Goal: Task Accomplishment & Management: Use online tool/utility

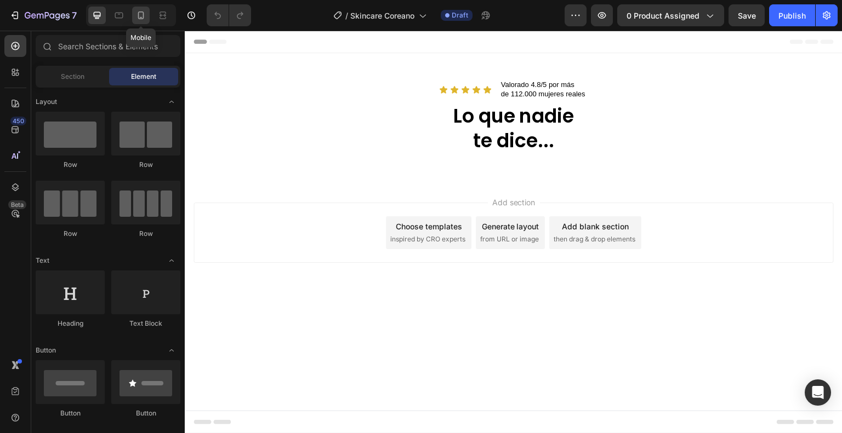
click at [136, 21] on div at bounding box center [141, 16] width 18 height 18
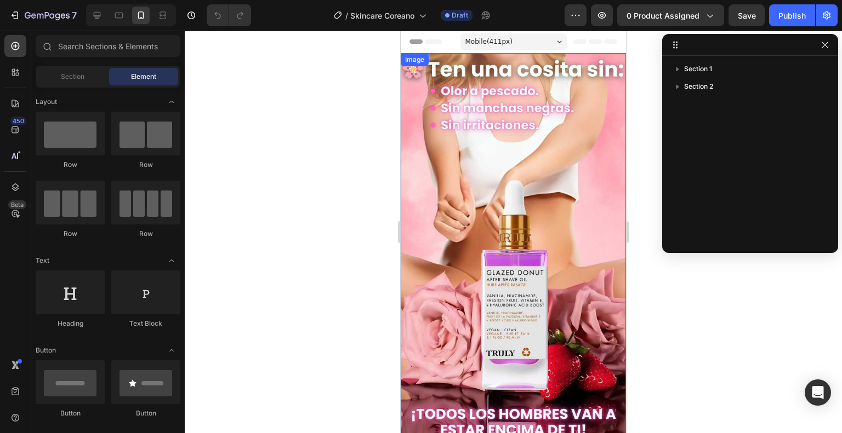
click at [541, 118] on img at bounding box center [513, 244] width 225 height 383
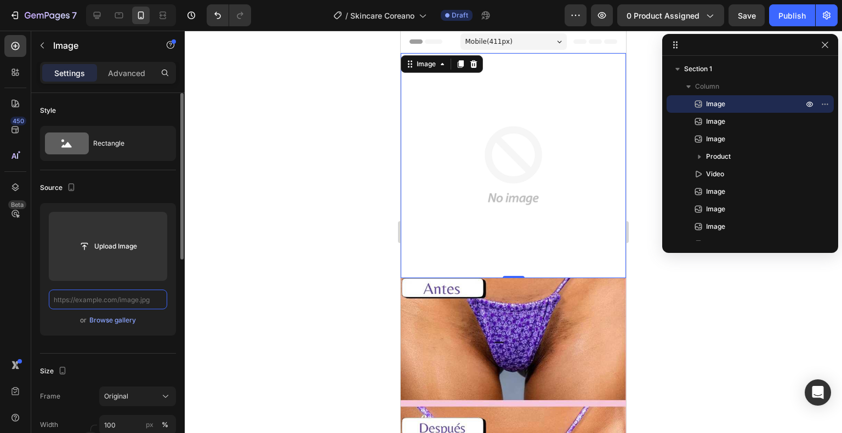
paste input "https://cdn.shopify.com/s/files/1/0939/6836/7958/files/PAGINA-1-JIYU-ezgif.com-…"
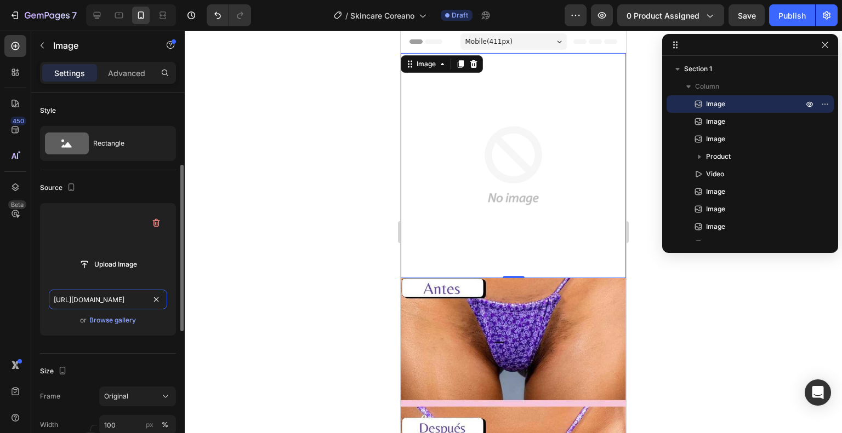
scroll to position [50, 0]
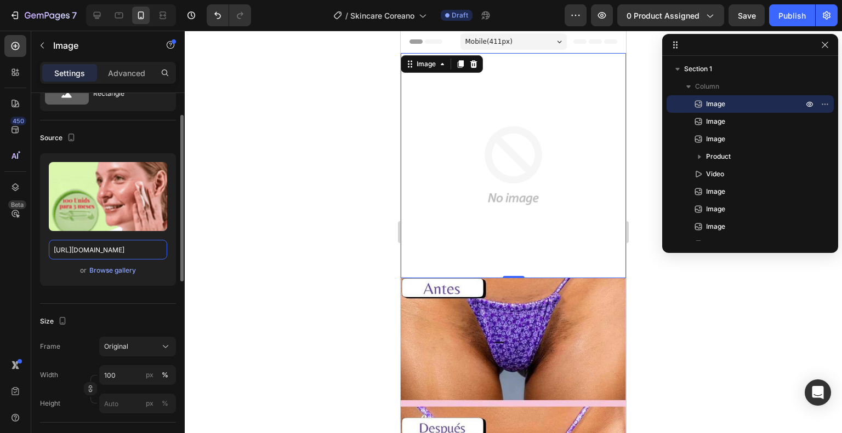
type input "https://cdn.shopify.com/s/files/1/0939/6836/7958/files/PAGINA-1-JIYU-ezgif.com-…"
click at [136, 138] on div "Source" at bounding box center [108, 138] width 136 height 18
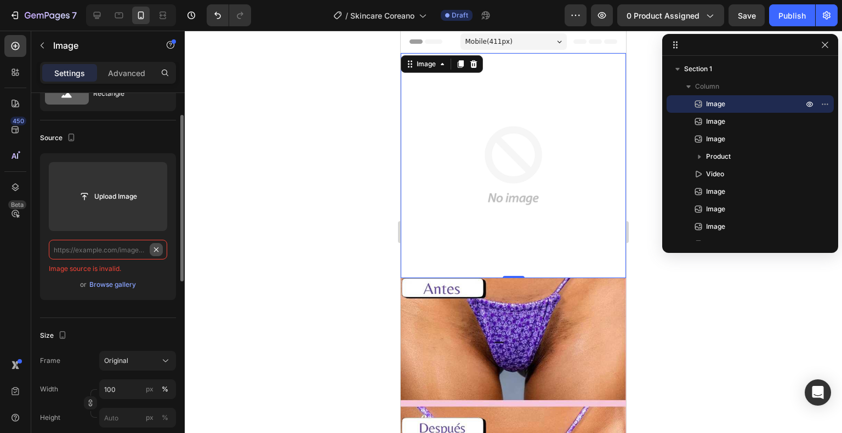
scroll to position [0, 0]
paste input "https://cdn.shopify.com/s/files/1/0939/6836/7958/files/PAGINA-1-JIYU-ezgif.com-…"
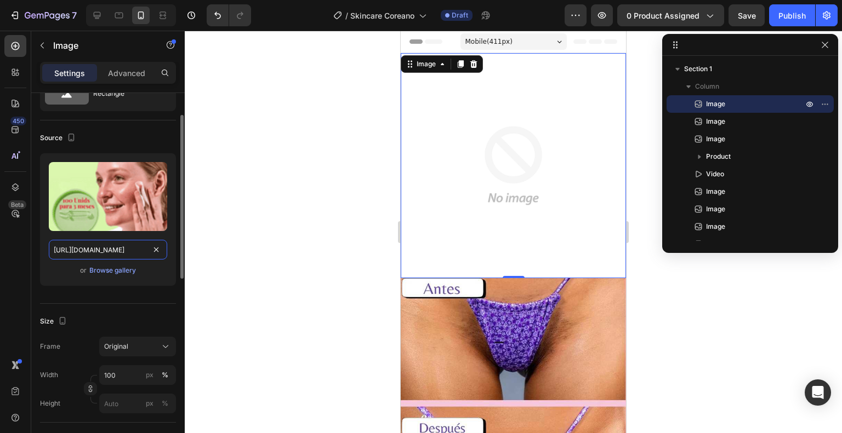
scroll to position [0, 312]
type input "https://cdn.shopify.com/s/files/1/0939/6836/7958/files/PAGINA-1-JIYU-ezgif.com-…"
click at [117, 144] on div "Source" at bounding box center [108, 138] width 136 height 18
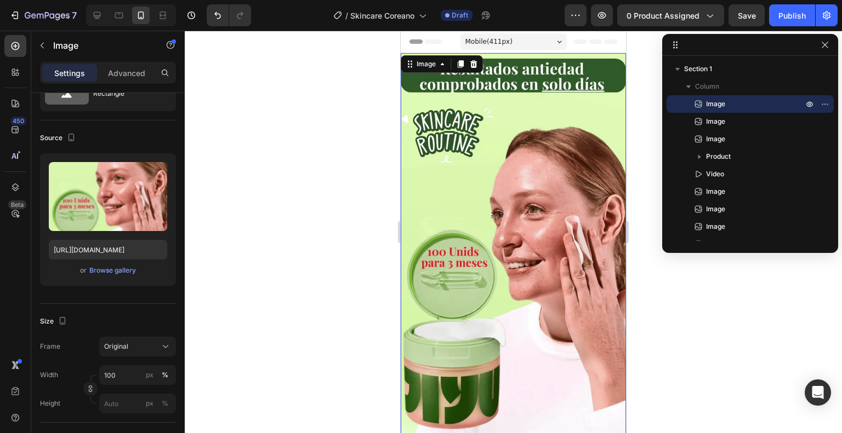
click at [482, 135] on img at bounding box center [513, 244] width 225 height 383
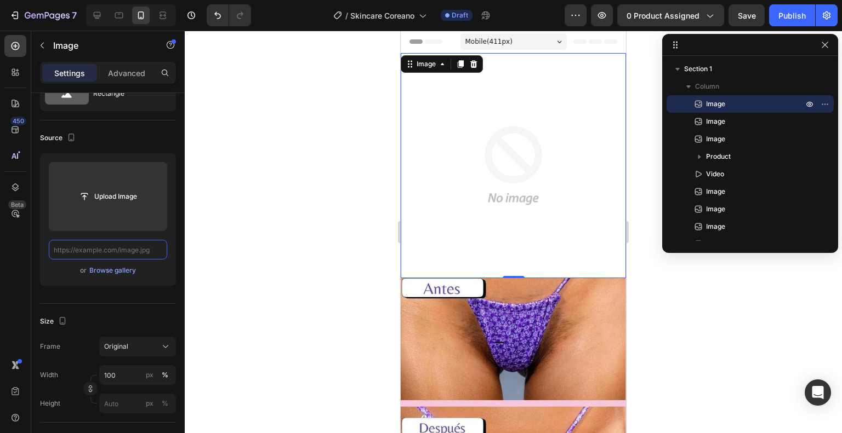
paste input "https://cdn.shopify.com/s/files/1/0939/6836/7958/files/pagina-1-jiyu-jpg_optimi…"
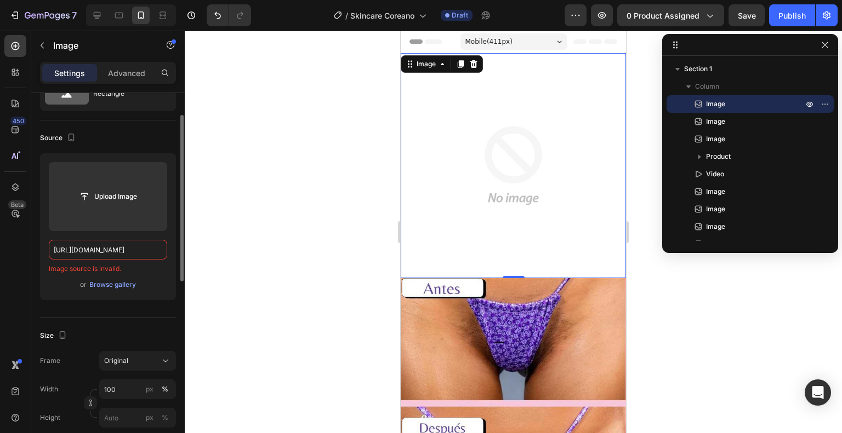
type input "https://cdn.shopify.com/s/files/1/0939/6836/7958/files/pagina-1-jiyu-jpg_optimi…"
click at [133, 138] on div "Source" at bounding box center [108, 138] width 136 height 18
paste input "https://cdn.shopify.com/s/files/1/0939/6836/7958/files/pagina-1-jiyu-jpg_optimi…"
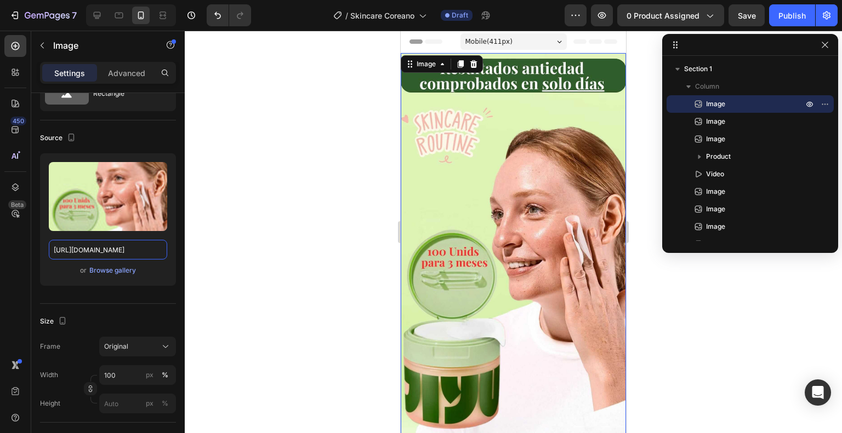
type input "https://cdn.shopify.com/s/files/1/0939/6836/7958/files/pagina-1-jiyu-jpg_optimi…"
click at [127, 133] on div "Source" at bounding box center [108, 138] width 136 height 18
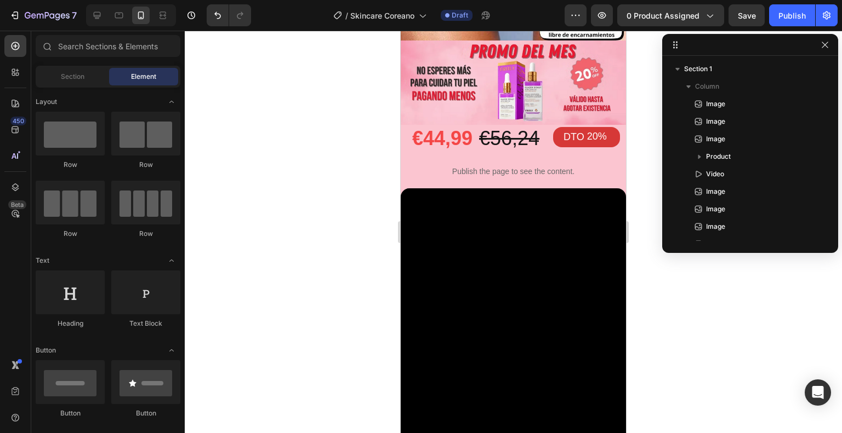
scroll to position [680, 0]
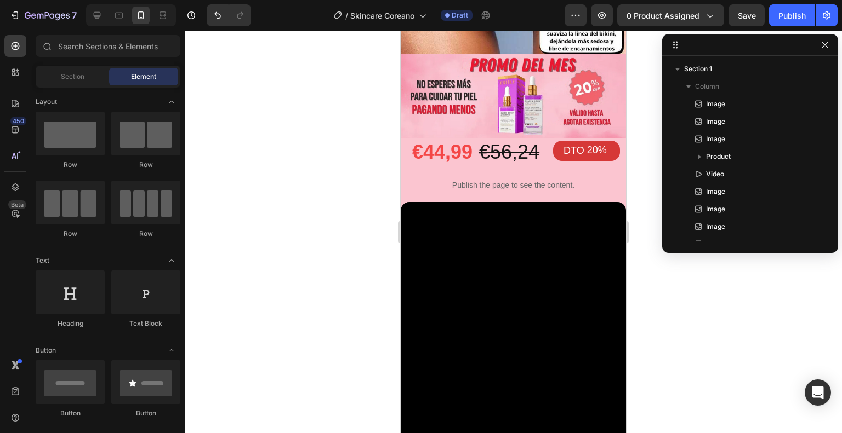
drag, startPoint x: 620, startPoint y: 107, endPoint x: 1026, endPoint y: 187, distance: 414.0
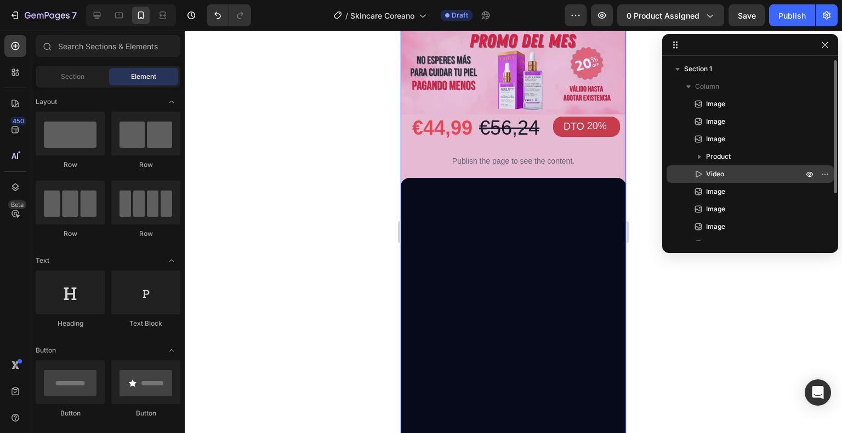
click at [710, 173] on span "Video" at bounding box center [715, 174] width 18 height 11
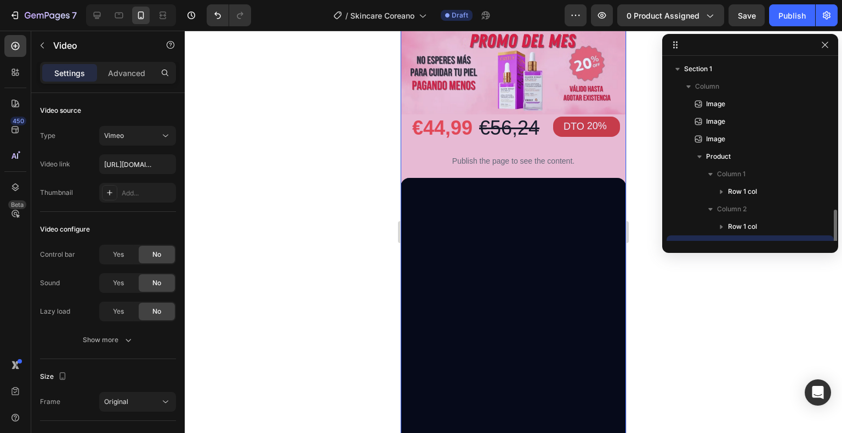
scroll to position [102, 0]
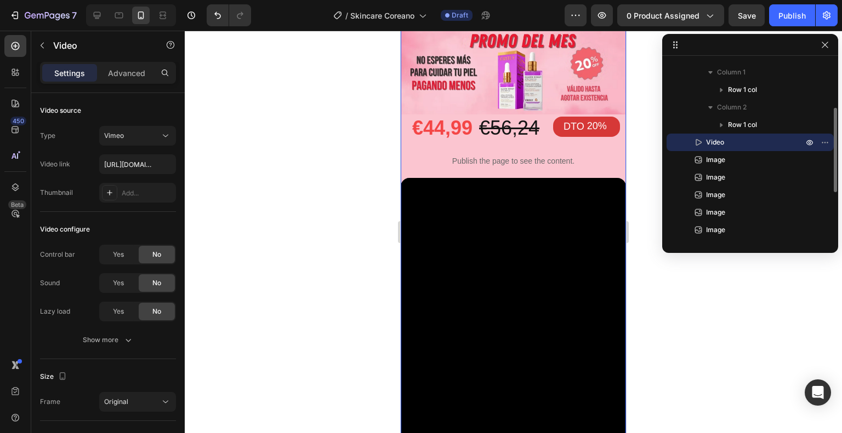
click at [710, 140] on span "Video" at bounding box center [715, 142] width 18 height 11
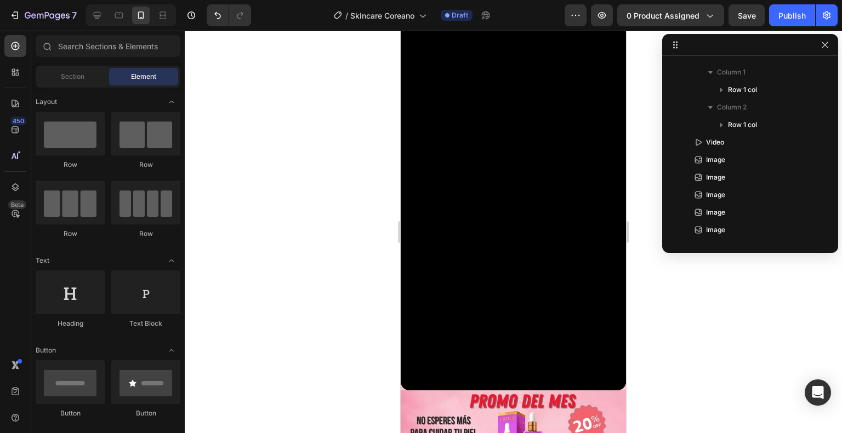
scroll to position [784, 0]
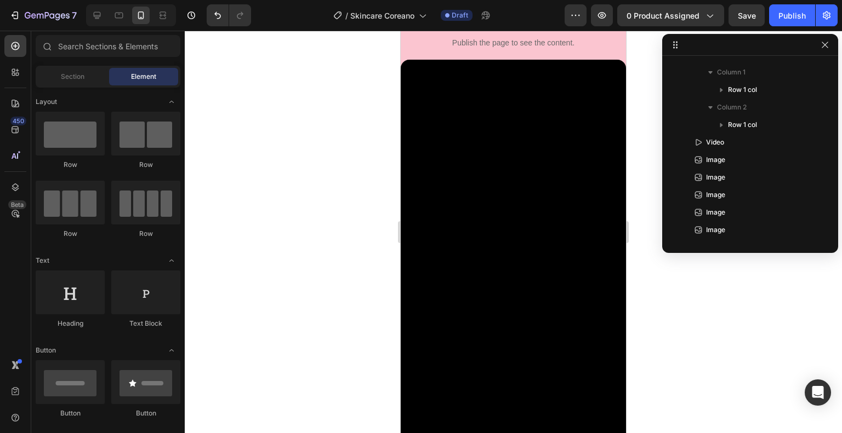
drag, startPoint x: 623, startPoint y: 155, endPoint x: 1046, endPoint y: 192, distance: 424.7
click at [721, 158] on span "Image" at bounding box center [715, 160] width 19 height 11
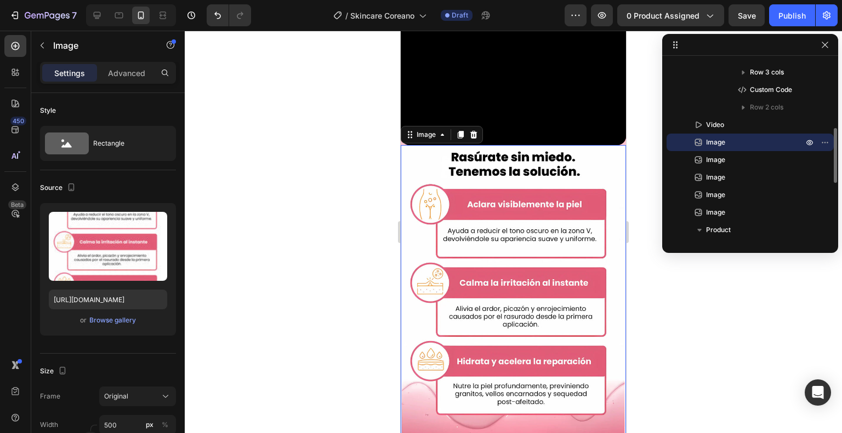
scroll to position [1133, 0]
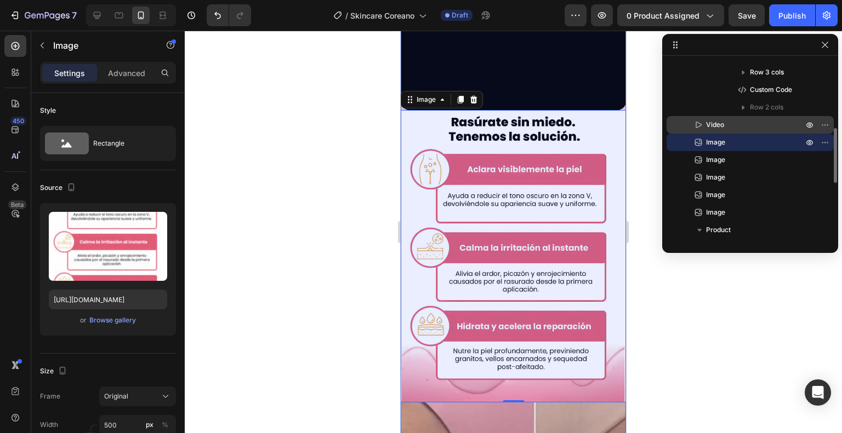
click at [723, 128] on span "Video" at bounding box center [715, 124] width 18 height 11
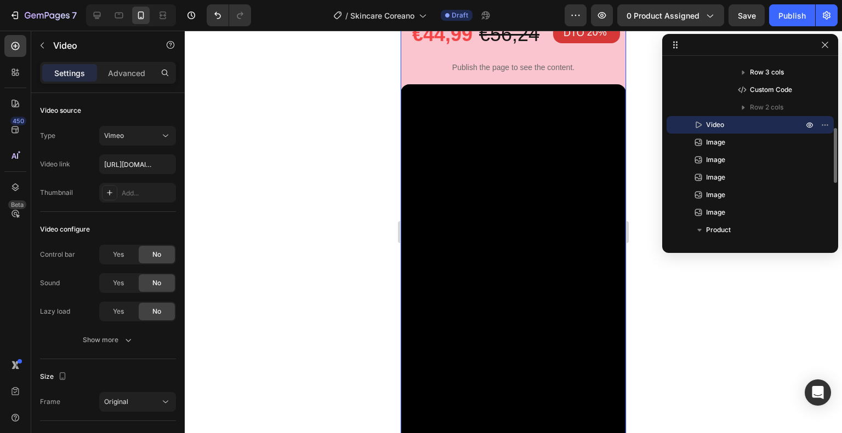
scroll to position [748, 0]
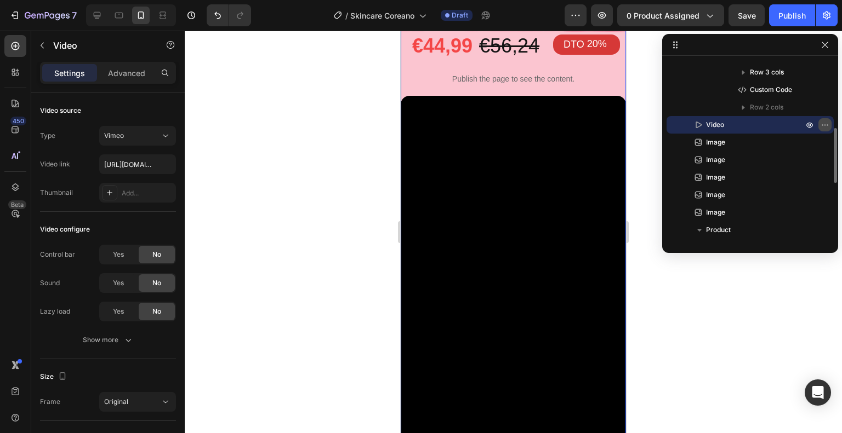
click at [826, 124] on icon "button" at bounding box center [826, 124] width 1 height 1
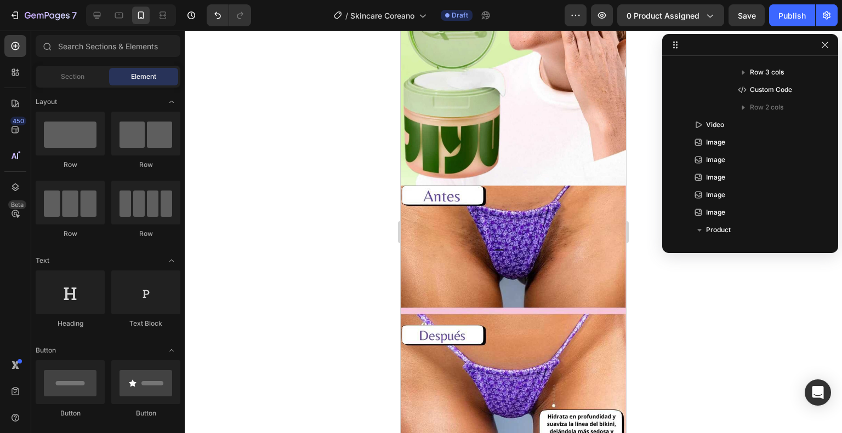
scroll to position [226, 0]
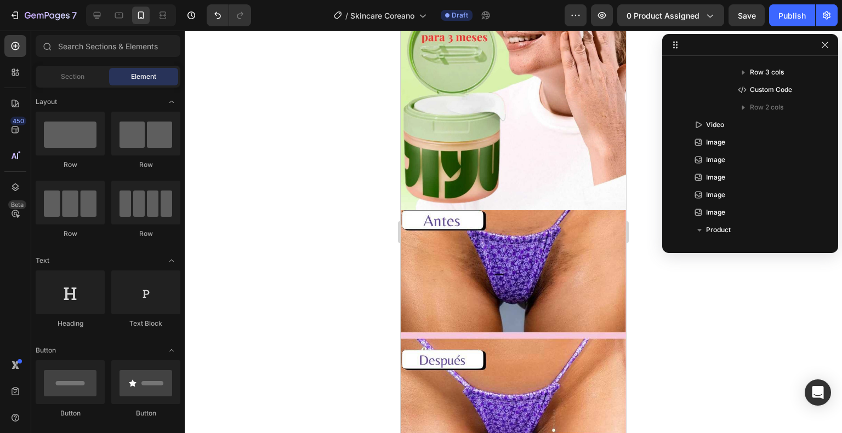
drag, startPoint x: 621, startPoint y: 164, endPoint x: 1026, endPoint y: 140, distance: 405.2
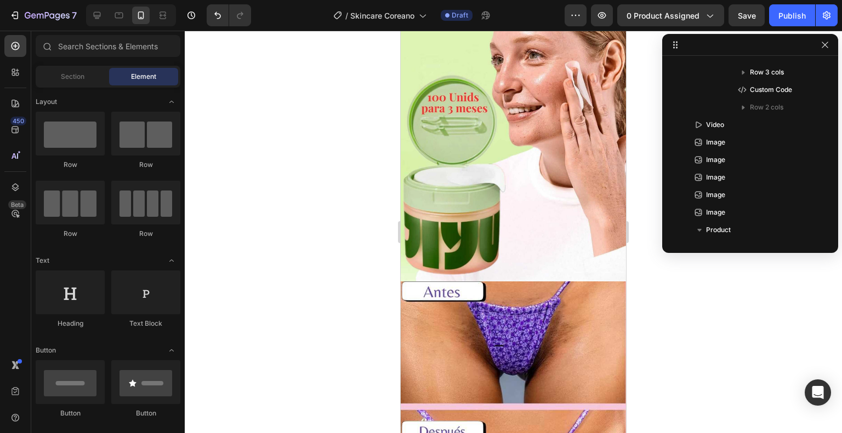
scroll to position [217, 0]
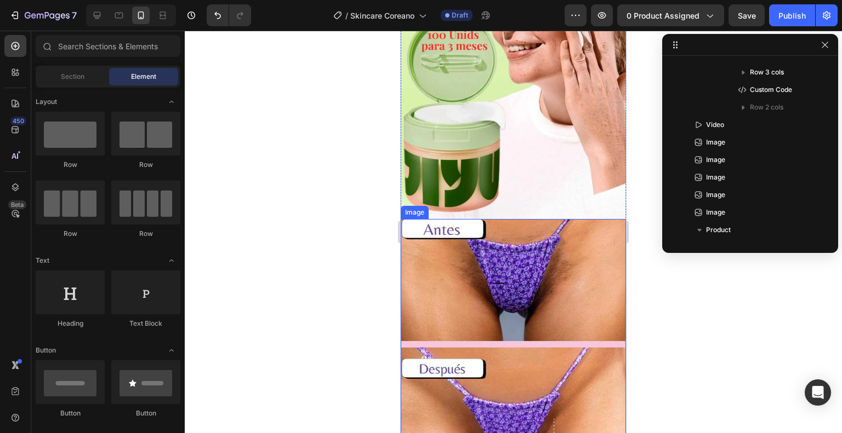
click at [557, 227] on img at bounding box center [513, 348] width 225 height 259
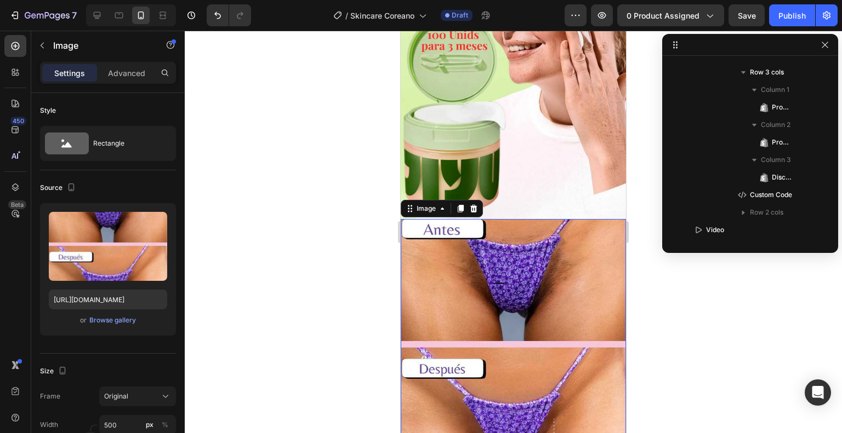
scroll to position [0, 0]
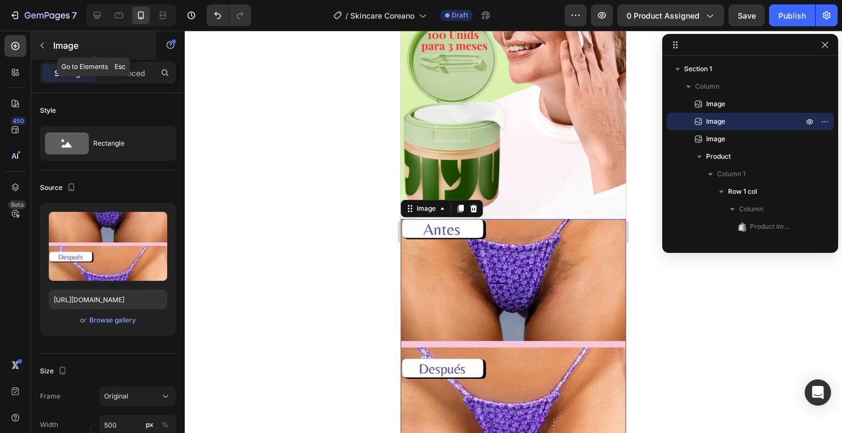
click at [47, 50] on button "button" at bounding box center [42, 46] width 18 height 18
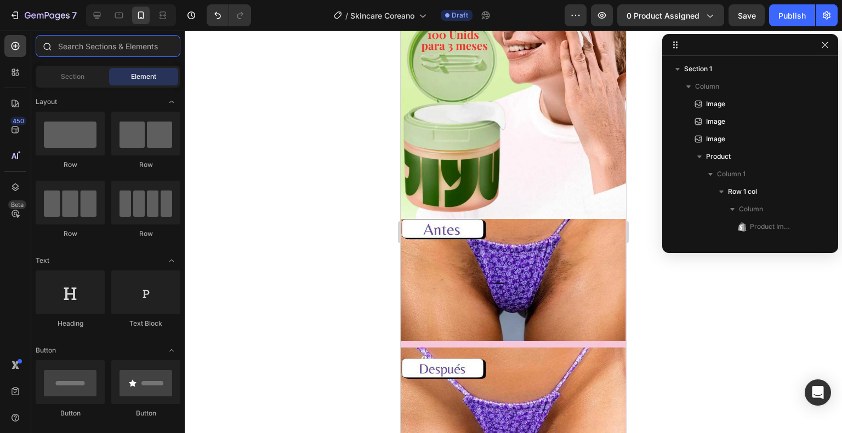
click at [78, 48] on input "text" at bounding box center [108, 46] width 145 height 22
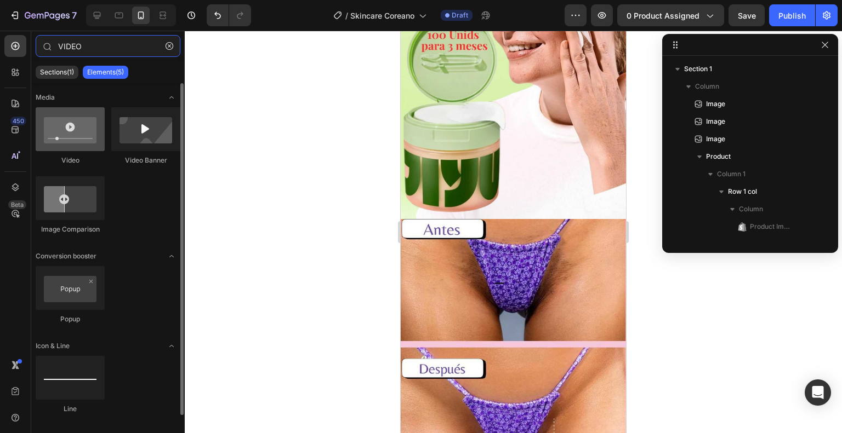
type input "VIDEO"
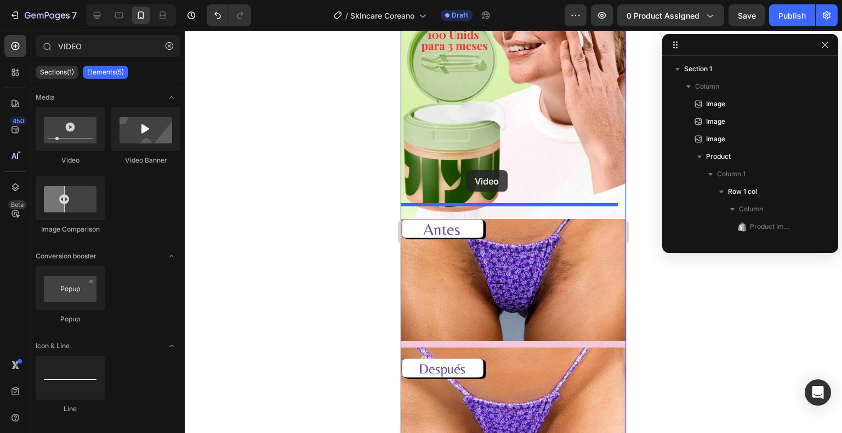
drag, startPoint x: 500, startPoint y: 159, endPoint x: 466, endPoint y: 170, distance: 35.7
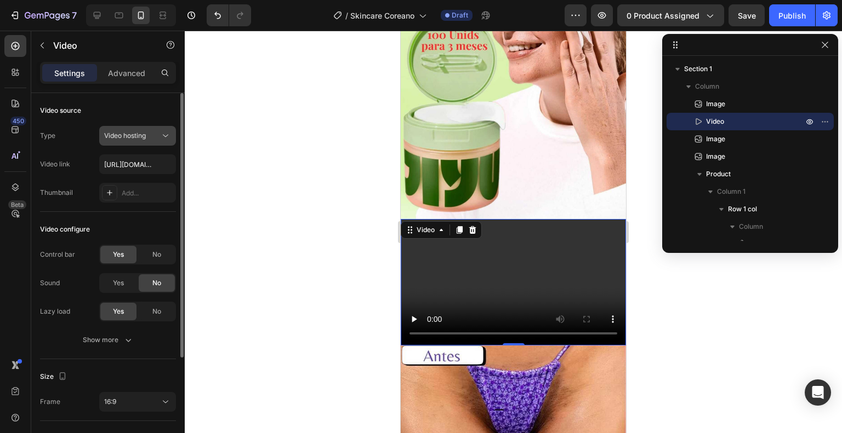
click at [163, 137] on icon at bounding box center [165, 135] width 11 height 11
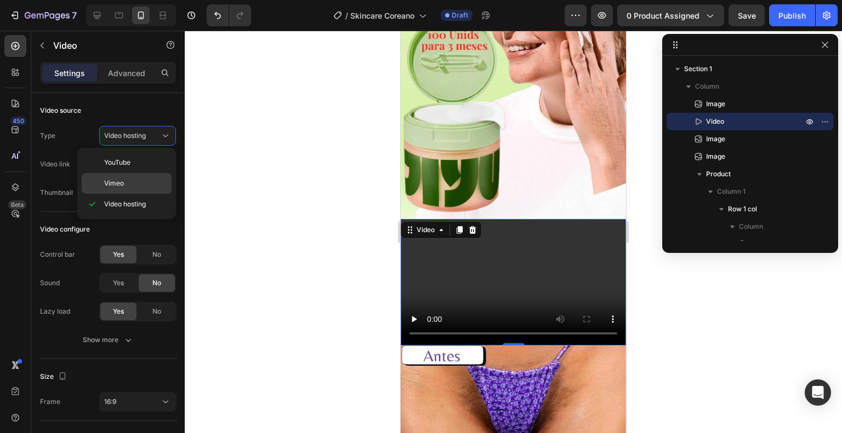
click at [145, 179] on p "Vimeo" at bounding box center [135, 184] width 62 height 10
type input "https://vimeo.com/1095883398"
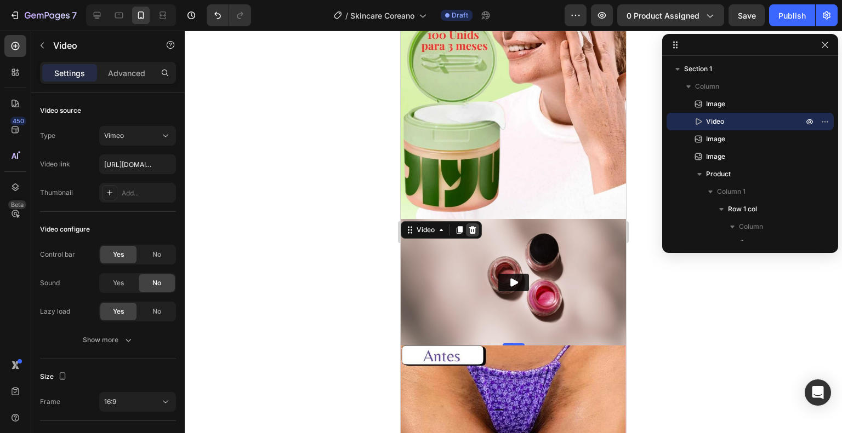
click at [475, 226] on icon at bounding box center [472, 230] width 7 height 8
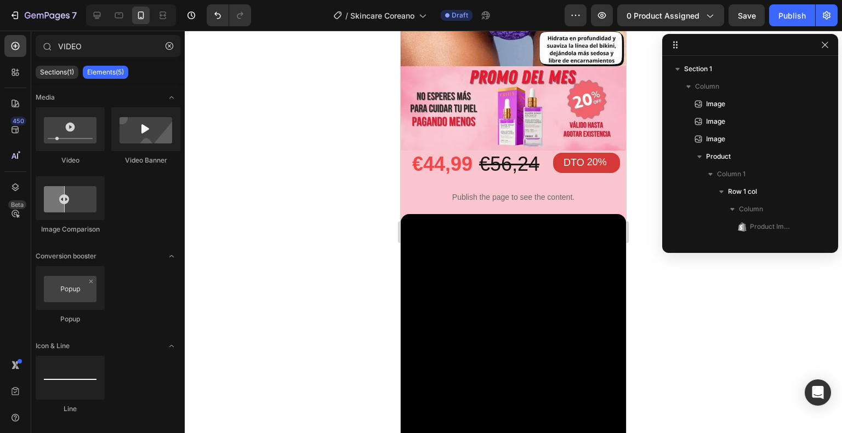
scroll to position [643, 0]
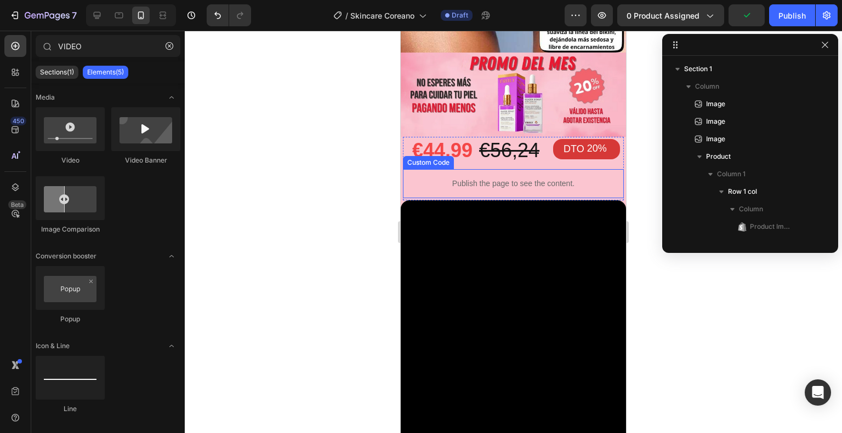
click at [458, 178] on p "Publish the page to see the content." at bounding box center [513, 184] width 221 height 12
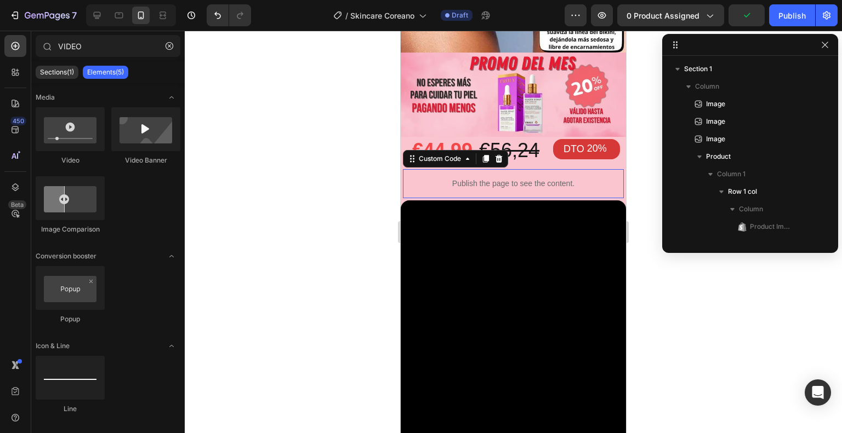
scroll to position [277, 0]
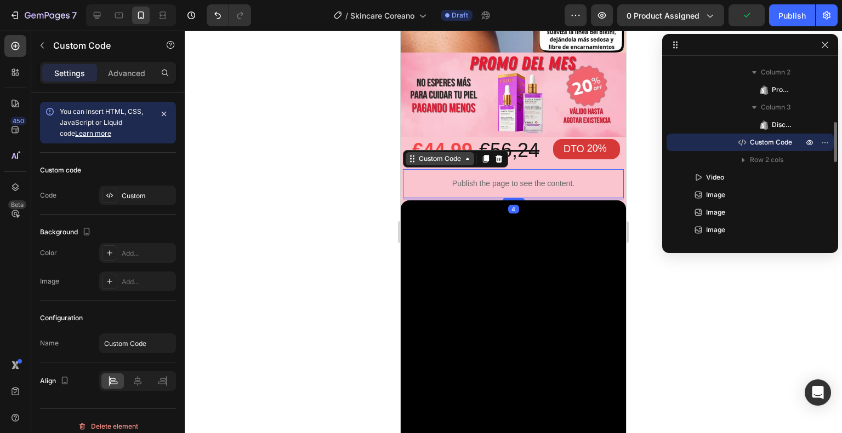
click at [441, 154] on div "Custom Code" at bounding box center [440, 159] width 47 height 10
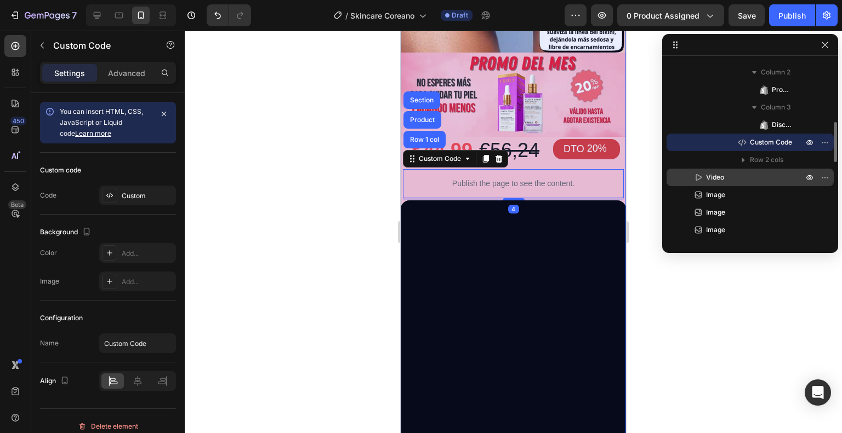
click at [717, 175] on span "Video" at bounding box center [715, 177] width 18 height 11
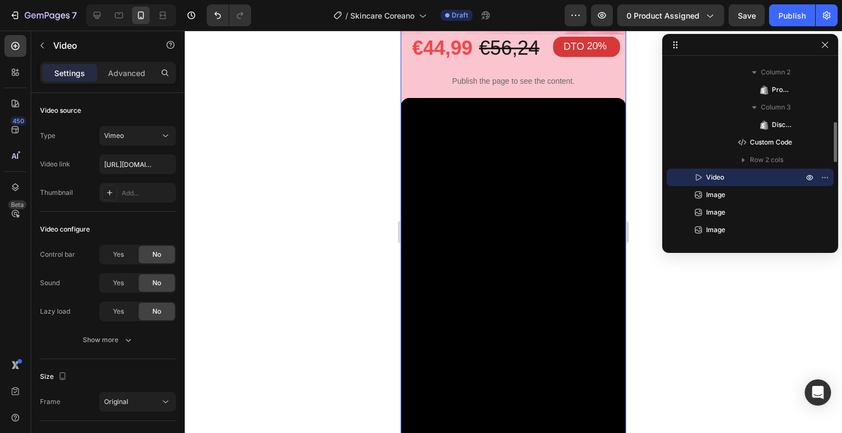
scroll to position [748, 0]
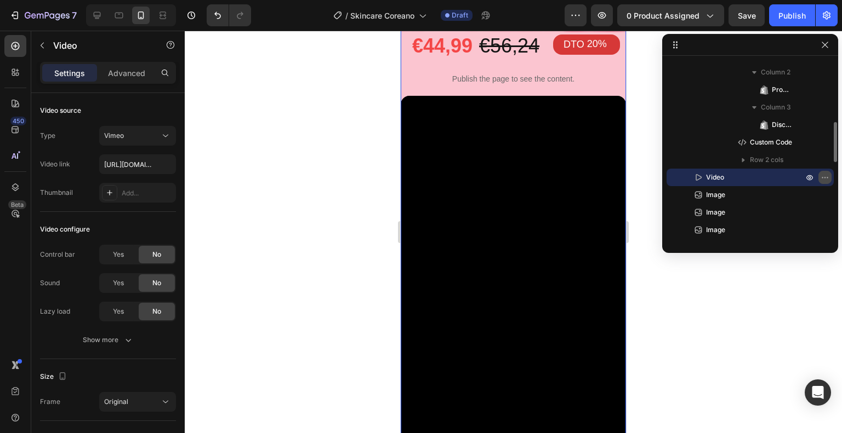
drag, startPoint x: 214, startPoint y: 129, endPoint x: 825, endPoint y: 177, distance: 613.5
click at [825, 177] on icon "button" at bounding box center [824, 177] width 9 height 9
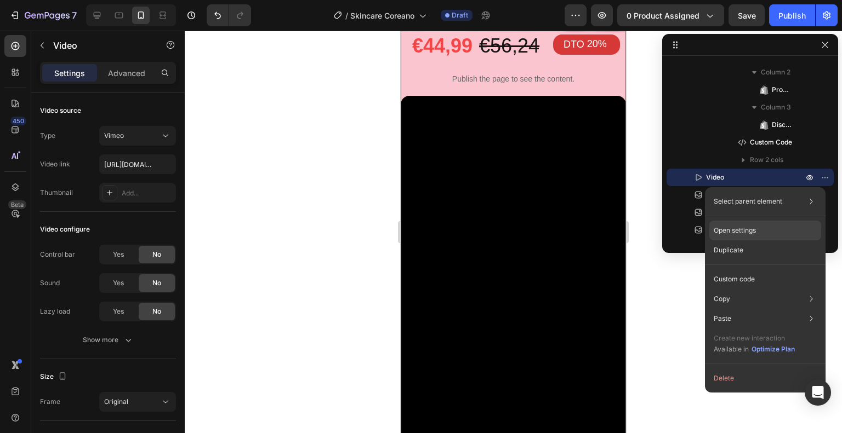
click at [778, 224] on div "Open settings" at bounding box center [765, 231] width 112 height 20
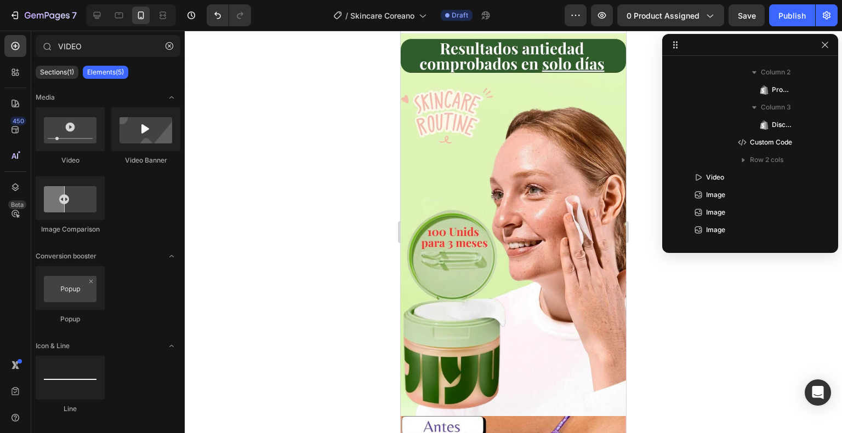
scroll to position [13, 0]
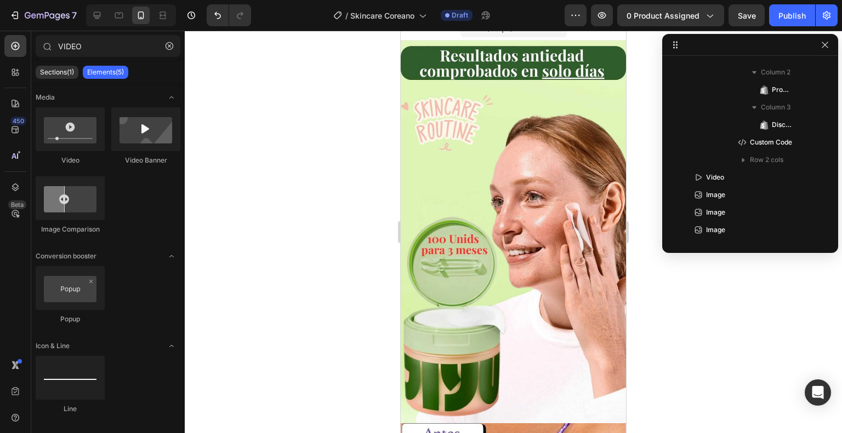
drag, startPoint x: 620, startPoint y: 156, endPoint x: 1031, endPoint y: 93, distance: 415.9
click at [505, 116] on img at bounding box center [513, 232] width 225 height 383
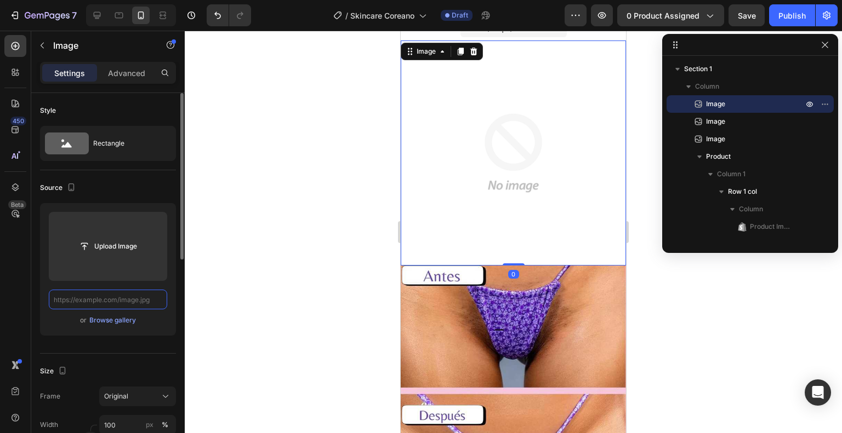
scroll to position [0, 0]
paste input "https://cdn.shopify.com/s/files/1/0939/6836/7958/files/pagina-1-jiyu-jpg_optimi…"
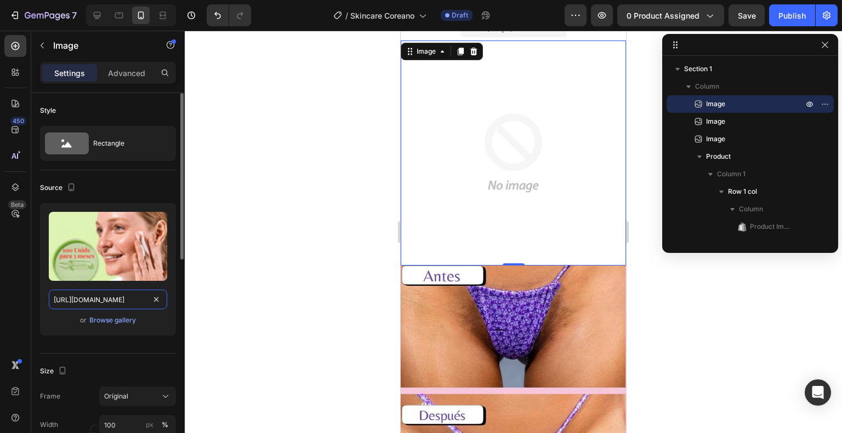
scroll to position [0, 233]
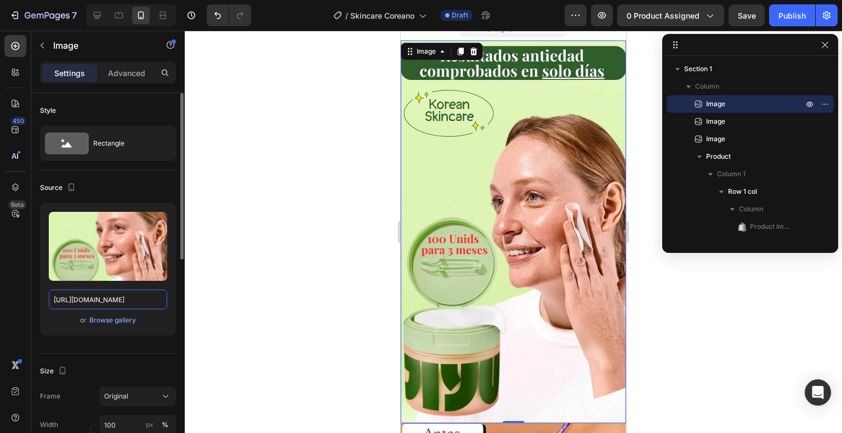
type input "https://cdn.shopify.com/s/files/1/0939/6836/7958/files/pagina-1-jiyu-jpg_optimi…"
click at [130, 190] on div "Source" at bounding box center [108, 188] width 136 height 18
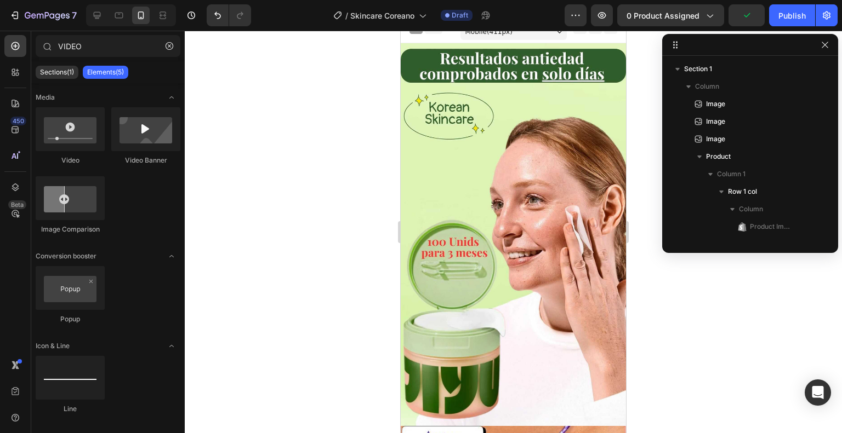
scroll to position [0, 0]
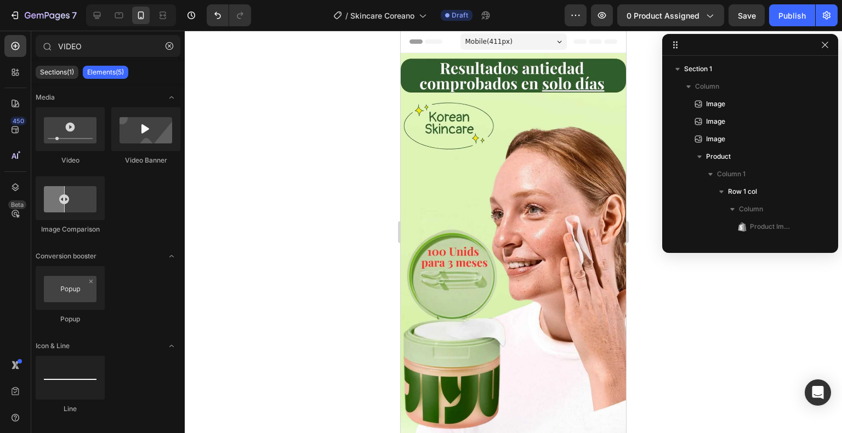
drag, startPoint x: 623, startPoint y: 72, endPoint x: 1047, endPoint y: 88, distance: 424.5
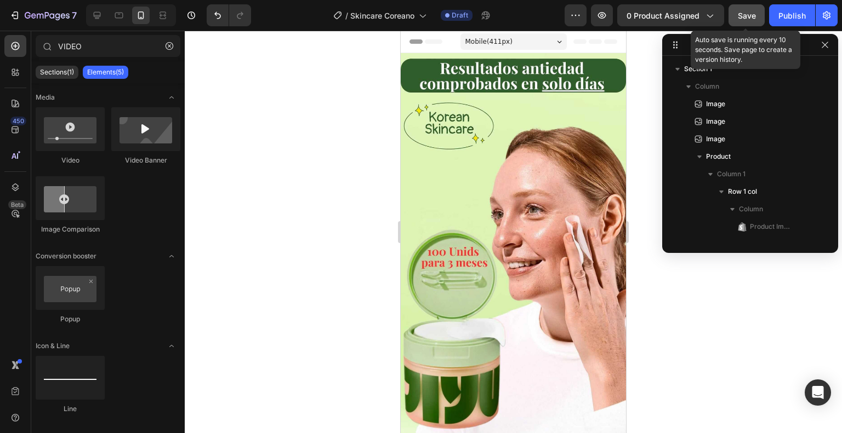
click at [745, 20] on div "Save" at bounding box center [747, 16] width 18 height 12
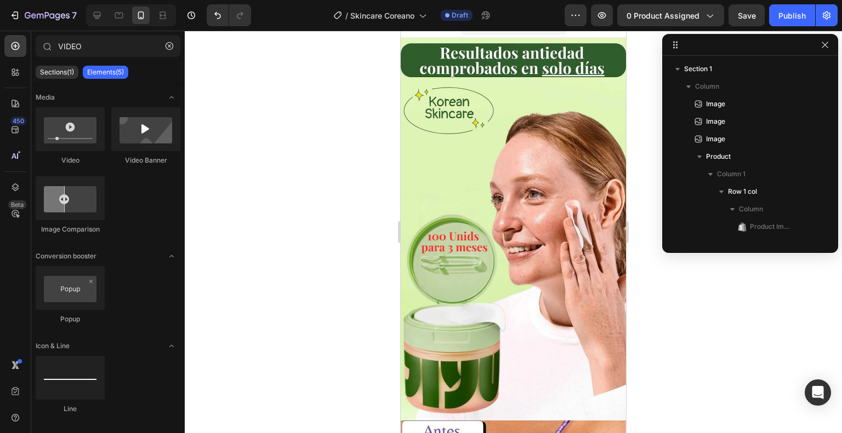
scroll to position [29, 0]
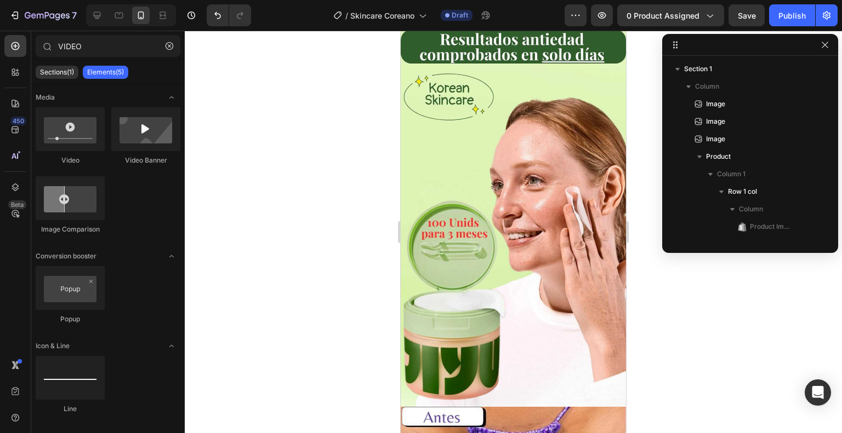
drag, startPoint x: 620, startPoint y: 130, endPoint x: 1052, endPoint y: 100, distance: 432.3
click at [701, 19] on div "0 product assigned" at bounding box center [670, 16] width 88 height 12
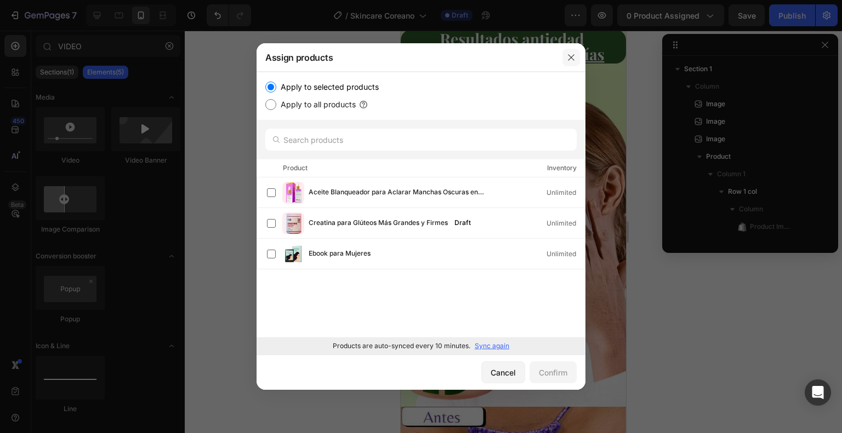
drag, startPoint x: 571, startPoint y: 59, endPoint x: 223, endPoint y: 21, distance: 350.1
click at [571, 59] on icon "button" at bounding box center [571, 57] width 9 height 9
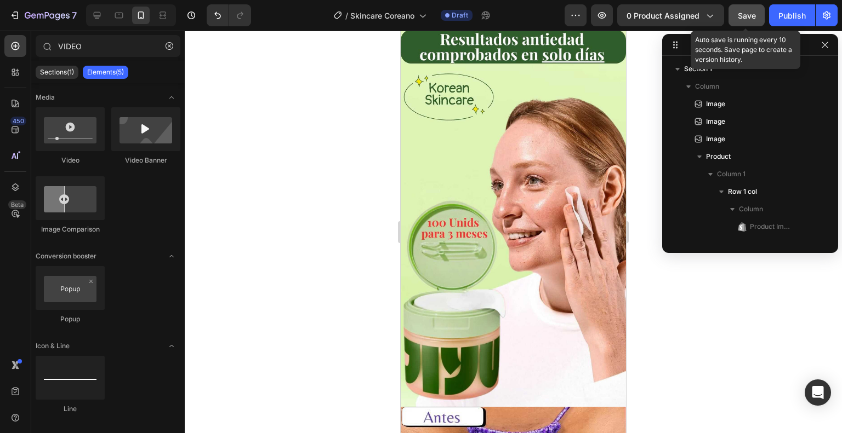
click at [743, 22] on button "Save" at bounding box center [746, 15] width 36 height 22
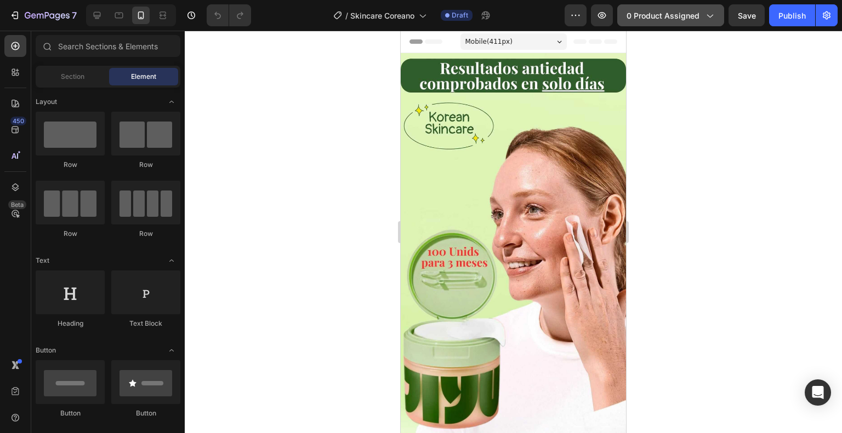
click at [697, 15] on span "0 product assigned" at bounding box center [662, 16] width 73 height 12
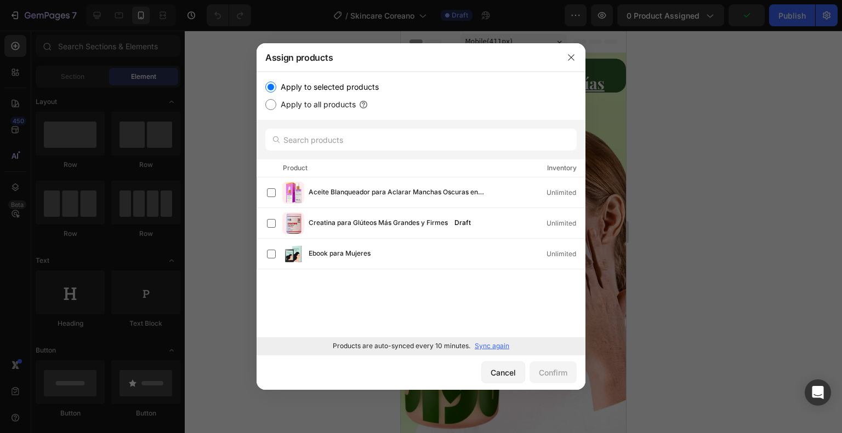
click at [480, 346] on p "Sync again" at bounding box center [492, 346] width 35 height 10
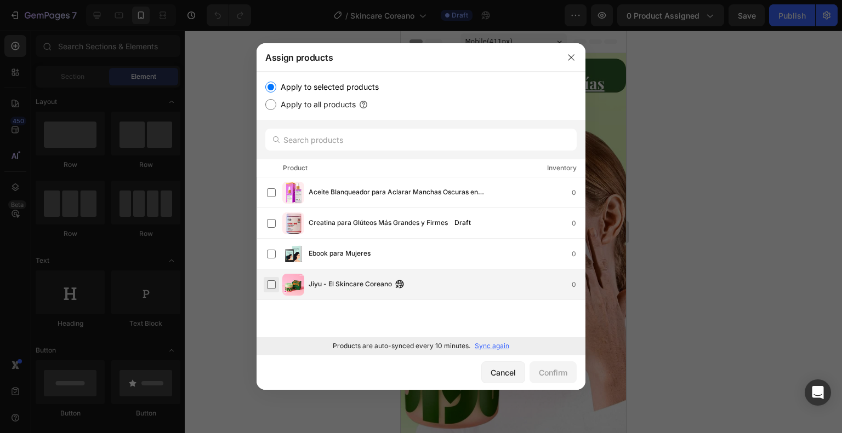
click at [271, 287] on label at bounding box center [271, 285] width 9 height 9
click at [558, 372] on div "Confirm" at bounding box center [553, 373] width 28 height 12
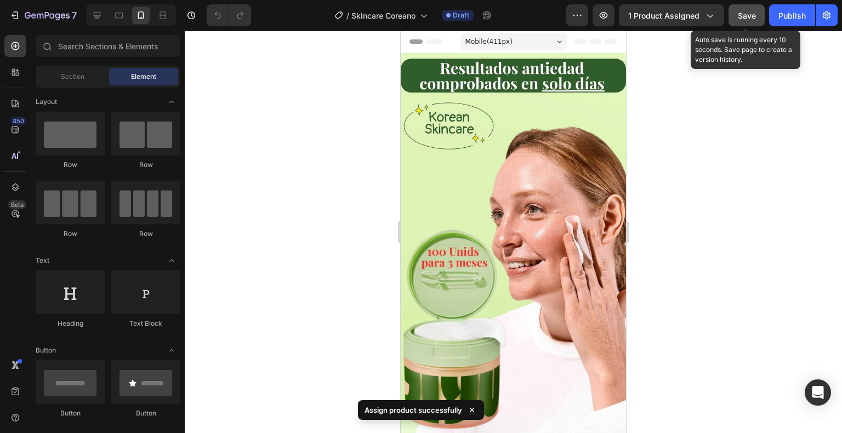
click at [752, 15] on span "Save" at bounding box center [747, 15] width 18 height 9
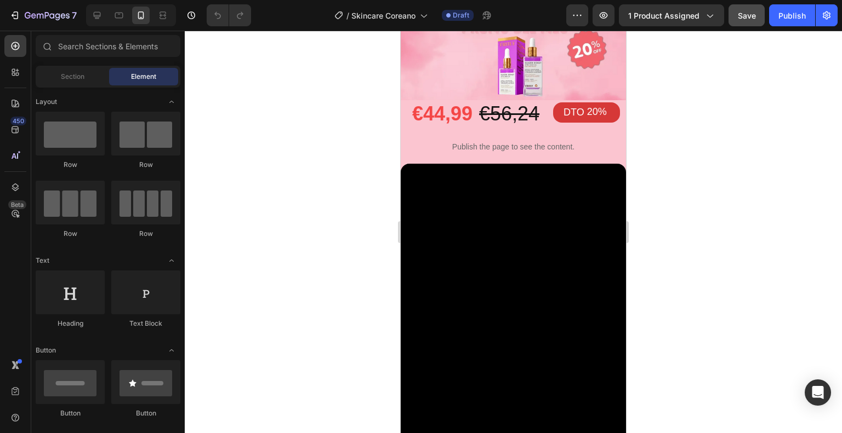
scroll to position [697, 0]
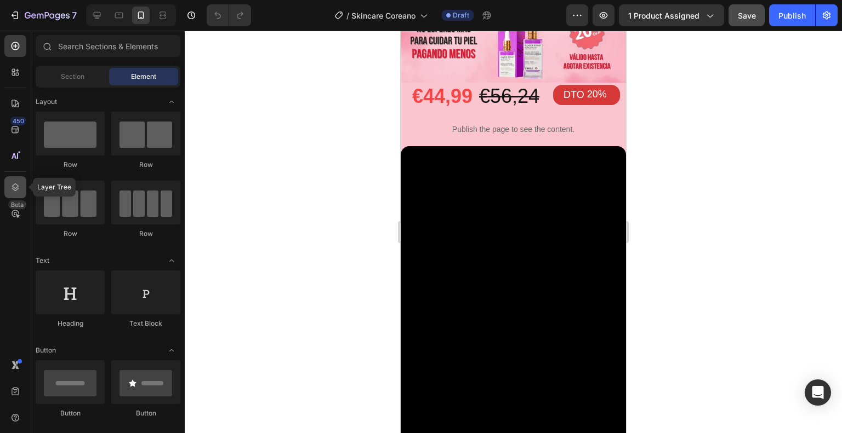
click at [16, 191] on icon at bounding box center [15, 187] width 11 height 11
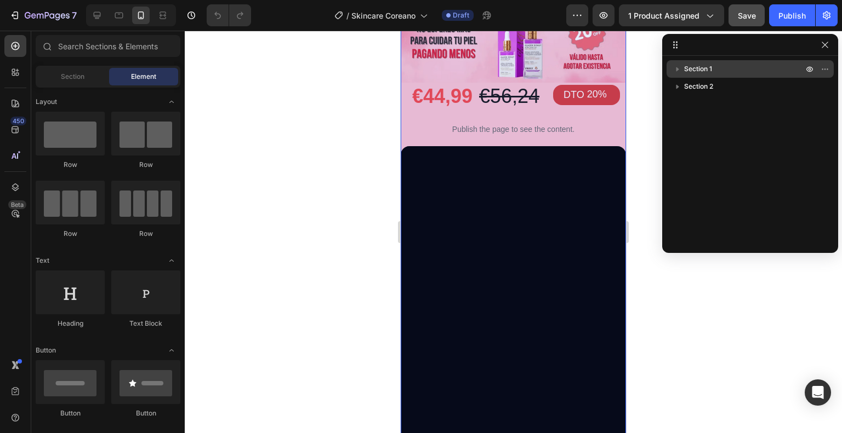
click at [675, 71] on icon "button" at bounding box center [677, 69] width 11 height 11
click at [680, 70] on icon "button" at bounding box center [677, 69] width 11 height 11
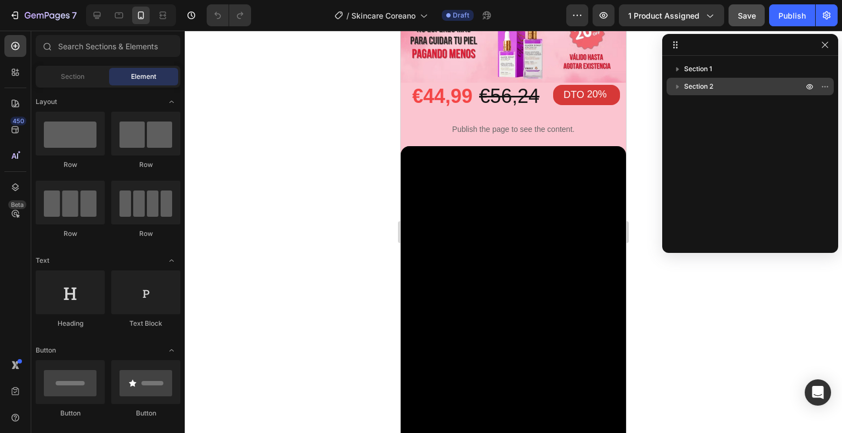
click at [677, 85] on icon "button" at bounding box center [677, 86] width 11 height 11
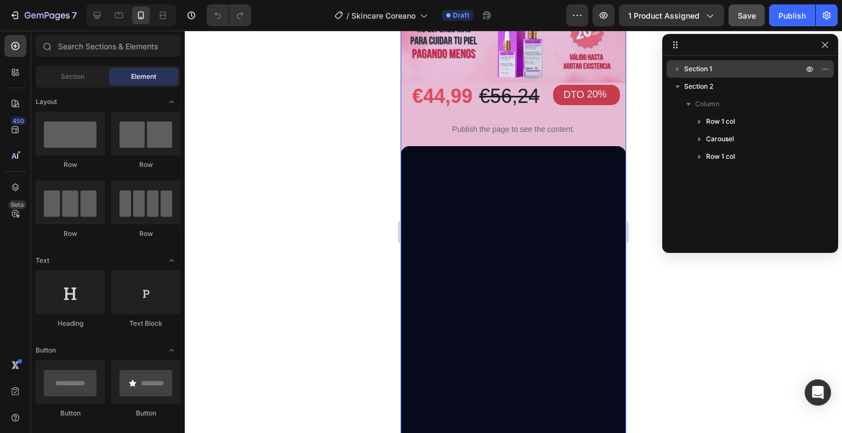
click at [676, 69] on icon "button" at bounding box center [677, 69] width 3 height 4
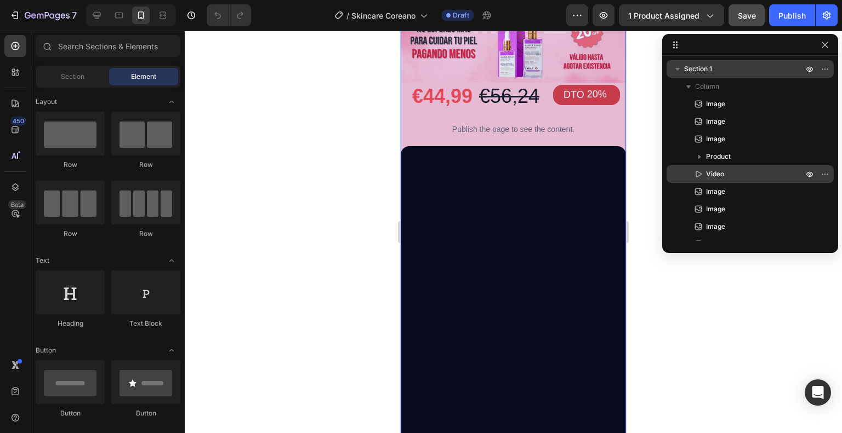
click at [706, 169] on span "Video" at bounding box center [715, 174] width 18 height 11
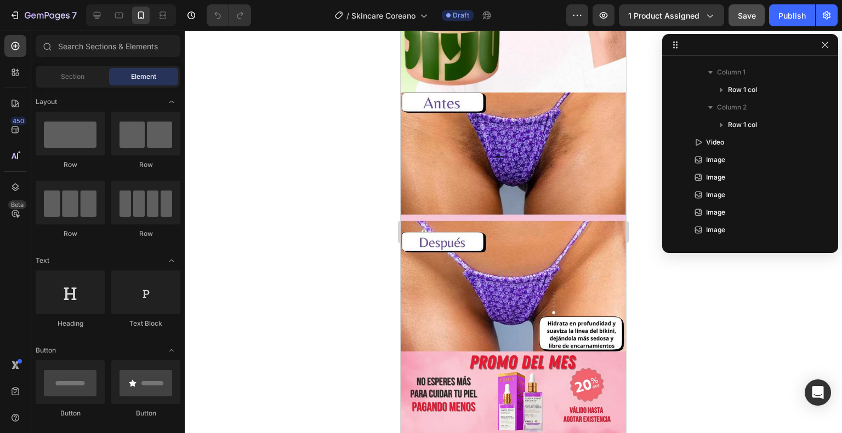
scroll to position [323, 0]
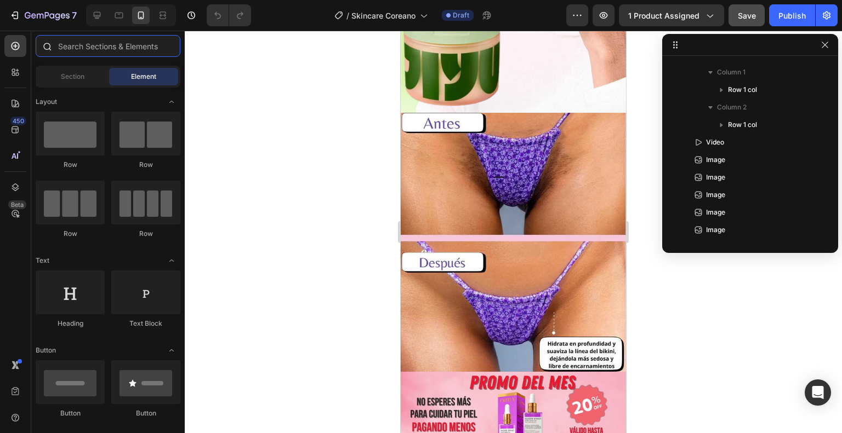
click at [67, 47] on input "text" at bounding box center [108, 46] width 145 height 22
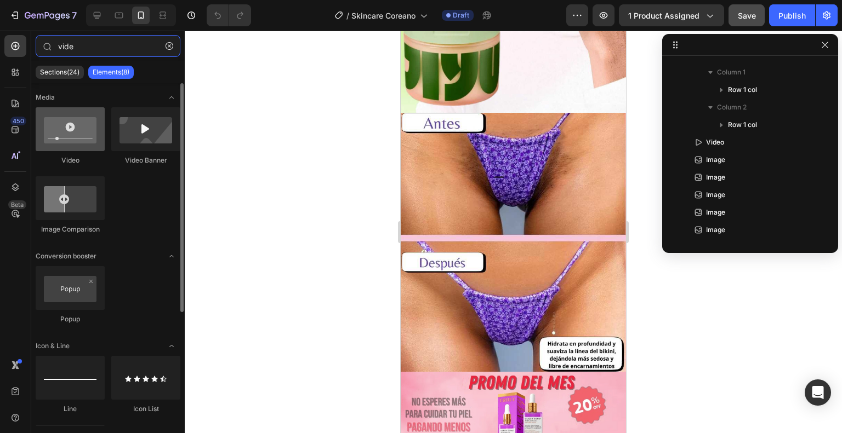
type input "vide"
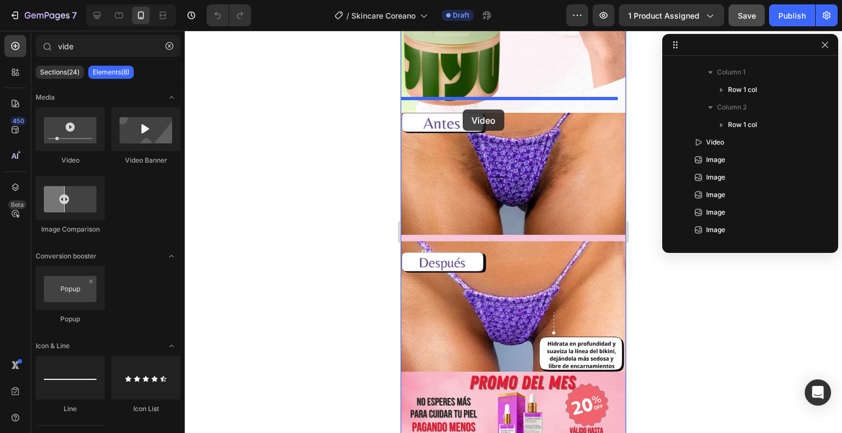
drag, startPoint x: 490, startPoint y: 155, endPoint x: 463, endPoint y: 110, distance: 53.4
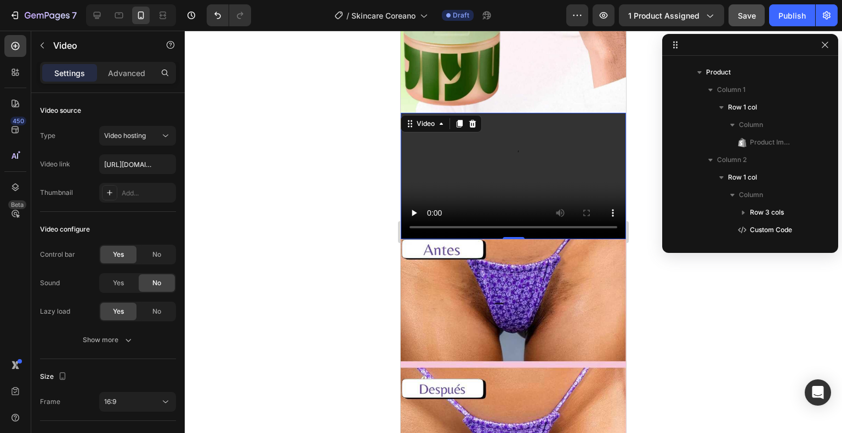
scroll to position [0, 0]
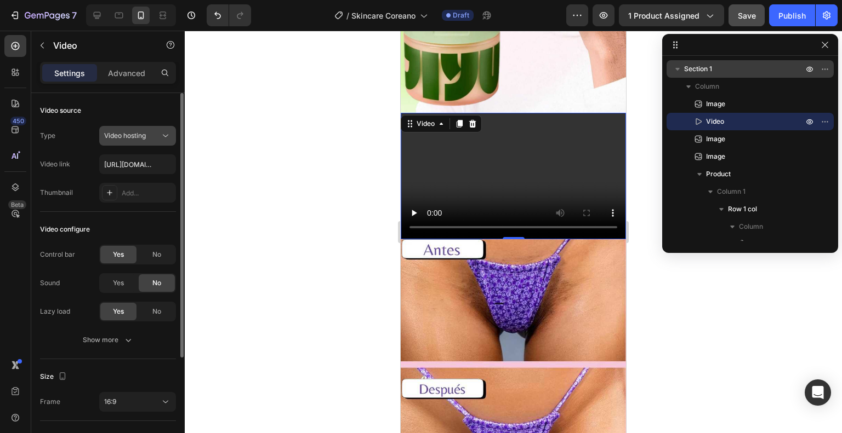
click at [162, 135] on icon at bounding box center [165, 135] width 11 height 11
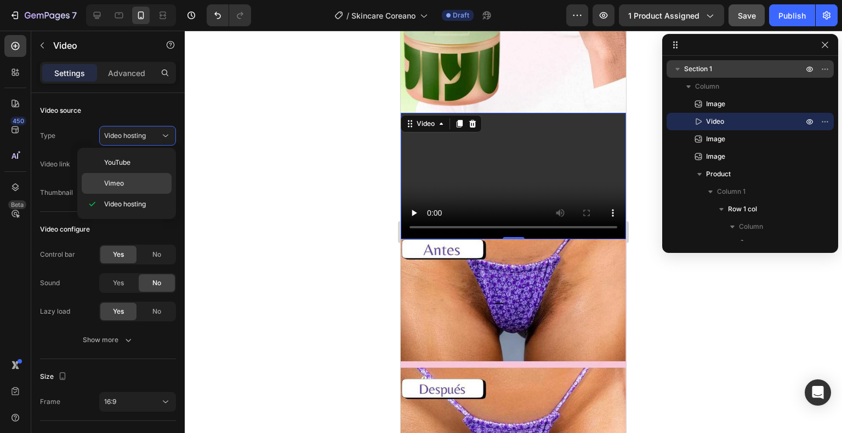
click at [138, 179] on p "Vimeo" at bounding box center [135, 184] width 62 height 10
type input "https://vimeo.com/1095883398"
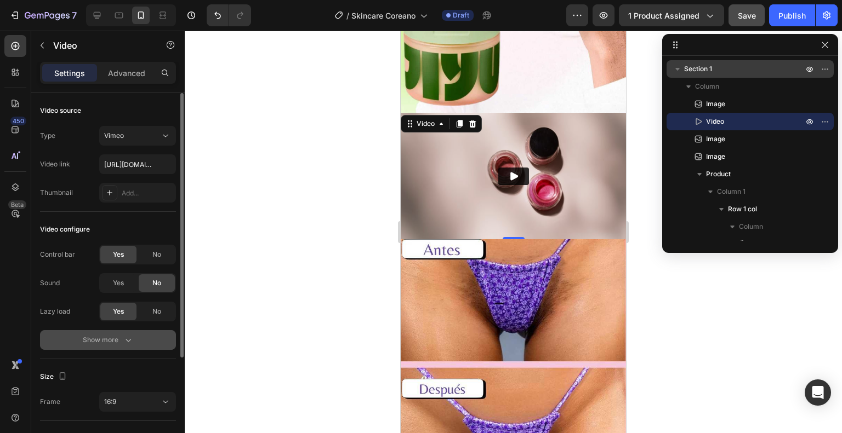
click at [132, 337] on icon "button" at bounding box center [128, 340] width 11 height 11
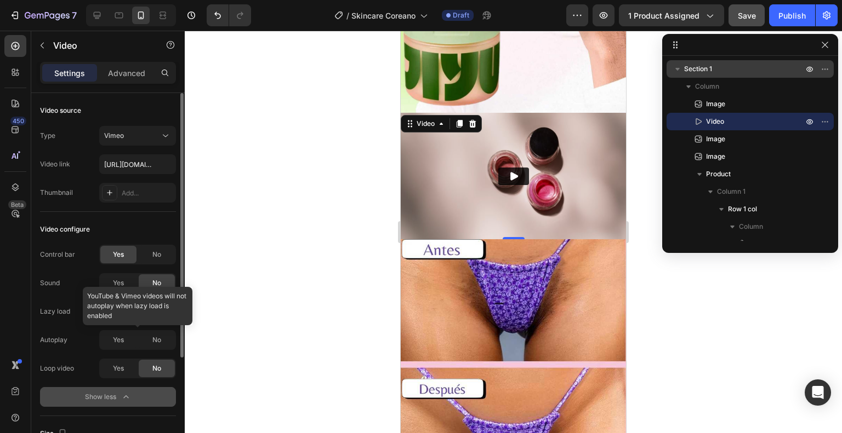
click at [116, 340] on div at bounding box center [137, 340] width 77 height 20
click at [147, 311] on div "No" at bounding box center [157, 312] width 36 height 18
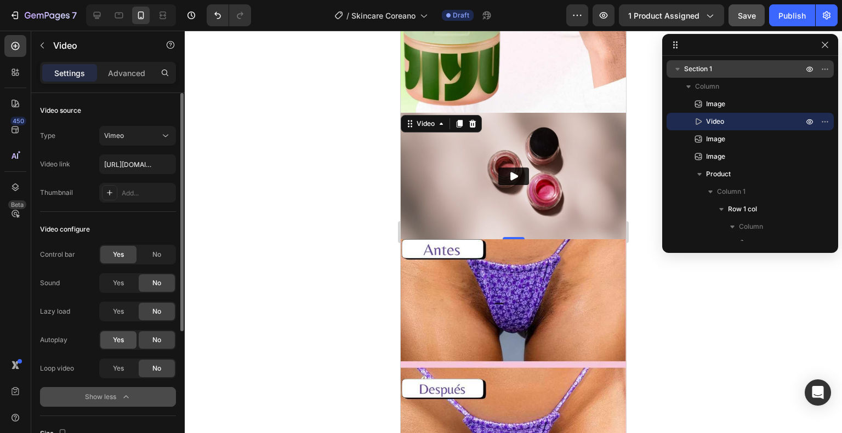
click at [125, 337] on div "Yes" at bounding box center [118, 341] width 36 height 18
click at [121, 366] on span "Yes" at bounding box center [118, 369] width 11 height 10
paste input "[URL][DOMAIN_NAME]"
type input "[URL][DOMAIN_NAME]"
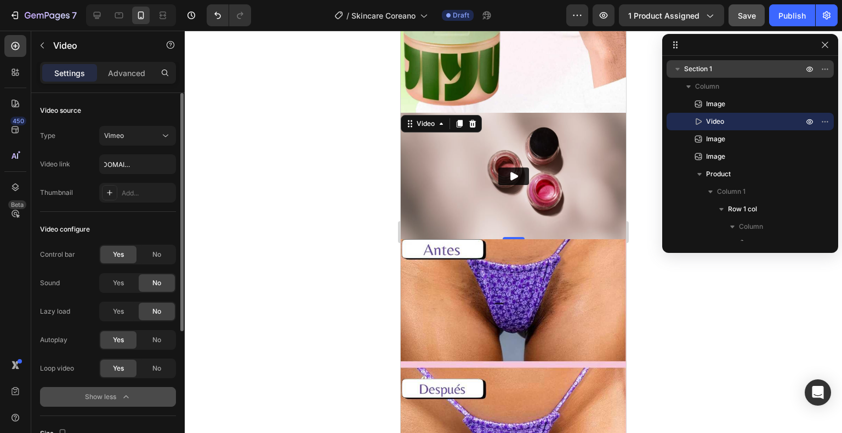
click at [135, 109] on div "Video source" at bounding box center [108, 111] width 136 height 18
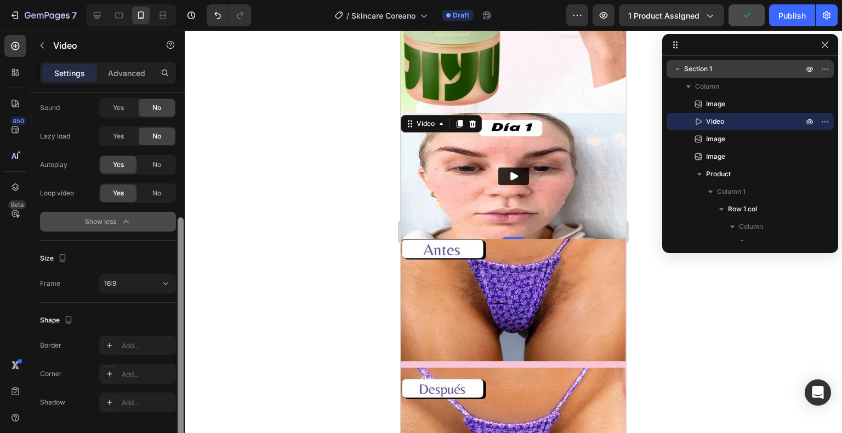
scroll to position [206, 0]
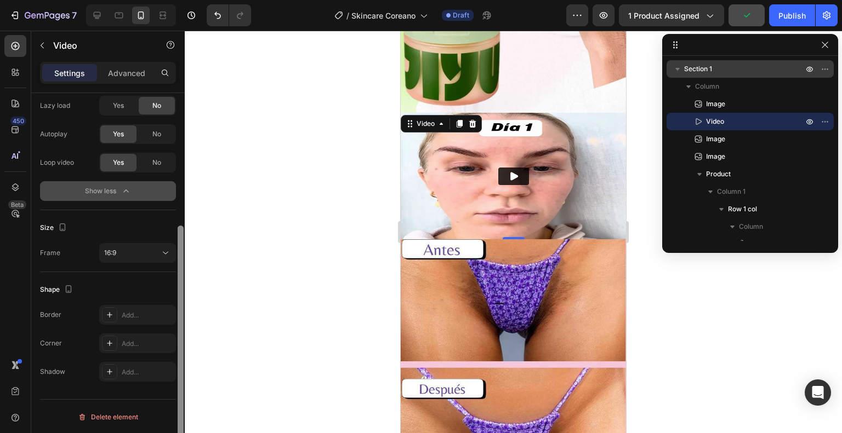
drag, startPoint x: 179, startPoint y: 234, endPoint x: 180, endPoint y: 315, distance: 81.1
click at [180, 359] on div at bounding box center [181, 345] width 6 height 238
click at [166, 249] on icon at bounding box center [165, 253] width 11 height 11
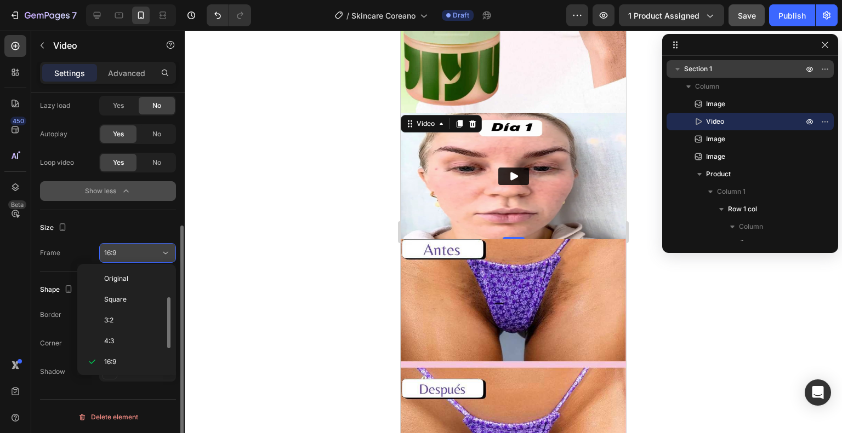
scroll to position [20, 0]
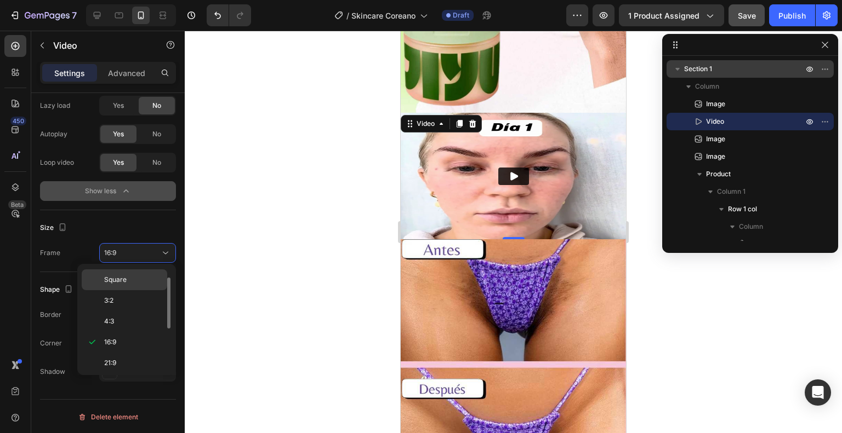
click at [149, 282] on p "Square" at bounding box center [133, 280] width 58 height 10
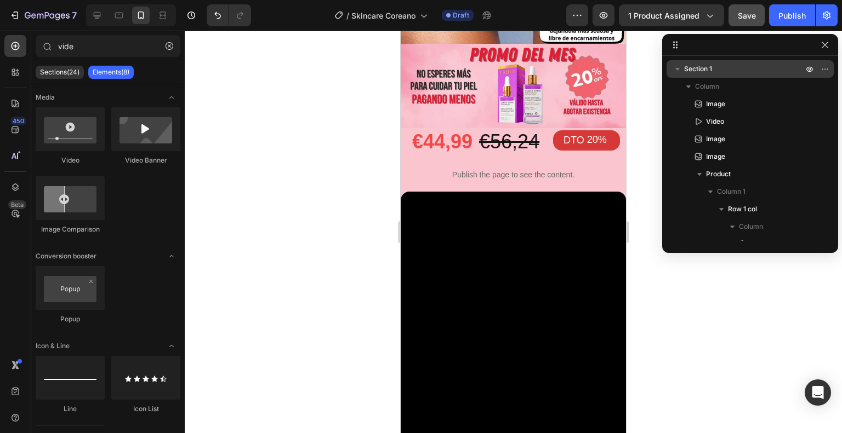
scroll to position [895, 0]
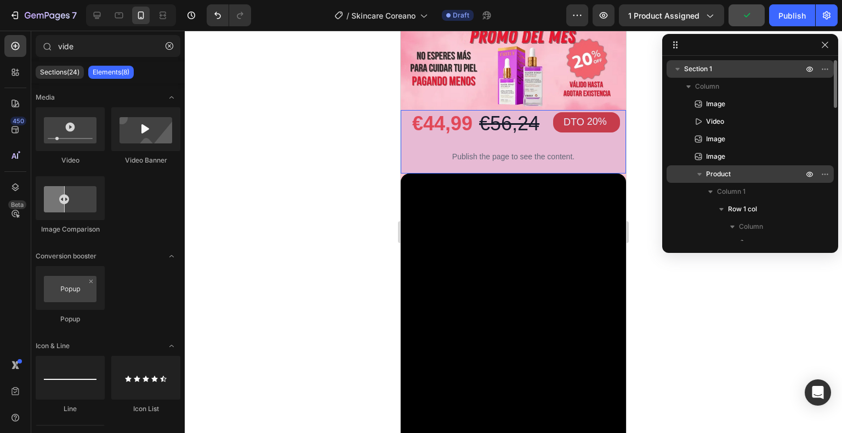
click at [698, 170] on icon "button" at bounding box center [699, 174] width 11 height 11
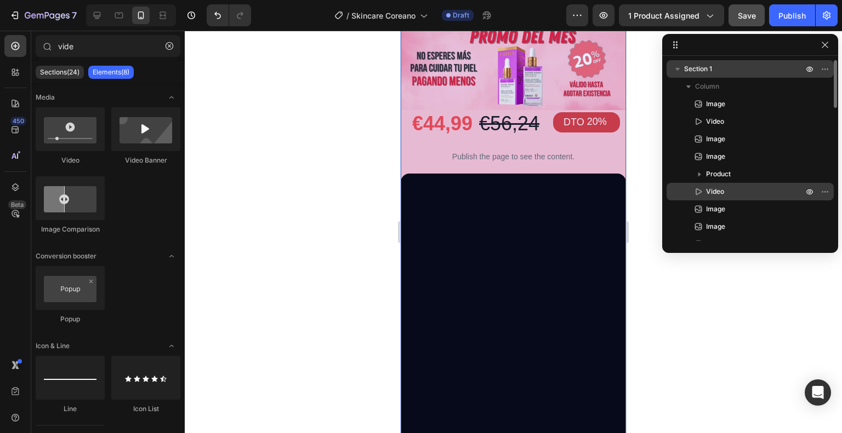
click at [709, 187] on span "Video" at bounding box center [715, 191] width 18 height 11
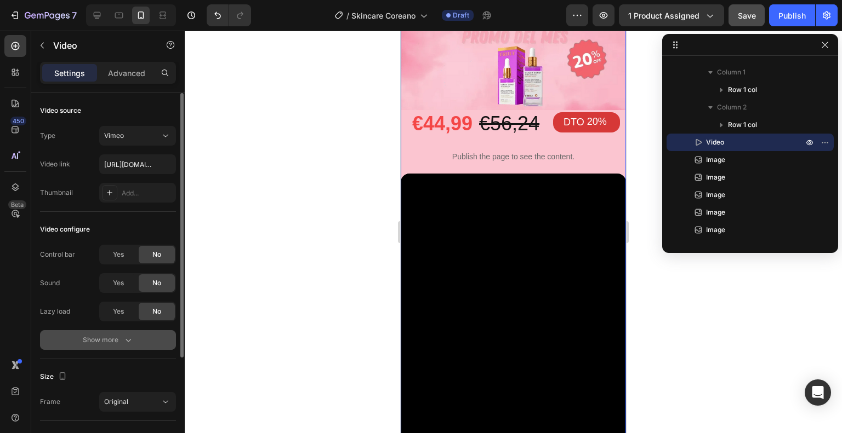
click at [131, 342] on icon "button" at bounding box center [128, 340] width 11 height 11
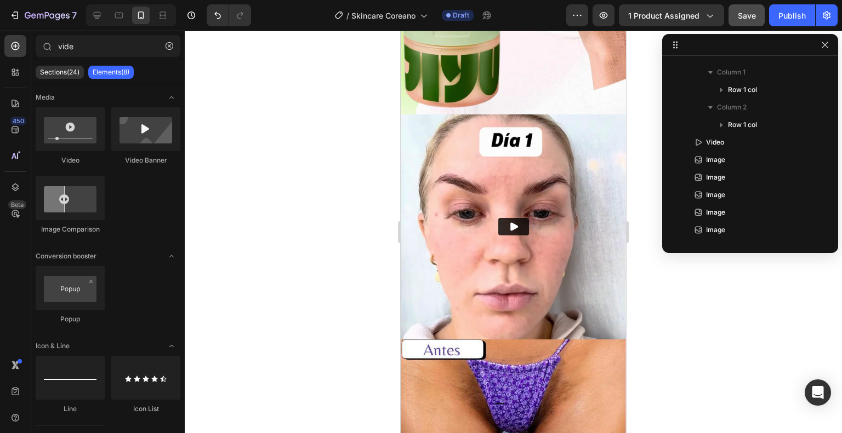
scroll to position [315, 0]
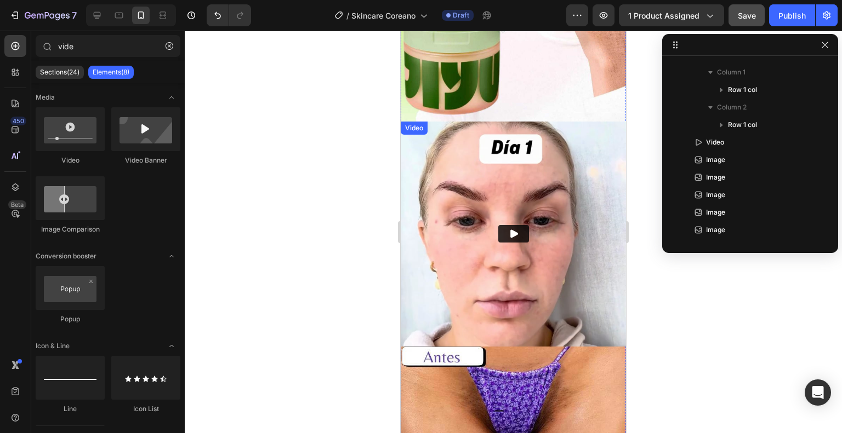
click at [592, 141] on img at bounding box center [513, 234] width 225 height 225
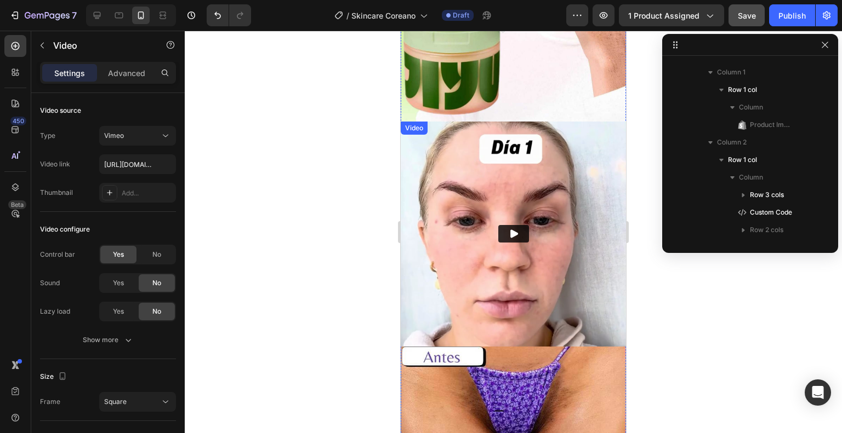
scroll to position [0, 0]
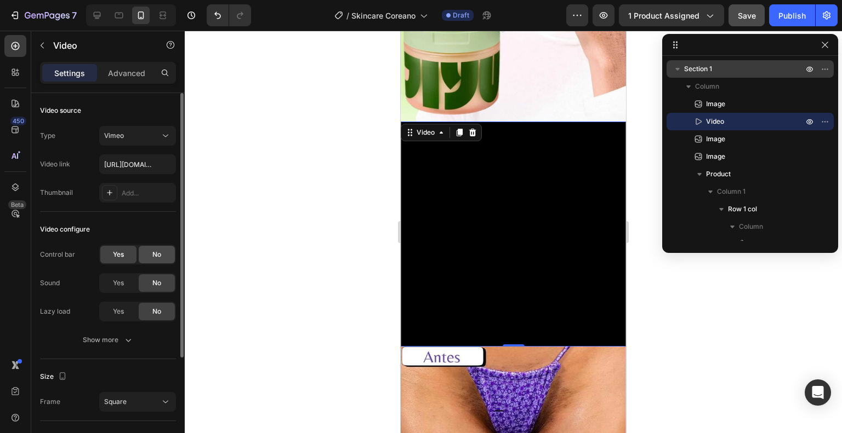
click at [156, 252] on span "No" at bounding box center [156, 255] width 9 height 10
click at [121, 336] on div "Show more" at bounding box center [108, 340] width 51 height 11
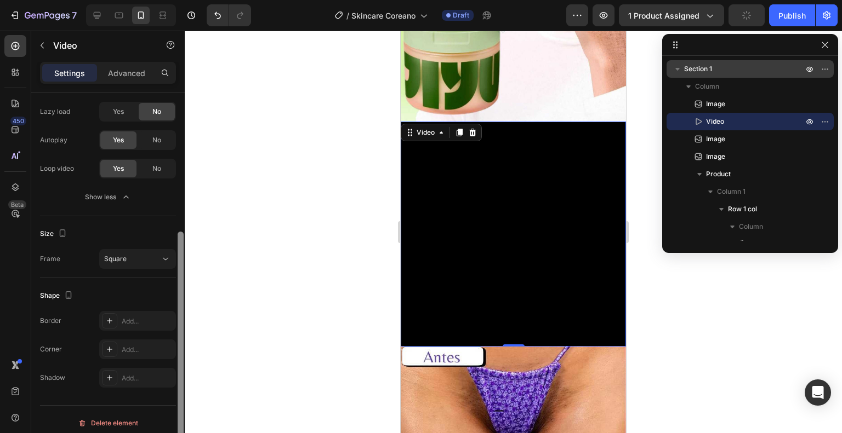
scroll to position [206, 0]
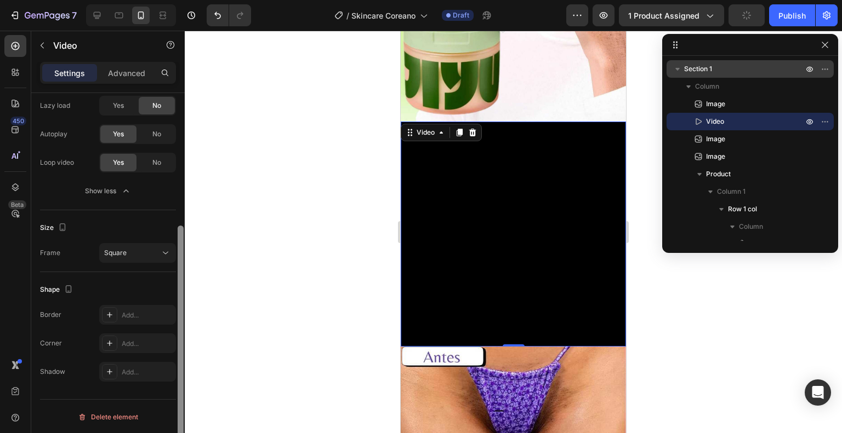
drag, startPoint x: 181, startPoint y: 168, endPoint x: 195, endPoint y: 328, distance: 160.6
click at [181, 339] on div at bounding box center [181, 345] width 6 height 238
click at [141, 316] on div "Add..." at bounding box center [148, 316] width 52 height 10
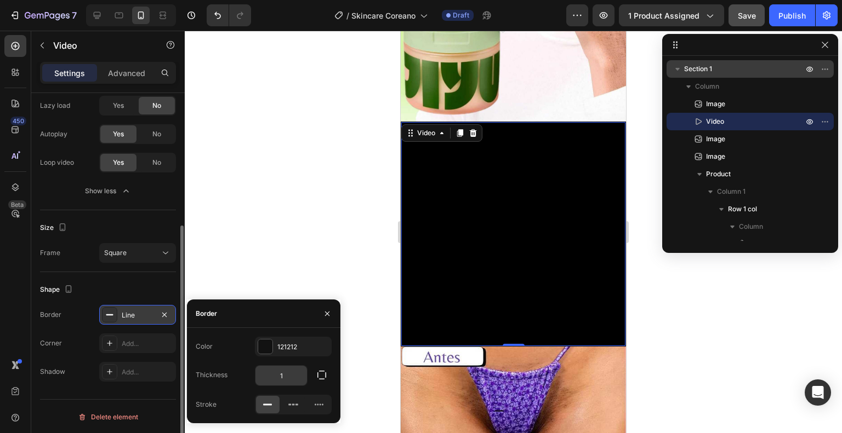
click at [289, 372] on input "1" at bounding box center [281, 376] width 52 height 20
type input "4"
click at [321, 372] on icon "button" at bounding box center [321, 375] width 11 height 11
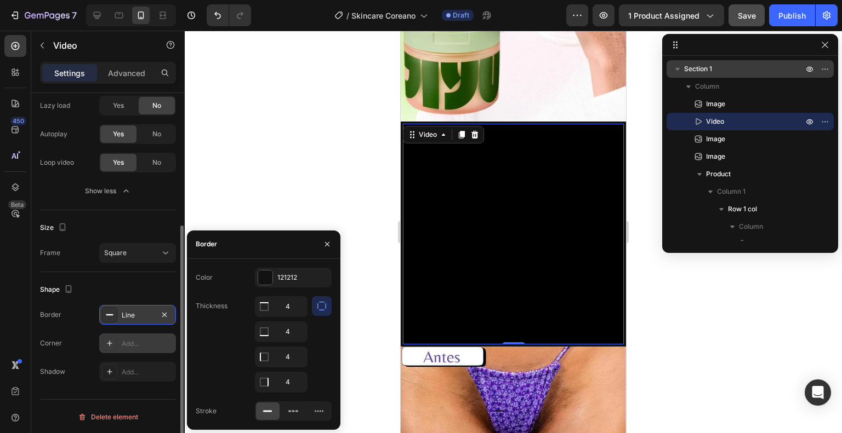
click at [136, 343] on div "Add..." at bounding box center [148, 344] width 52 height 10
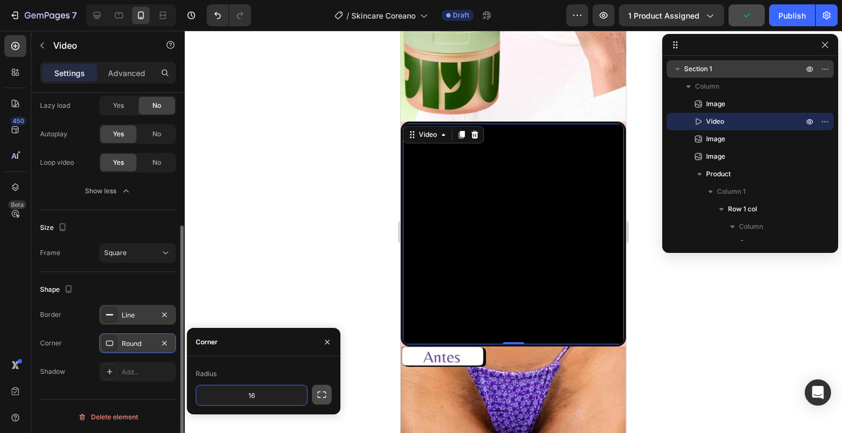
type input "16"
click at [317, 391] on icon "button" at bounding box center [321, 395] width 11 height 11
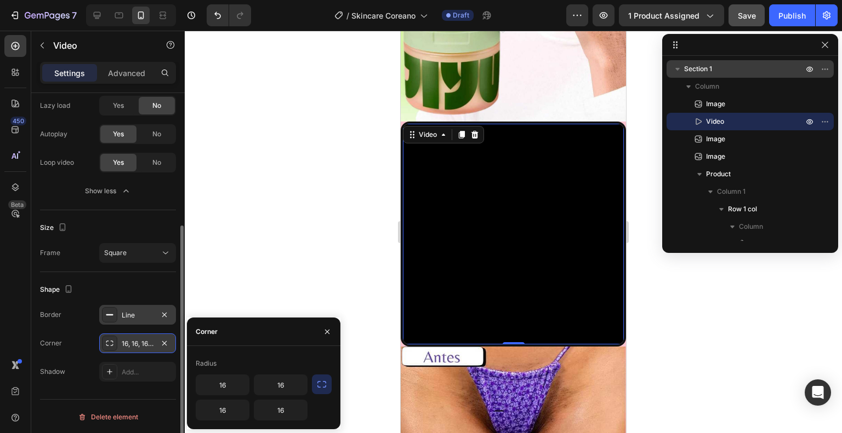
click at [146, 315] on div "Line" at bounding box center [138, 316] width 32 height 10
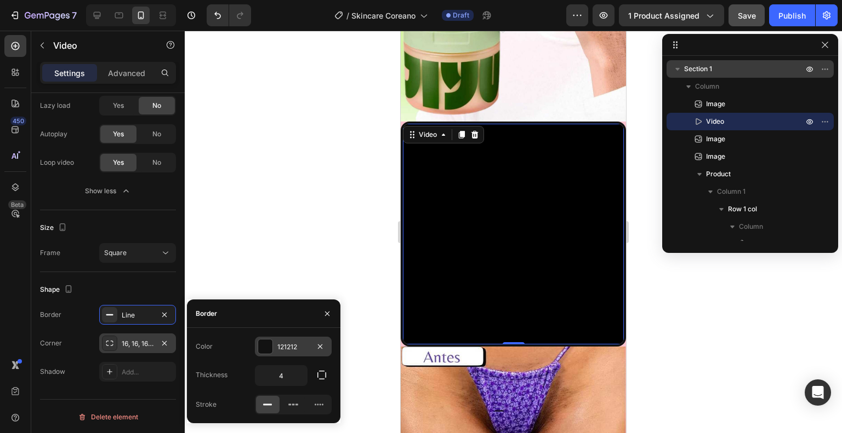
click at [267, 344] on div at bounding box center [265, 347] width 14 height 14
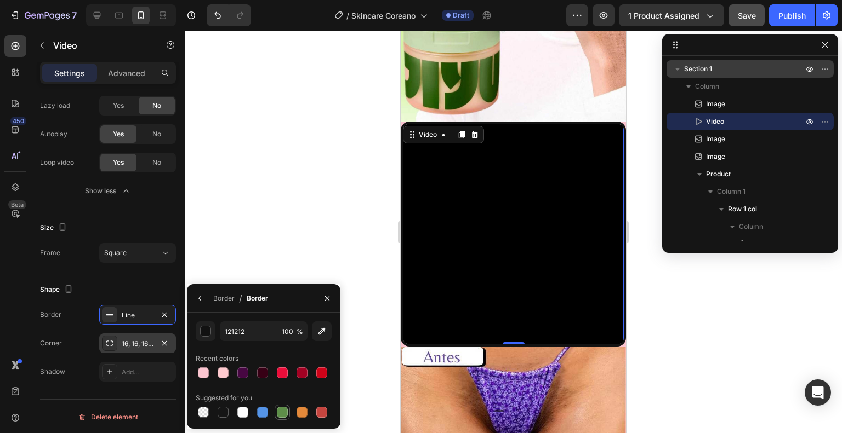
click at [281, 412] on div at bounding box center [282, 412] width 11 height 11
type input "5E8E49"
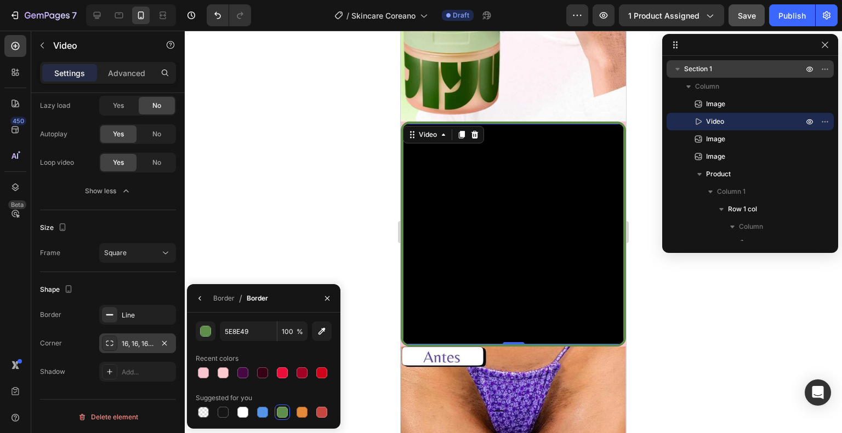
click at [306, 236] on div at bounding box center [513, 232] width 657 height 403
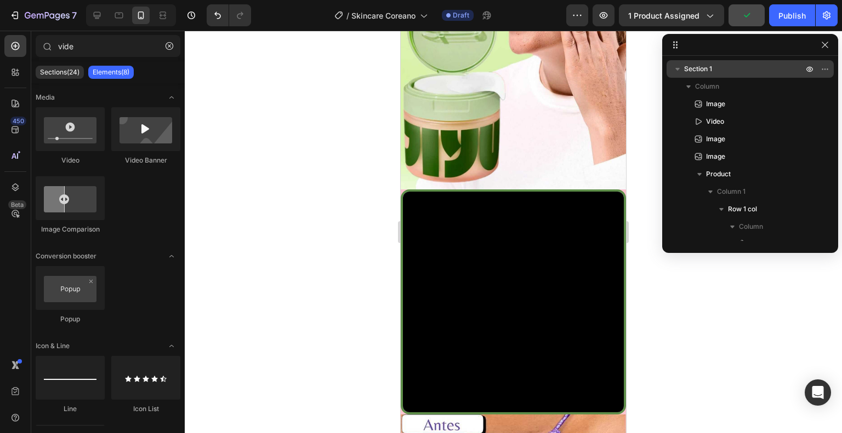
scroll to position [189, 0]
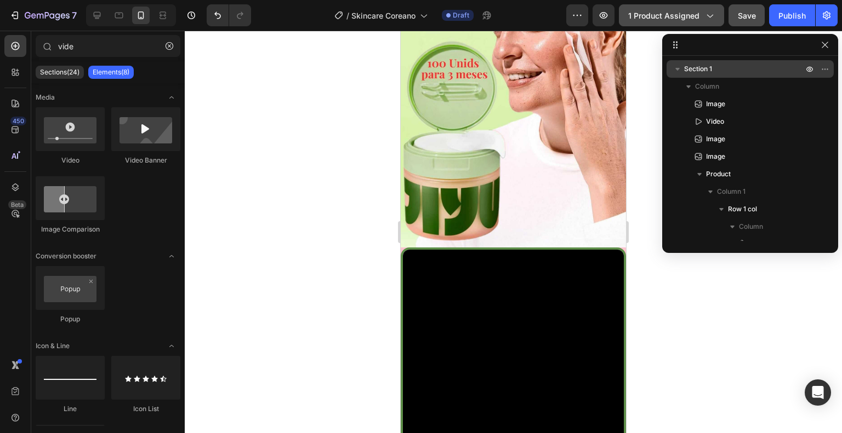
click at [695, 19] on span "1 product assigned" at bounding box center [663, 16] width 71 height 12
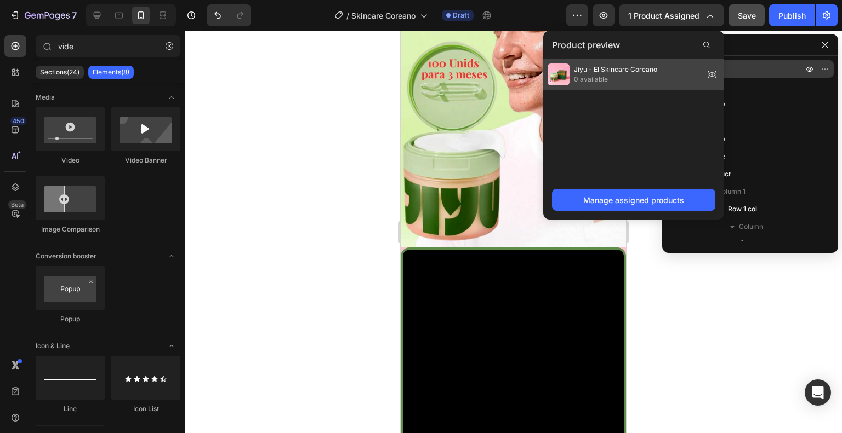
click at [647, 70] on span "Jiyu - El Skincare Coreano" at bounding box center [615, 70] width 83 height 10
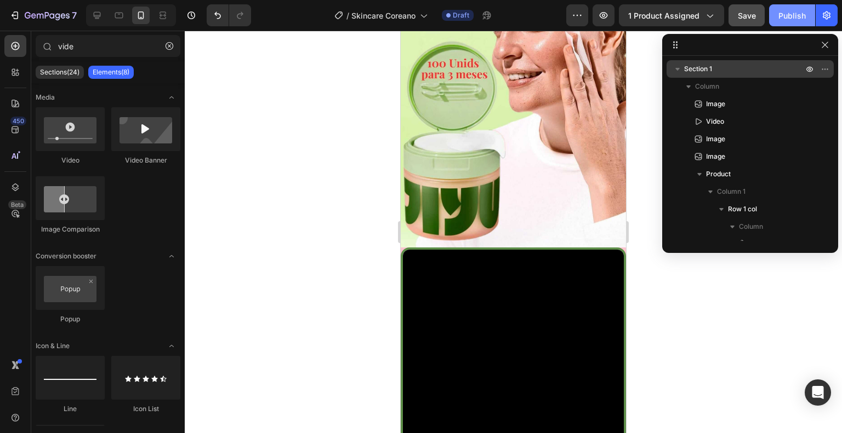
click at [786, 14] on div "Publish" at bounding box center [791, 16] width 27 height 12
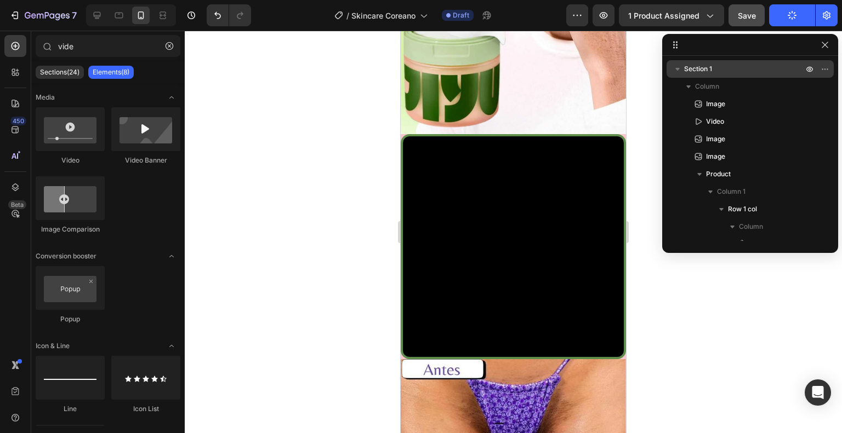
scroll to position [342, 0]
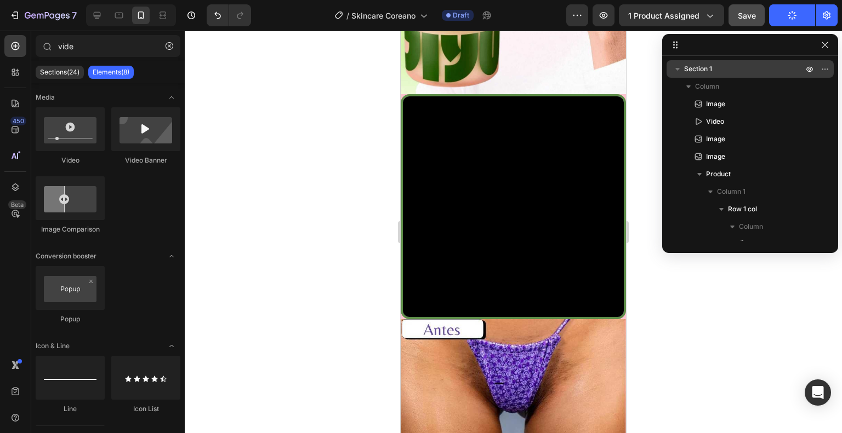
click at [635, 105] on div at bounding box center [513, 232] width 657 height 403
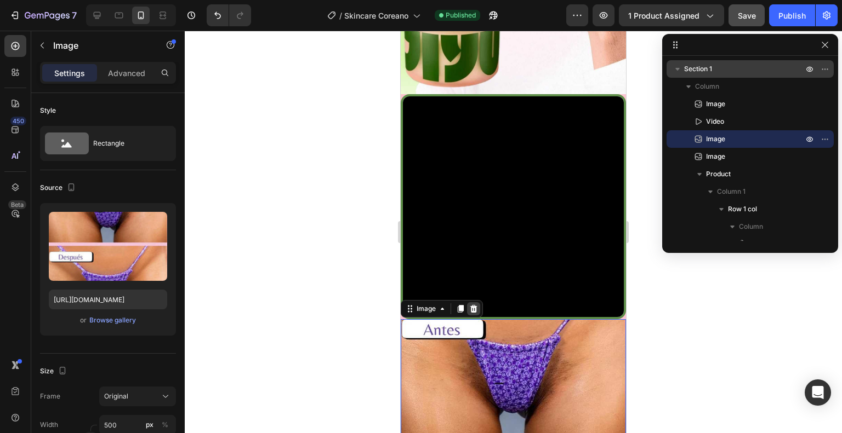
click at [472, 305] on icon at bounding box center [473, 309] width 9 height 9
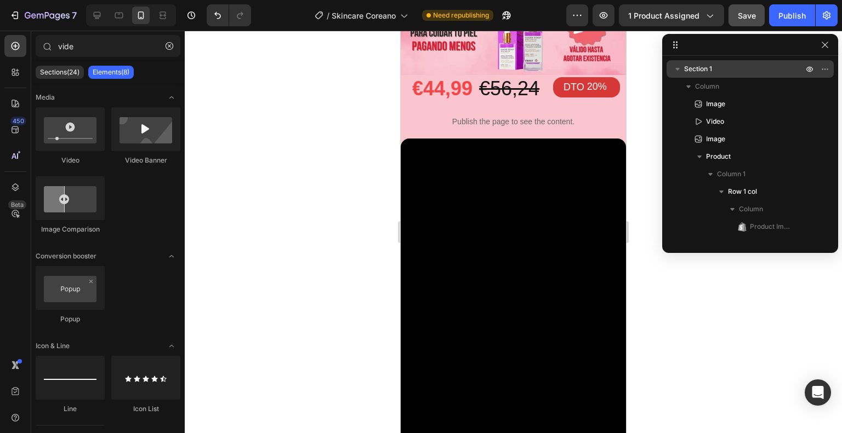
scroll to position [677, 0]
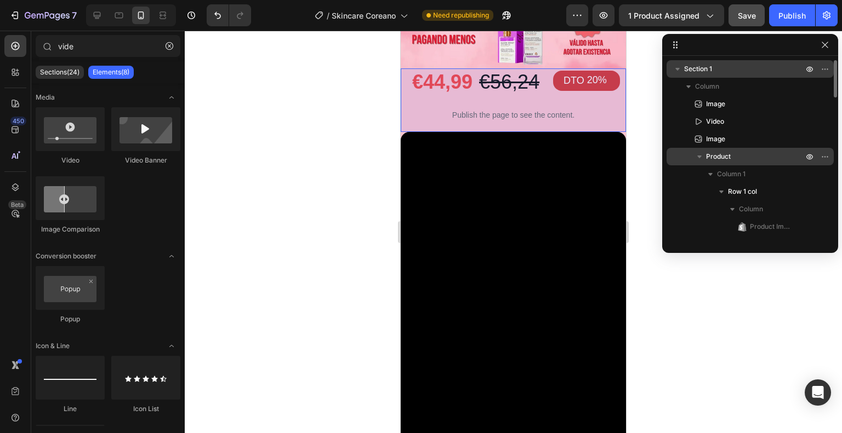
click at [697, 157] on icon "button" at bounding box center [699, 156] width 11 height 11
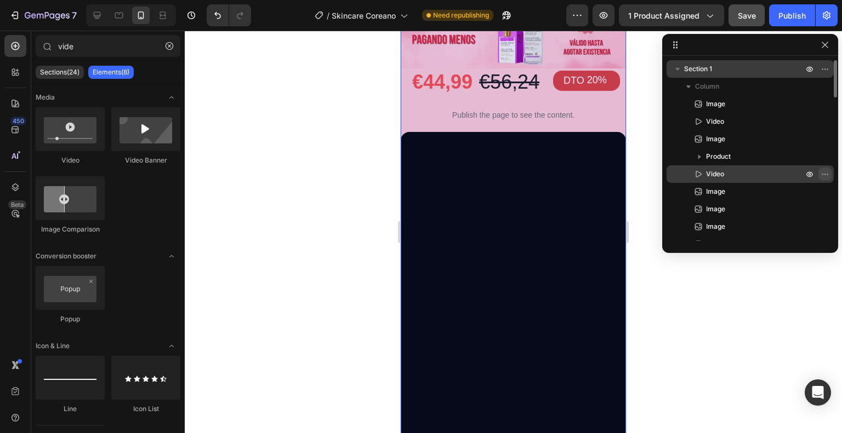
click at [822, 173] on icon "button" at bounding box center [824, 174] width 9 height 9
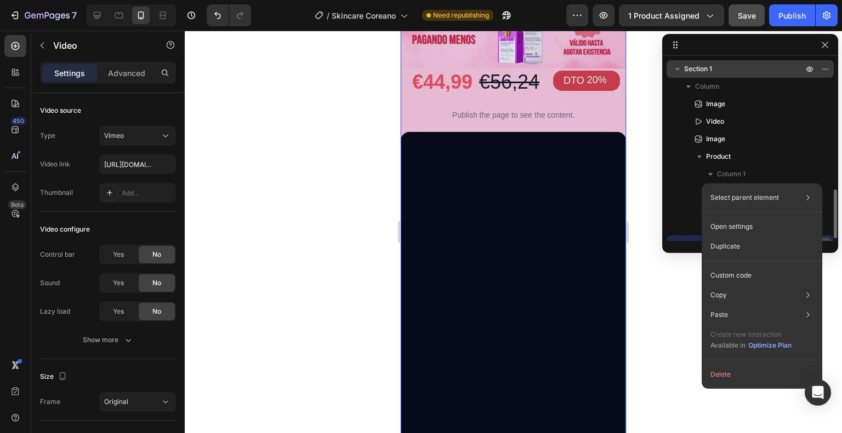
scroll to position [102, 0]
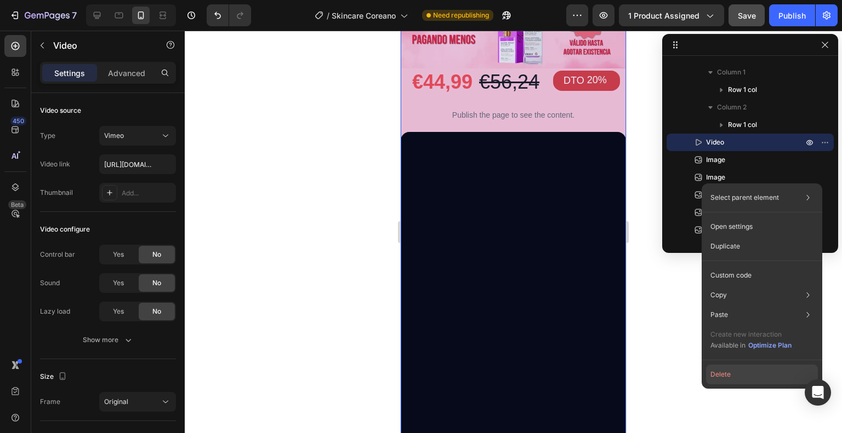
click at [735, 376] on button "Delete" at bounding box center [762, 375] width 112 height 20
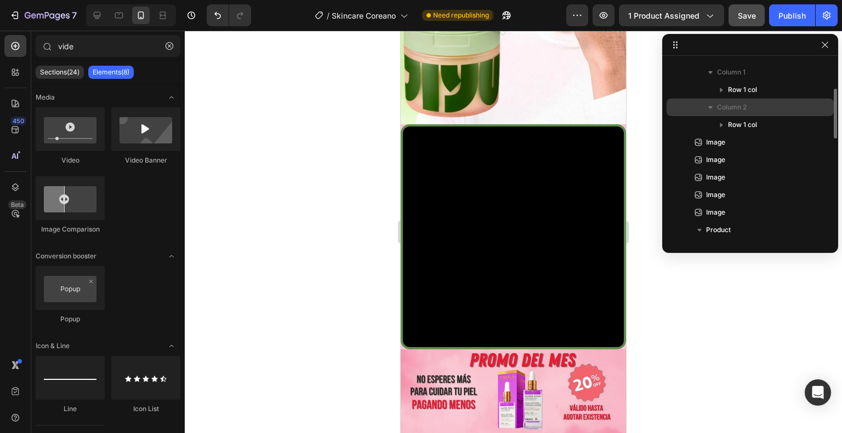
scroll to position [219, 0]
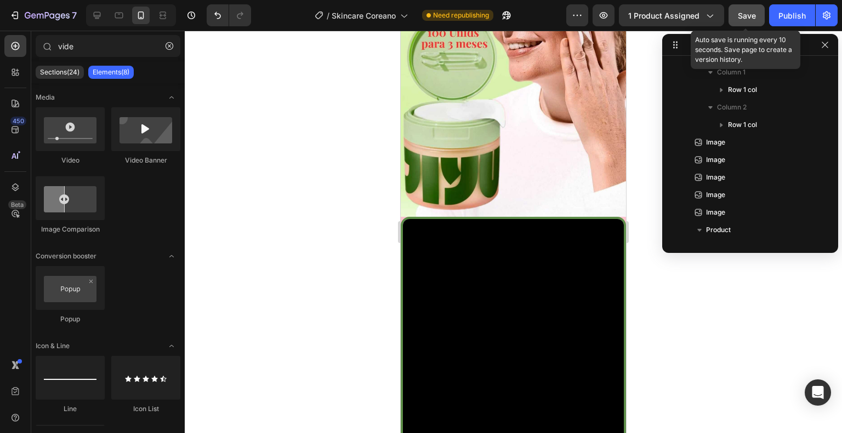
click at [751, 22] on button "Save" at bounding box center [746, 15] width 36 height 22
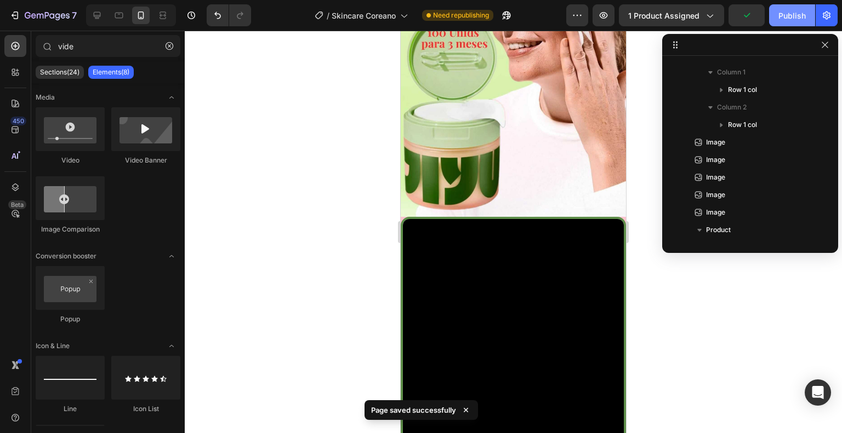
click at [796, 17] on div "Publish" at bounding box center [791, 16] width 27 height 12
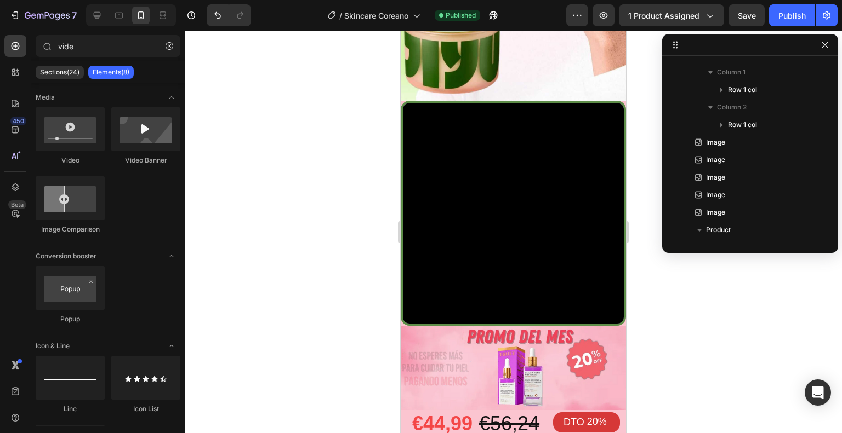
scroll to position [442, 0]
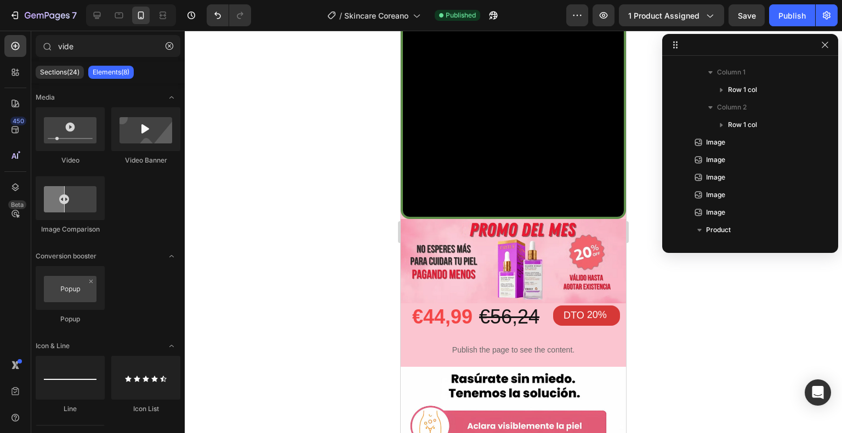
drag, startPoint x: 622, startPoint y: 122, endPoint x: 1026, endPoint y: 202, distance: 412.3
click at [556, 345] on p "Publish the page to see the content." at bounding box center [513, 351] width 221 height 12
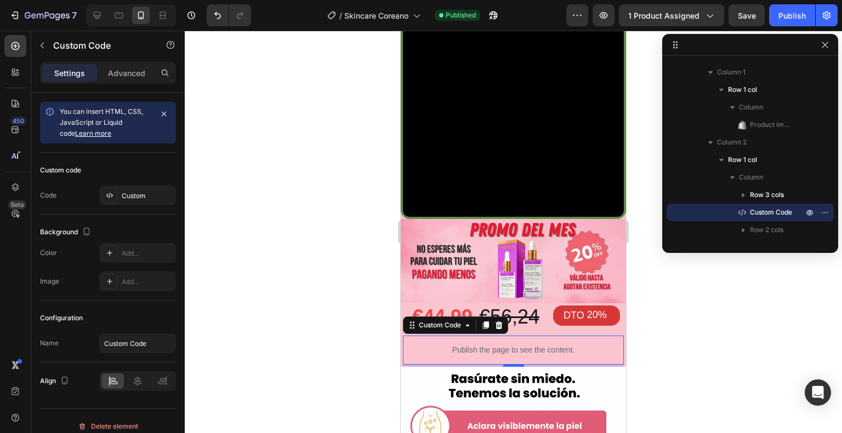
click at [475, 345] on p "Publish the page to see the content." at bounding box center [513, 351] width 221 height 12
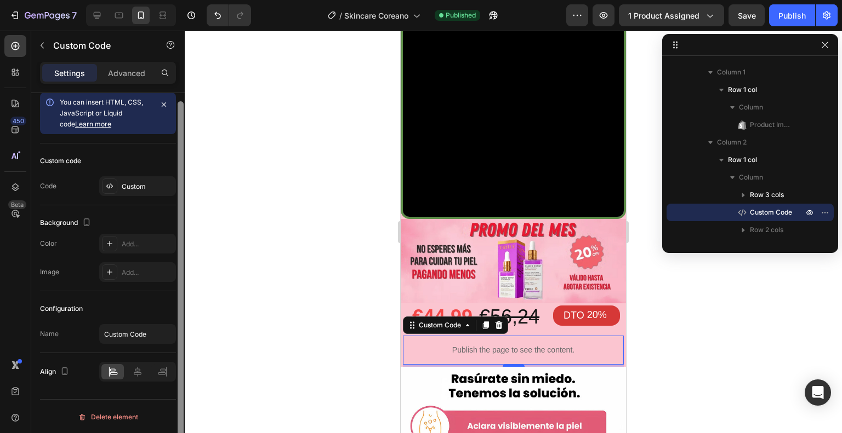
scroll to position [0, 0]
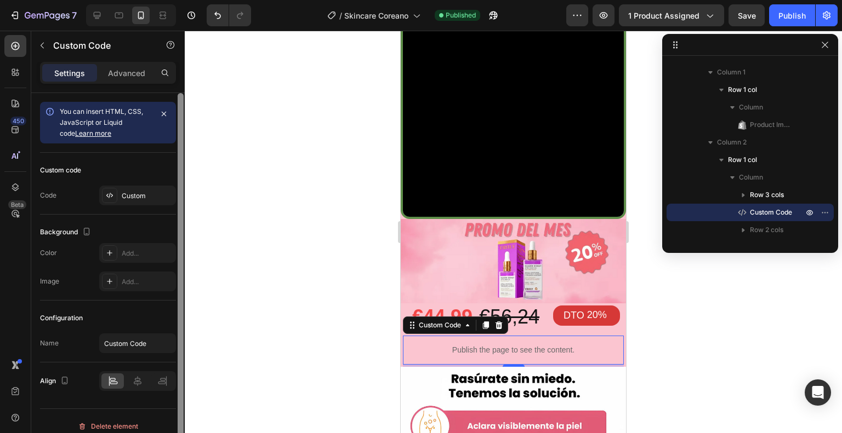
drag, startPoint x: 180, startPoint y: 170, endPoint x: 171, endPoint y: 125, distance: 45.8
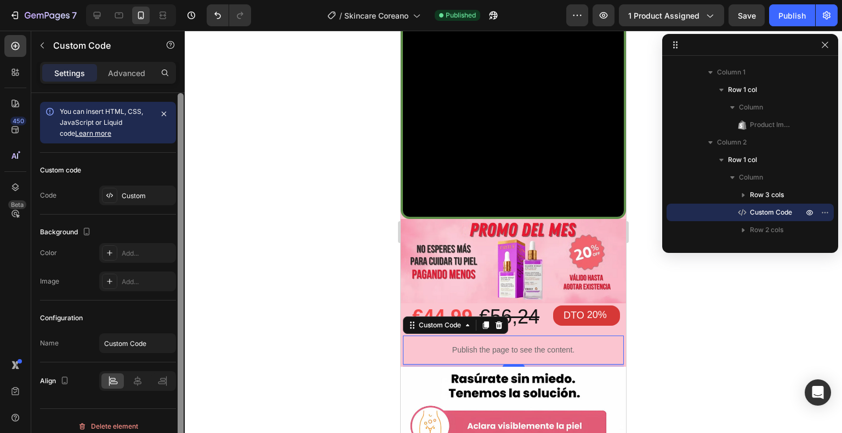
click at [171, 125] on div "You can insert HTML, CSS, JavaScript or Liquid code Learn more Custom code Code…" at bounding box center [107, 279] width 153 height 372
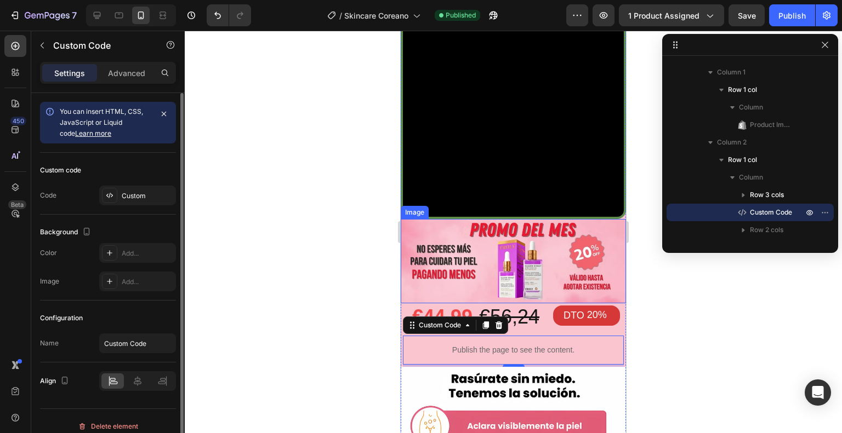
click at [548, 245] on img at bounding box center [513, 261] width 225 height 84
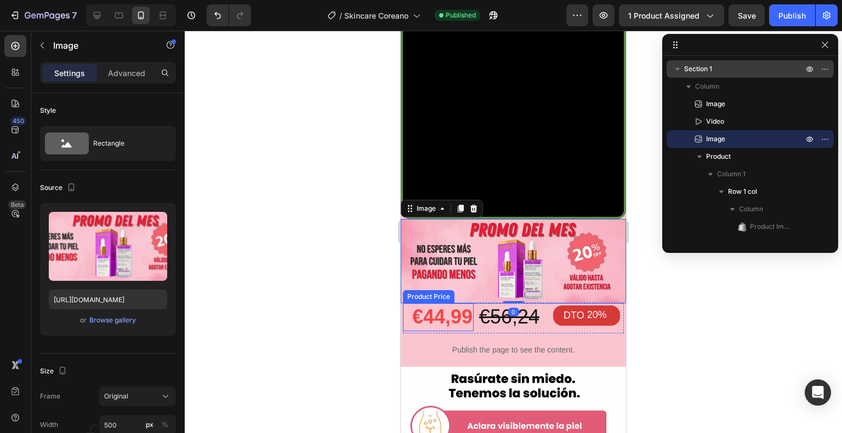
click at [452, 304] on div "€44,99" at bounding box center [438, 318] width 71 height 28
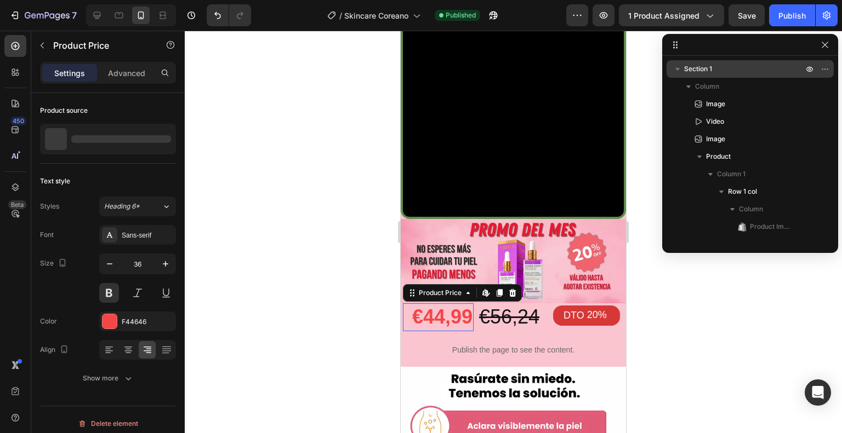
scroll to position [190, 0]
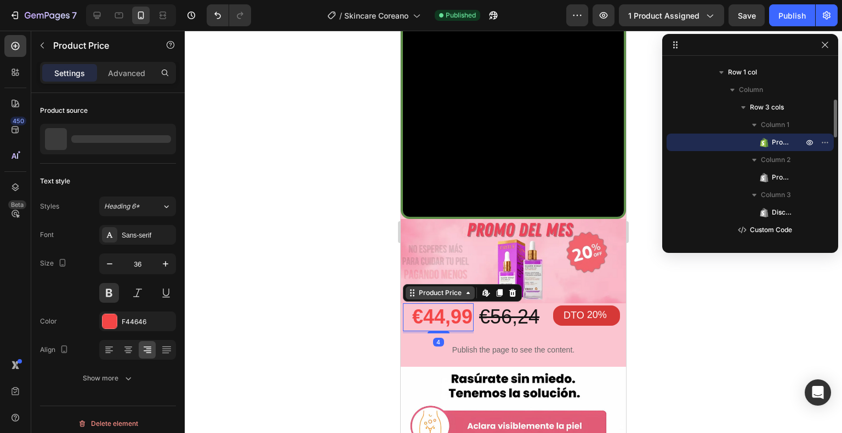
click at [438, 288] on div "Product Price" at bounding box center [440, 293] width 47 height 10
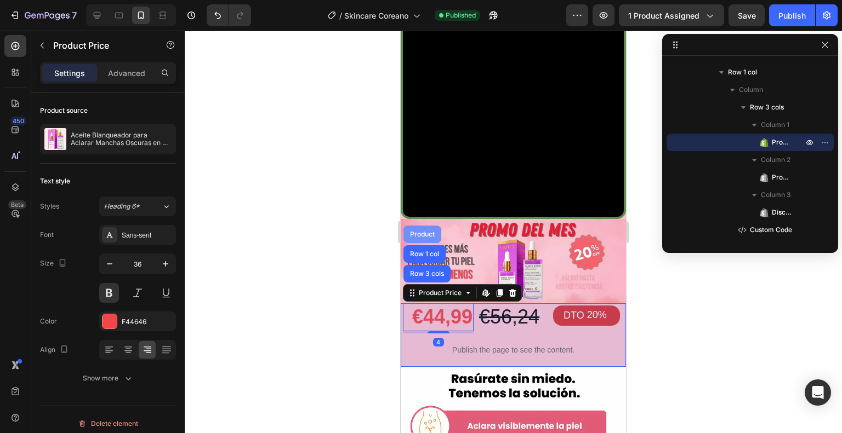
click at [428, 231] on div "Product" at bounding box center [422, 234] width 29 height 7
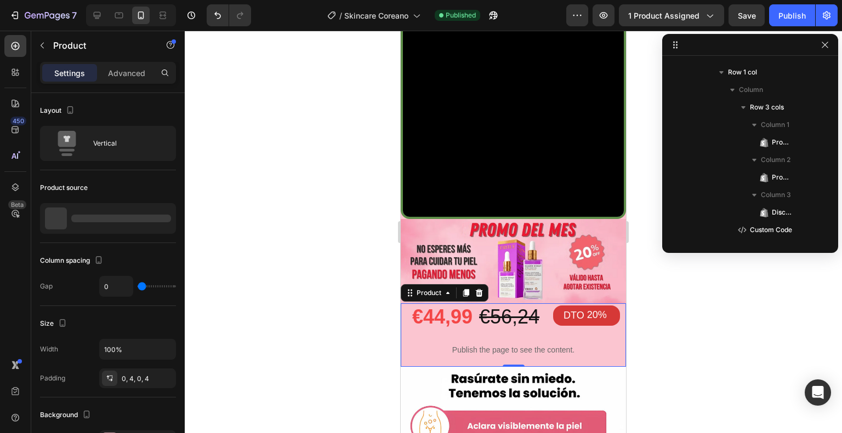
scroll to position [14, 0]
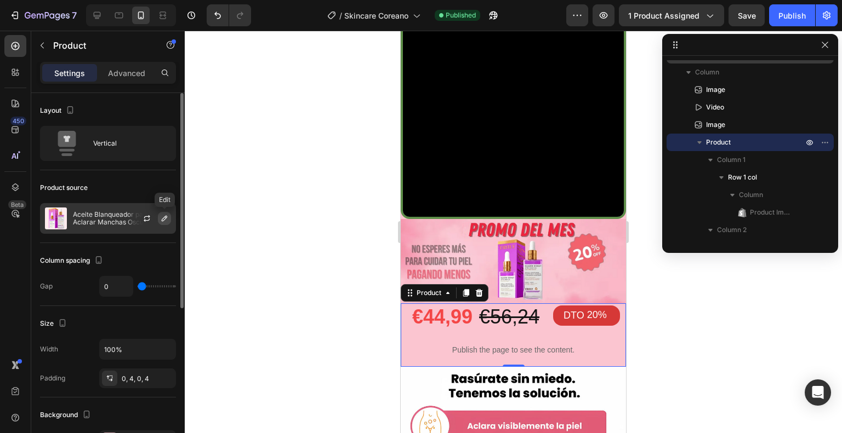
click at [163, 218] on icon "button" at bounding box center [164, 218] width 5 height 5
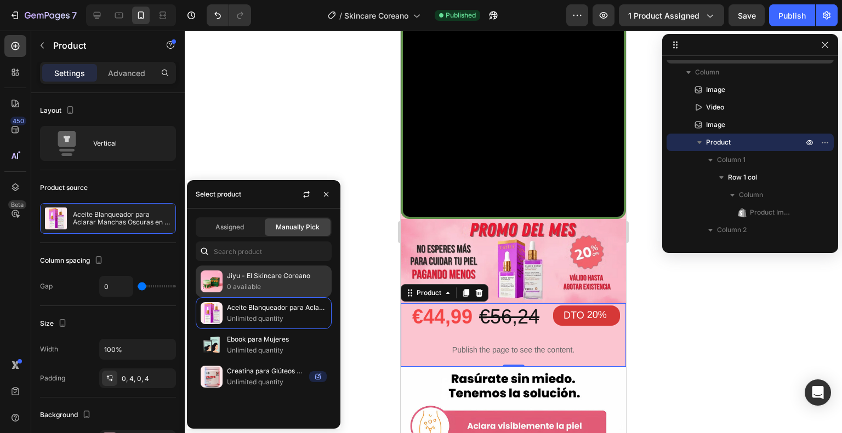
click at [257, 271] on p "Jiyu - El Skincare Coreano" at bounding box center [277, 276] width 100 height 11
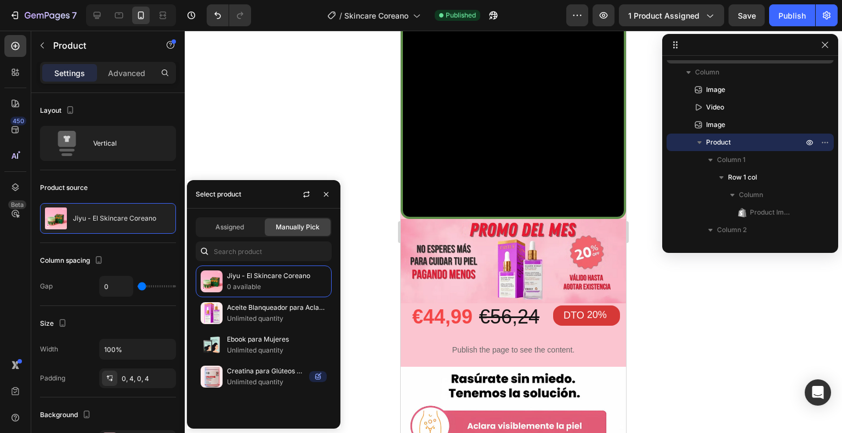
click at [296, 142] on div at bounding box center [513, 232] width 657 height 403
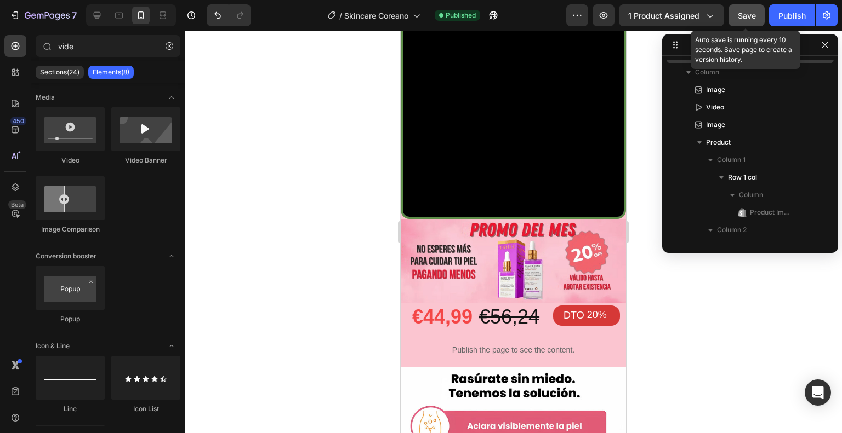
click at [753, 23] on button "Save" at bounding box center [746, 15] width 36 height 22
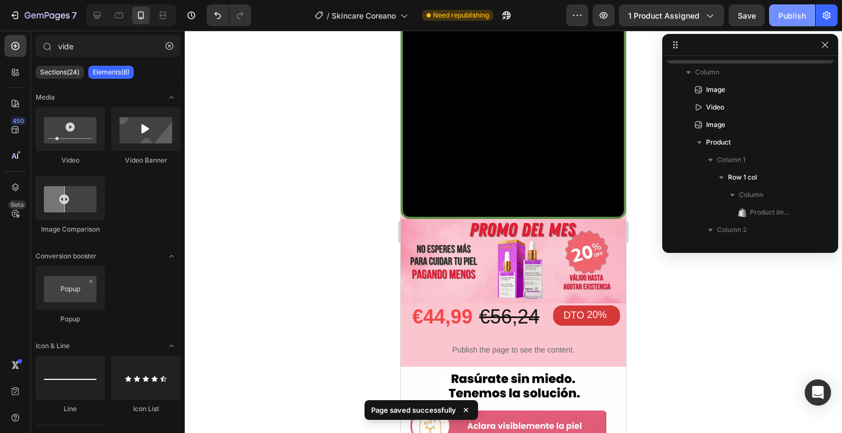
click at [780, 21] on button "Publish" at bounding box center [792, 15] width 46 height 22
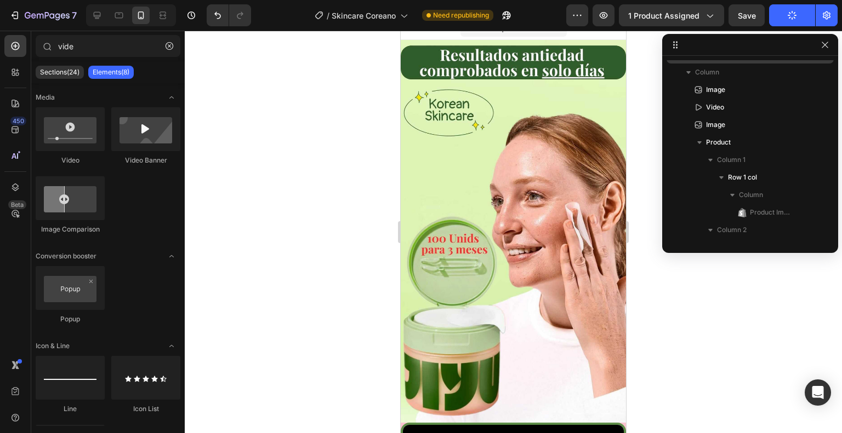
scroll to position [0, 0]
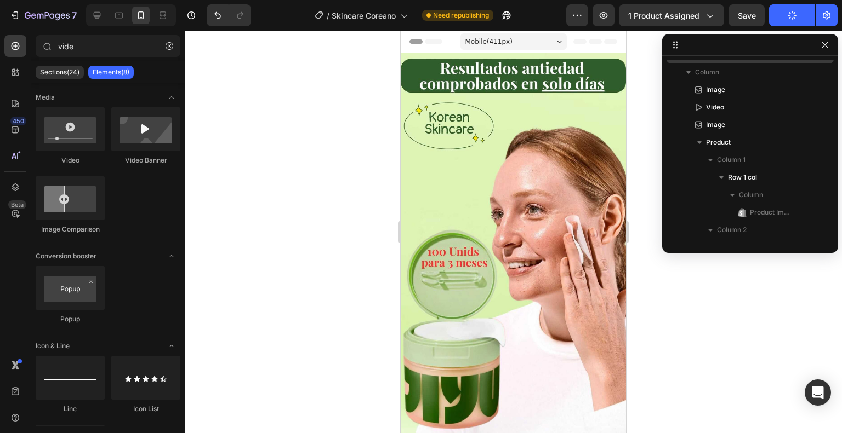
click at [634, 92] on div at bounding box center [513, 232] width 657 height 403
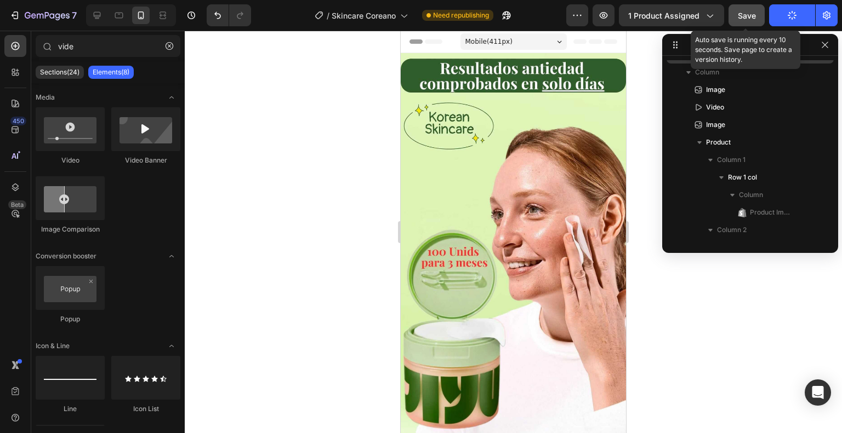
click at [745, 25] on button "Save" at bounding box center [746, 15] width 36 height 22
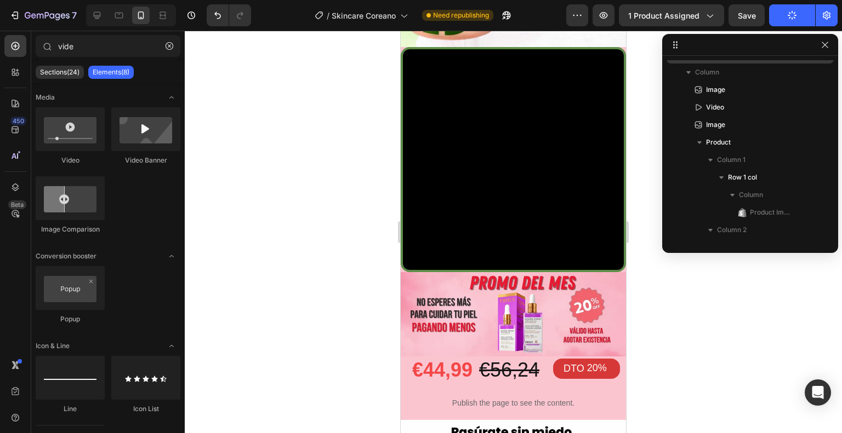
scroll to position [380, 0]
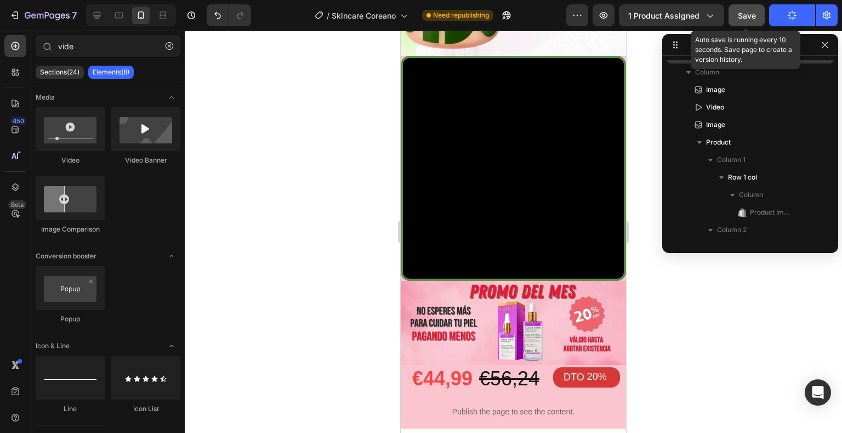
click at [752, 21] on button "Save" at bounding box center [746, 15] width 36 height 22
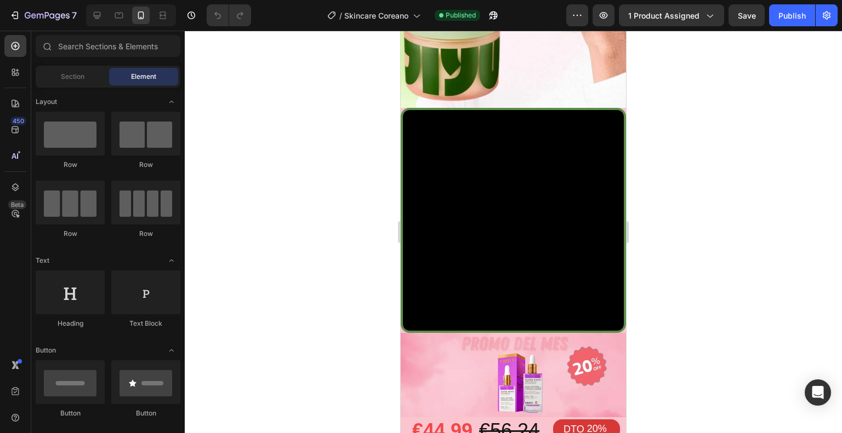
scroll to position [209, 0]
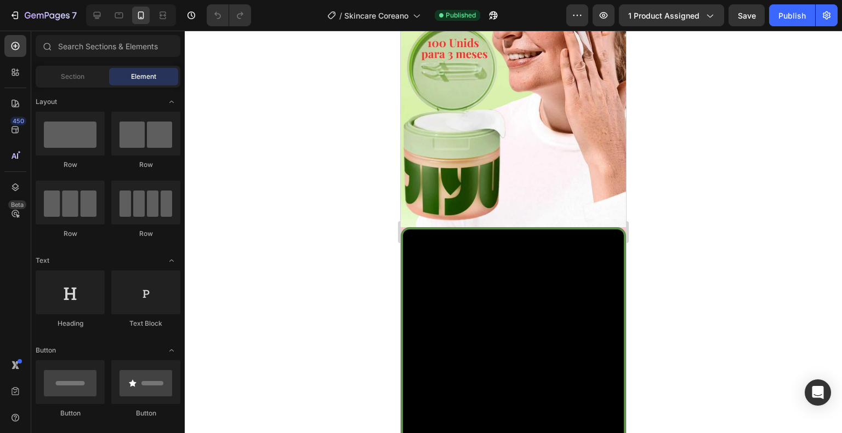
drag, startPoint x: 624, startPoint y: 76, endPoint x: 1063, endPoint y: 141, distance: 444.3
click at [18, 47] on icon at bounding box center [16, 46] width 8 height 8
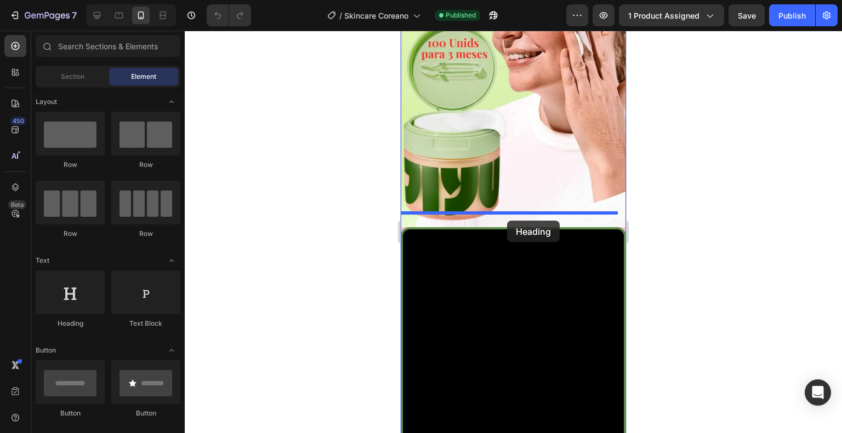
drag, startPoint x: 509, startPoint y: 316, endPoint x: 509, endPoint y: 218, distance: 98.6
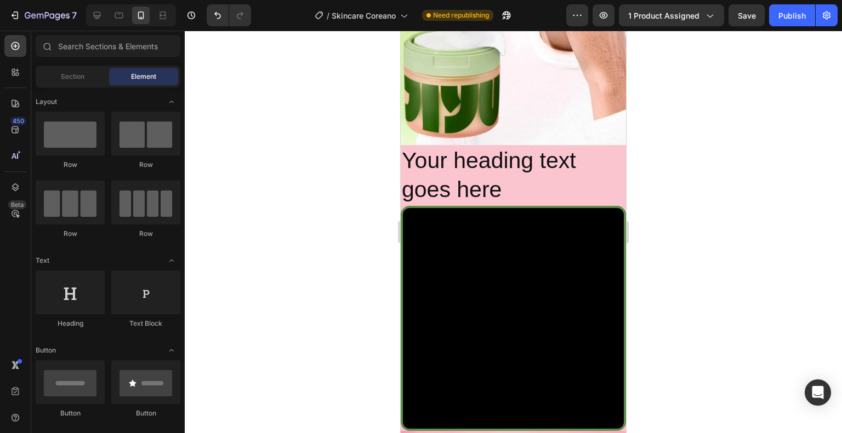
scroll to position [311, 0]
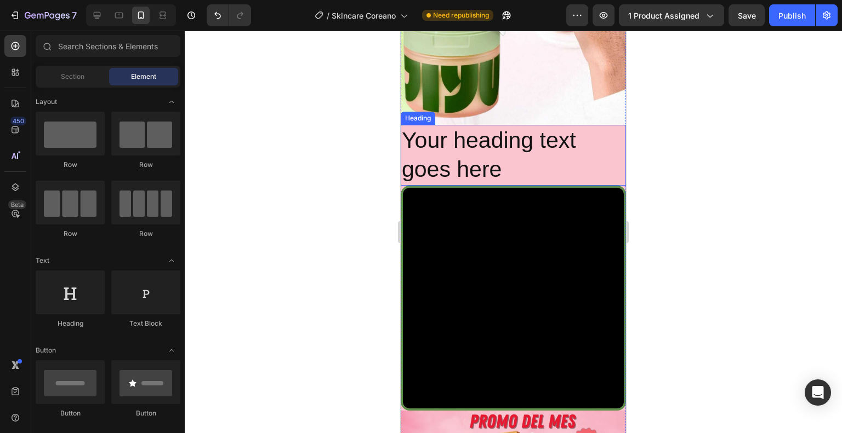
click at [508, 149] on h2 "Your heading text goes here" at bounding box center [513, 155] width 225 height 61
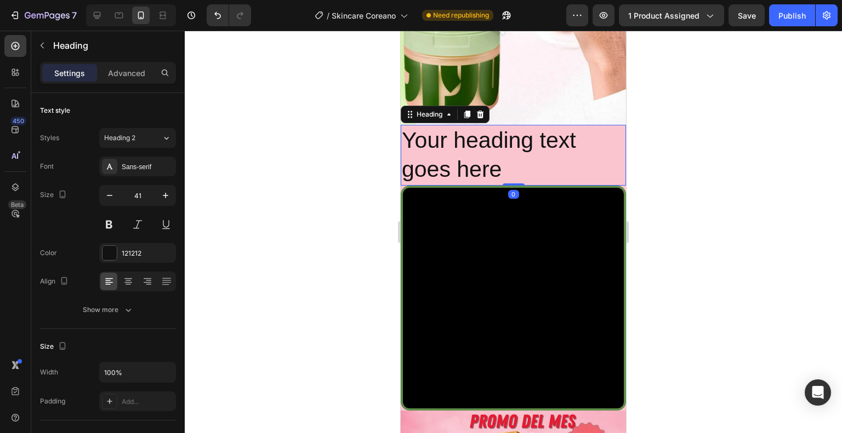
click at [513, 154] on h2 "Your heading text goes here" at bounding box center [513, 155] width 225 height 61
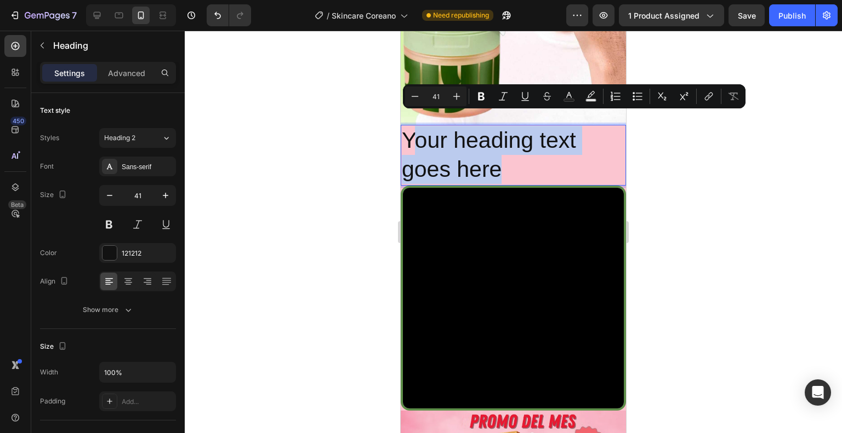
drag, startPoint x: 523, startPoint y: 153, endPoint x: 417, endPoint y: 121, distance: 111.7
click at [417, 126] on p "Your heading text goes here" at bounding box center [513, 155] width 223 height 59
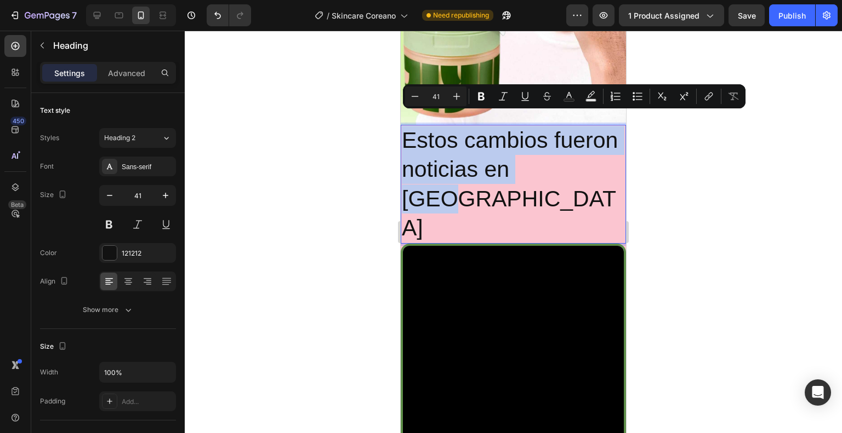
drag, startPoint x: 501, startPoint y: 184, endPoint x: 404, endPoint y: 119, distance: 116.3
click at [404, 126] on p "Estos cambios fueron noticias en Seúl" at bounding box center [513, 184] width 223 height 117
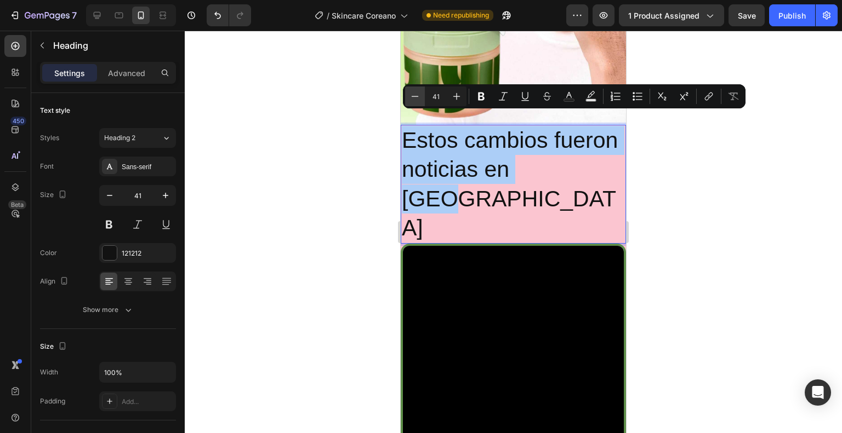
click at [417, 96] on icon "Editor contextual toolbar" at bounding box center [415, 96] width 7 height 1
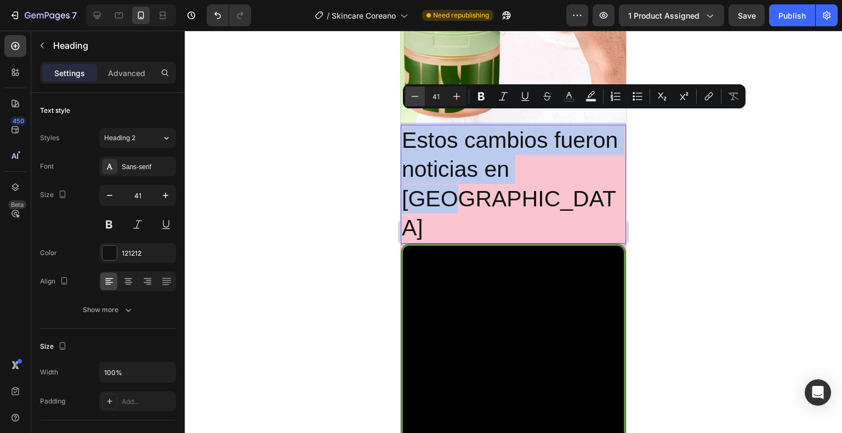
type input "40"
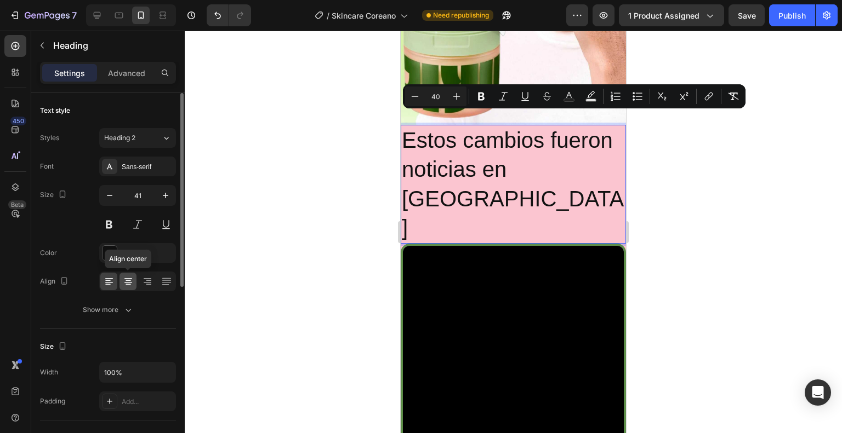
click at [126, 278] on icon at bounding box center [128, 281] width 11 height 11
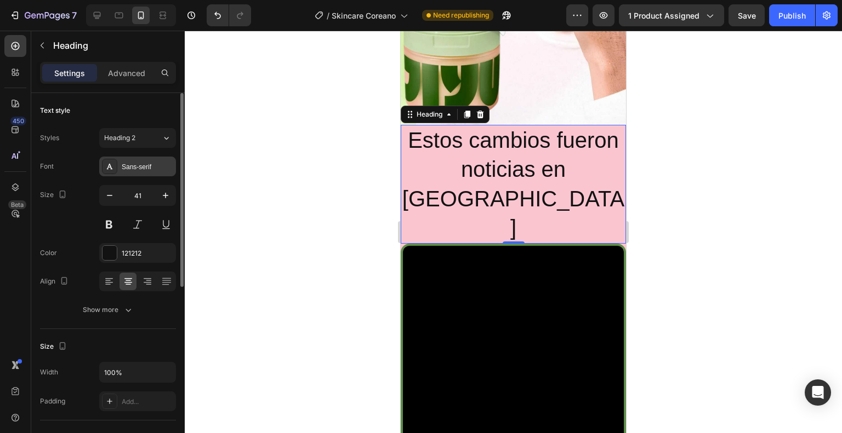
click at [142, 166] on div "Sans-serif" at bounding box center [148, 167] width 52 height 10
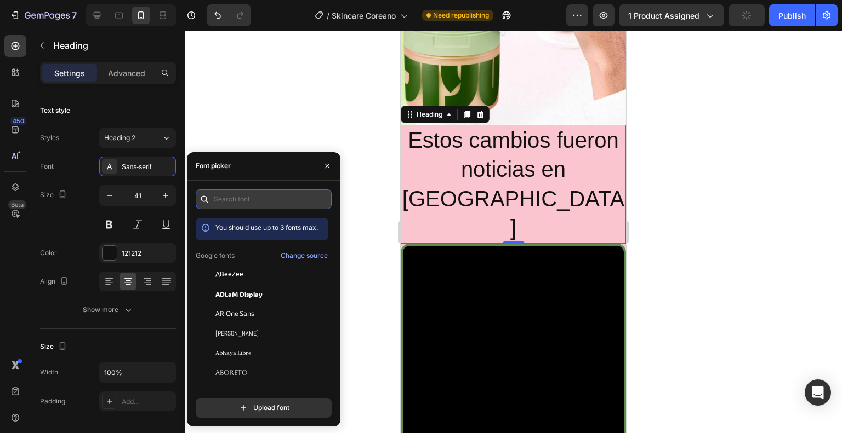
click at [250, 195] on input "text" at bounding box center [264, 200] width 136 height 20
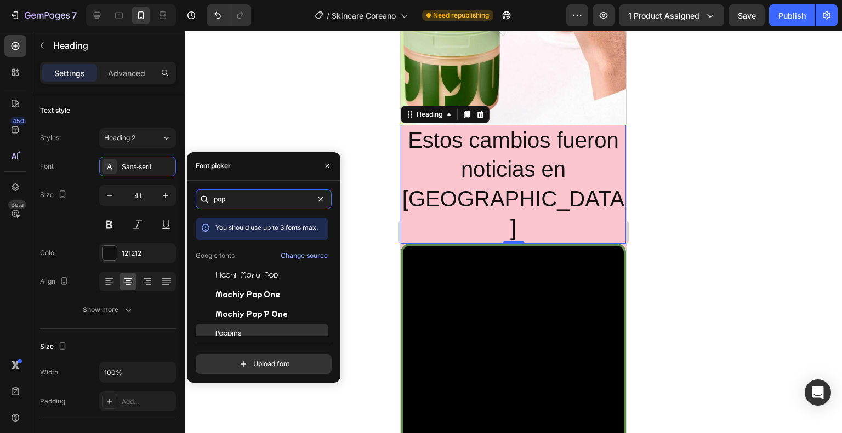
type input "pop"
click at [254, 328] on div "Poppins" at bounding box center [262, 334] width 133 height 20
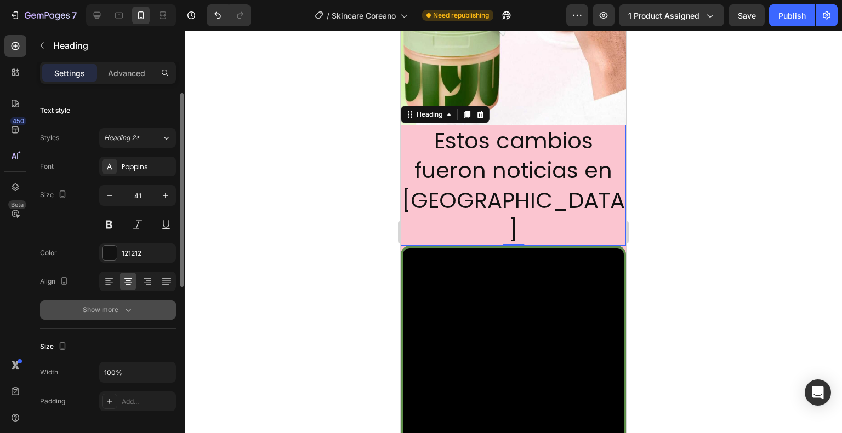
click at [128, 304] on button "Show more" at bounding box center [108, 310] width 136 height 20
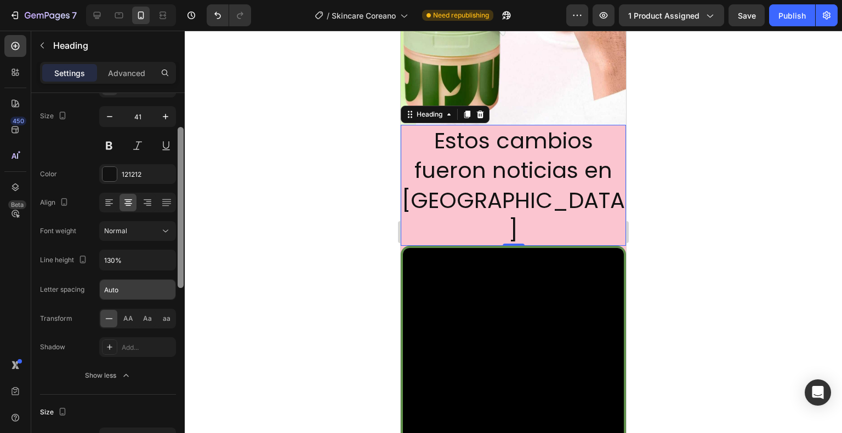
drag, startPoint x: 180, startPoint y: 259, endPoint x: 140, endPoint y: 280, distance: 45.8
click at [176, 300] on div at bounding box center [180, 279] width 8 height 372
click at [134, 263] on input "130%" at bounding box center [138, 261] width 76 height 20
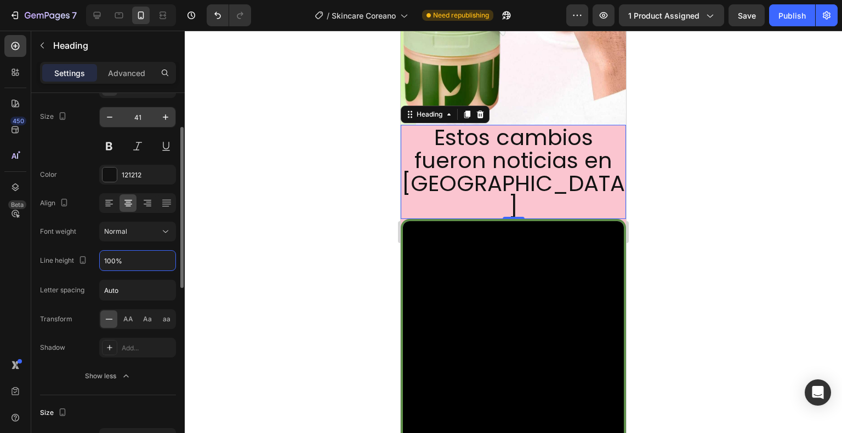
type input "100%"
click at [142, 121] on input "41" at bounding box center [137, 117] width 36 height 20
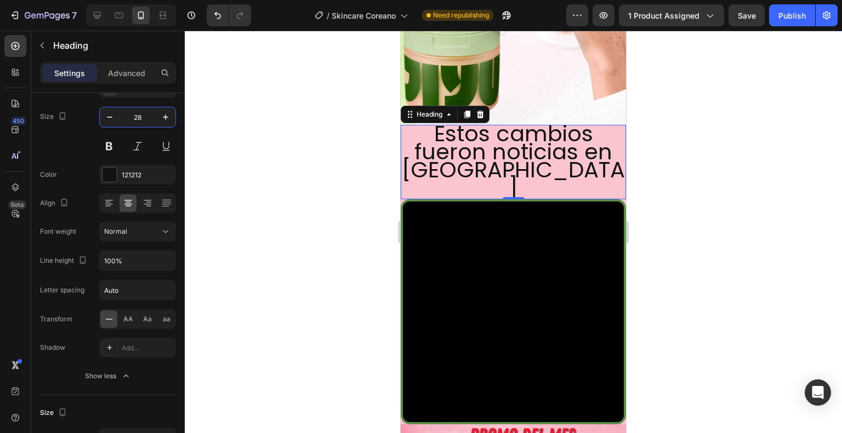
type input "28"
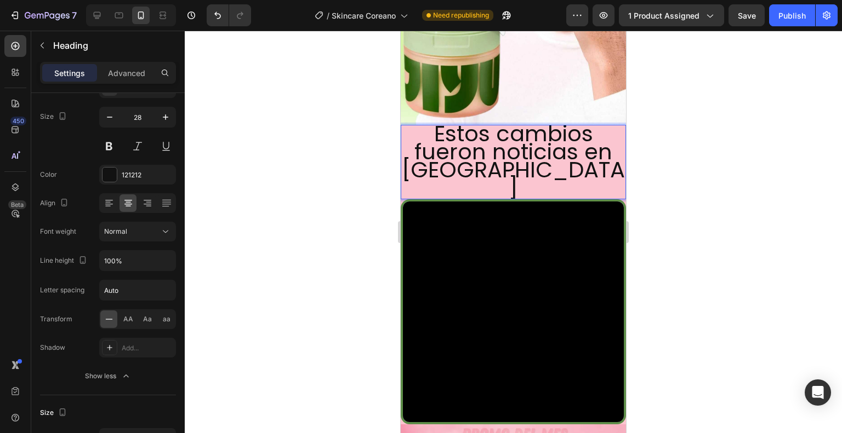
click at [583, 140] on span "Estos cambios fueron noticias en Seúl" at bounding box center [513, 160] width 223 height 85
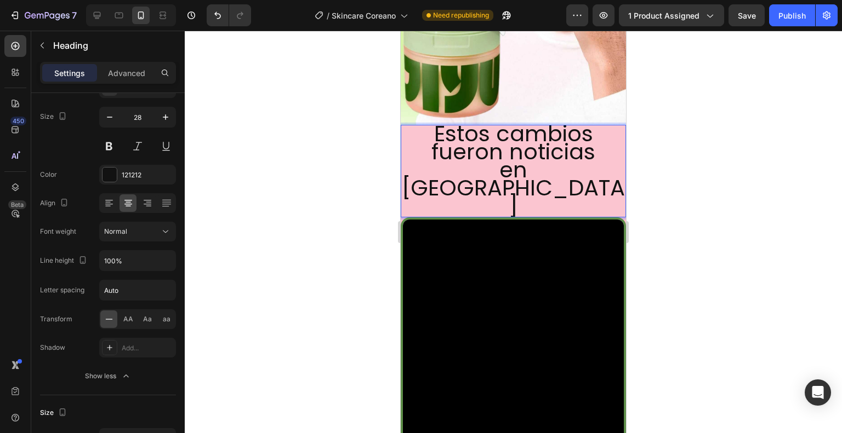
click at [684, 152] on div at bounding box center [513, 232] width 657 height 403
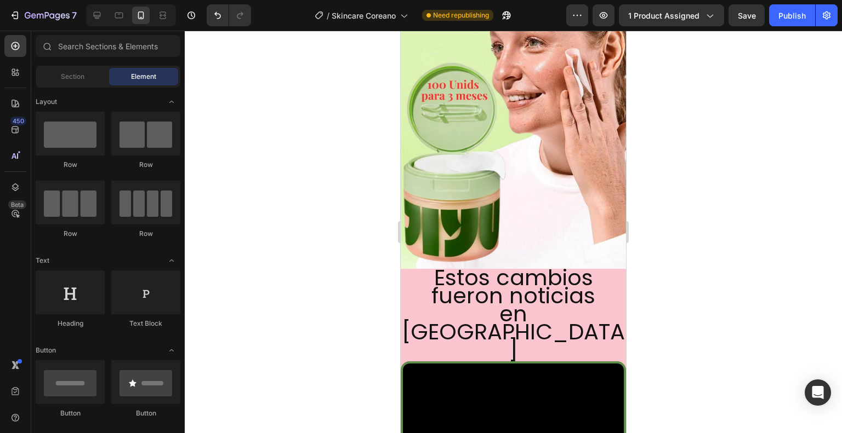
scroll to position [179, 0]
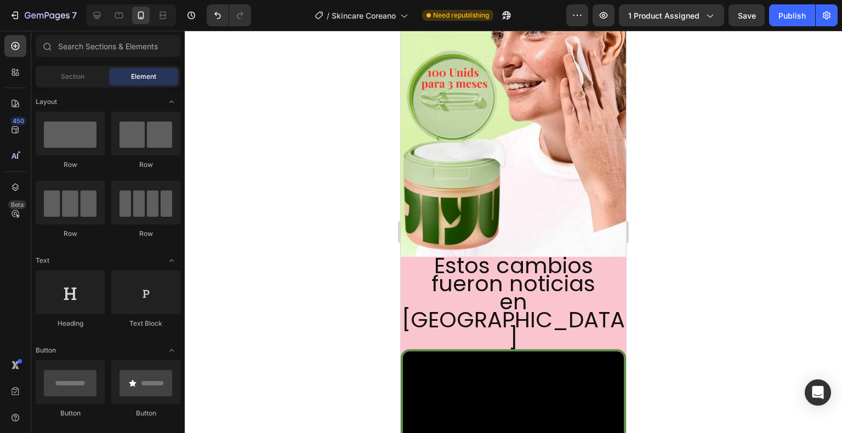
drag, startPoint x: 620, startPoint y: 113, endPoint x: 1028, endPoint y: 126, distance: 407.4
click at [474, 259] on span "Estos cambios fueron noticias" at bounding box center [513, 274] width 164 height 49
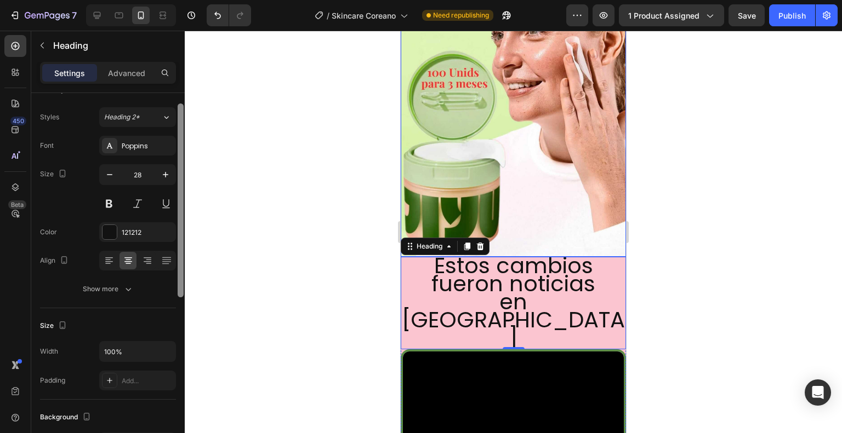
scroll to position [0, 0]
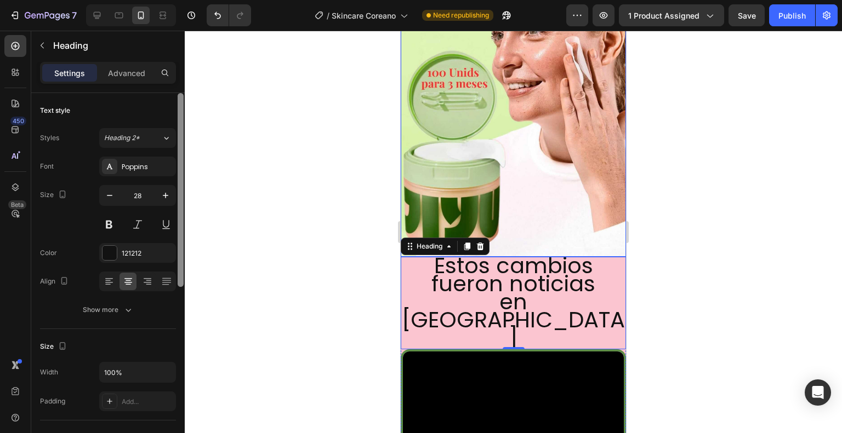
drag, startPoint x: 178, startPoint y: 181, endPoint x: 201, endPoint y: 175, distance: 23.9
click at [201, 0] on div "7 / Skincare Coreano Need republishing Preview 1 product assigned Save Publish …" at bounding box center [421, 0] width 842 height 0
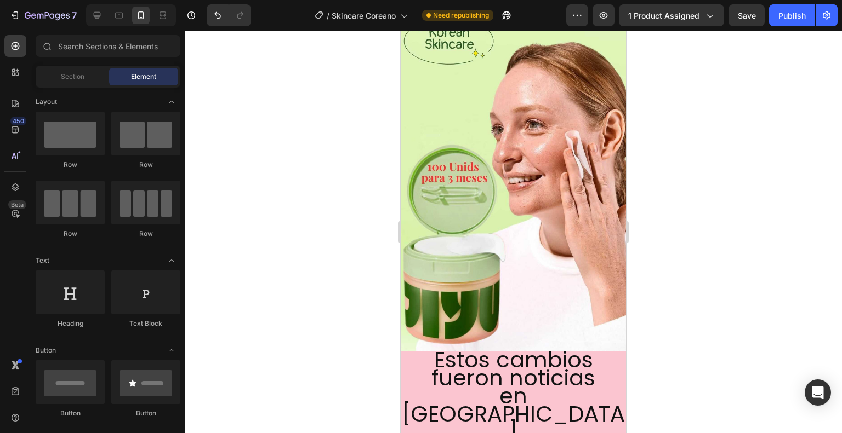
scroll to position [88, 0]
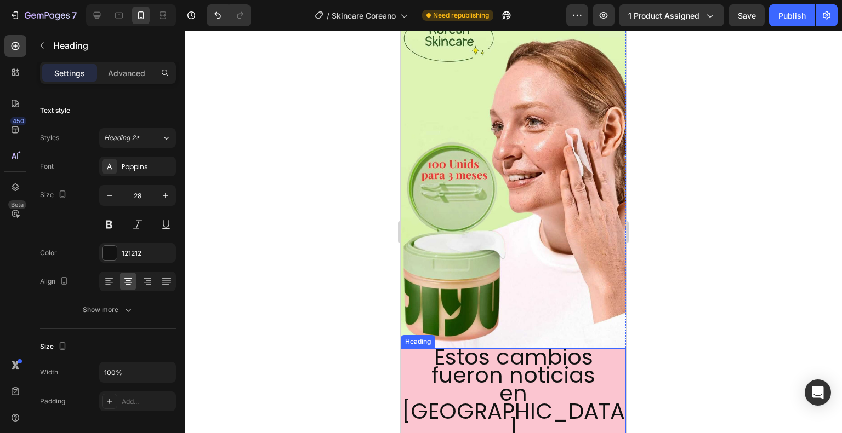
click at [410, 351] on p "⁠⁠⁠⁠⁠⁠⁠ Estos cambios fueron noticias en Seúl" at bounding box center [513, 395] width 223 height 90
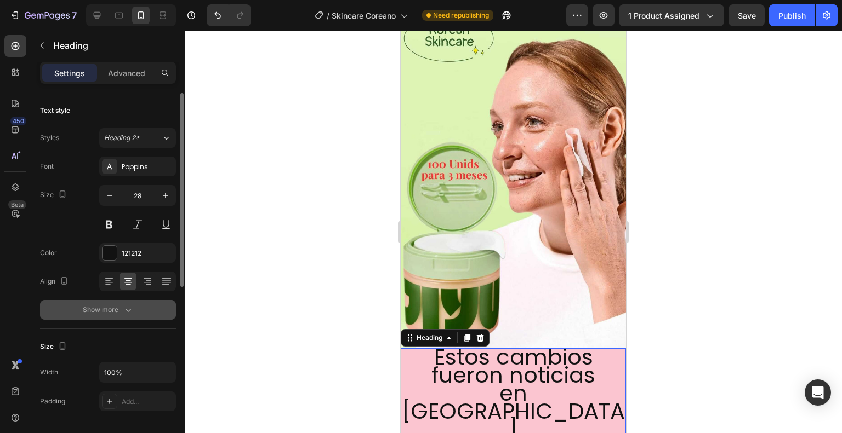
click at [127, 305] on icon "button" at bounding box center [128, 310] width 11 height 11
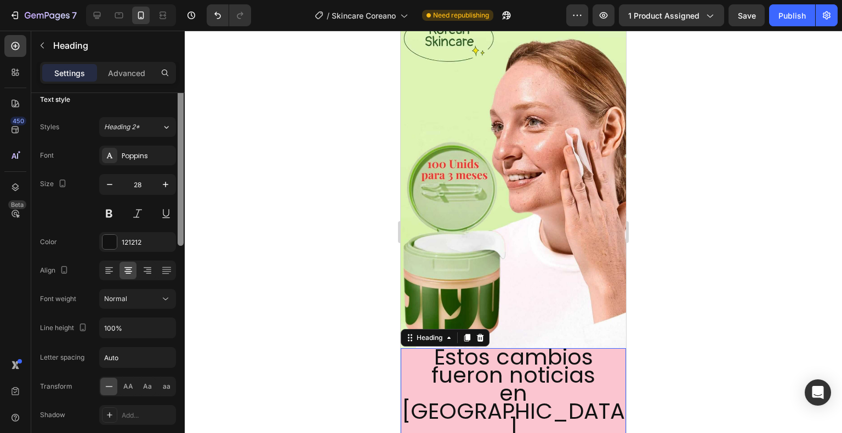
scroll to position [0, 0]
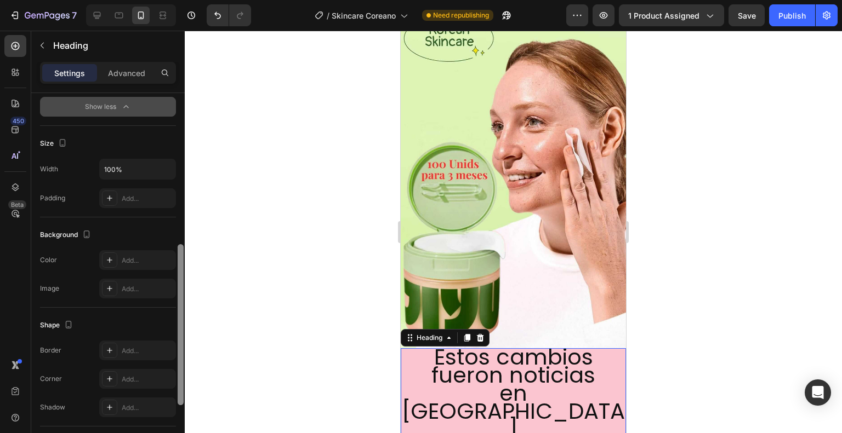
drag, startPoint x: 181, startPoint y: 277, endPoint x: 191, endPoint y: 455, distance: 178.4
click at [191, 0] on html "7 / Skincare Coreano Need republishing Preview 1 product assigned Save Publish …" at bounding box center [421, 0] width 842 height 0
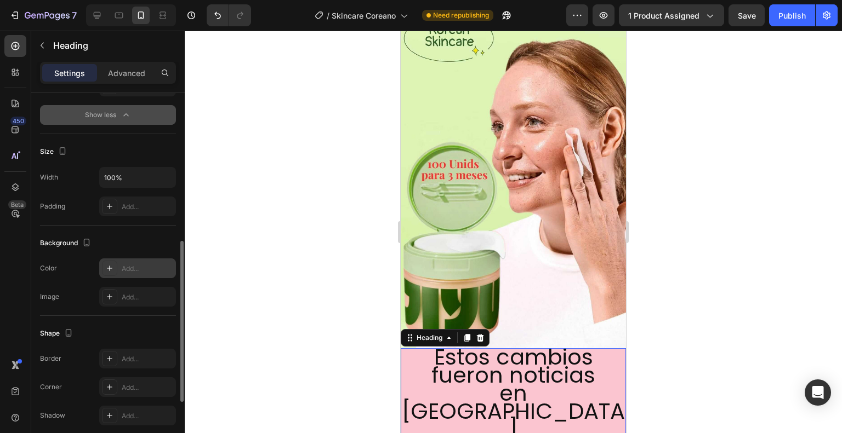
click at [136, 270] on div "Add..." at bounding box center [148, 269] width 52 height 10
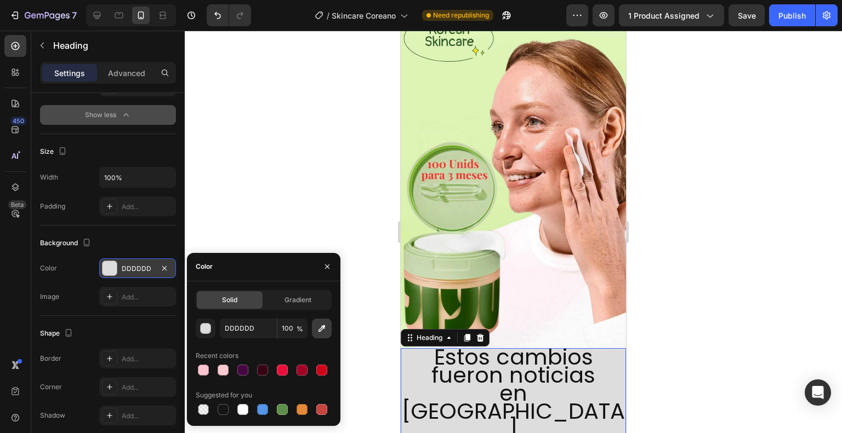
click at [320, 328] on icon "button" at bounding box center [321, 328] width 7 height 7
type input "DFF4B4"
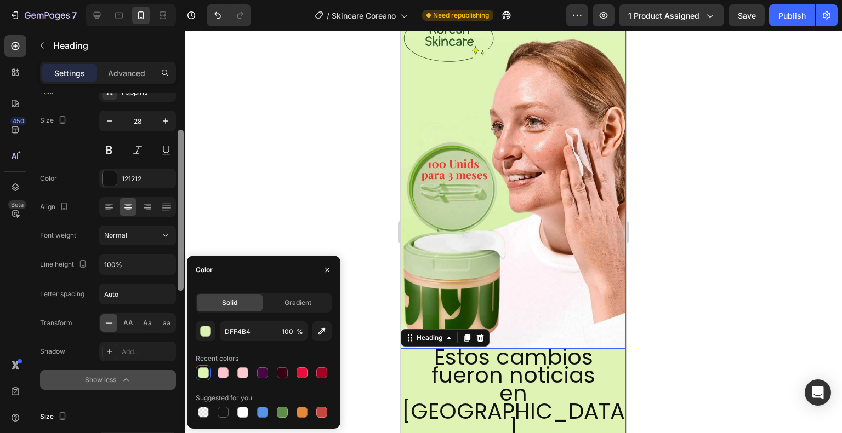
scroll to position [59, 0]
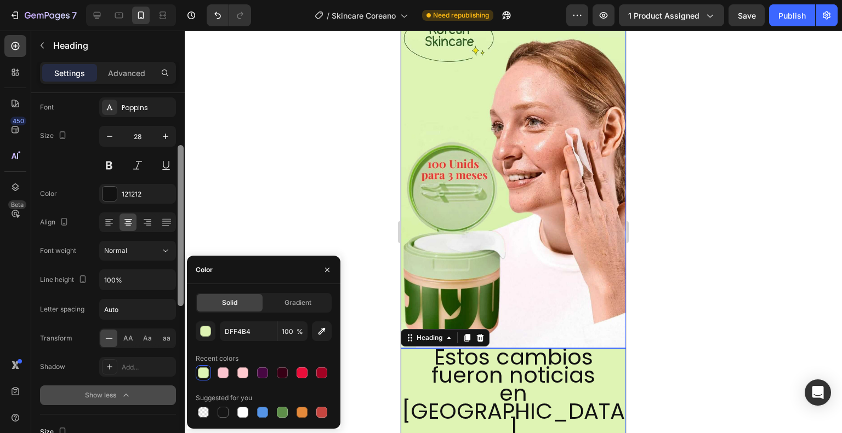
drag, startPoint x: 180, startPoint y: 247, endPoint x: 187, endPoint y: 125, distance: 122.4
click at [187, 0] on div "7 / Skincare Coreano Need republishing Preview 1 product assigned Save Publish …" at bounding box center [421, 0] width 842 height 0
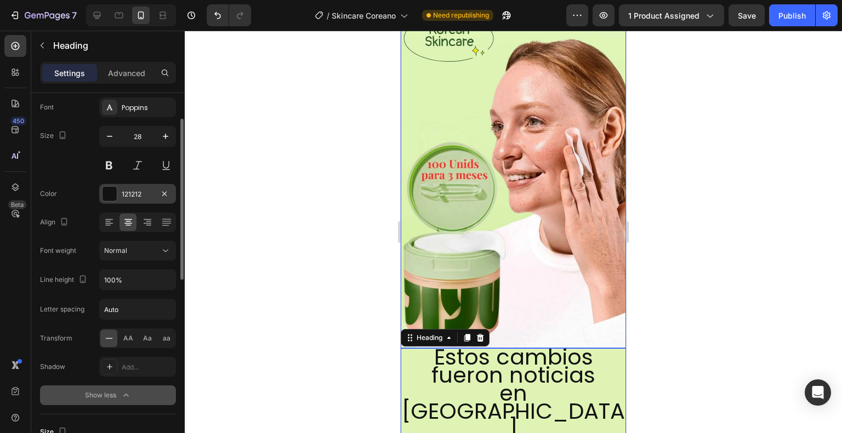
click at [141, 190] on div "121212" at bounding box center [138, 195] width 32 height 10
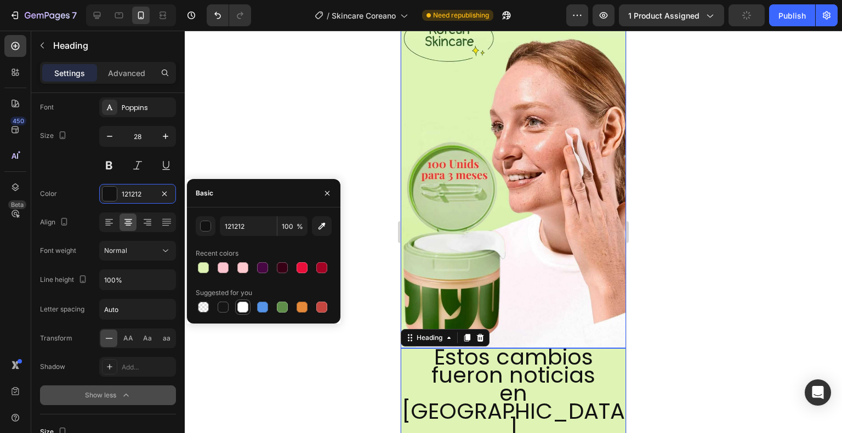
click at [243, 309] on div at bounding box center [242, 307] width 11 height 11
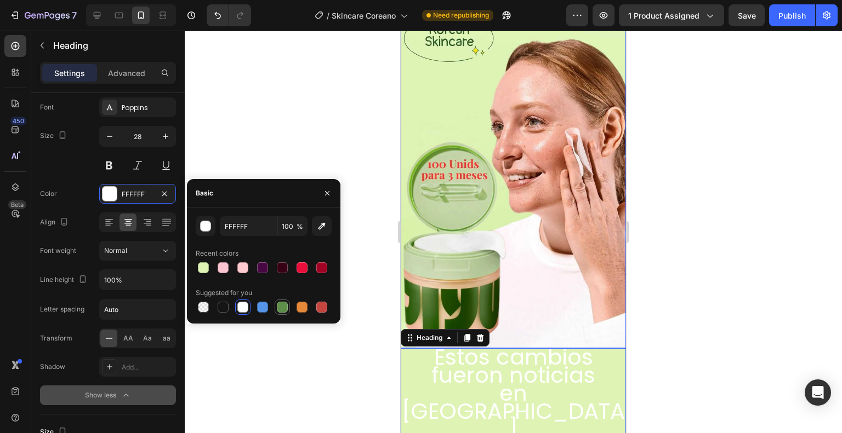
click at [278, 309] on div at bounding box center [282, 307] width 11 height 11
type input "5E8E49"
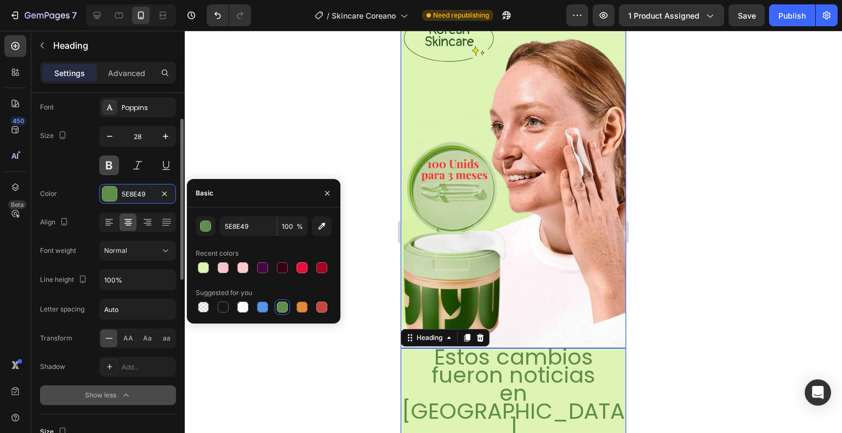
click at [112, 163] on button at bounding box center [109, 166] width 20 height 20
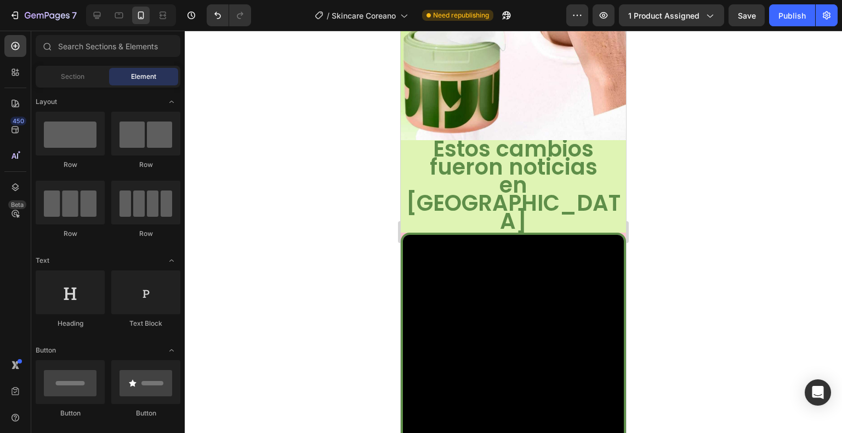
scroll to position [293, 0]
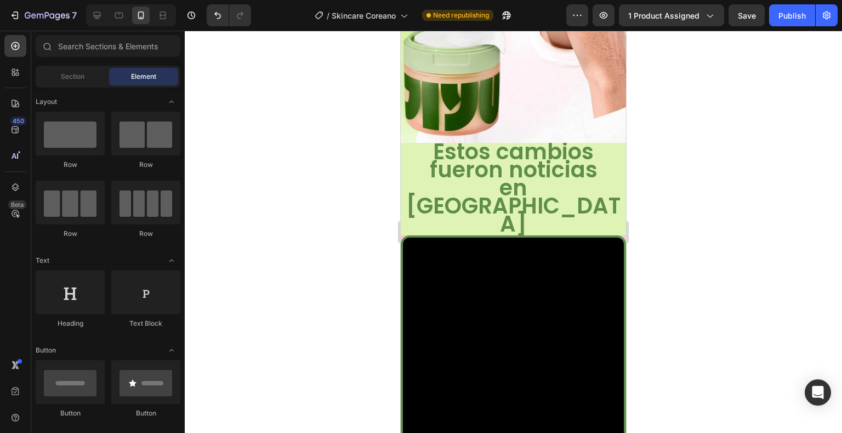
drag, startPoint x: 623, startPoint y: 61, endPoint x: 1060, endPoint y: 122, distance: 442.1
click at [567, 159] on span "Estos cambios fueron noticias" at bounding box center [514, 160] width 168 height 49
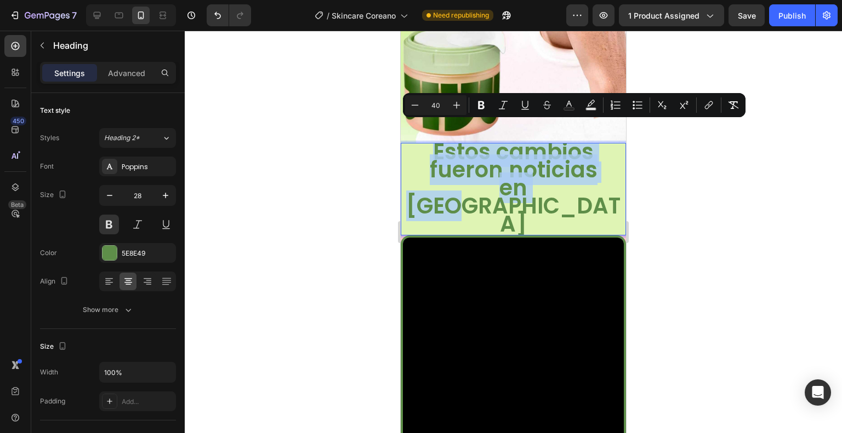
drag, startPoint x: 570, startPoint y: 172, endPoint x: 408, endPoint y: 141, distance: 164.7
click at [408, 144] on p "Estos cambios fueron noticias en Seúl" at bounding box center [513, 189] width 223 height 90
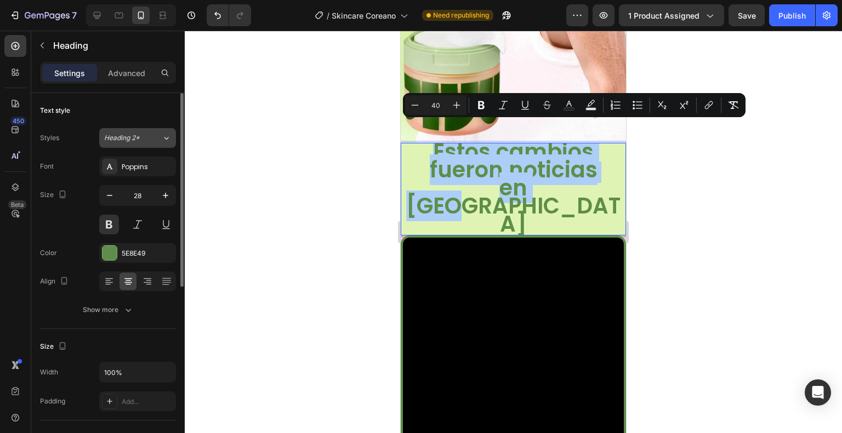
click at [167, 139] on icon at bounding box center [166, 138] width 9 height 11
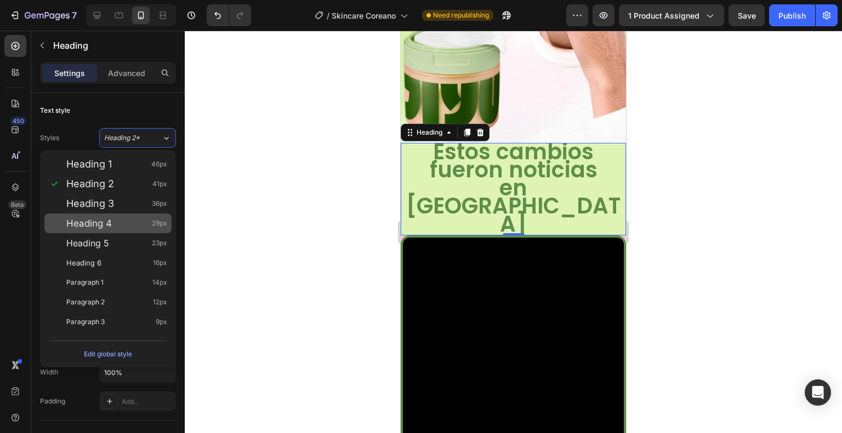
click at [133, 220] on div "Heading 4 29px" at bounding box center [116, 223] width 101 height 11
type input "29"
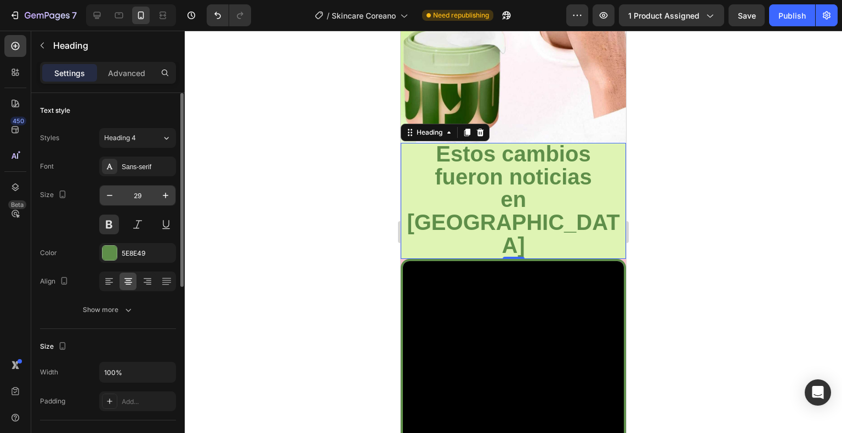
click at [139, 198] on input "29" at bounding box center [137, 196] width 36 height 20
click at [140, 161] on div "Sans-serif" at bounding box center [137, 167] width 77 height 20
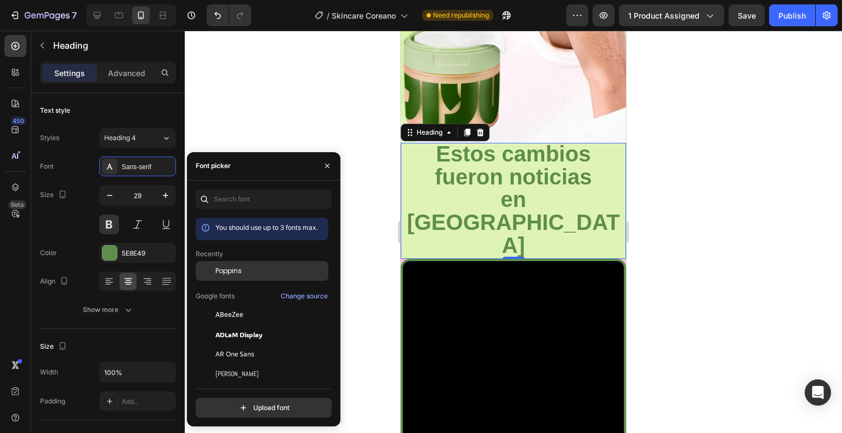
click at [244, 267] on div "Poppins" at bounding box center [270, 271] width 111 height 10
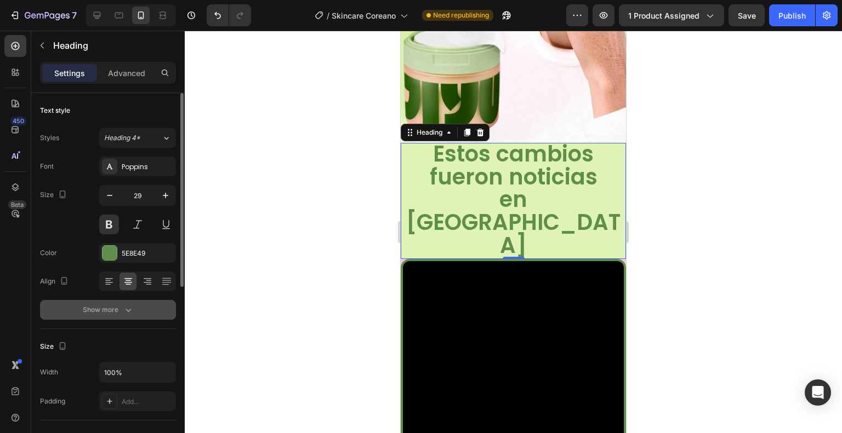
click at [146, 312] on button "Show more" at bounding box center [108, 310] width 136 height 20
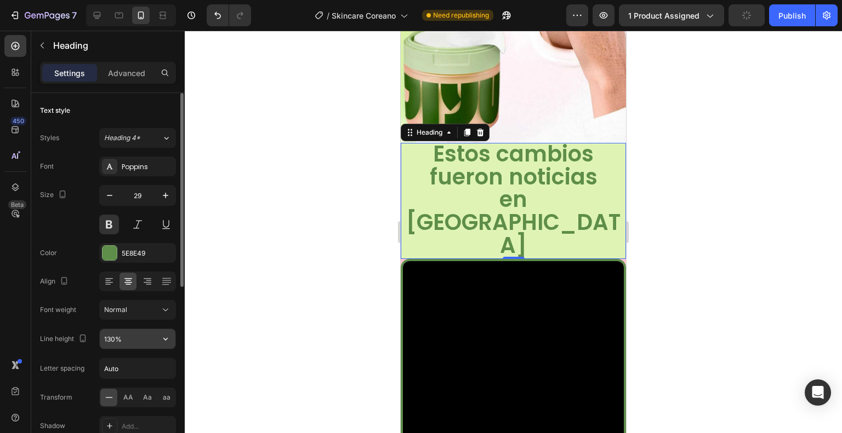
click at [129, 335] on input "130%" at bounding box center [138, 339] width 76 height 20
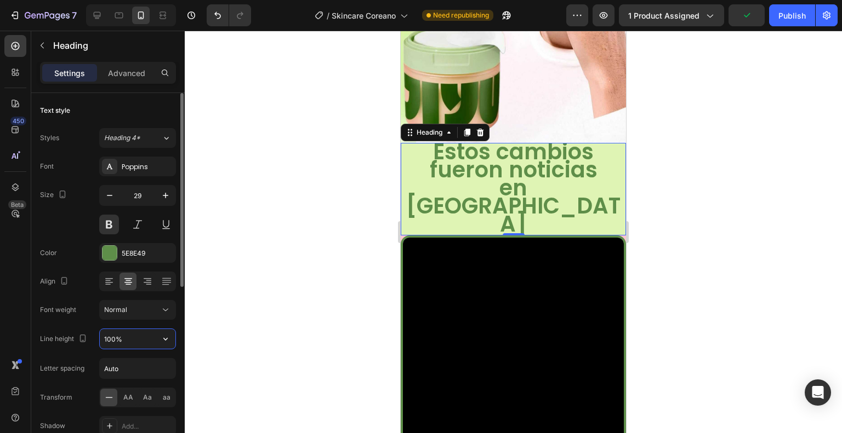
type input "100%"
click at [73, 341] on div "Line height" at bounding box center [64, 339] width 49 height 15
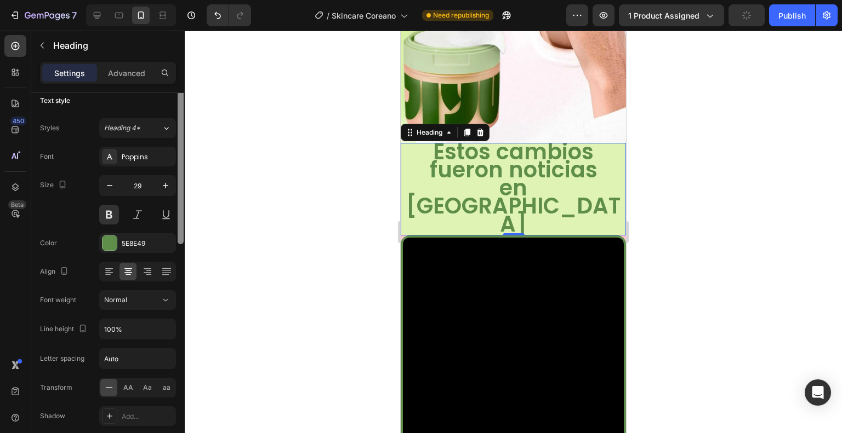
scroll to position [0, 0]
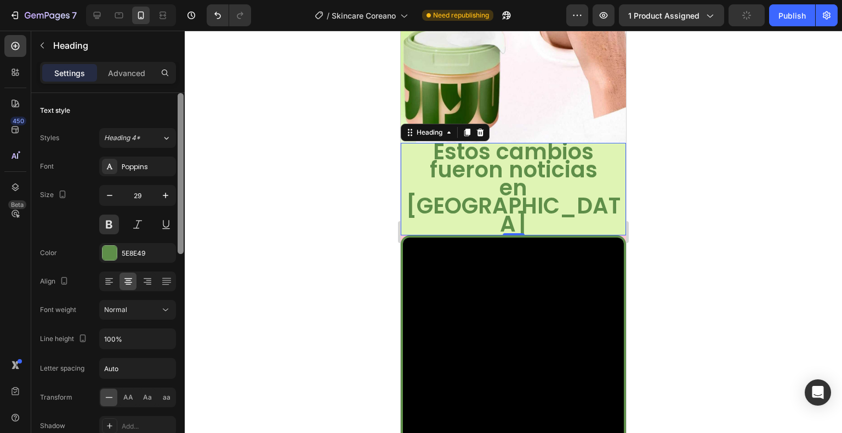
drag, startPoint x: 180, startPoint y: 243, endPoint x: 177, endPoint y: 226, distance: 17.8
click at [177, 226] on div at bounding box center [180, 279] width 8 height 372
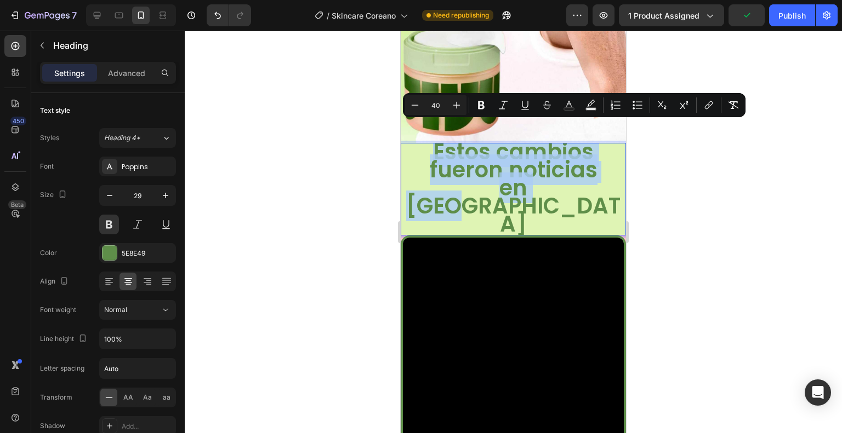
drag, startPoint x: 584, startPoint y: 173, endPoint x: 421, endPoint y: 136, distance: 167.3
click at [421, 144] on p "Estos cambios fueron noticias en Seúl" at bounding box center [513, 189] width 223 height 90
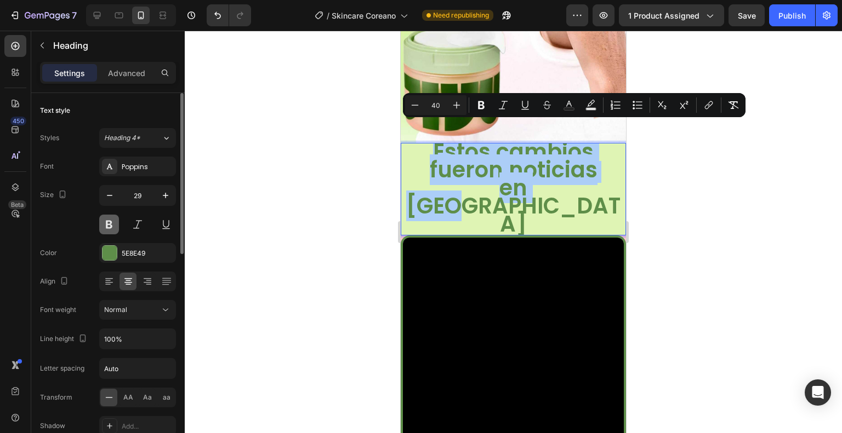
click at [104, 225] on button at bounding box center [109, 225] width 20 height 20
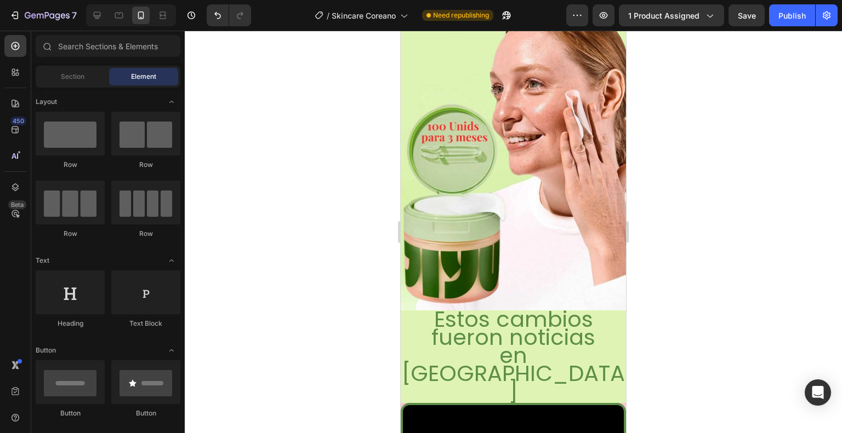
scroll to position [170, 0]
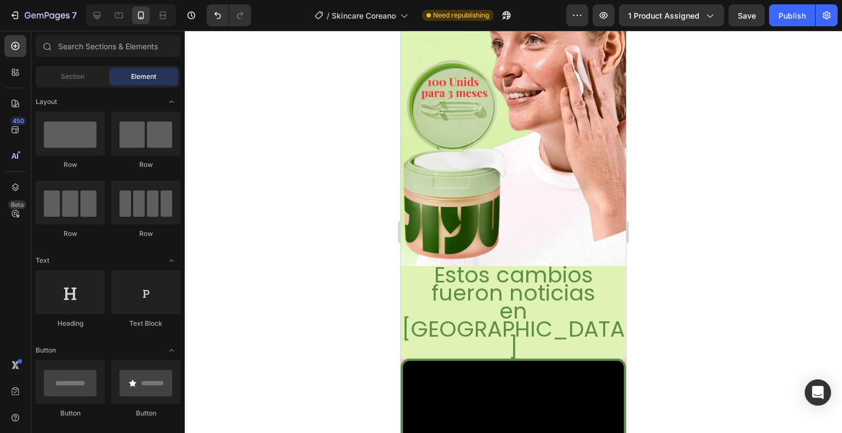
drag, startPoint x: 622, startPoint y: 136, endPoint x: 1028, endPoint y: 142, distance: 406.1
click at [552, 299] on p "⁠⁠⁠⁠⁠⁠⁠ Estos cambios fueron noticias en Seúl" at bounding box center [513, 312] width 223 height 90
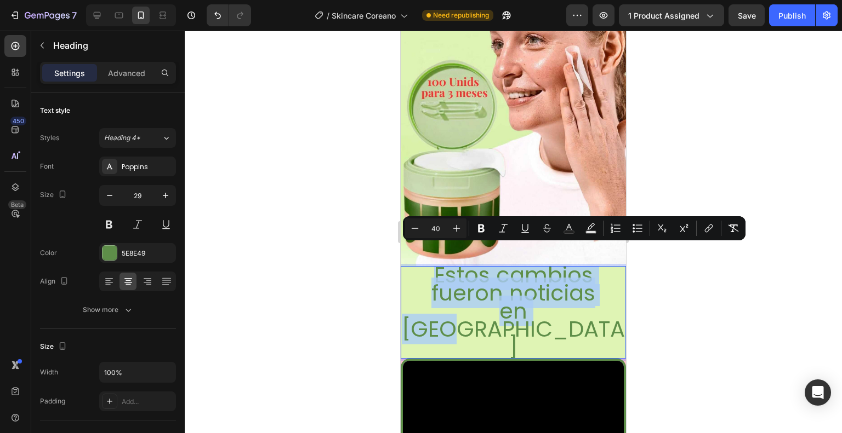
drag, startPoint x: 558, startPoint y: 298, endPoint x: 423, endPoint y: 262, distance: 140.0
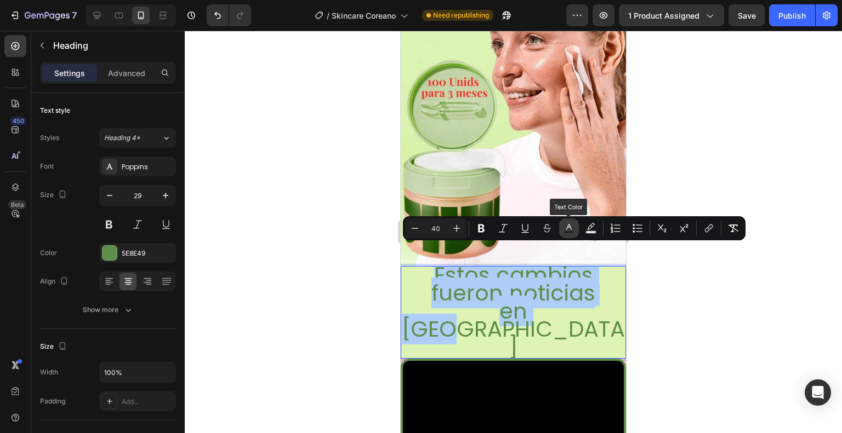
click at [566, 231] on rect "Editor contextual toolbar" at bounding box center [569, 232] width 10 height 3
type input "5E8E49"
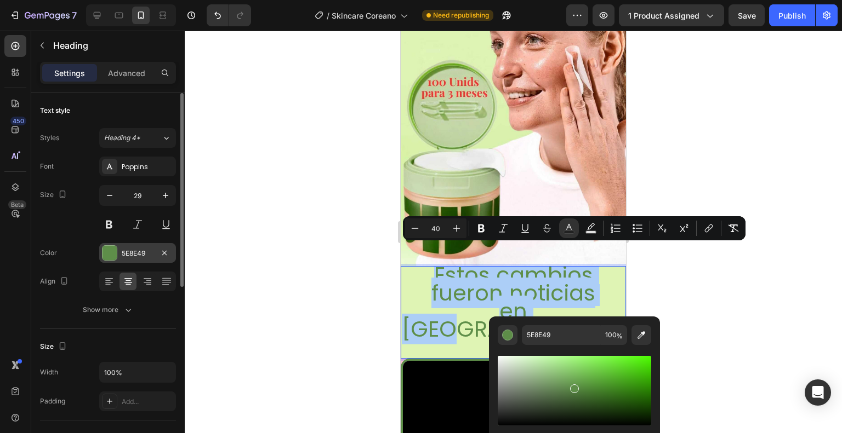
click at [110, 252] on div at bounding box center [109, 253] width 14 height 14
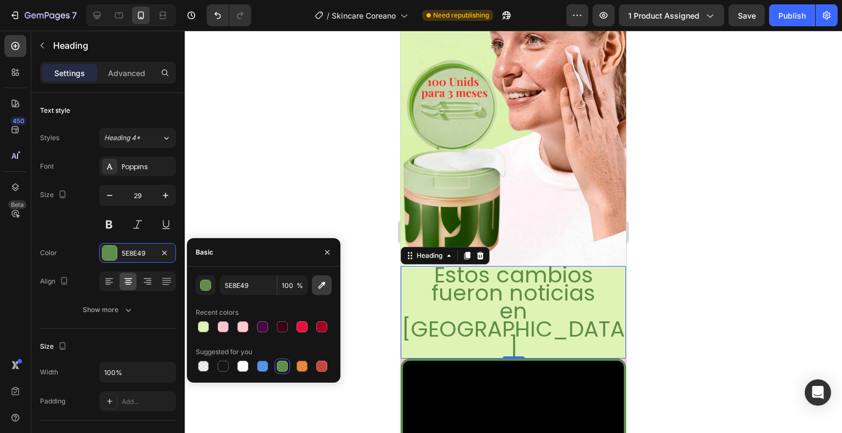
click at [317, 288] on icon "button" at bounding box center [321, 285] width 11 height 11
type input "587633"
click at [369, 213] on div at bounding box center [513, 232] width 657 height 403
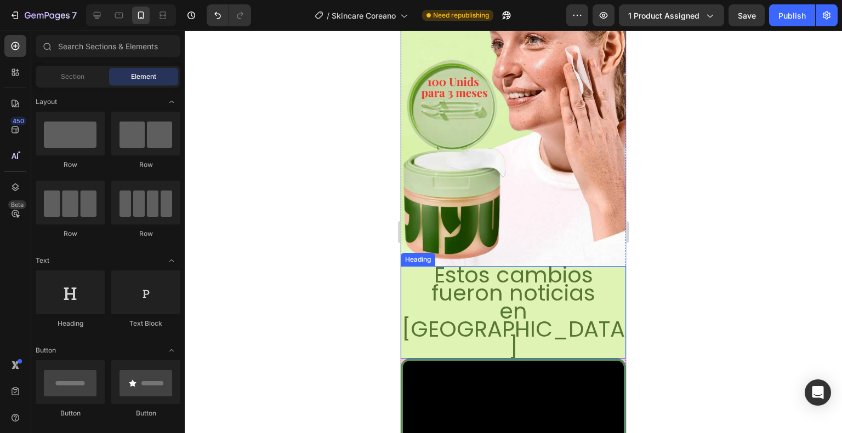
click at [549, 295] on p "⁠⁠⁠⁠⁠⁠⁠ Estos cambios fueron noticias en Seúl" at bounding box center [513, 312] width 223 height 90
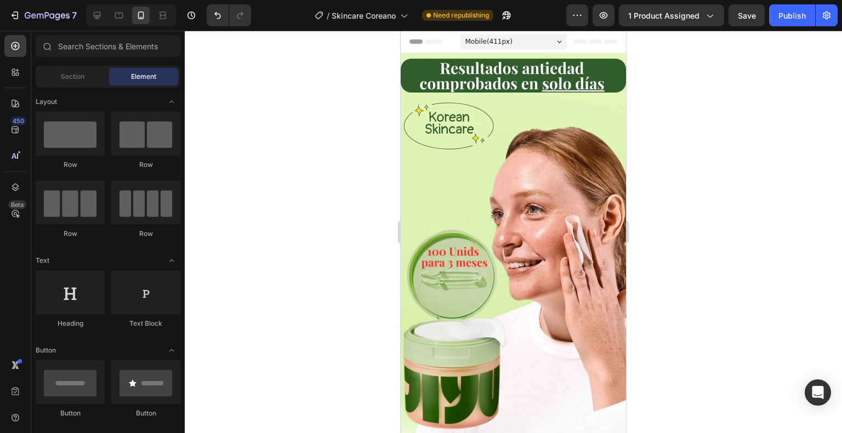
scroll to position [70, 0]
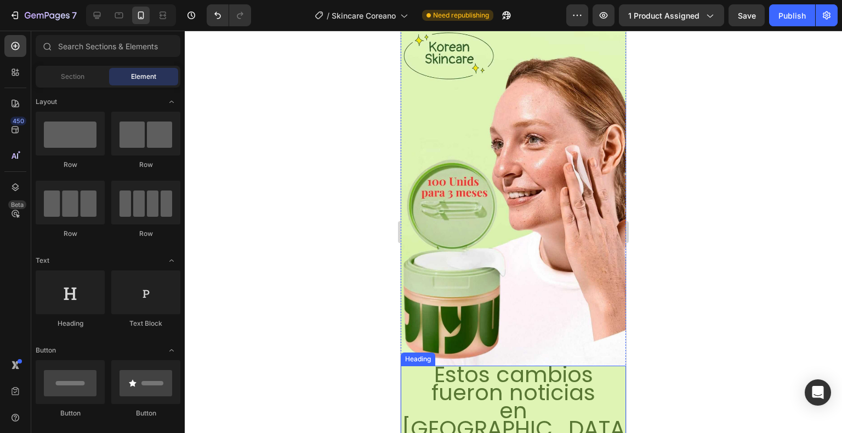
click at [555, 395] on p "⁠⁠⁠⁠⁠⁠⁠ Estos cambios fueron noticias en Seúl" at bounding box center [513, 412] width 223 height 90
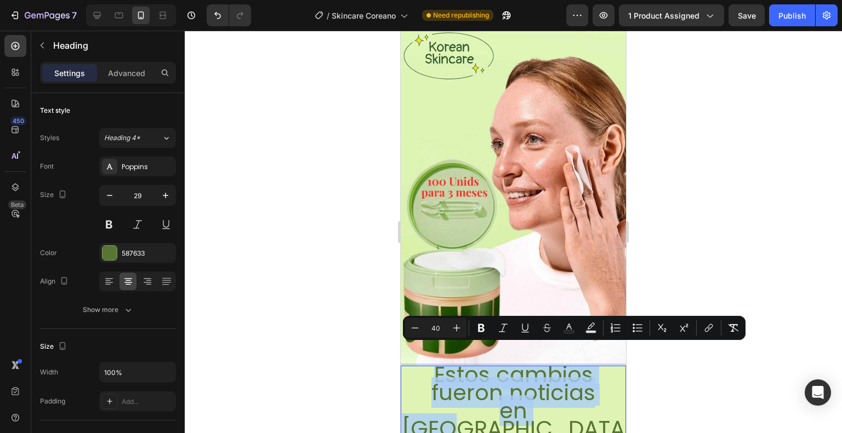
drag, startPoint x: 573, startPoint y: 398, endPoint x: 427, endPoint y: 361, distance: 149.9
click at [427, 367] on p "Estos cambios fueron noticias en Seúl" at bounding box center [513, 412] width 223 height 90
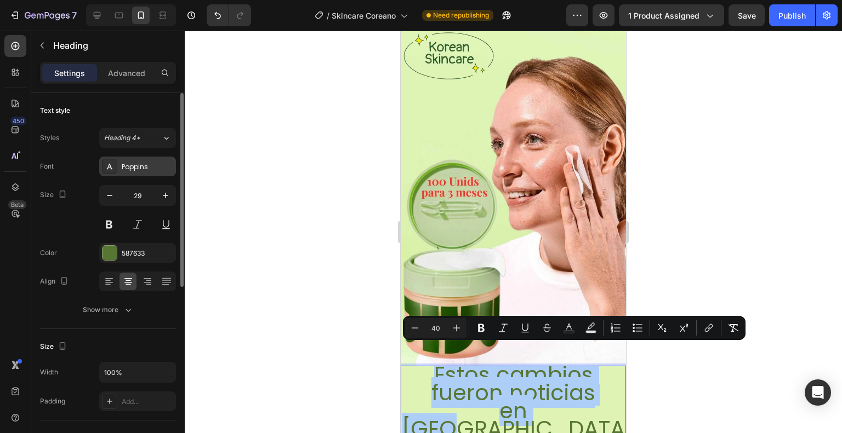
click at [142, 169] on div "Poppins" at bounding box center [148, 167] width 52 height 10
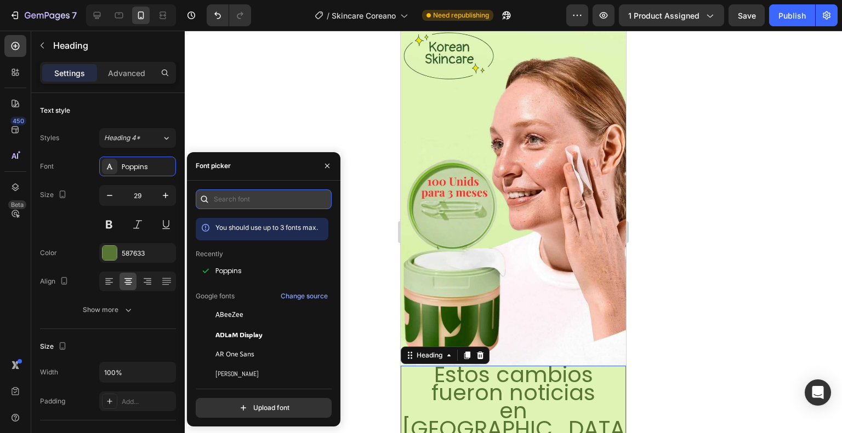
click at [239, 200] on input "text" at bounding box center [264, 200] width 136 height 20
paste input "playfair display"
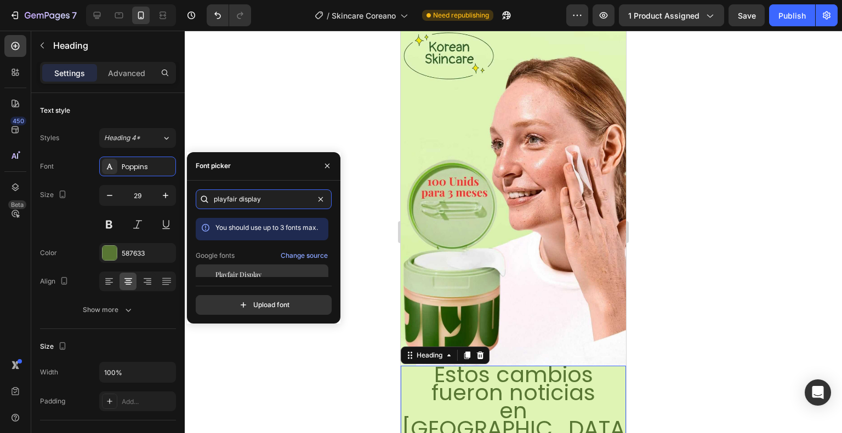
type input "playfair display"
click at [258, 276] on span "Playfair Display" at bounding box center [238, 275] width 46 height 10
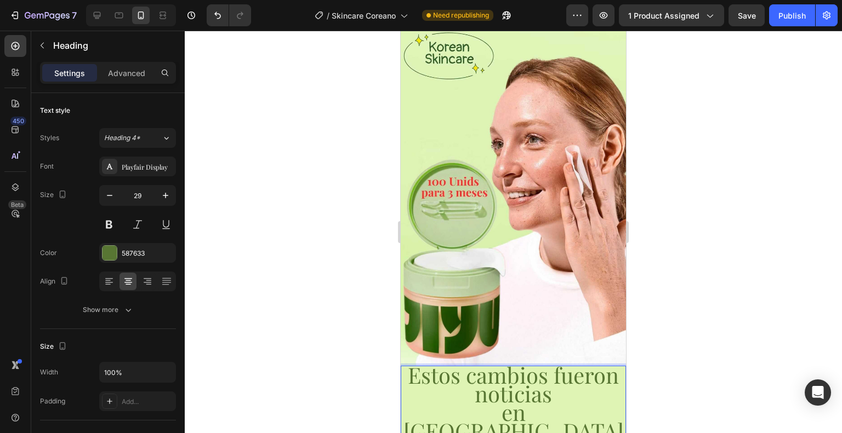
click at [550, 366] on span "Estos cambios fueron noticias" at bounding box center [513, 385] width 211 height 48
click at [552, 392] on span "fueron noticias" at bounding box center [514, 393] width 148 height 29
click at [561, 397] on p "Estos cambios fueron noticias en Seúl" at bounding box center [513, 404] width 223 height 75
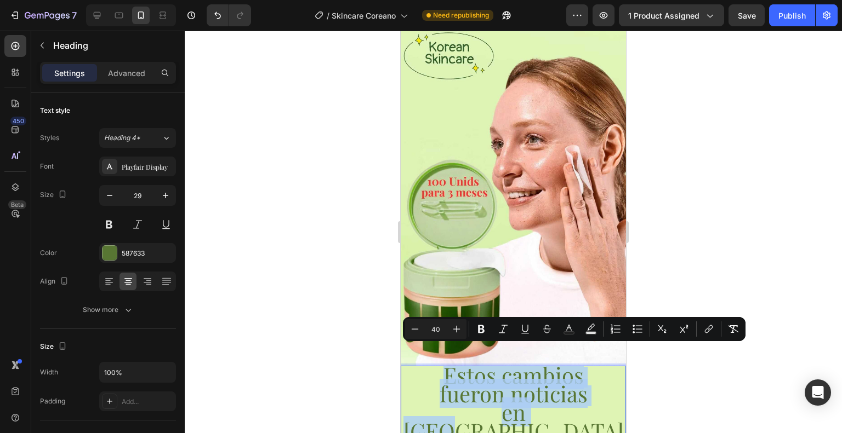
drag, startPoint x: 566, startPoint y: 397, endPoint x: 409, endPoint y: 364, distance: 159.6
click at [409, 367] on p "Estos cambios fueron noticias en Seúl" at bounding box center [513, 404] width 223 height 75
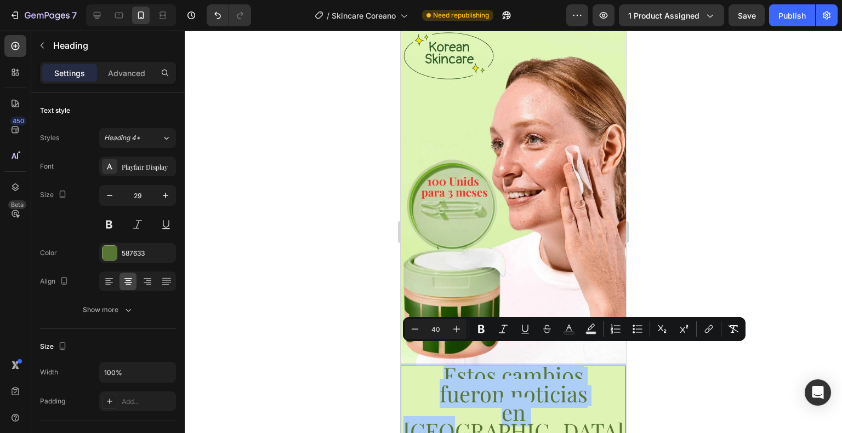
click at [435, 333] on input "40" at bounding box center [436, 329] width 22 height 13
click at [110, 197] on icon "button" at bounding box center [109, 195] width 11 height 11
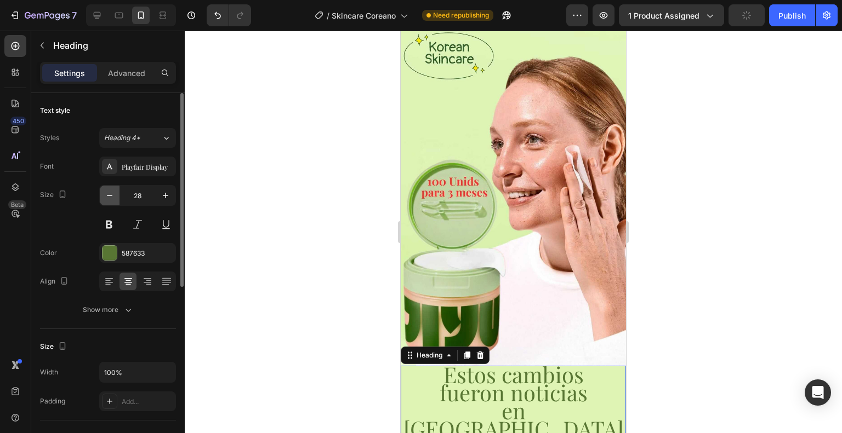
click at [110, 197] on icon "button" at bounding box center [109, 195] width 11 height 11
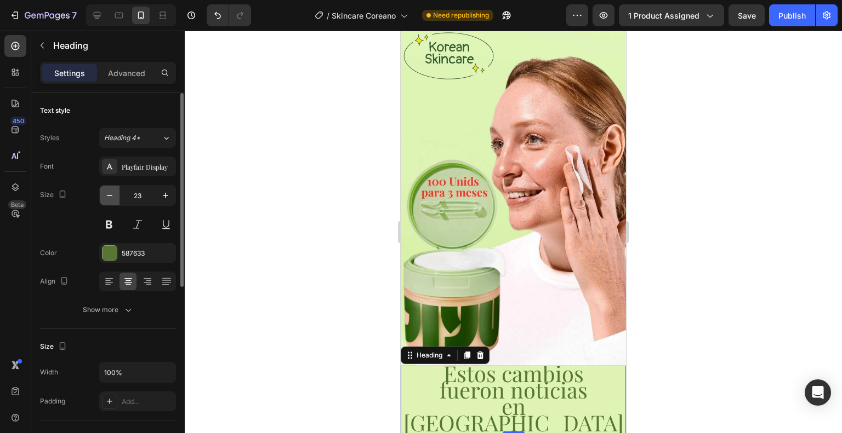
click at [110, 197] on icon "button" at bounding box center [109, 195] width 11 height 11
type input "21"
click at [543, 390] on span "en Seúl" at bounding box center [513, 412] width 220 height 45
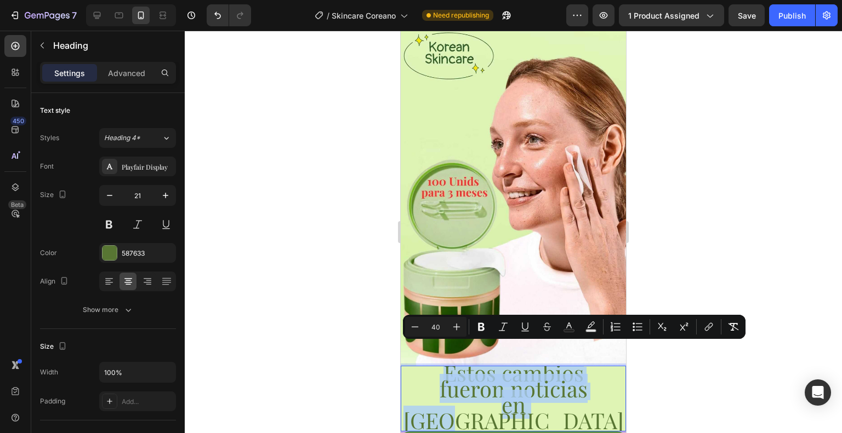
drag, startPoint x: 558, startPoint y: 392, endPoint x: 421, endPoint y: 360, distance: 140.9
click at [421, 367] on p "Estos cambios fueron noticias en Seúl" at bounding box center [513, 399] width 223 height 64
click at [436, 326] on input "40" at bounding box center [436, 327] width 22 height 13
click at [437, 326] on input "40" at bounding box center [436, 327] width 22 height 13
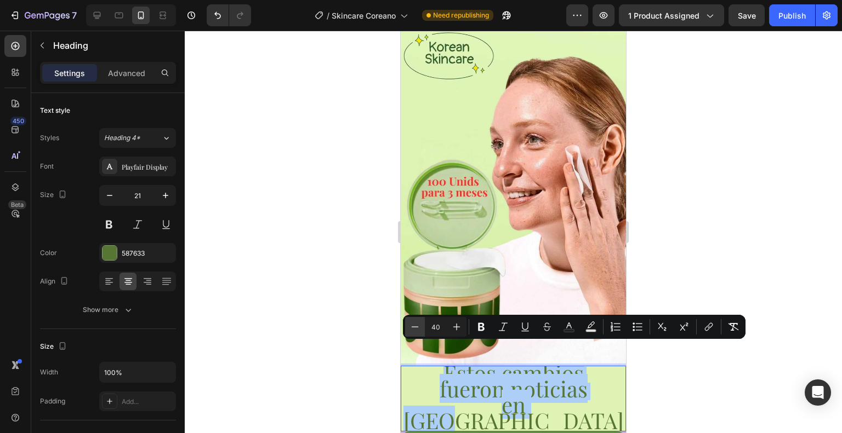
click at [414, 328] on icon "Editor contextual toolbar" at bounding box center [414, 327] width 11 height 11
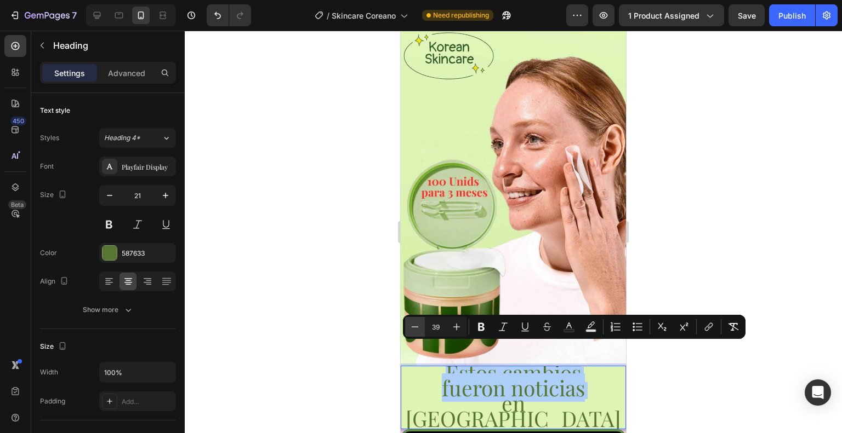
click at [414, 328] on icon "Editor contextual toolbar" at bounding box center [414, 327] width 11 height 11
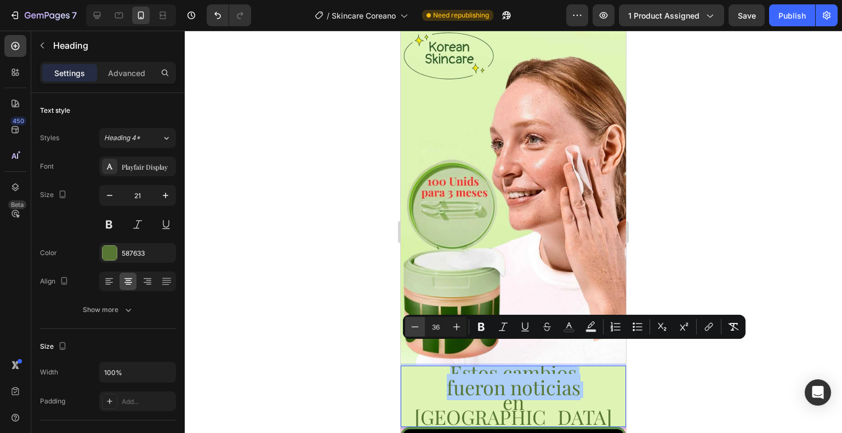
click at [414, 328] on icon "Editor contextual toolbar" at bounding box center [414, 327] width 11 height 11
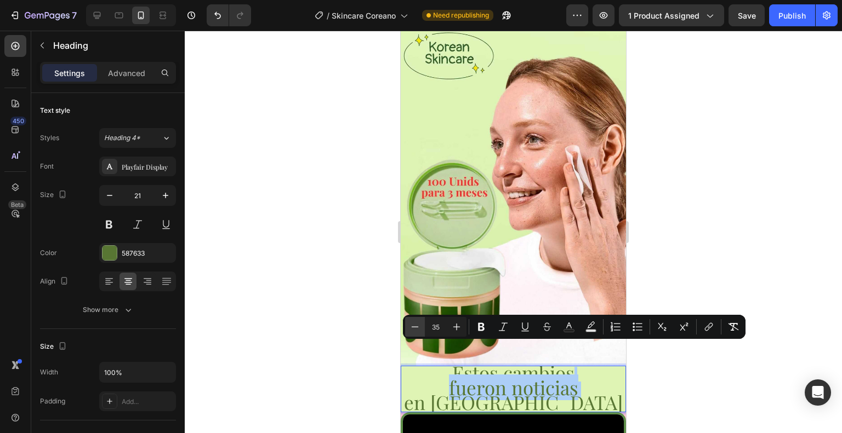
click at [414, 328] on icon "Editor contextual toolbar" at bounding box center [414, 327] width 11 height 11
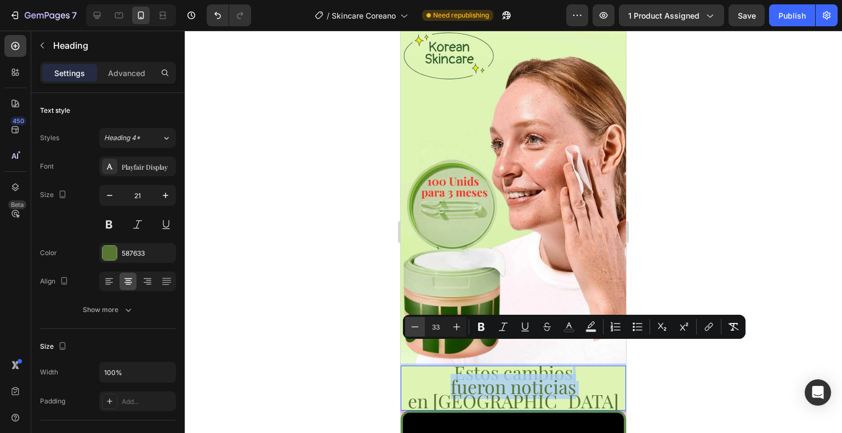
type input "32"
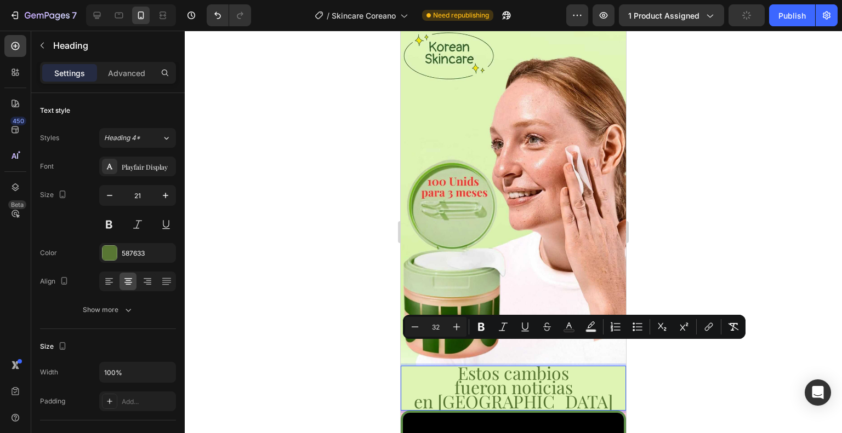
click at [375, 332] on div at bounding box center [513, 232] width 657 height 403
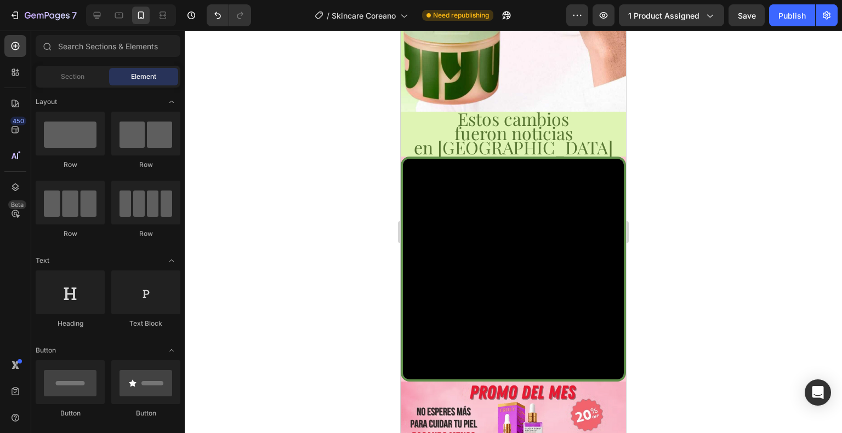
scroll to position [327, 0]
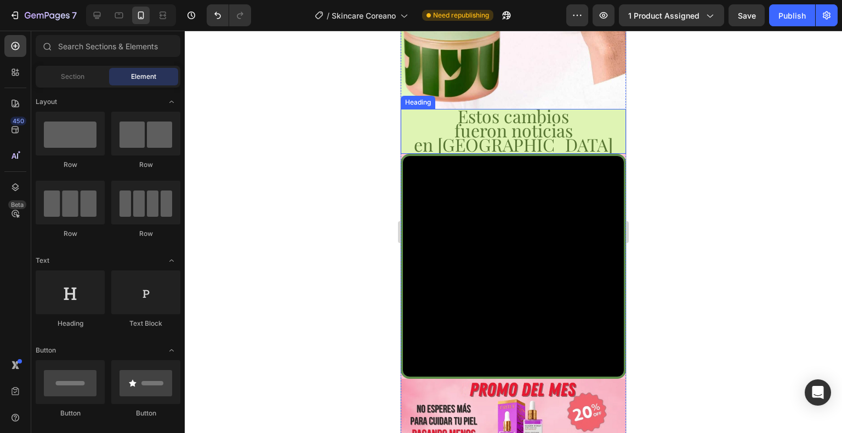
click at [541, 126] on span "fueron noticias" at bounding box center [513, 130] width 118 height 24
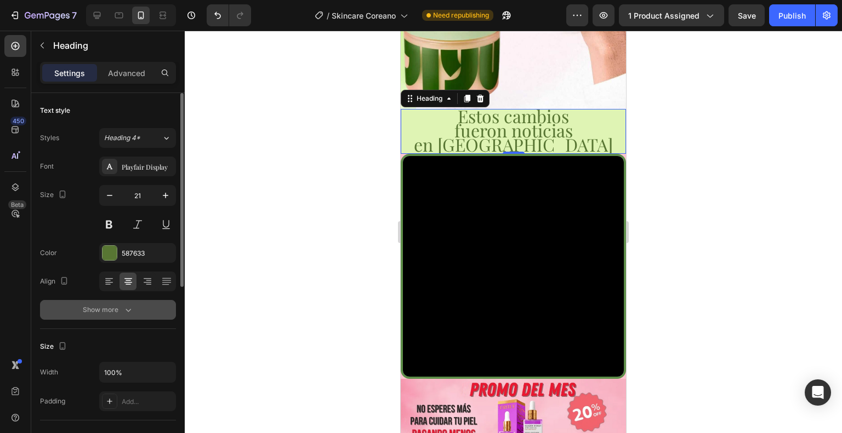
click at [133, 312] on icon "button" at bounding box center [128, 310] width 11 height 11
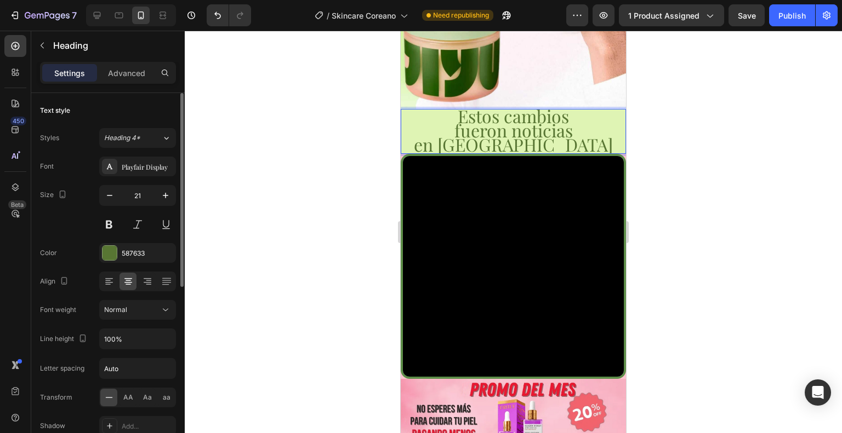
click at [478, 130] on p "Estos cambios fueron noticias en Seúl" at bounding box center [513, 131] width 223 height 43
click at [603, 119] on p "Estos cambios fueron noticias en Seúl" at bounding box center [513, 130] width 223 height 43
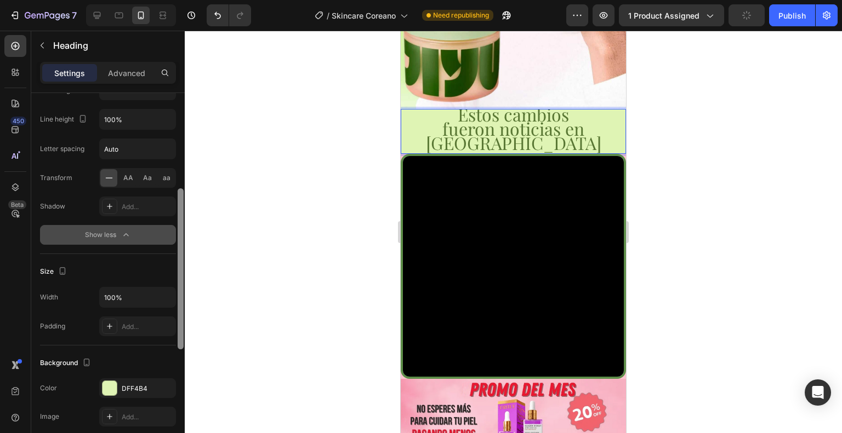
scroll to position [223, 0]
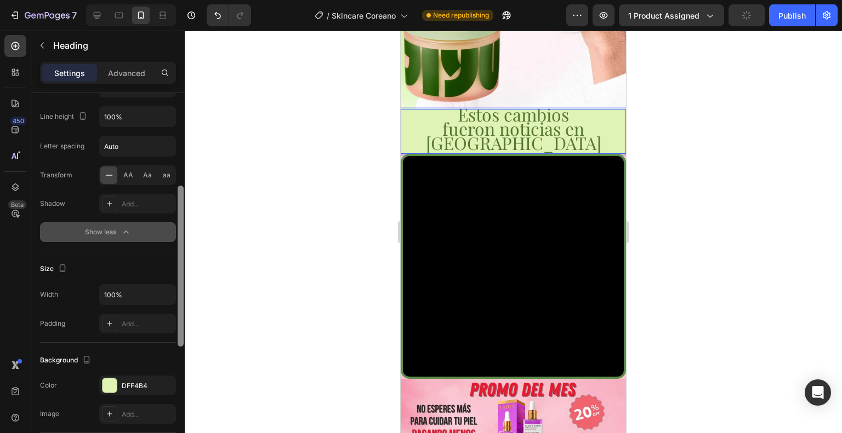
drag, startPoint x: 181, startPoint y: 248, endPoint x: 184, endPoint y: 345, distance: 97.0
click at [184, 345] on div at bounding box center [180, 276] width 8 height 372
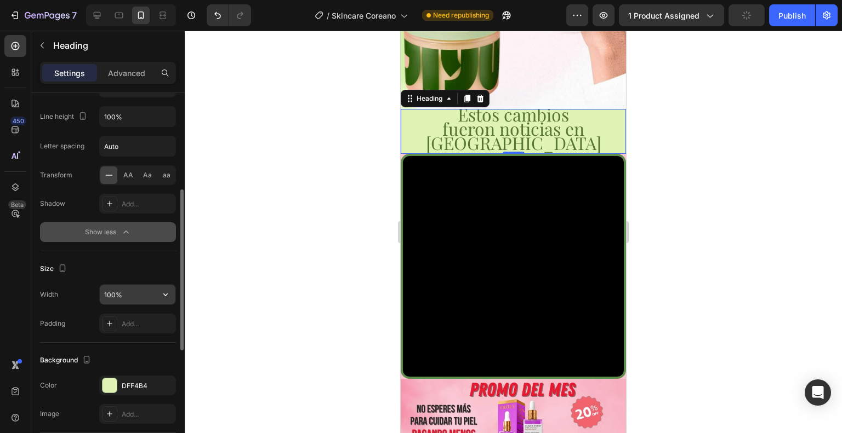
click at [116, 298] on input "100%" at bounding box center [138, 295] width 76 height 20
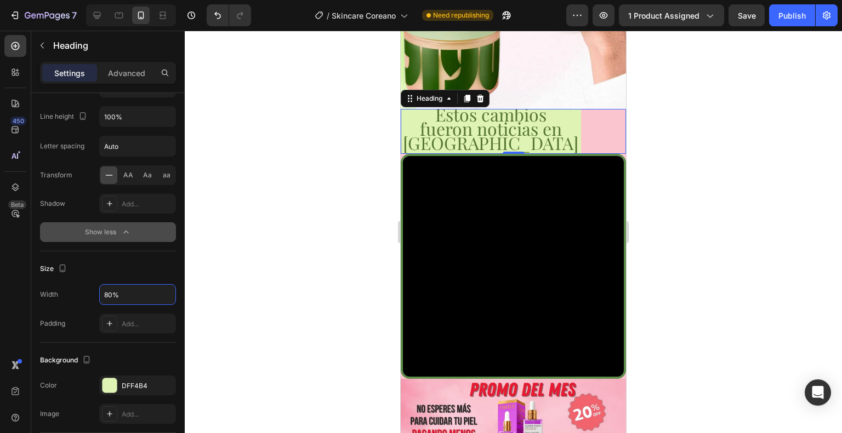
type input "80%"
click at [125, 267] on div "Size" at bounding box center [108, 269] width 136 height 18
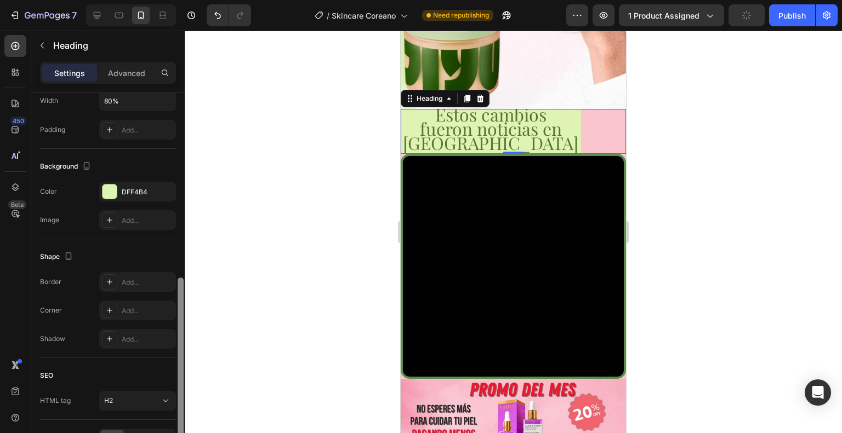
scroll to position [419, 0]
drag, startPoint x: 182, startPoint y: 249, endPoint x: 176, endPoint y: 334, distance: 85.7
click at [176, 334] on div at bounding box center [180, 279] width 8 height 372
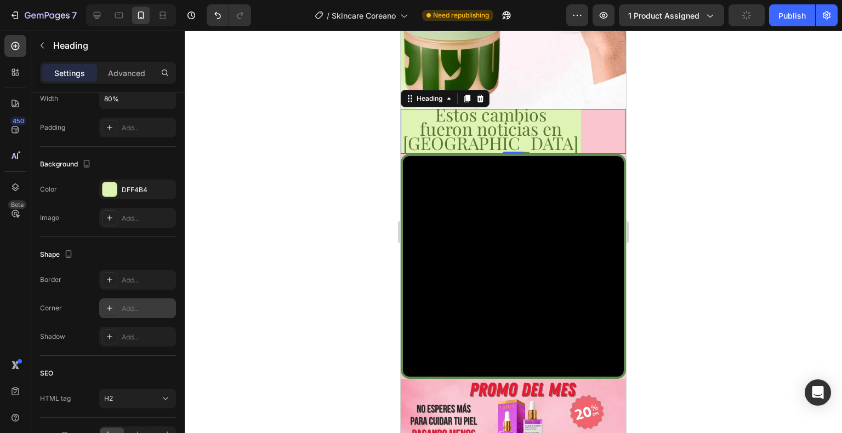
click at [130, 311] on div "Add..." at bounding box center [148, 309] width 52 height 10
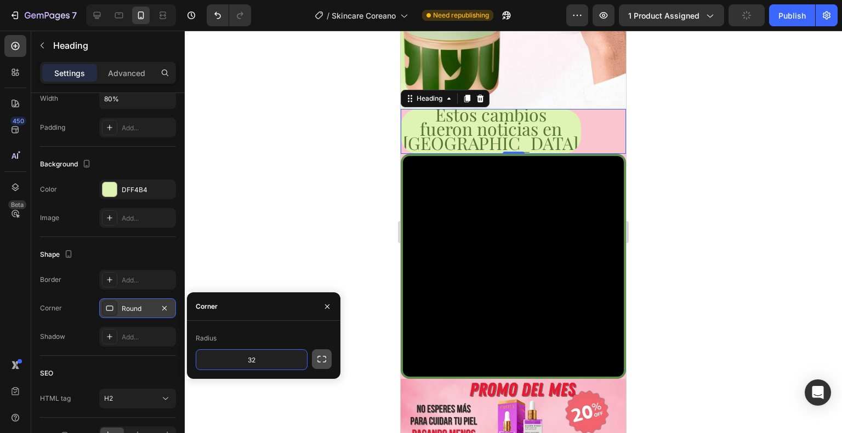
type input "32"
click at [320, 358] on icon "button" at bounding box center [321, 359] width 11 height 11
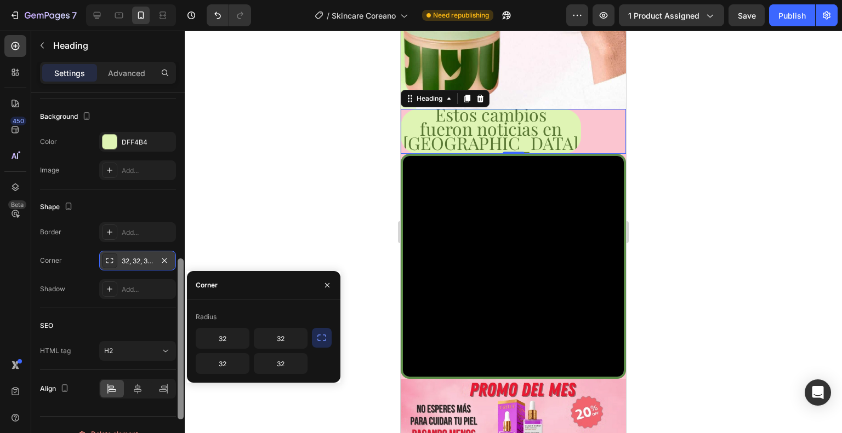
scroll to position [482, 0]
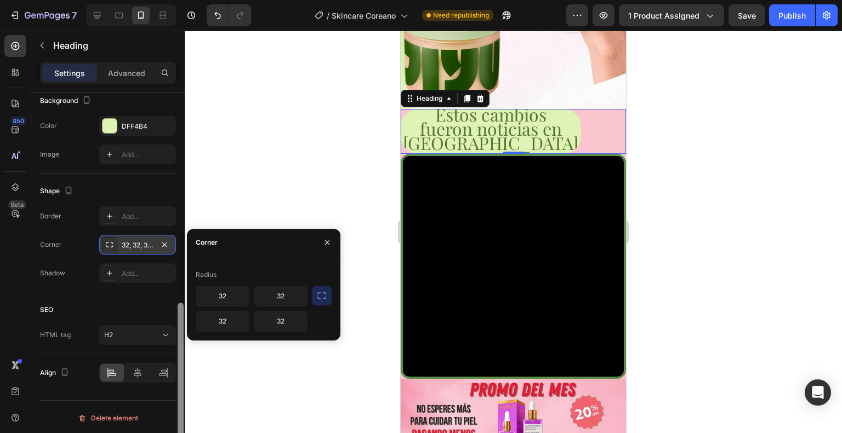
drag, startPoint x: 180, startPoint y: 281, endPoint x: 182, endPoint y: 315, distance: 34.0
click at [182, 315] on div at bounding box center [181, 383] width 6 height 161
click at [135, 372] on icon at bounding box center [138, 373] width 8 height 10
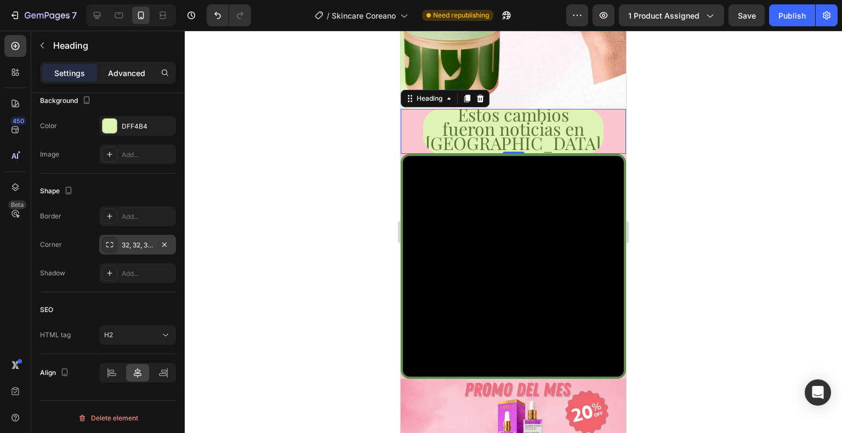
click at [138, 69] on p "Advanced" at bounding box center [126, 73] width 37 height 12
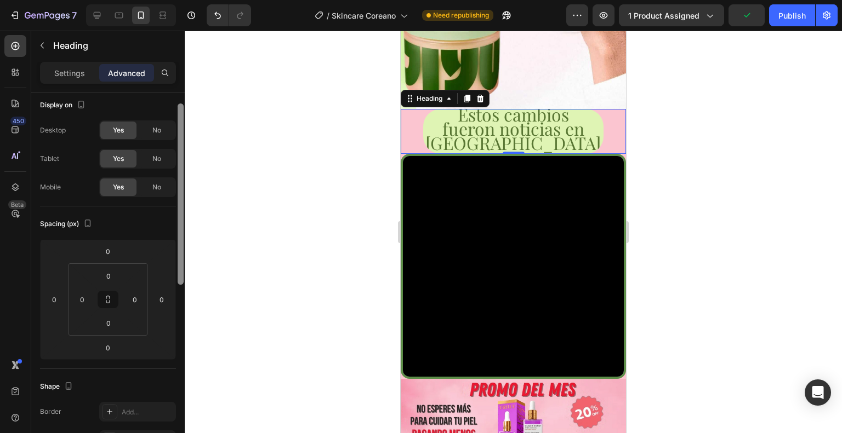
scroll to position [0, 0]
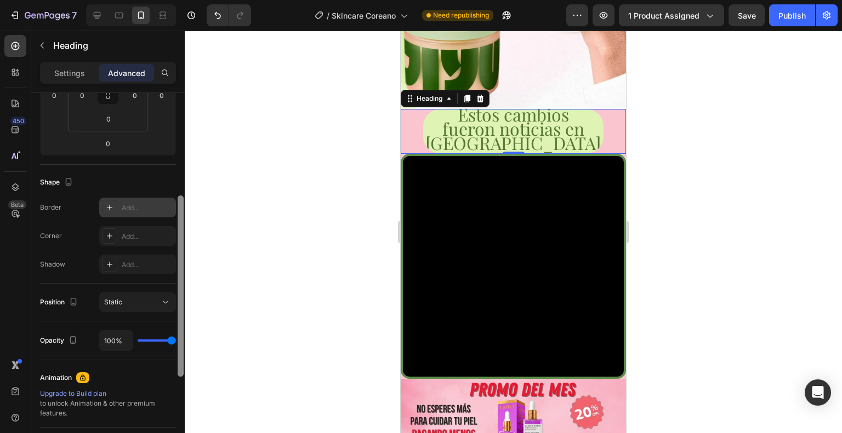
drag, startPoint x: 180, startPoint y: 295, endPoint x: 174, endPoint y: 210, distance: 85.7
click at [174, 209] on div "Display on Desktop Yes No Tablet Yes No Mobile Yes No Spacing (px) 0 0 0 0 0 0 …" at bounding box center [107, 279] width 153 height 372
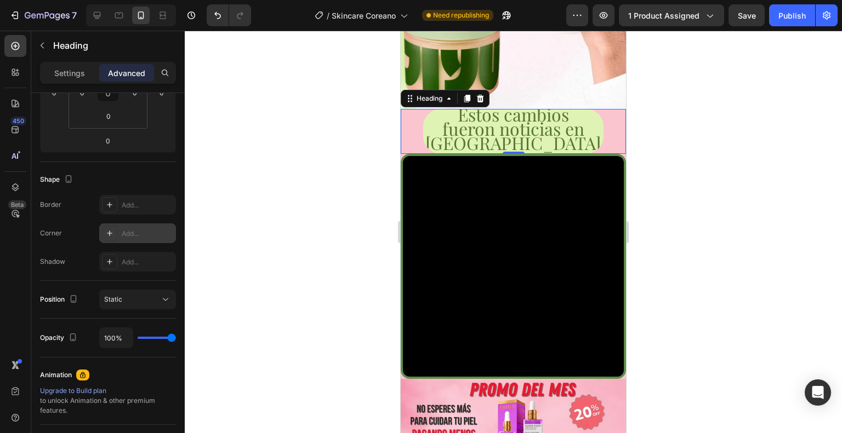
click at [138, 232] on div "Add..." at bounding box center [148, 234] width 52 height 10
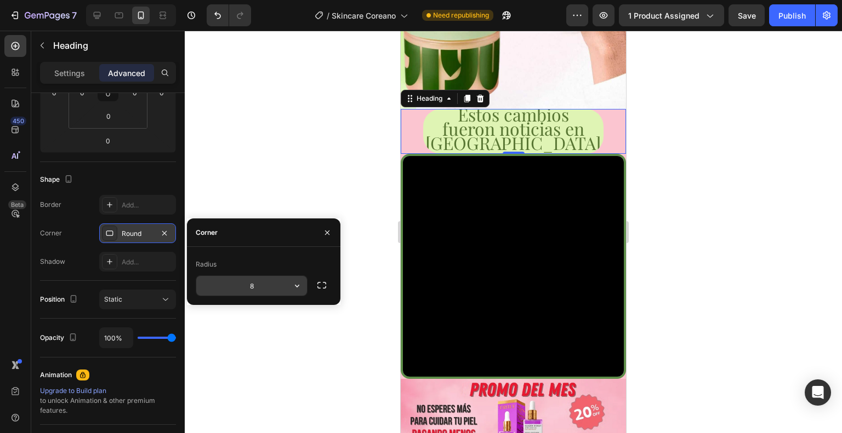
click at [249, 286] on input "8" at bounding box center [251, 286] width 111 height 20
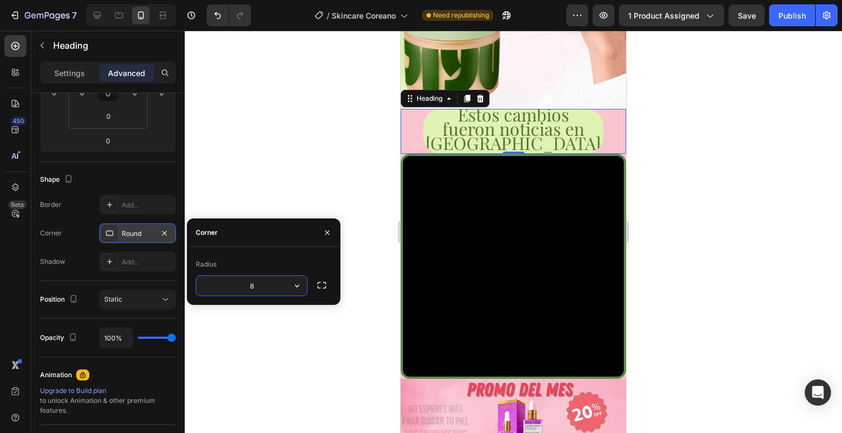
click at [249, 286] on input "8" at bounding box center [251, 286] width 111 height 20
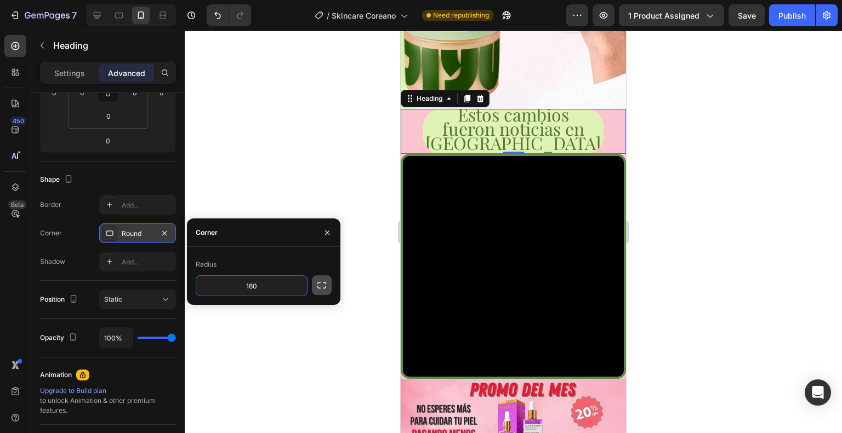
type input "160"
click at [320, 284] on icon "button" at bounding box center [321, 285] width 11 height 11
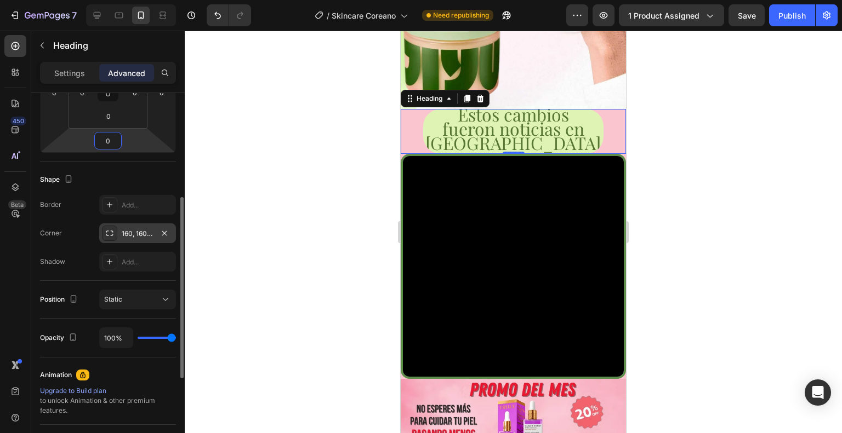
click at [115, 144] on input "0" at bounding box center [108, 141] width 22 height 16
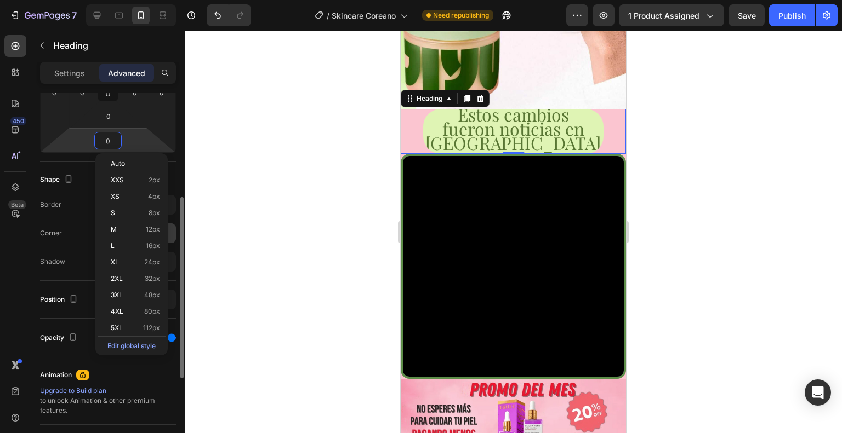
type input "4"
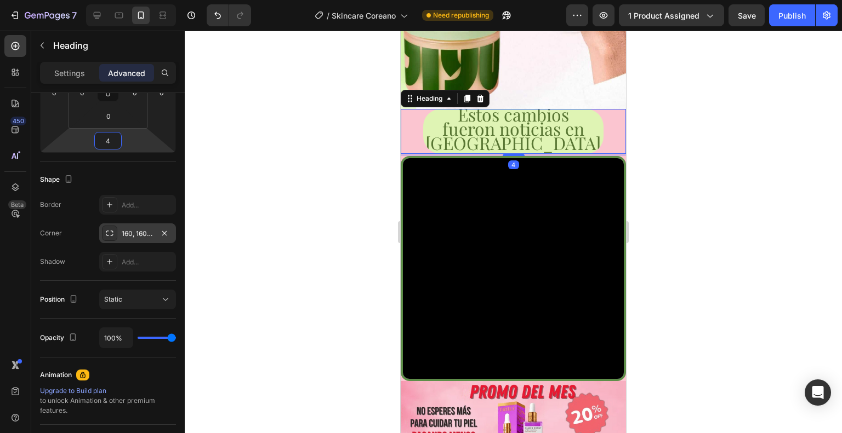
click at [242, 151] on div at bounding box center [513, 232] width 657 height 403
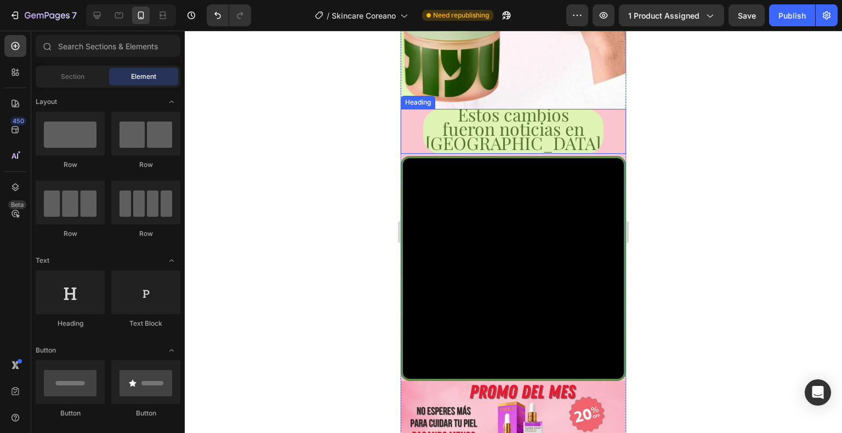
click at [472, 132] on p "⁠⁠⁠⁠⁠⁠⁠ Estos cambios fueron noticias en Seúl" at bounding box center [513, 130] width 178 height 43
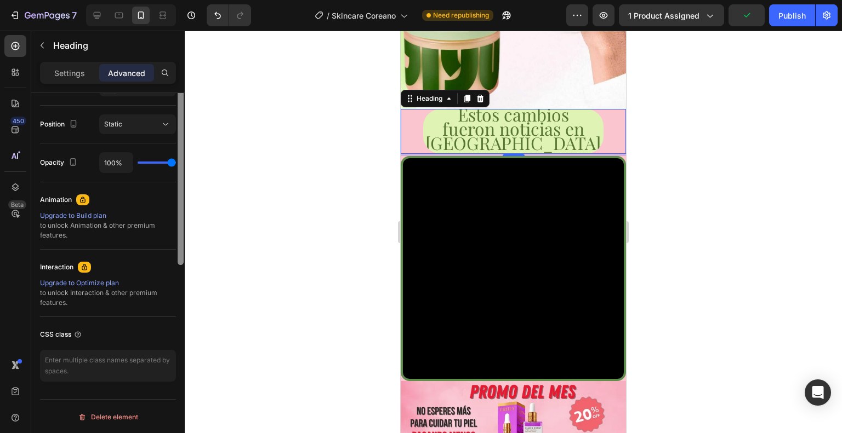
scroll to position [0, 0]
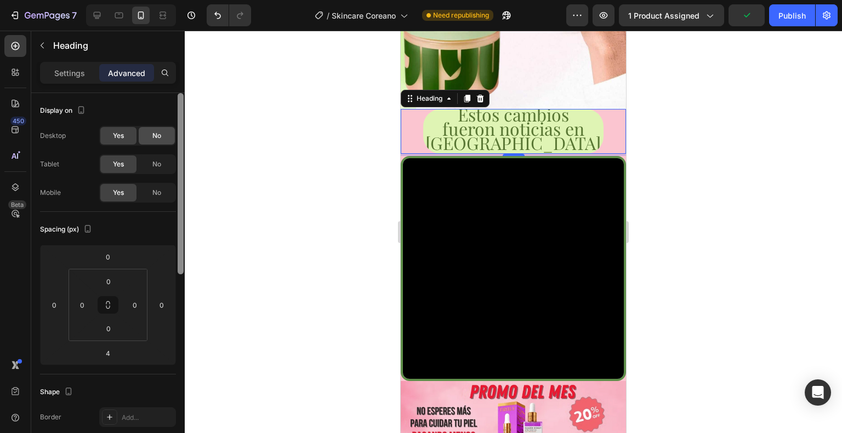
drag, startPoint x: 180, startPoint y: 221, endPoint x: 155, endPoint y: 144, distance: 80.6
click at [155, 144] on div "Display on Desktop Yes No Tablet Yes No Mobile Yes No Spacing (px) 0 0 4 0 0 0 …" at bounding box center [107, 279] width 153 height 372
click at [79, 77] on p "Settings" at bounding box center [69, 73] width 31 height 12
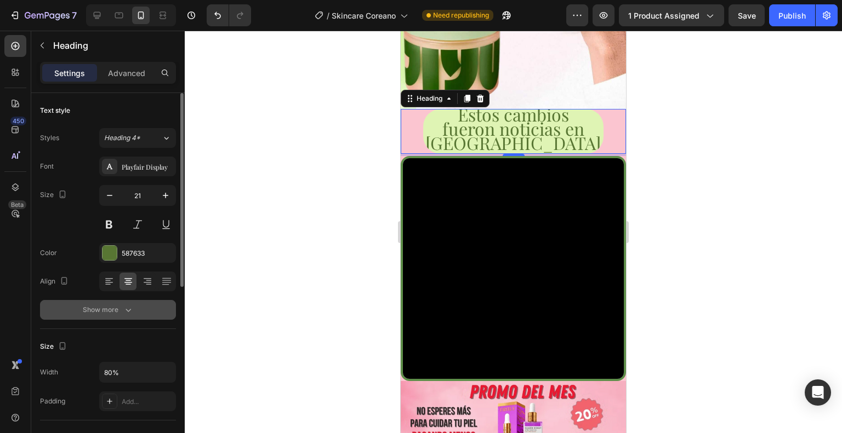
click at [140, 307] on button "Show more" at bounding box center [108, 310] width 136 height 20
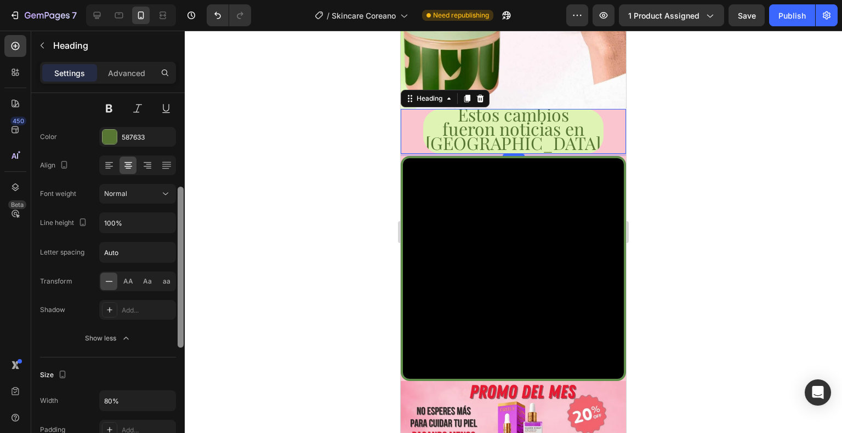
scroll to position [166, 0]
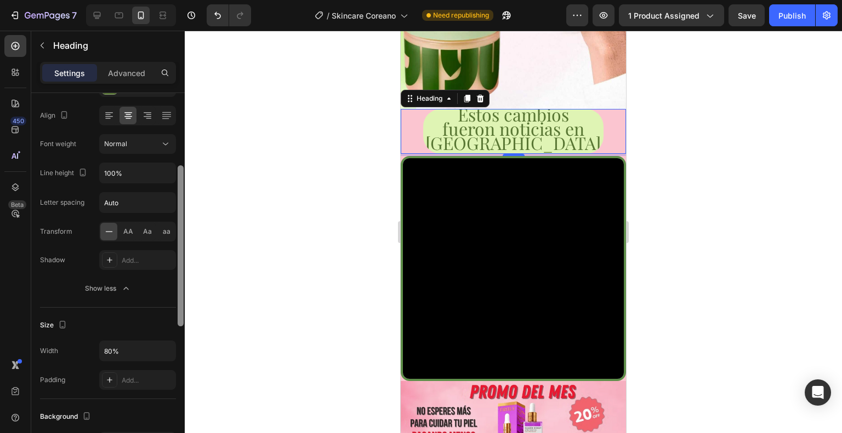
drag, startPoint x: 180, startPoint y: 252, endPoint x: 175, endPoint y: 339, distance: 87.2
click at [175, 339] on div "Text style Styles Heading 4* Font Playfair Display Size 21 Color 587633 Align F…" at bounding box center [107, 279] width 153 height 372
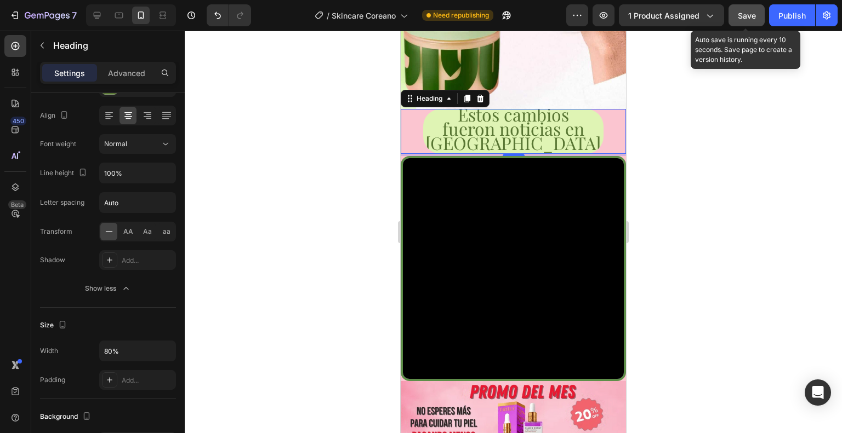
click at [748, 19] on span "Save" at bounding box center [747, 15] width 18 height 9
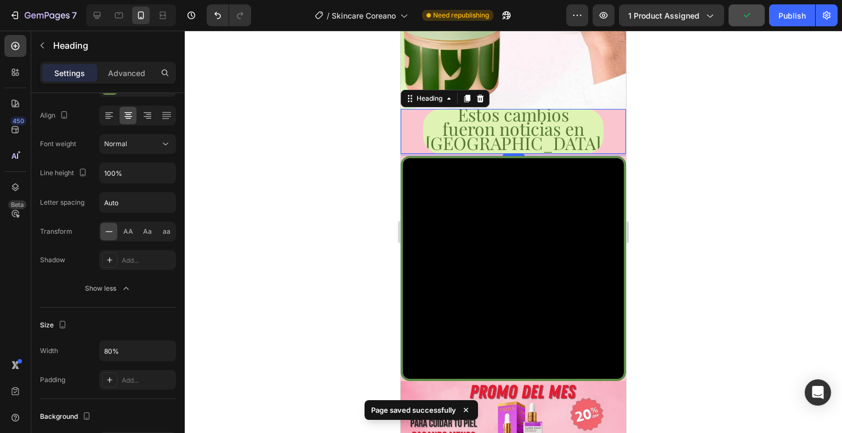
click at [604, 109] on div "⁠⁠⁠⁠⁠⁠⁠ Estos cambios fueron noticias en Seúl" at bounding box center [513, 131] width 225 height 45
click at [435, 94] on div "Heading" at bounding box center [429, 99] width 30 height 10
click at [434, 112] on p "Estos cambios fueron noticias en Seúl" at bounding box center [513, 130] width 178 height 43
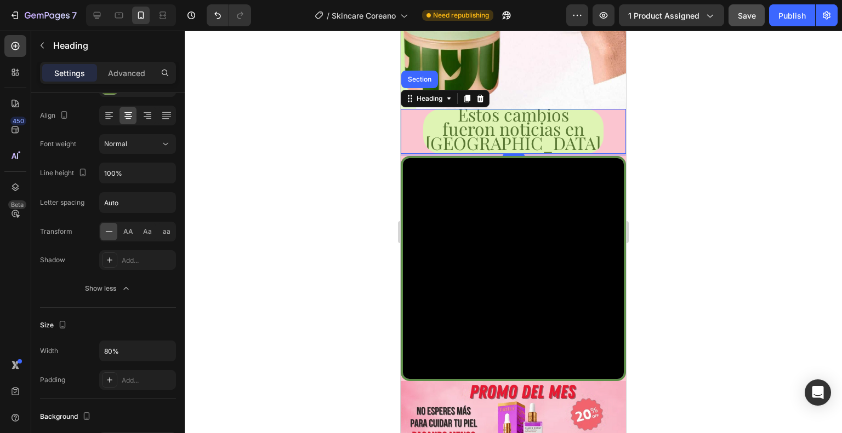
click at [411, 109] on div "Estos cambios fueron noticias en Seúl" at bounding box center [513, 131] width 225 height 45
click at [453, 122] on span "fueron noticias en [GEOGRAPHIC_DATA]" at bounding box center [512, 136] width 175 height 38
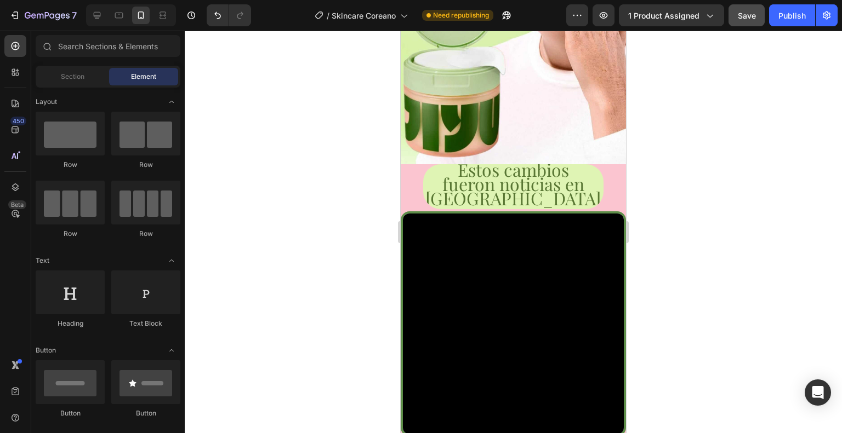
scroll to position [269, 0]
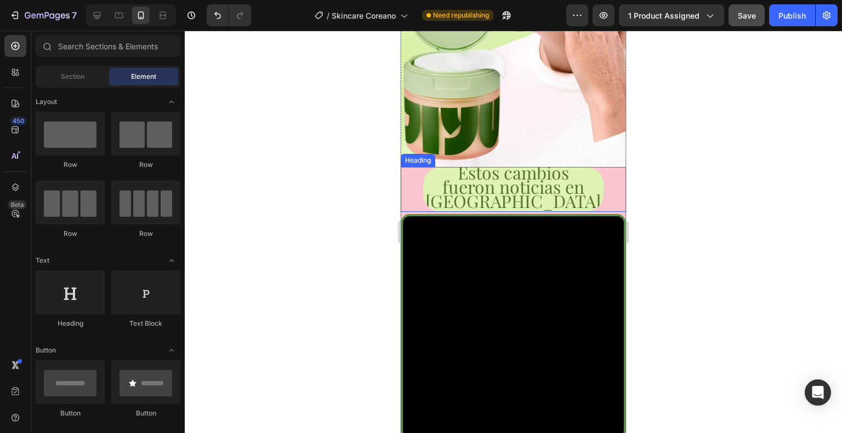
click at [601, 171] on div "⁠⁠⁠⁠⁠⁠⁠ Estos cambios fueron noticias en Seúl" at bounding box center [513, 189] width 225 height 45
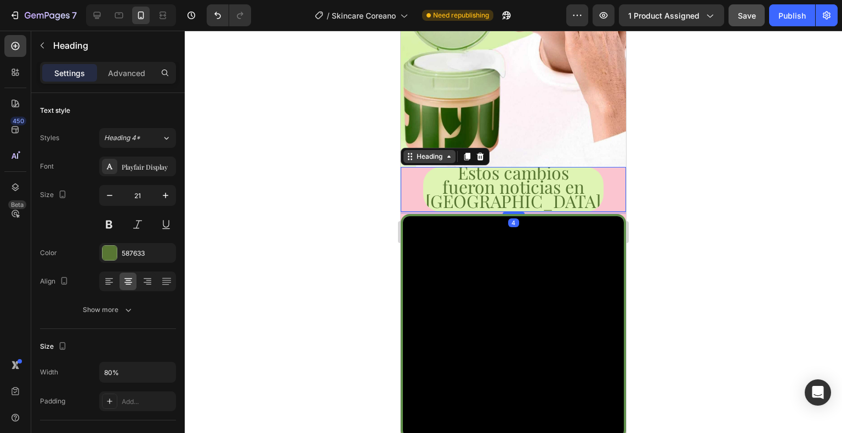
click at [425, 152] on div "Heading" at bounding box center [429, 157] width 30 height 10
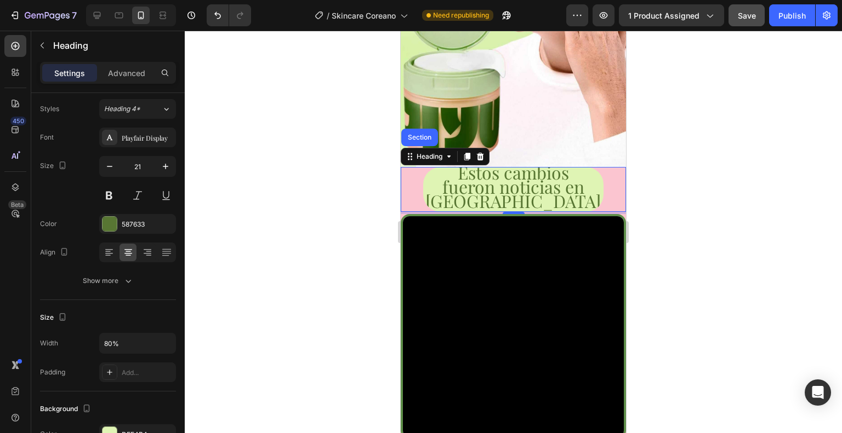
drag, startPoint x: 182, startPoint y: 190, endPoint x: 191, endPoint y: 184, distance: 11.0
click at [185, 0] on div "7 / Skincare Coreano Need republishing Preview 1 product assigned Save Publish …" at bounding box center [421, 0] width 842 height 0
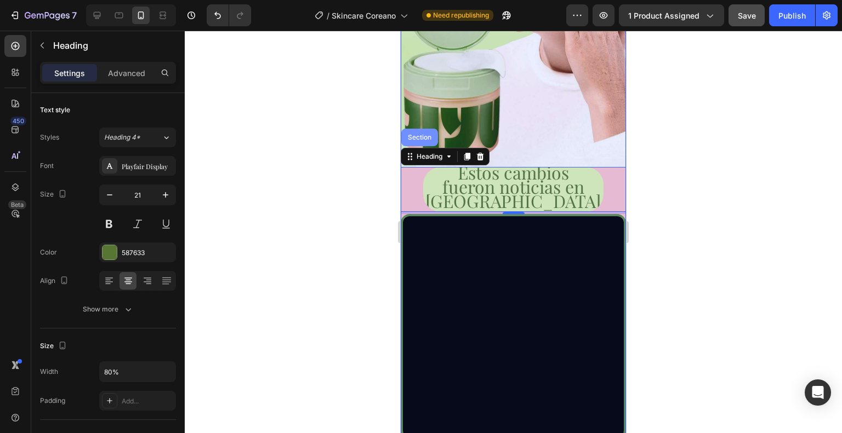
click at [417, 134] on div "Section" at bounding box center [420, 137] width 28 height 7
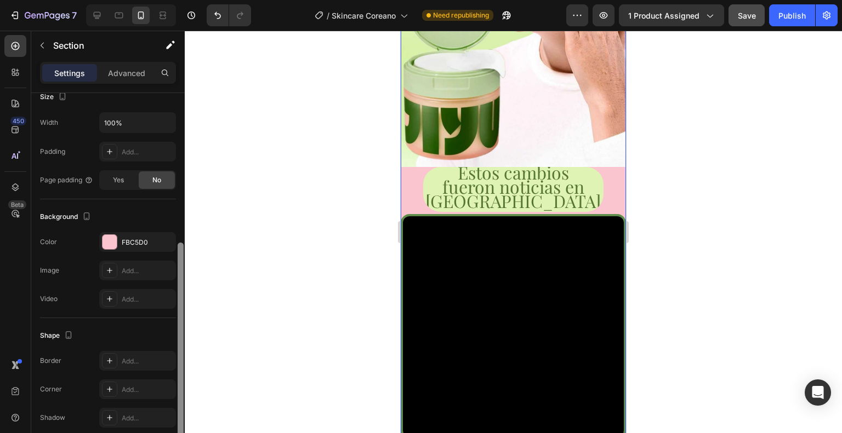
scroll to position [235, 0]
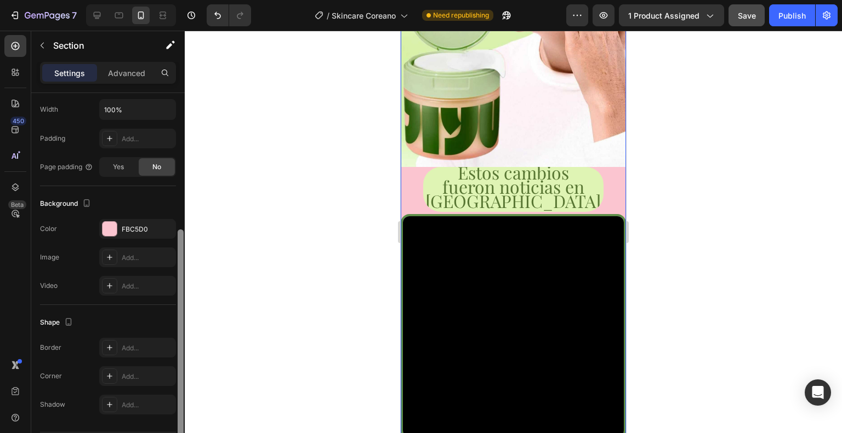
drag, startPoint x: 182, startPoint y: 145, endPoint x: 181, endPoint y: 282, distance: 137.0
click at [181, 282] on div at bounding box center [181, 337] width 6 height 215
click at [133, 230] on div "FBC5D0" at bounding box center [138, 230] width 32 height 10
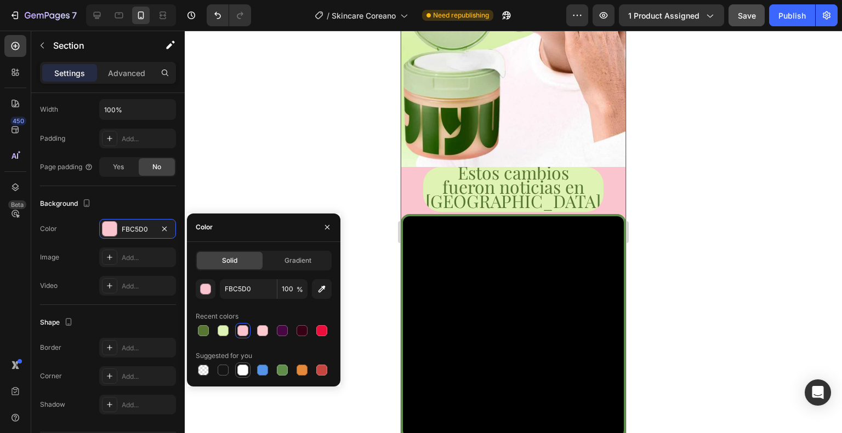
click at [240, 373] on div at bounding box center [242, 370] width 11 height 11
type input "FFFFFF"
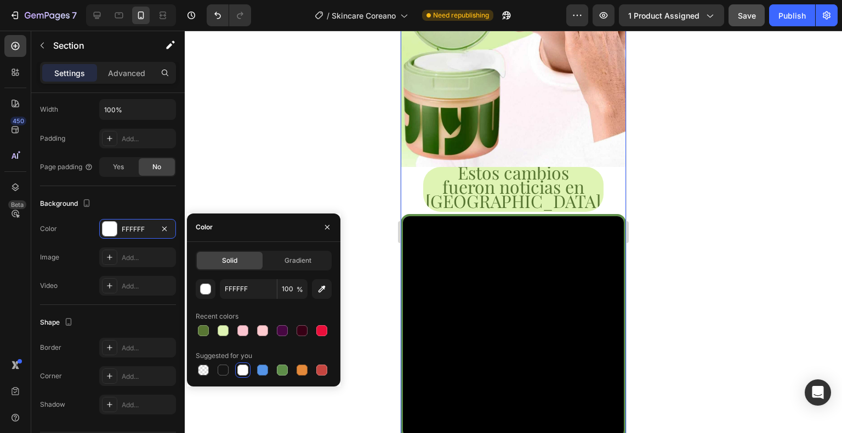
click at [302, 186] on div at bounding box center [513, 232] width 657 height 403
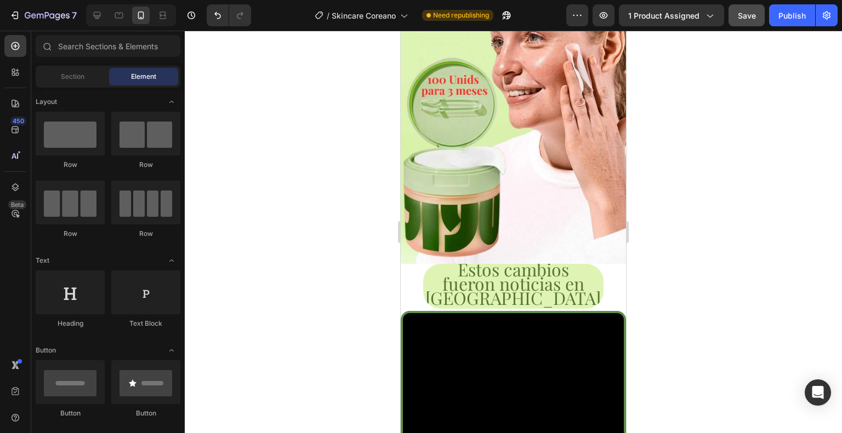
scroll to position [160, 0]
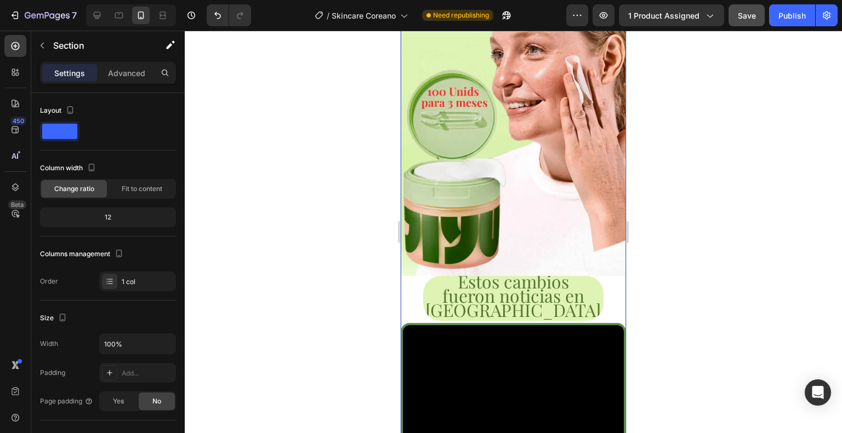
click at [529, 302] on p "⁠⁠⁠⁠⁠⁠⁠ Estos cambios fueron noticias en Seúl" at bounding box center [513, 297] width 178 height 43
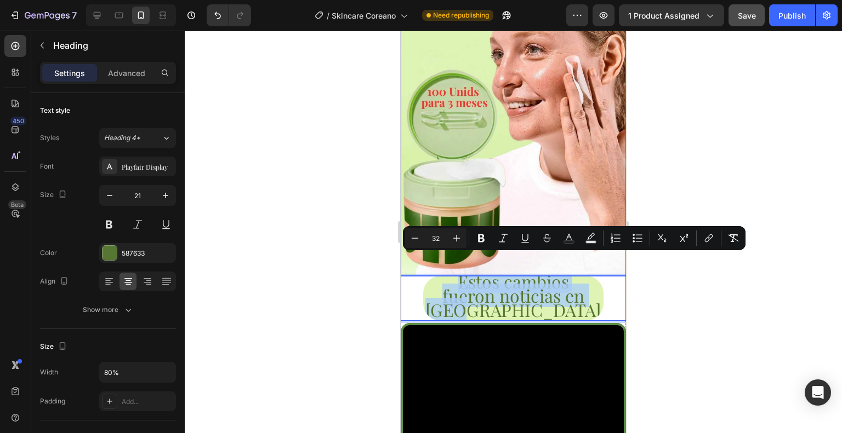
drag, startPoint x: 534, startPoint y: 299, endPoint x: 697, endPoint y: 241, distance: 173.2
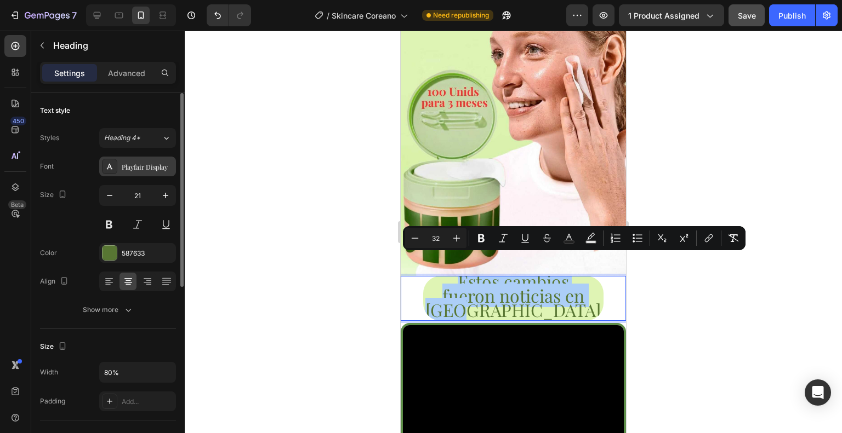
click at [150, 158] on div "Playfair Display" at bounding box center [137, 167] width 77 height 20
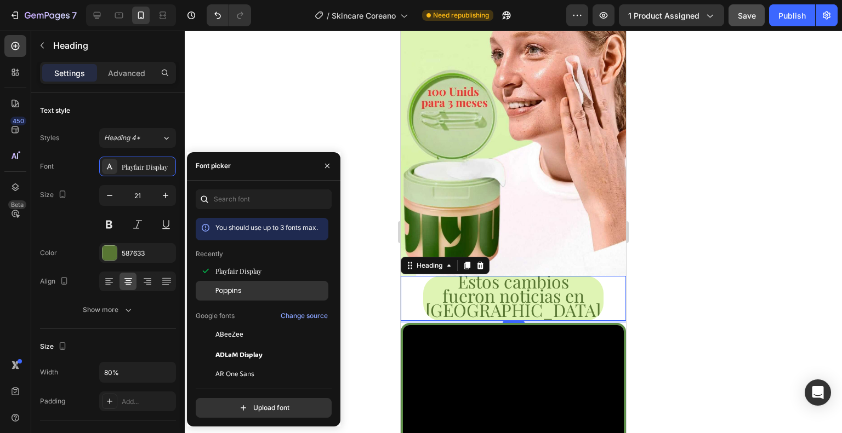
click at [248, 288] on div "Poppins" at bounding box center [270, 291] width 111 height 10
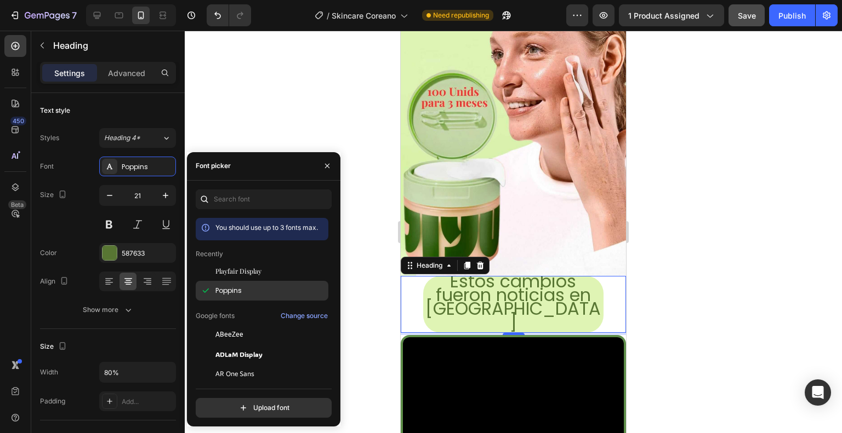
scroll to position [1, 0]
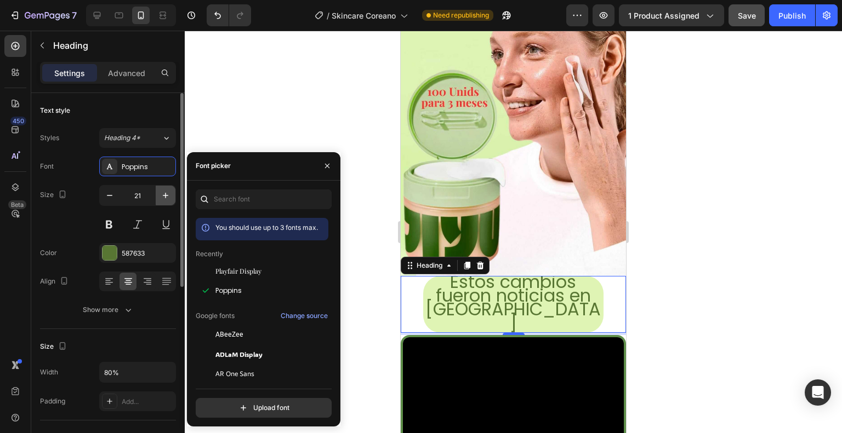
click at [163, 199] on icon "button" at bounding box center [165, 195] width 11 height 11
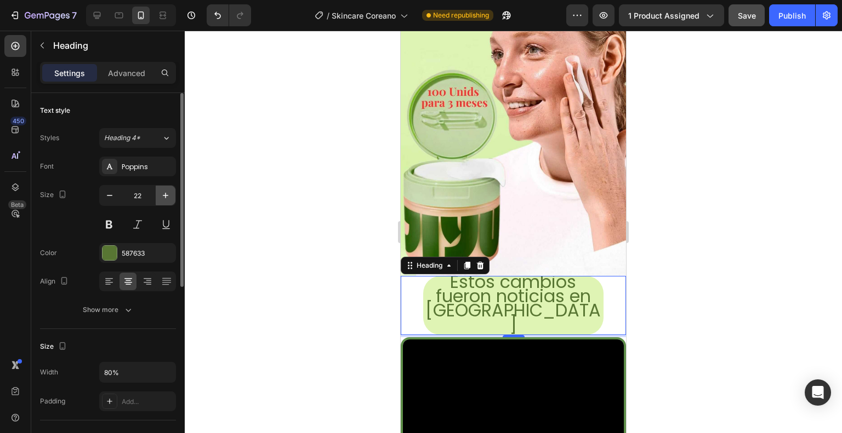
click at [163, 199] on icon "button" at bounding box center [165, 195] width 11 height 11
type input "24"
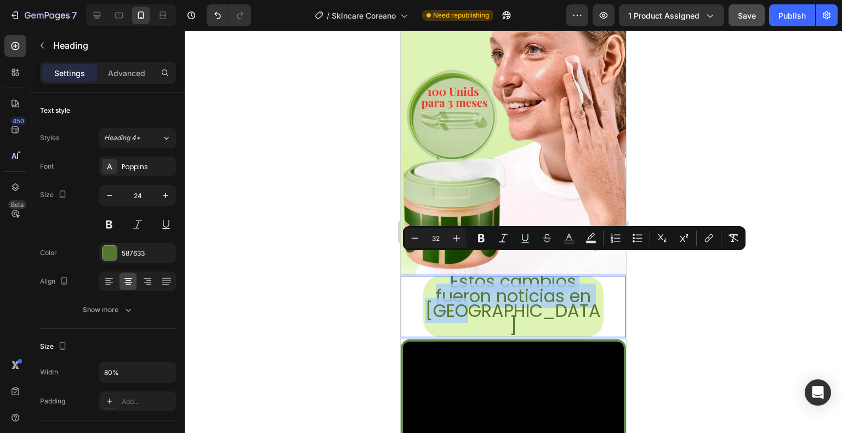
drag, startPoint x: 538, startPoint y: 301, endPoint x: 416, endPoint y: 267, distance: 126.8
click at [416, 276] on div "Estos cambios fueron noticias en Seúl" at bounding box center [513, 306] width 225 height 61
click at [458, 237] on icon "Editor contextual toolbar" at bounding box center [456, 238] width 11 height 11
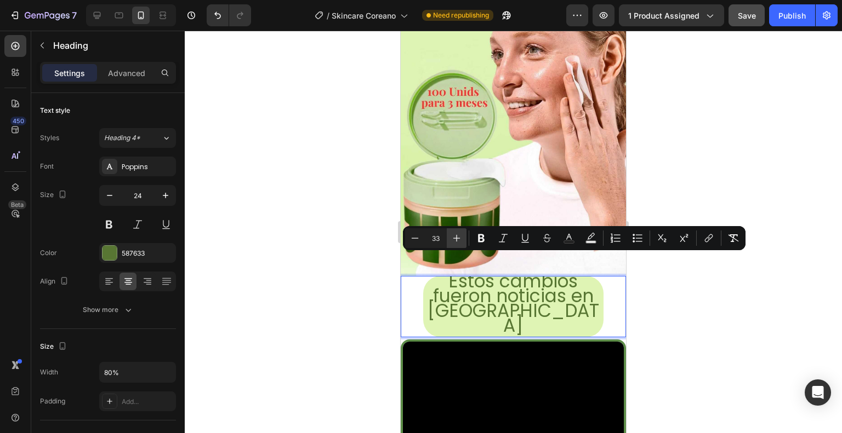
click at [458, 237] on icon "Editor contextual toolbar" at bounding box center [456, 238] width 11 height 11
type input "34"
click at [661, 306] on div at bounding box center [513, 232] width 657 height 403
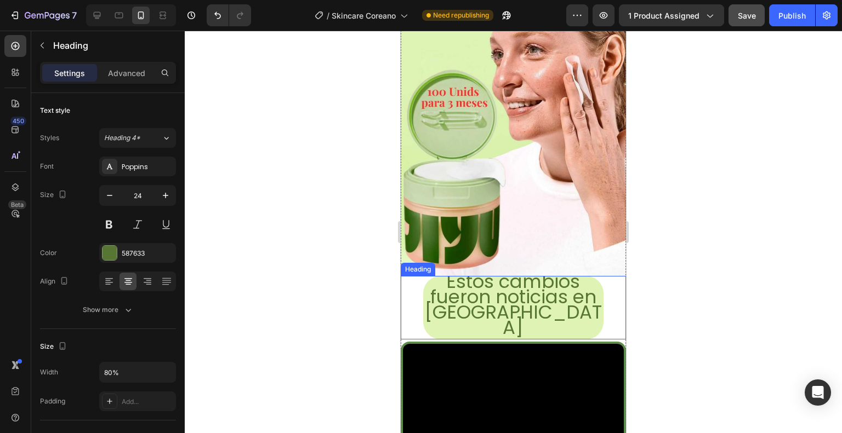
click at [524, 293] on span "fueron noticias en [GEOGRAPHIC_DATA]" at bounding box center [513, 312] width 178 height 57
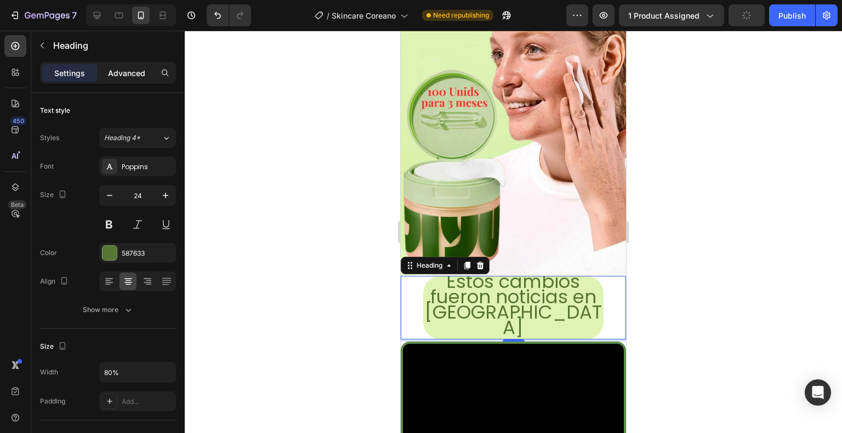
click at [142, 76] on p "Advanced" at bounding box center [126, 73] width 37 height 12
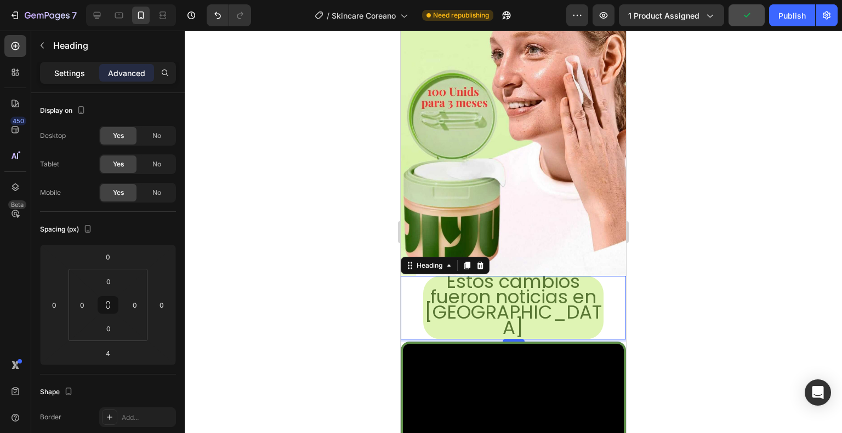
click at [70, 74] on p "Settings" at bounding box center [69, 73] width 31 height 12
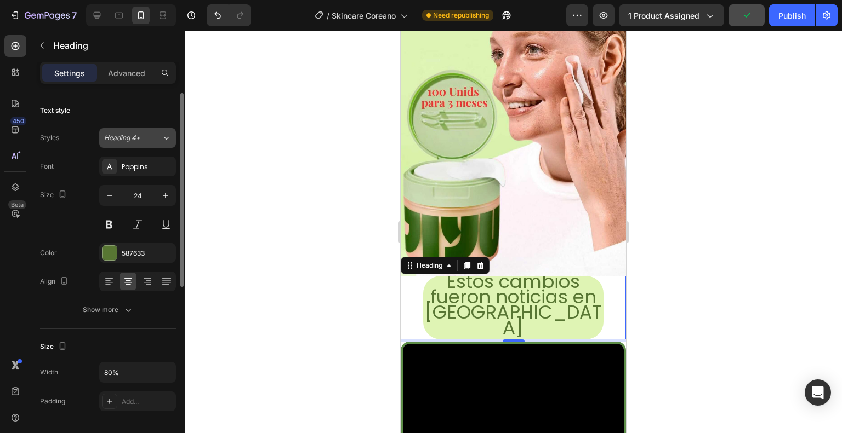
click at [162, 135] on icon at bounding box center [166, 138] width 9 height 11
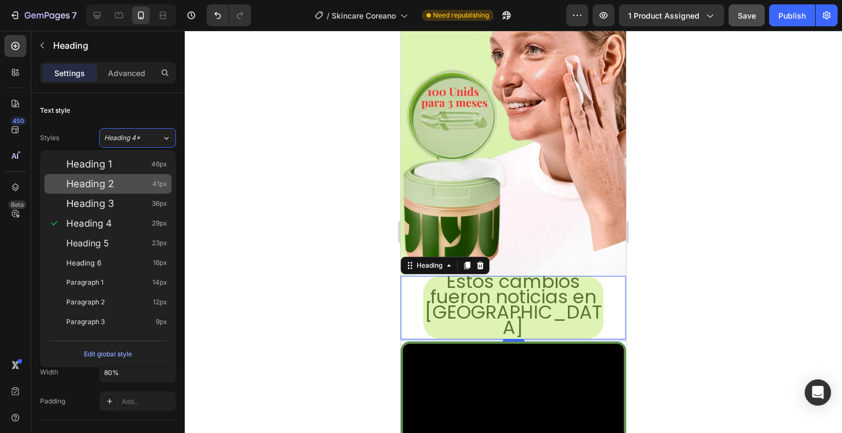
click at [134, 181] on div "Heading 2 41px" at bounding box center [116, 184] width 101 height 11
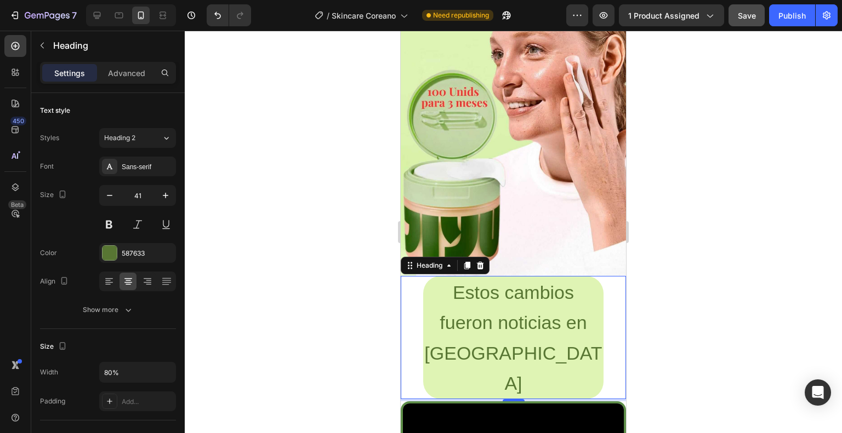
scroll to position [0, 0]
click at [163, 138] on icon at bounding box center [166, 138] width 9 height 11
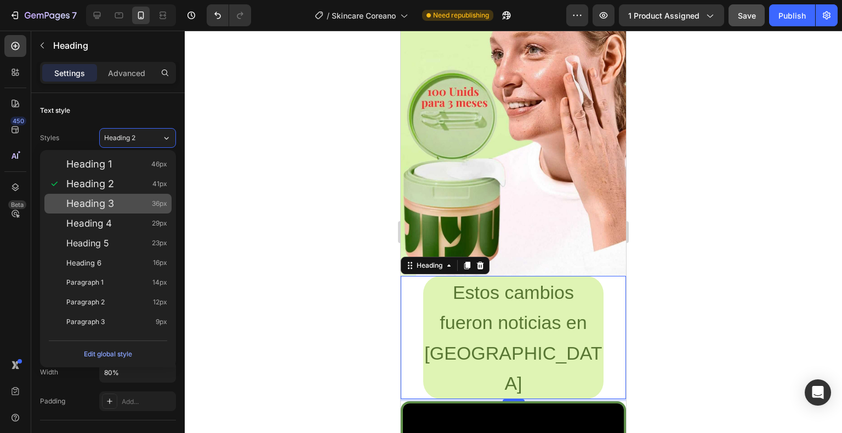
click at [140, 197] on div "Heading 3 36px" at bounding box center [107, 204] width 127 height 20
type input "36"
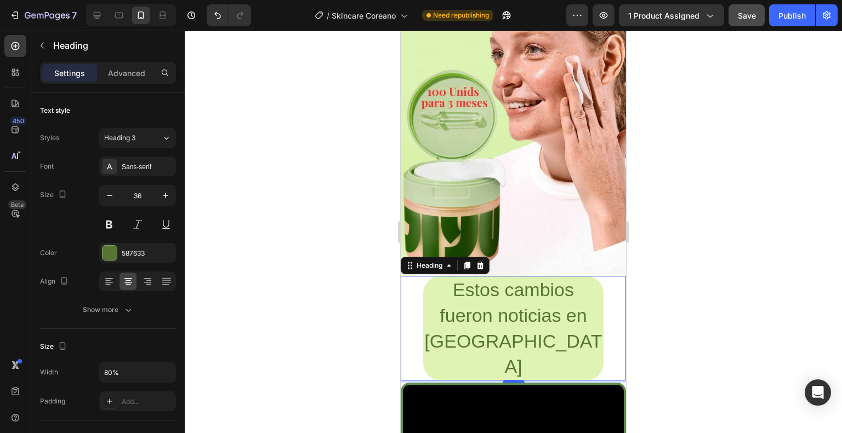
click at [362, 238] on div at bounding box center [513, 232] width 657 height 403
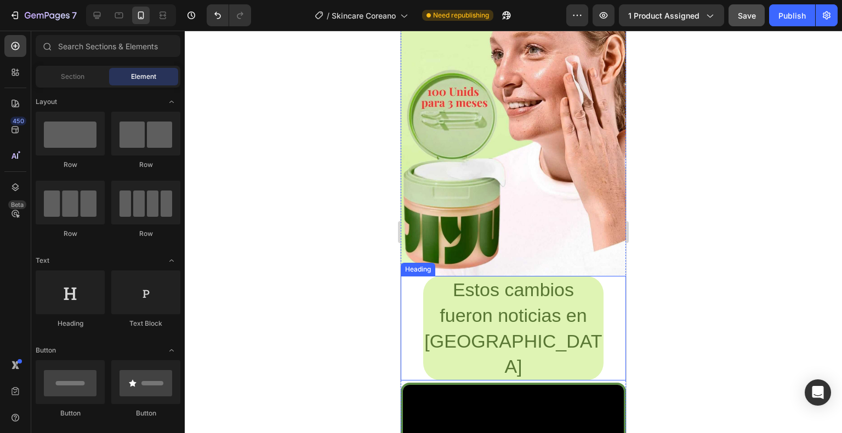
click at [545, 316] on p "⁠⁠⁠⁠⁠⁠⁠ Estos cambios fueron noticias en Seúl" at bounding box center [513, 328] width 178 height 102
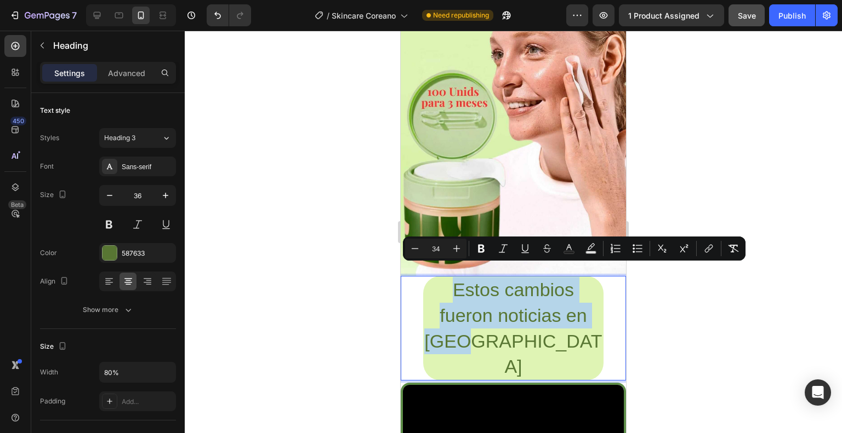
drag, startPoint x: 539, startPoint y: 329, endPoint x: 435, endPoint y: 277, distance: 116.4
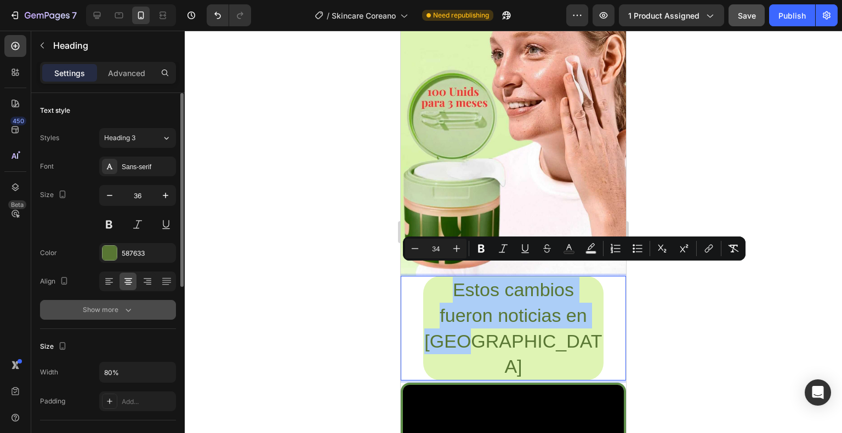
click at [110, 313] on div "Show more" at bounding box center [108, 310] width 51 height 11
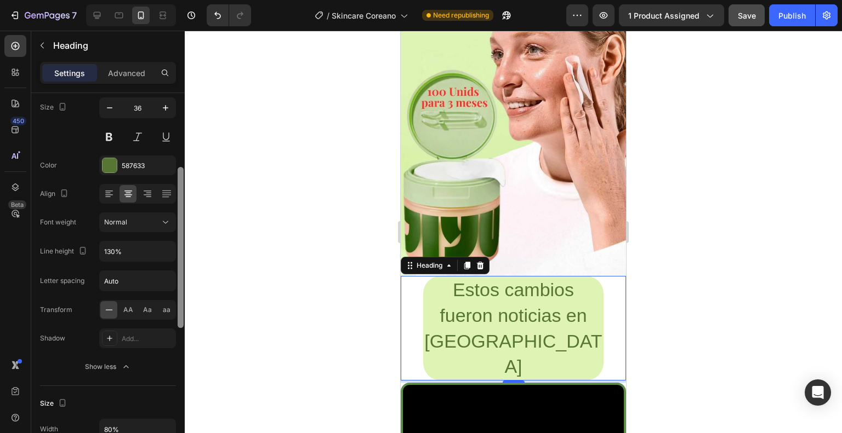
scroll to position [128, 0]
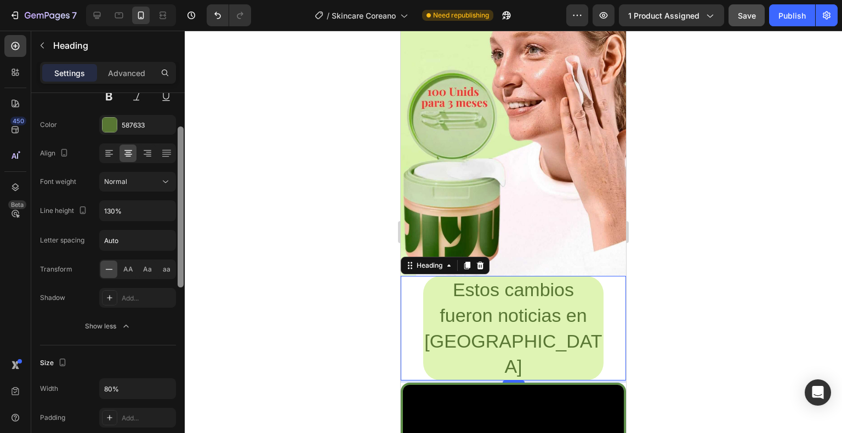
drag, startPoint x: 182, startPoint y: 278, endPoint x: 180, endPoint y: 345, distance: 67.4
click at [180, 345] on div at bounding box center [180, 264] width 8 height 372
click at [121, 210] on input "130%" at bounding box center [138, 211] width 76 height 20
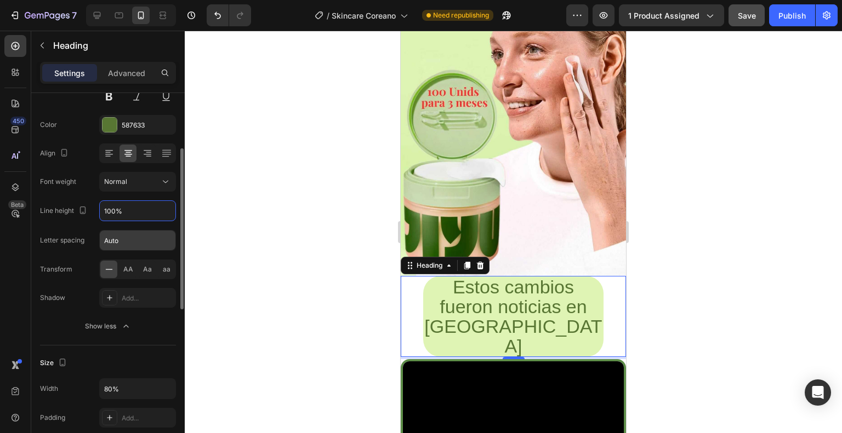
click at [145, 230] on div "Auto" at bounding box center [137, 240] width 77 height 21
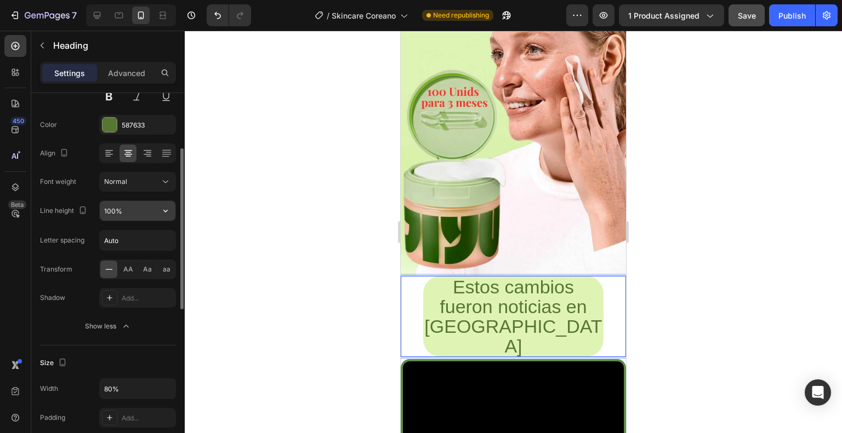
click at [125, 209] on input "100%" at bounding box center [138, 211] width 76 height 20
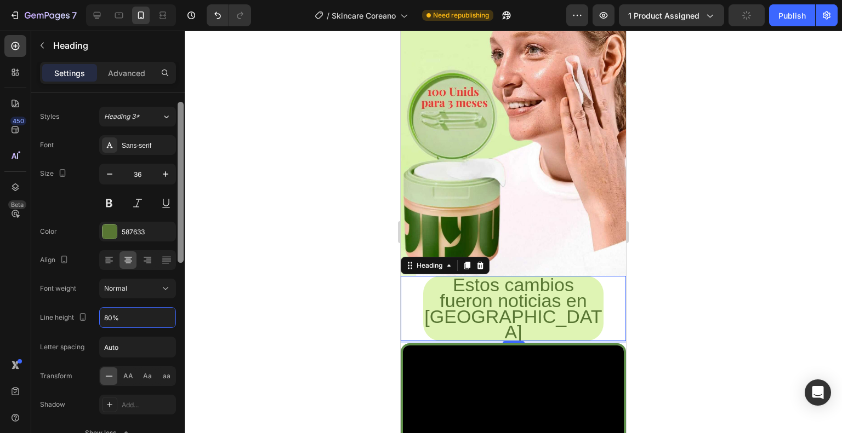
scroll to position [15, 0]
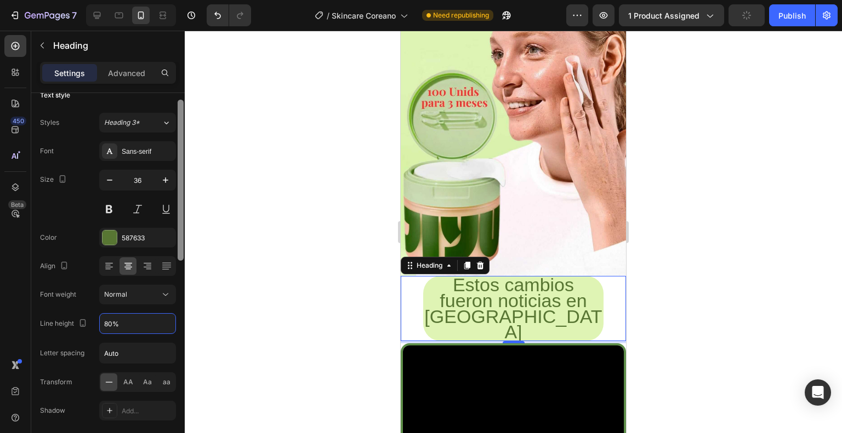
drag, startPoint x: 182, startPoint y: 210, endPoint x: 178, endPoint y: 161, distance: 49.5
click at [178, 161] on div at bounding box center [181, 180] width 6 height 161
type input "80%"
click at [131, 150] on div "Sans-serif" at bounding box center [148, 152] width 52 height 10
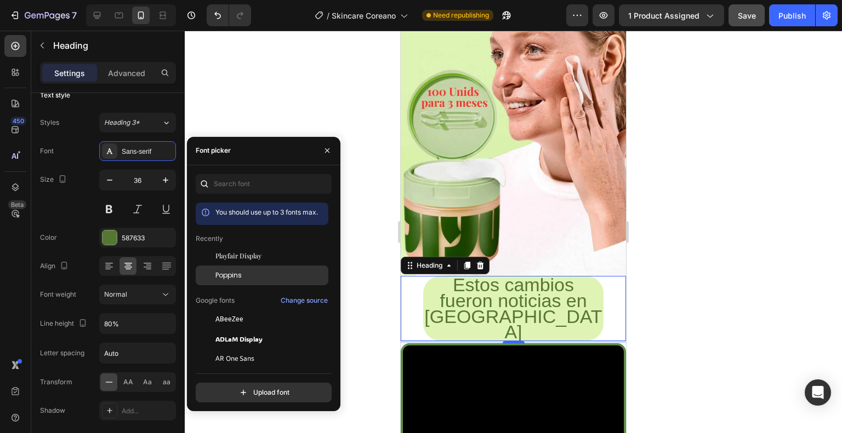
click at [243, 273] on div "Poppins" at bounding box center [270, 276] width 111 height 10
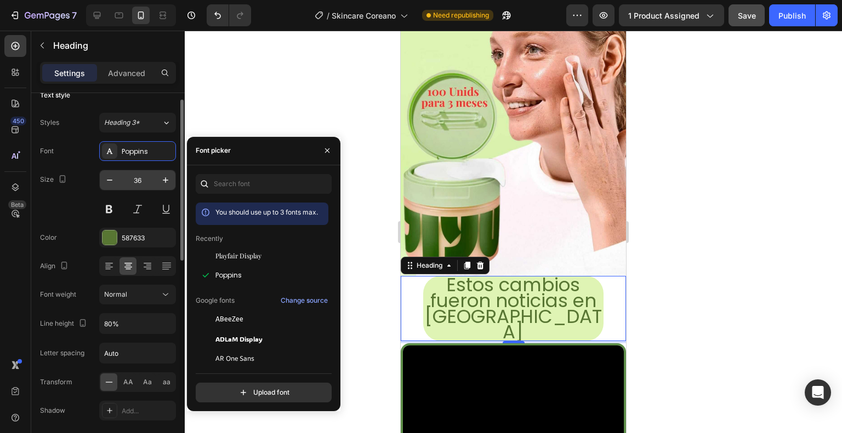
click at [135, 179] on input "36" at bounding box center [137, 180] width 36 height 20
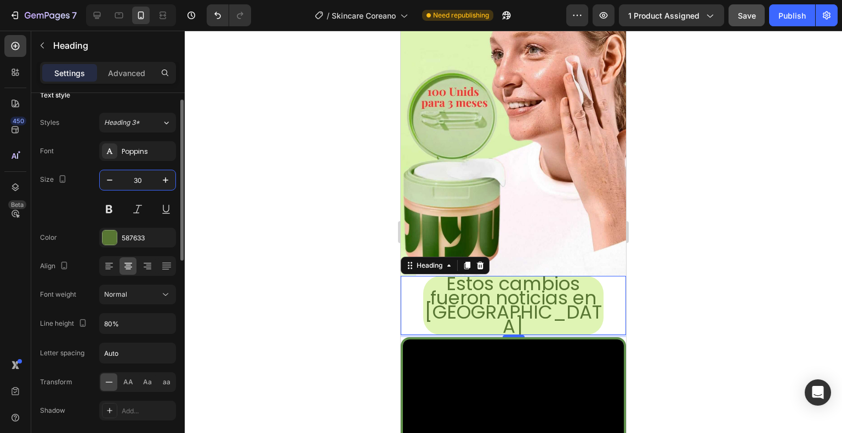
click at [135, 179] on input "30" at bounding box center [137, 180] width 36 height 20
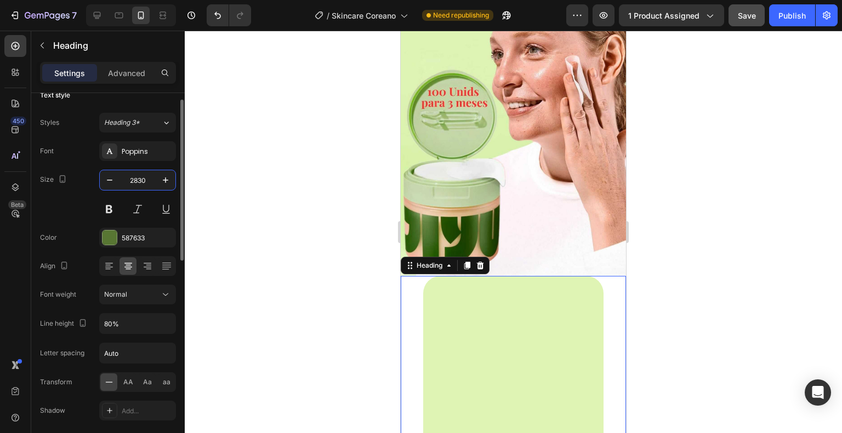
click at [135, 179] on input "2830" at bounding box center [137, 180] width 36 height 20
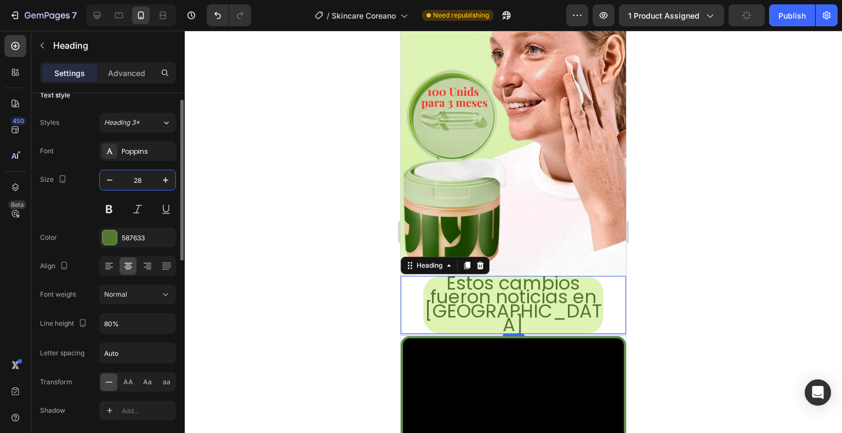
click at [135, 179] on input "28" at bounding box center [137, 180] width 36 height 20
type input "32"
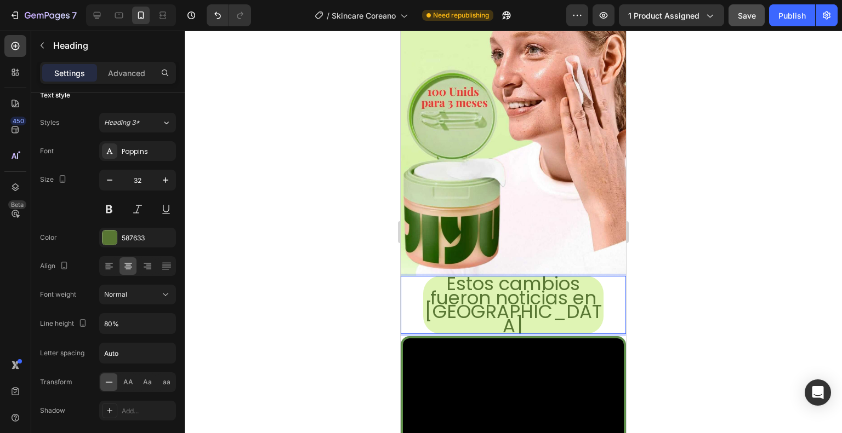
click at [535, 294] on span "fueron noticias en [GEOGRAPHIC_DATA]" at bounding box center [513, 312] width 178 height 54
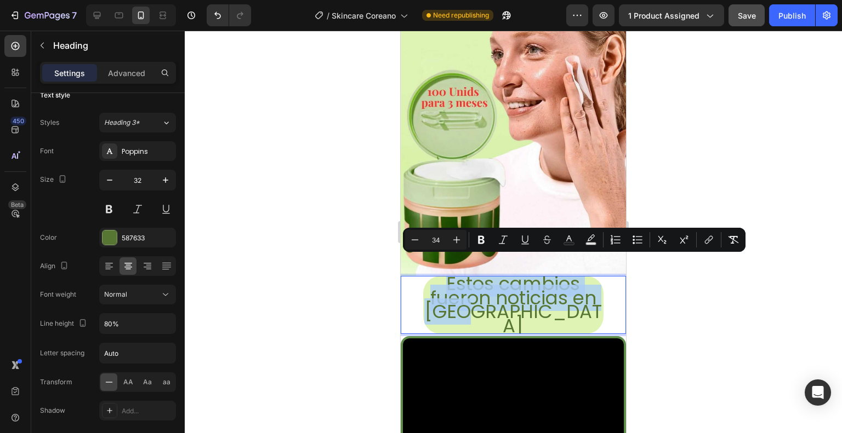
drag, startPoint x: 537, startPoint y: 298, endPoint x: 429, endPoint y: 265, distance: 112.9
click at [429, 276] on div "Estos cambios fueron noticias en Seúl" at bounding box center [513, 305] width 225 height 58
click at [418, 238] on icon "Editor contextual toolbar" at bounding box center [414, 240] width 11 height 11
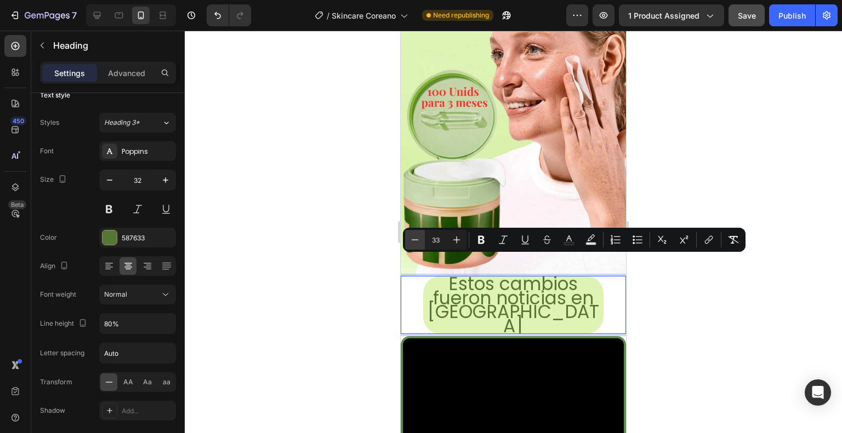
click at [418, 238] on icon "Editor contextual toolbar" at bounding box center [414, 240] width 11 height 11
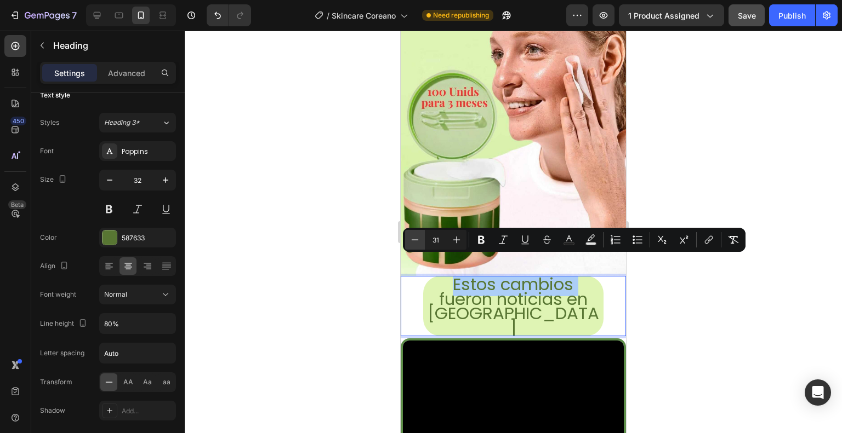
click at [418, 238] on icon "Editor contextual toolbar" at bounding box center [414, 240] width 11 height 11
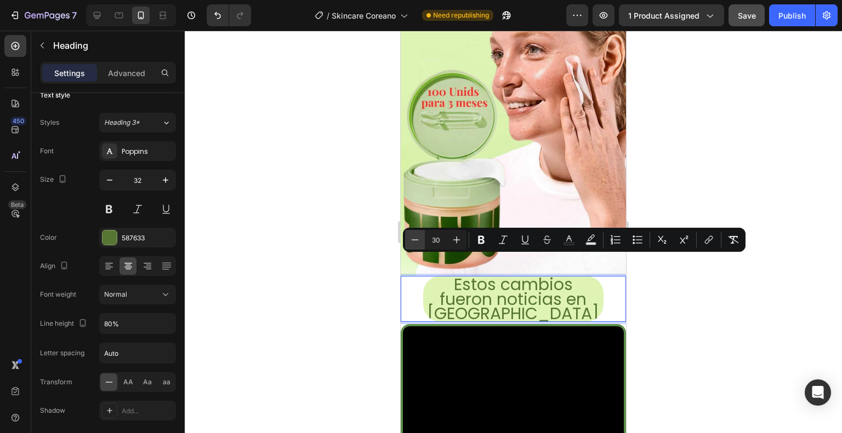
click at [418, 238] on icon "Editor contextual toolbar" at bounding box center [414, 240] width 11 height 11
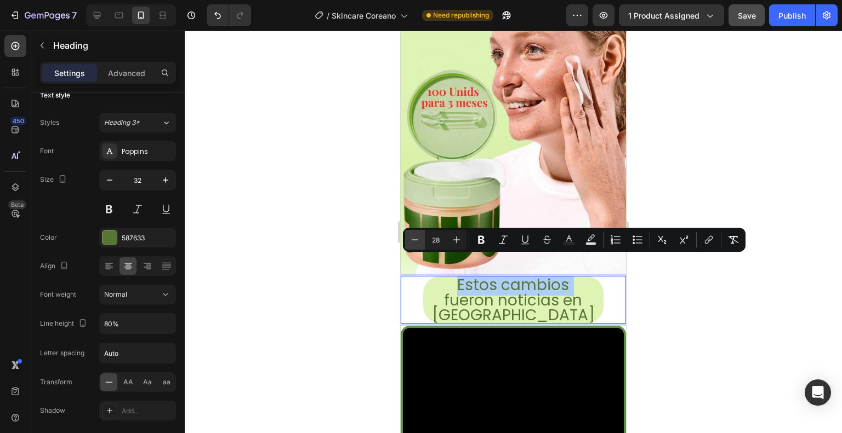
click at [418, 238] on icon "Editor contextual toolbar" at bounding box center [414, 240] width 11 height 11
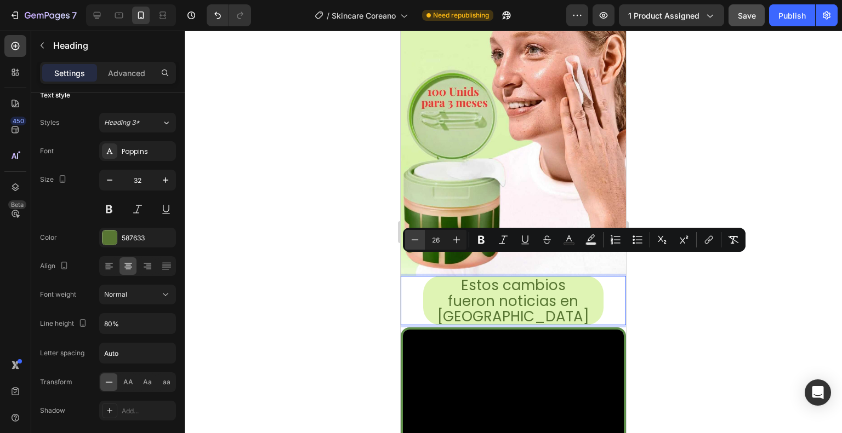
click at [418, 238] on icon "Editor contextual toolbar" at bounding box center [414, 240] width 11 height 11
click at [452, 239] on icon "Editor contextual toolbar" at bounding box center [456, 240] width 11 height 11
type input "26"
click at [476, 239] on icon "Editor contextual toolbar" at bounding box center [481, 240] width 11 height 11
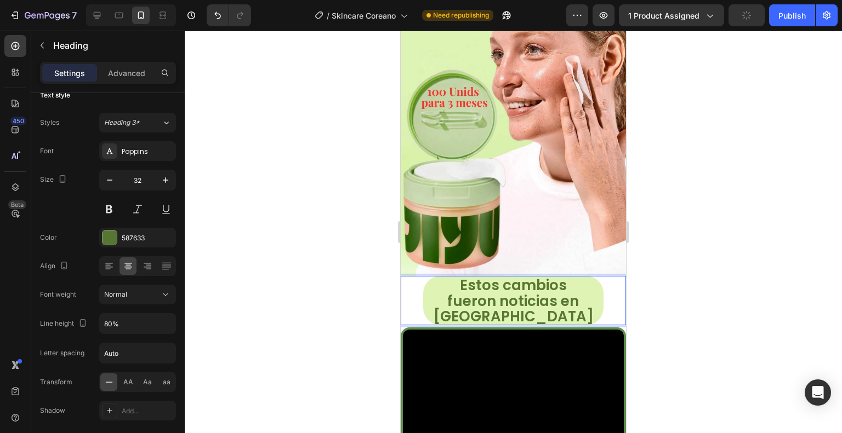
click at [344, 252] on div at bounding box center [513, 232] width 657 height 403
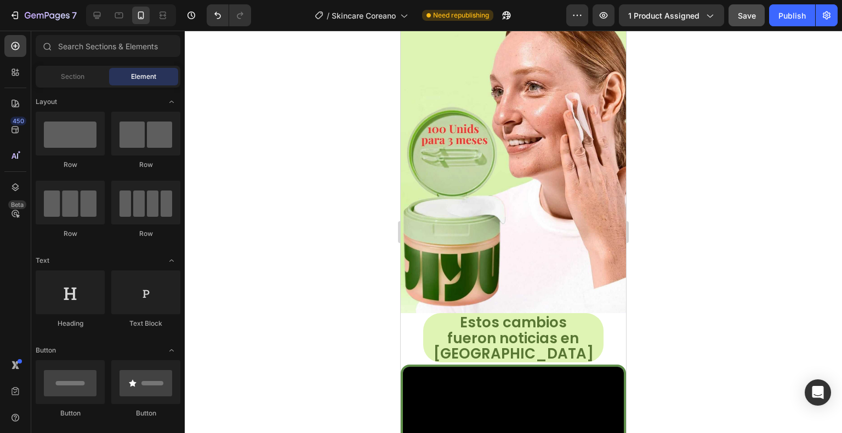
scroll to position [147, 0]
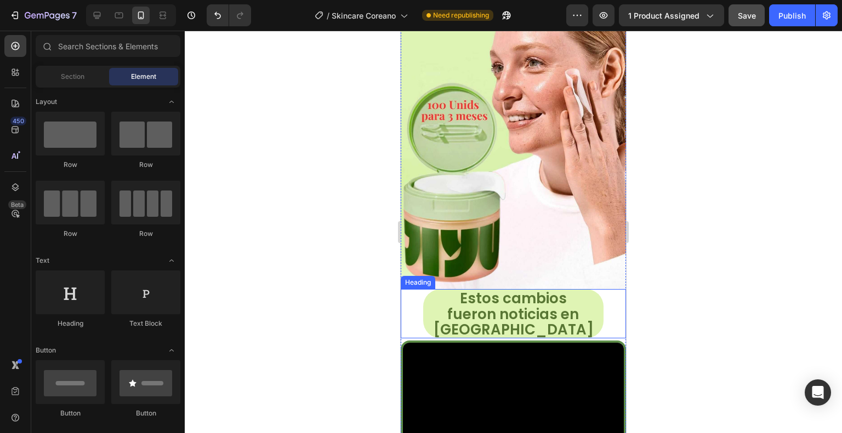
click at [575, 305] on strong "fueron noticias en [GEOGRAPHIC_DATA]" at bounding box center [513, 323] width 161 height 36
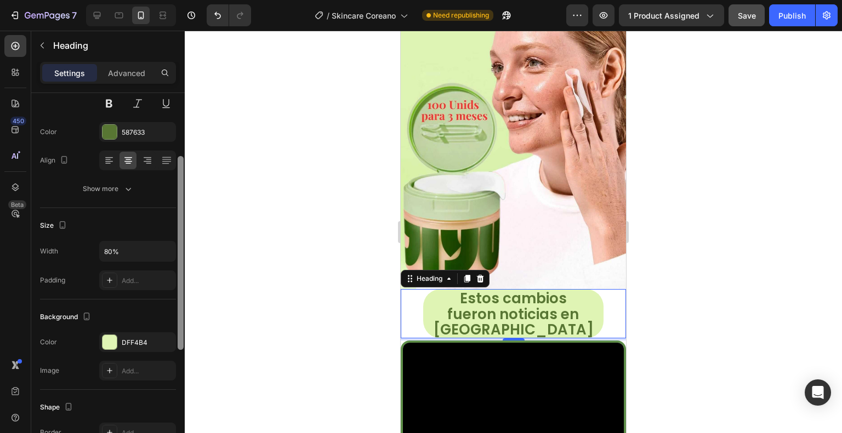
scroll to position [120, 0]
drag, startPoint x: 180, startPoint y: 223, endPoint x: 193, endPoint y: 286, distance: 64.4
click at [193, 0] on div "7 / Skincare Coreano Need republishing Preview 1 product assigned Publish 450 B…" at bounding box center [421, 0] width 842 height 0
click at [135, 341] on div "DFF4B4" at bounding box center [138, 344] width 32 height 10
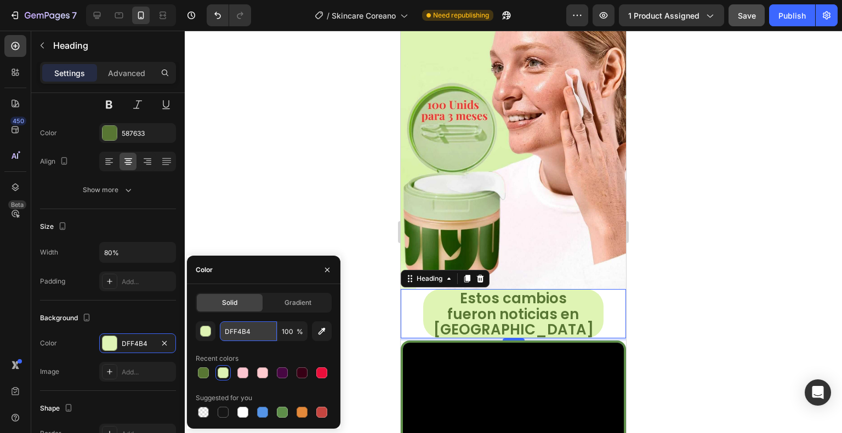
click at [229, 328] on input "DFF4B4" at bounding box center [248, 332] width 57 height 20
paste input "#325e2d"
type input "#325e2d"
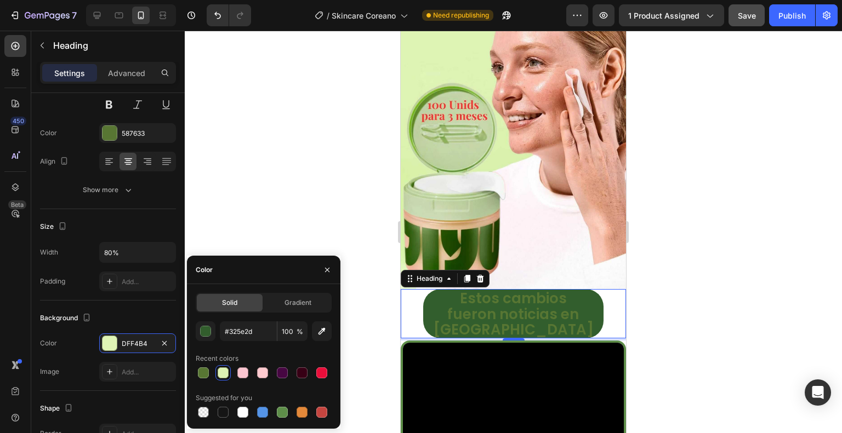
click at [246, 233] on div at bounding box center [513, 232] width 657 height 403
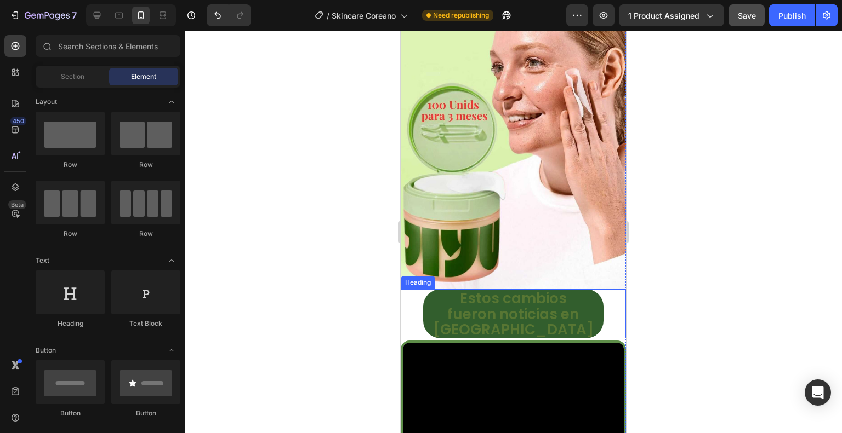
click at [478, 305] on strong "fueron noticias en [GEOGRAPHIC_DATA]" at bounding box center [513, 323] width 161 height 36
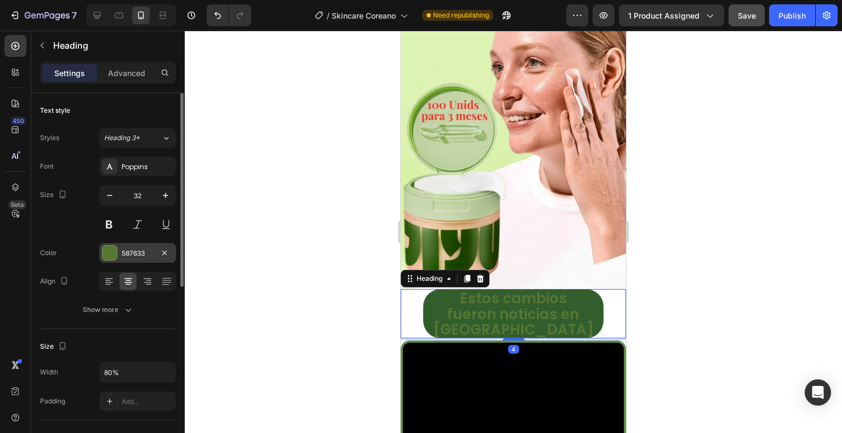
click at [138, 250] on div "587633" at bounding box center [138, 254] width 32 height 10
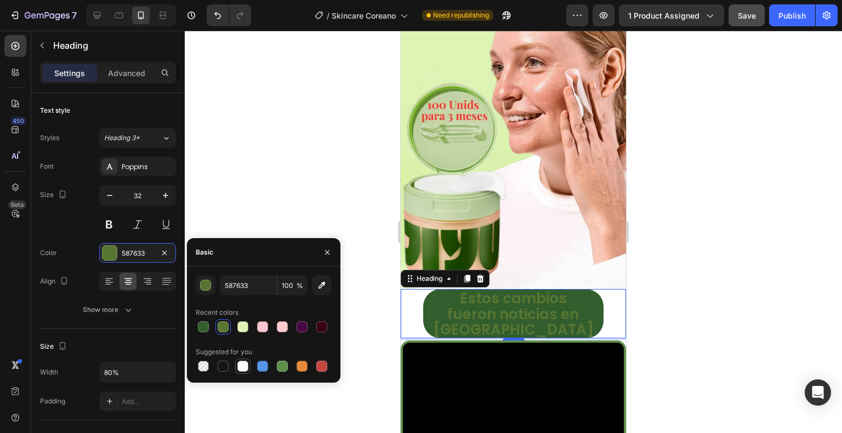
click at [242, 367] on div at bounding box center [242, 366] width 11 height 11
type input "FFFFFF"
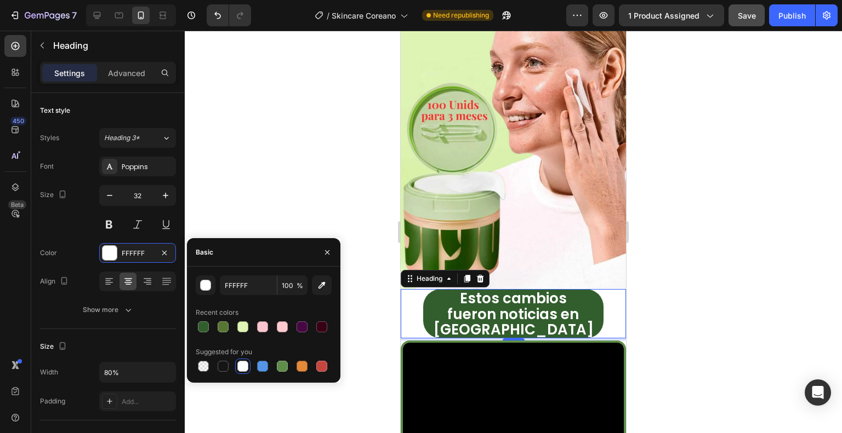
click at [282, 186] on div at bounding box center [513, 232] width 657 height 403
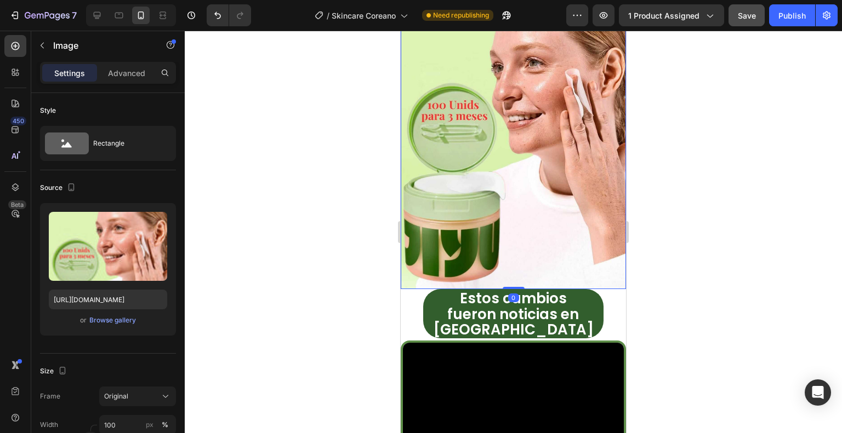
click at [658, 115] on div at bounding box center [513, 232] width 657 height 403
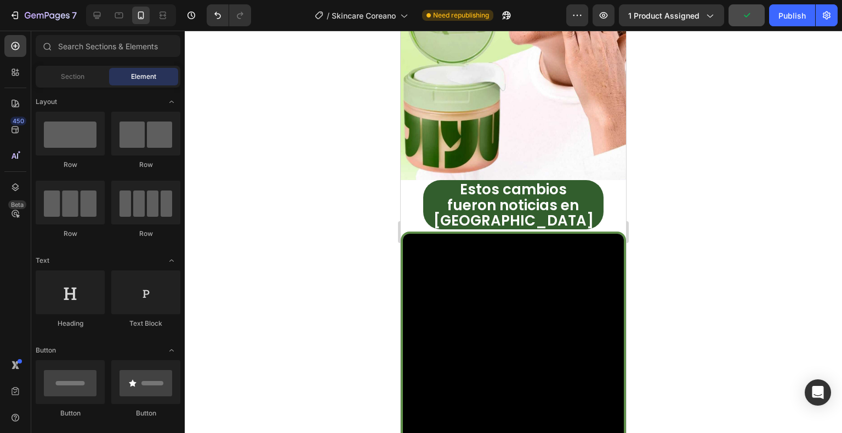
scroll to position [265, 0]
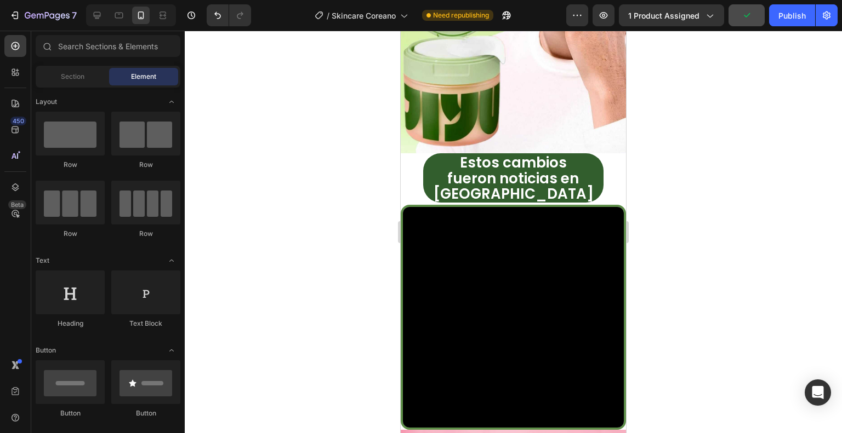
drag, startPoint x: 623, startPoint y: 92, endPoint x: 1029, endPoint y: 133, distance: 408.2
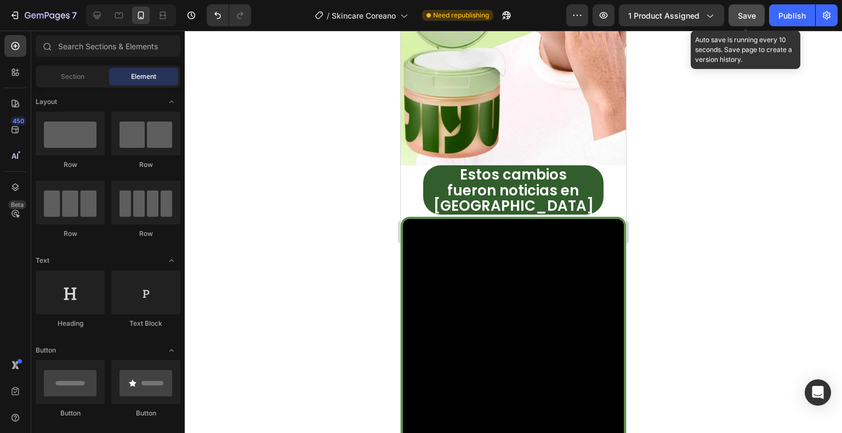
click at [737, 13] on button "Save" at bounding box center [746, 15] width 36 height 22
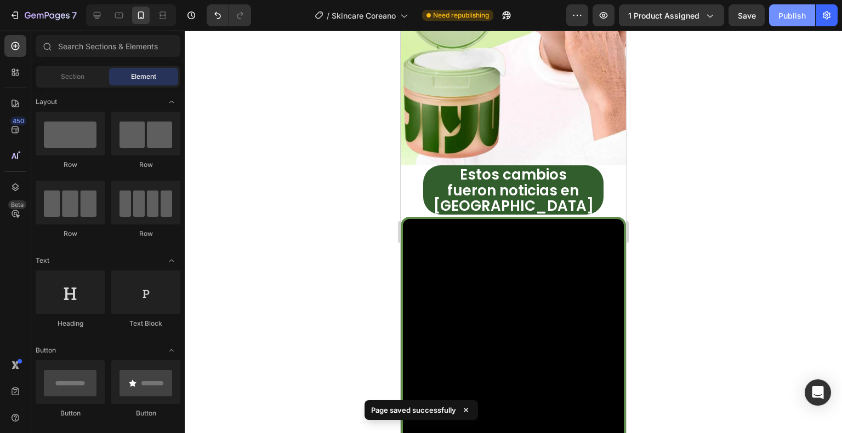
click at [802, 18] on div "Publish" at bounding box center [791, 16] width 27 height 12
click at [724, 89] on div at bounding box center [513, 232] width 657 height 403
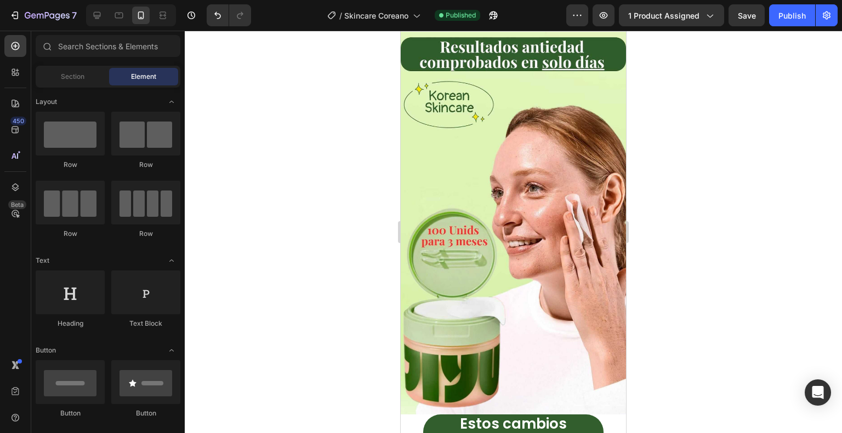
scroll to position [92, 0]
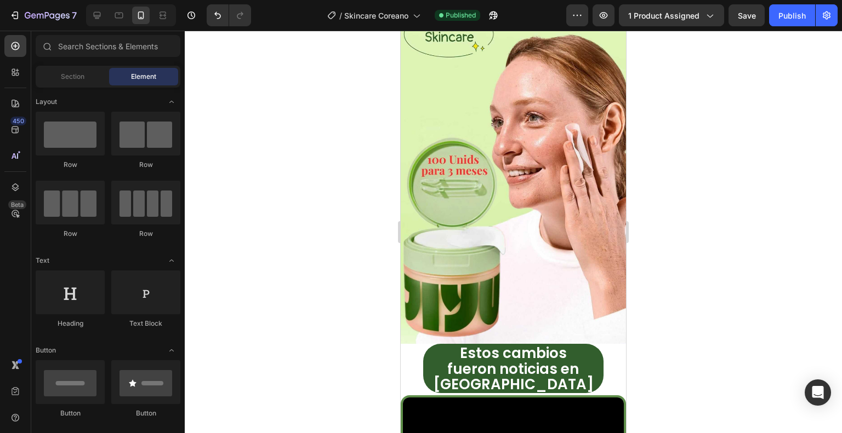
drag, startPoint x: 620, startPoint y: 96, endPoint x: 1026, endPoint y: 101, distance: 406.1
click at [445, 71] on img at bounding box center [513, 152] width 225 height 383
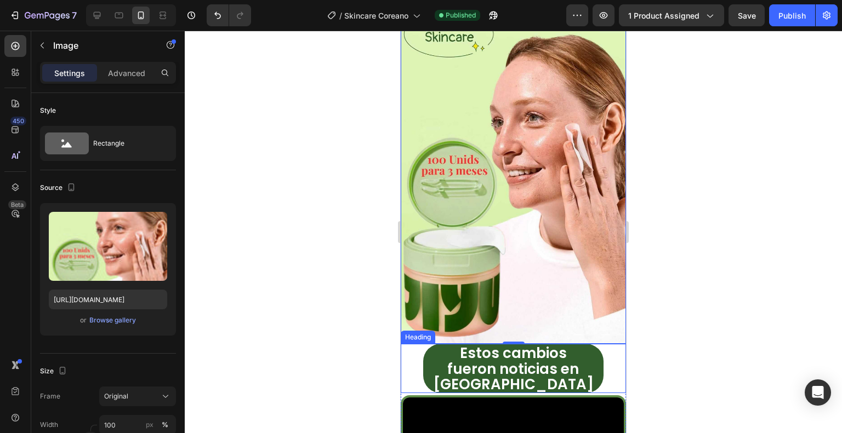
click at [452, 345] on p "⁠⁠⁠⁠⁠⁠⁠ Estos cambios fueron noticias en Seúl" at bounding box center [513, 368] width 178 height 47
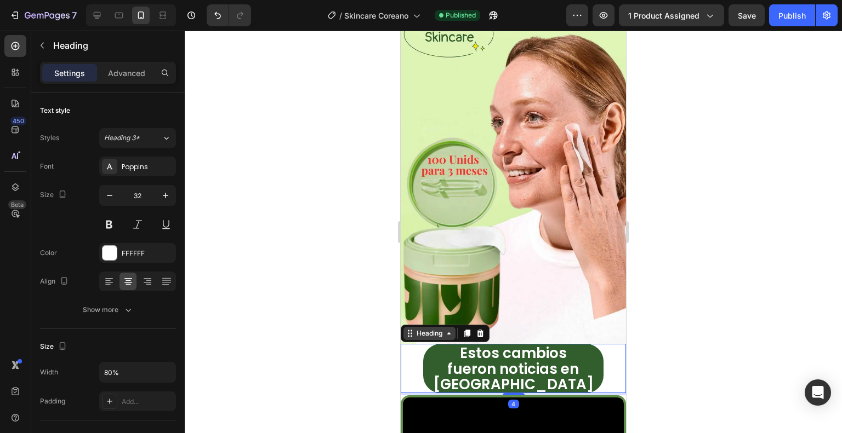
click at [425, 329] on div "Heading" at bounding box center [429, 334] width 30 height 10
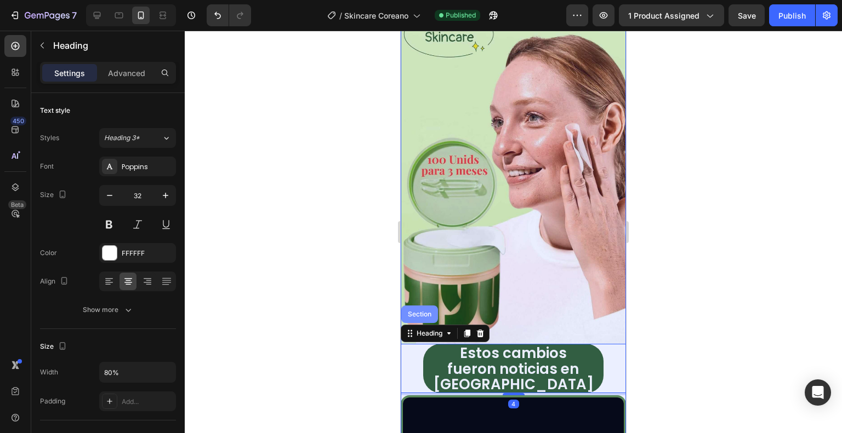
click at [425, 306] on div "Section" at bounding box center [419, 315] width 37 height 18
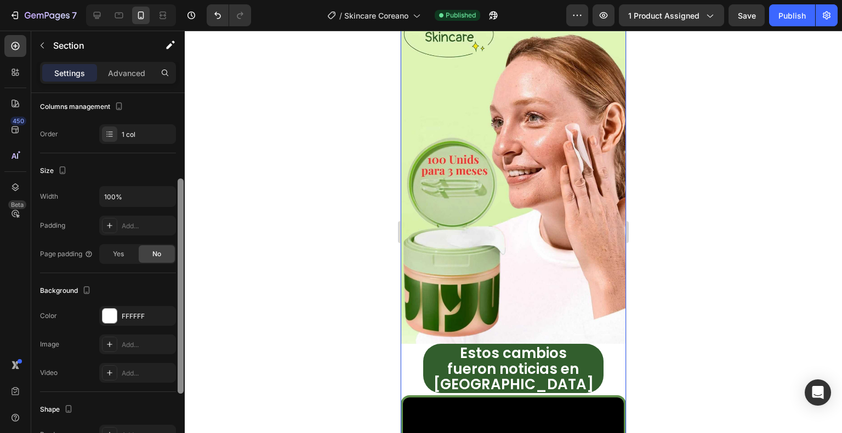
drag, startPoint x: 180, startPoint y: 203, endPoint x: 160, endPoint y: 298, distance: 97.0
click at [184, 290] on div at bounding box center [180, 279] width 8 height 372
click at [133, 311] on div "FFFFFF" at bounding box center [138, 316] width 32 height 10
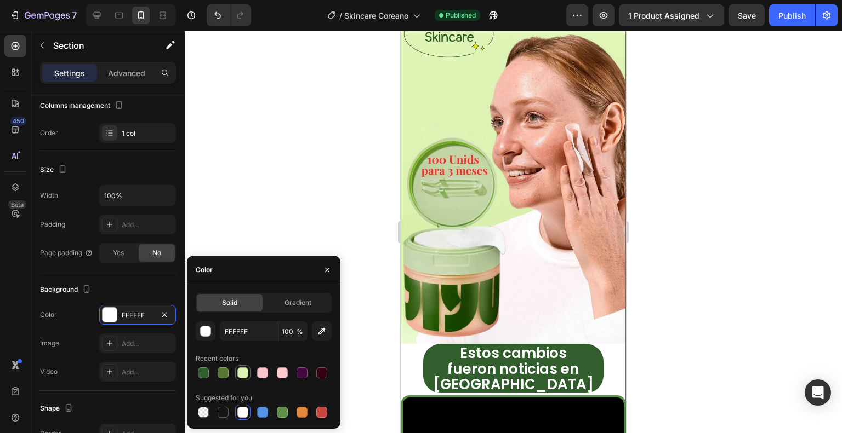
click at [242, 372] on div at bounding box center [242, 373] width 11 height 11
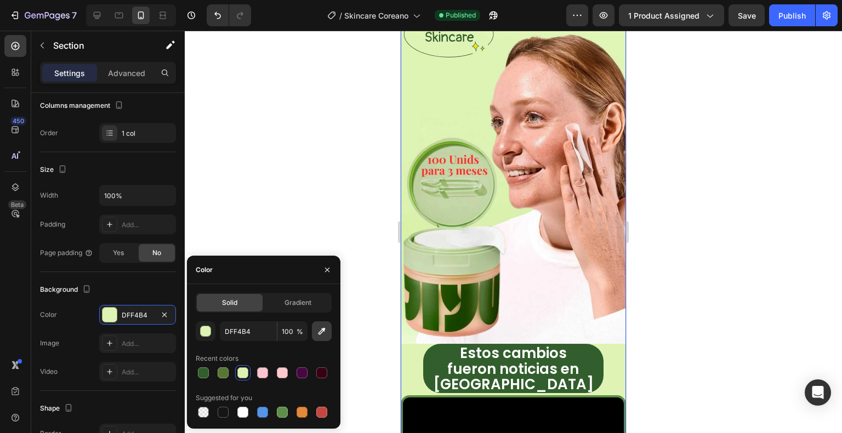
click at [322, 333] on icon "button" at bounding box center [321, 331] width 7 height 7
type input "E6F8CB"
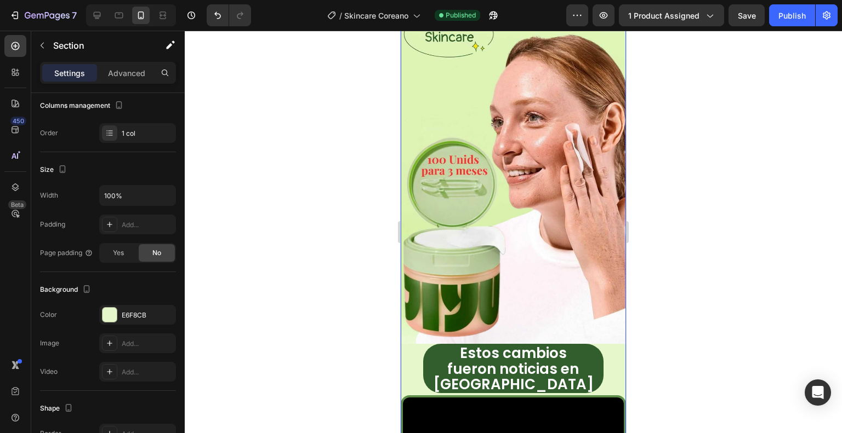
click at [347, 307] on div at bounding box center [513, 232] width 657 height 403
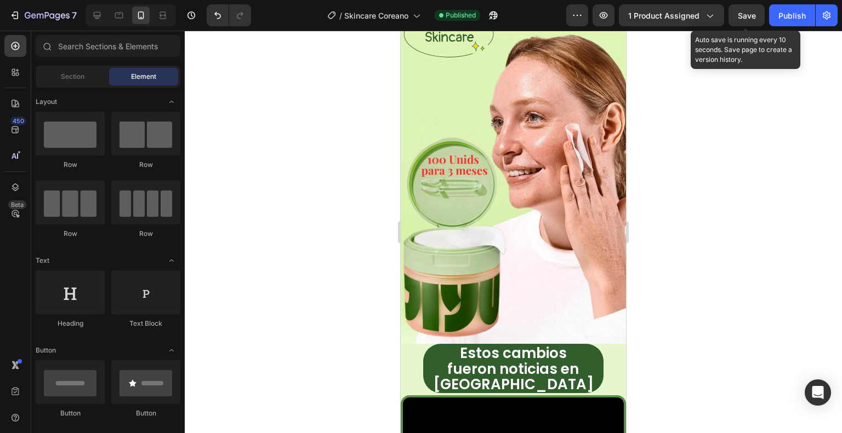
click at [751, 15] on span "Save" at bounding box center [747, 15] width 18 height 9
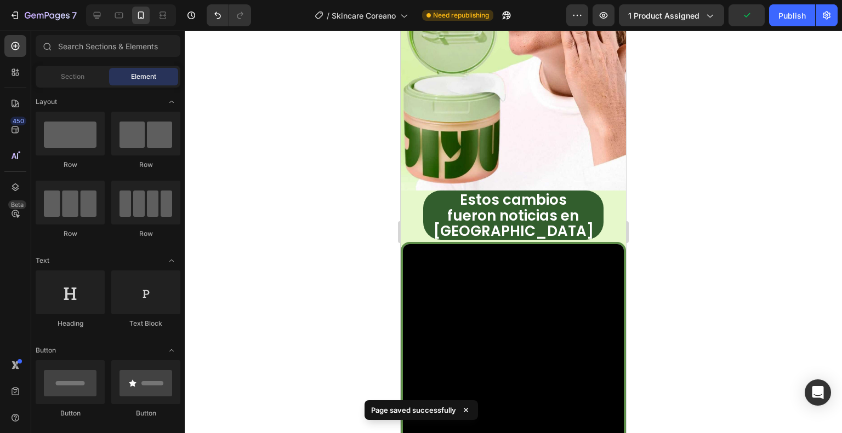
scroll to position [243, 0]
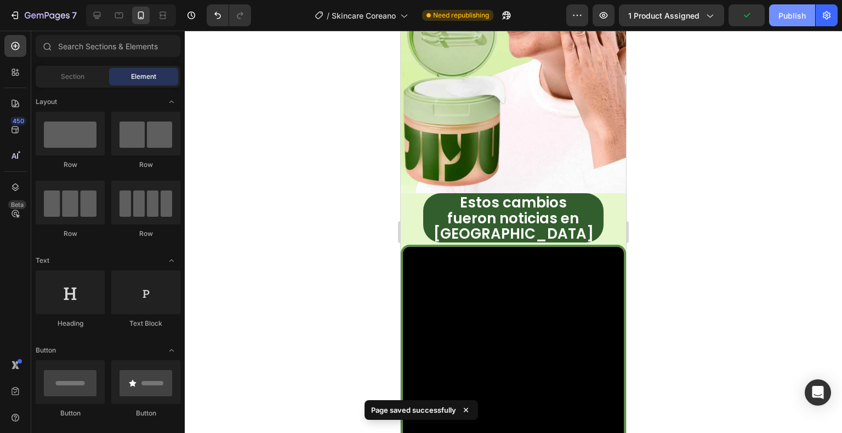
click at [789, 17] on div "Publish" at bounding box center [791, 16] width 27 height 12
click at [524, 193] on strong "Estos cambios" at bounding box center [513, 203] width 107 height 20
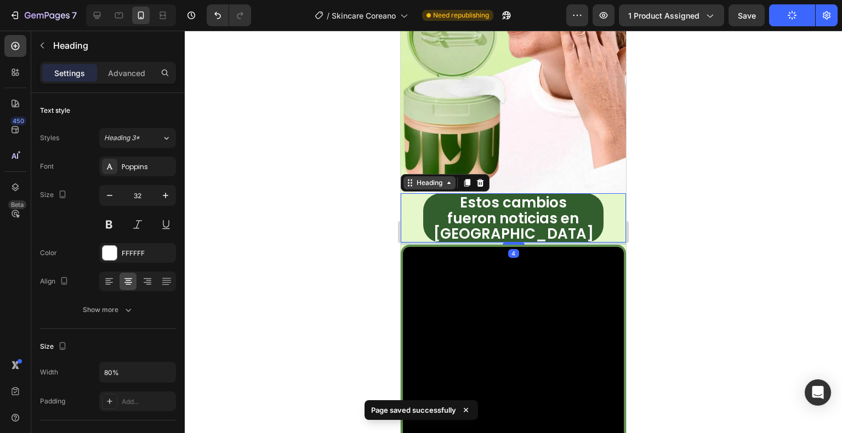
click at [421, 178] on div "Heading" at bounding box center [429, 183] width 30 height 10
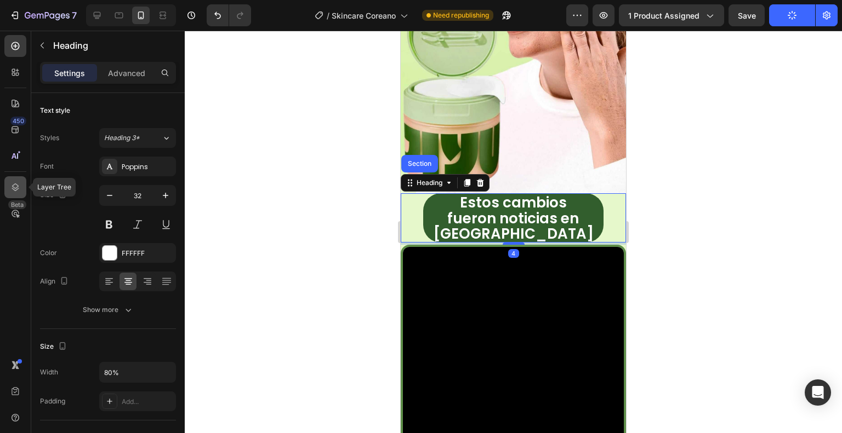
click at [9, 186] on div at bounding box center [15, 187] width 22 height 22
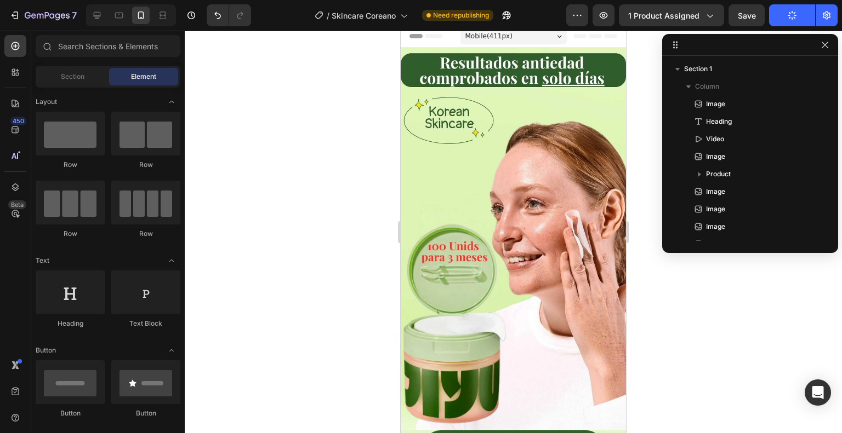
scroll to position [2, 0]
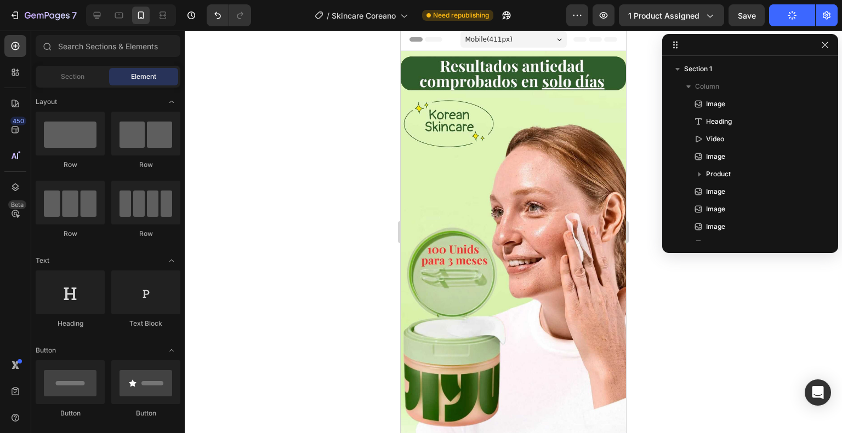
drag, startPoint x: 620, startPoint y: 113, endPoint x: 1038, endPoint y: 98, distance: 417.9
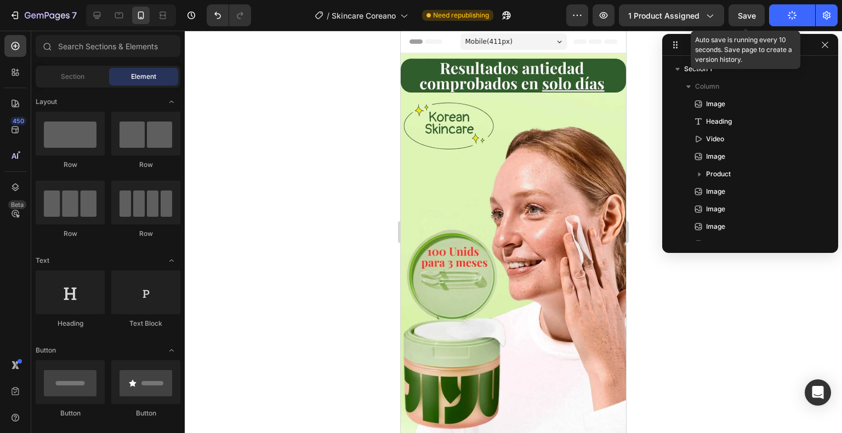
click at [743, 19] on span "Save" at bounding box center [747, 15] width 18 height 9
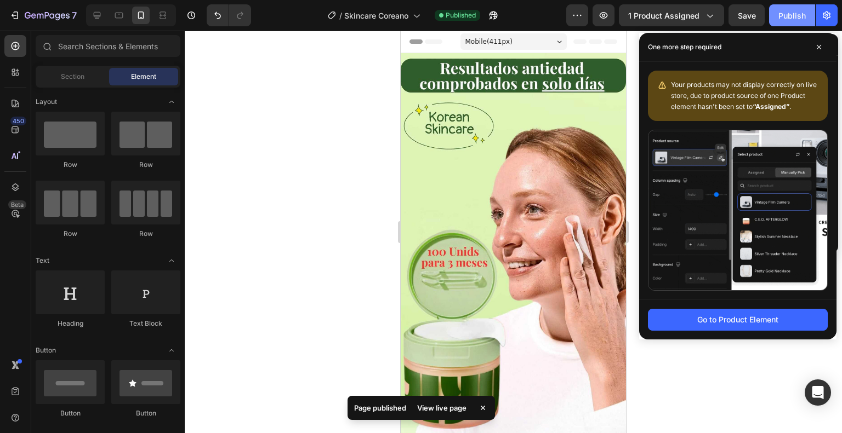
click at [778, 19] on div "Publish" at bounding box center [791, 16] width 27 height 12
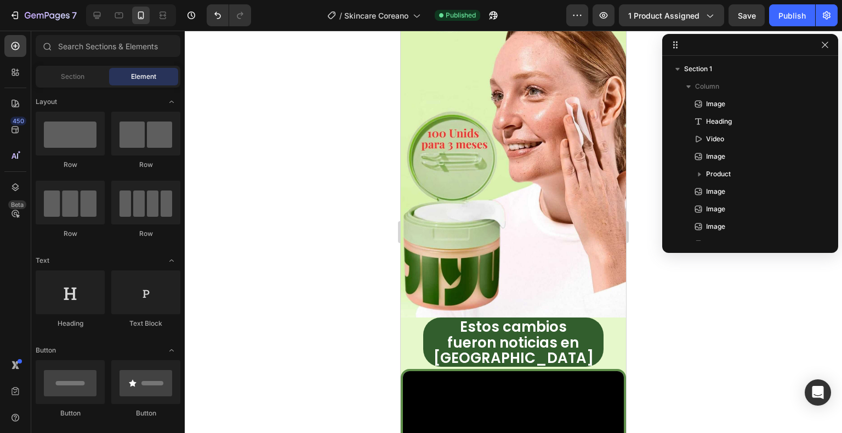
scroll to position [124, 0]
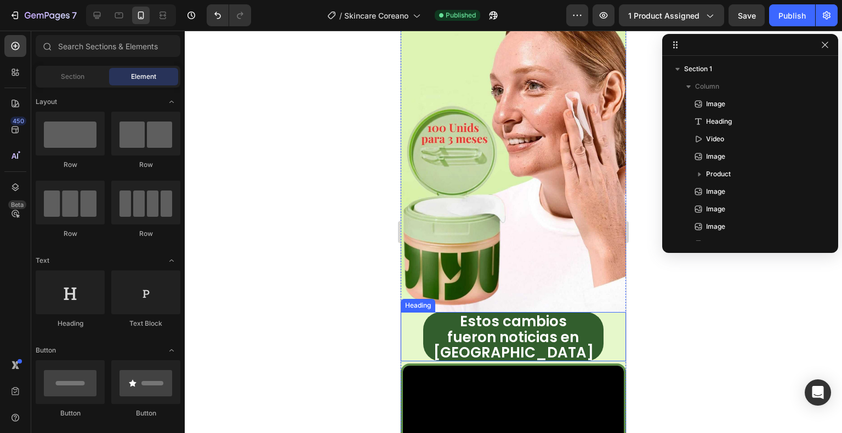
click at [580, 313] on p "⁠⁠⁠⁠⁠⁠⁠ Estos cambios fueron noticias en Seúl" at bounding box center [513, 336] width 178 height 47
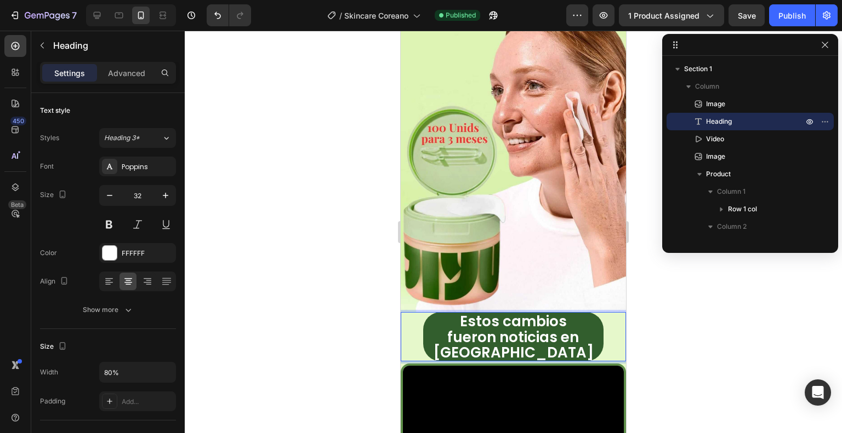
click at [591, 328] on strong "fueron noticias en [GEOGRAPHIC_DATA]" at bounding box center [513, 346] width 161 height 36
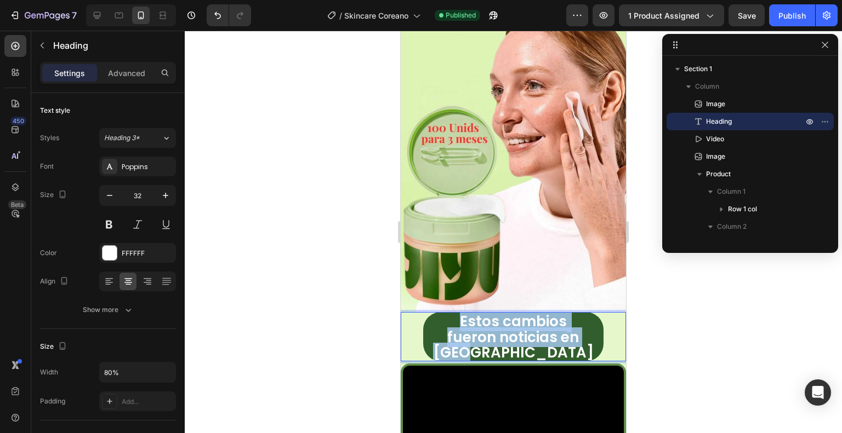
drag, startPoint x: 591, startPoint y: 320, endPoint x: 454, endPoint y: 307, distance: 138.1
click at [454, 313] on p "Estos cambios fueron noticias en Seúl" at bounding box center [513, 336] width 178 height 47
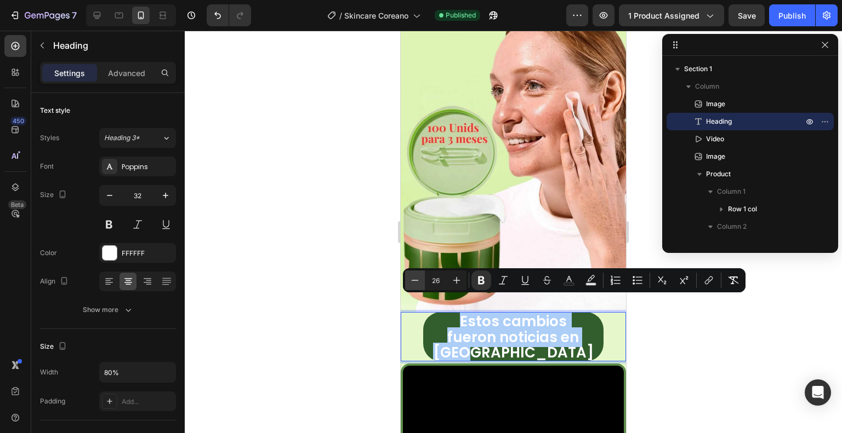
click at [419, 282] on icon "Editor contextual toolbar" at bounding box center [414, 280] width 11 height 11
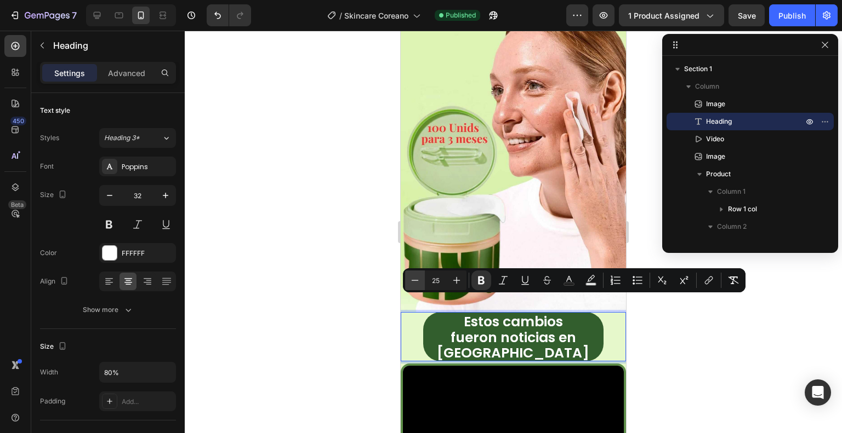
click at [419, 282] on icon "Editor contextual toolbar" at bounding box center [414, 280] width 11 height 11
type input "24"
click at [370, 256] on div at bounding box center [513, 232] width 657 height 403
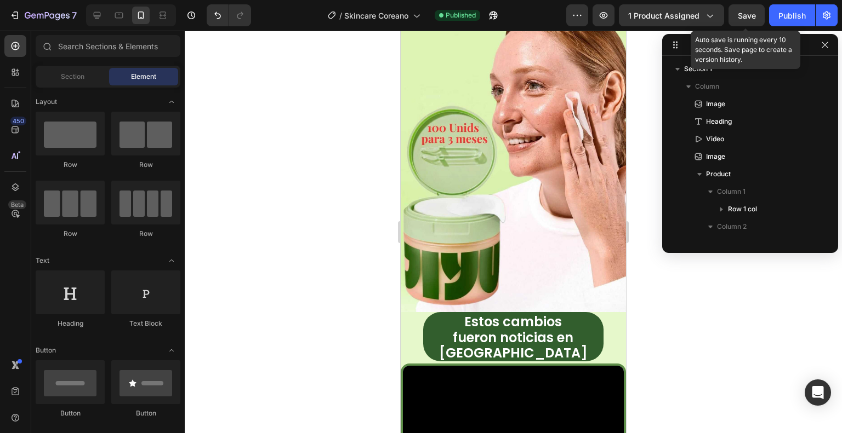
click at [751, 16] on span "Save" at bounding box center [747, 15] width 18 height 9
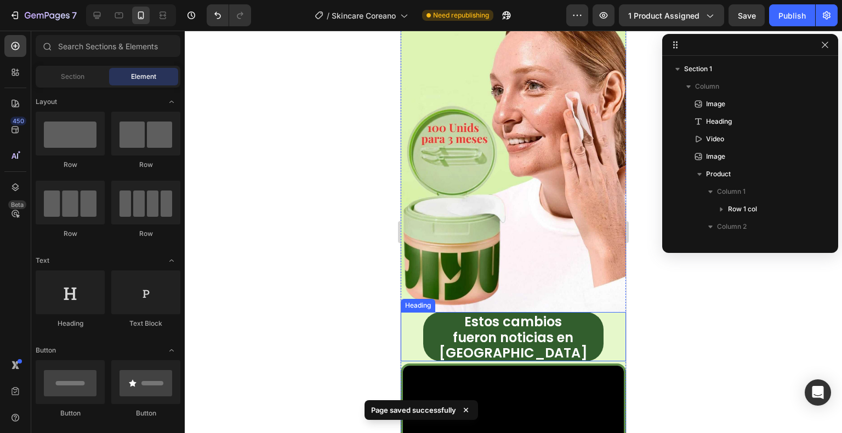
click at [452, 313] on p "⁠⁠⁠⁠⁠⁠⁠ Estos cambios fueron noticias en Seúl" at bounding box center [513, 336] width 178 height 47
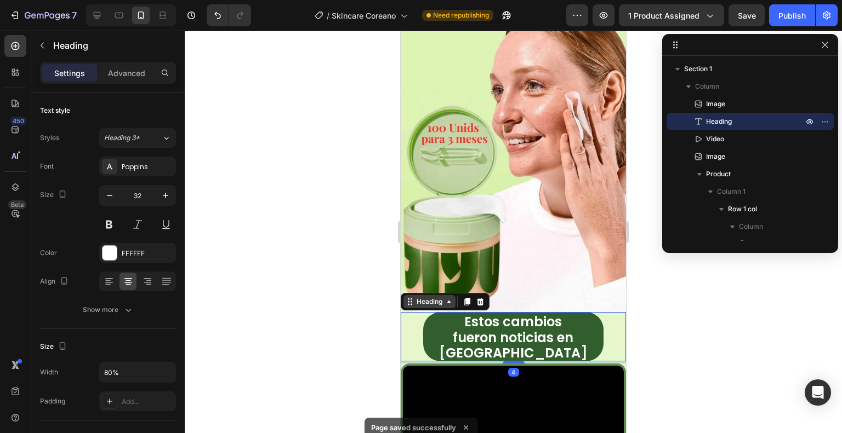
click at [424, 297] on div "Heading" at bounding box center [429, 302] width 30 height 10
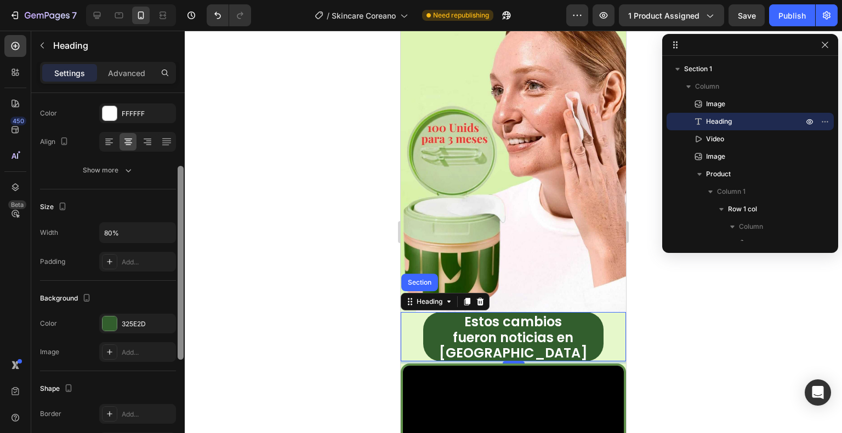
drag, startPoint x: 179, startPoint y: 233, endPoint x: 173, endPoint y: 281, distance: 48.6
click at [178, 289] on div at bounding box center [181, 263] width 6 height 194
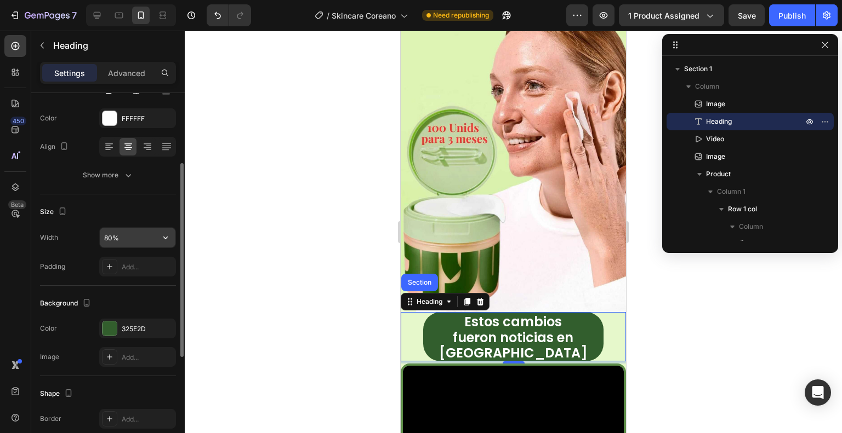
click at [105, 231] on input "80%" at bounding box center [138, 238] width 76 height 20
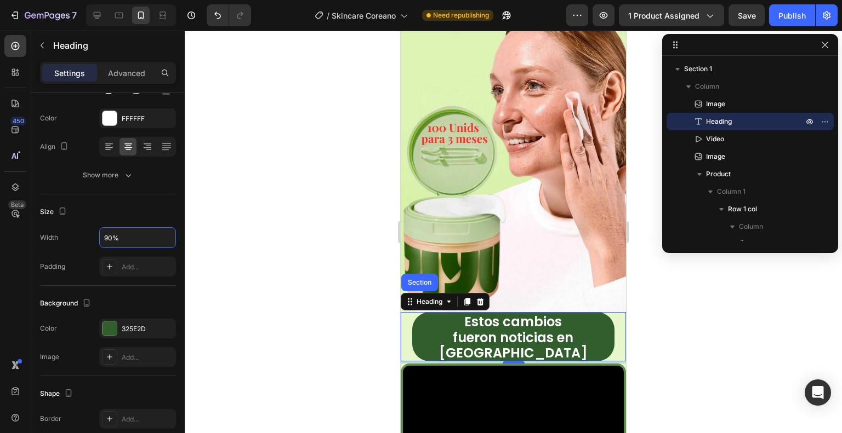
type input "90%"
click at [586, 322] on p "Estos cambios fueron noticias en Seúl" at bounding box center [513, 336] width 201 height 47
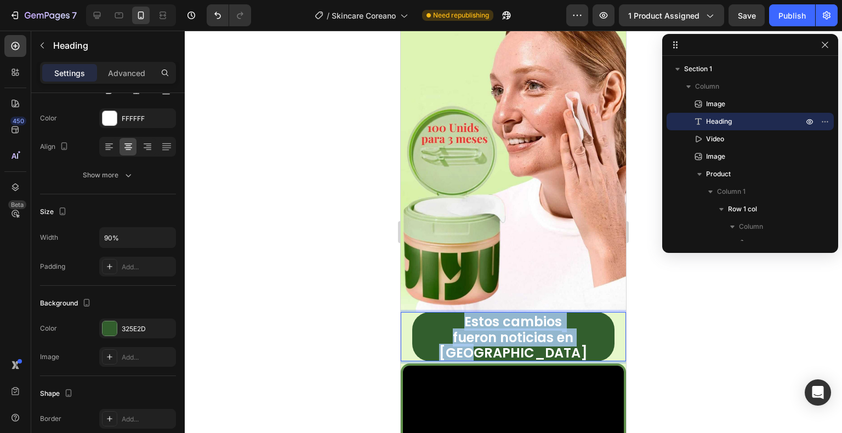
drag, startPoint x: 589, startPoint y: 322, endPoint x: 442, endPoint y: 309, distance: 148.0
click at [442, 313] on p "Estos cambios fueron noticias en Seúl" at bounding box center [513, 336] width 201 height 47
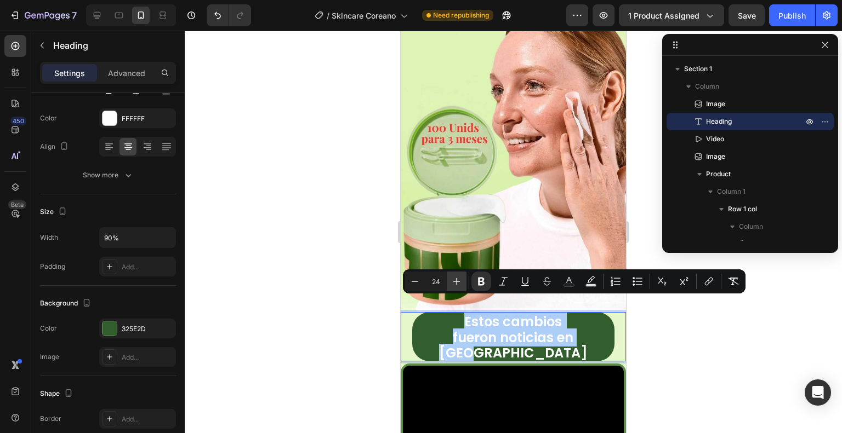
click at [457, 280] on icon "Editor contextual toolbar" at bounding box center [456, 281] width 11 height 11
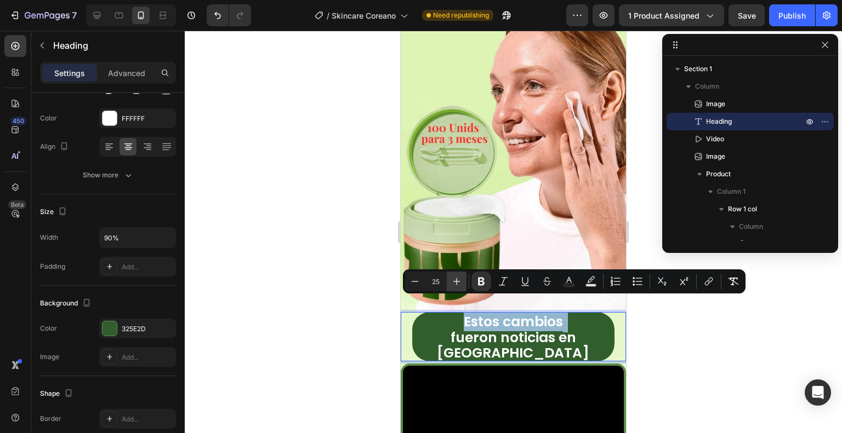
type input "26"
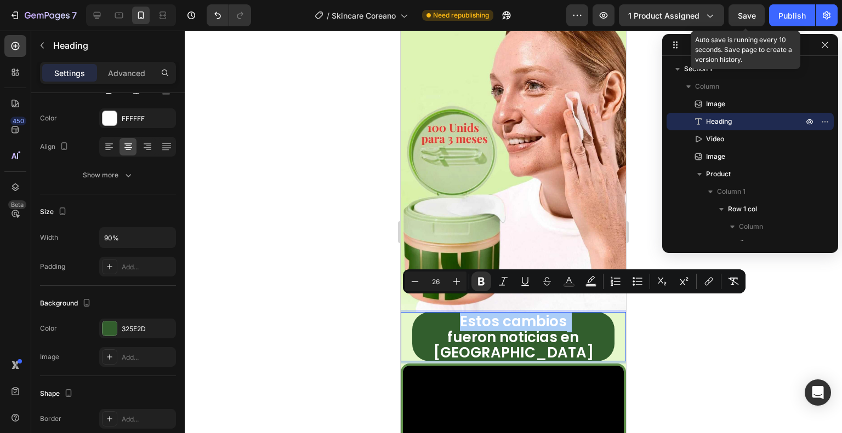
click at [750, 18] on span "Save" at bounding box center [747, 15] width 18 height 9
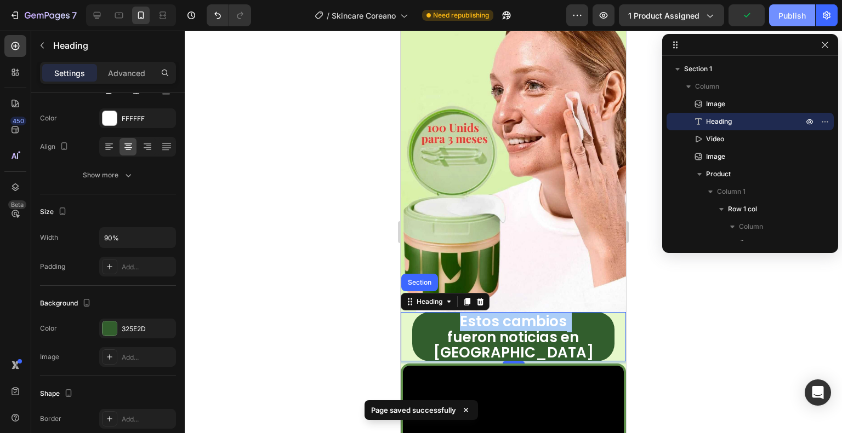
click at [790, 13] on div "Publish" at bounding box center [791, 16] width 27 height 12
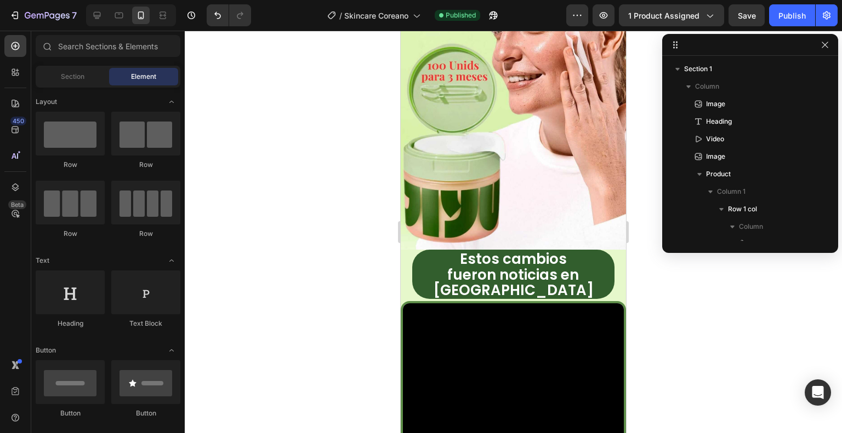
scroll to position [192, 0]
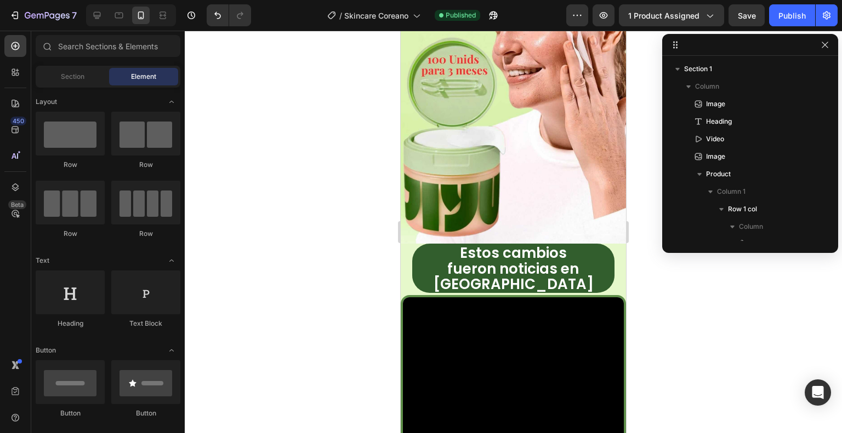
drag, startPoint x: 623, startPoint y: 93, endPoint x: 1031, endPoint y: 135, distance: 410.4
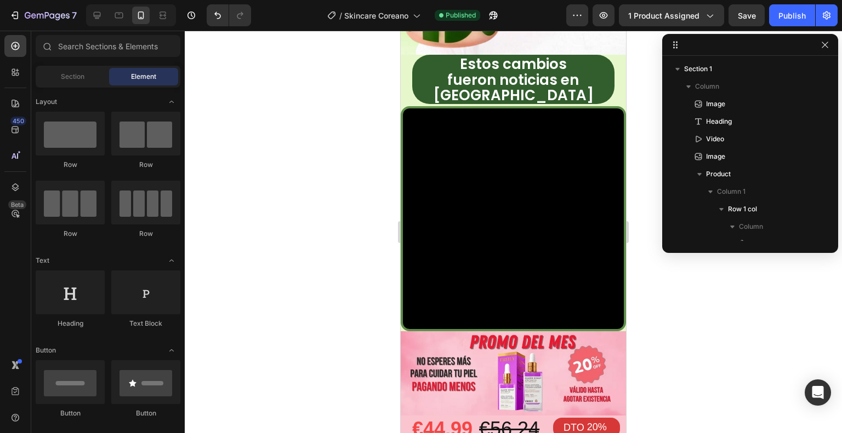
scroll to position [499, 0]
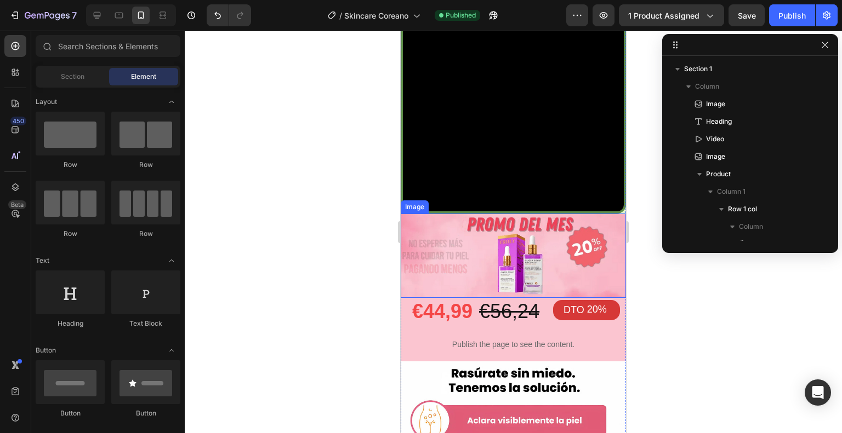
click at [545, 214] on img at bounding box center [513, 256] width 225 height 84
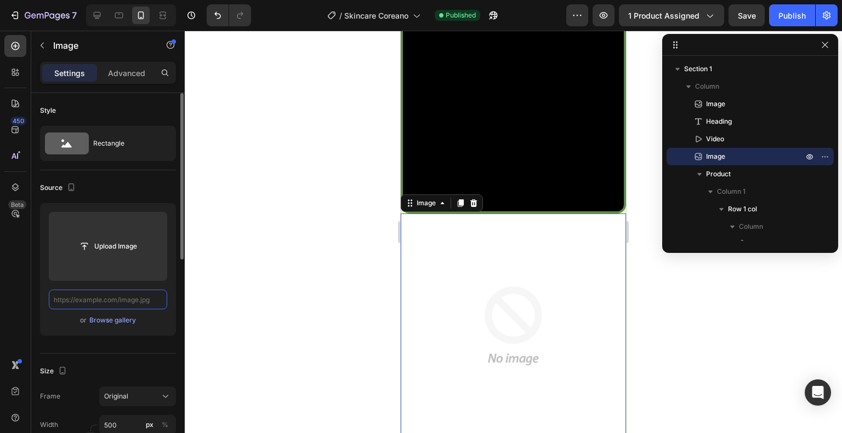
scroll to position [0, 0]
paste input "https://cdn.shopify.com/s/files/1/0939/6836/7958/files/PROMO-OFERTA-JIYU-ezgif.…"
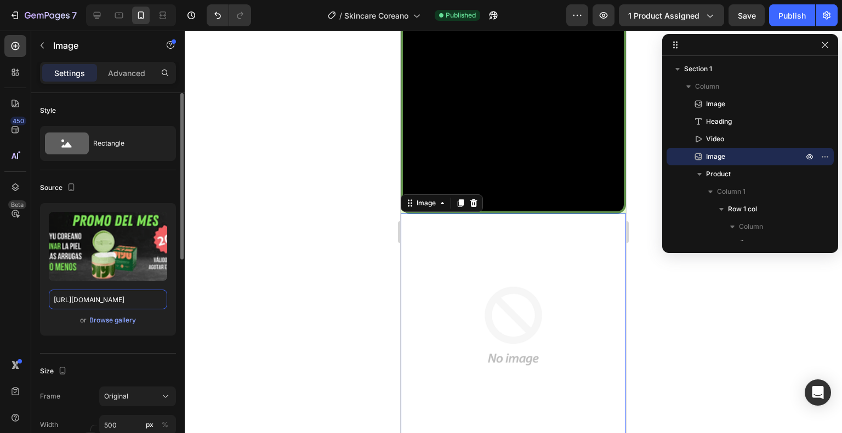
type input "https://cdn.shopify.com/s/files/1/0939/6836/7958/files/PROMO-OFERTA-JIYU-ezgif.…"
click at [124, 193] on div "Source" at bounding box center [108, 188] width 136 height 18
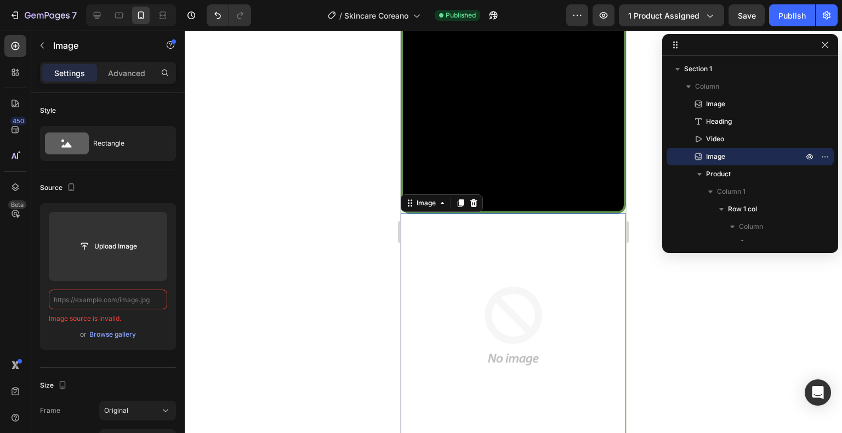
scroll to position [0, 0]
paste input "https://cdn.shopify.com/s/files/1/0939/6836/7958/files/PROMO-OFERTA-JIYU-ezgif.…"
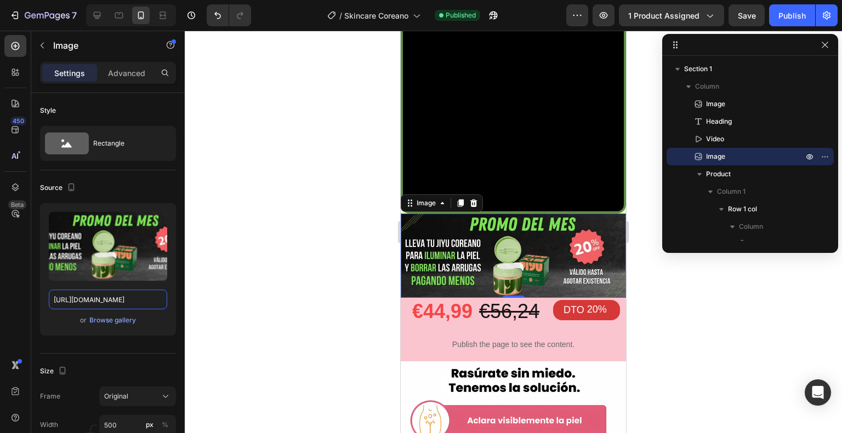
type input "https://cdn.shopify.com/s/files/1/0939/6836/7958/files/PROMO-OFERTA-JIYU-ezgif.…"
click at [123, 188] on div "Source" at bounding box center [108, 188] width 136 height 18
click at [105, 181] on div "Source" at bounding box center [108, 188] width 136 height 18
click at [467, 270] on img at bounding box center [513, 256] width 225 height 84
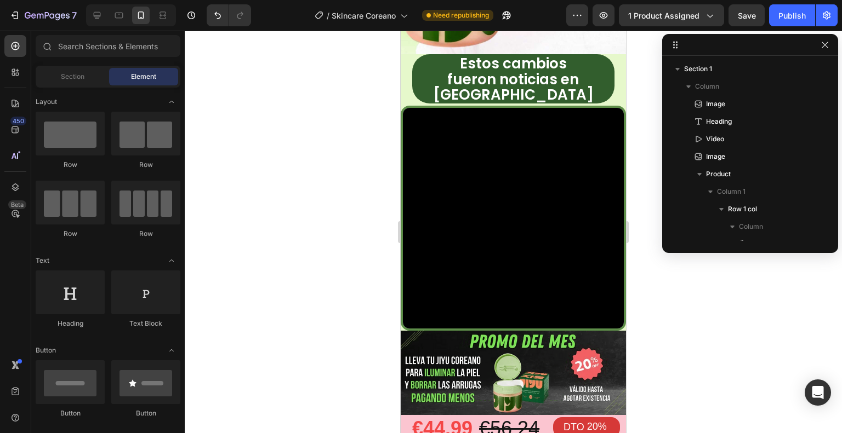
scroll to position [303, 0]
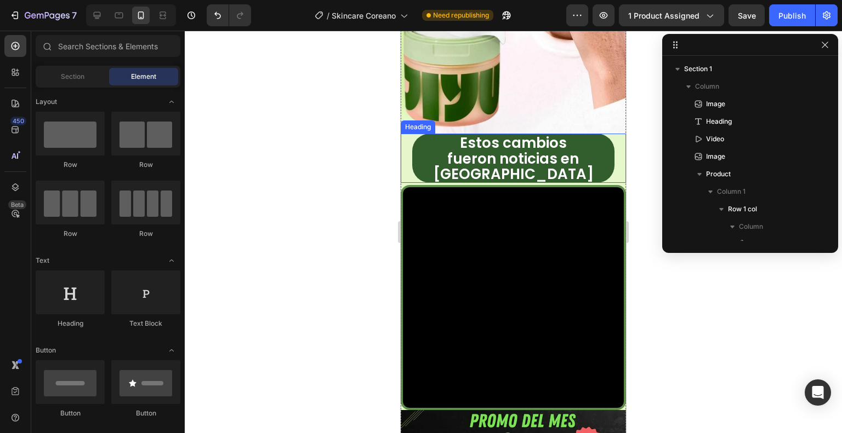
click at [409, 134] on div "⁠⁠⁠⁠⁠⁠⁠ Estos cambios fueron noticias en Seúl" at bounding box center [513, 158] width 225 height 49
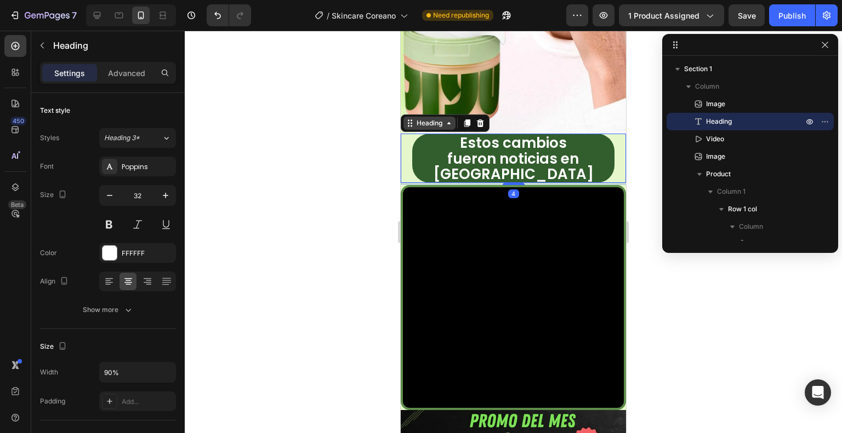
click at [414, 118] on div "Heading" at bounding box center [429, 123] width 30 height 10
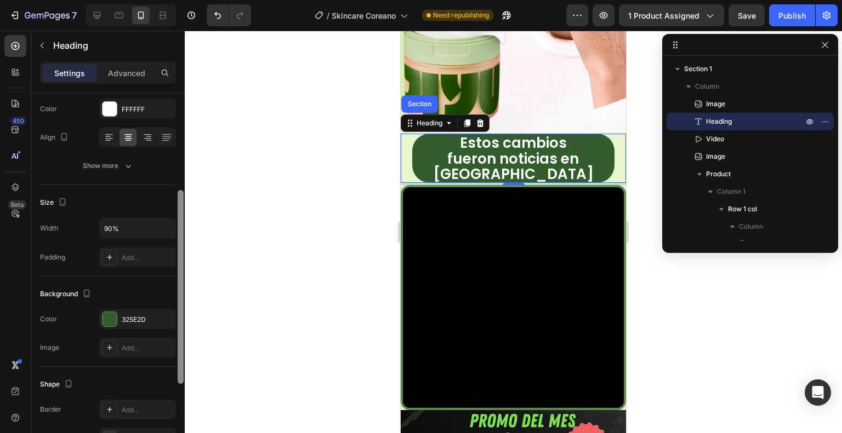
drag, startPoint x: 179, startPoint y: 157, endPoint x: 235, endPoint y: 213, distance: 79.1
click at [197, 0] on div "7 / Skincare Coreano Need republishing Preview 1 product assigned Save Publish …" at bounding box center [421, 0] width 842 height 0
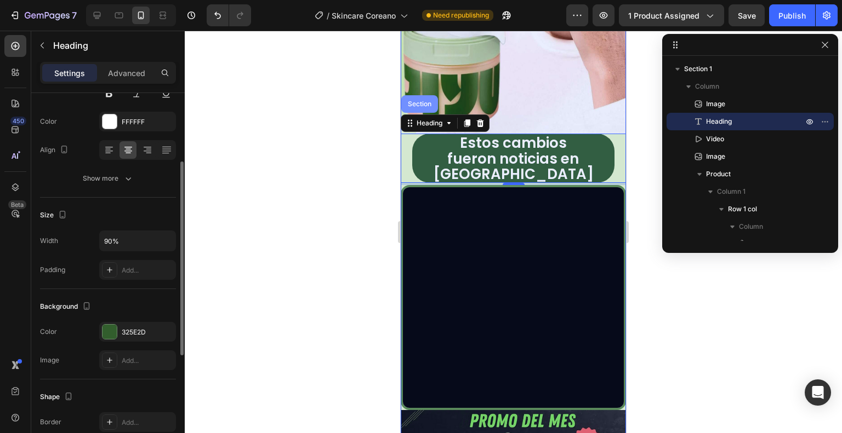
click at [417, 95] on div "Section" at bounding box center [419, 104] width 37 height 18
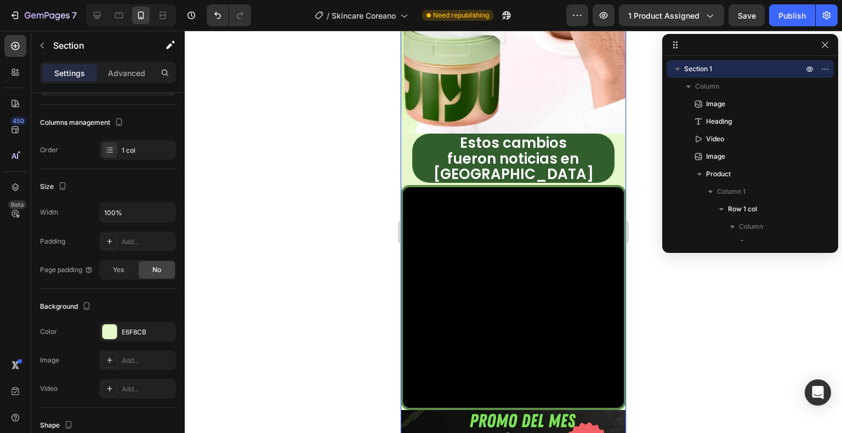
scroll to position [0, 0]
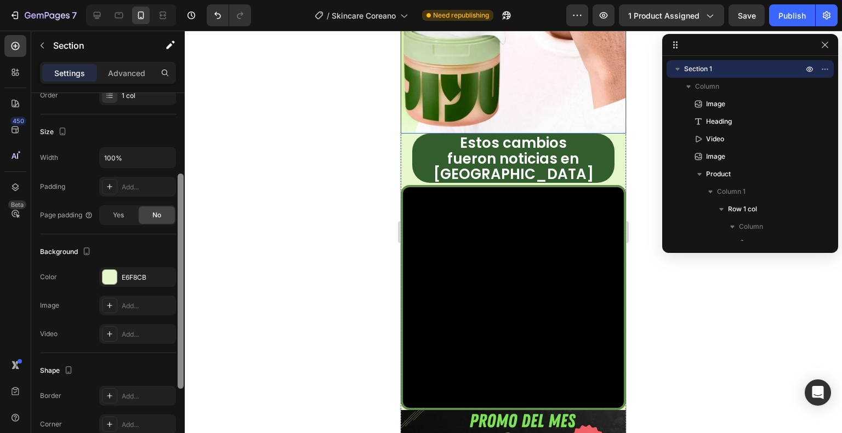
drag, startPoint x: 181, startPoint y: 225, endPoint x: 184, endPoint y: 329, distance: 103.6
click at [188, 0] on div "7 / Skincare Coreano Need republishing Preview 1 product assigned Save Publish …" at bounding box center [421, 0] width 842 height 0
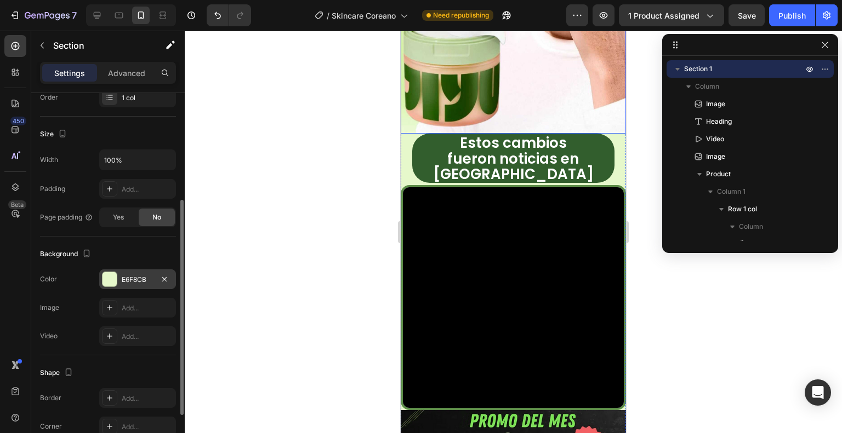
click at [130, 275] on div "E6F8CB" at bounding box center [138, 280] width 32 height 10
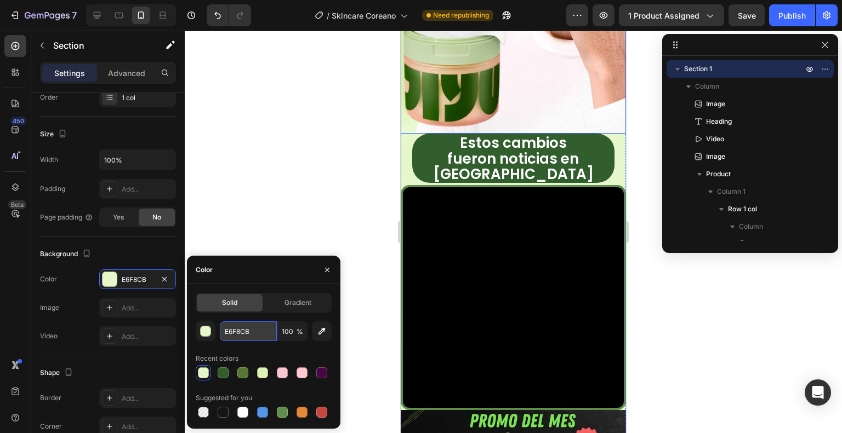
click at [228, 330] on input "E6F8CB" at bounding box center [248, 332] width 57 height 20
click at [264, 214] on div at bounding box center [513, 232] width 657 height 403
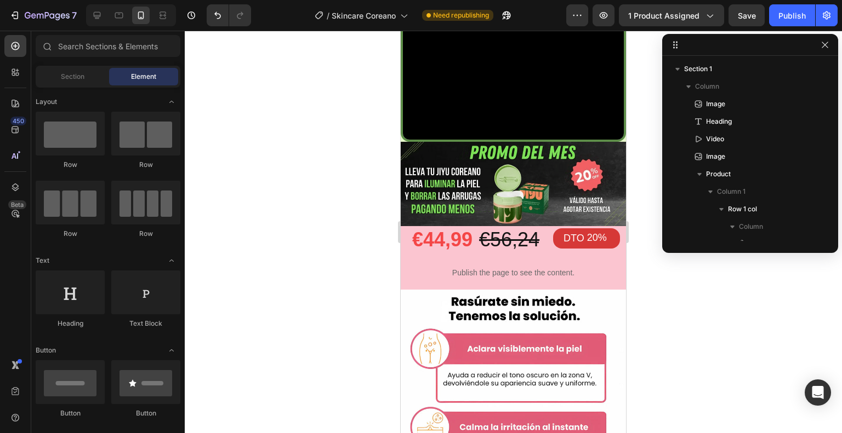
scroll to position [566, 0]
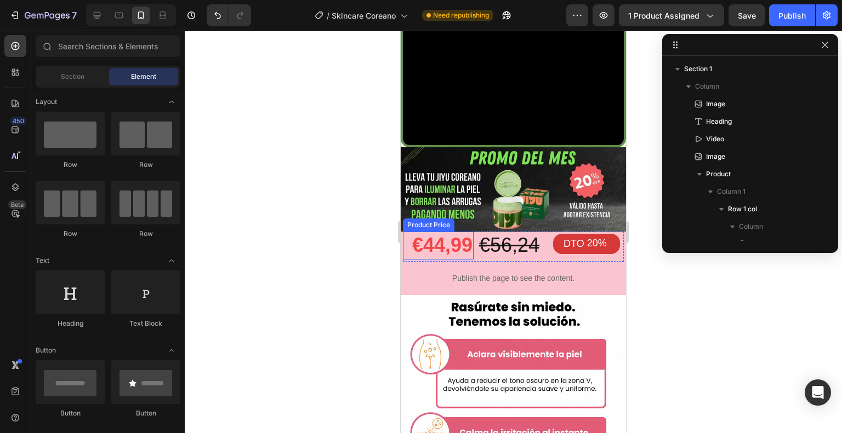
click at [454, 232] on div "€44,99" at bounding box center [438, 246] width 71 height 28
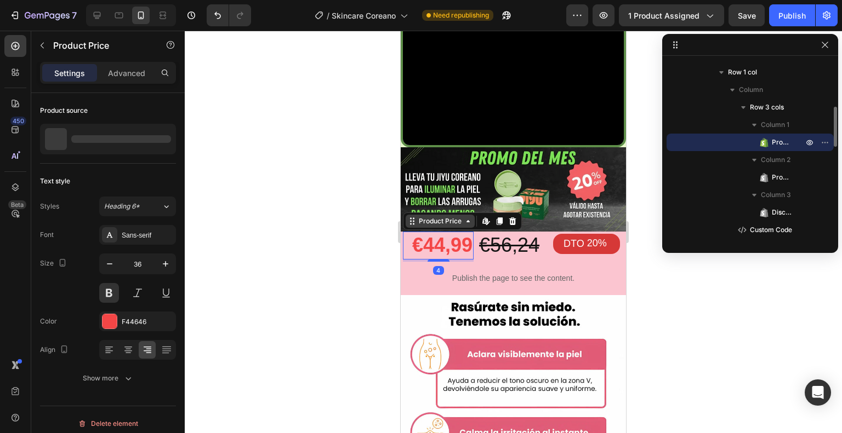
click at [427, 216] on div "Product Price" at bounding box center [440, 221] width 47 height 10
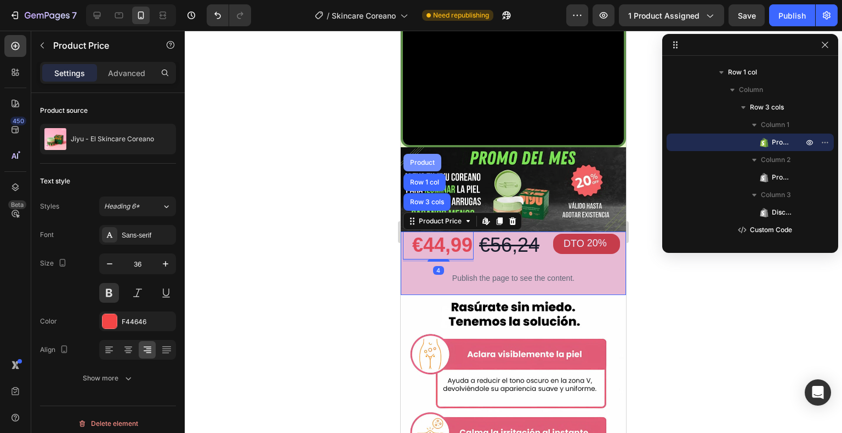
click at [420, 154] on div "Product" at bounding box center [422, 163] width 38 height 18
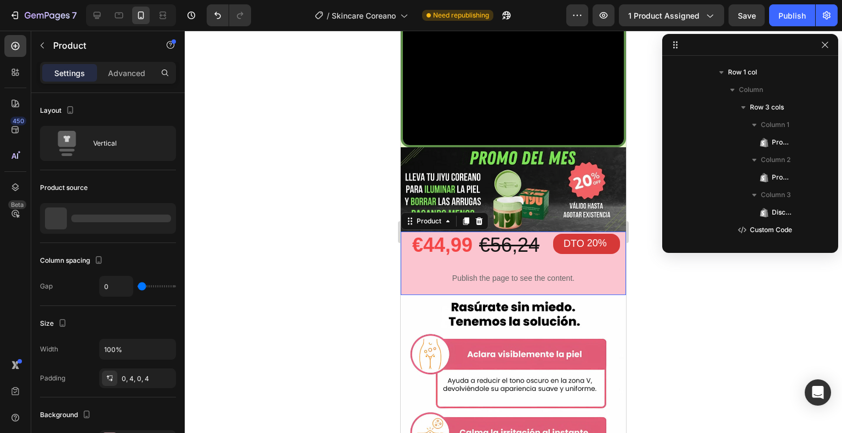
scroll to position [32, 0]
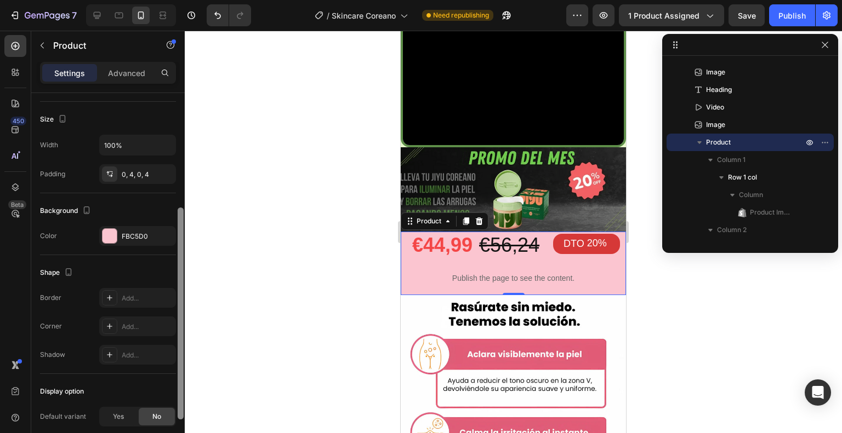
drag, startPoint x: 179, startPoint y: 199, endPoint x: 159, endPoint y: 292, distance: 94.3
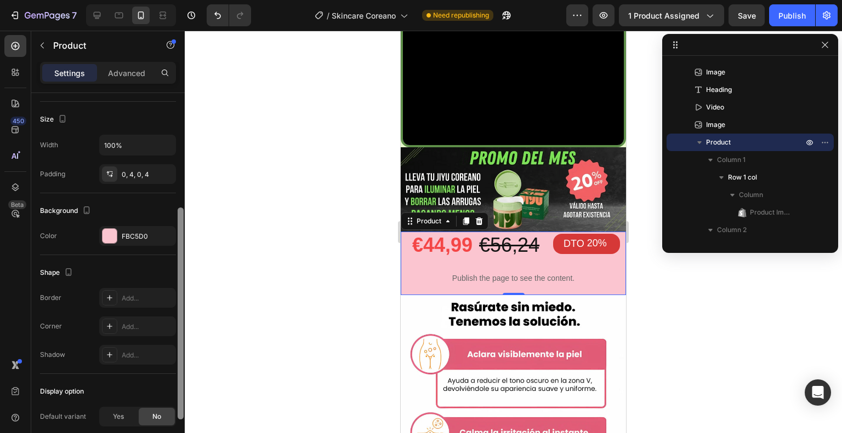
click at [174, 315] on div "Layout Vertical Product source Jiyu - El Skincare Coreano Column spacing Gap 0 …" at bounding box center [107, 279] width 153 height 372
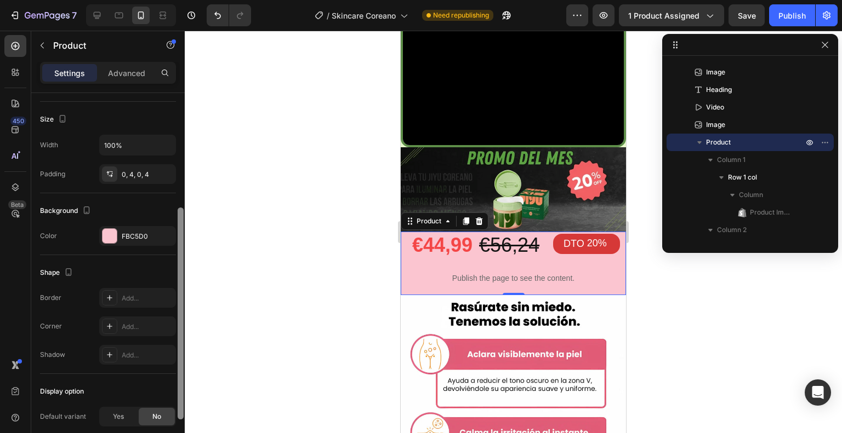
scroll to position [199, 0]
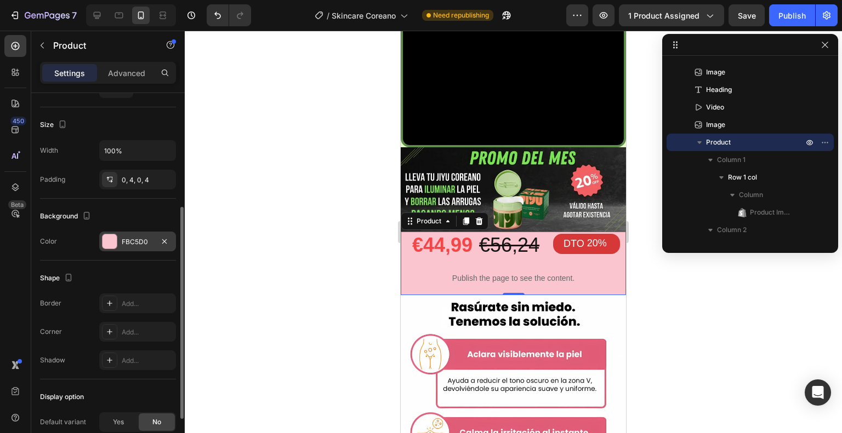
click at [134, 243] on div "FBC5D0" at bounding box center [138, 242] width 32 height 10
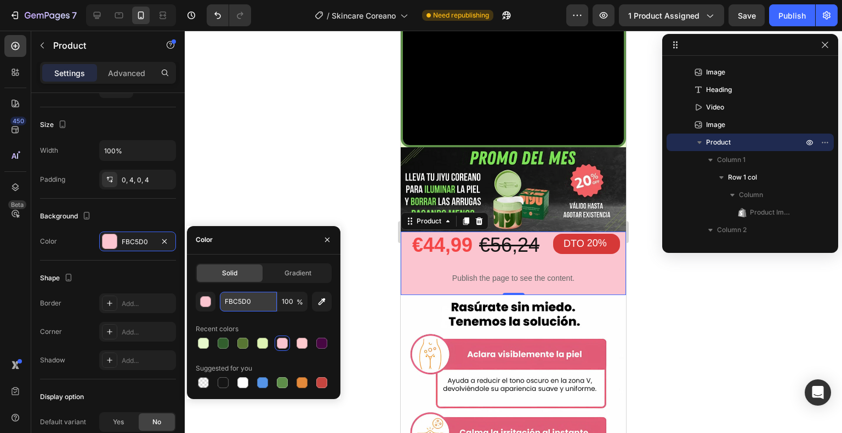
click at [233, 299] on input "FBC5D0" at bounding box center [248, 302] width 57 height 20
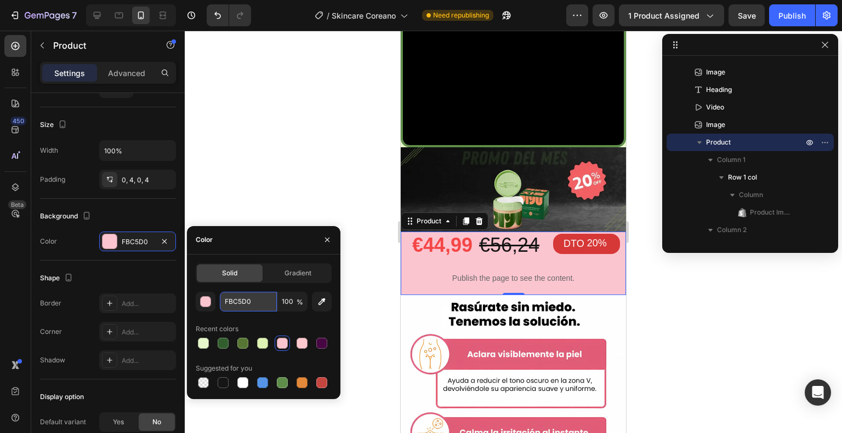
paste input "E6F8CB"
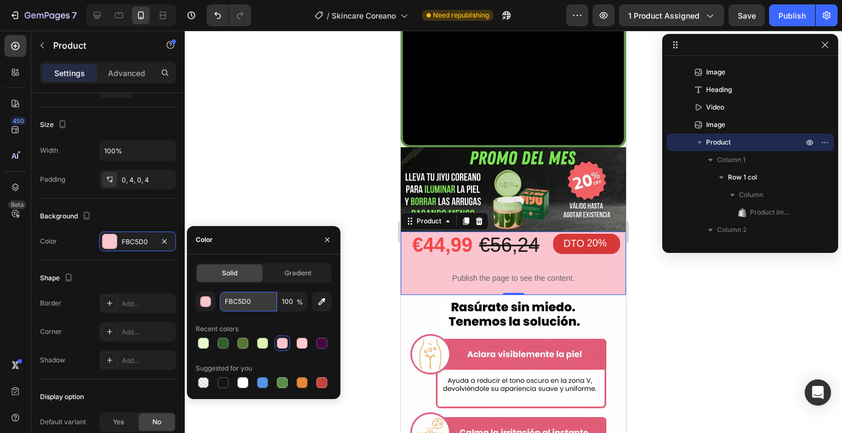
type input "E6F8CB"
click at [256, 197] on div at bounding box center [513, 232] width 657 height 403
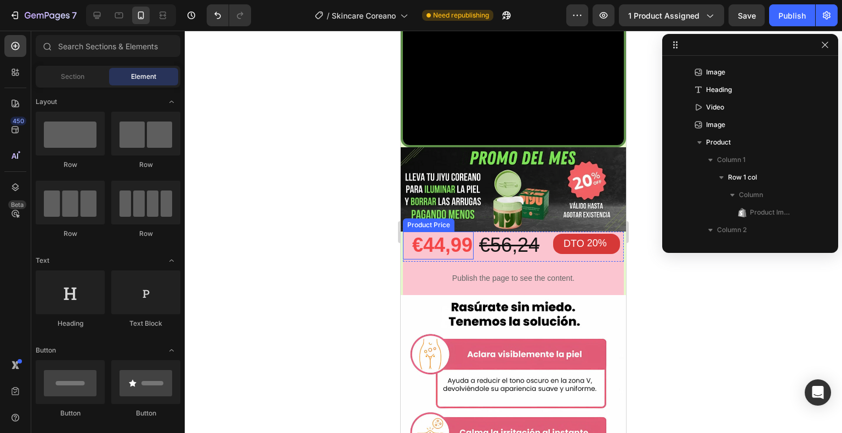
click at [436, 232] on div "€44,99" at bounding box center [438, 246] width 71 height 28
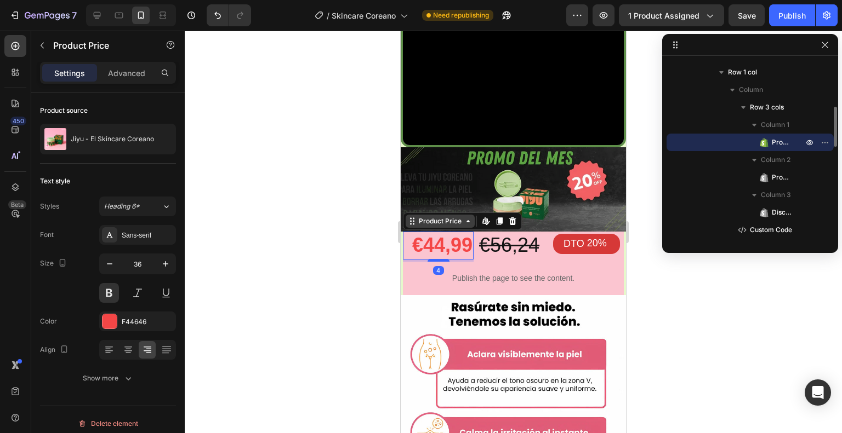
click at [432, 216] on div "Product Price" at bounding box center [440, 221] width 47 height 10
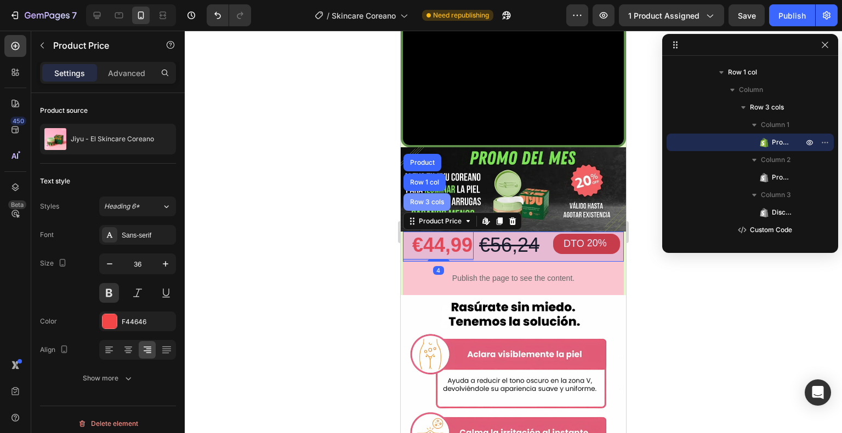
click at [432, 193] on div "Row 3 cols" at bounding box center [426, 202] width 47 height 18
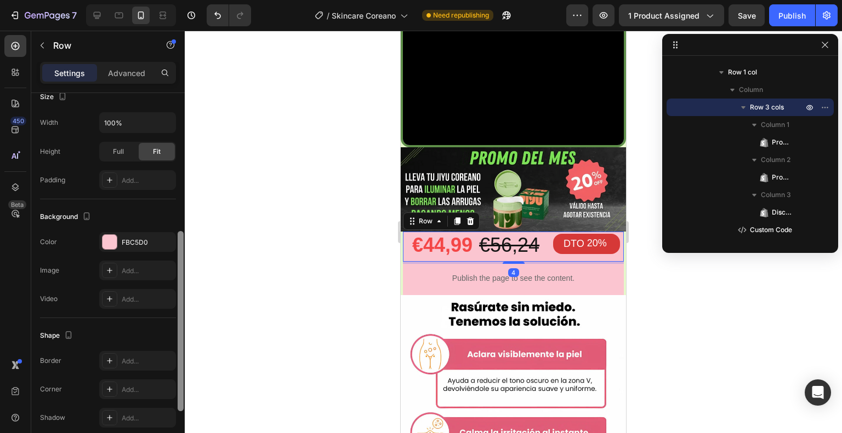
drag, startPoint x: 185, startPoint y: 249, endPoint x: 182, endPoint y: 299, distance: 50.5
click at [185, 0] on div "7 / Skincare Coreano Need republishing Preview 1 product assigned Save Publish …" at bounding box center [421, 0] width 842 height 0
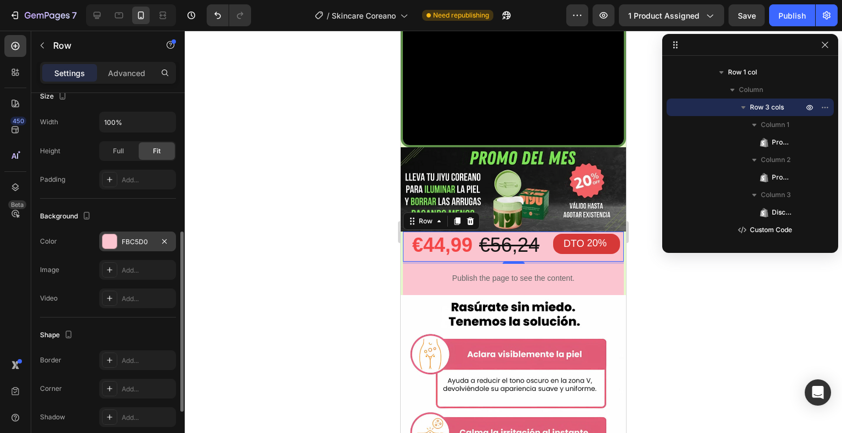
click at [139, 240] on div "FBC5D0" at bounding box center [138, 242] width 32 height 10
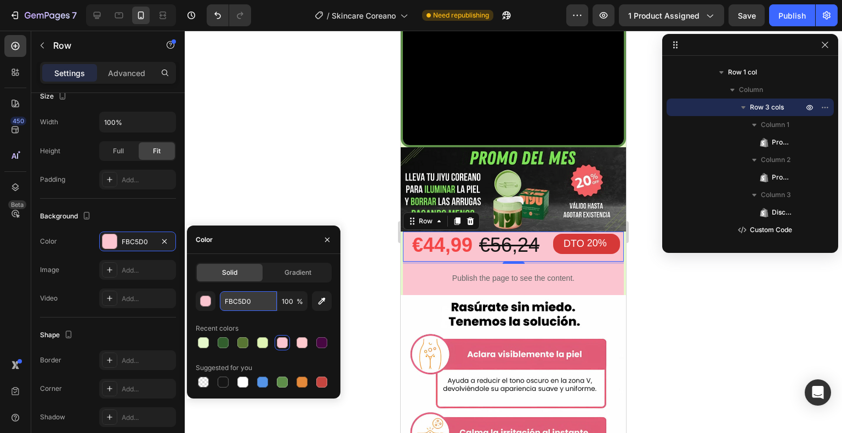
click at [239, 303] on input "FBC5D0" at bounding box center [248, 302] width 57 height 20
paste input "E6F8CB"
type input "E6F8CB"
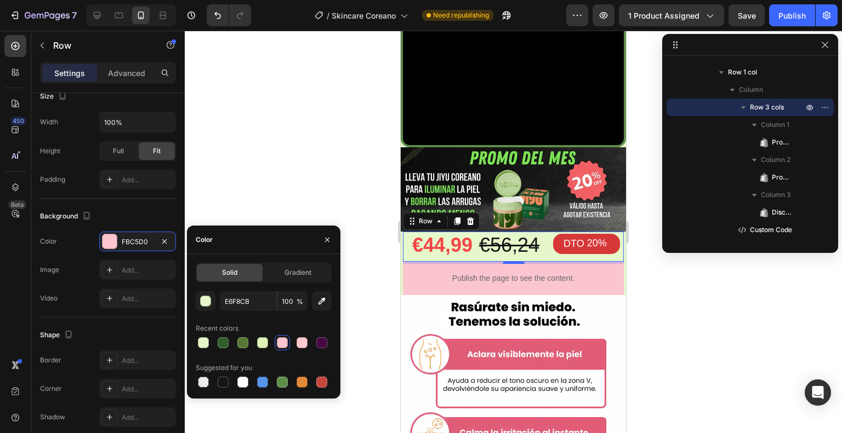
click at [266, 210] on div at bounding box center [513, 232] width 657 height 403
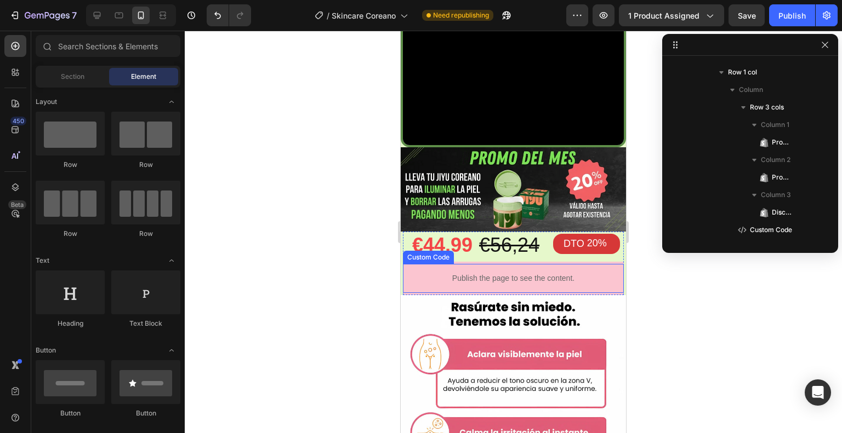
click at [434, 273] on p "Publish the page to see the content." at bounding box center [513, 279] width 221 height 12
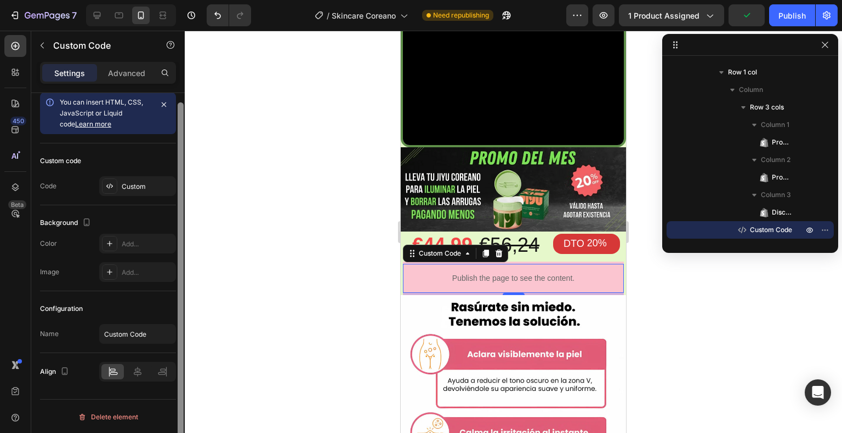
scroll to position [0, 0]
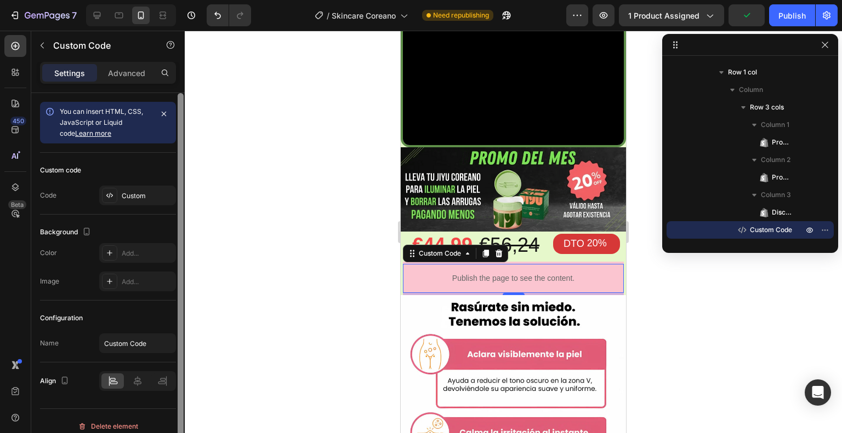
drag, startPoint x: 179, startPoint y: 191, endPoint x: 162, endPoint y: 135, distance: 57.9
click at [162, 135] on div "You can insert HTML, CSS, JavaScript or Liquid code Learn more Custom code Code…" at bounding box center [107, 279] width 153 height 372
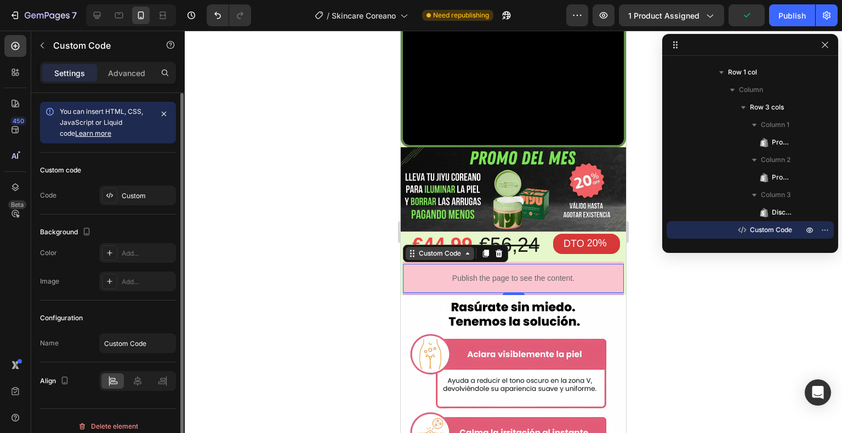
click at [435, 249] on div "Custom Code" at bounding box center [440, 254] width 47 height 10
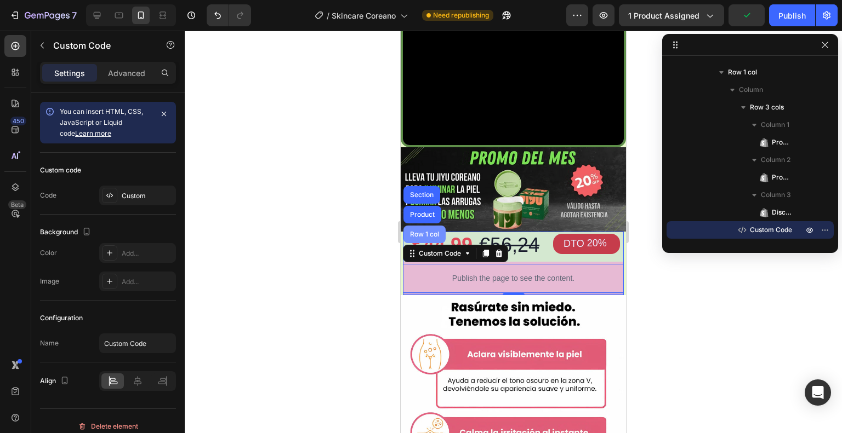
click at [429, 231] on div "Row 1 col" at bounding box center [424, 234] width 33 height 7
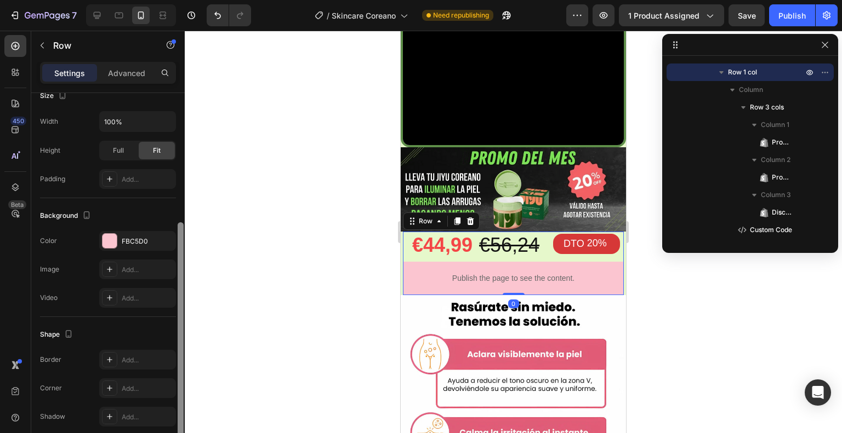
drag, startPoint x: 180, startPoint y: 223, endPoint x: 150, endPoint y: 287, distance: 70.6
click at [178, 350] on div at bounding box center [181, 330] width 6 height 215
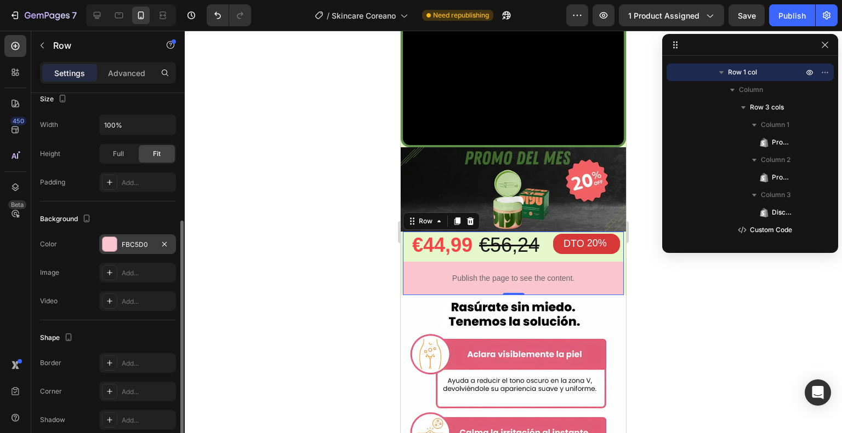
click at [141, 244] on div "FBC5D0" at bounding box center [138, 245] width 32 height 10
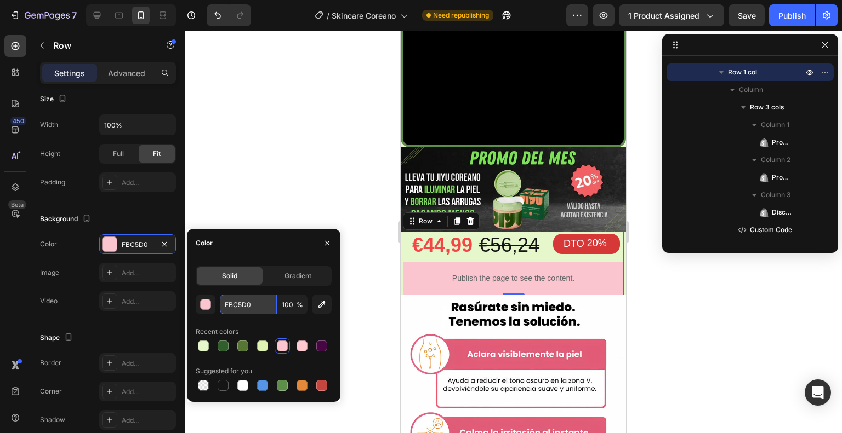
click at [230, 307] on input "FBC5D0" at bounding box center [248, 305] width 57 height 20
paste input "E6F8CB"
type input "E6F8CB"
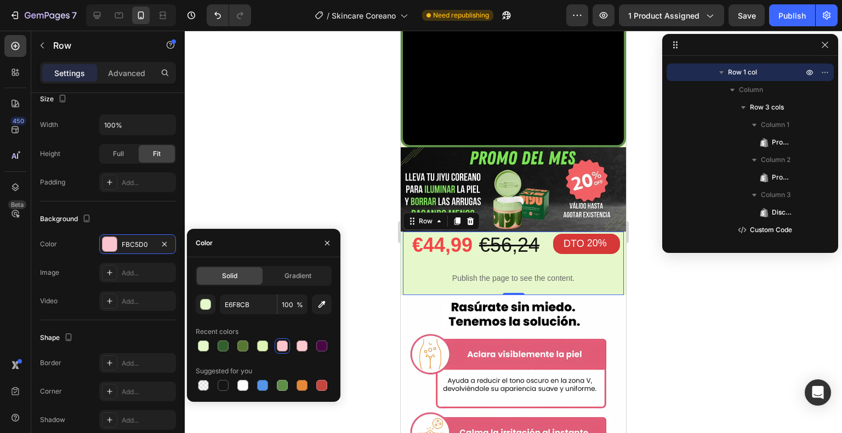
click at [276, 198] on div at bounding box center [513, 232] width 657 height 403
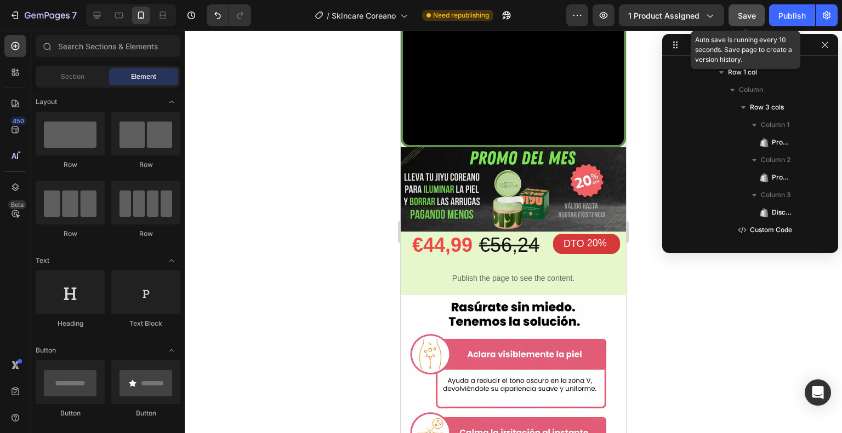
click at [752, 22] on button "Save" at bounding box center [746, 15] width 36 height 22
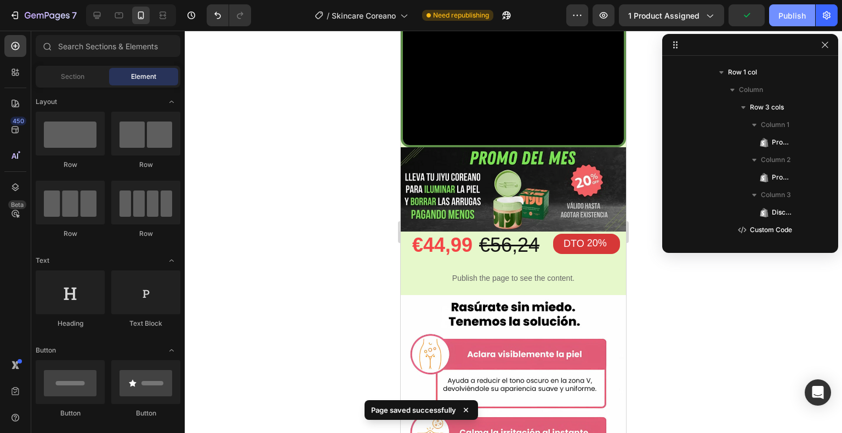
click at [783, 19] on div "Publish" at bounding box center [791, 16] width 27 height 12
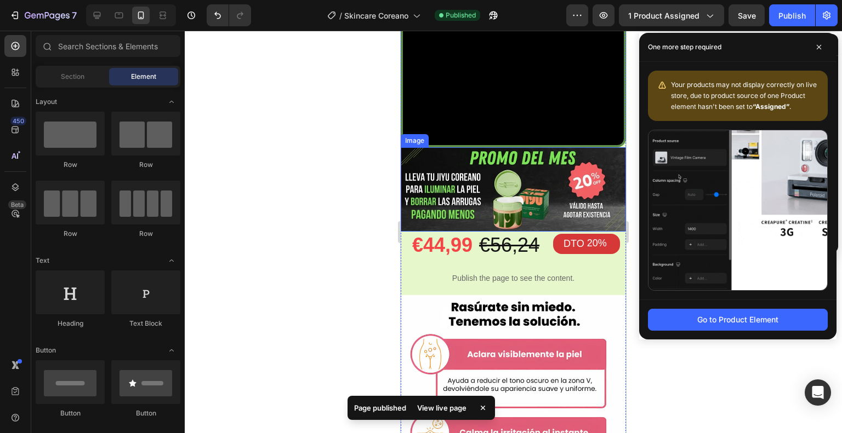
click at [449, 147] on img at bounding box center [513, 189] width 225 height 84
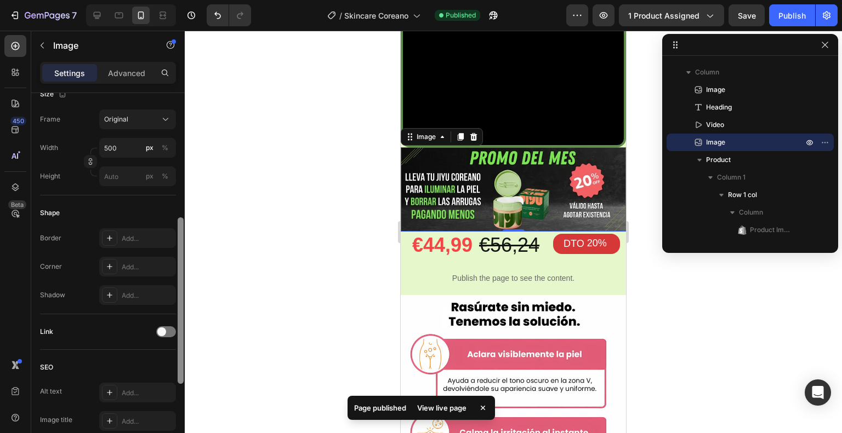
scroll to position [282, 0]
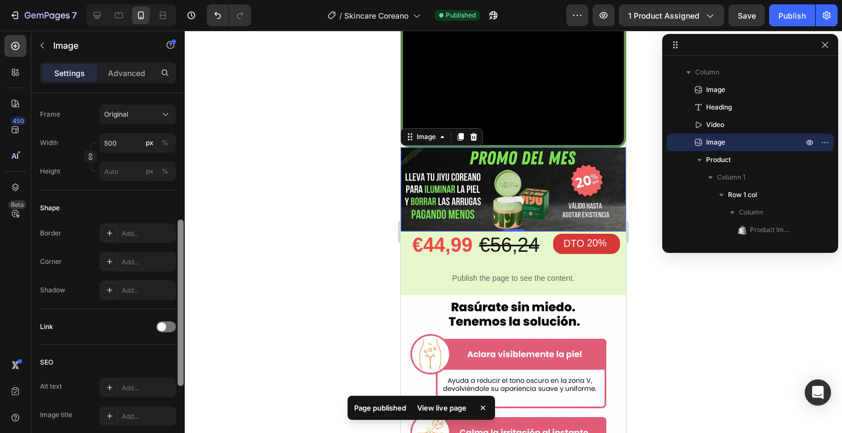
drag, startPoint x: 182, startPoint y: 138, endPoint x: 177, endPoint y: 265, distance: 127.2
click at [177, 265] on div at bounding box center [180, 279] width 8 height 372
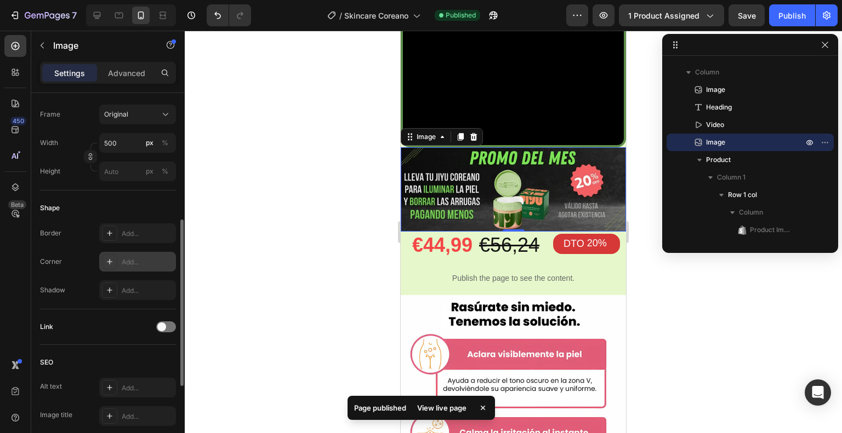
click at [128, 256] on div "Add..." at bounding box center [137, 262] width 77 height 20
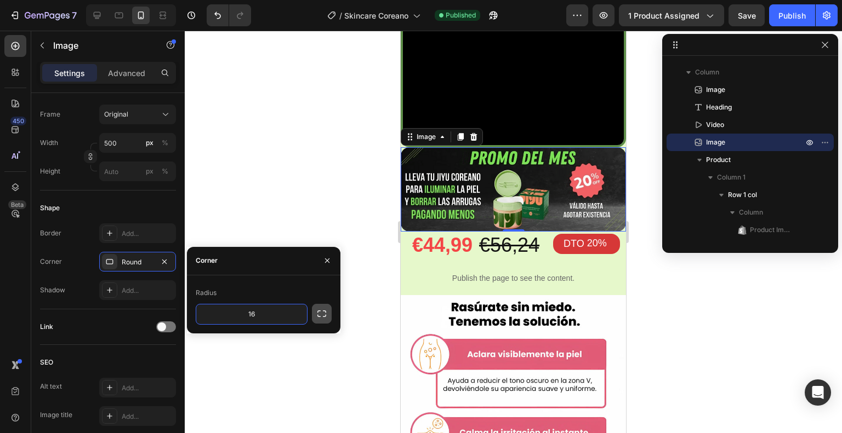
type input "16"
click at [326, 313] on icon "button" at bounding box center [321, 314] width 11 height 11
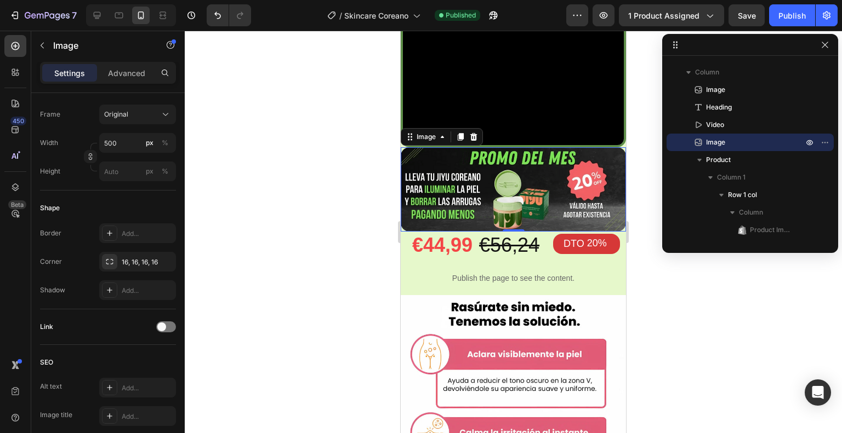
click at [310, 197] on div at bounding box center [513, 232] width 657 height 403
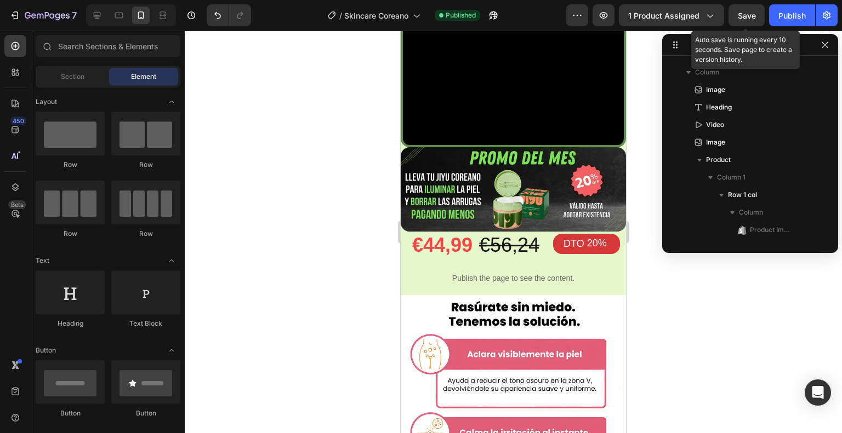
click at [753, 13] on span "Save" at bounding box center [747, 15] width 18 height 9
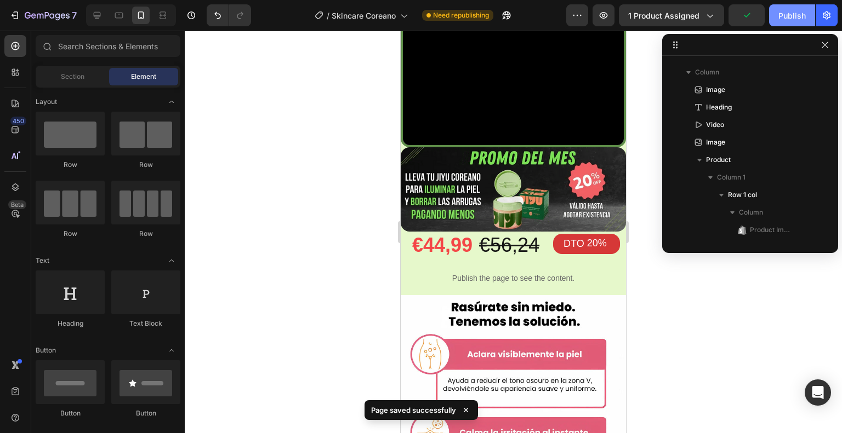
click at [779, 17] on div "Publish" at bounding box center [791, 16] width 27 height 12
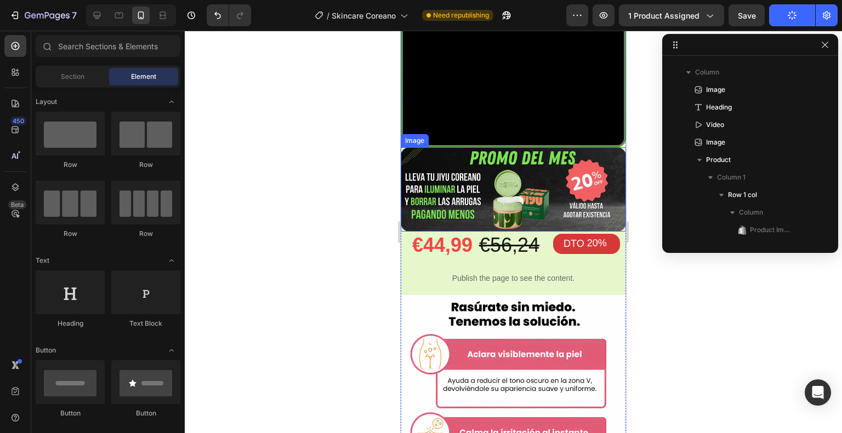
click at [475, 147] on img at bounding box center [513, 189] width 225 height 84
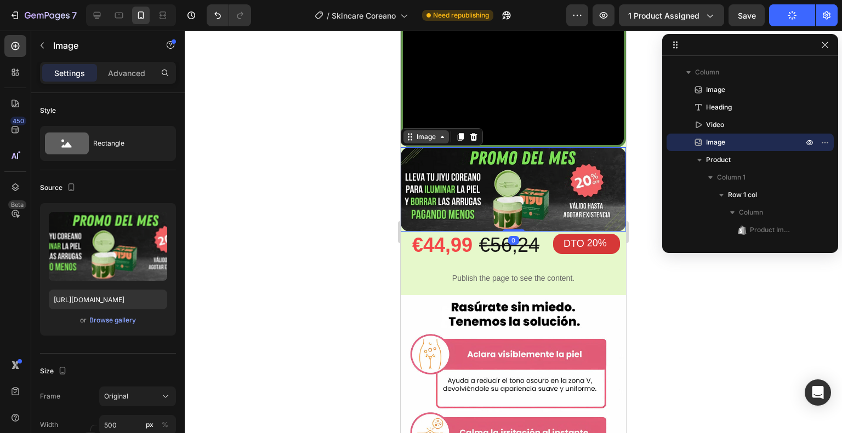
click at [418, 132] on div "Image" at bounding box center [426, 137] width 24 height 10
click at [130, 72] on p "Advanced" at bounding box center [126, 73] width 37 height 12
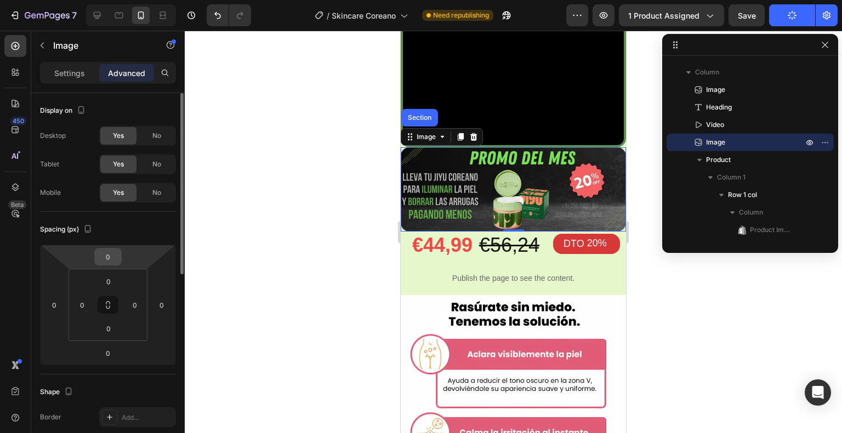
click at [105, 259] on input "0" at bounding box center [108, 257] width 22 height 16
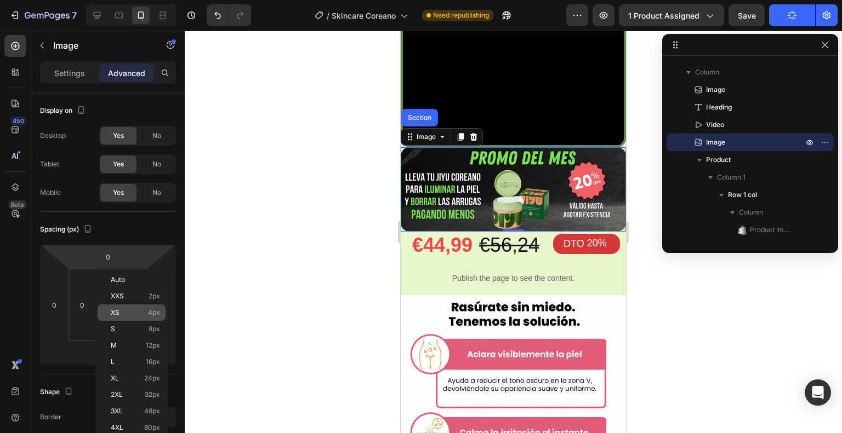
click at [134, 311] on p "XS 4px" at bounding box center [135, 313] width 49 height 8
type input "4"
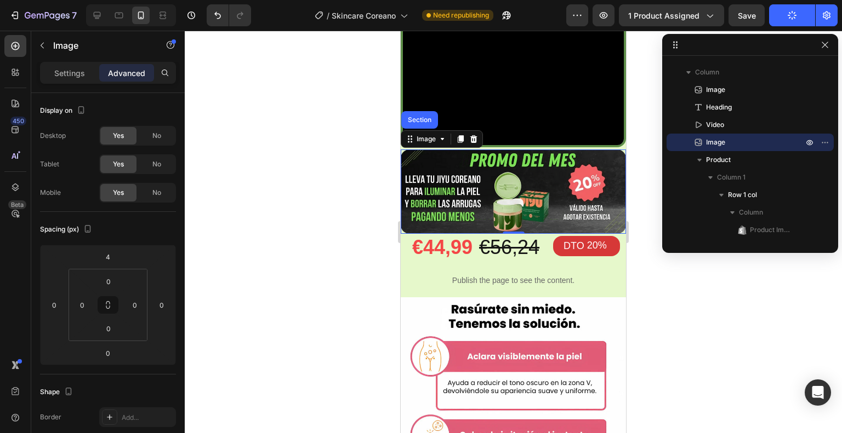
click at [219, 240] on div at bounding box center [513, 232] width 657 height 403
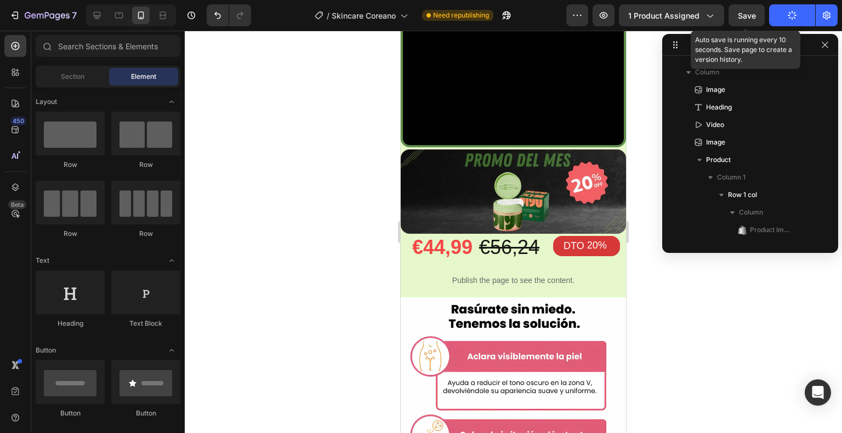
click at [743, 20] on div "Save" at bounding box center [747, 16] width 18 height 12
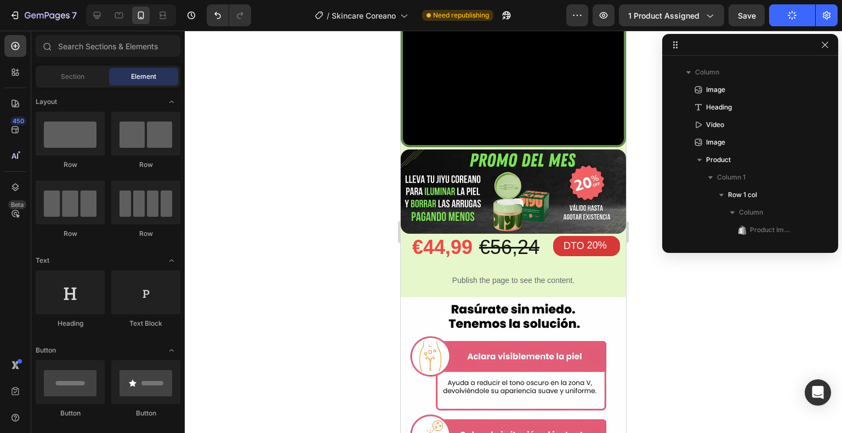
click at [781, 18] on button "Publish" at bounding box center [792, 15] width 46 height 22
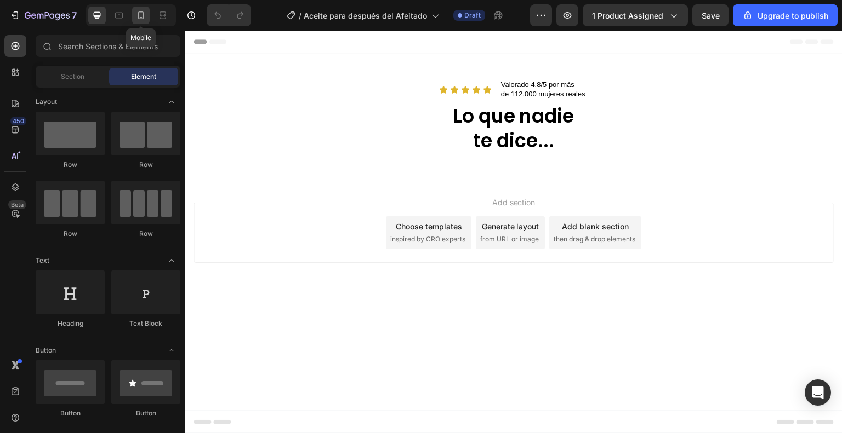
click at [132, 17] on div at bounding box center [141, 16] width 18 height 18
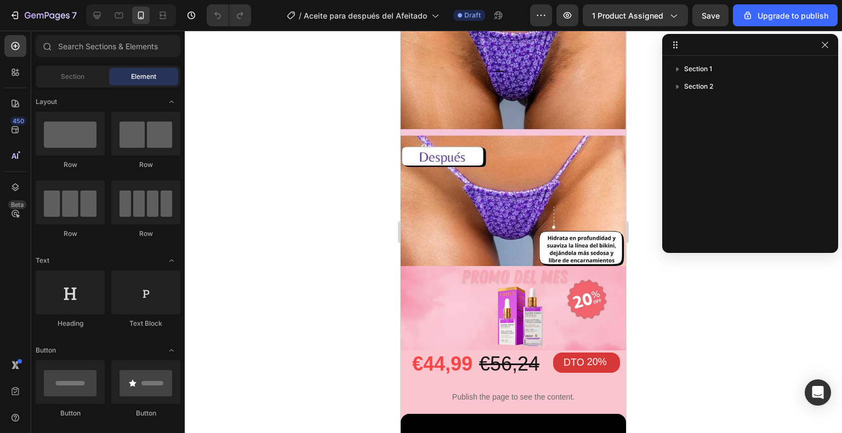
scroll to position [384, 0]
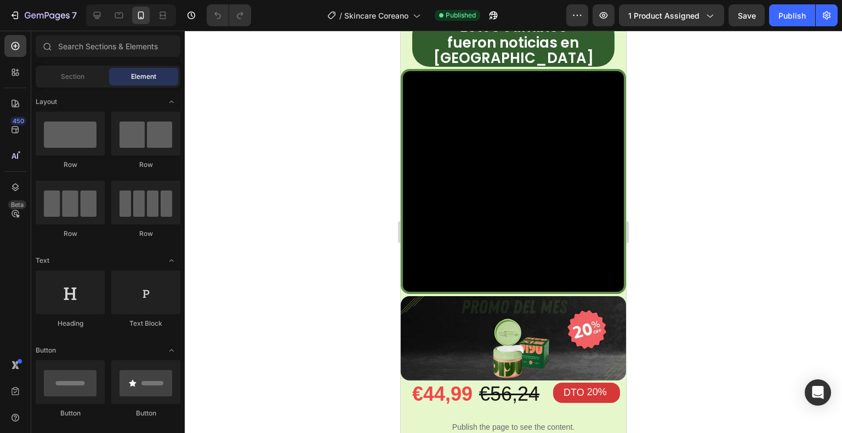
scroll to position [433, 0]
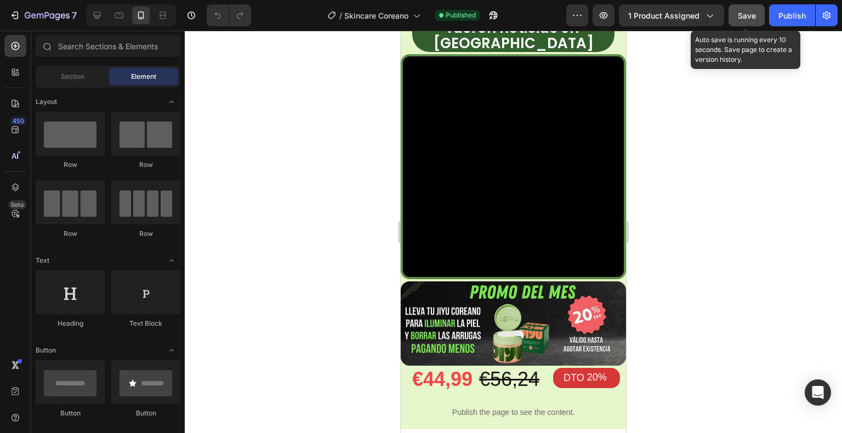
click at [742, 13] on span "Save" at bounding box center [747, 15] width 18 height 9
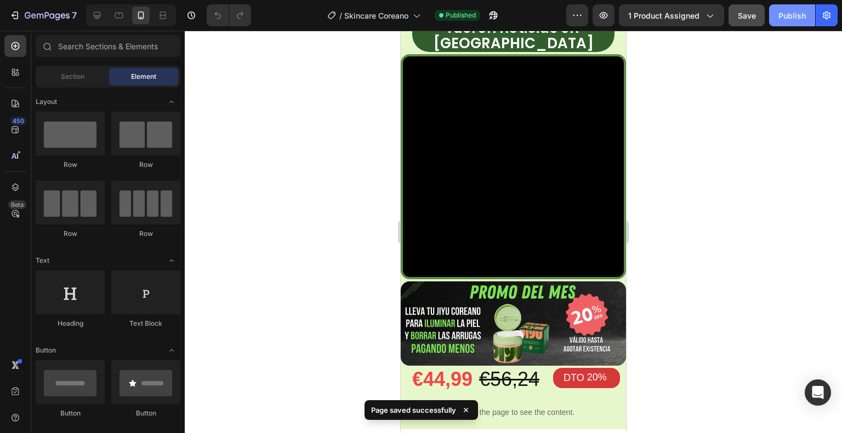
click at [788, 19] on div "Publish" at bounding box center [791, 16] width 27 height 12
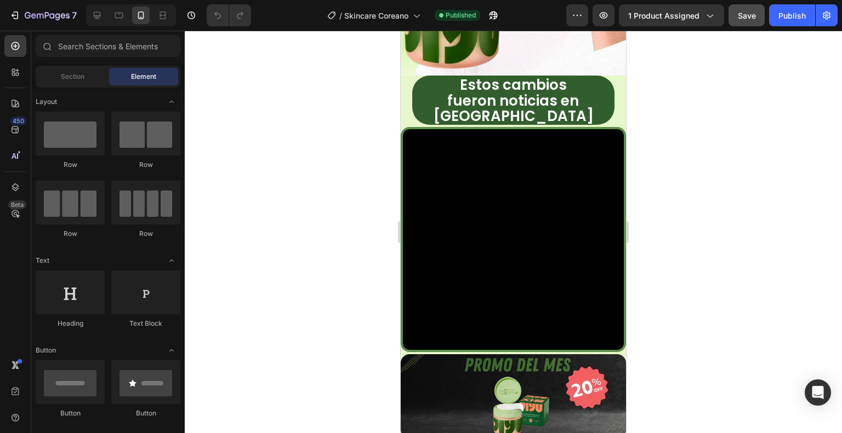
scroll to position [369, 0]
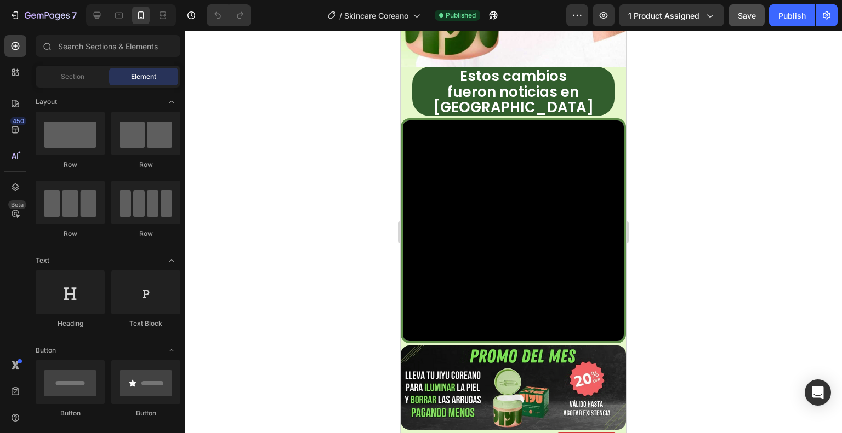
drag, startPoint x: 623, startPoint y: 150, endPoint x: 460, endPoint y: 192, distance: 167.6
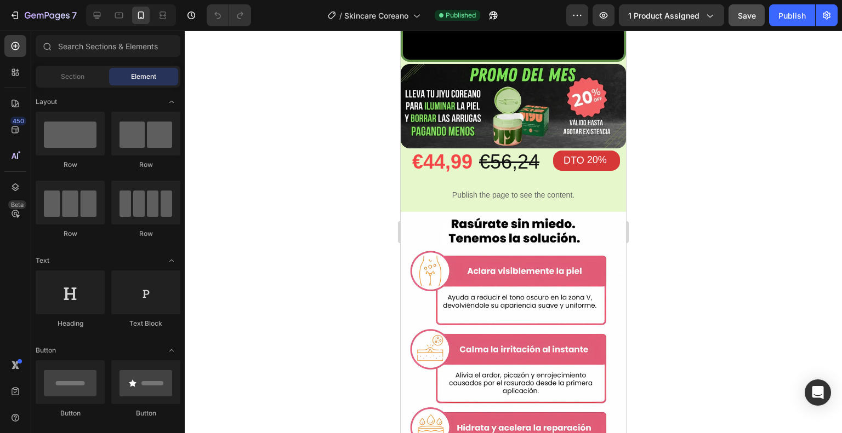
scroll to position [677, 0]
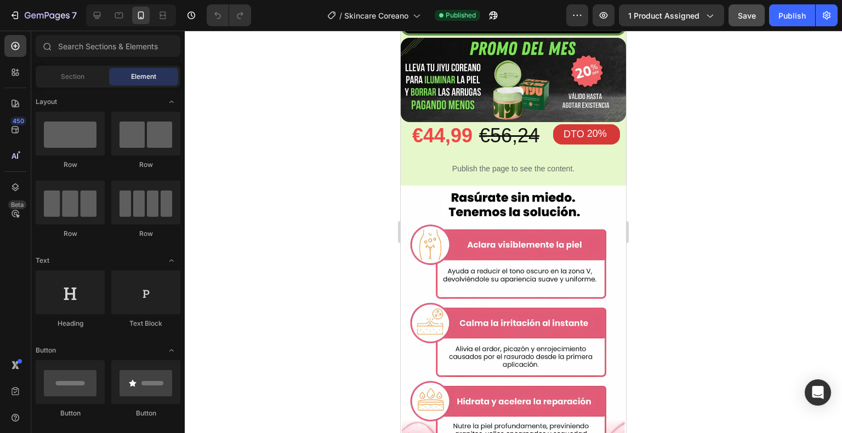
drag, startPoint x: 623, startPoint y: 159, endPoint x: 1027, endPoint y: 187, distance: 404.8
click at [544, 190] on img at bounding box center [513, 332] width 225 height 293
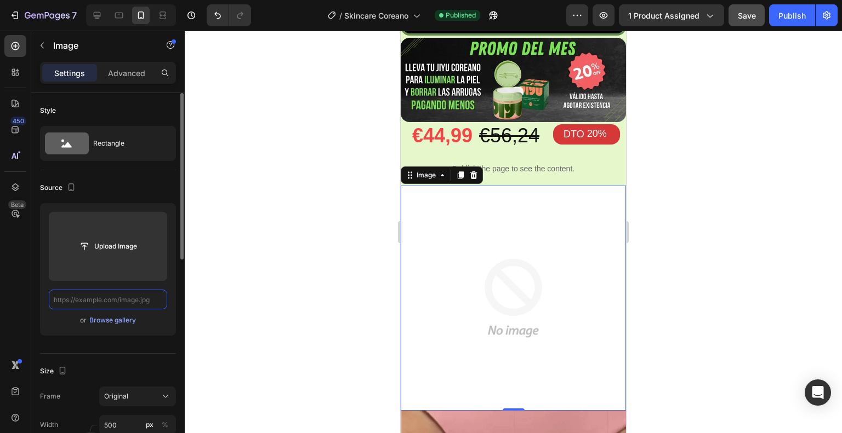
scroll to position [0, 0]
paste input "[URL][DOMAIN_NAME]"
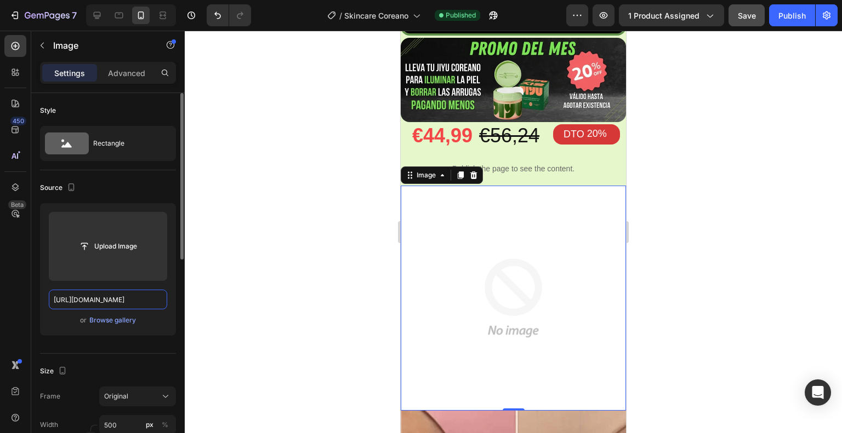
scroll to position [0, 350]
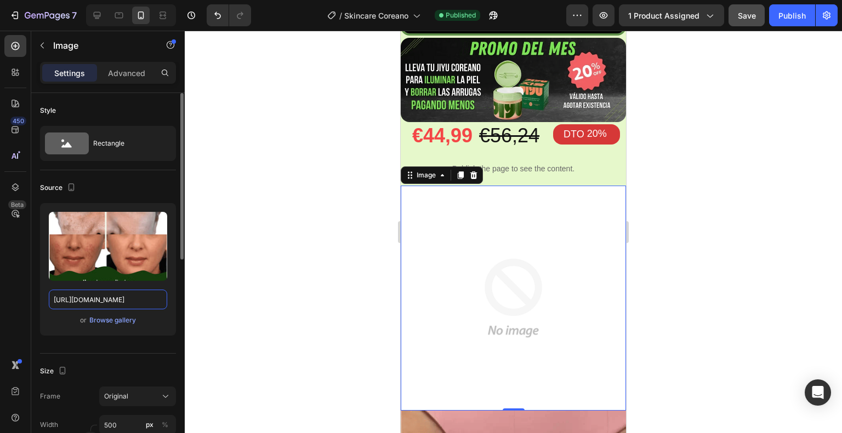
type input "[URL][DOMAIN_NAME]"
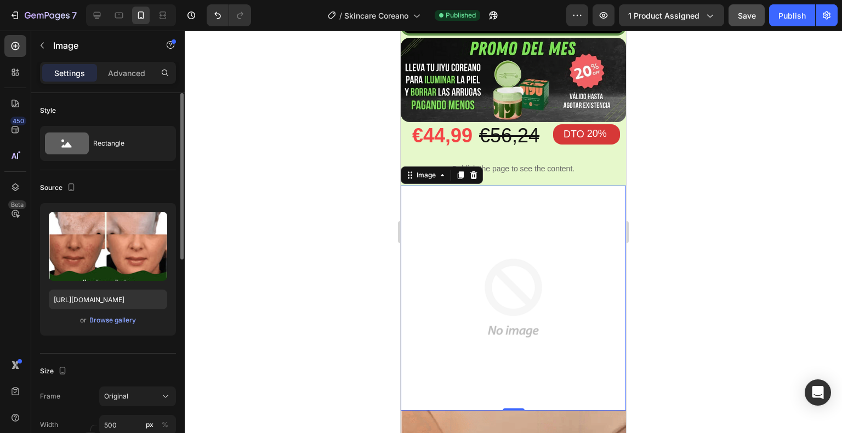
click at [127, 190] on div "Source" at bounding box center [108, 188] width 136 height 18
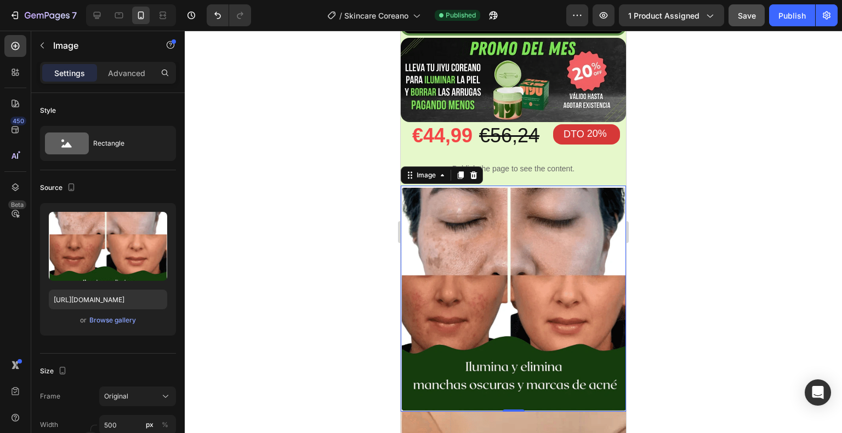
click at [661, 214] on div at bounding box center [513, 232] width 657 height 403
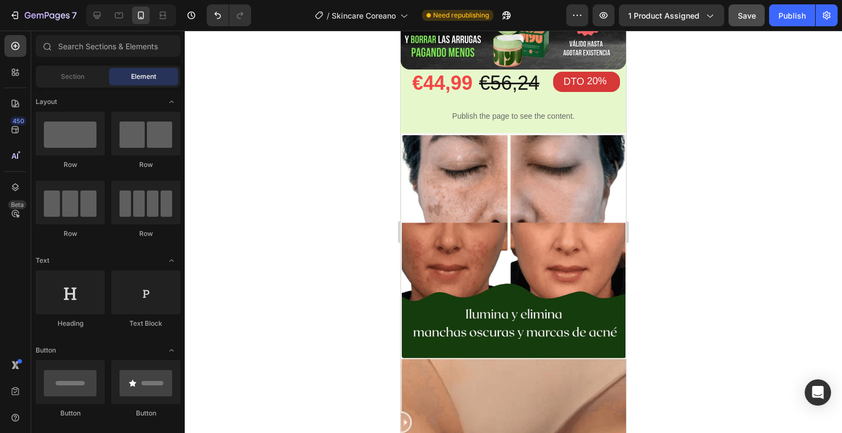
scroll to position [739, 0]
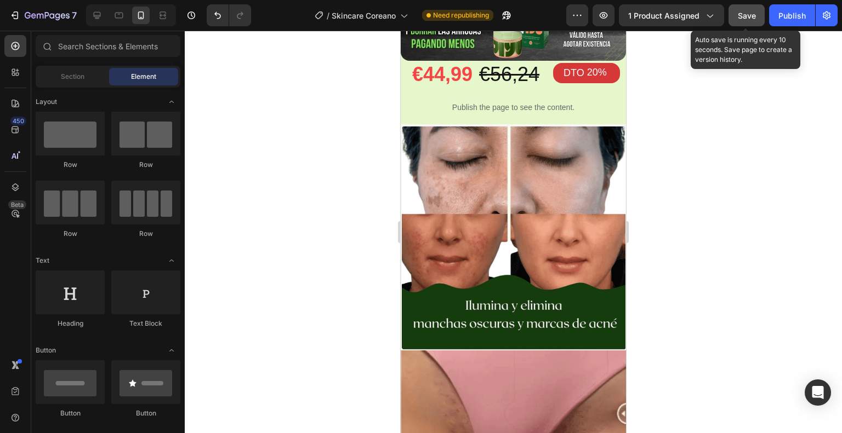
click at [741, 19] on span "Save" at bounding box center [747, 15] width 18 height 9
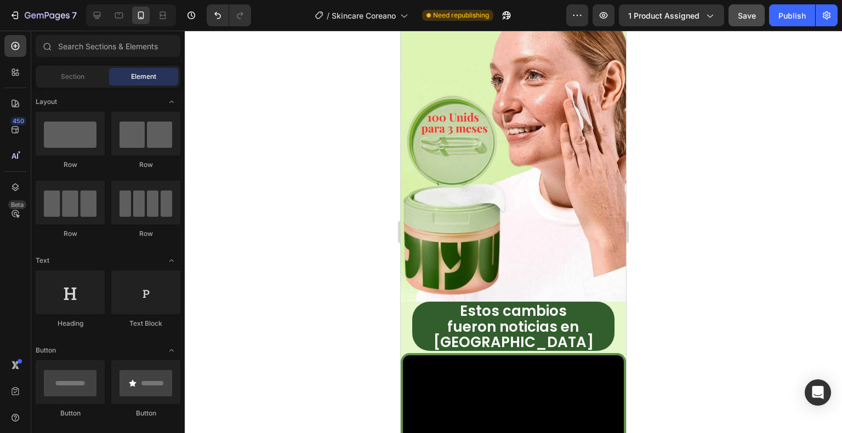
scroll to position [175, 0]
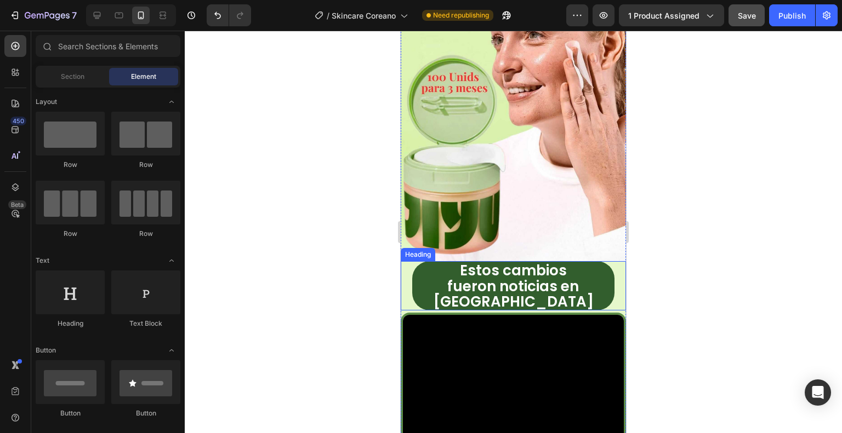
click at [497, 261] on strong "Estos cambios" at bounding box center [513, 271] width 107 height 20
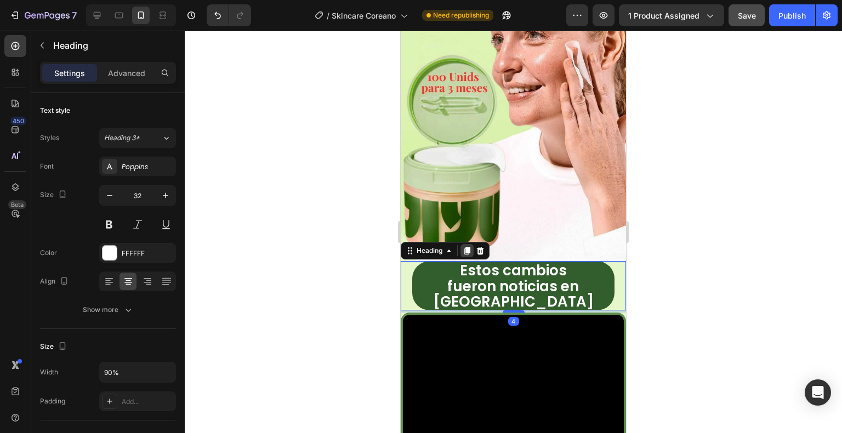
click at [465, 247] on icon at bounding box center [467, 251] width 9 height 9
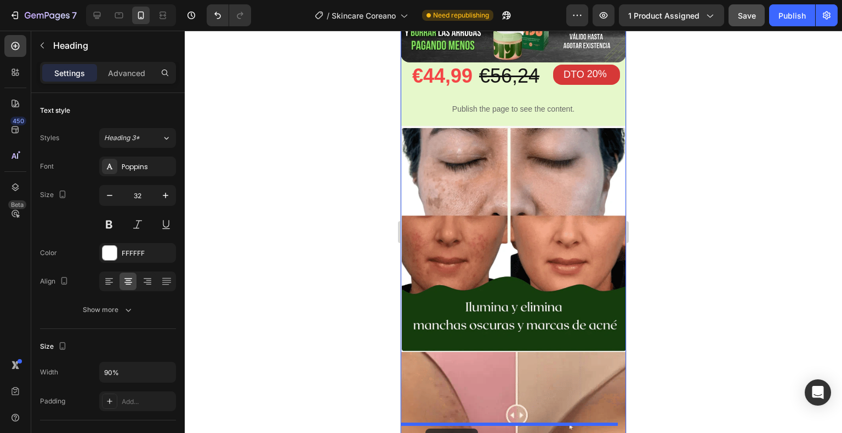
scroll to position [802, 0]
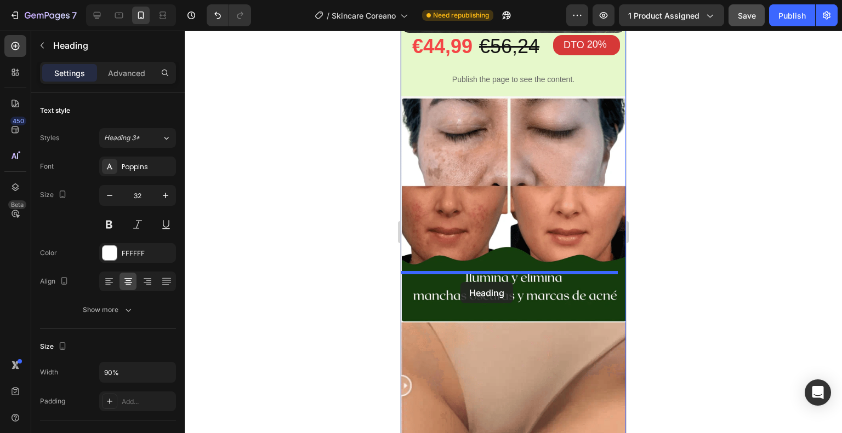
drag, startPoint x: 419, startPoint y: 273, endPoint x: 460, endPoint y: 282, distance: 42.0
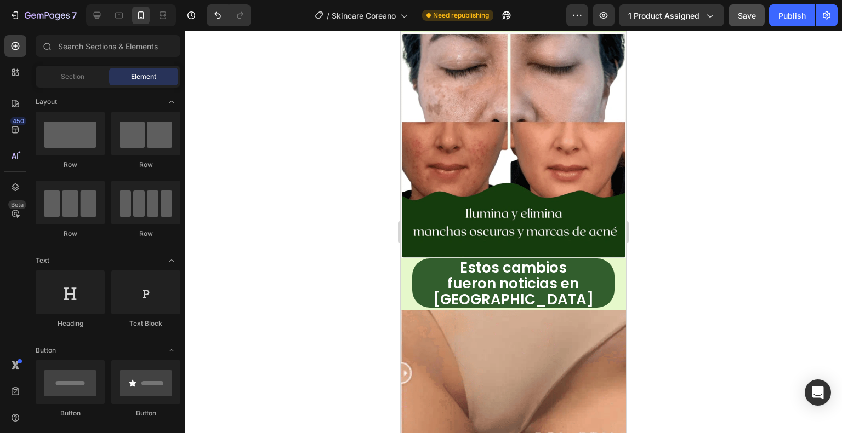
scroll to position [833, 0]
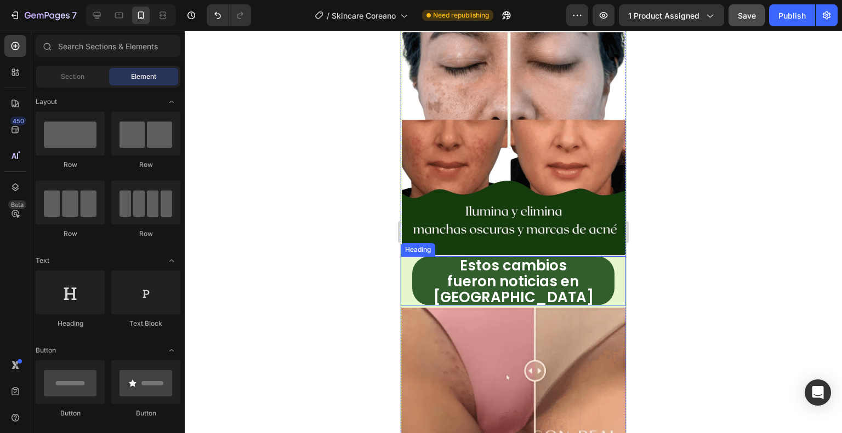
click at [587, 272] on strong "fueron noticias en [GEOGRAPHIC_DATA]" at bounding box center [513, 290] width 161 height 36
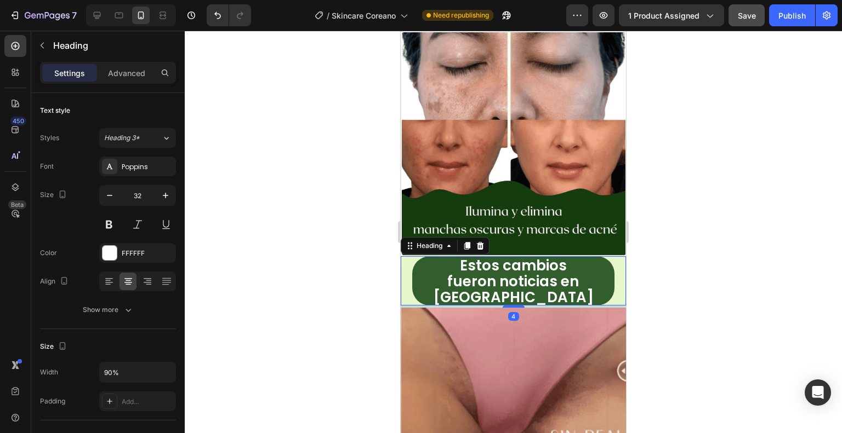
click at [595, 256] on h2 "Estos cambios fueron noticias en [GEOGRAPHIC_DATA]" at bounding box center [513, 280] width 203 height 49
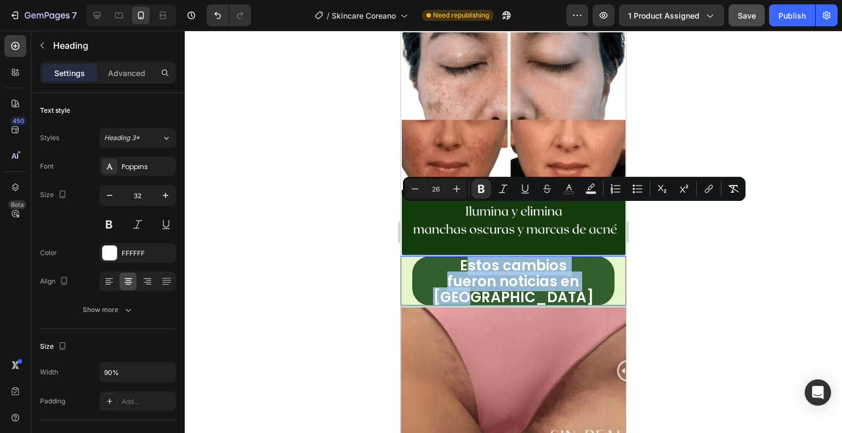
drag, startPoint x: 495, startPoint y: 221, endPoint x: 460, endPoint y: 214, distance: 35.3
click at [460, 258] on p "Estos cambios fueron noticias en [GEOGRAPHIC_DATA]" at bounding box center [513, 281] width 201 height 47
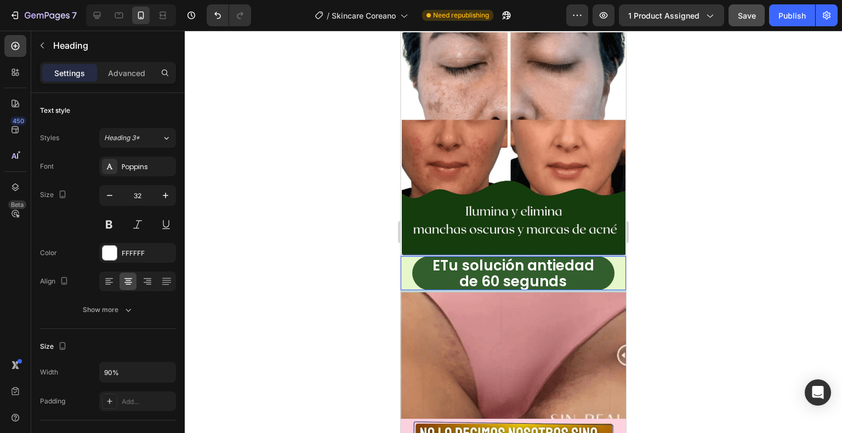
scroll to position [2, 0]
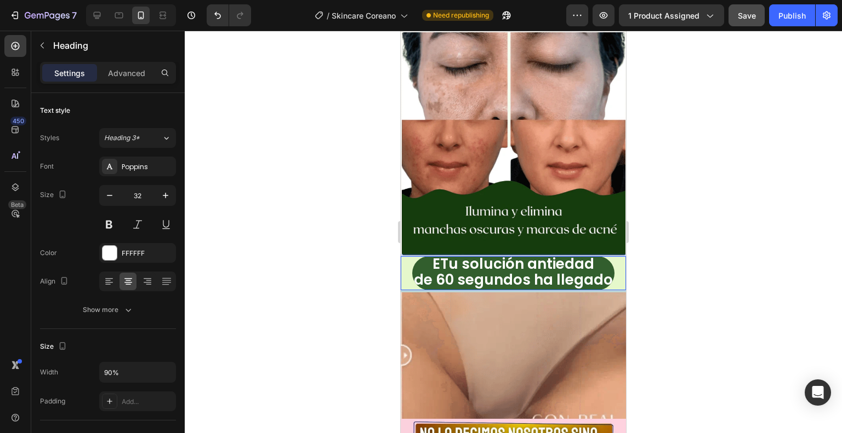
click at [438, 254] on strong "ETu solución antiedad" at bounding box center [513, 264] width 162 height 20
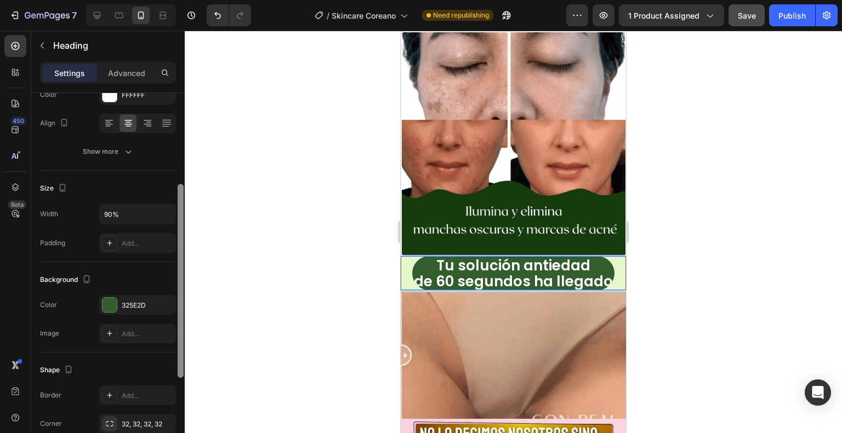
scroll to position [169, 0]
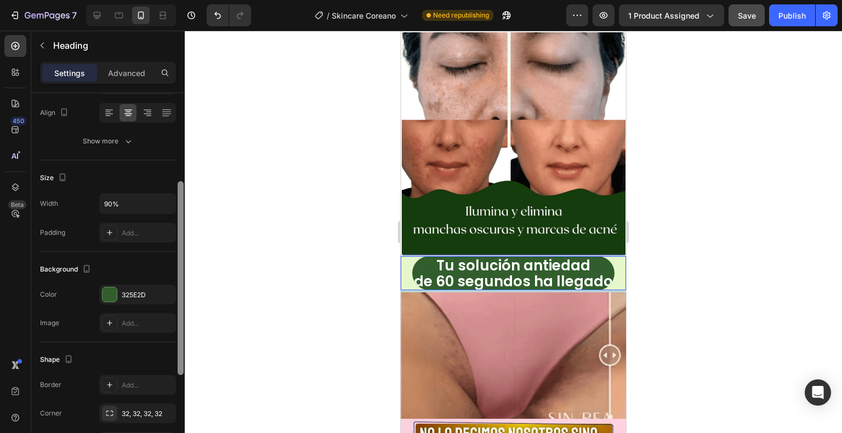
drag, startPoint x: 180, startPoint y: 194, endPoint x: 189, endPoint y: 283, distance: 89.2
click at [189, 0] on div "7 / Skincare Coreano Need republishing Preview 1 product assigned Save Publish …" at bounding box center [421, 0] width 842 height 0
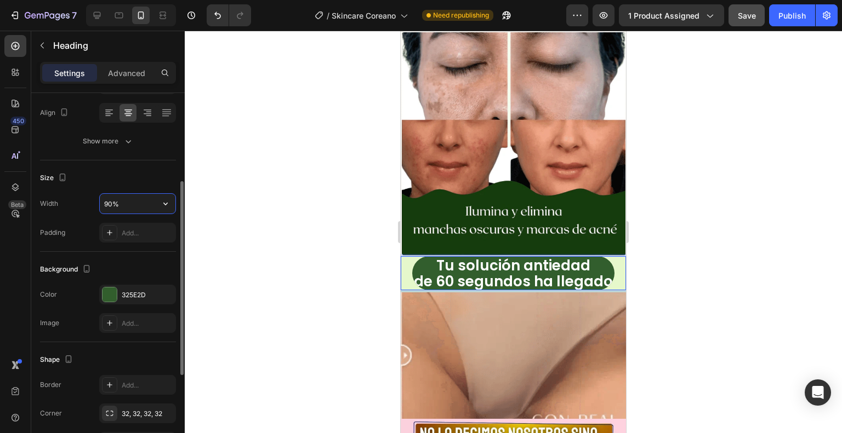
click at [110, 204] on input "90%" at bounding box center [138, 204] width 76 height 20
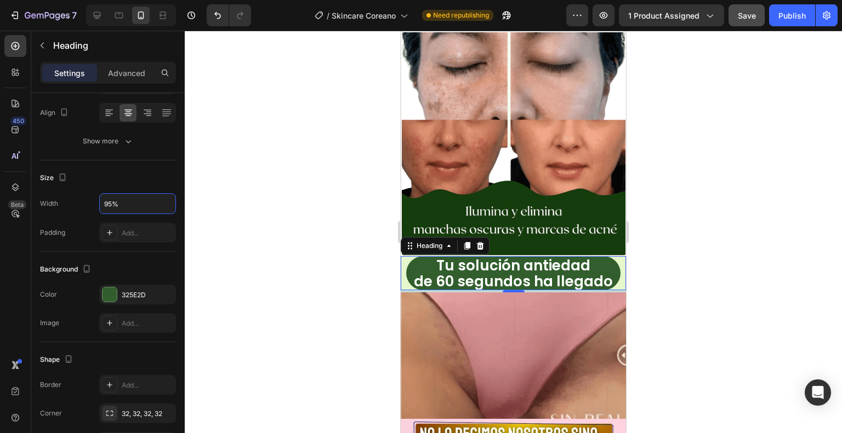
type input "95%"
click at [272, 183] on div at bounding box center [513, 232] width 657 height 403
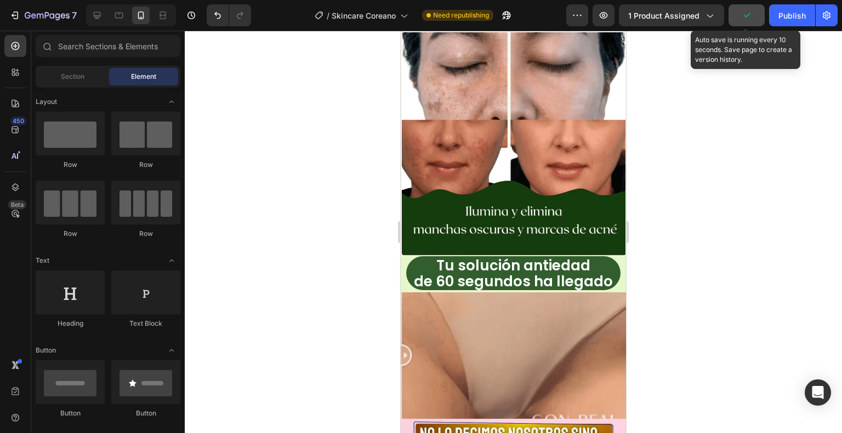
click at [749, 17] on icon "button" at bounding box center [746, 15] width 11 height 11
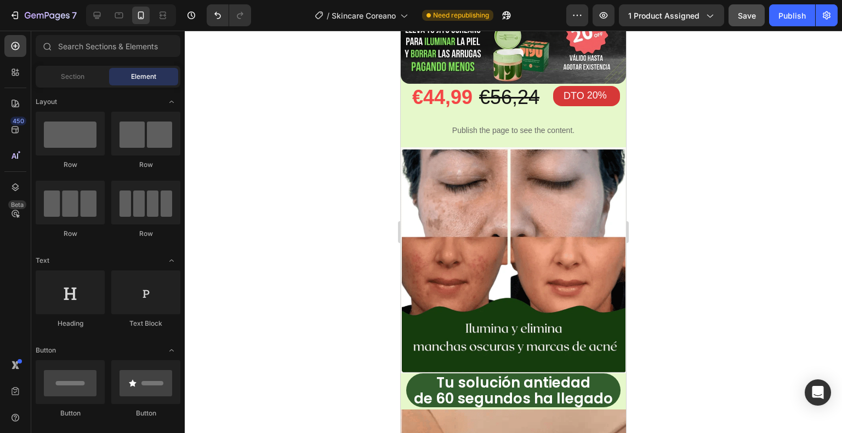
scroll to position [727, 0]
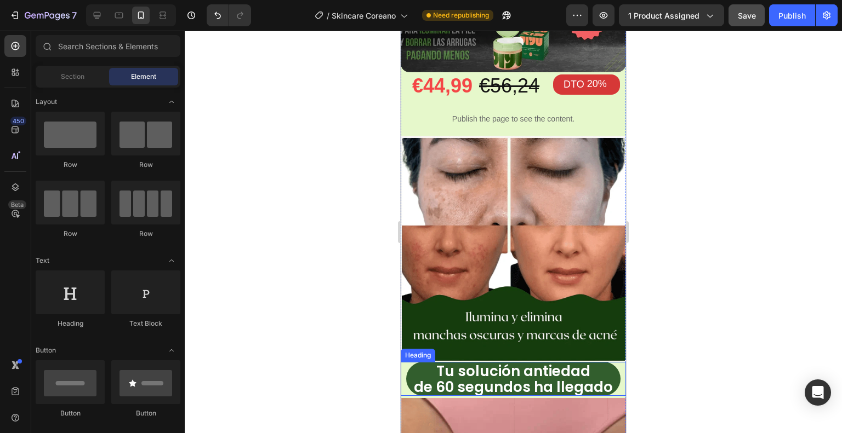
click at [569, 362] on strong "Tu solución antiedad" at bounding box center [513, 372] width 154 height 20
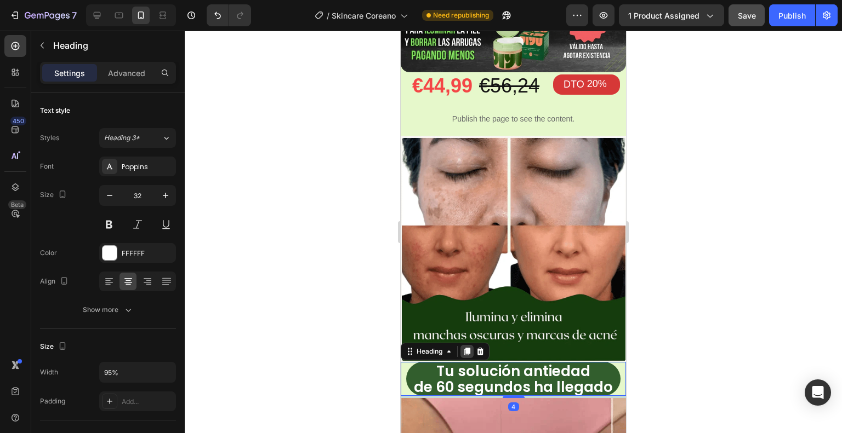
click at [466, 349] on icon at bounding box center [467, 353] width 6 height 8
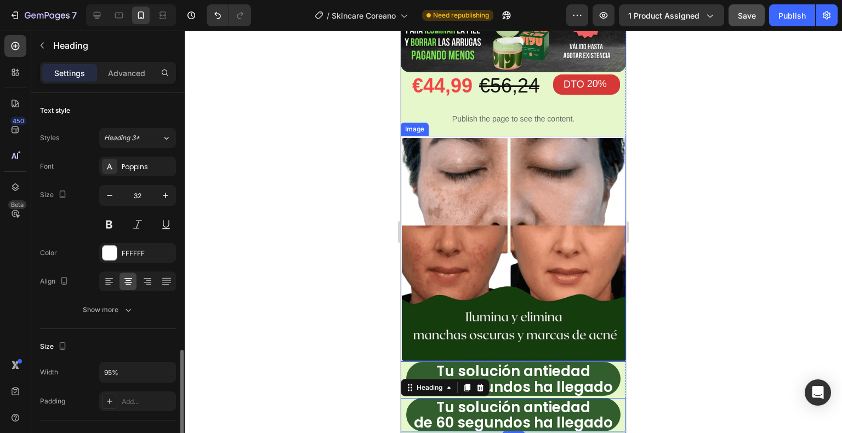
scroll to position [169, 0]
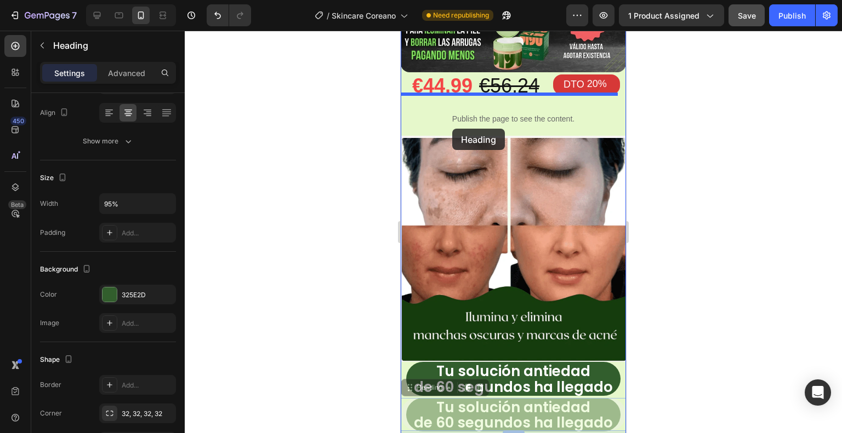
drag, startPoint x: 425, startPoint y: 338, endPoint x: 452, endPoint y: 129, distance: 210.5
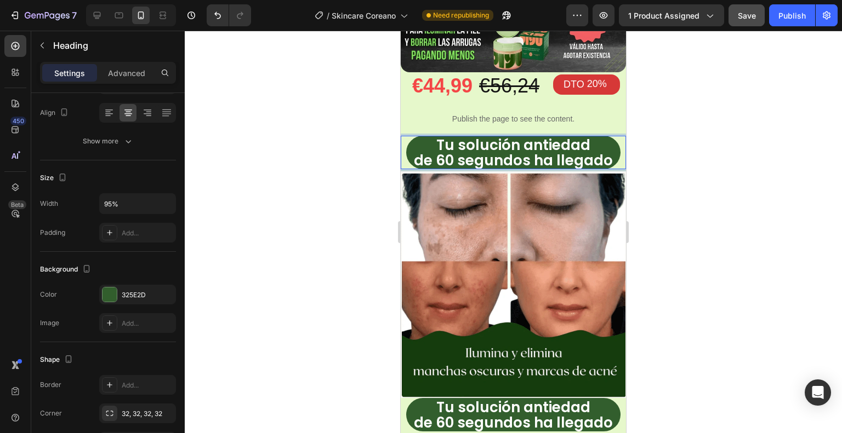
click at [607, 137] on p "Tu solución antiedad de 60 segundos ha llegado" at bounding box center [513, 152] width 212 height 31
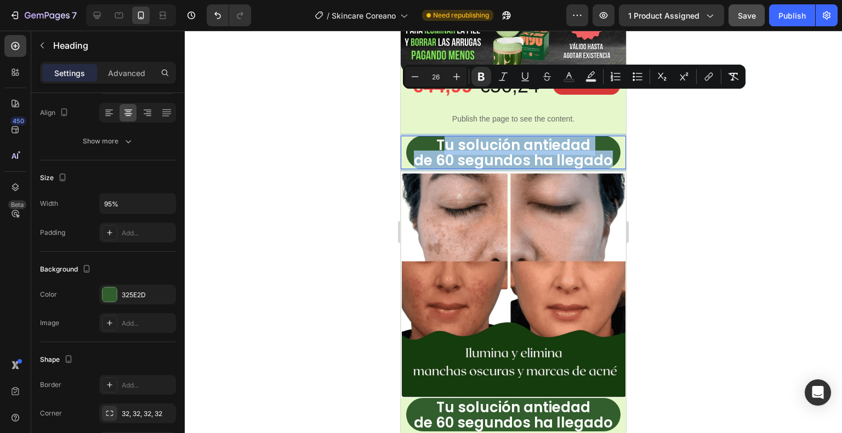
drag, startPoint x: 607, startPoint y: 118, endPoint x: 442, endPoint y: 107, distance: 165.8
click at [442, 137] on p "Tu solución antiedad de 60 segundos ha llegado" at bounding box center [513, 152] width 212 height 31
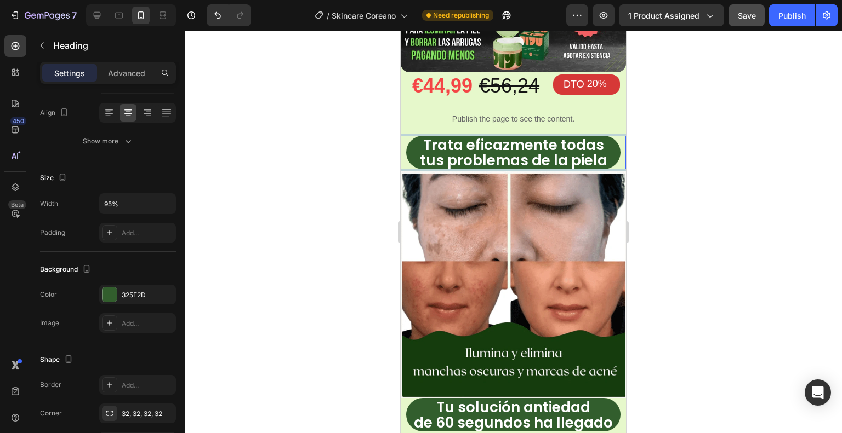
scroll to position [2, 0]
click at [675, 155] on div at bounding box center [513, 232] width 657 height 403
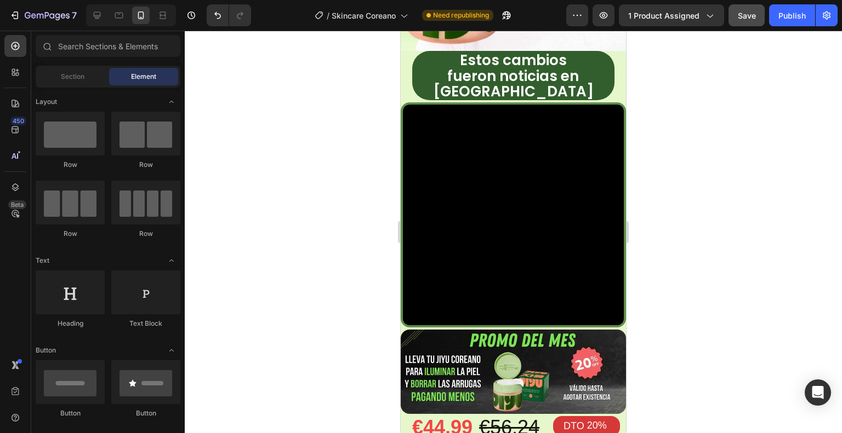
scroll to position [383, 0]
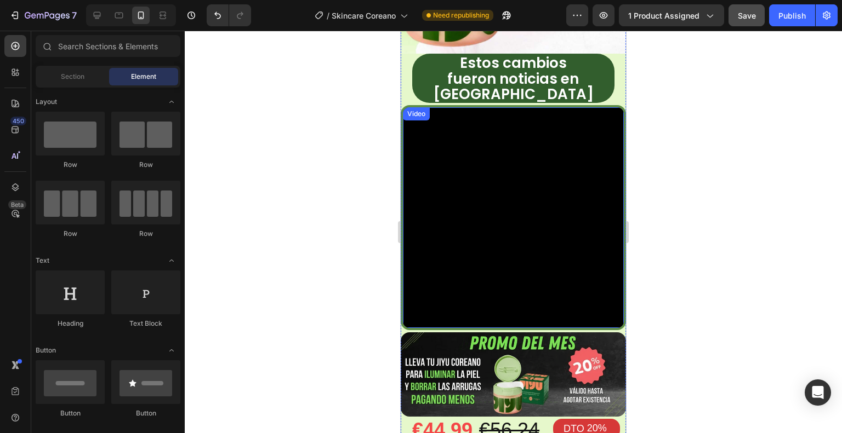
click at [415, 107] on div "Video" at bounding box center [416, 113] width 27 height 13
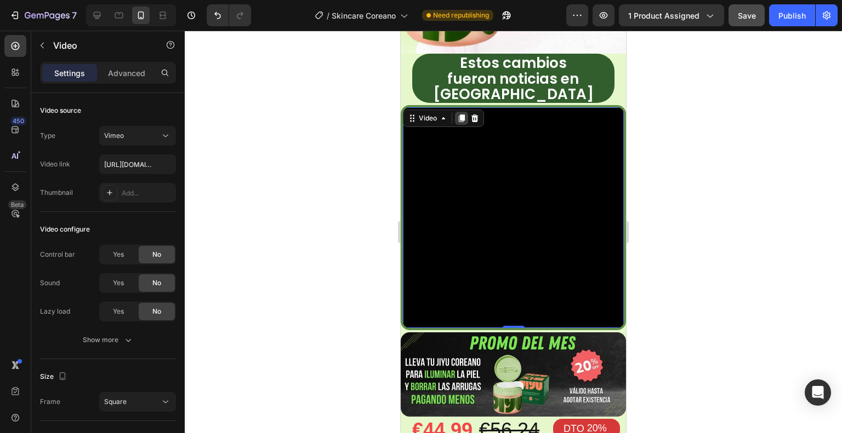
click at [465, 115] on icon at bounding box center [462, 119] width 6 height 8
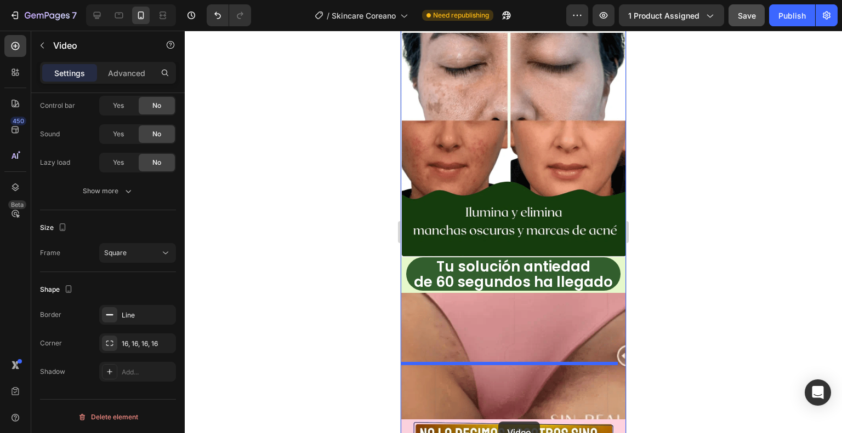
scroll to position [1126, 0]
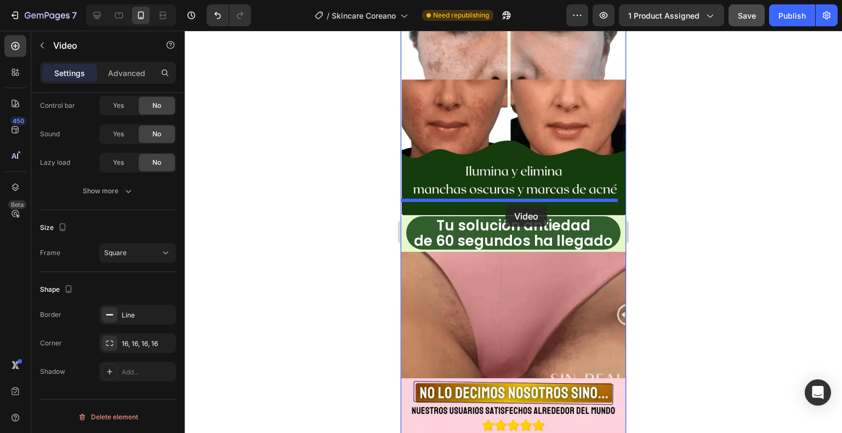
drag, startPoint x: 426, startPoint y: 84, endPoint x: 505, endPoint y: 206, distance: 144.9
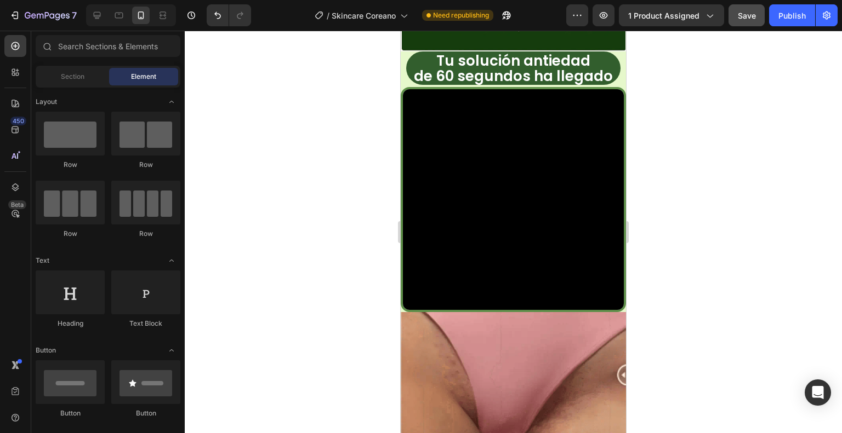
scroll to position [1087, 0]
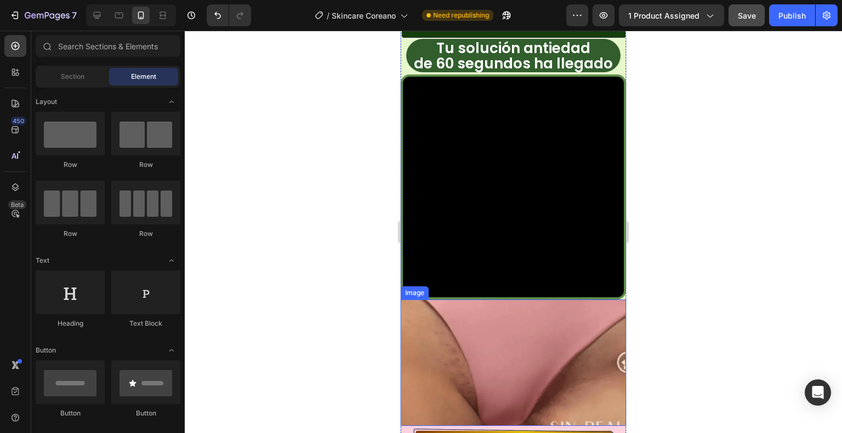
click at [550, 300] on img at bounding box center [513, 363] width 225 height 127
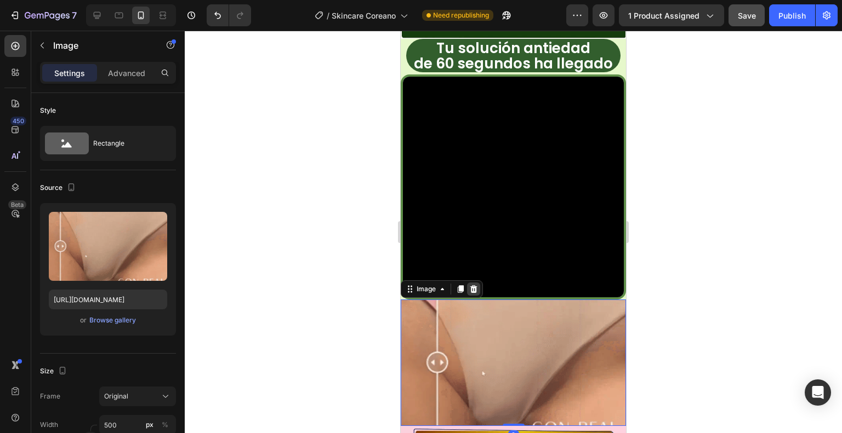
click at [473, 286] on icon at bounding box center [473, 290] width 7 height 8
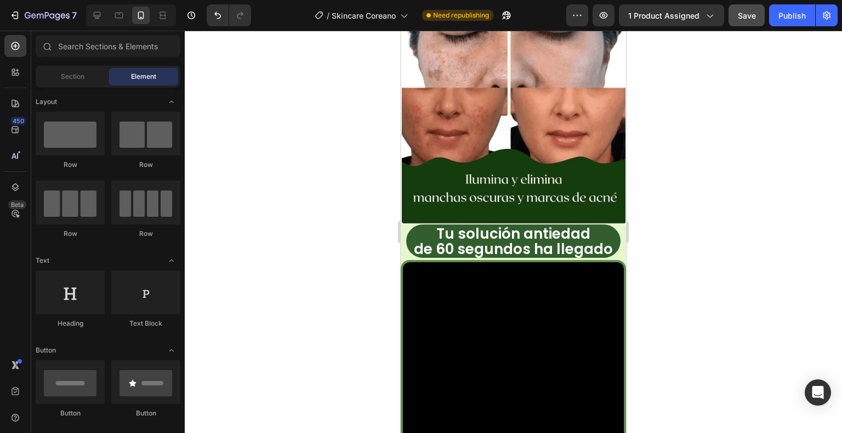
scroll to position [910, 0]
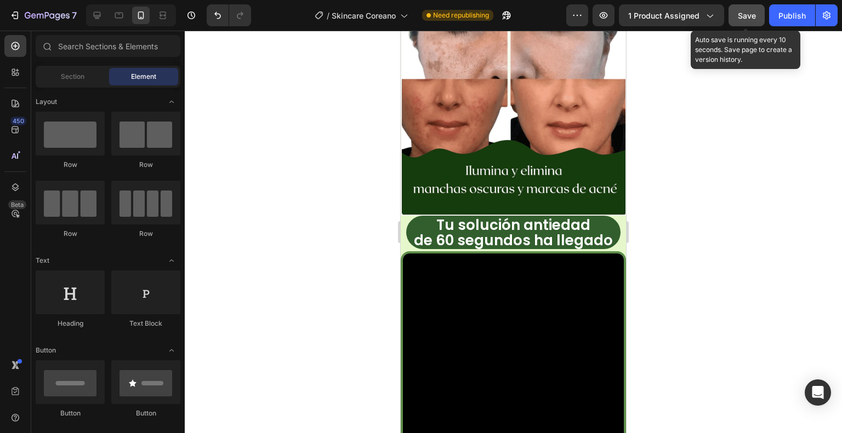
click at [749, 19] on span "Save" at bounding box center [747, 15] width 18 height 9
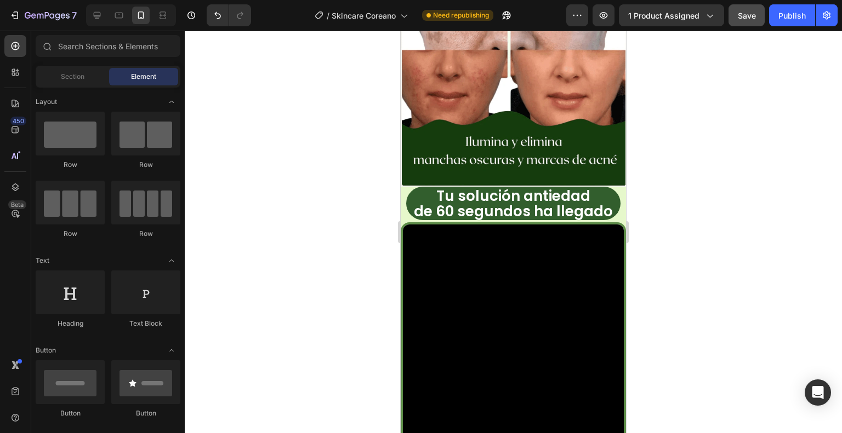
scroll to position [979, 0]
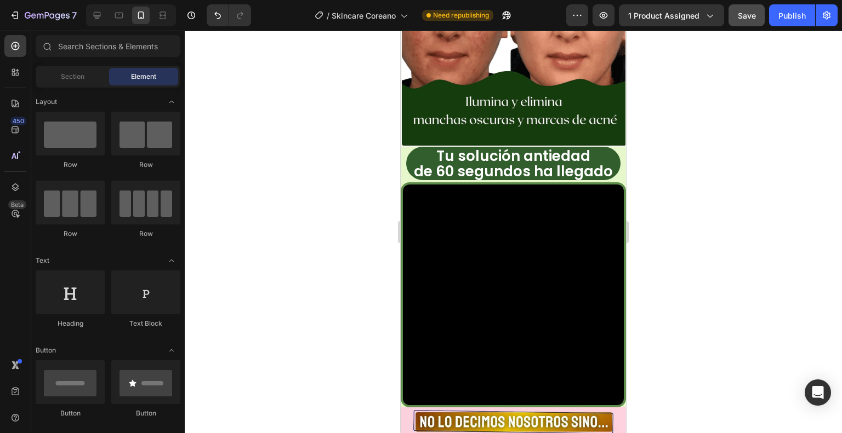
drag, startPoint x: 621, startPoint y: 202, endPoint x: 1027, endPoint y: 233, distance: 407.3
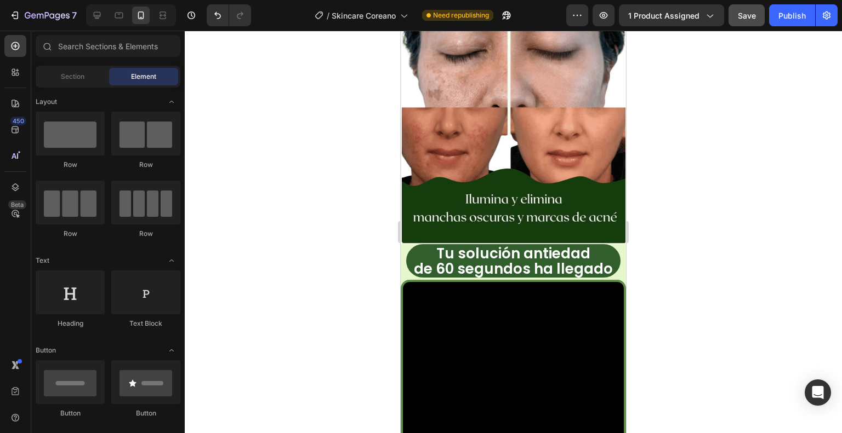
scroll to position [940, 0]
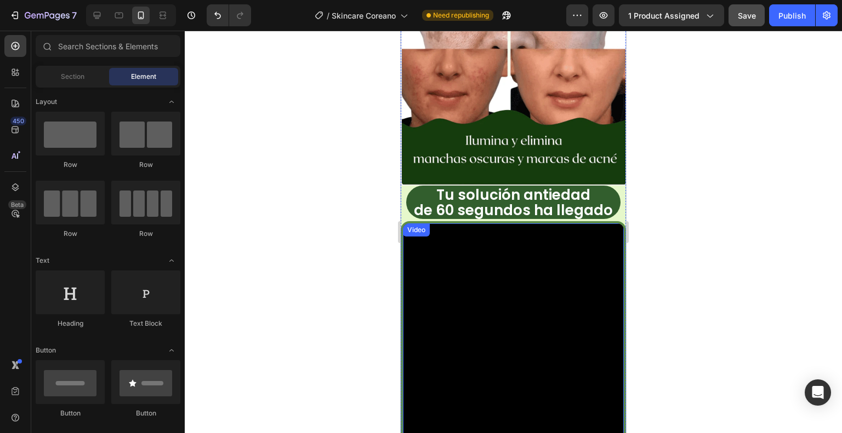
click at [425, 225] on div "Video" at bounding box center [416, 230] width 22 height 10
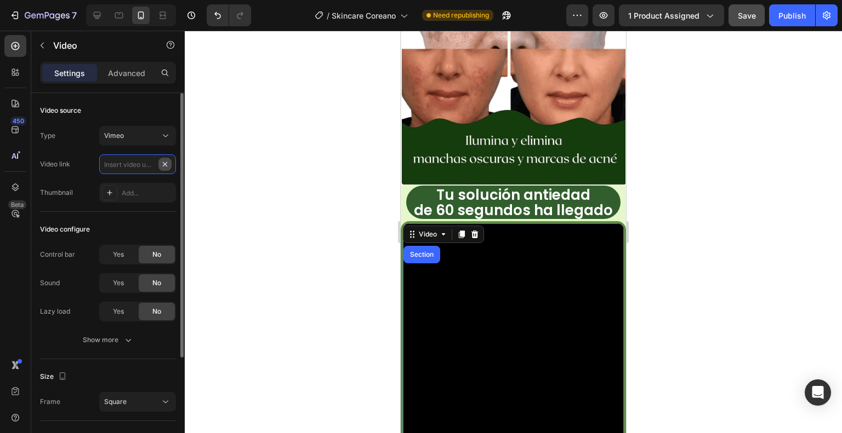
scroll to position [0, 0]
click at [142, 164] on input "text" at bounding box center [137, 165] width 77 height 20
paste input "https://vimeo.com/1113291864?share=copy"
type input "https://vimeo.com/1113291864?share=copy"
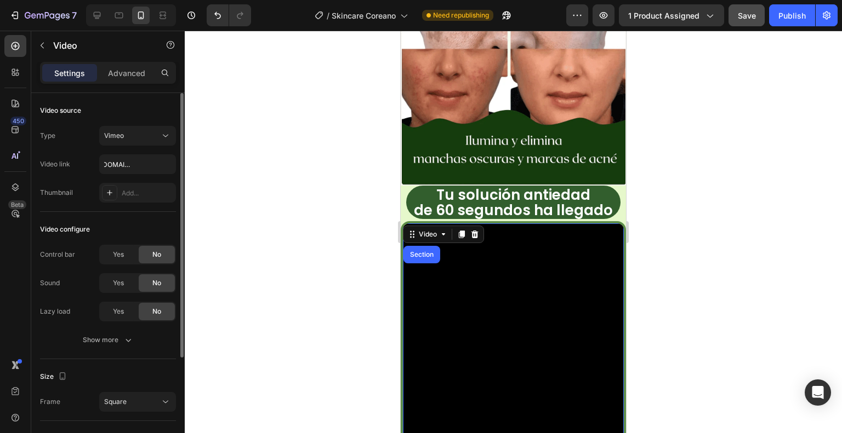
click at [134, 110] on div "Video source" at bounding box center [108, 111] width 136 height 18
click at [710, 194] on div at bounding box center [513, 232] width 657 height 403
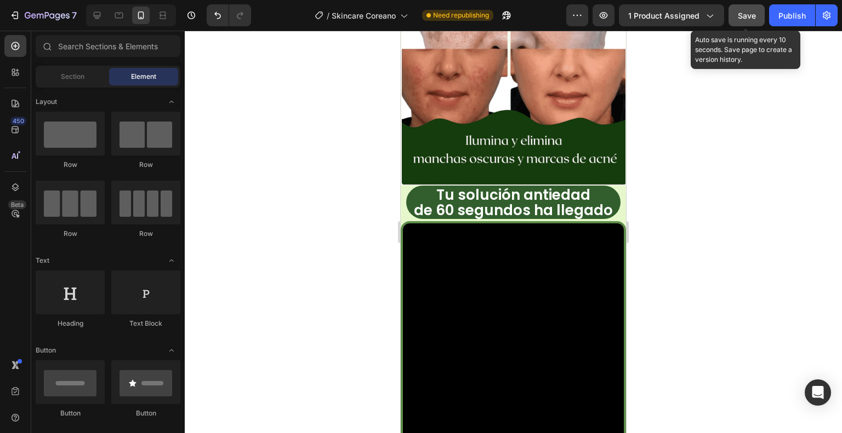
click at [754, 16] on span "Save" at bounding box center [747, 15] width 18 height 9
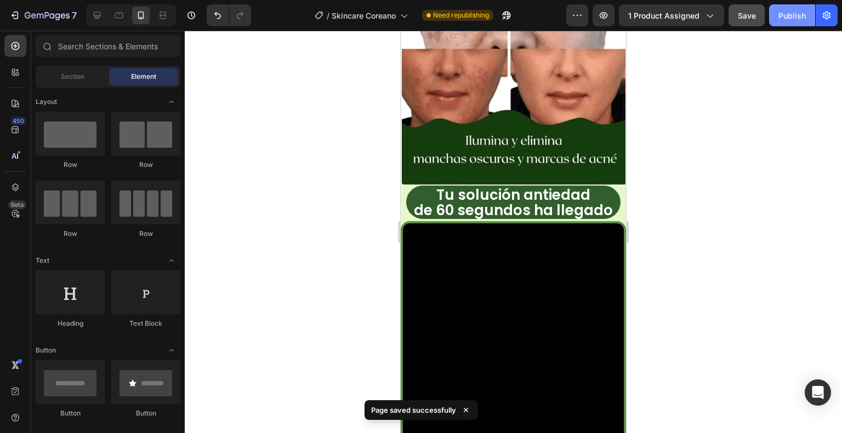
click at [783, 19] on div "Publish" at bounding box center [791, 16] width 27 height 12
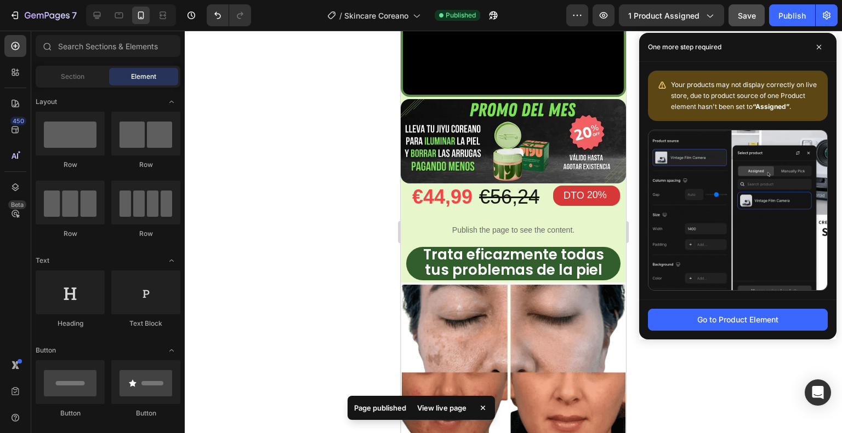
scroll to position [472, 0]
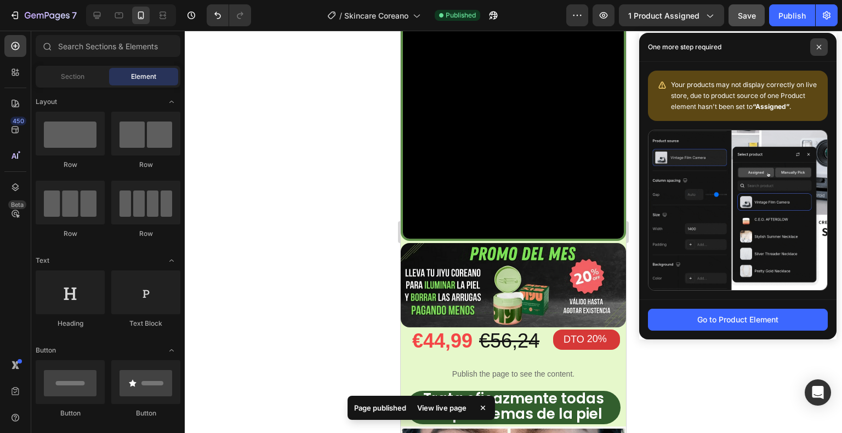
click at [823, 43] on span at bounding box center [819, 47] width 18 height 18
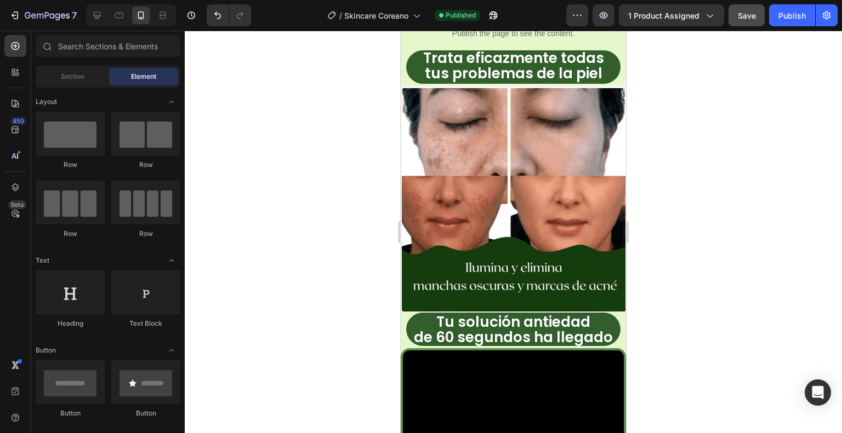
scroll to position [828, 0]
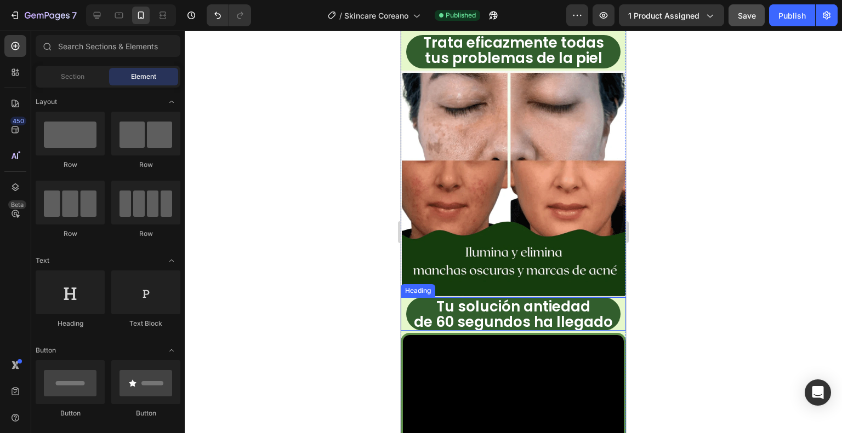
click at [430, 299] on p "⁠⁠⁠⁠⁠⁠⁠ Tu solución antiedad de 60 segundos ha llegado" at bounding box center [513, 314] width 212 height 31
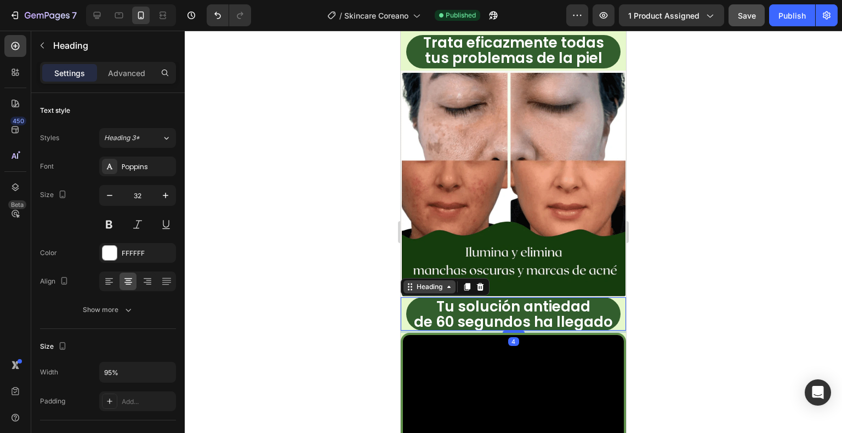
click at [427, 282] on div "Heading" at bounding box center [429, 287] width 30 height 10
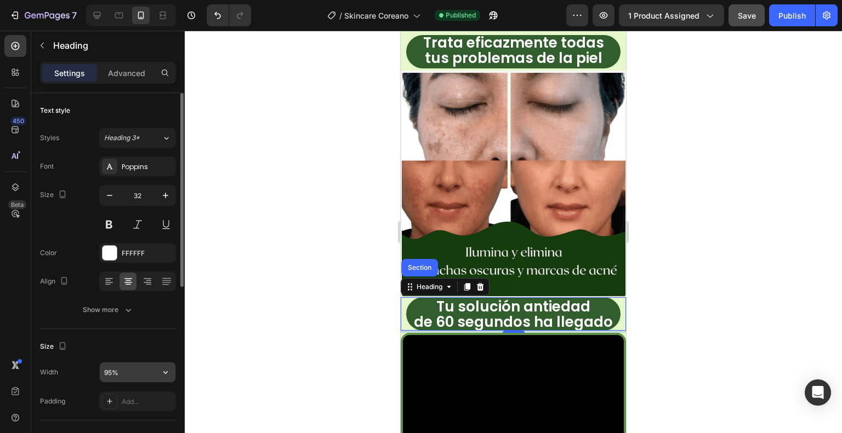
click at [111, 369] on input "95%" at bounding box center [138, 373] width 76 height 20
type input "100%"
click at [133, 353] on div "Size" at bounding box center [108, 347] width 136 height 18
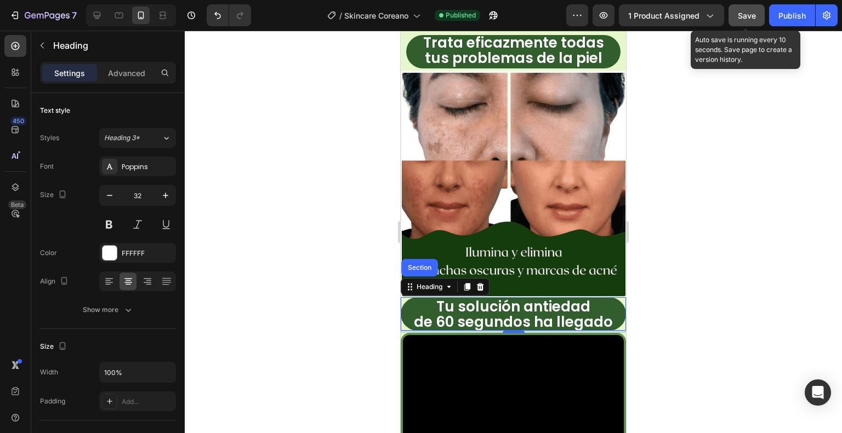
click at [754, 18] on span "Save" at bounding box center [747, 15] width 18 height 9
click at [757, 18] on button "Save" at bounding box center [746, 15] width 36 height 22
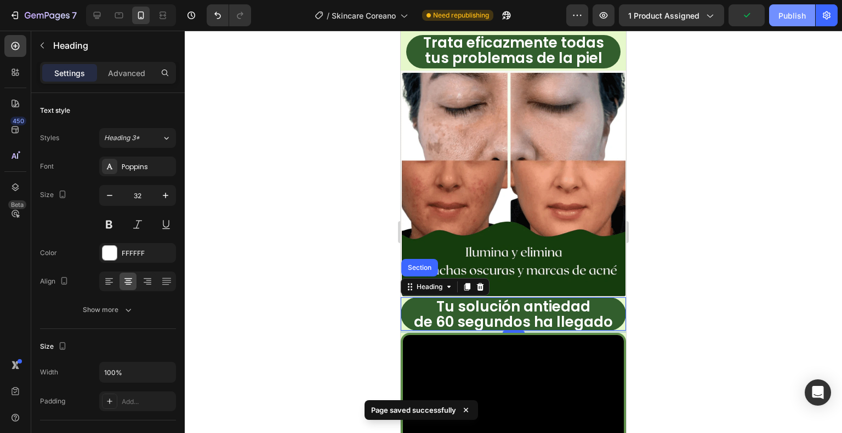
click at [792, 18] on div "Publish" at bounding box center [791, 16] width 27 height 12
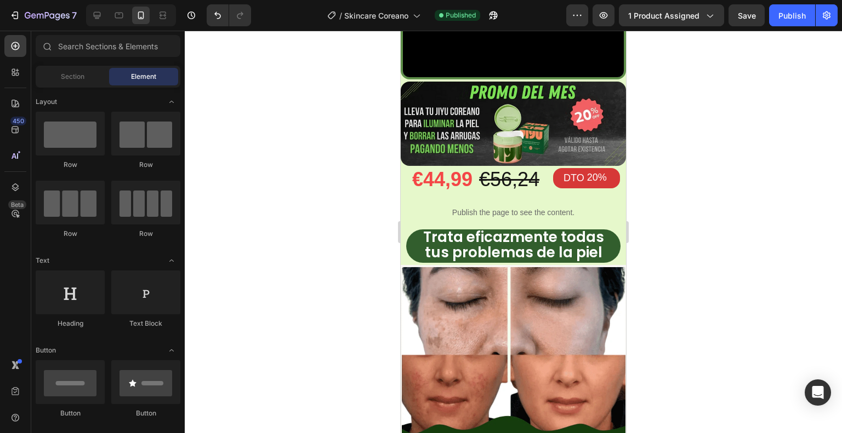
scroll to position [747, 0]
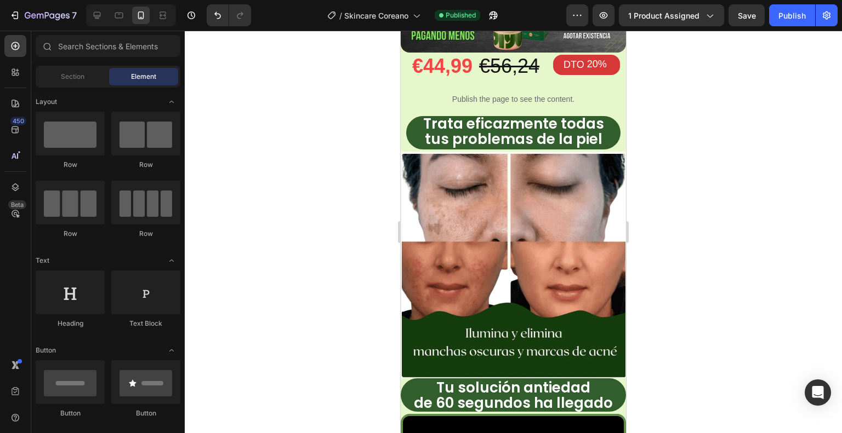
drag, startPoint x: 623, startPoint y: 181, endPoint x: 1036, endPoint y: 208, distance: 414.6
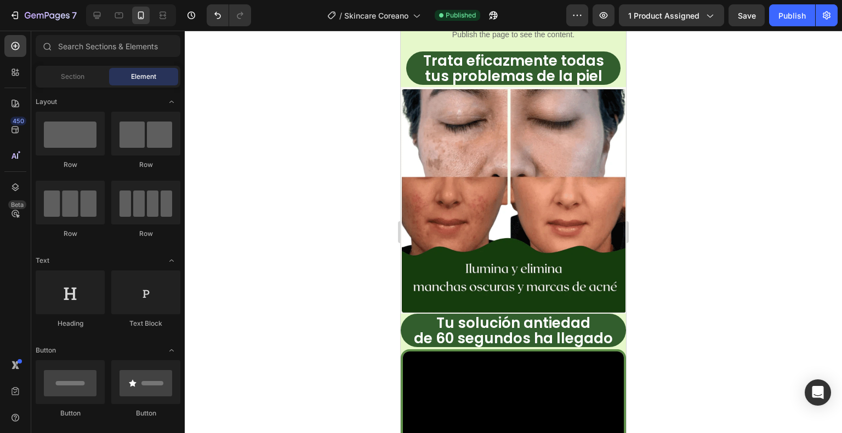
scroll to position [809, 0]
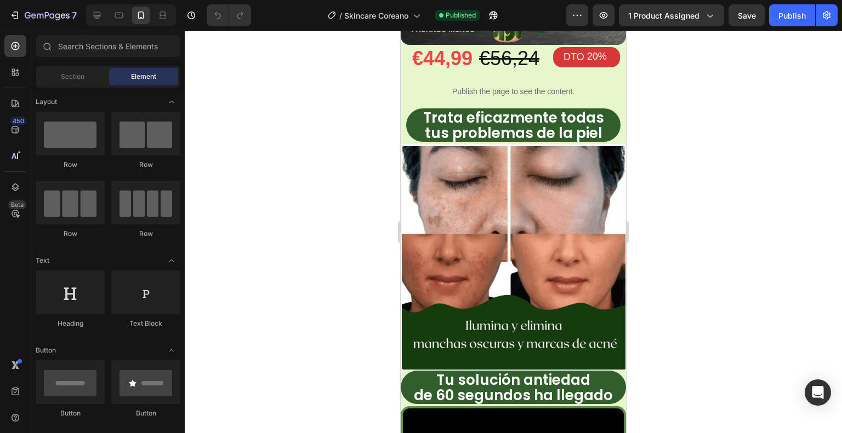
scroll to position [798, 0]
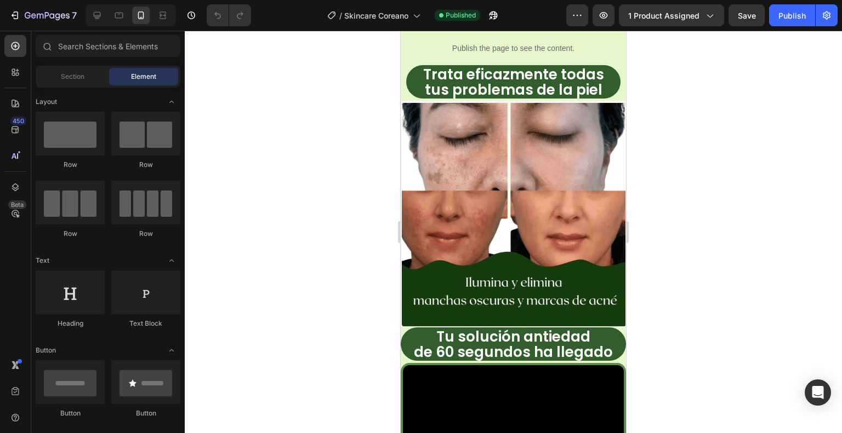
drag, startPoint x: 622, startPoint y: 191, endPoint x: 1036, endPoint y: 244, distance: 417.6
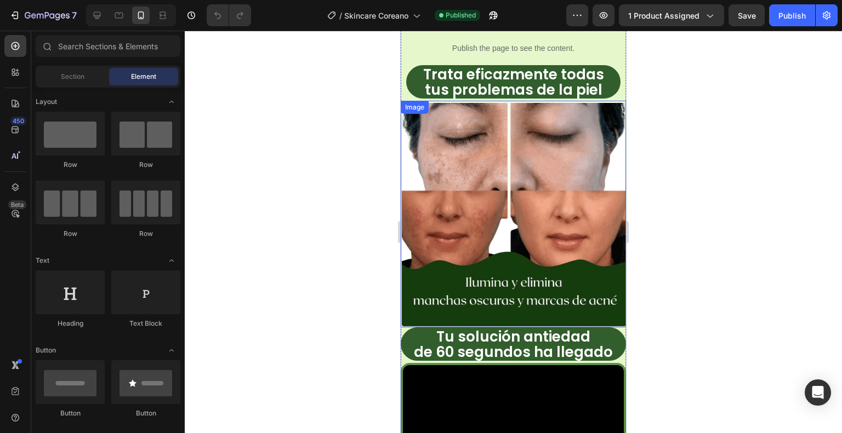
click at [534, 145] on img at bounding box center [513, 214] width 225 height 227
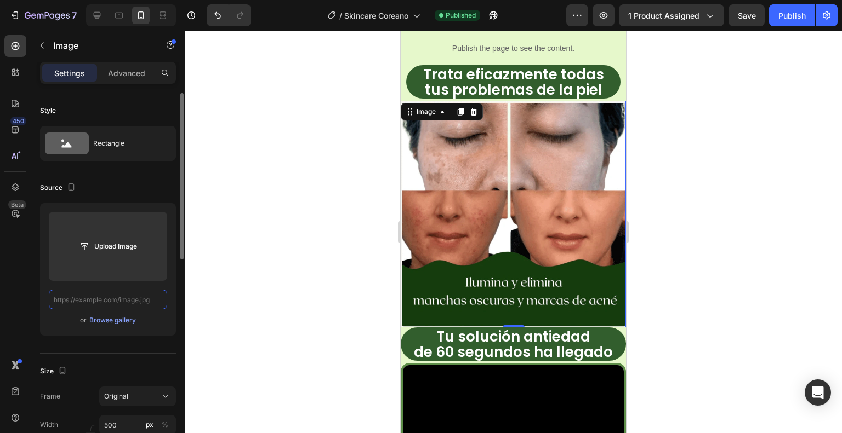
scroll to position [0, 0]
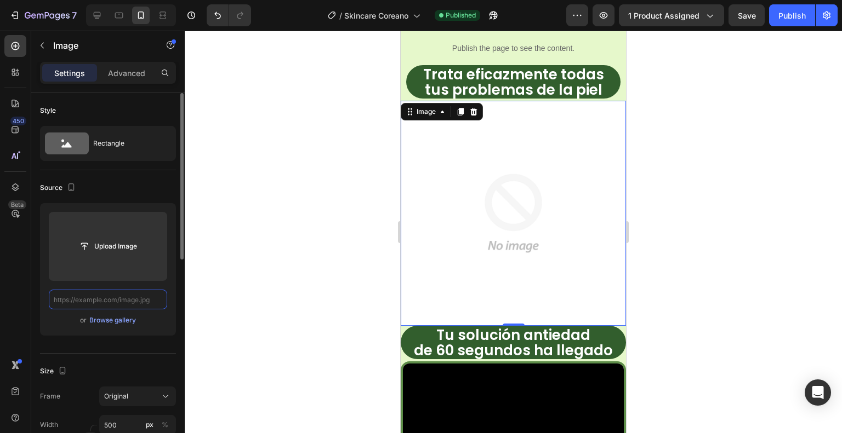
paste input "[URL][DOMAIN_NAME]"
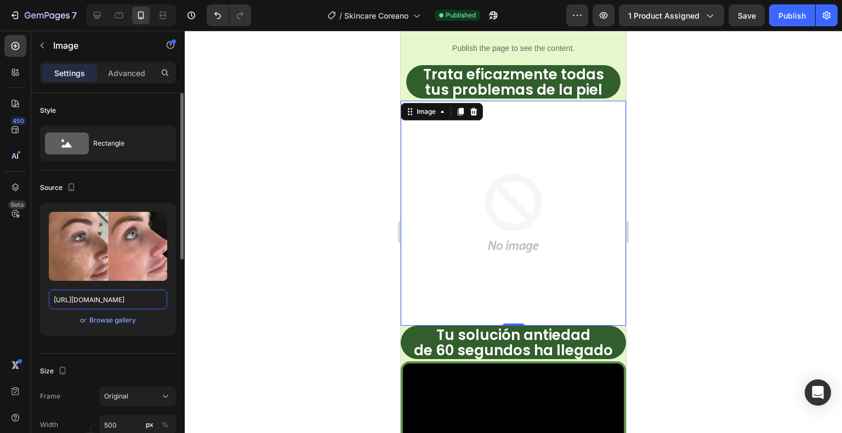
type input "[URL][DOMAIN_NAME]"
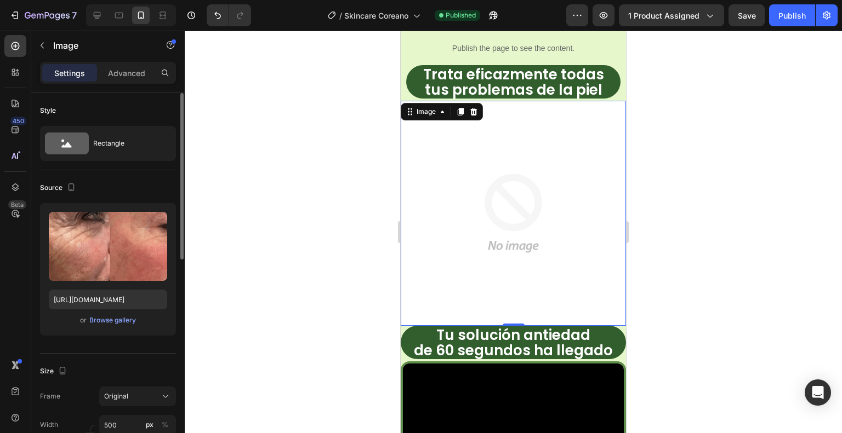
click at [237, 219] on div at bounding box center [513, 232] width 657 height 403
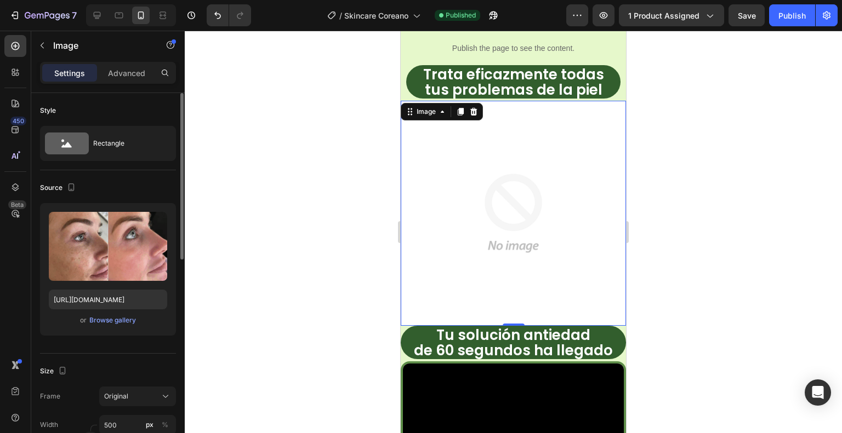
scroll to position [0, 0]
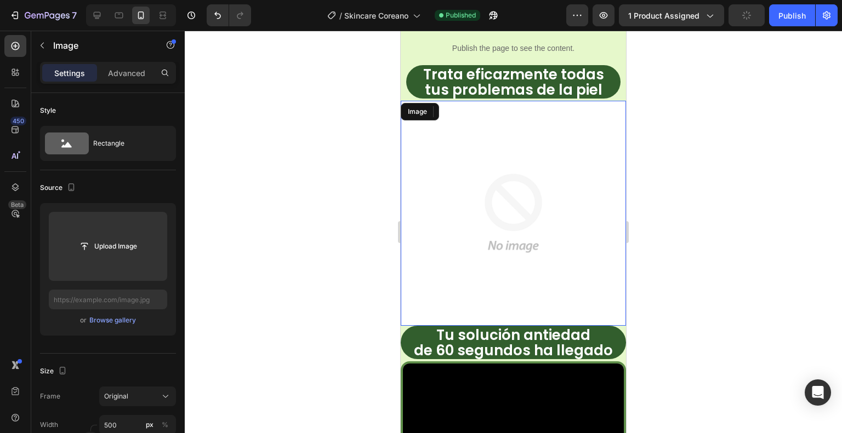
click at [451, 189] on img at bounding box center [513, 213] width 225 height 225
click at [426, 107] on div "Image" at bounding box center [426, 112] width 24 height 10
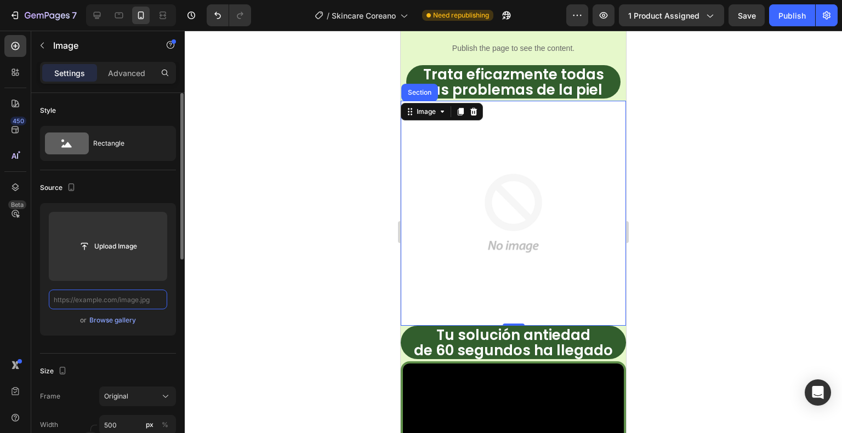
click at [125, 295] on input "text" at bounding box center [108, 300] width 118 height 20
paste input "[URL][DOMAIN_NAME]"
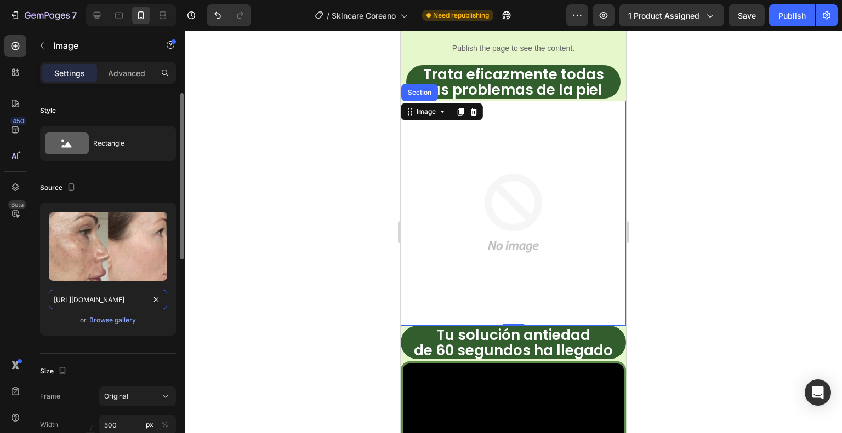
scroll to position [0, 343]
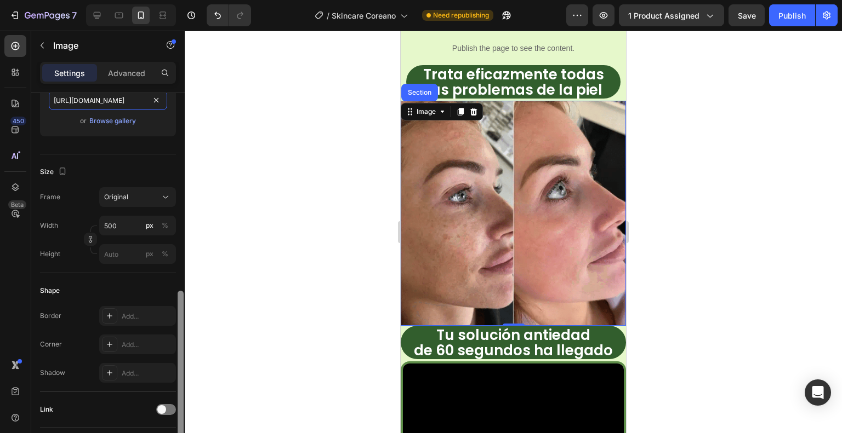
drag, startPoint x: 179, startPoint y: 130, endPoint x: 214, endPoint y: 127, distance: 35.8
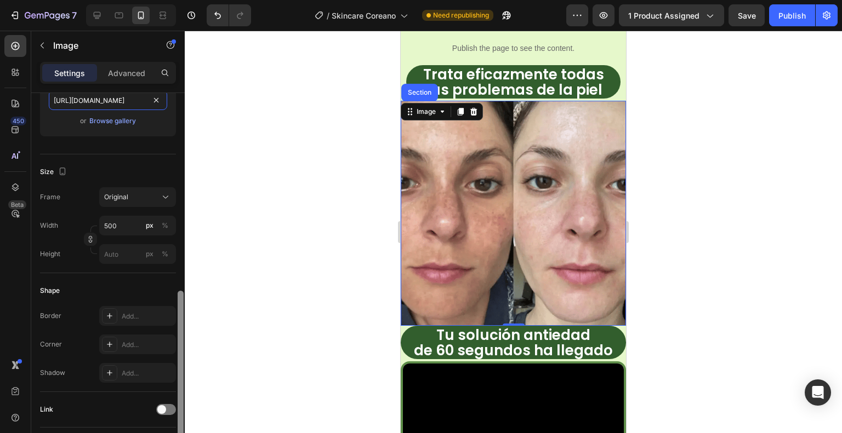
click at [178, 291] on div at bounding box center [181, 374] width 6 height 167
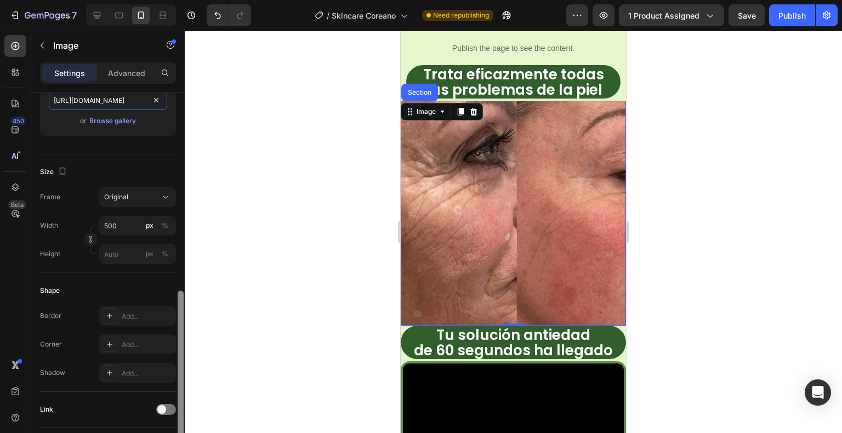
scroll to position [18, 0]
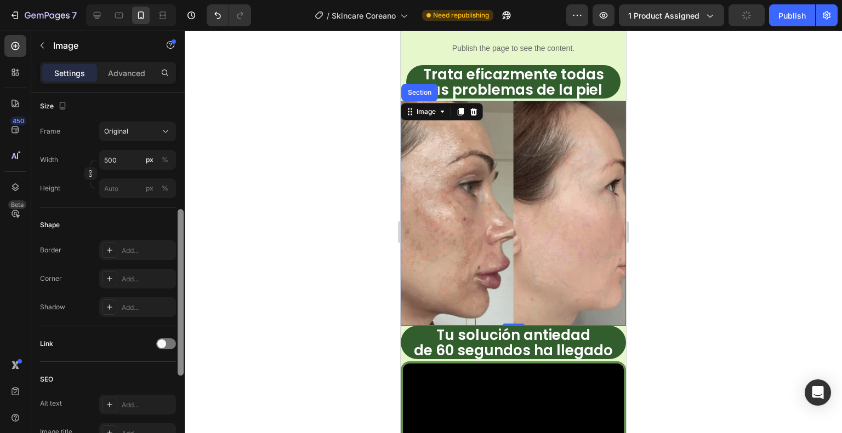
drag, startPoint x: 181, startPoint y: 161, endPoint x: 189, endPoint y: 273, distance: 112.0
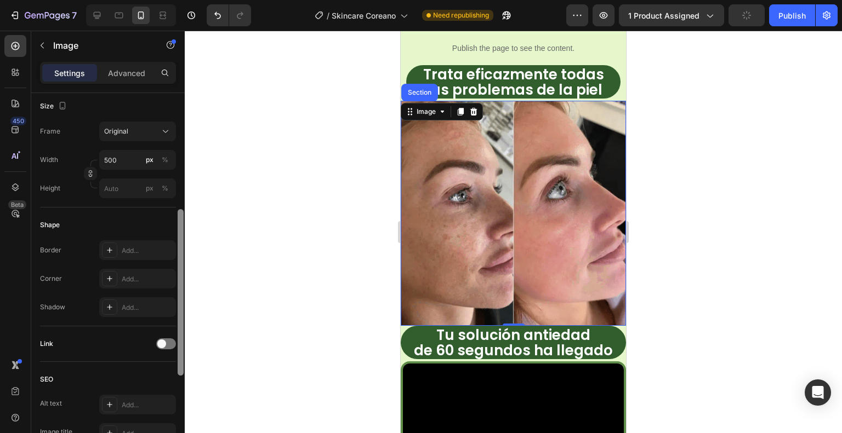
click at [189, 0] on div "7 / Skincare Coreano Need republishing Preview 1 product assigned Publish 450 B…" at bounding box center [421, 0] width 842 height 0
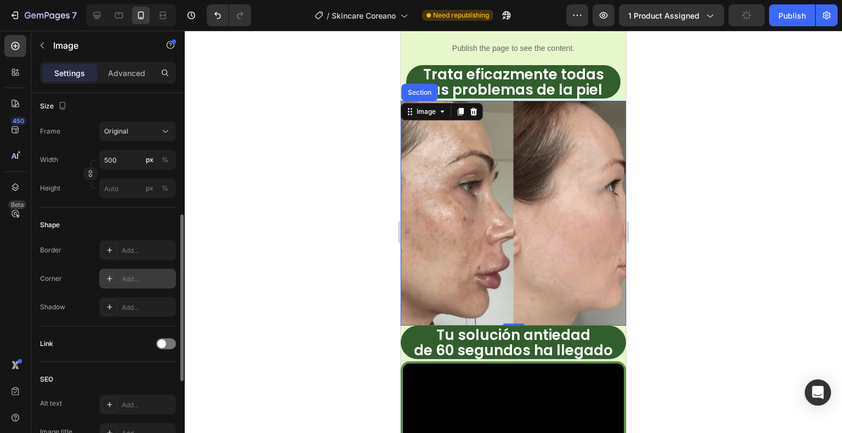
scroll to position [267, 0]
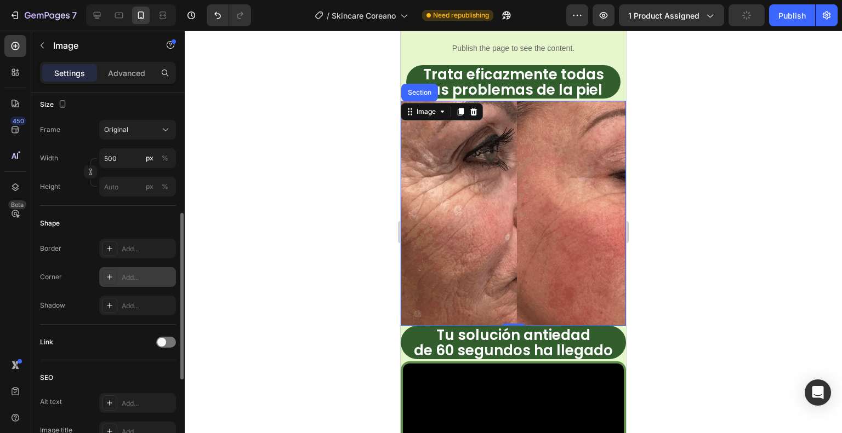
type input "[URL][DOMAIN_NAME]"
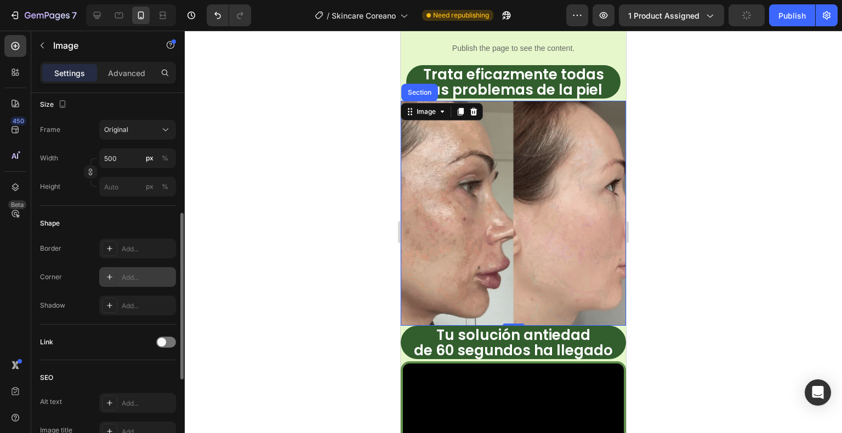
click at [125, 274] on div "Add..." at bounding box center [148, 278] width 52 height 10
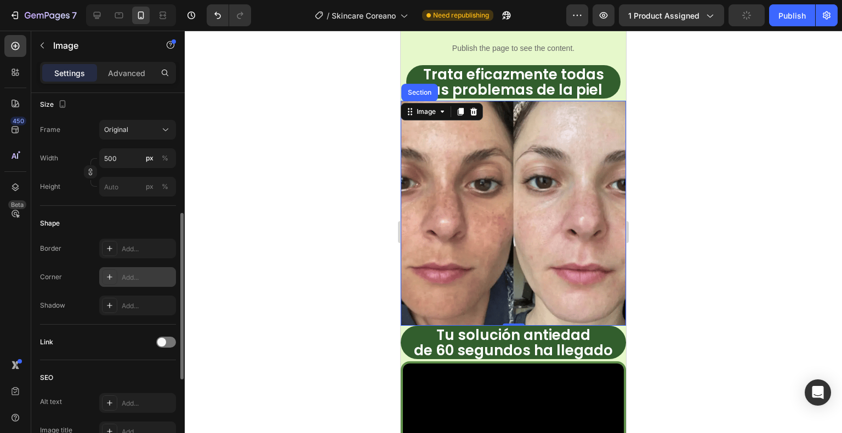
scroll to position [0, 0]
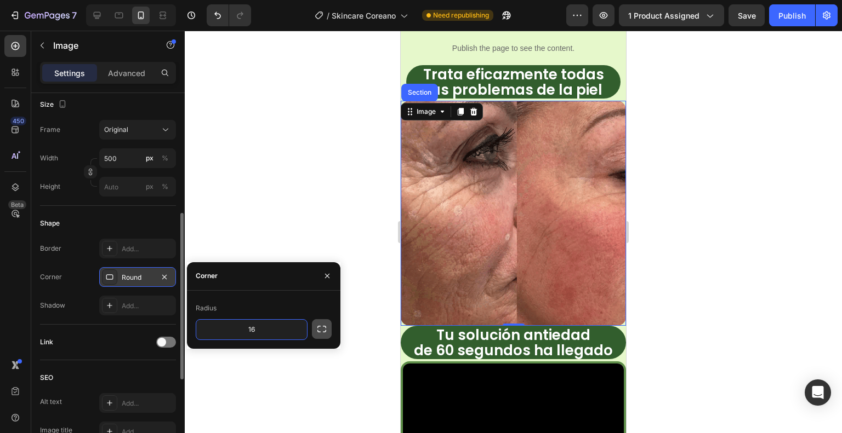
type input "16"
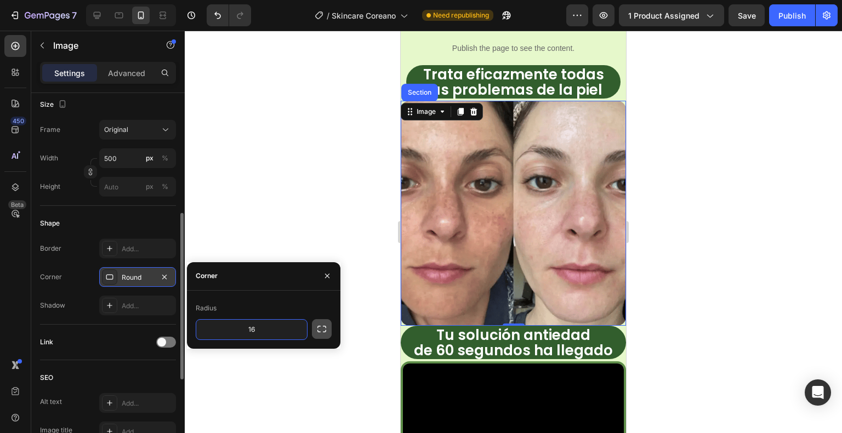
click at [320, 327] on icon "button" at bounding box center [321, 329] width 11 height 11
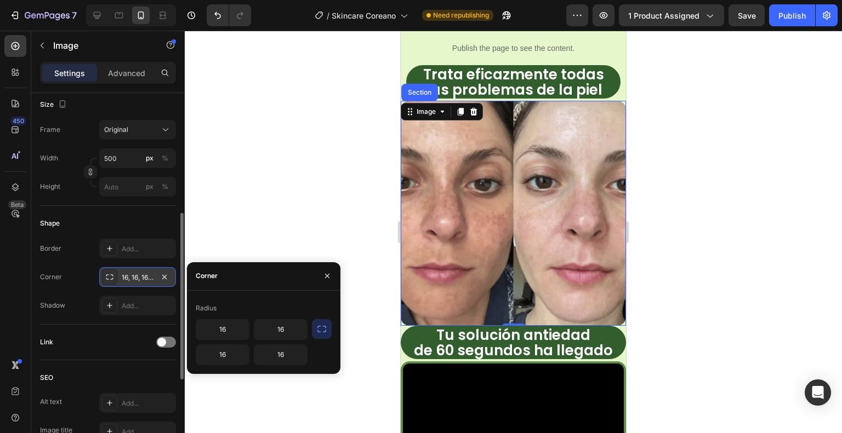
click at [323, 219] on div at bounding box center [513, 232] width 657 height 403
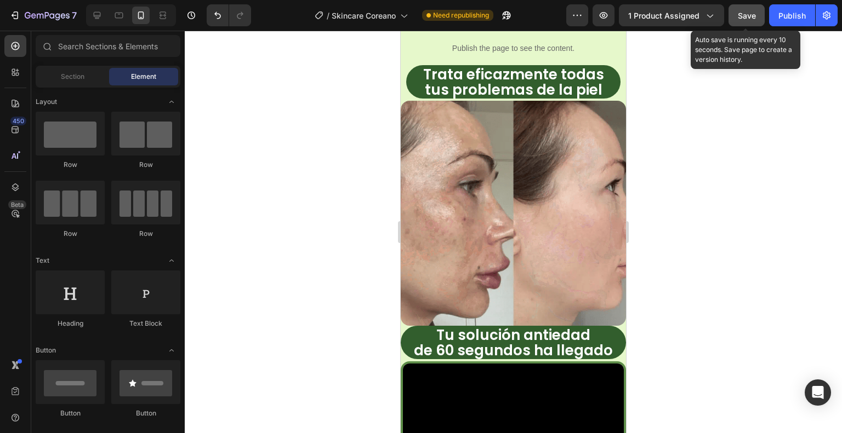
click at [750, 14] on span "Save" at bounding box center [747, 15] width 18 height 9
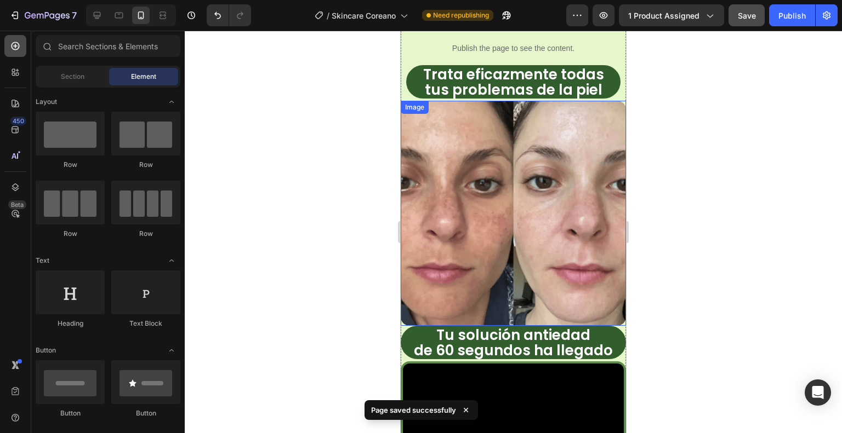
click at [21, 50] on div at bounding box center [15, 46] width 22 height 22
click at [95, 48] on input "text" at bounding box center [108, 46] width 145 height 22
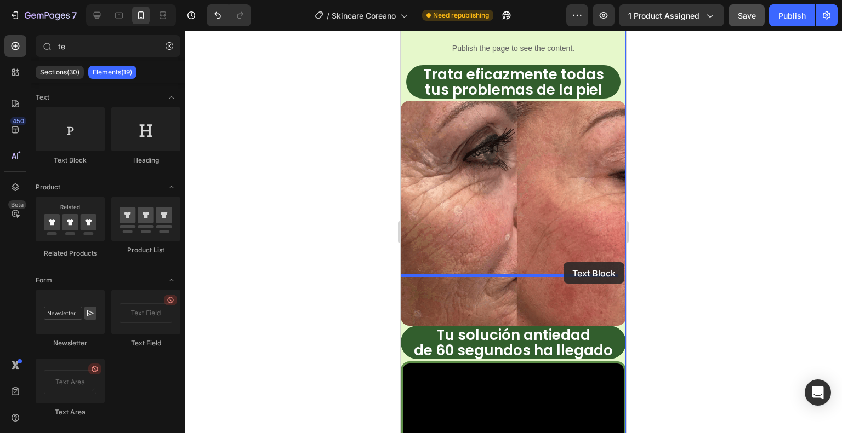
drag, startPoint x: 478, startPoint y: 169, endPoint x: 563, endPoint y: 263, distance: 126.4
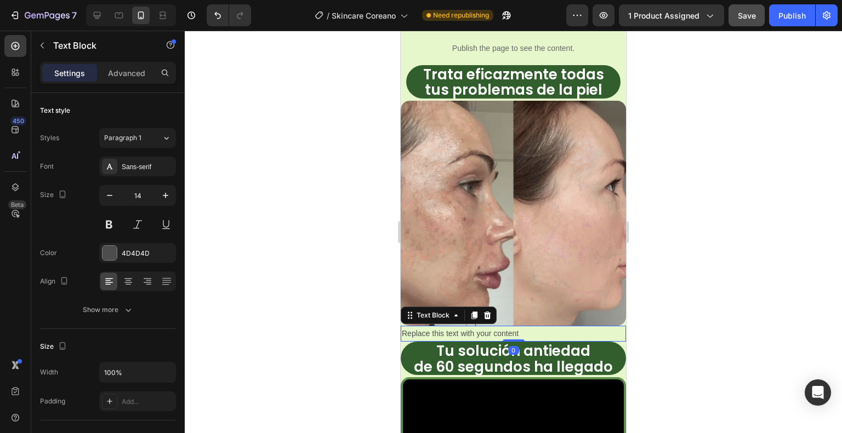
type input "t"
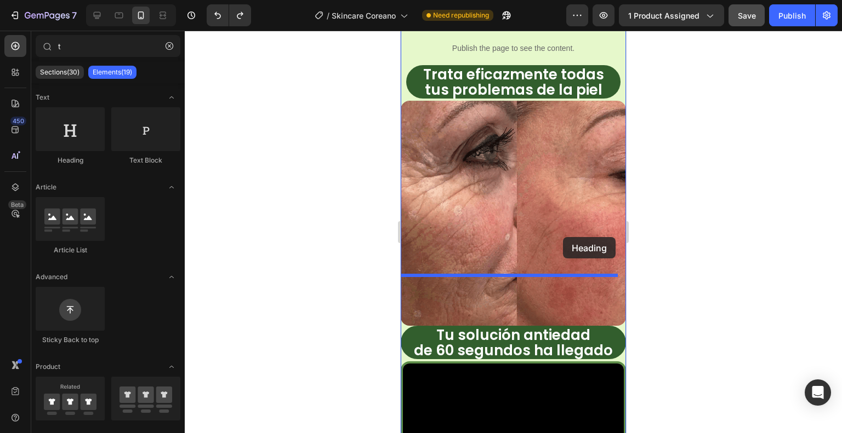
drag, startPoint x: 480, startPoint y: 151, endPoint x: 563, endPoint y: 238, distance: 120.6
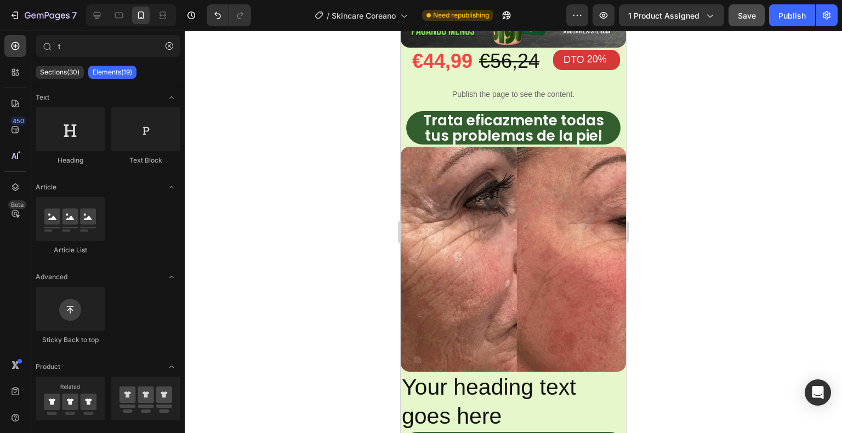
scroll to position [767, 0]
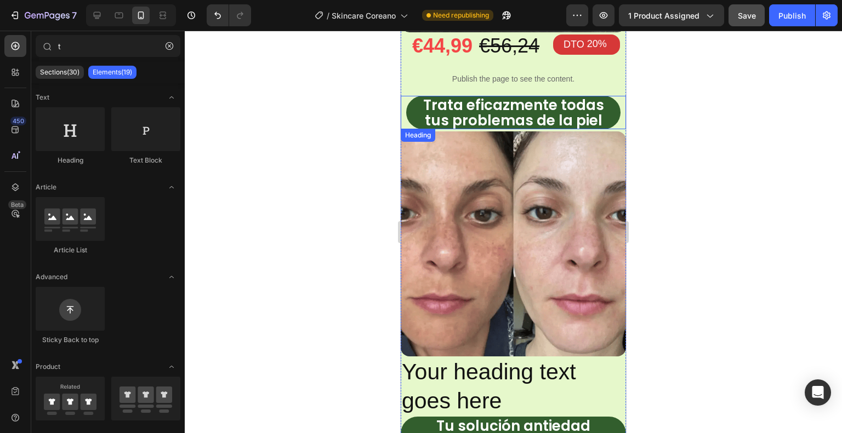
click at [552, 111] on strong "tus problemas de la piel" at bounding box center [514, 121] width 178 height 20
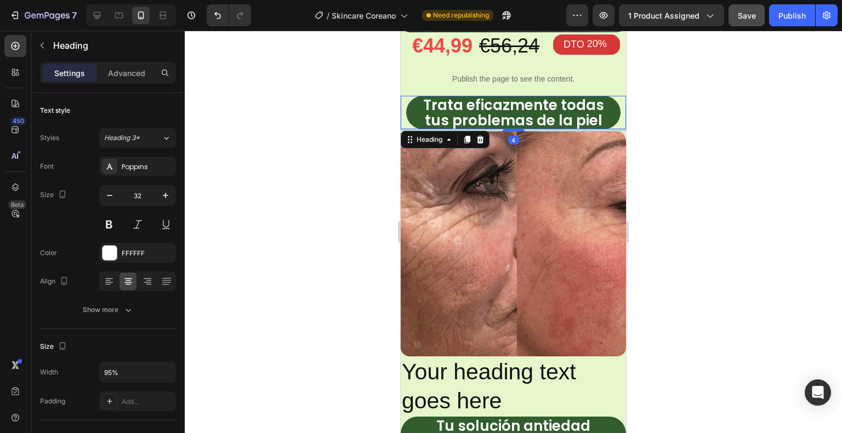
click at [463, 135] on icon at bounding box center [467, 139] width 9 height 9
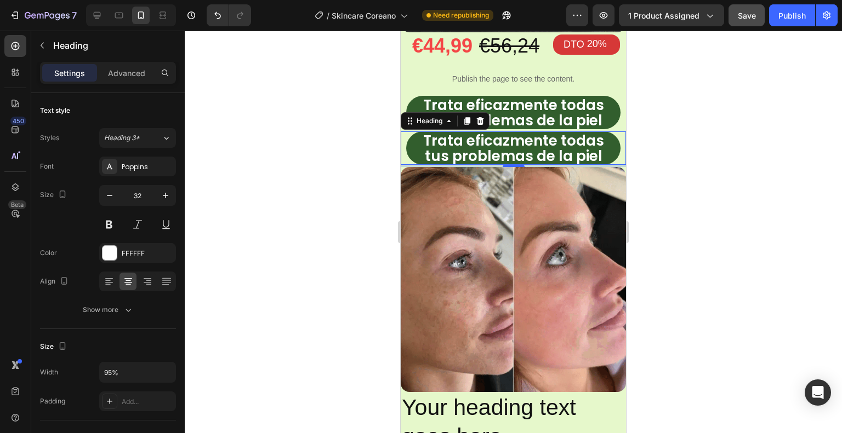
scroll to position [267, 0]
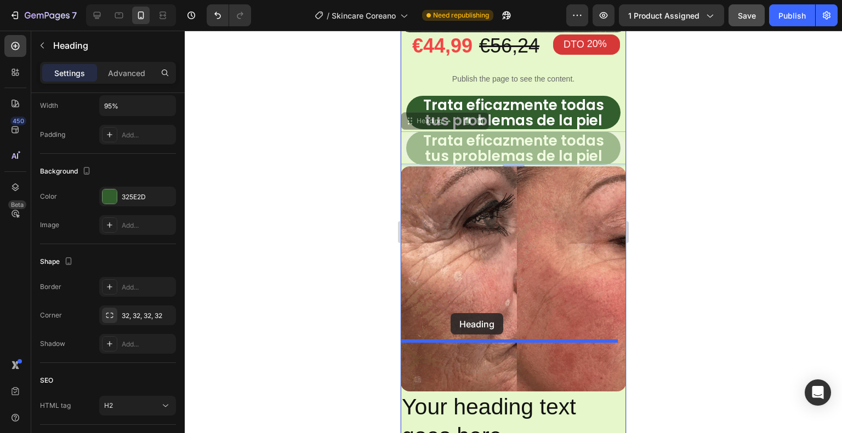
drag, startPoint x: 415, startPoint y: 79, endPoint x: 450, endPoint y: 313, distance: 236.6
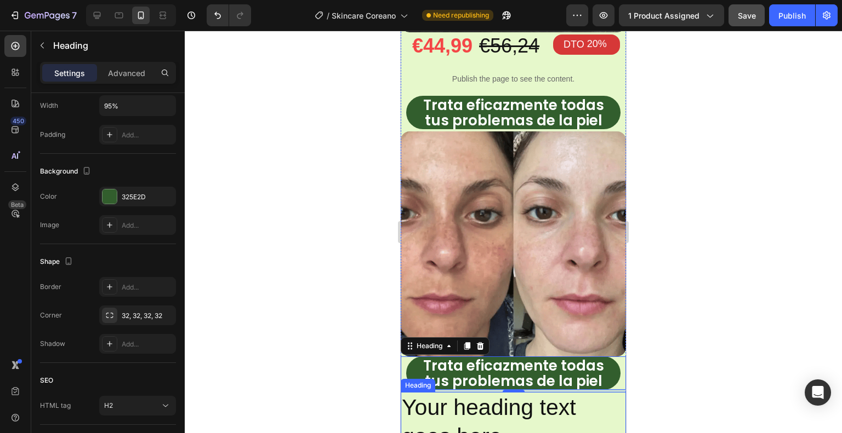
click at [460, 392] on h2 "Your heading text goes here" at bounding box center [513, 422] width 225 height 61
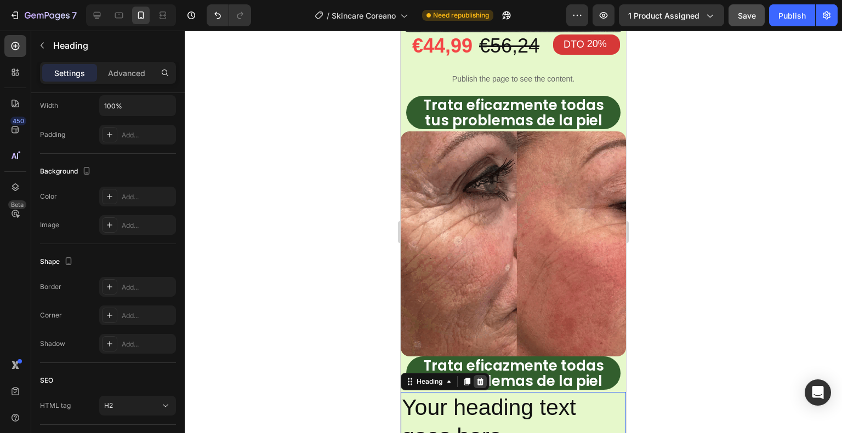
click at [478, 378] on icon at bounding box center [480, 382] width 9 height 9
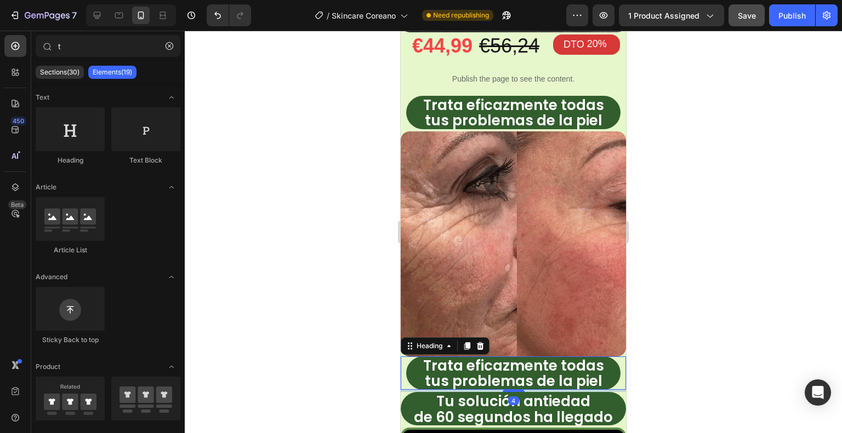
click at [459, 372] on strong "tus problemas de la piel" at bounding box center [514, 382] width 178 height 20
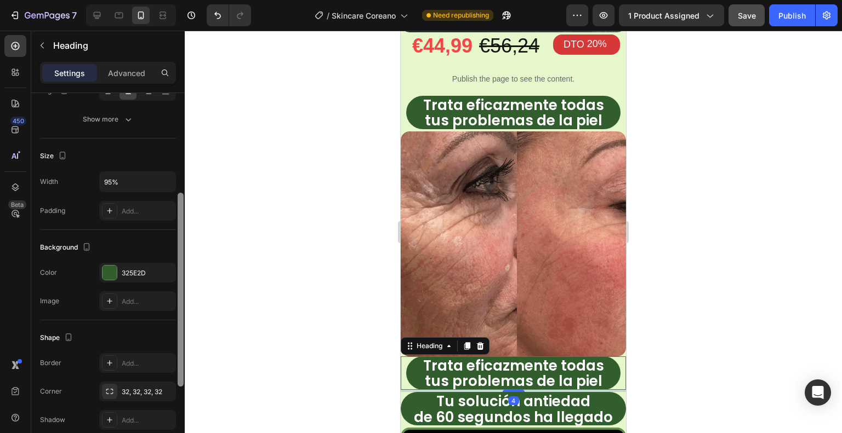
drag, startPoint x: 181, startPoint y: 270, endPoint x: 187, endPoint y: 344, distance: 74.8
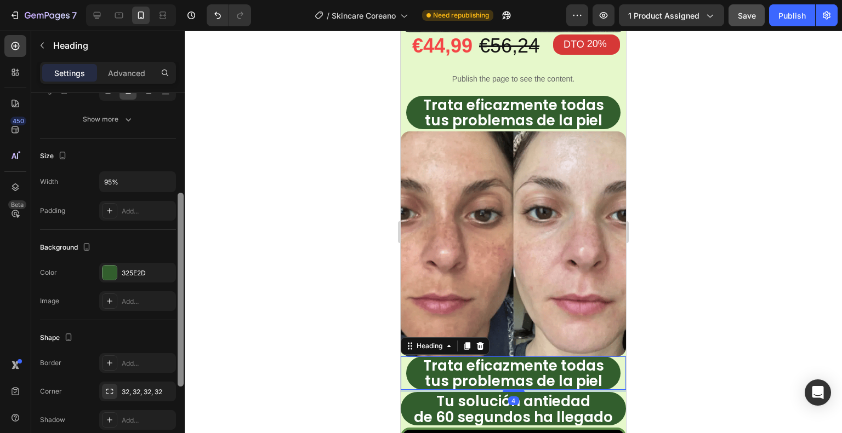
click at [190, 0] on div "7 / Skincare Coreano Need republishing Preview 1 product assigned Save Publish …" at bounding box center [421, 0] width 842 height 0
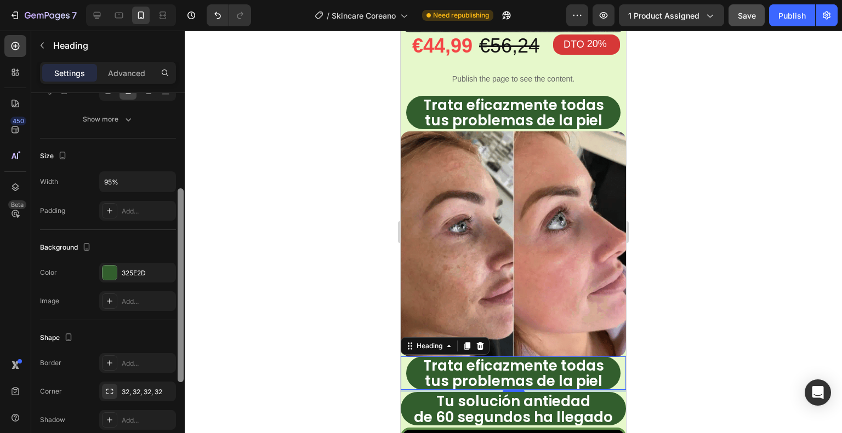
scroll to position [188, 0]
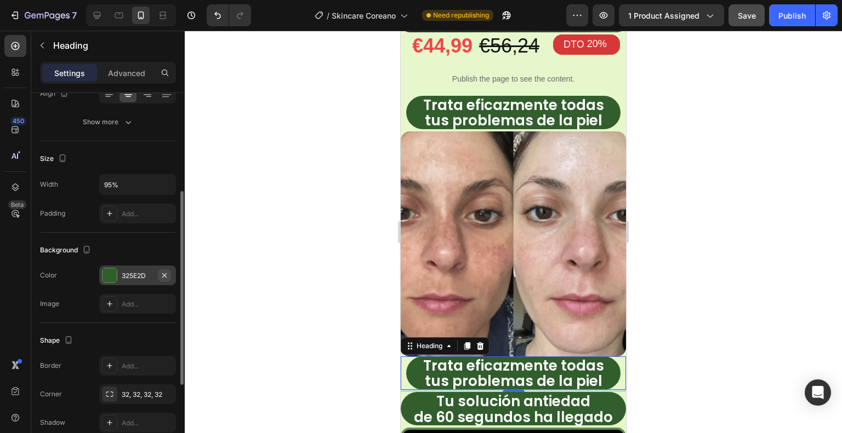
click at [162, 275] on icon "button" at bounding box center [164, 275] width 9 height 9
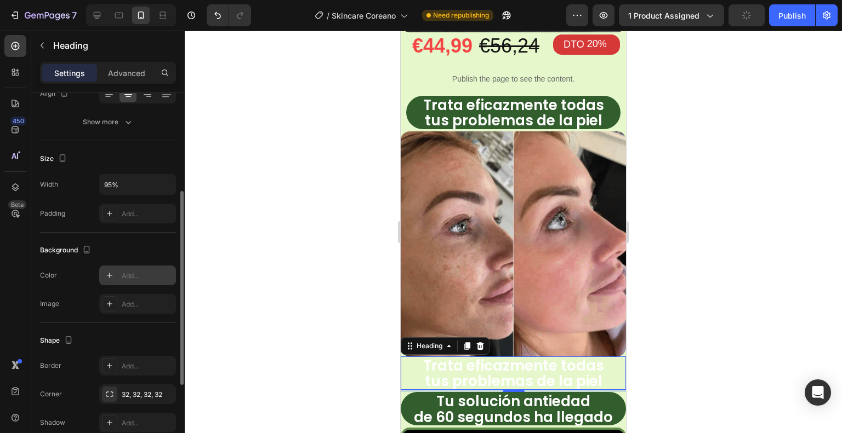
click at [601, 357] on h2 "Trata eficazmente todas tus problemas de la piel" at bounding box center [513, 373] width 214 height 33
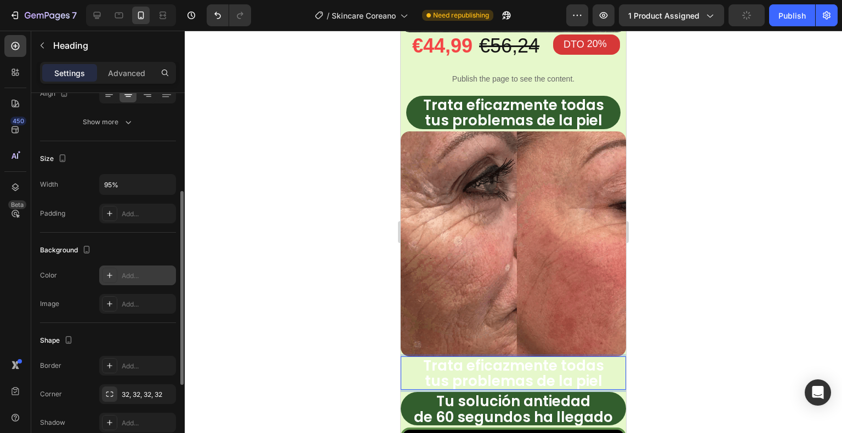
click at [603, 358] on p "Trata eficazmente todas tus problemas de la piel" at bounding box center [513, 373] width 212 height 31
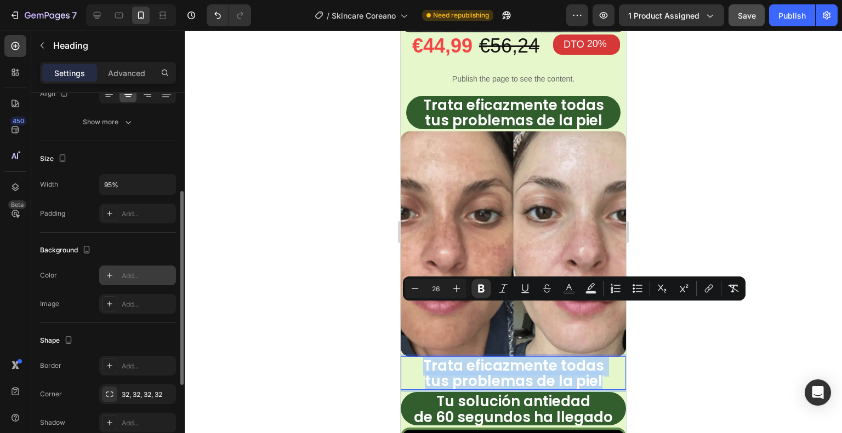
drag, startPoint x: 604, startPoint y: 329, endPoint x: 421, endPoint y: 315, distance: 183.6
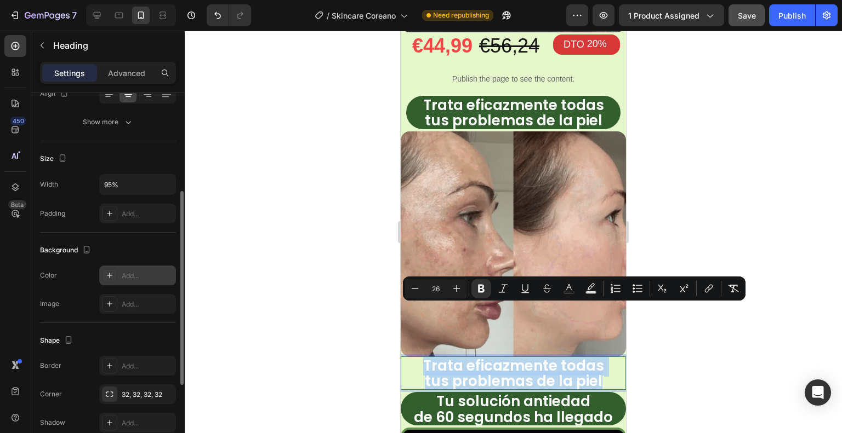
click at [421, 358] on p "Trata eficazmente todas tus problemas de la piel" at bounding box center [513, 373] width 212 height 31
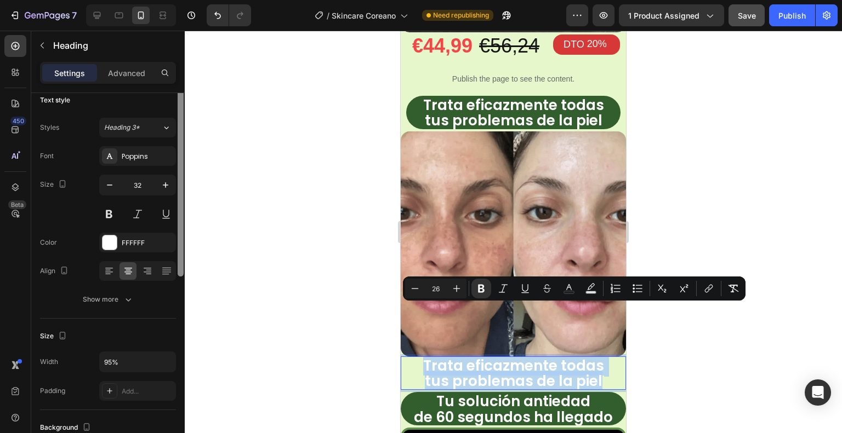
scroll to position [0, 0]
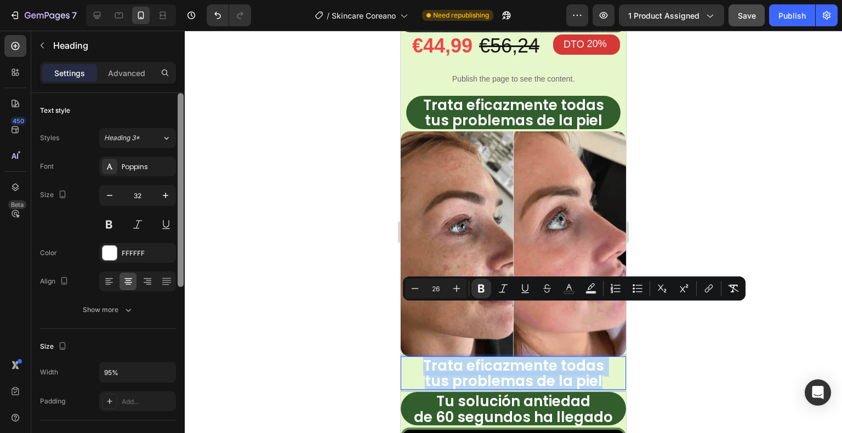
drag, startPoint x: 181, startPoint y: 207, endPoint x: 182, endPoint y: 104, distance: 103.6
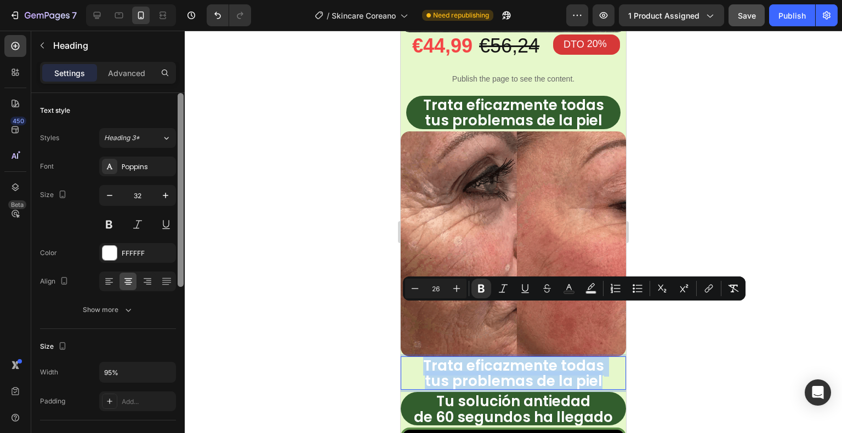
click at [182, 104] on div at bounding box center [181, 190] width 6 height 194
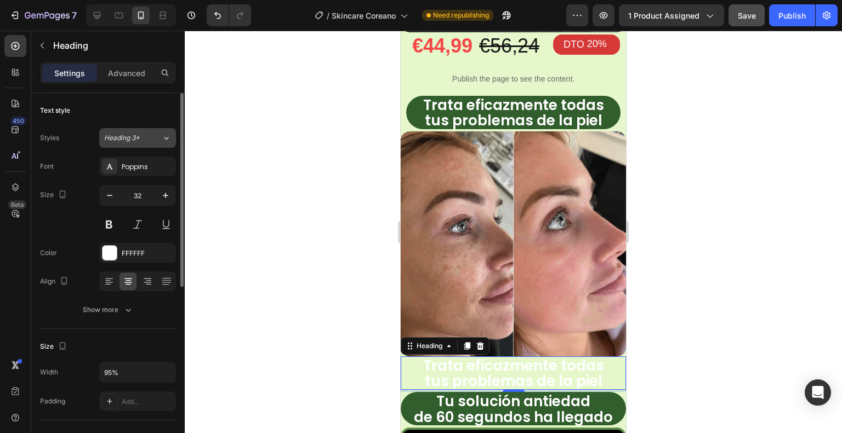
click at [160, 137] on div "Heading 3*" at bounding box center [133, 138] width 58 height 10
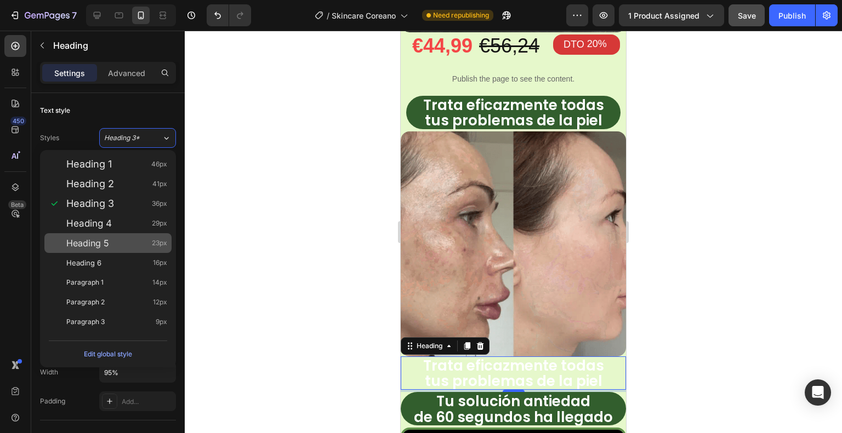
click at [127, 238] on div "Heading 5 23px" at bounding box center [116, 243] width 101 height 11
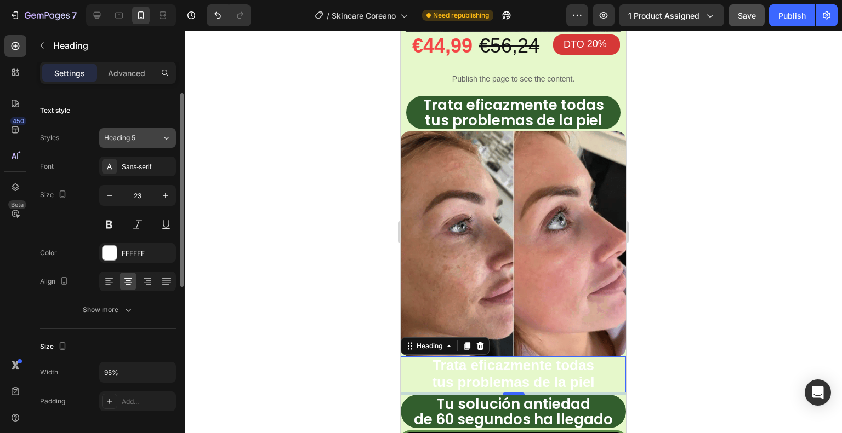
click at [161, 137] on div "Heading 5" at bounding box center [133, 138] width 58 height 10
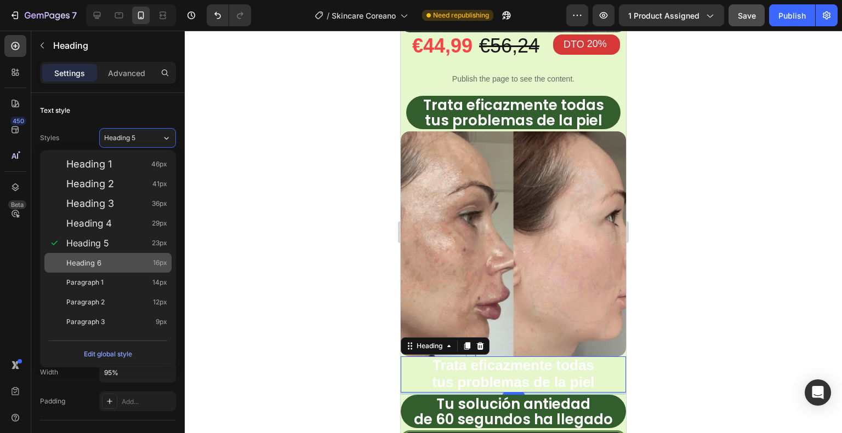
click at [124, 263] on div "Heading 6 16px" at bounding box center [116, 263] width 101 height 11
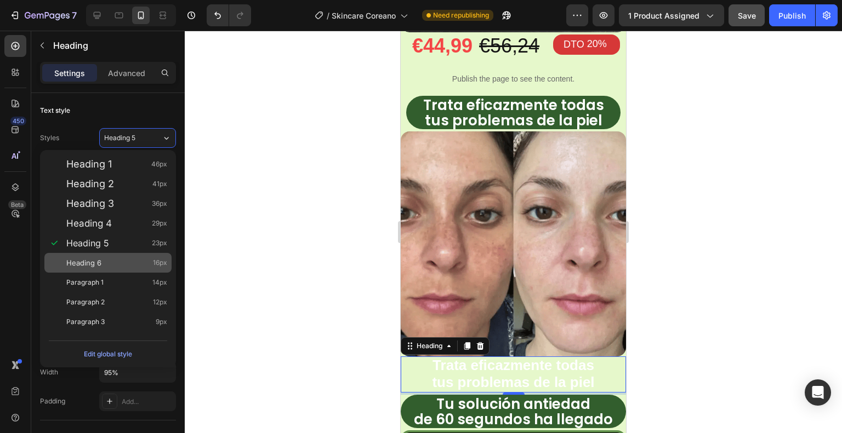
type input "16"
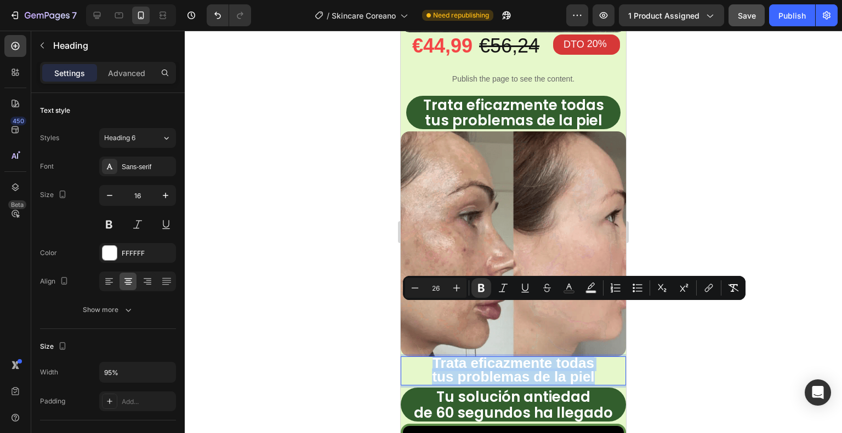
drag, startPoint x: 598, startPoint y: 325, endPoint x: 430, endPoint y: 313, distance: 168.6
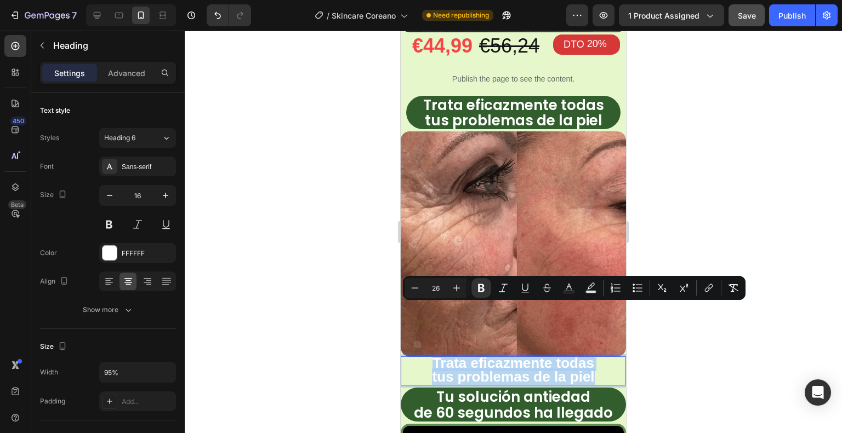
click at [430, 358] on p "Trata eficazmente todas tus problemas de la piel" at bounding box center [513, 371] width 212 height 27
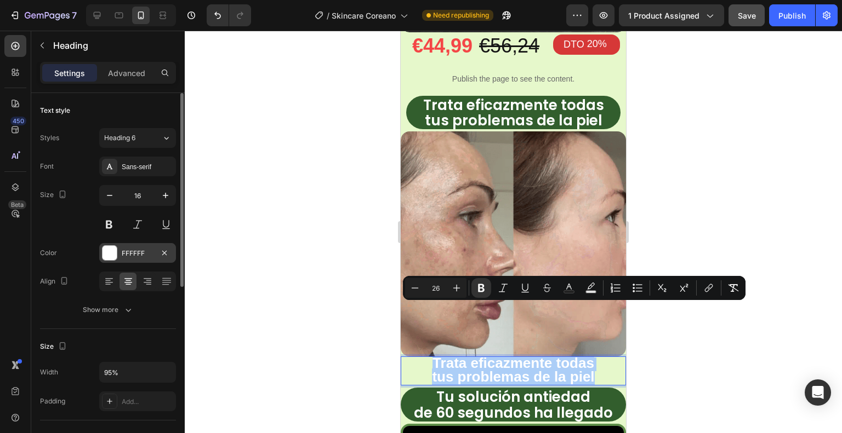
click at [118, 254] on div "FFFFFF" at bounding box center [137, 253] width 77 height 20
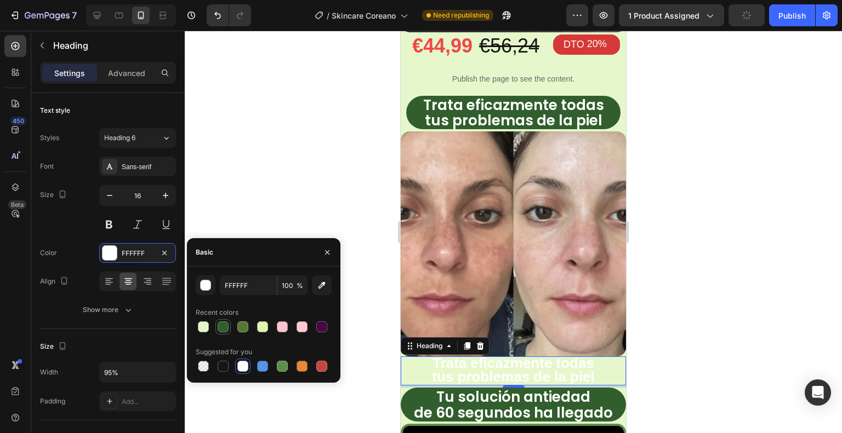
click at [224, 329] on div at bounding box center [223, 327] width 11 height 11
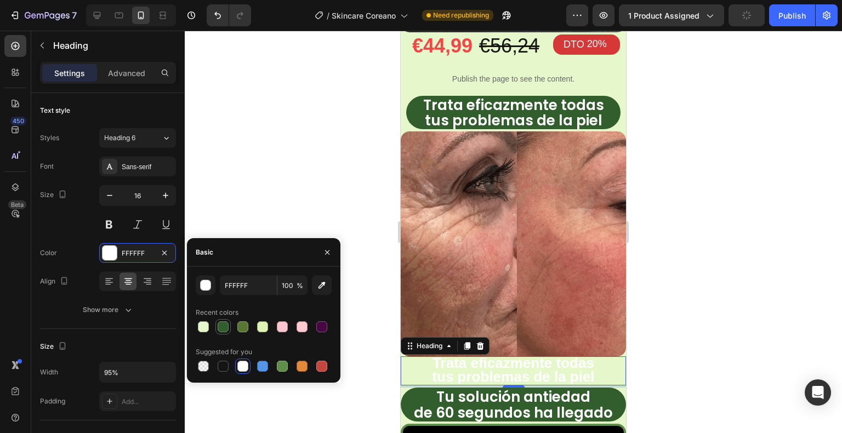
type input "325E2D"
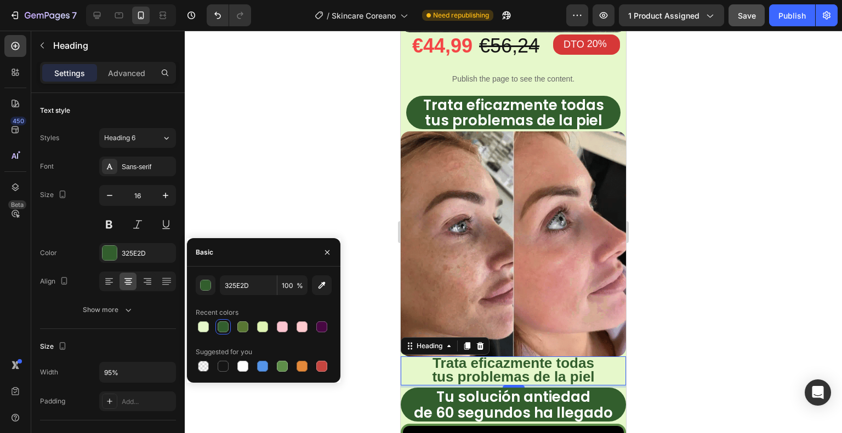
click at [369, 284] on div at bounding box center [513, 232] width 657 height 403
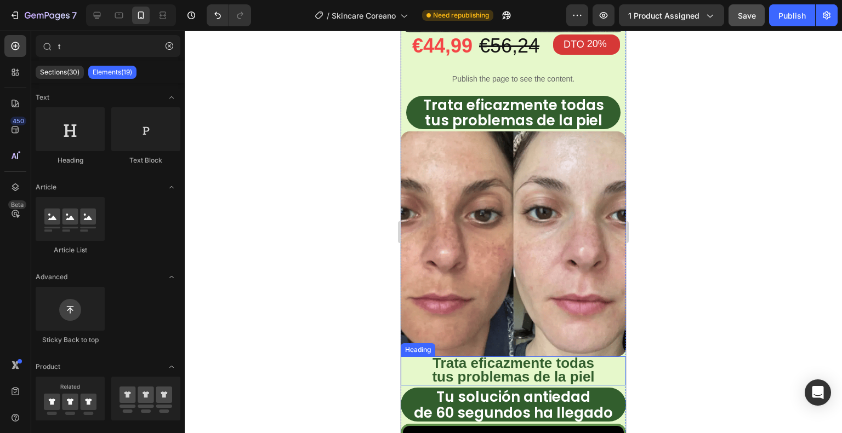
click at [596, 358] on p "⁠⁠⁠⁠⁠⁠⁠ Trata eficazmente todas tus problemas de la piel" at bounding box center [513, 371] width 212 height 27
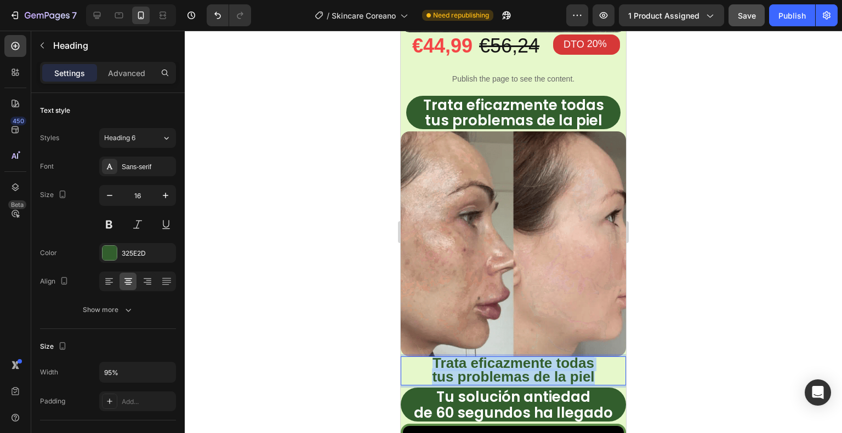
drag, startPoint x: 598, startPoint y: 324, endPoint x: 431, endPoint y: 308, distance: 167.4
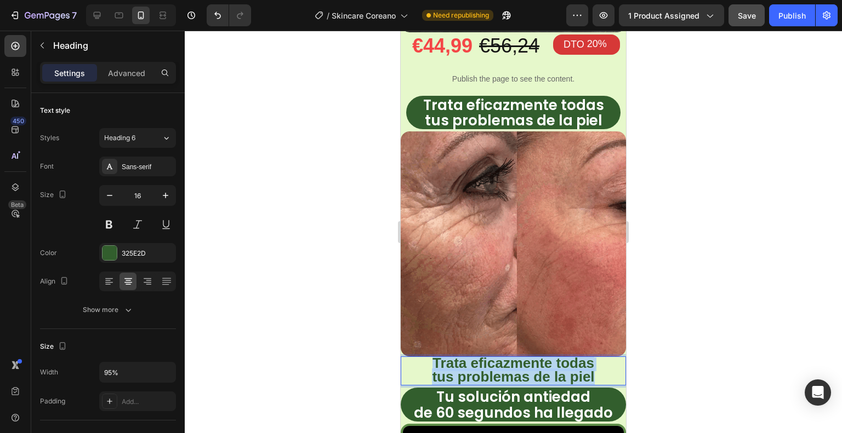
click at [431, 358] on p "Trata eficazmente todas tus problemas de la piel" at bounding box center [513, 371] width 212 height 27
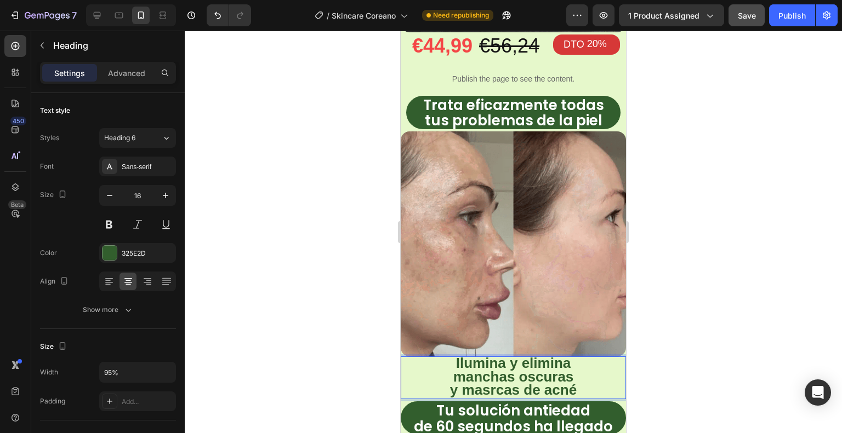
click at [721, 295] on div at bounding box center [513, 232] width 657 height 403
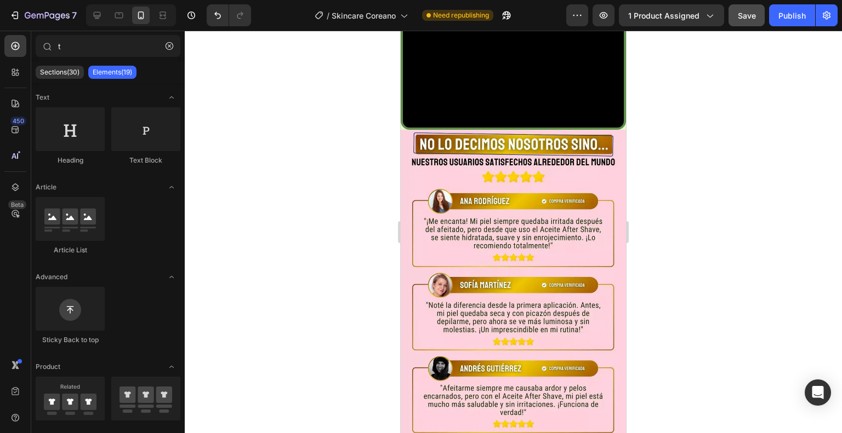
scroll to position [1368, 0]
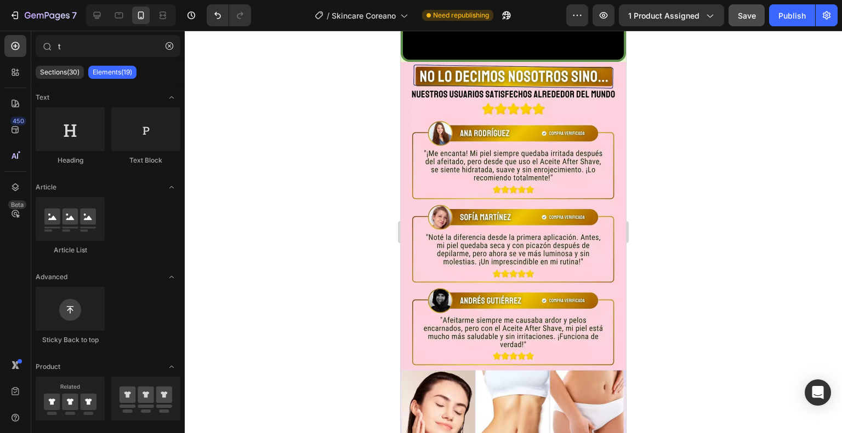
drag, startPoint x: 624, startPoint y: 174, endPoint x: 1100, endPoint y: 187, distance: 476.4
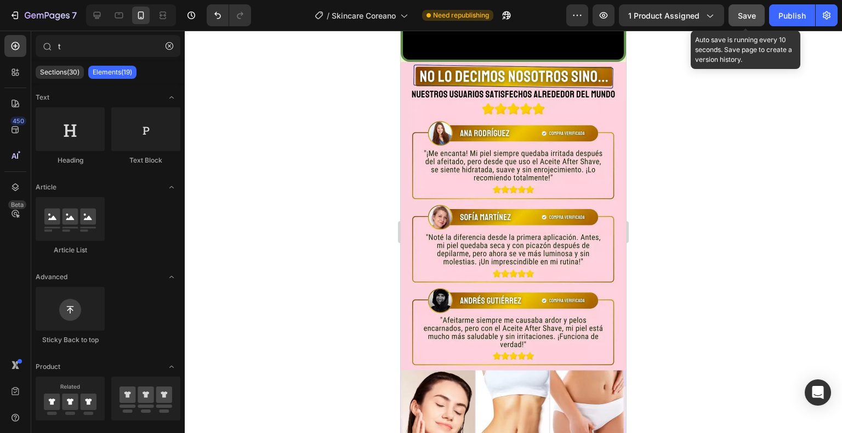
click at [739, 11] on span "Save" at bounding box center [747, 15] width 18 height 9
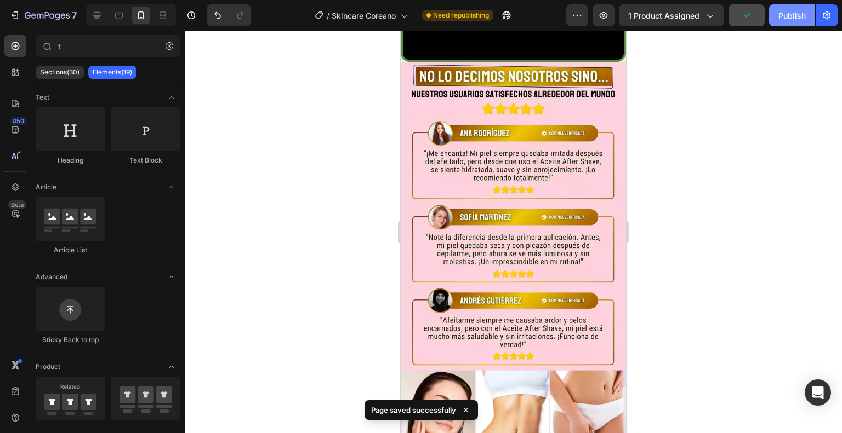
click at [776, 15] on button "Publish" at bounding box center [792, 15] width 46 height 22
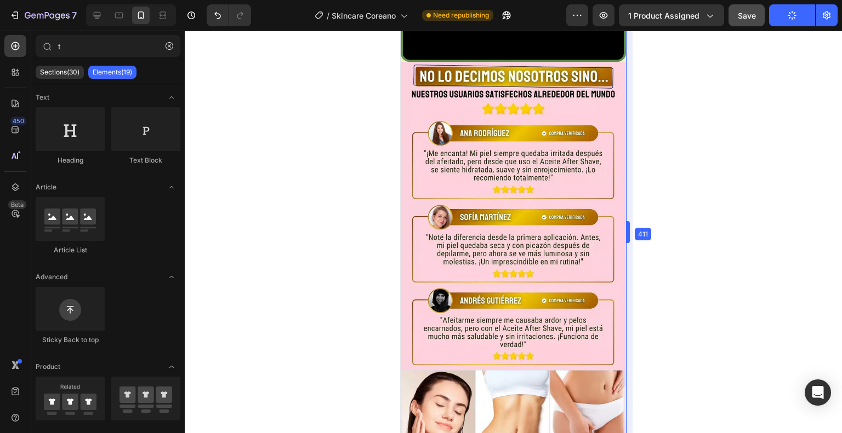
drag, startPoint x: 625, startPoint y: 244, endPoint x: 627, endPoint y: 219, distance: 25.8
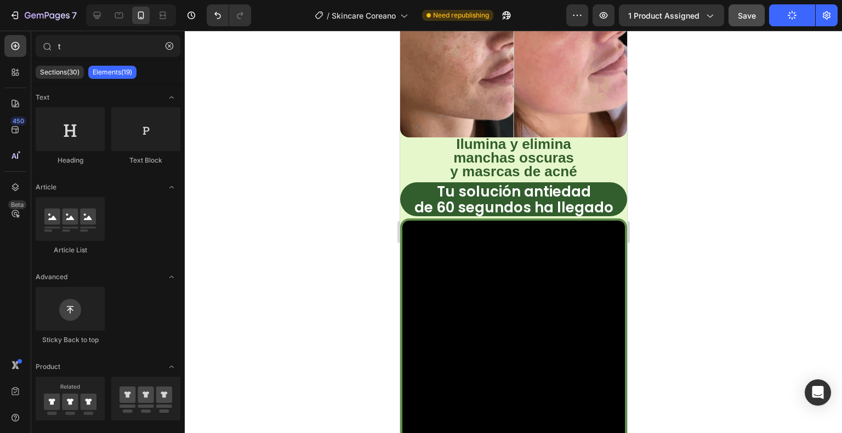
scroll to position [965, 0]
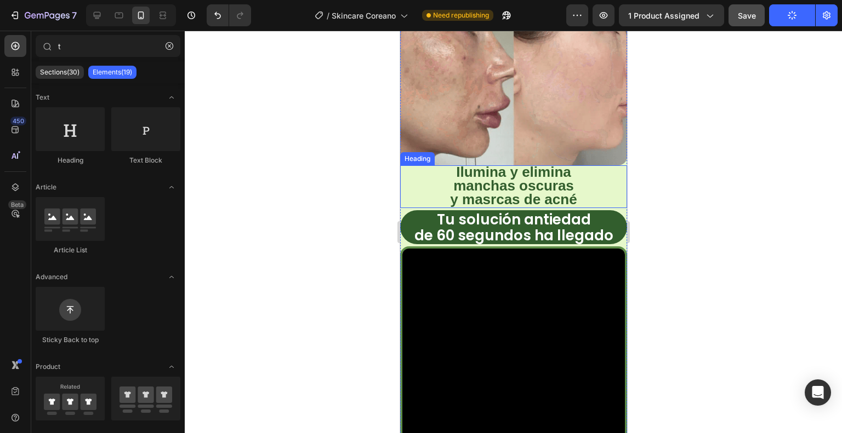
click at [575, 167] on p "⁠⁠⁠⁠⁠⁠⁠ Ilumina y elimina manchas oscuras y masrcas de acné" at bounding box center [512, 187] width 213 height 41
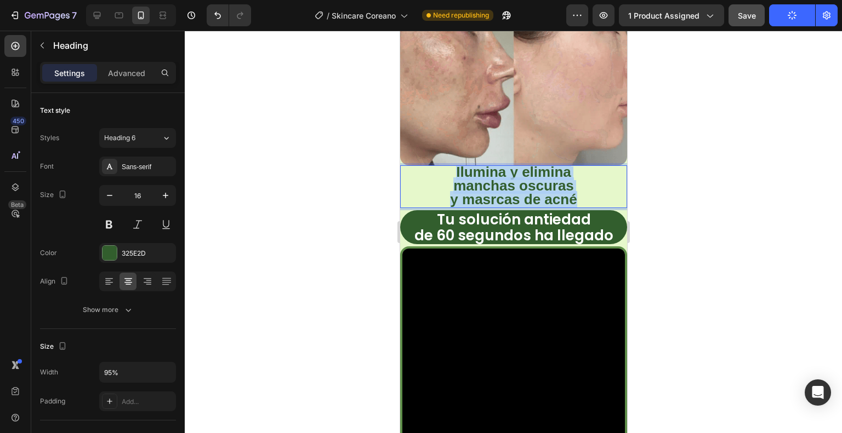
drag, startPoint x: 587, startPoint y: 150, endPoint x: 450, endPoint y: 120, distance: 139.6
click at [450, 167] on p "Ilumina y elimina manchas oscuras y masrcas de acné" at bounding box center [512, 187] width 213 height 41
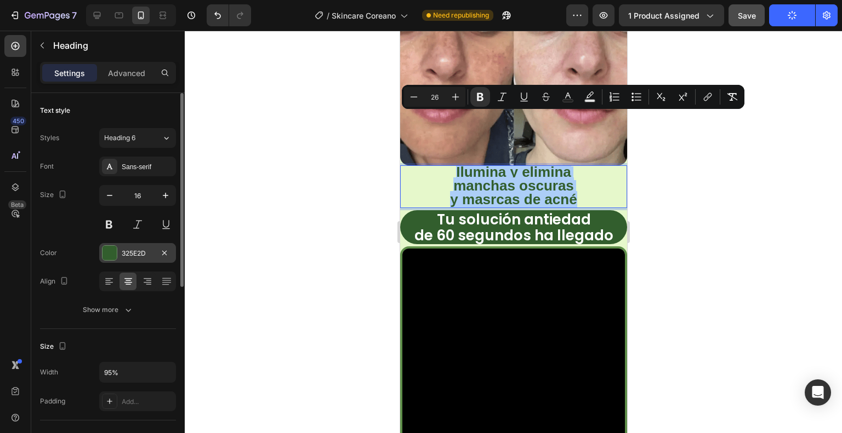
click at [142, 247] on div "325E2D" at bounding box center [137, 253] width 77 height 20
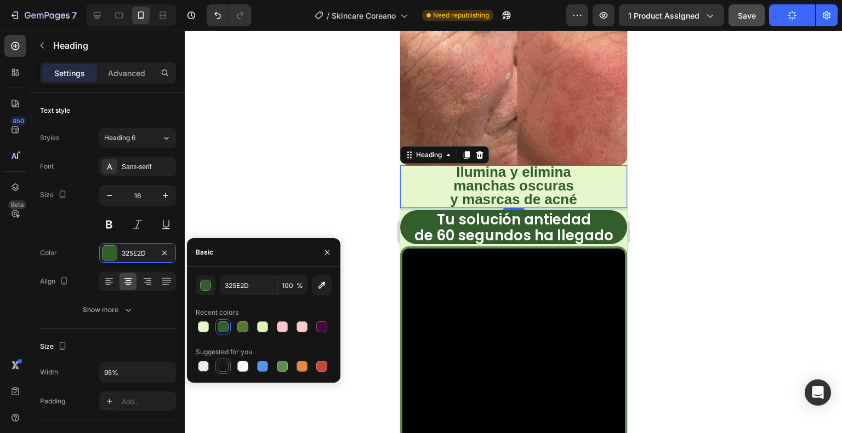
click at [222, 369] on div at bounding box center [223, 366] width 11 height 11
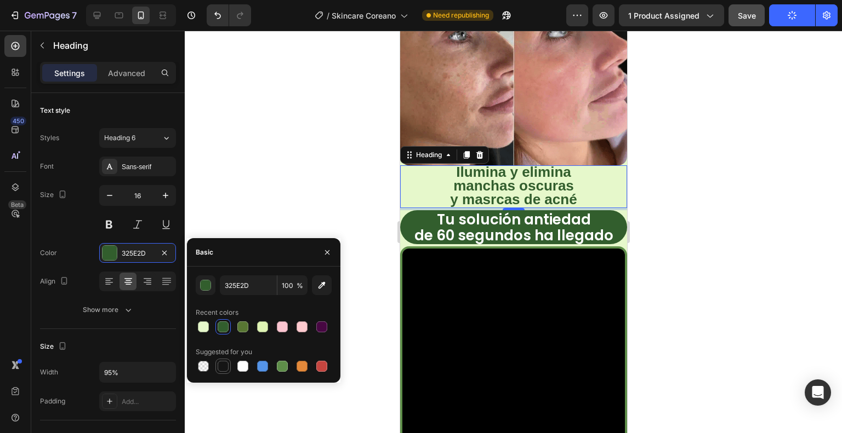
type input "151515"
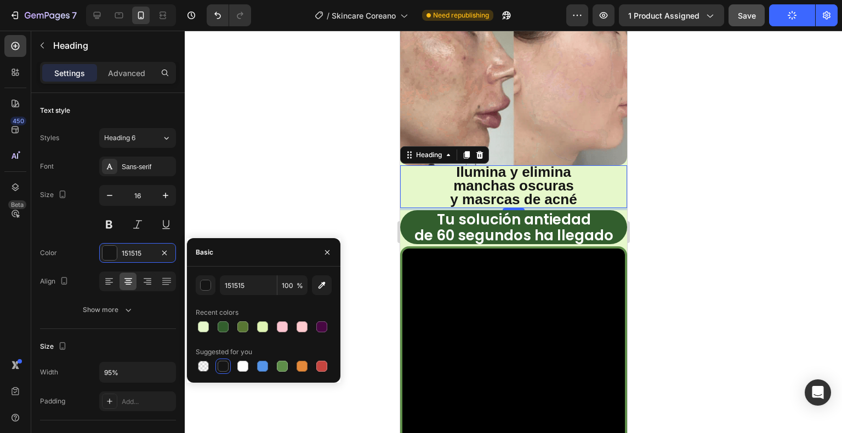
click at [293, 214] on div at bounding box center [513, 232] width 657 height 403
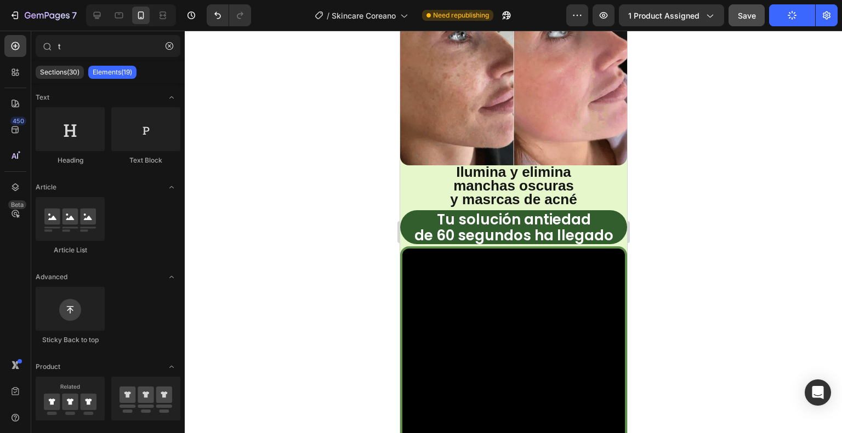
click at [706, 178] on div at bounding box center [513, 232] width 657 height 403
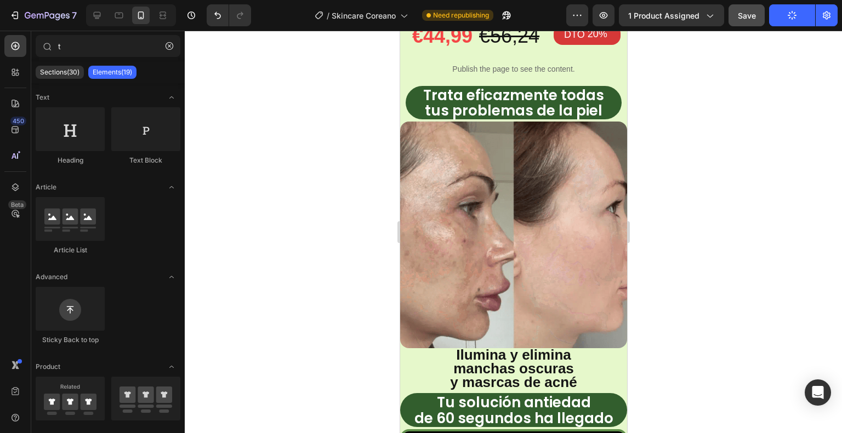
scroll to position [748, 0]
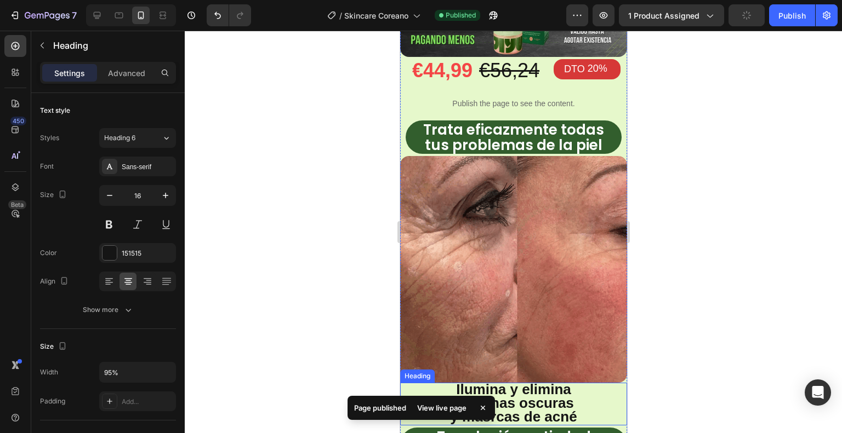
click at [483, 409] on strong "y masrcas de acné" at bounding box center [512, 417] width 127 height 16
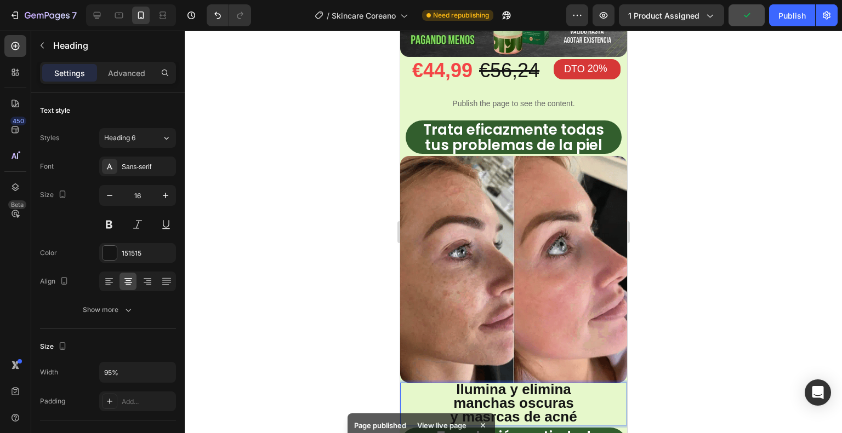
click at [484, 409] on strong "y masrcas de acné" at bounding box center [512, 417] width 127 height 16
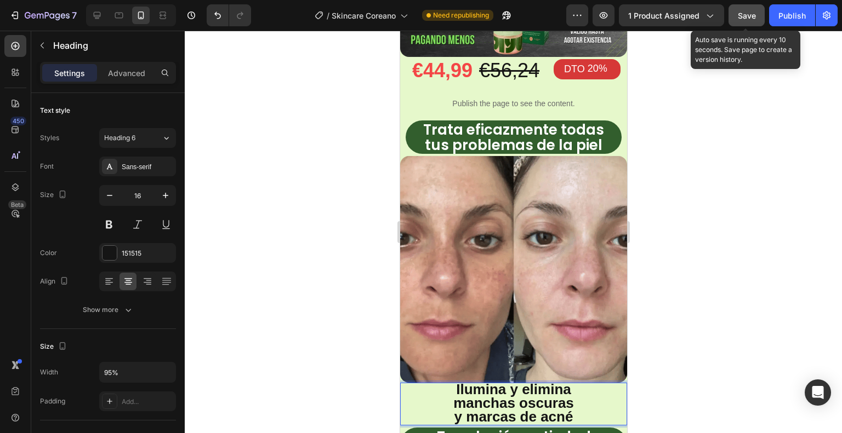
click at [749, 17] on span "Save" at bounding box center [747, 15] width 18 height 9
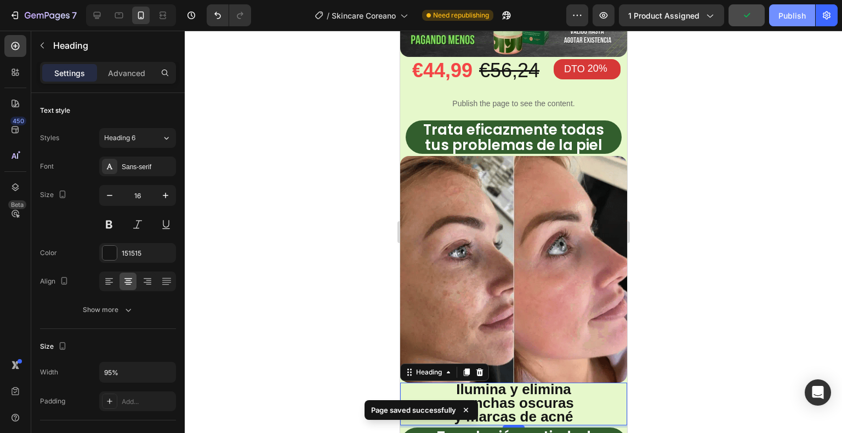
click at [789, 17] on div "Publish" at bounding box center [791, 16] width 27 height 12
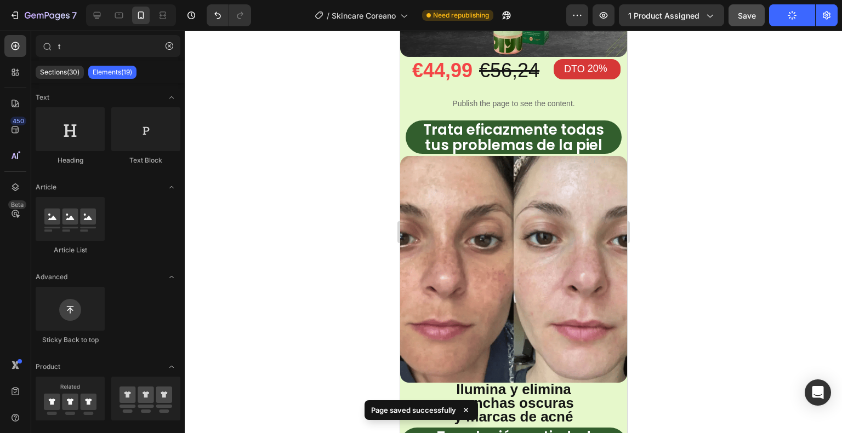
scroll to position [764, 0]
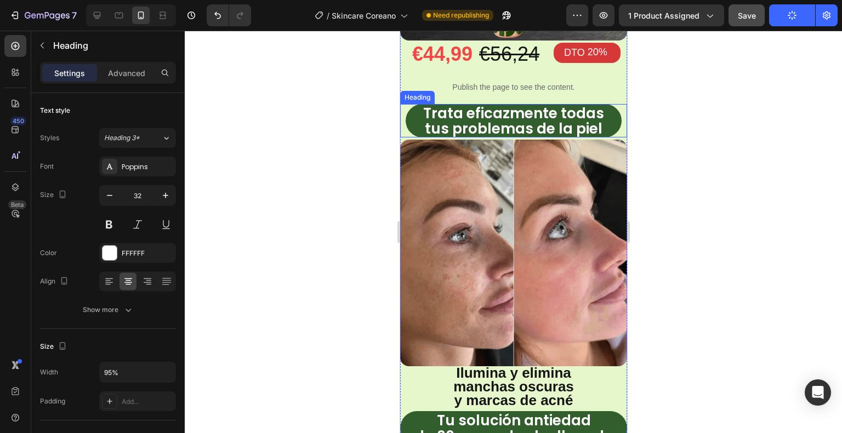
click at [586, 104] on strong "Trata eficazmente todas" at bounding box center [513, 114] width 181 height 20
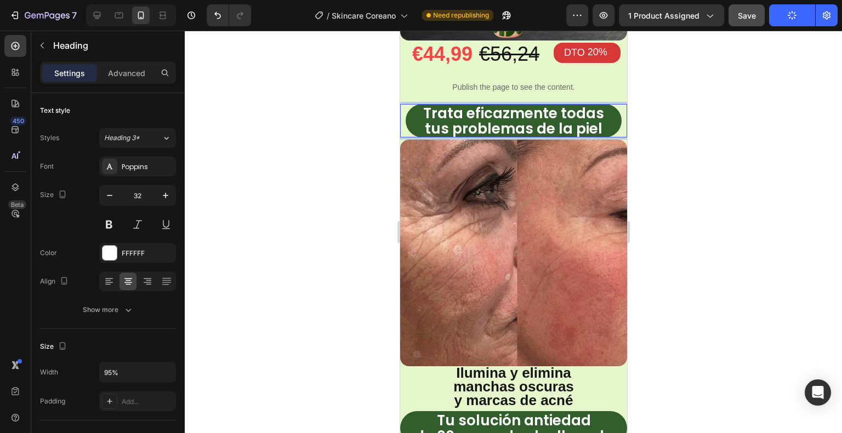
click at [586, 104] on strong "Trata eficazmente todas" at bounding box center [513, 114] width 181 height 20
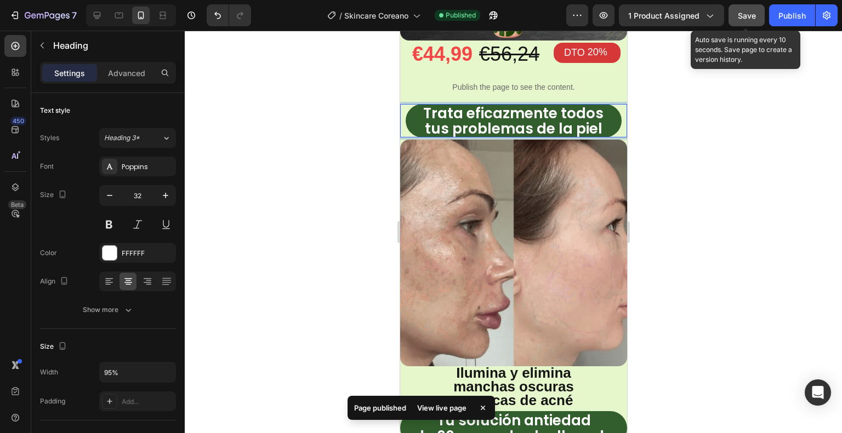
click at [756, 12] on button "Save" at bounding box center [746, 15] width 36 height 22
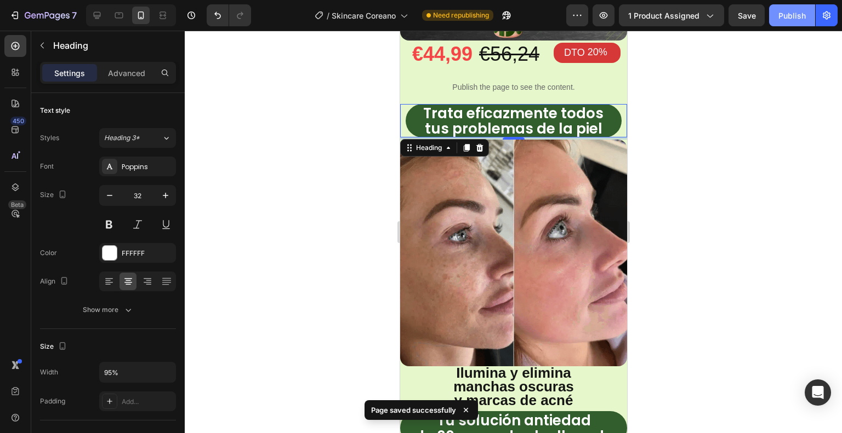
click at [784, 13] on div "Publish" at bounding box center [791, 16] width 27 height 12
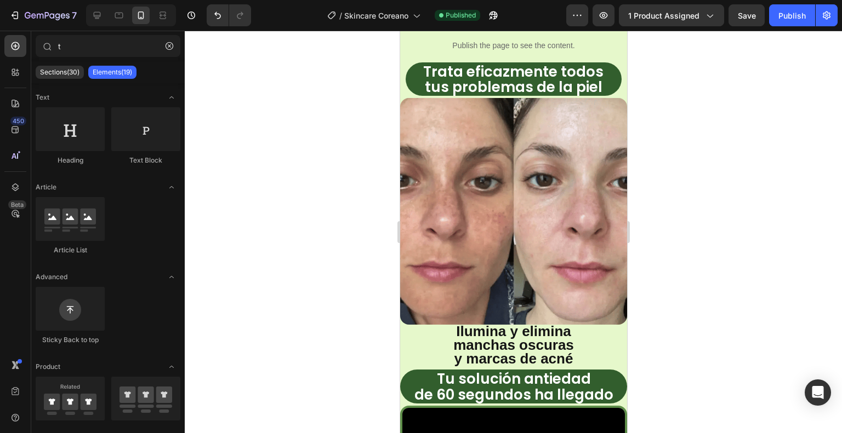
scroll to position [709, 0]
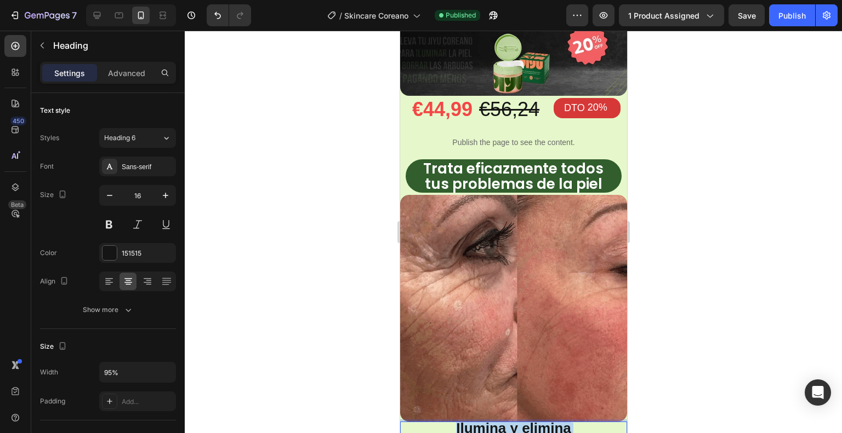
drag, startPoint x: 578, startPoint y: 402, endPoint x: 444, endPoint y: 378, distance: 136.5
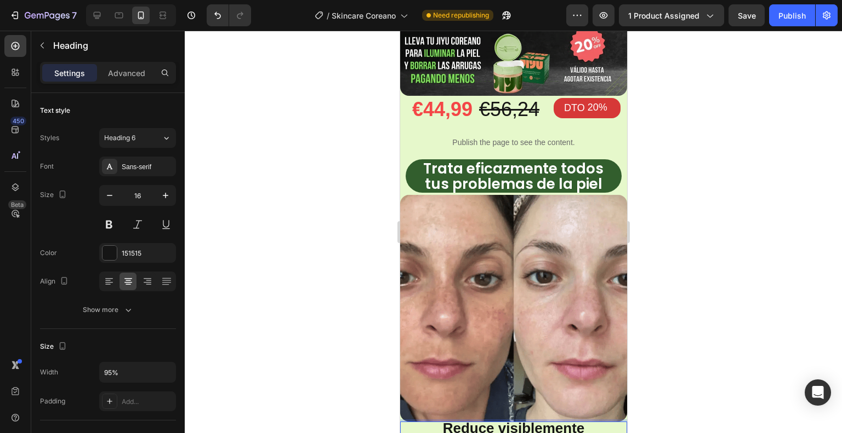
click at [729, 324] on div at bounding box center [513, 232] width 657 height 403
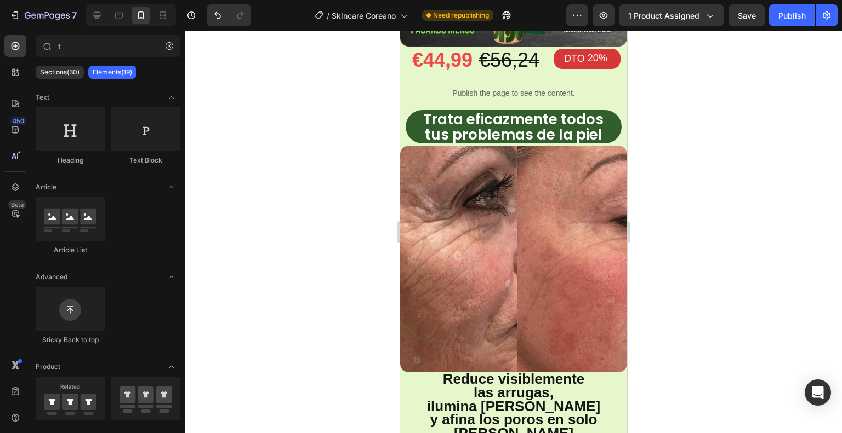
scroll to position [736, 0]
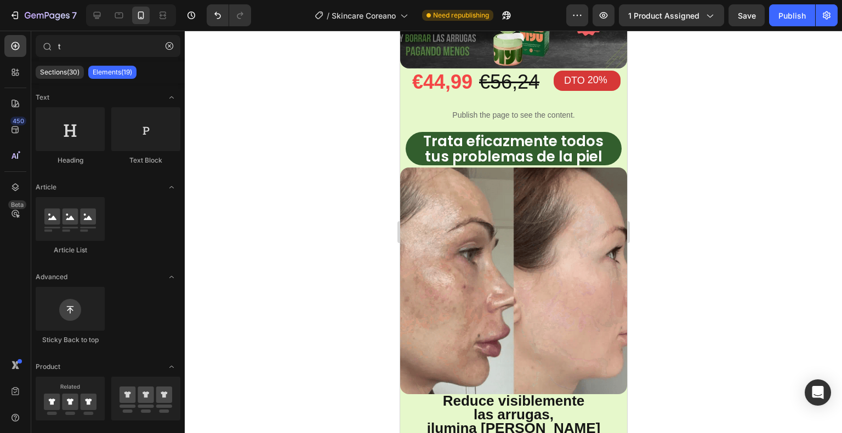
drag, startPoint x: 620, startPoint y: 154, endPoint x: 533, endPoint y: 243, distance: 124.0
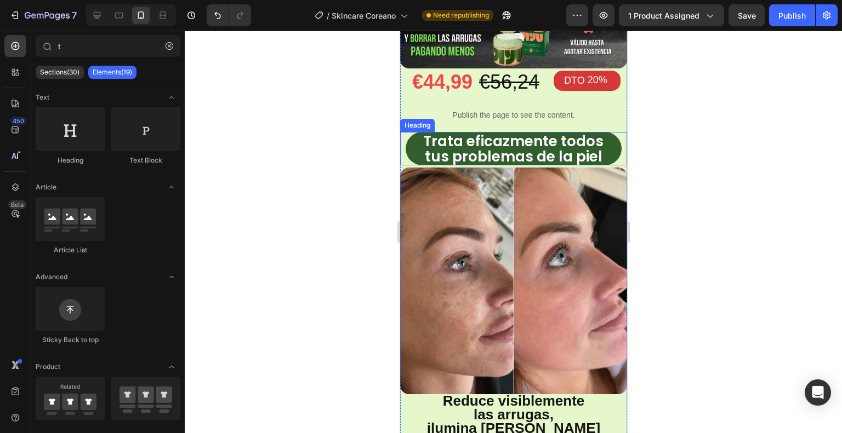
click at [601, 132] on h2 "Trata eficazmente todos tus problemas de la piel" at bounding box center [512, 148] width 215 height 33
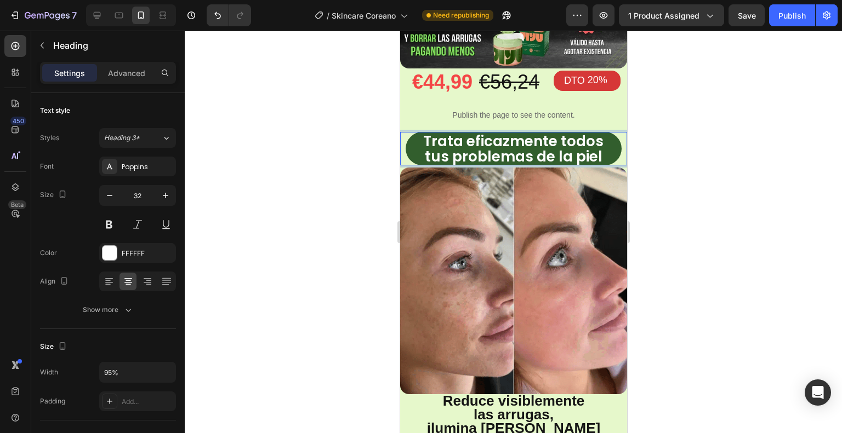
click at [601, 132] on h2 "Trata eficazmente todos tus problemas de la piel" at bounding box center [512, 148] width 215 height 33
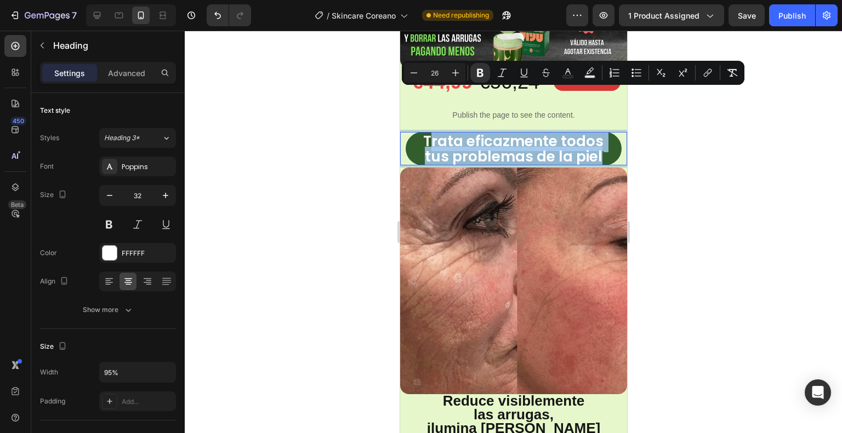
drag, startPoint x: 599, startPoint y: 113, endPoint x: 425, endPoint y: 97, distance: 174.5
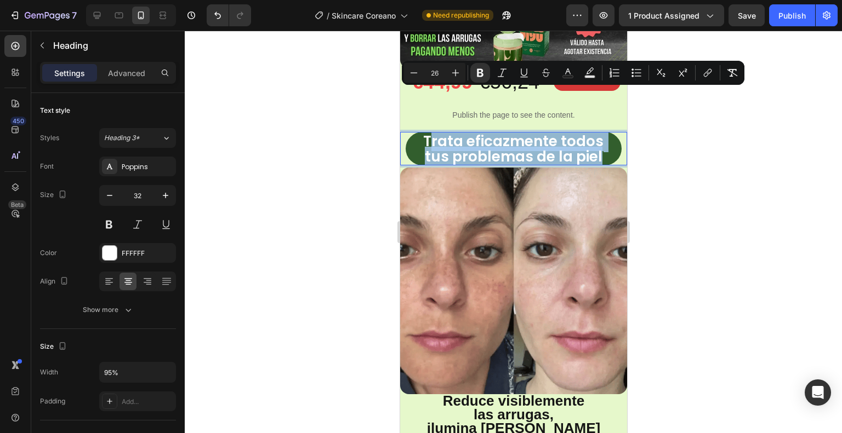
click at [425, 133] on p "Trata eficazmente todos tus problemas de la piel" at bounding box center [512, 148] width 213 height 31
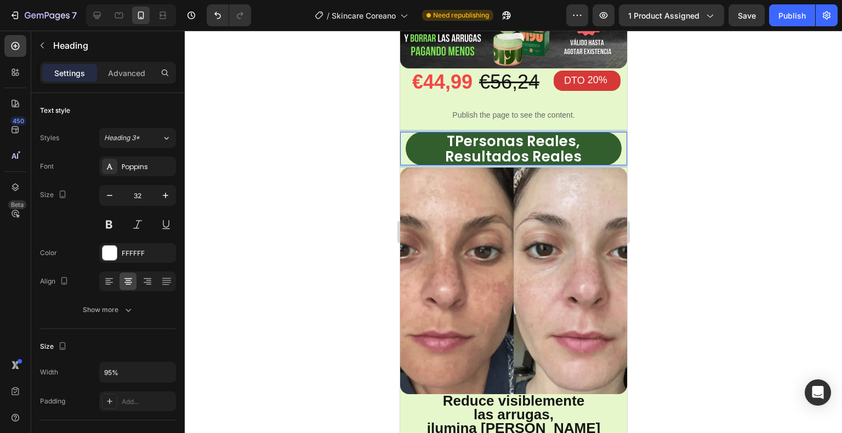
click at [450, 132] on strong "TPersonas Reales," at bounding box center [512, 142] width 133 height 20
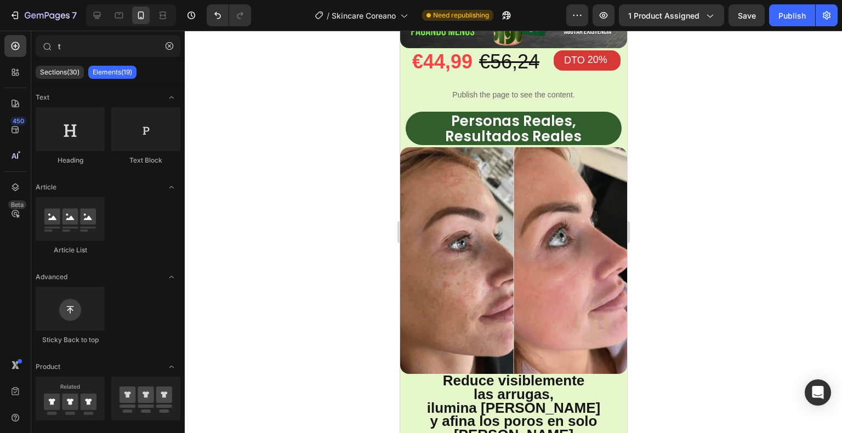
scroll to position [731, 0]
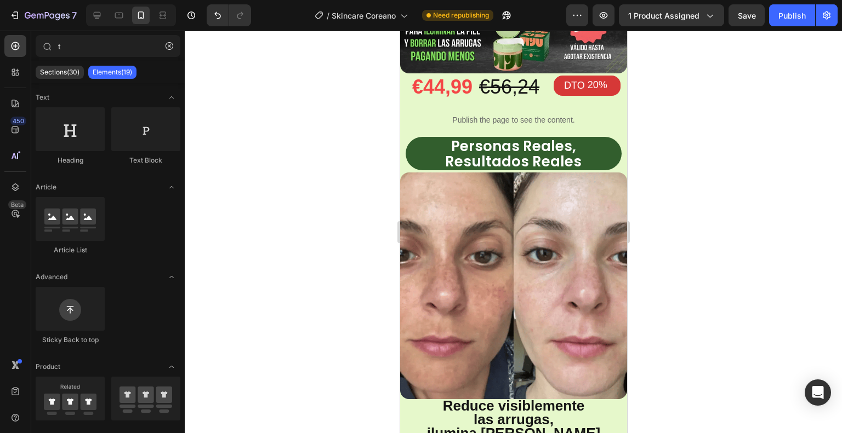
drag, startPoint x: 621, startPoint y: 199, endPoint x: 1117, endPoint y: 151, distance: 498.3
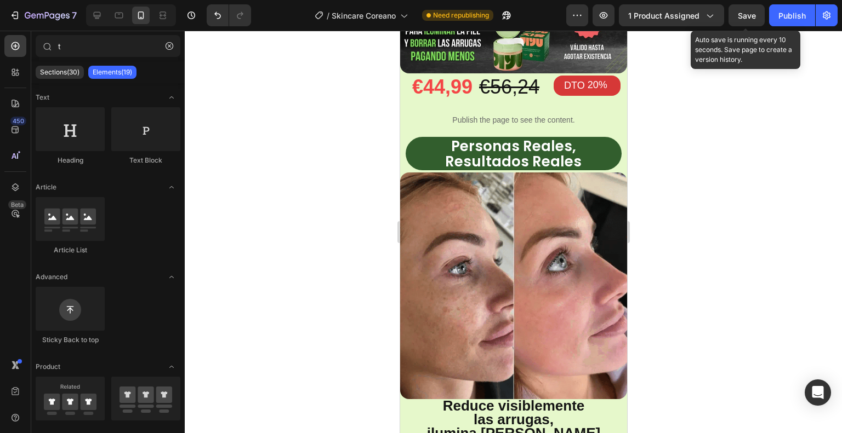
click at [751, 17] on span "Save" at bounding box center [747, 15] width 18 height 9
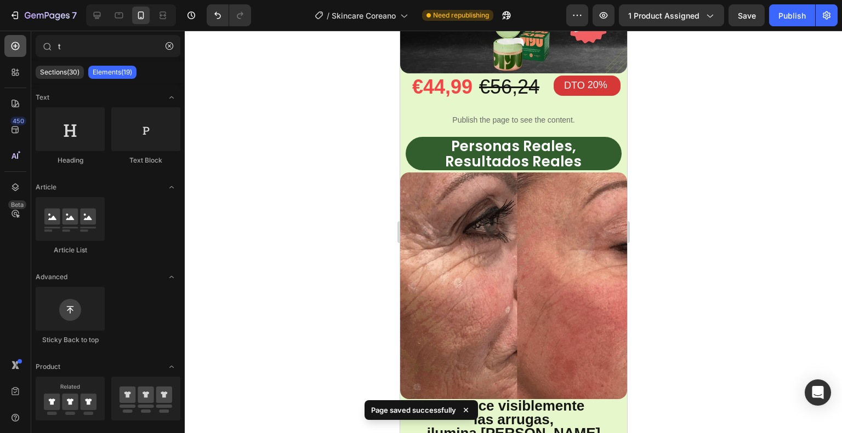
click at [19, 48] on icon at bounding box center [15, 46] width 11 height 11
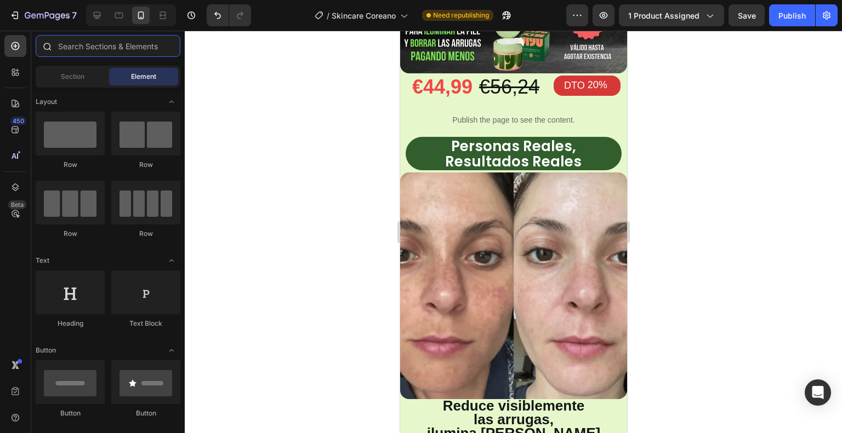
click at [70, 50] on input "text" at bounding box center [108, 46] width 145 height 22
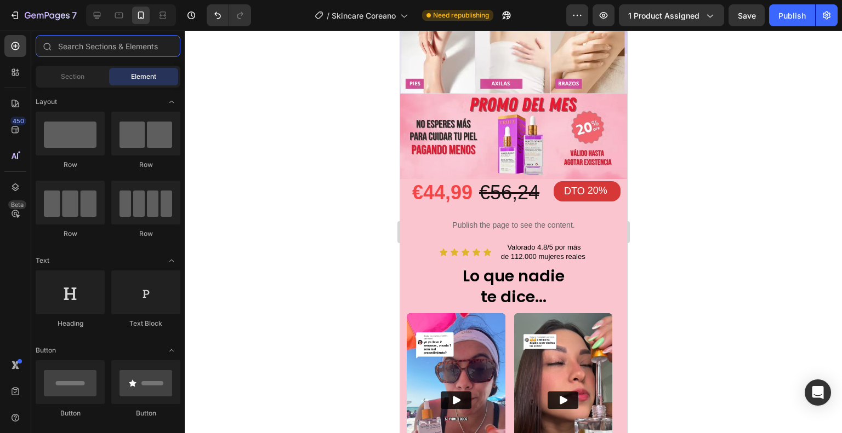
scroll to position [1941, 0]
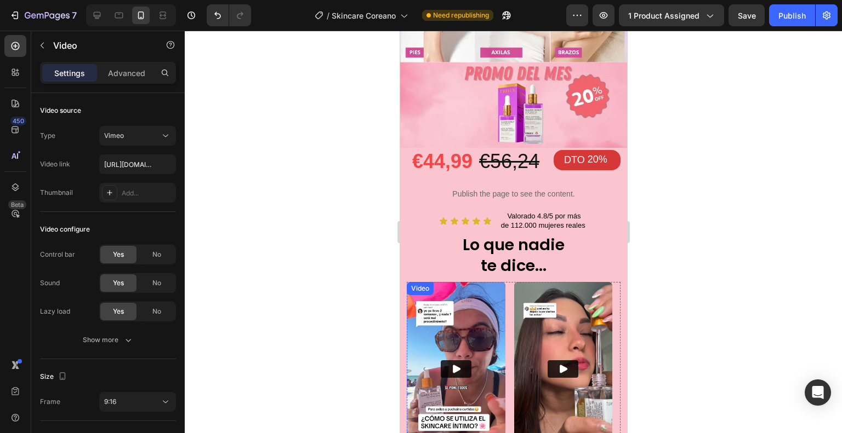
click at [472, 282] on img at bounding box center [455, 369] width 99 height 175
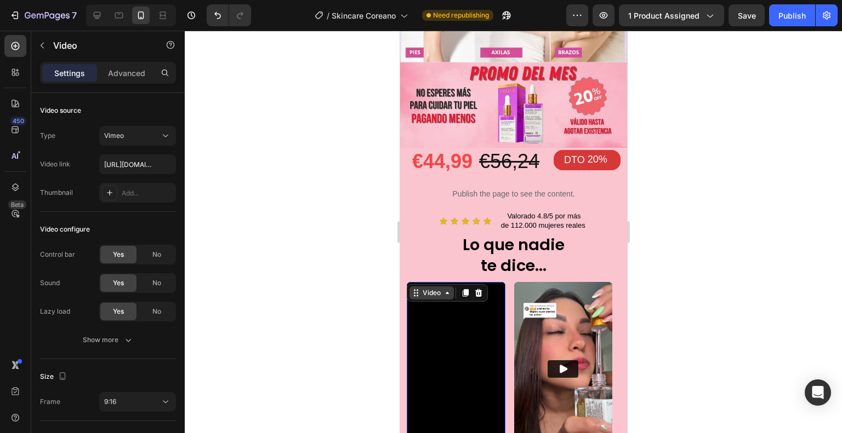
click at [433, 288] on div "Video" at bounding box center [431, 293] width 22 height 10
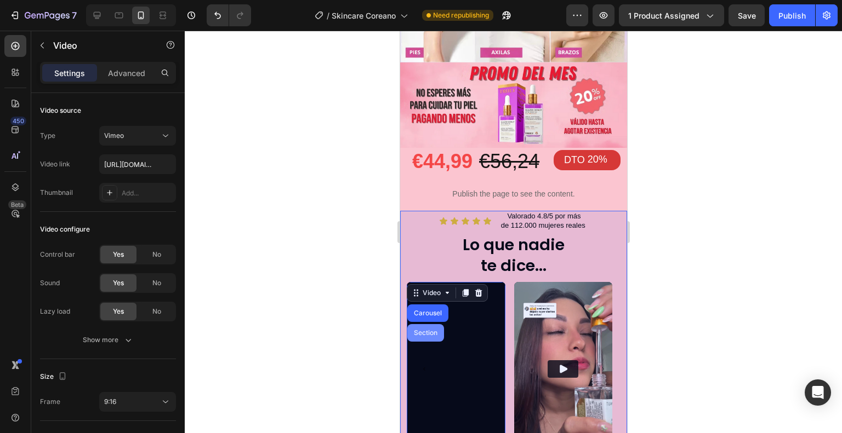
click at [427, 324] on div "Section" at bounding box center [425, 333] width 37 height 18
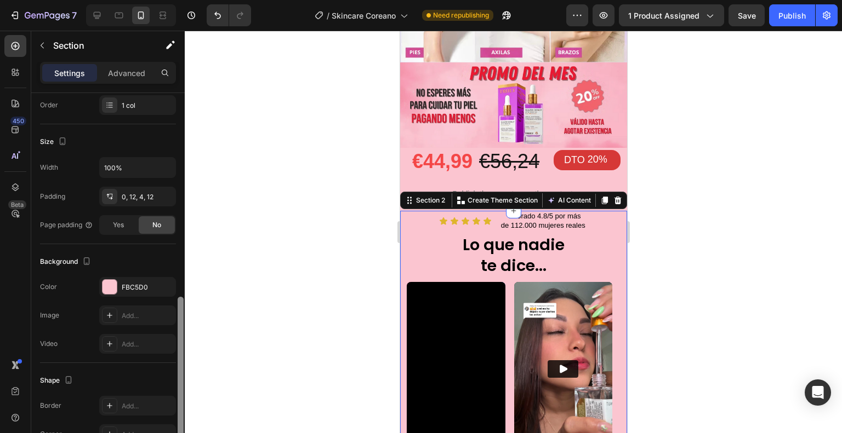
scroll to position [0, 0]
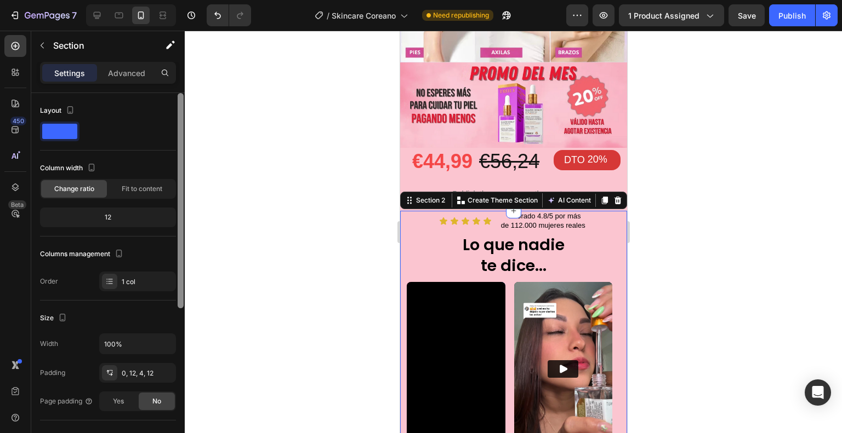
drag, startPoint x: 182, startPoint y: 149, endPoint x: 166, endPoint y: 101, distance: 50.3
click at [166, 101] on div "Layout Column width Change ratio Fit to content 12 Columns management Order 1 c…" at bounding box center [107, 279] width 153 height 372
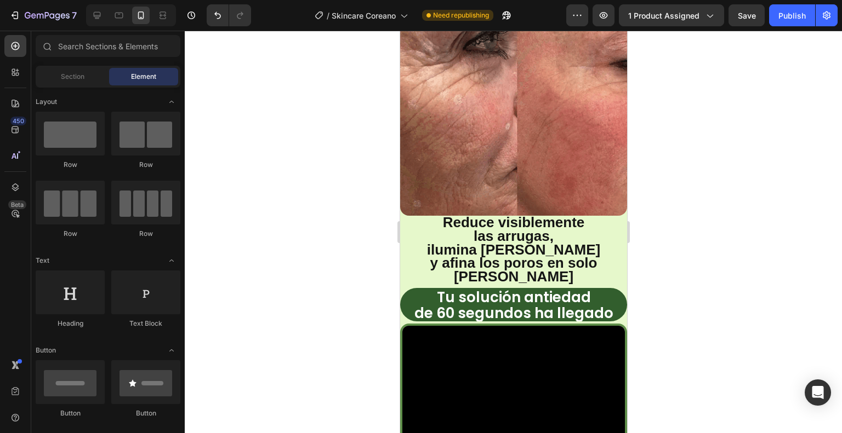
scroll to position [993, 0]
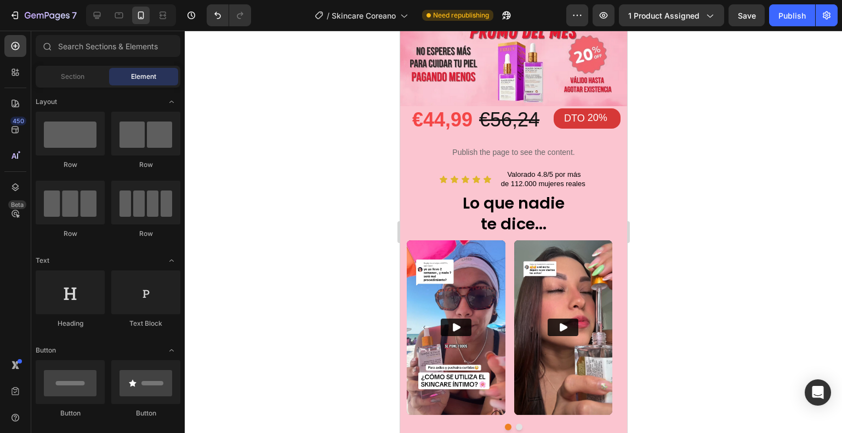
drag, startPoint x: 624, startPoint y: 326, endPoint x: 1029, endPoint y: 345, distance: 405.4
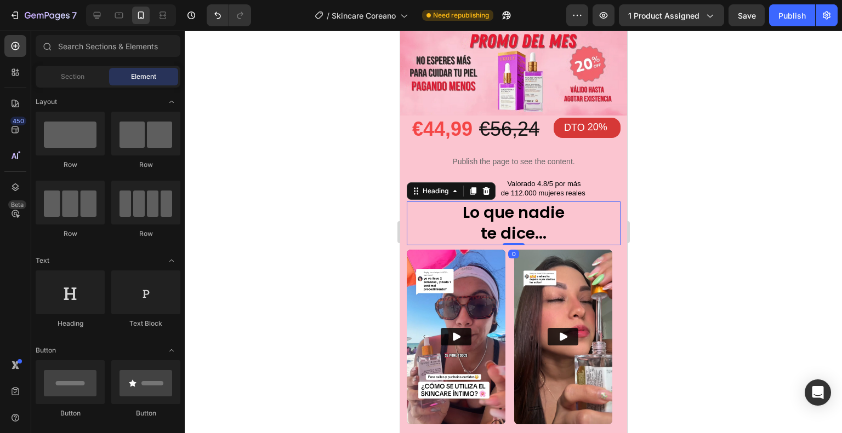
click at [514, 202] on strong "Lo que nadie" at bounding box center [513, 213] width 102 height 22
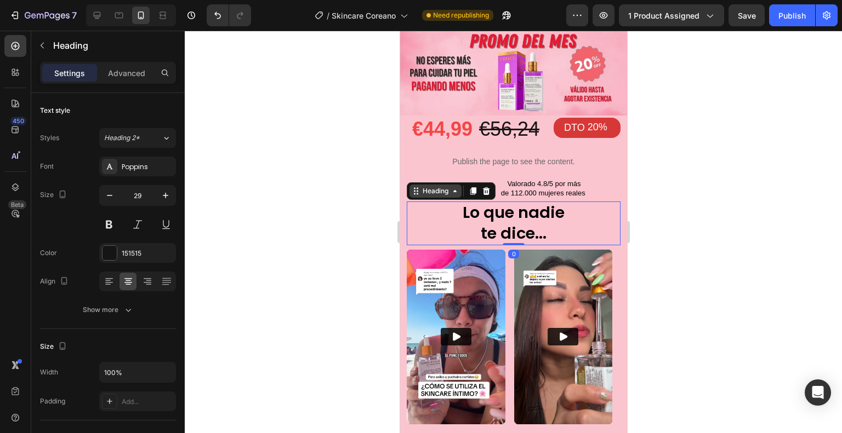
click at [430, 186] on div "Heading" at bounding box center [435, 191] width 30 height 10
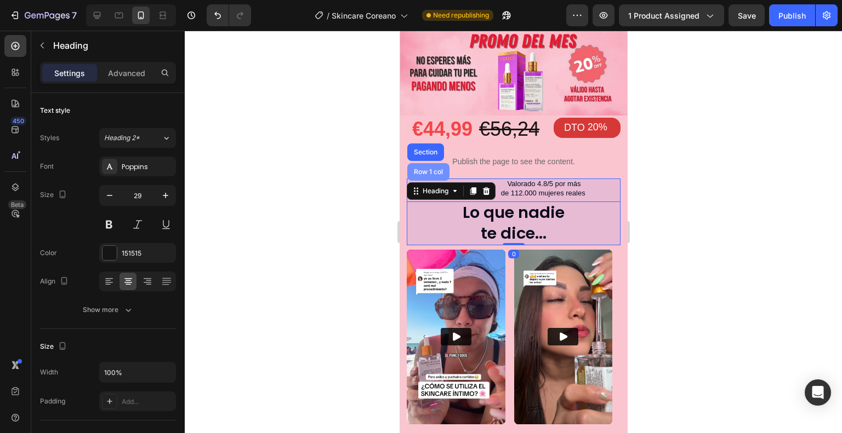
click at [421, 169] on div "Row 1 col" at bounding box center [427, 172] width 33 height 7
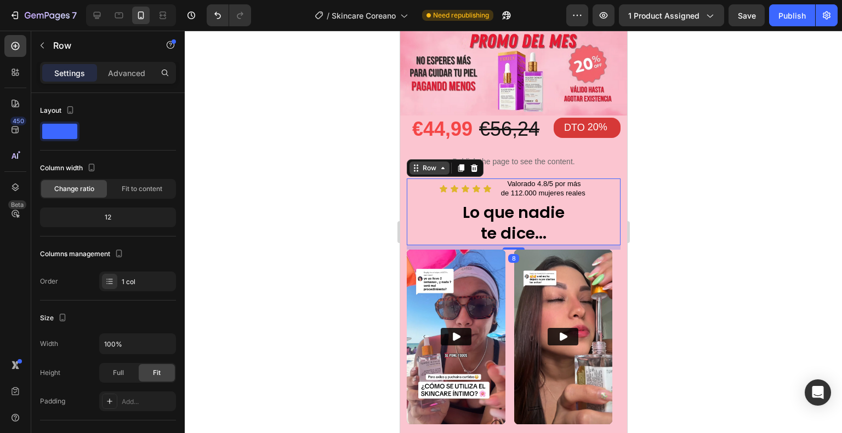
click at [423, 163] on div "Row" at bounding box center [429, 168] width 18 height 10
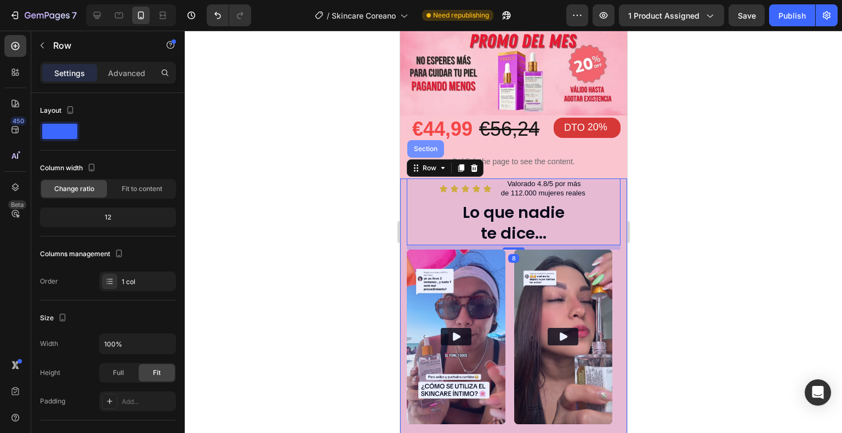
click at [414, 146] on div "Section" at bounding box center [425, 149] width 28 height 7
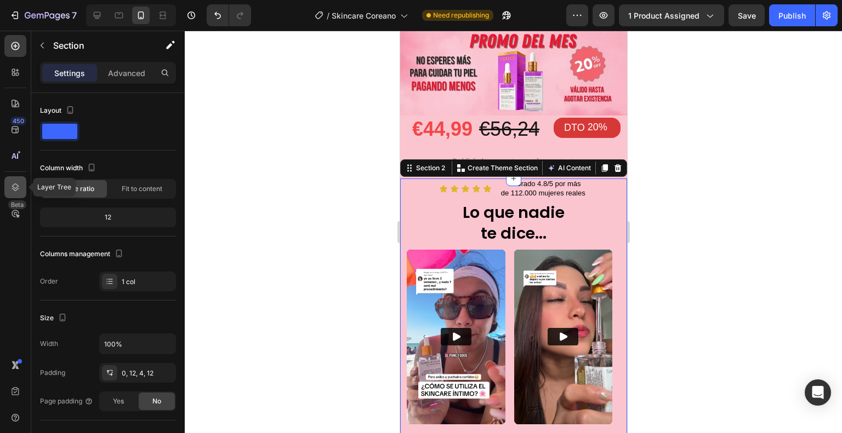
click at [14, 185] on icon at bounding box center [15, 188] width 7 height 8
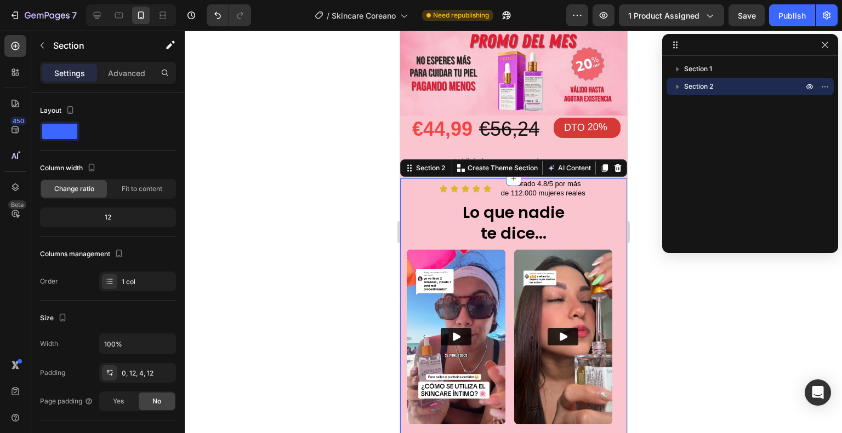
click at [677, 89] on icon "button" at bounding box center [677, 86] width 11 height 11
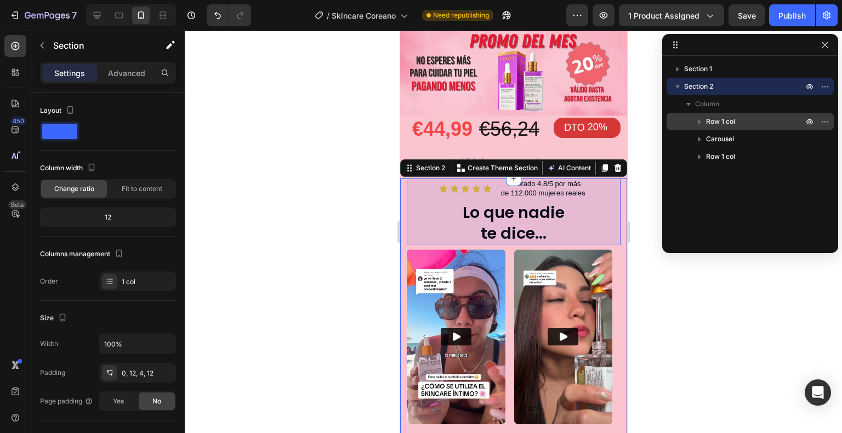
click at [717, 116] on span "Row 1 col" at bounding box center [720, 121] width 29 height 11
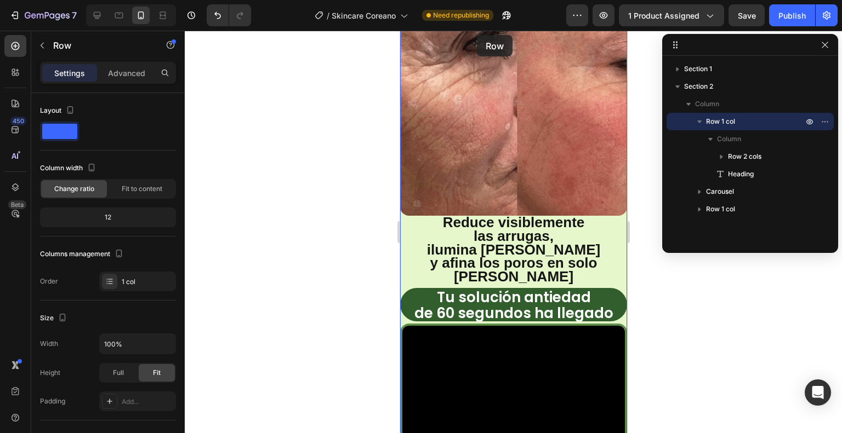
scroll to position [893, 0]
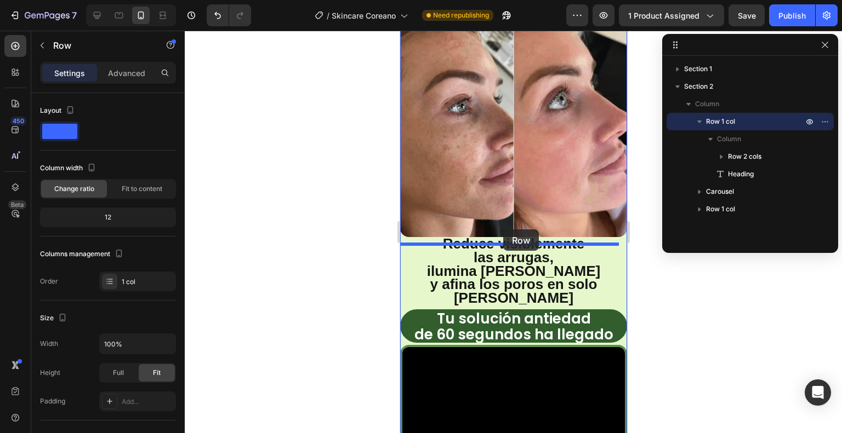
drag, startPoint x: 423, startPoint y: 72, endPoint x: 503, endPoint y: 230, distance: 177.0
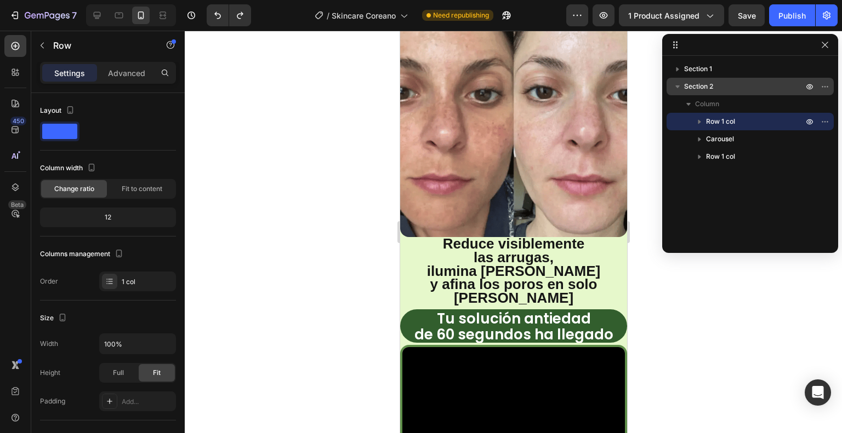
click at [695, 86] on span "Section 2" at bounding box center [698, 86] width 29 height 11
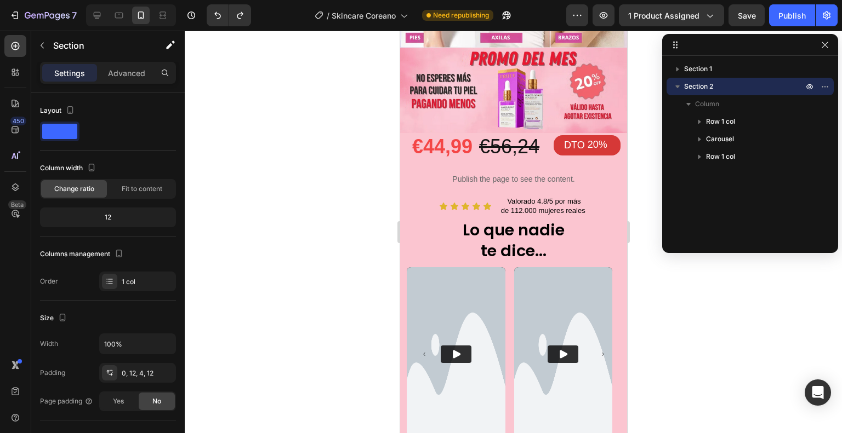
scroll to position [1986, 0]
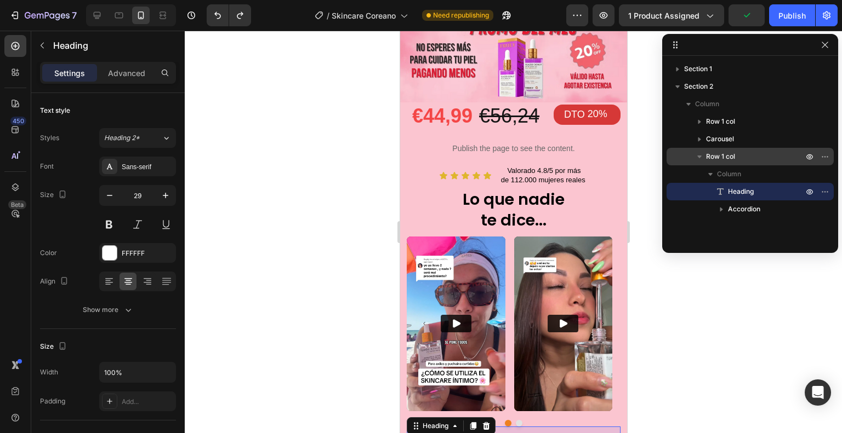
click at [700, 157] on icon "button" at bounding box center [699, 156] width 11 height 11
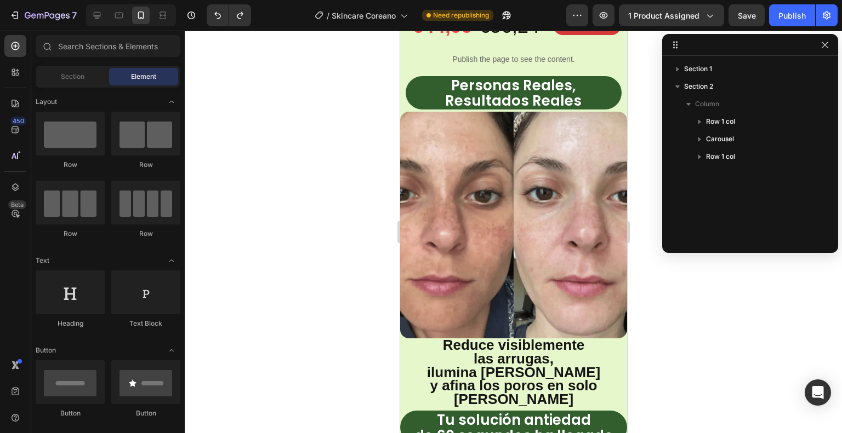
scroll to position [848, 0]
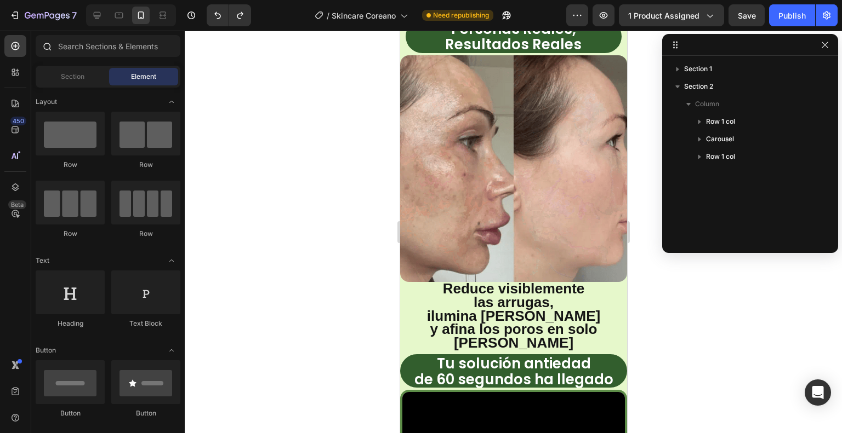
click at [55, 44] on div at bounding box center [47, 46] width 22 height 22
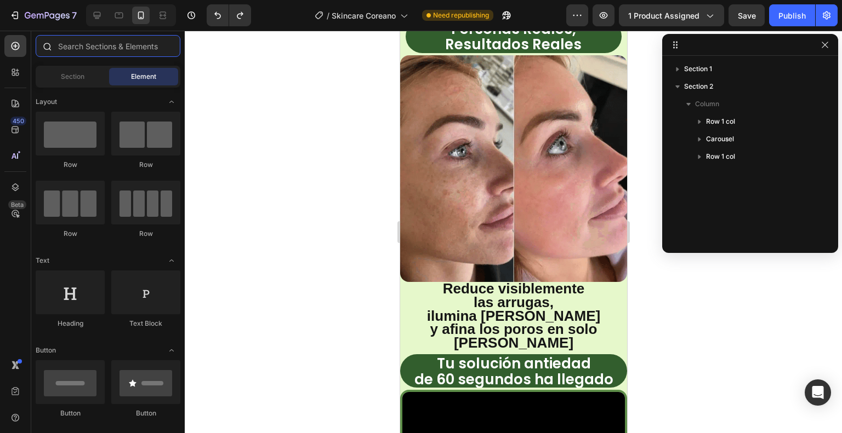
click at [64, 44] on input "text" at bounding box center [108, 46] width 145 height 22
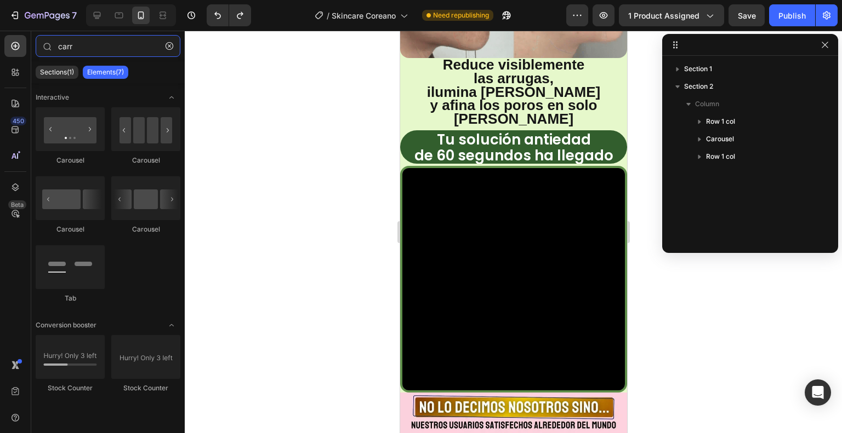
scroll to position [1063, 0]
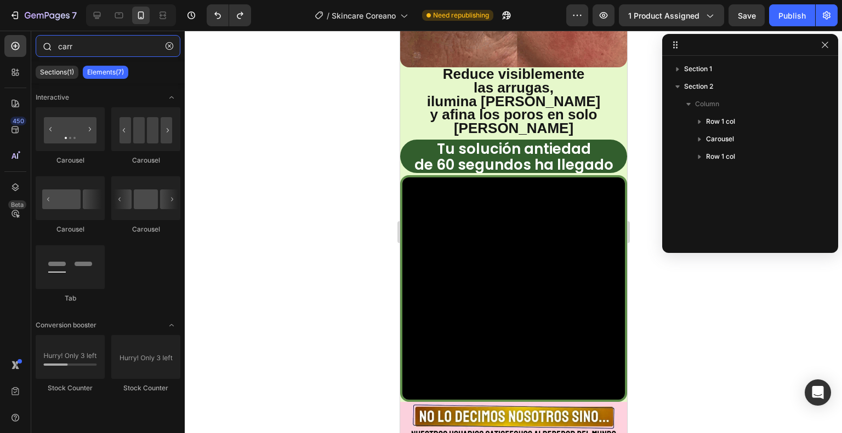
click at [92, 50] on input "carr" at bounding box center [108, 46] width 145 height 22
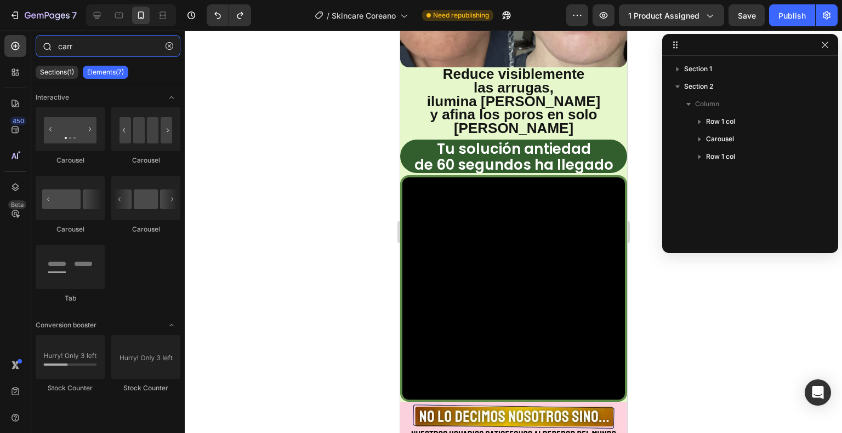
click at [92, 50] on input "carr" at bounding box center [108, 46] width 145 height 22
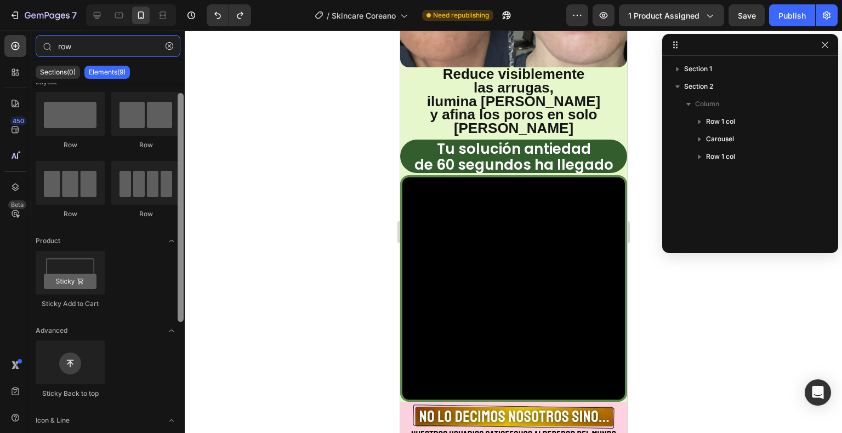
scroll to position [0, 0]
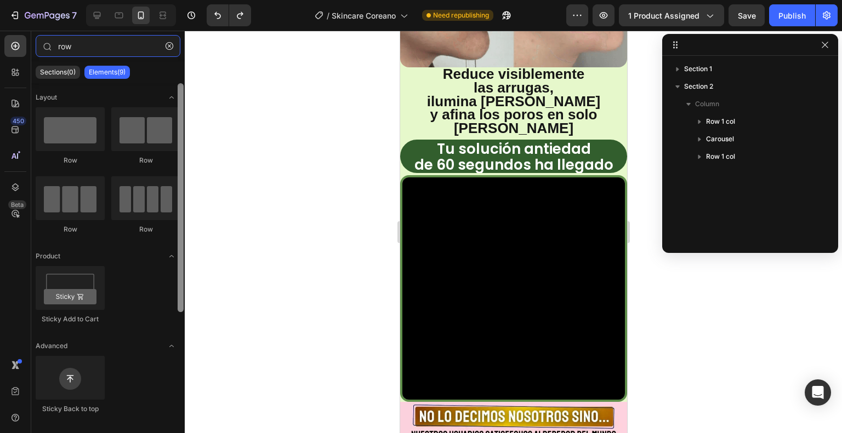
drag, startPoint x: 180, startPoint y: 223, endPoint x: 178, endPoint y: 203, distance: 19.9
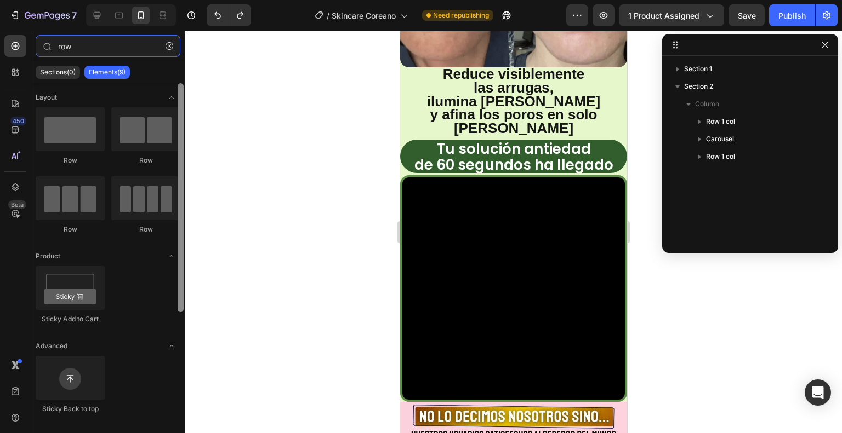
click at [178, 203] on div at bounding box center [181, 197] width 6 height 229
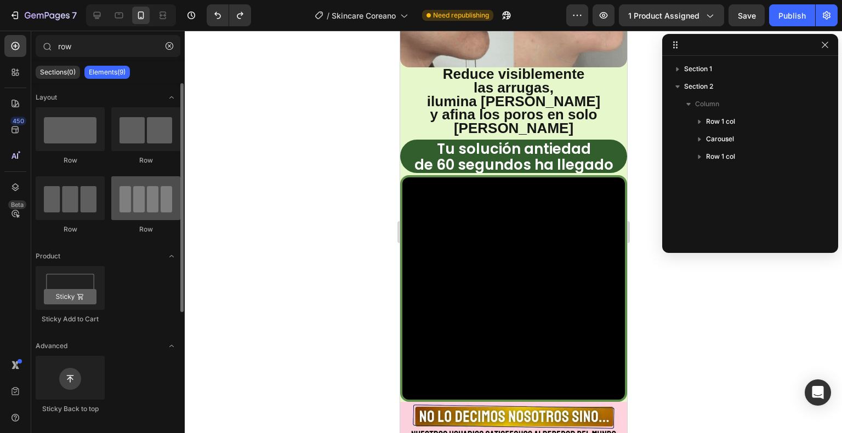
click at [155, 199] on div at bounding box center [145, 198] width 69 height 44
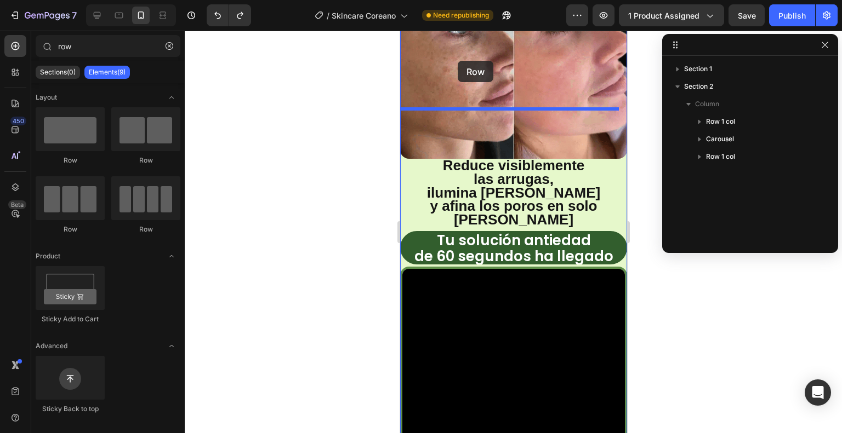
scroll to position [961, 0]
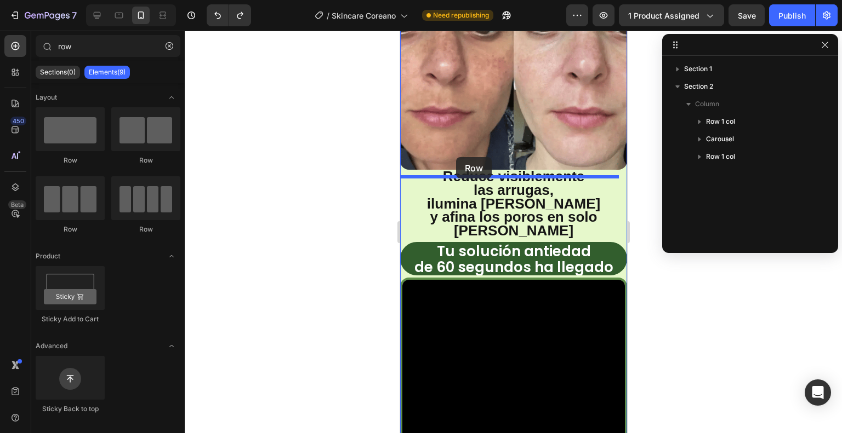
drag, startPoint x: 532, startPoint y: 223, endPoint x: 455, endPoint y: 157, distance: 100.3
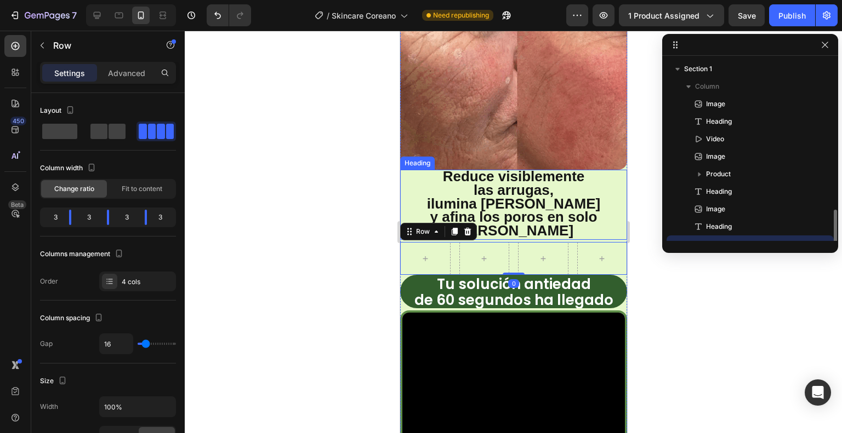
scroll to position [102, 0]
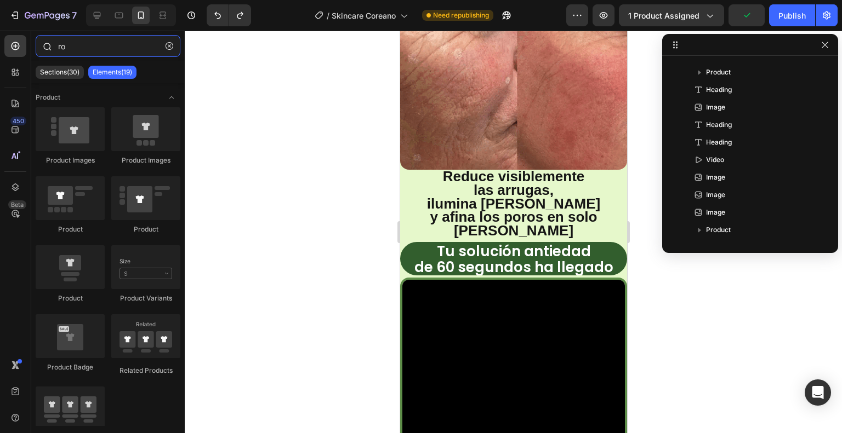
click at [115, 52] on input "ro" at bounding box center [108, 46] width 145 height 22
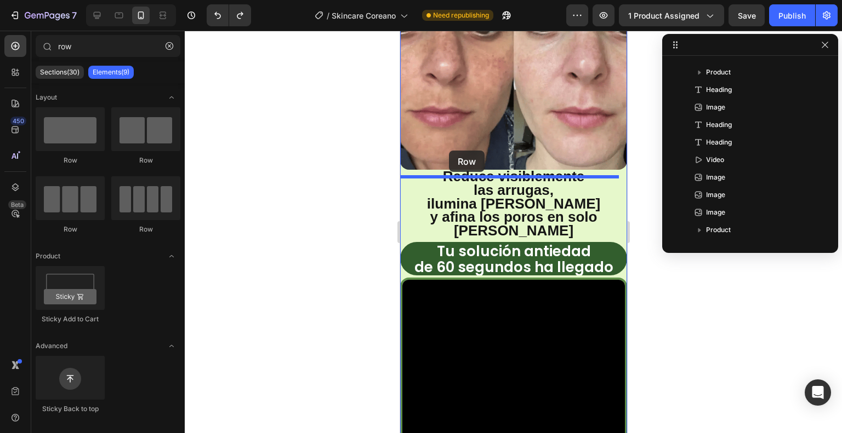
drag, startPoint x: 534, startPoint y: 162, endPoint x: 448, endPoint y: 151, distance: 86.7
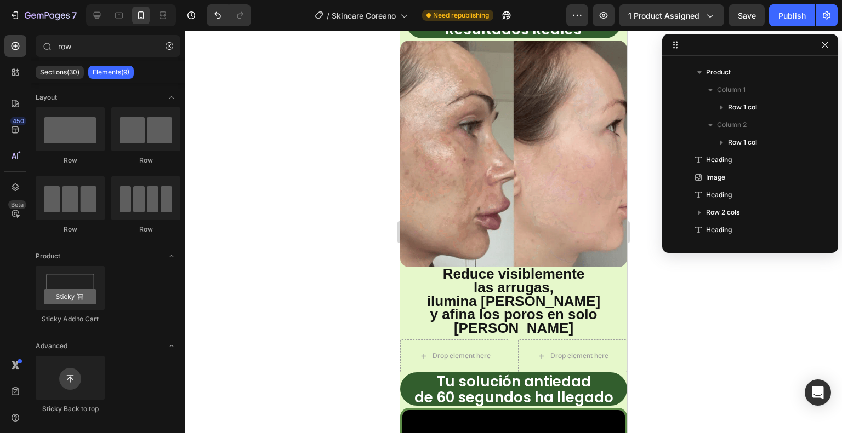
scroll to position [844, 0]
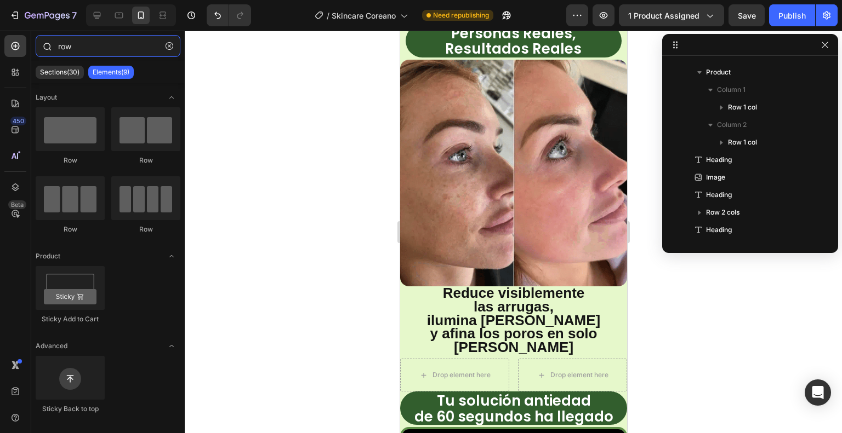
click at [88, 47] on input "row" at bounding box center [108, 46] width 145 height 22
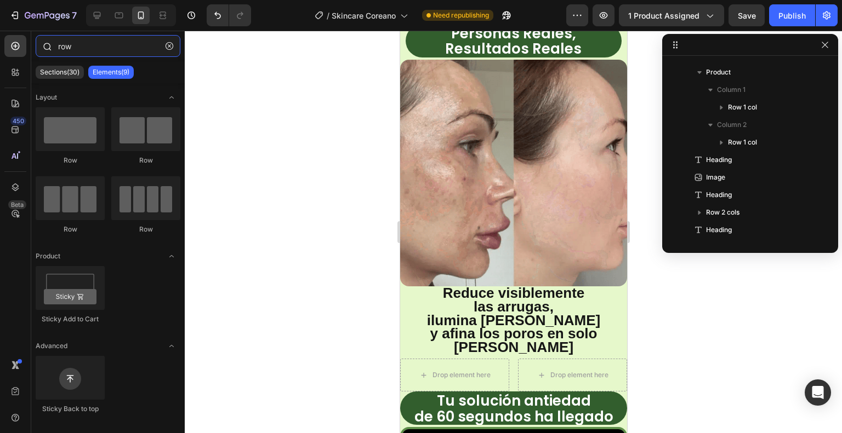
click at [88, 47] on input "row" at bounding box center [108, 46] width 145 height 22
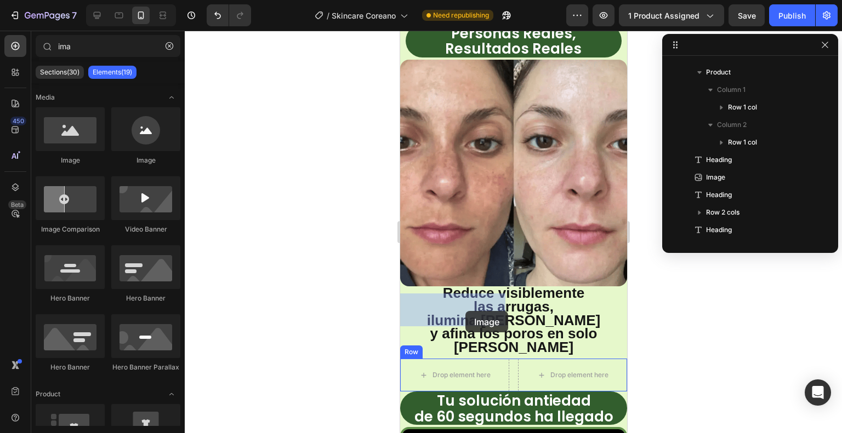
drag, startPoint x: 476, startPoint y: 152, endPoint x: 462, endPoint y: 311, distance: 159.0
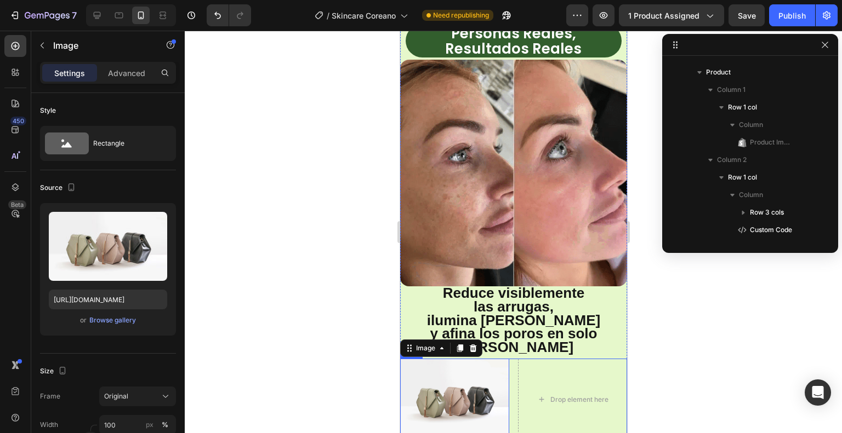
scroll to position [312, 0]
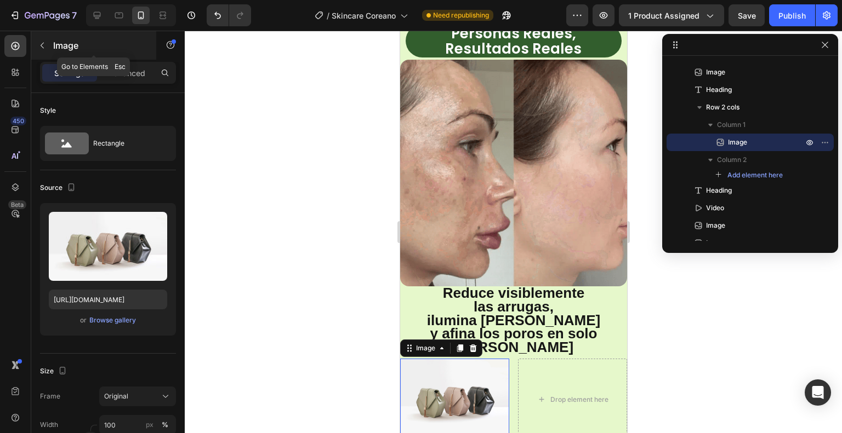
click at [44, 45] on icon "button" at bounding box center [42, 45] width 9 height 9
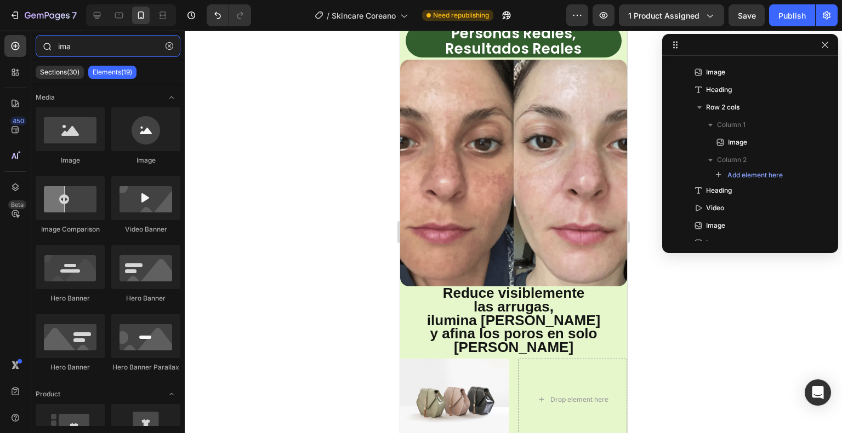
click at [70, 48] on input "ima" at bounding box center [108, 46] width 145 height 22
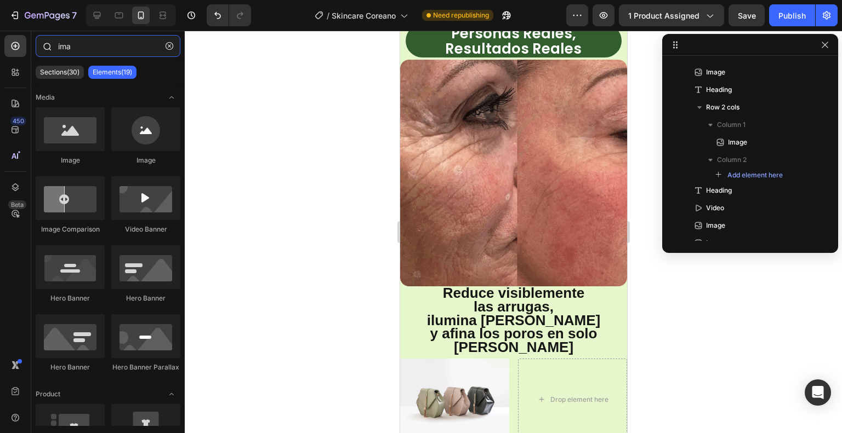
click at [70, 48] on input "ima" at bounding box center [108, 46] width 145 height 22
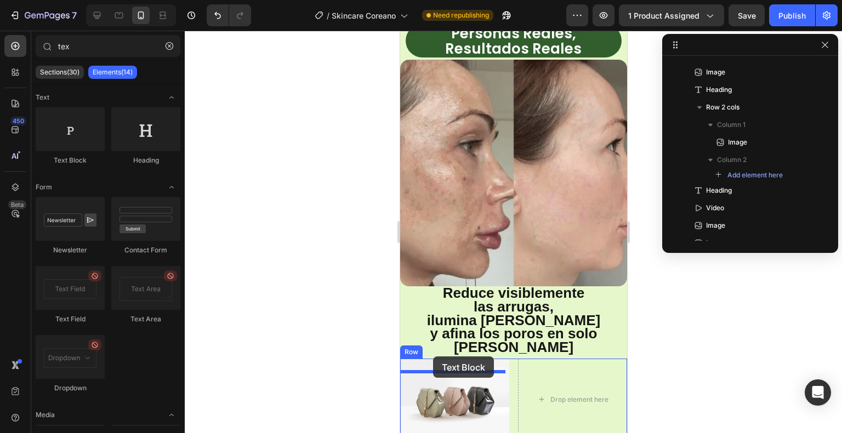
drag, startPoint x: 651, startPoint y: 261, endPoint x: 432, endPoint y: 357, distance: 238.3
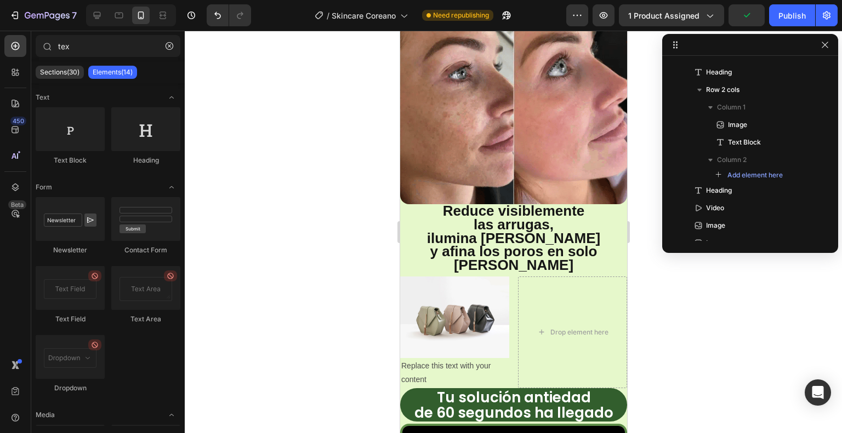
scroll to position [929, 0]
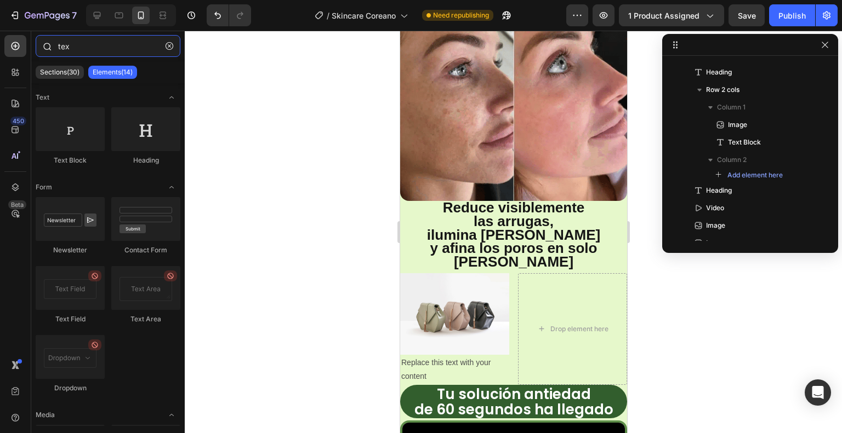
click at [84, 48] on input "tex" at bounding box center [108, 46] width 145 height 22
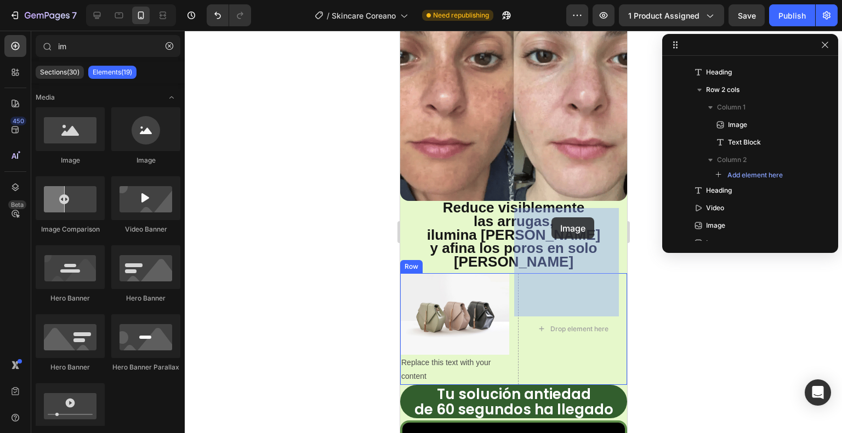
drag, startPoint x: 473, startPoint y: 156, endPoint x: 551, endPoint y: 218, distance: 99.5
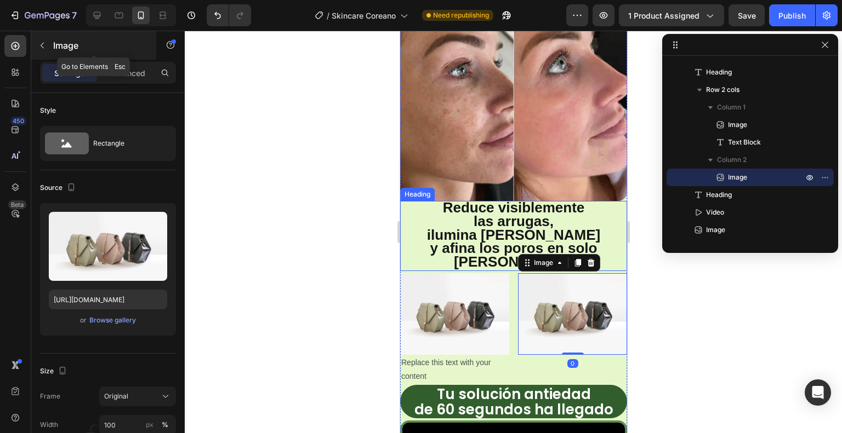
click at [40, 47] on icon "button" at bounding box center [42, 45] width 9 height 9
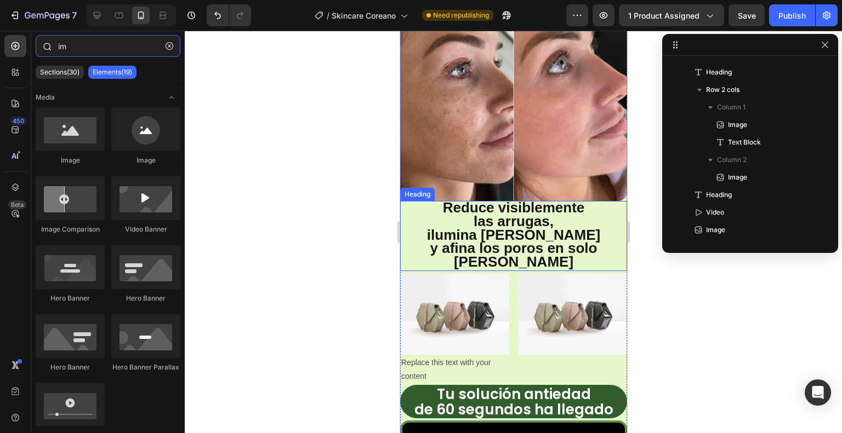
click at [75, 49] on input "im" at bounding box center [108, 46] width 145 height 22
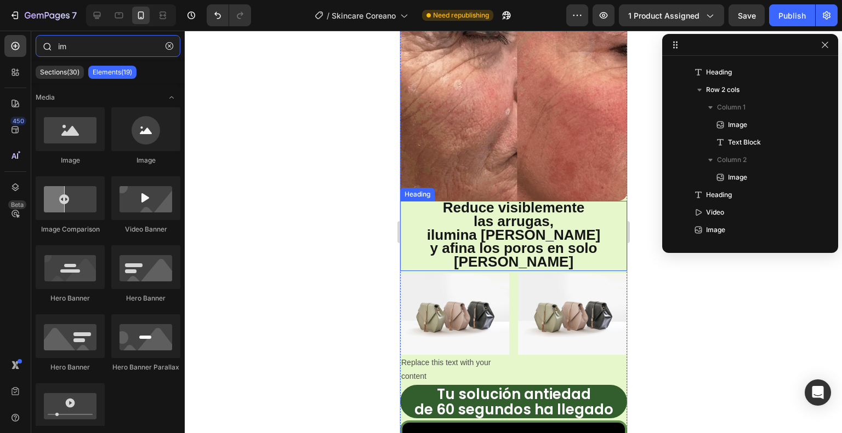
click at [75, 49] on input "im" at bounding box center [108, 46] width 145 height 22
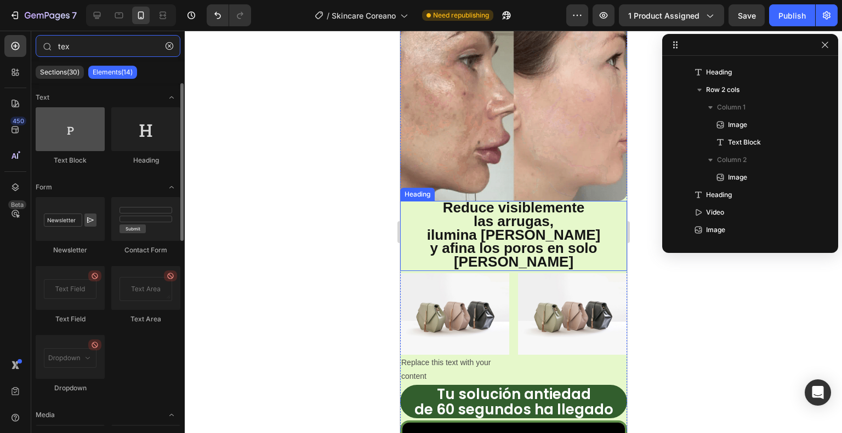
type input "tex"
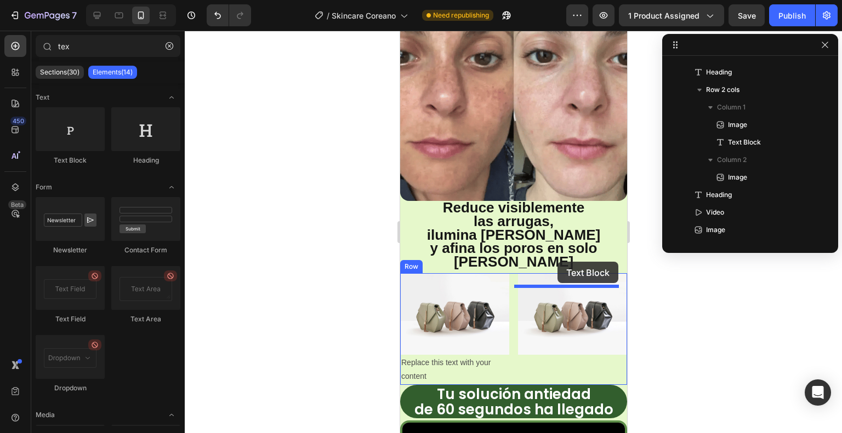
drag, startPoint x: 488, startPoint y: 170, endPoint x: 557, endPoint y: 262, distance: 114.8
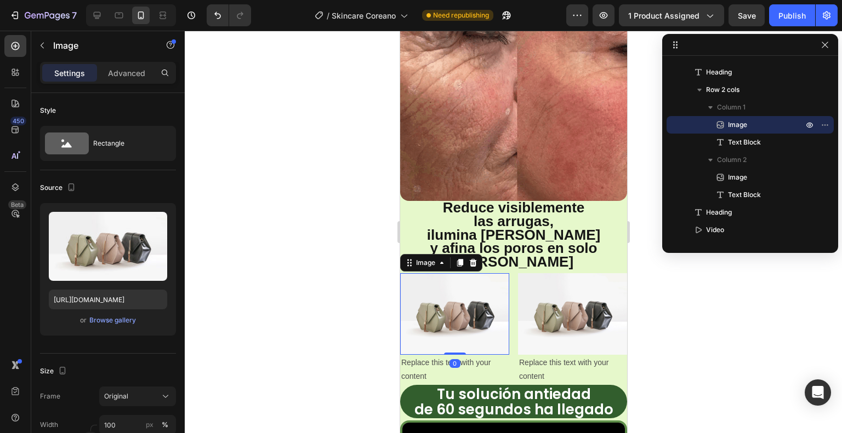
click at [424, 273] on img at bounding box center [454, 314] width 109 height 82
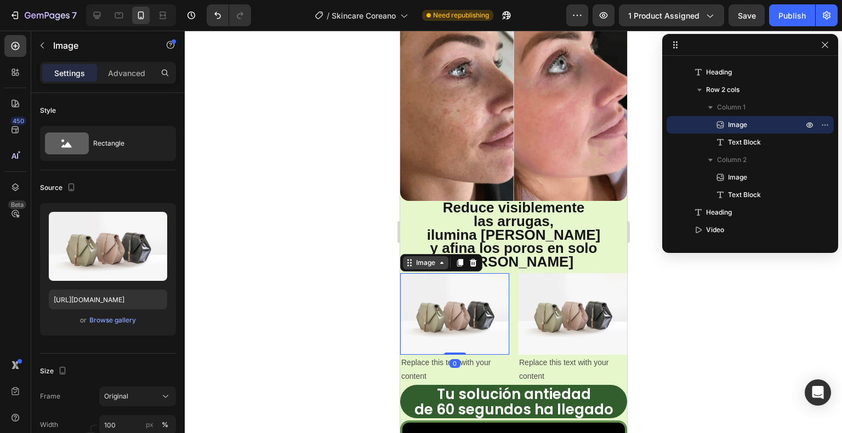
click at [421, 258] on div "Image" at bounding box center [425, 263] width 24 height 10
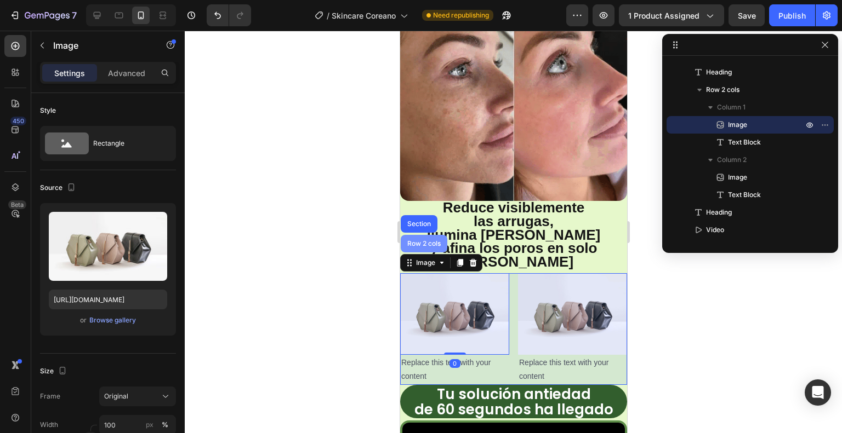
click at [426, 235] on div "Row 2 cols" at bounding box center [423, 244] width 47 height 18
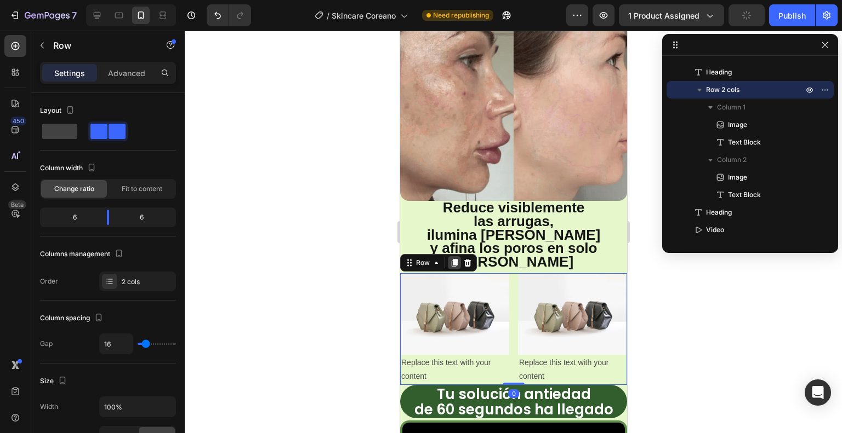
click at [453, 259] on icon at bounding box center [454, 263] width 6 height 8
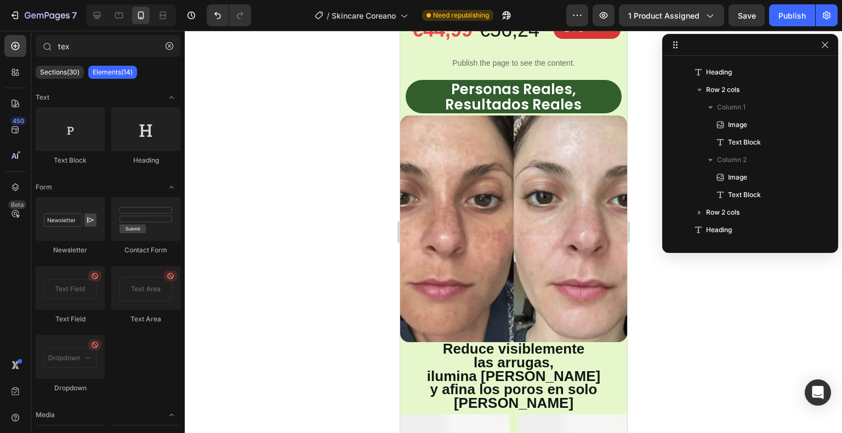
scroll to position [748, 0]
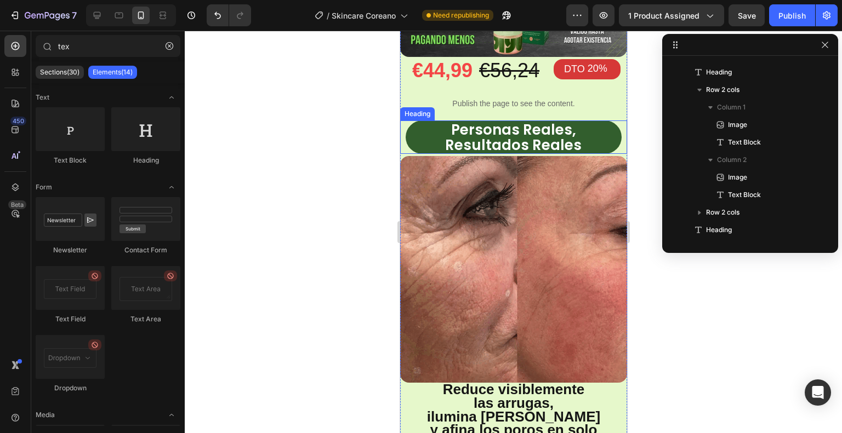
click at [558, 135] on strong "Resultados Reales" at bounding box center [512, 145] width 136 height 20
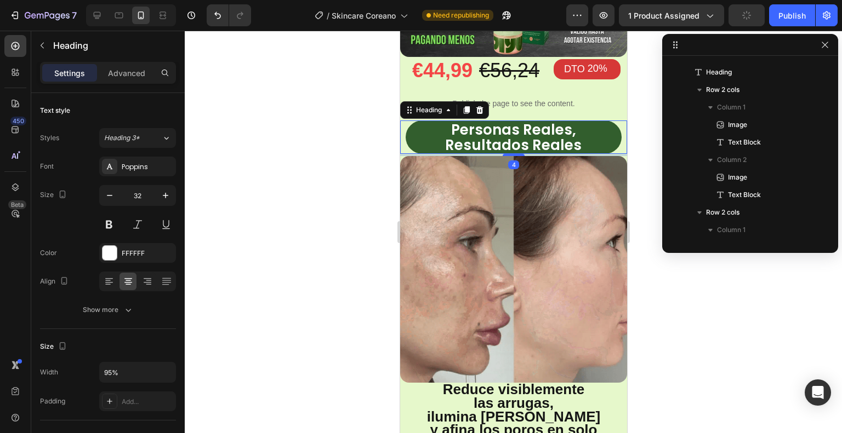
scroll to position [330, 0]
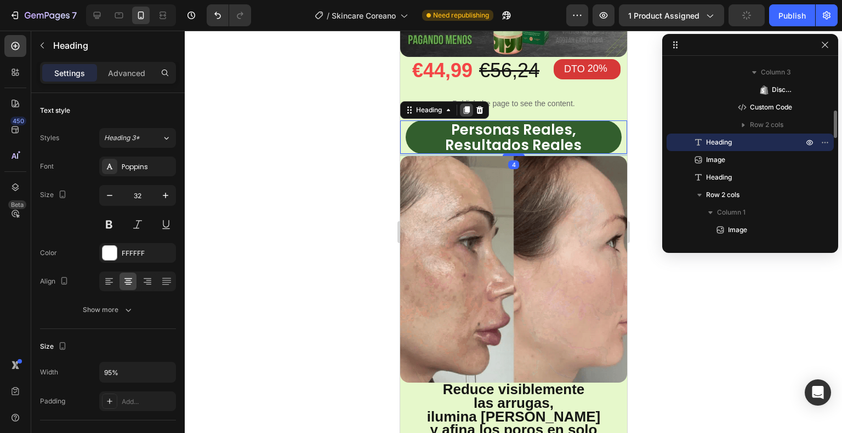
click at [466, 106] on icon at bounding box center [465, 110] width 9 height 9
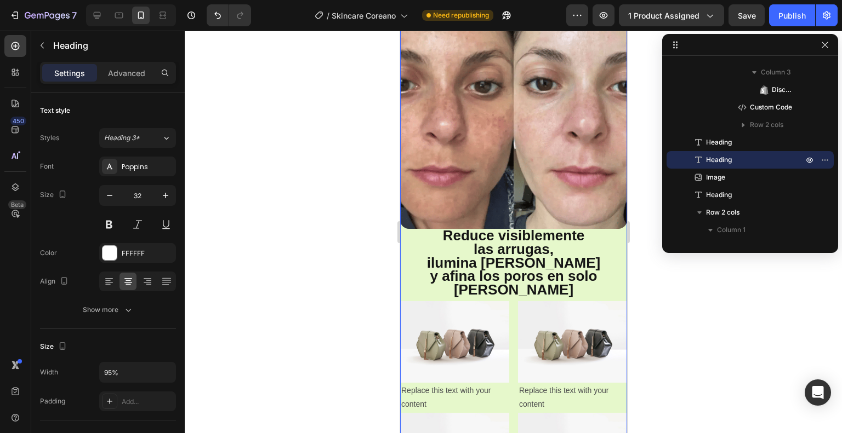
scroll to position [1080, 0]
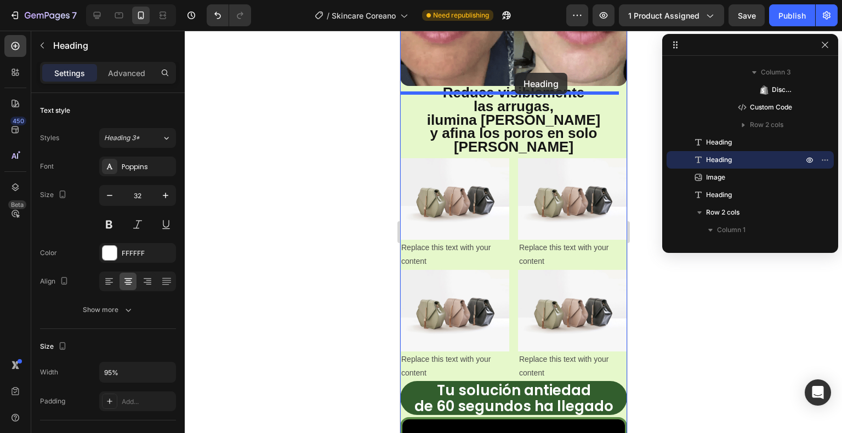
drag, startPoint x: 429, startPoint y: 105, endPoint x: 514, endPoint y: 73, distance: 90.9
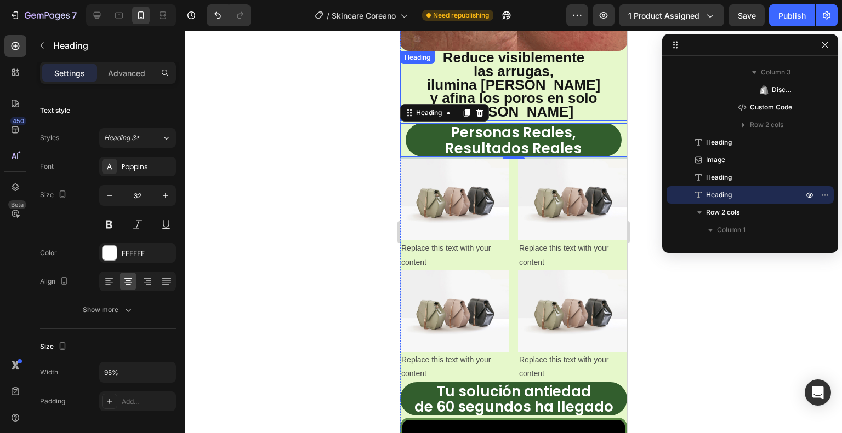
scroll to position [1045, 0]
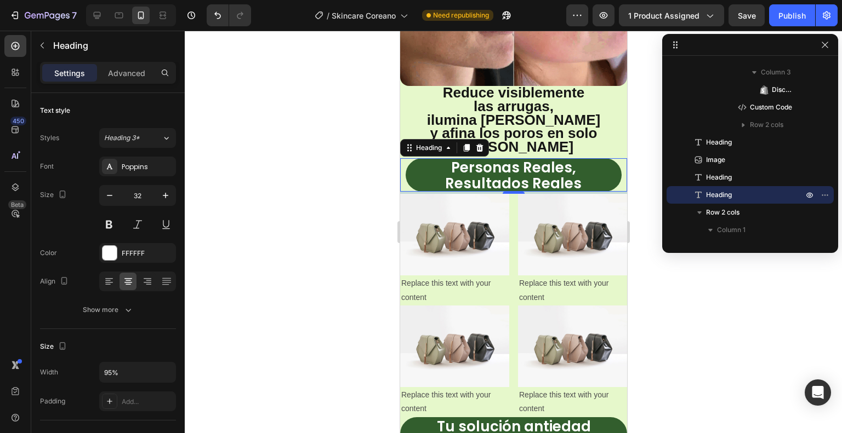
click at [581, 158] on h2 "Personas Reales, Resultados Reales" at bounding box center [512, 174] width 215 height 33
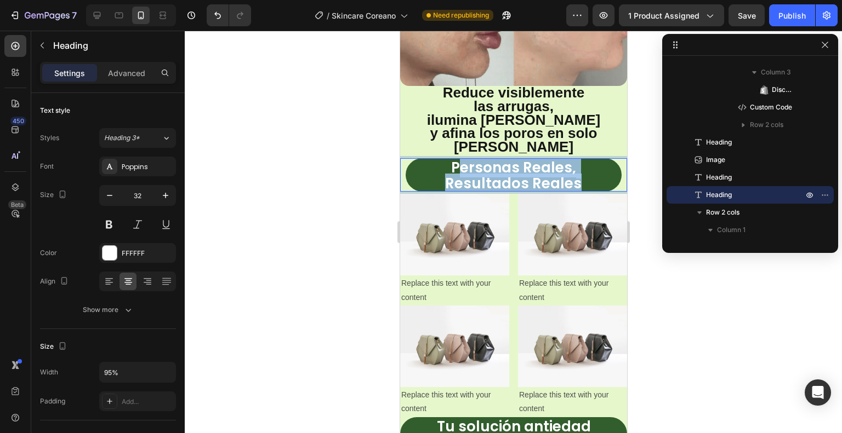
drag, startPoint x: 582, startPoint y: 117, endPoint x: 457, endPoint y: 102, distance: 125.8
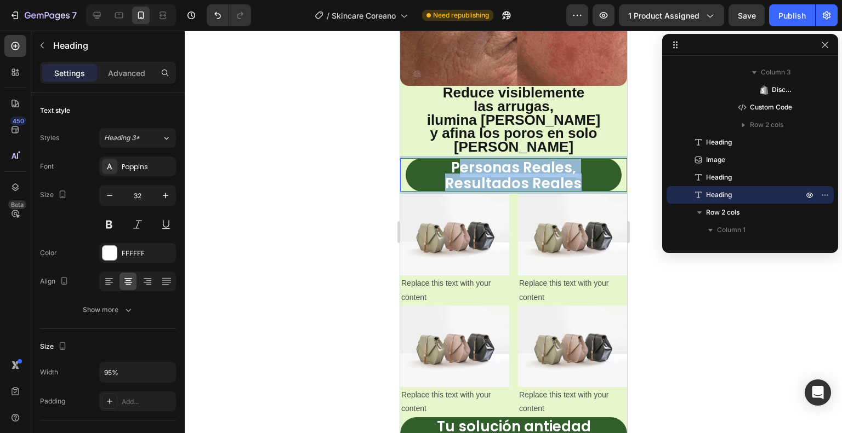
click at [457, 159] on p "Personas Reales, Resultados Reales" at bounding box center [512, 174] width 213 height 31
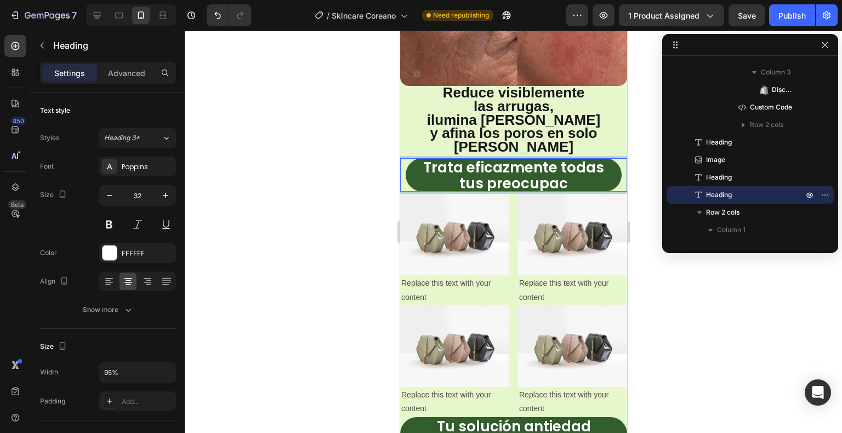
scroll to position [2, 0]
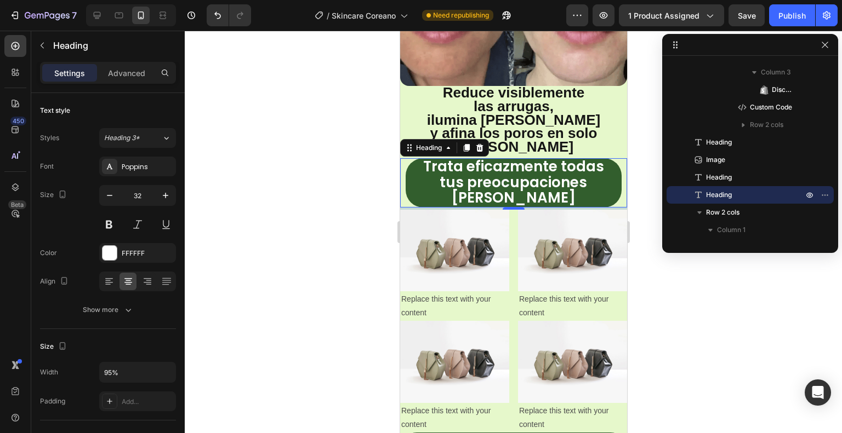
click at [359, 152] on div at bounding box center [513, 232] width 657 height 403
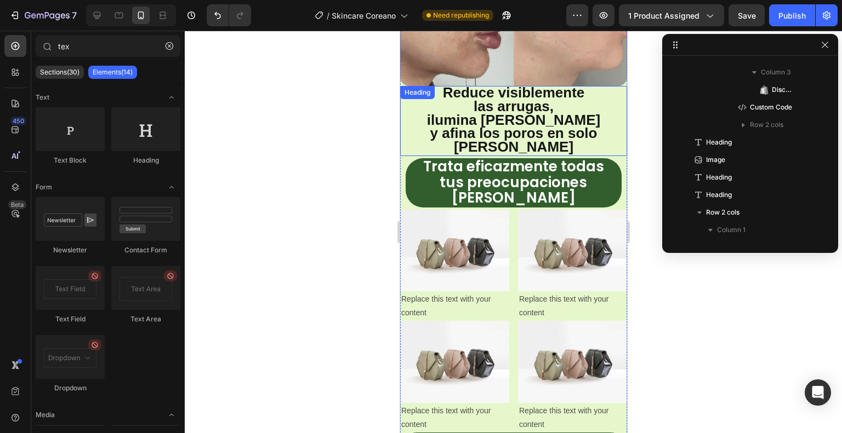
click at [591, 86] on h2 "Reduce visiblemente las arrugas, ilumina la piel y afina los poros en solo días" at bounding box center [512, 121] width 215 height 70
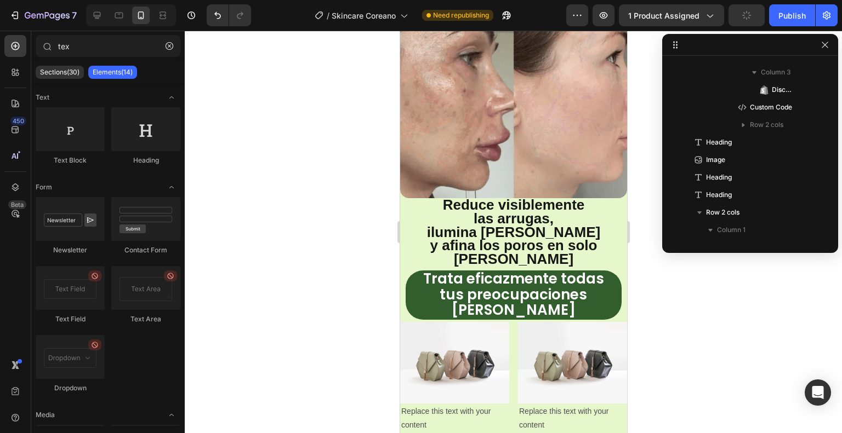
scroll to position [915, 0]
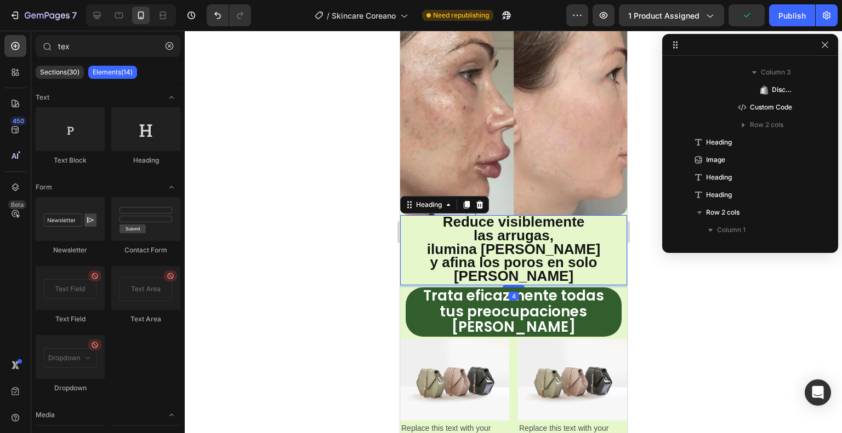
click at [575, 215] on h2 "Reduce visiblemente las arrugas, ilumina la piel y afina los poros en solo días" at bounding box center [512, 250] width 215 height 70
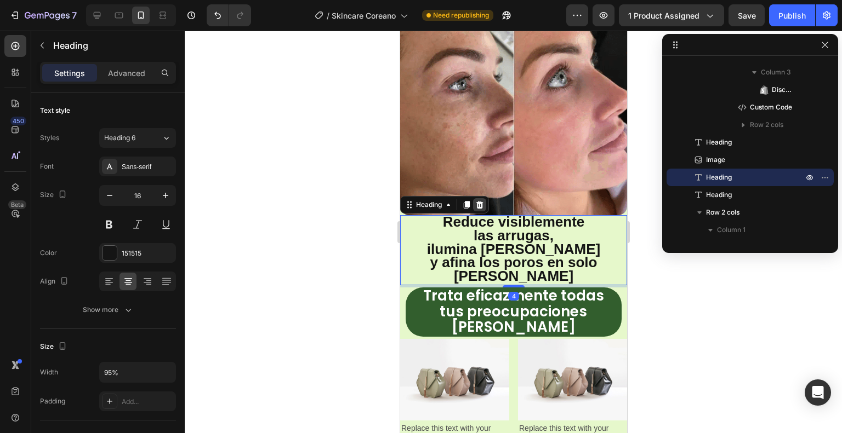
click at [482, 201] on icon at bounding box center [479, 205] width 9 height 9
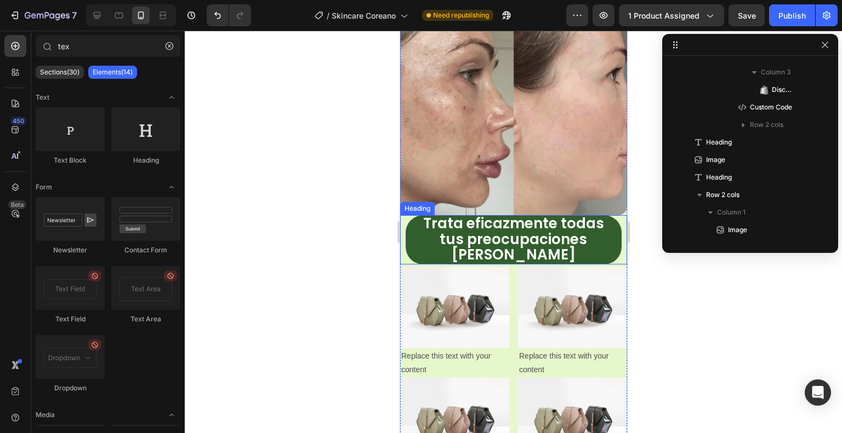
click at [469, 214] on strong "Trata eficazmente todas" at bounding box center [513, 224] width 181 height 20
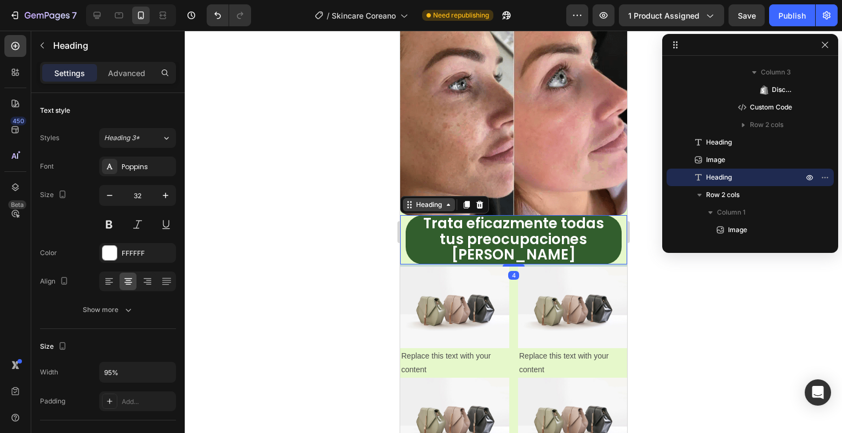
click at [425, 200] on div "Heading" at bounding box center [428, 205] width 30 height 10
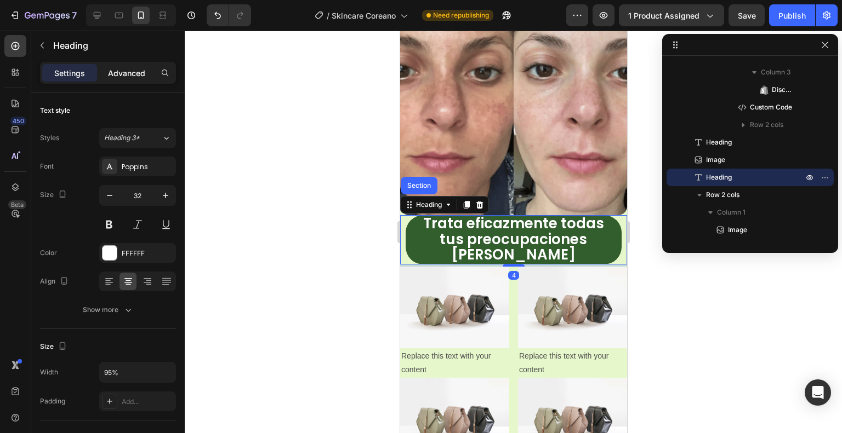
click at [136, 69] on p "Advanced" at bounding box center [126, 73] width 37 height 12
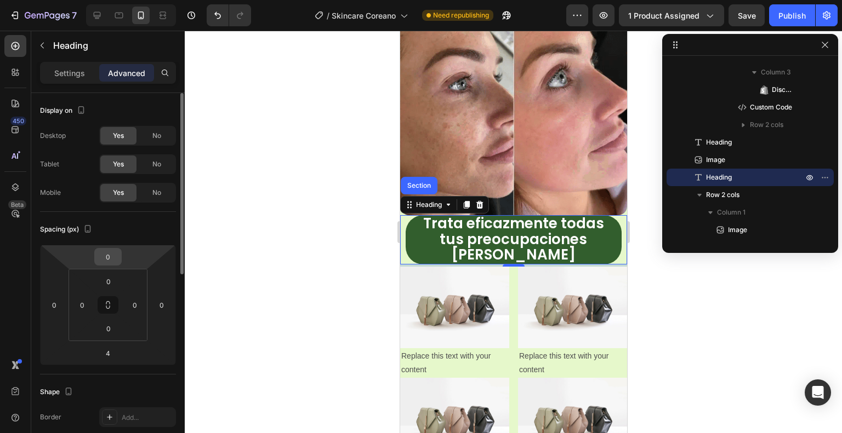
click at [112, 258] on input "0" at bounding box center [108, 257] width 22 height 16
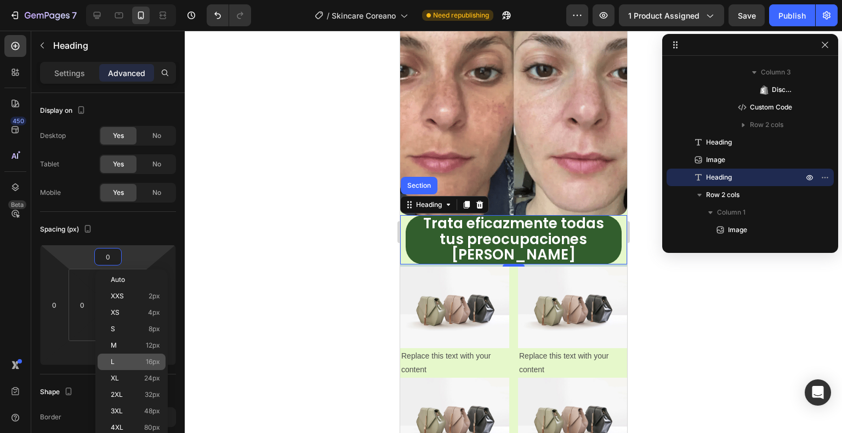
click at [134, 362] on p "L 16px" at bounding box center [135, 362] width 49 height 8
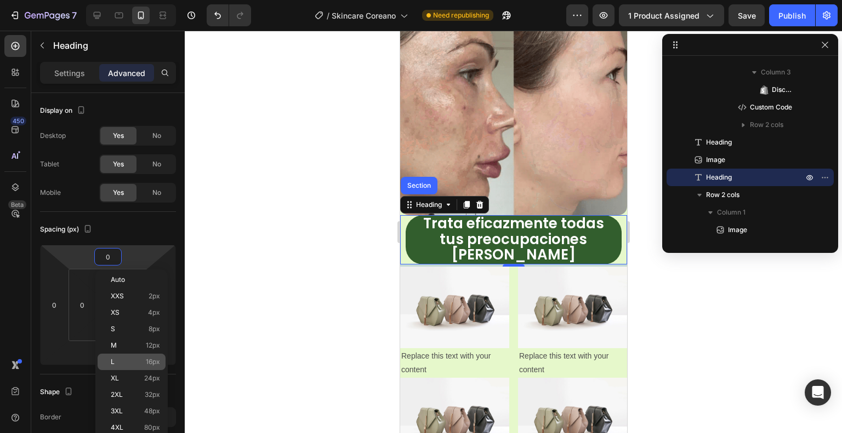
type input "16"
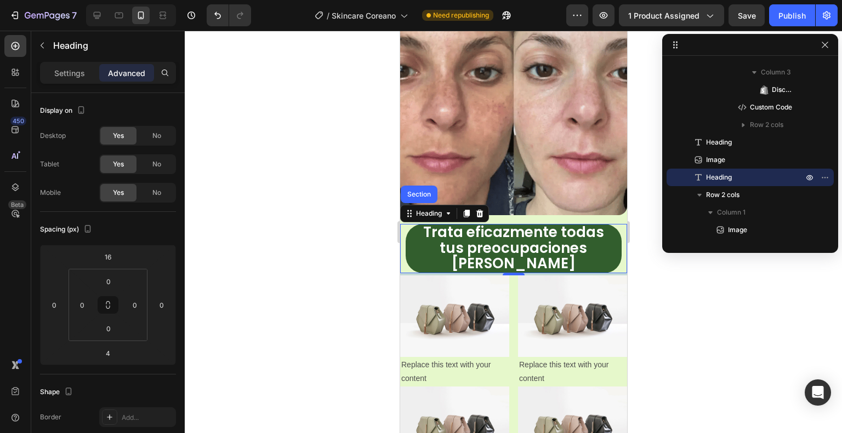
click at [282, 230] on div at bounding box center [513, 232] width 657 height 403
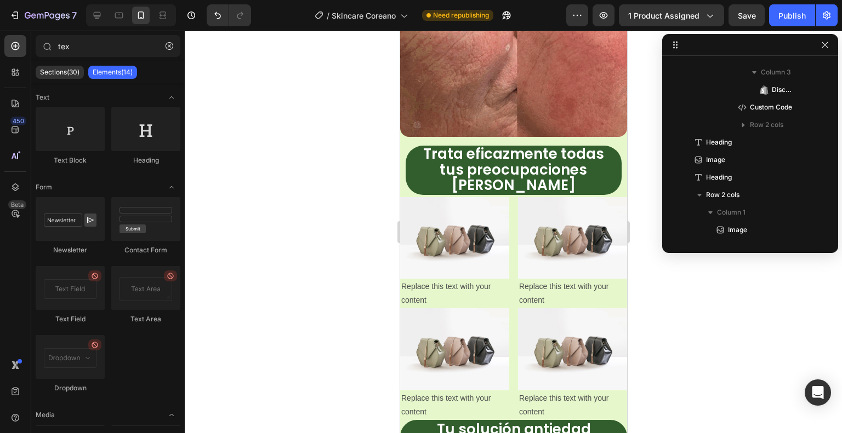
scroll to position [967, 0]
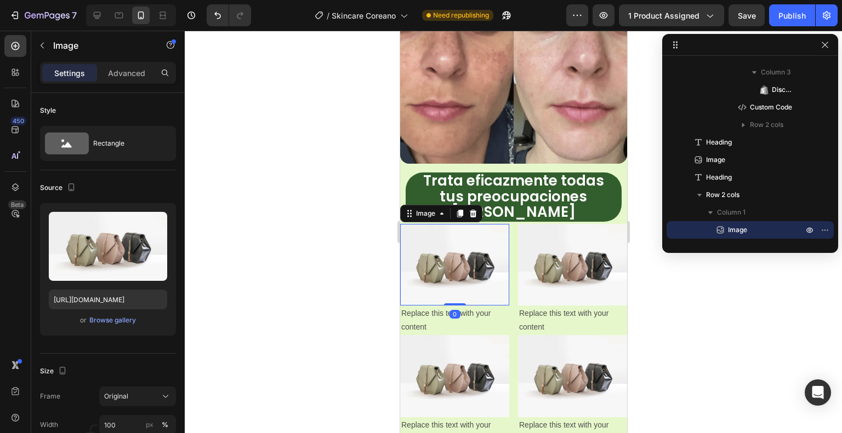
click at [429, 224] on img at bounding box center [454, 265] width 109 height 82
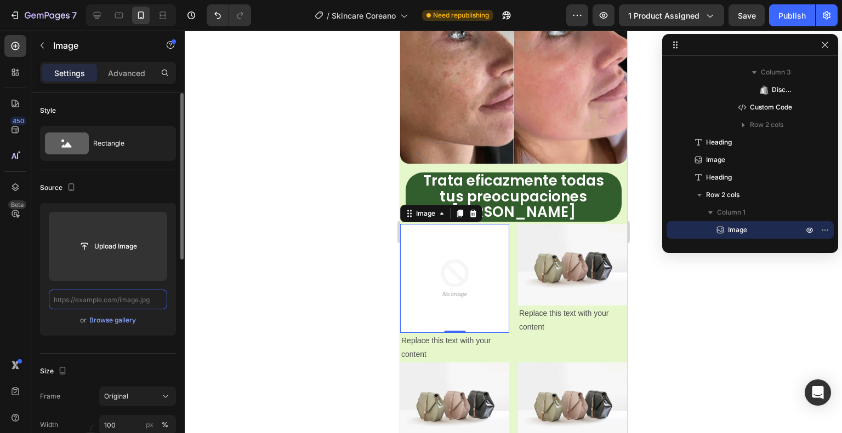
scroll to position [0, 0]
paste input "https://cdn.shopify.com/s/files/1/0939/6836/7958/files/problem1.avif?v=17562269…"
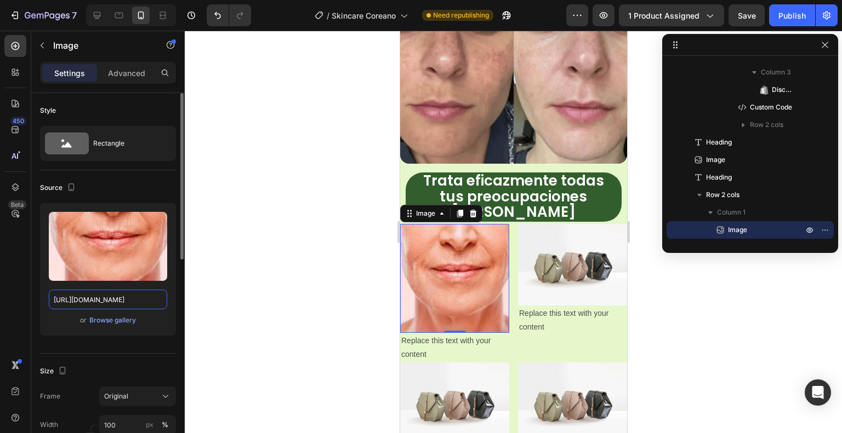
type input "https://cdn.shopify.com/s/files/1/0939/6836/7958/files/problem1.avif?v=17562269…"
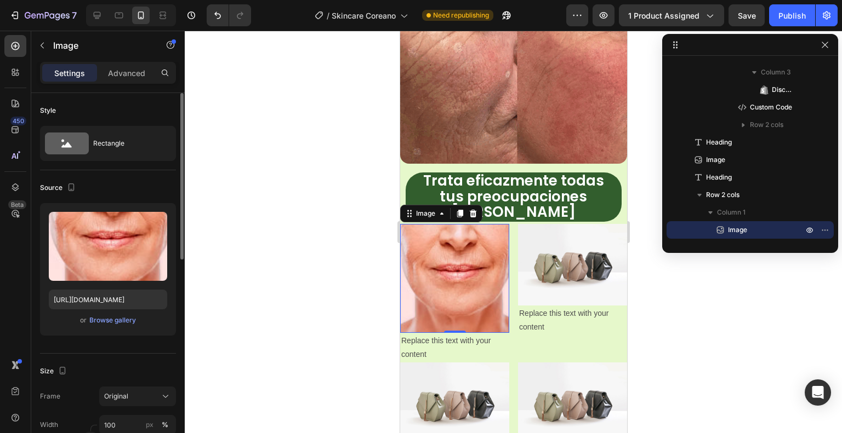
click at [123, 187] on div "Source" at bounding box center [108, 188] width 136 height 18
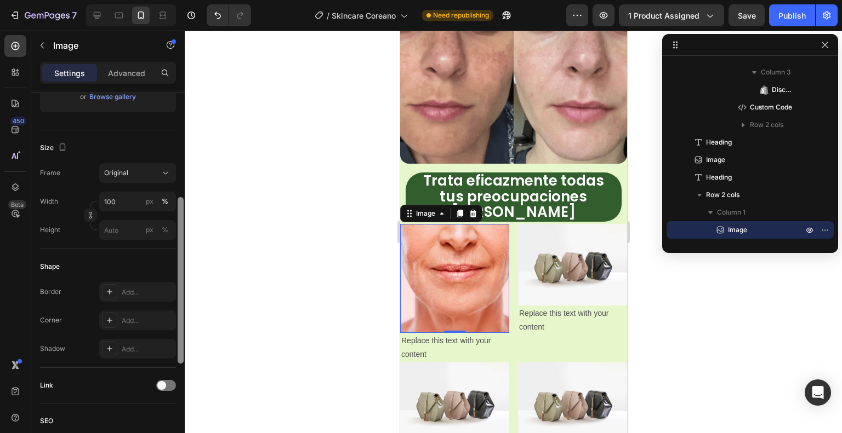
scroll to position [226, 0]
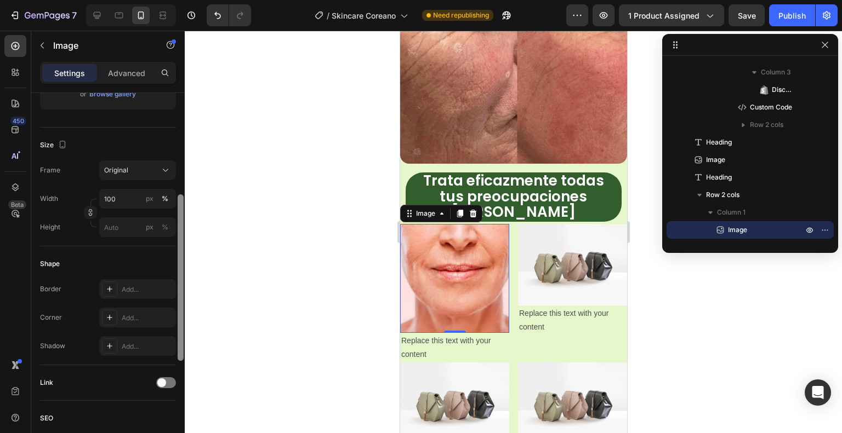
drag, startPoint x: 180, startPoint y: 266, endPoint x: 179, endPoint y: 321, distance: 54.8
click at [179, 321] on div at bounding box center [181, 278] width 6 height 167
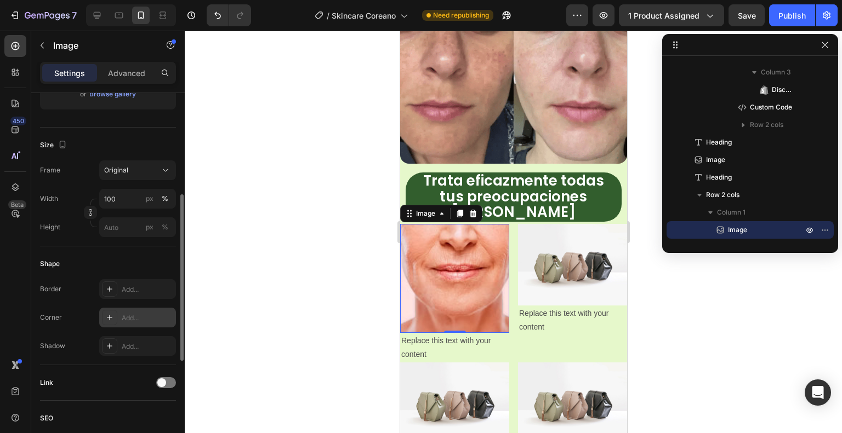
click at [129, 313] on div "Add..." at bounding box center [148, 318] width 52 height 10
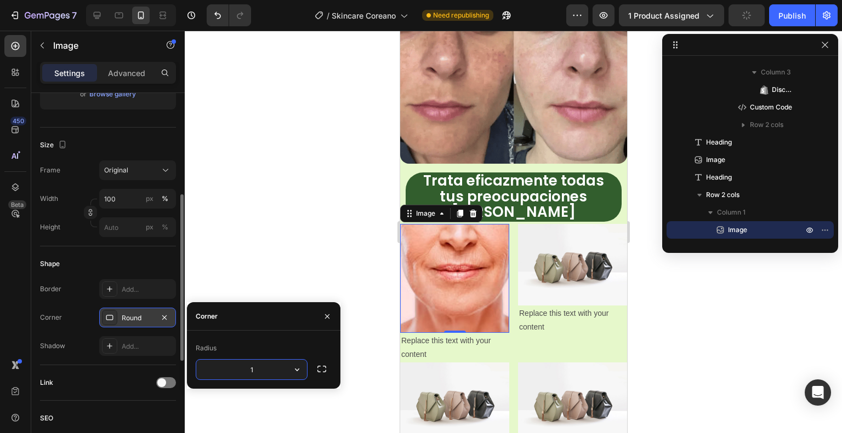
type input "16"
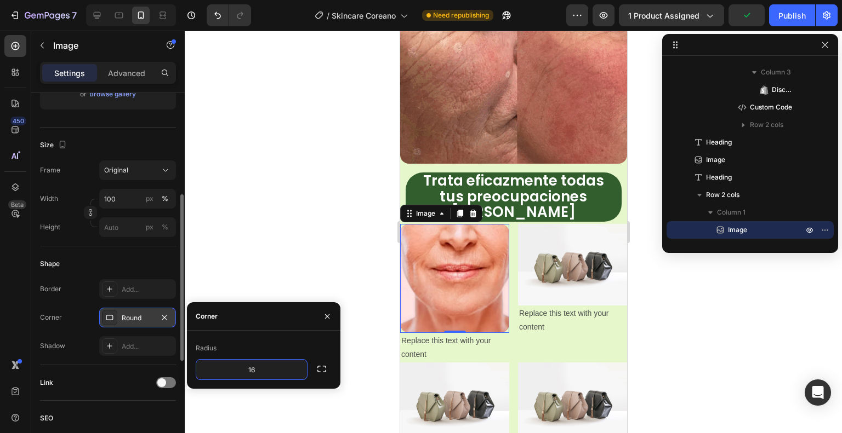
click at [251, 293] on div at bounding box center [513, 232] width 657 height 403
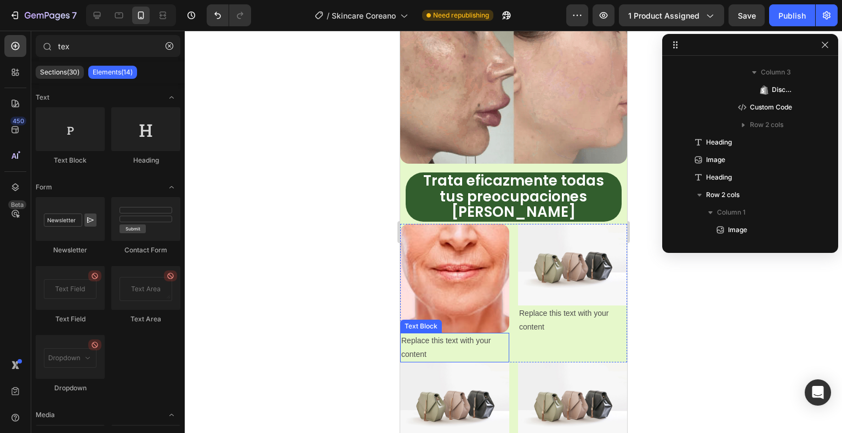
click at [437, 333] on div "Replace this text with your content" at bounding box center [454, 348] width 109 height 30
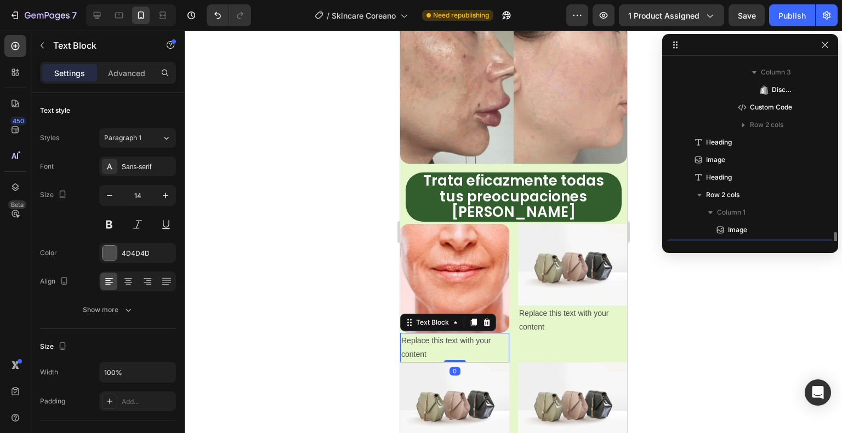
scroll to position [435, 0]
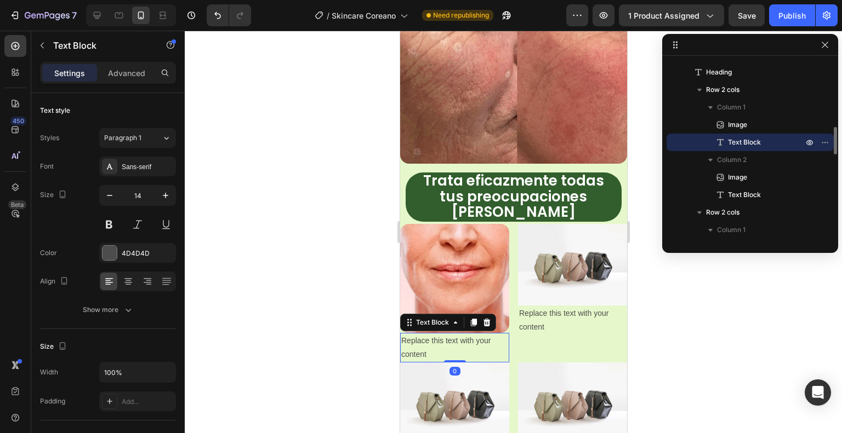
click at [433, 333] on div "Replace this text with your content" at bounding box center [454, 348] width 109 height 30
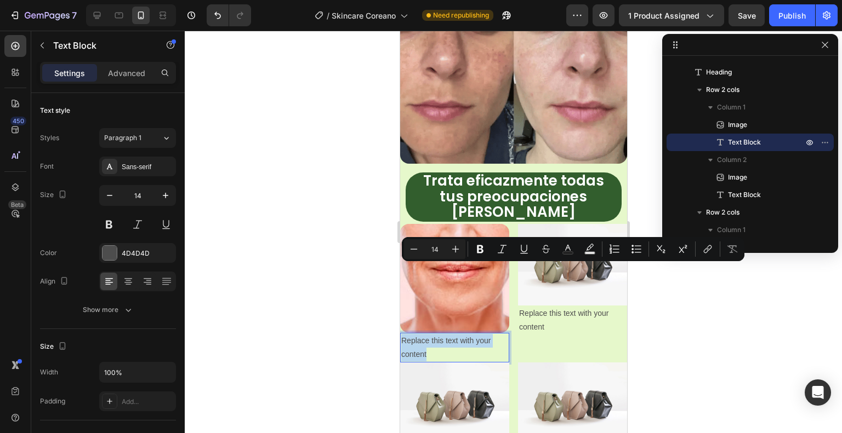
drag, startPoint x: 435, startPoint y: 282, endPoint x: 396, endPoint y: 264, distance: 42.4
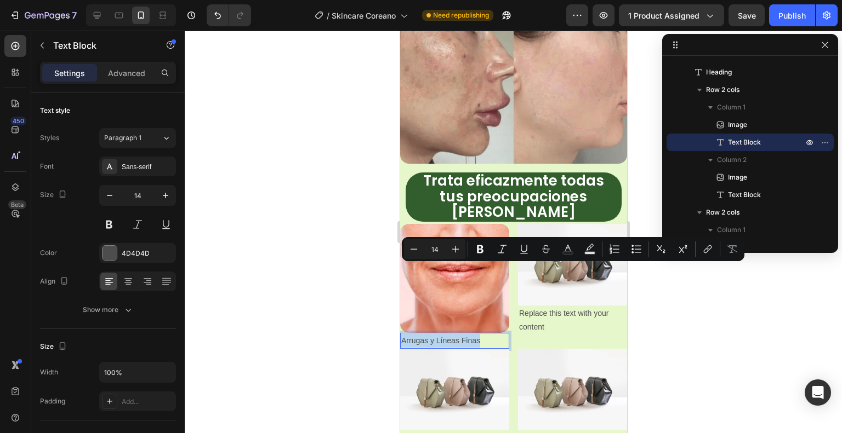
drag, startPoint x: 483, startPoint y: 271, endPoint x: 400, endPoint y: 271, distance: 83.3
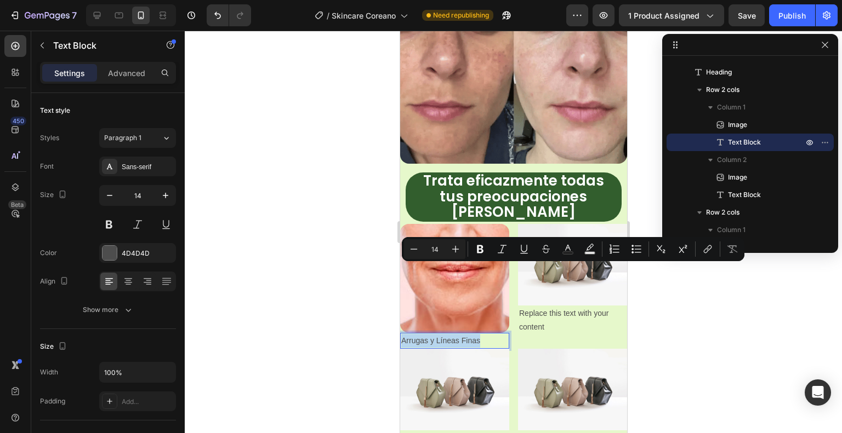
click at [400, 333] on div "Arrugas y Líneas Finas" at bounding box center [454, 341] width 109 height 16
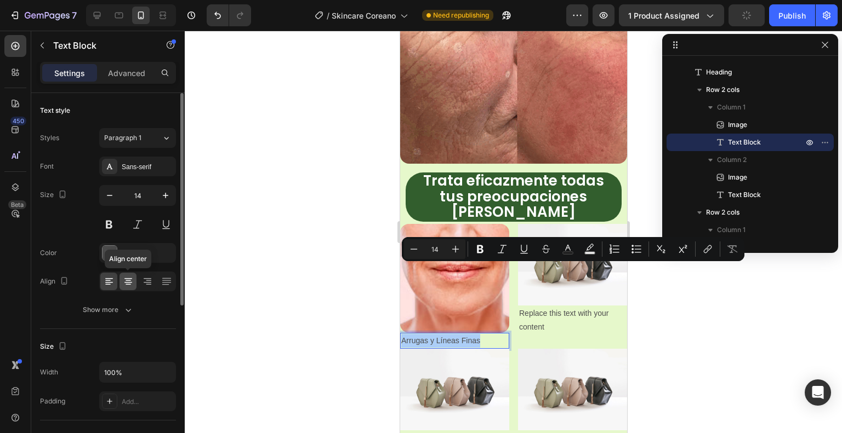
click at [125, 282] on icon at bounding box center [128, 282] width 8 height 1
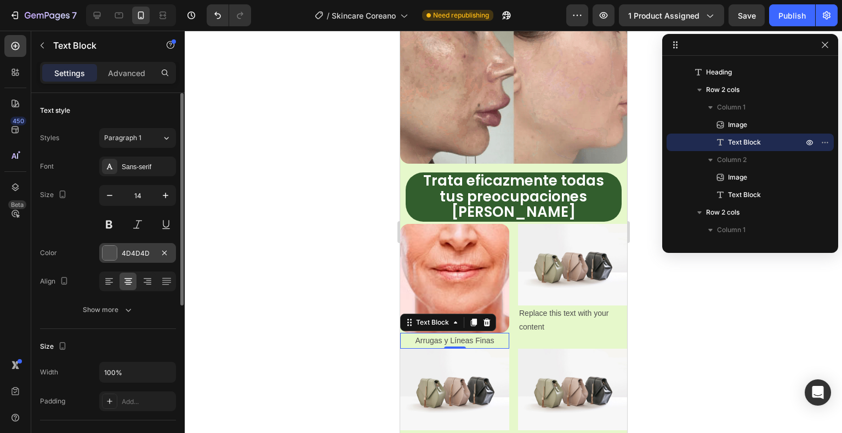
click at [111, 251] on div at bounding box center [109, 253] width 14 height 14
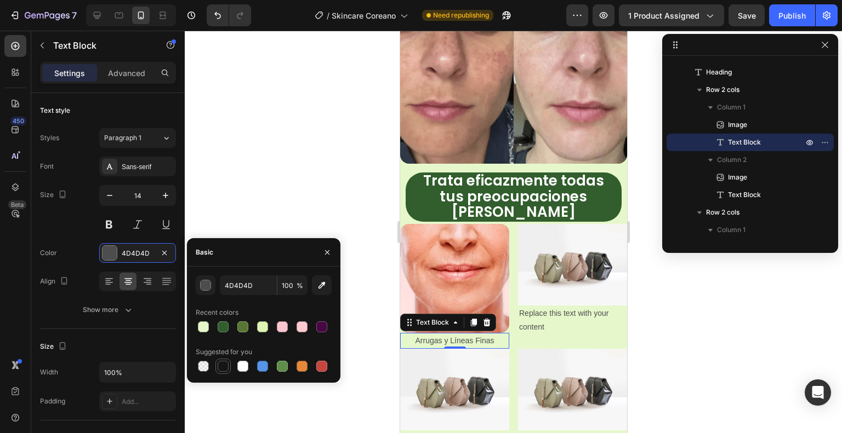
click at [222, 369] on div at bounding box center [223, 366] width 11 height 11
type input "151515"
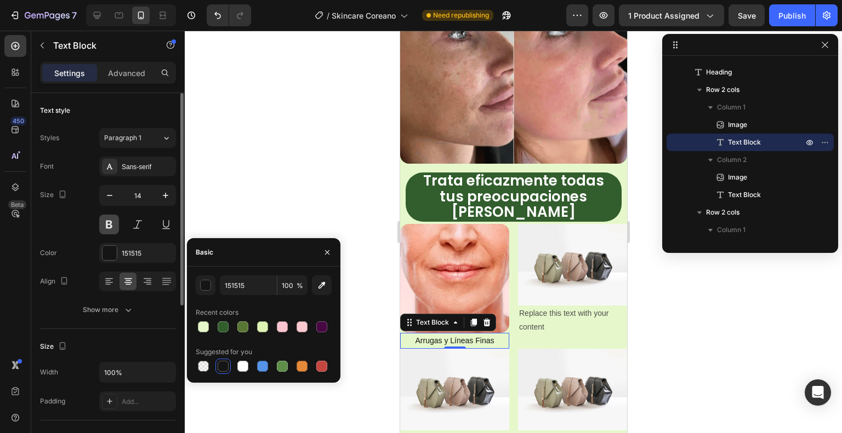
click at [112, 227] on button at bounding box center [109, 225] width 20 height 20
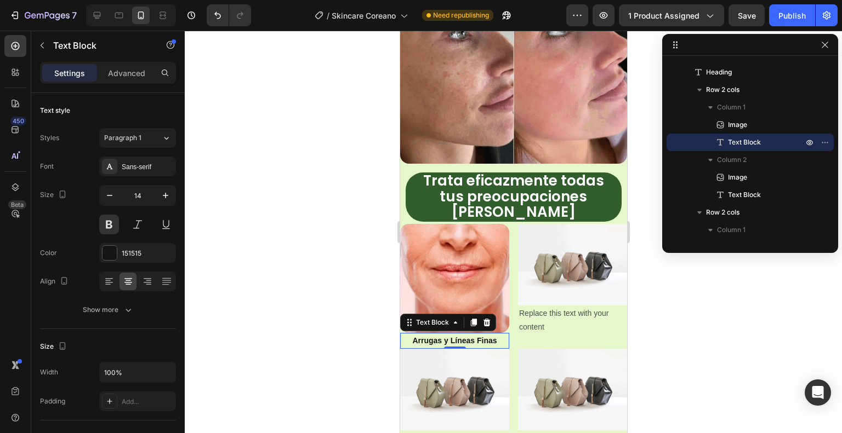
click at [318, 238] on div at bounding box center [513, 232] width 657 height 403
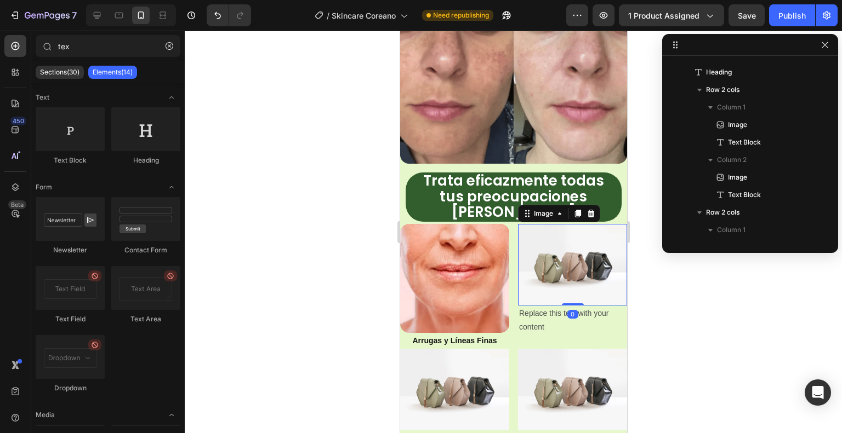
click at [546, 224] on img at bounding box center [571, 265] width 109 height 82
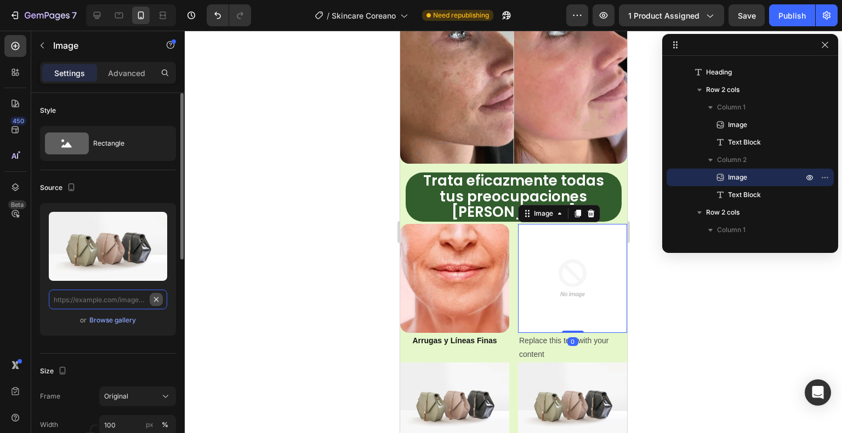
scroll to position [0, 0]
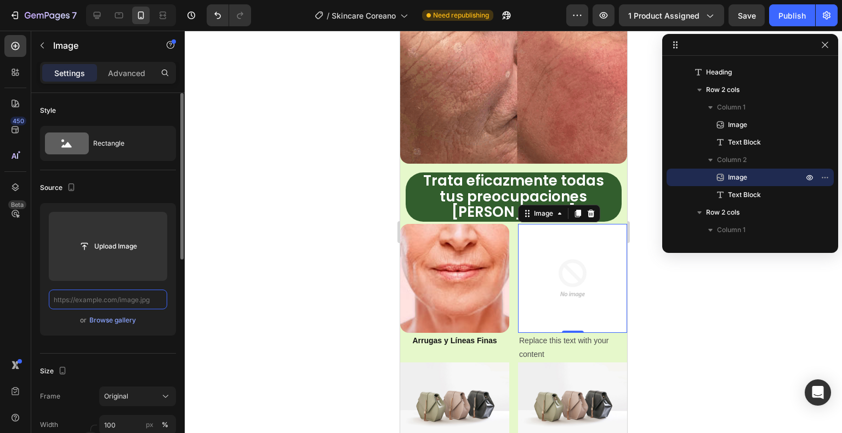
paste input "https://cdn.shopify.com/s/files/1/0939/6836/7958/files/problem6.webp?v=17562269…"
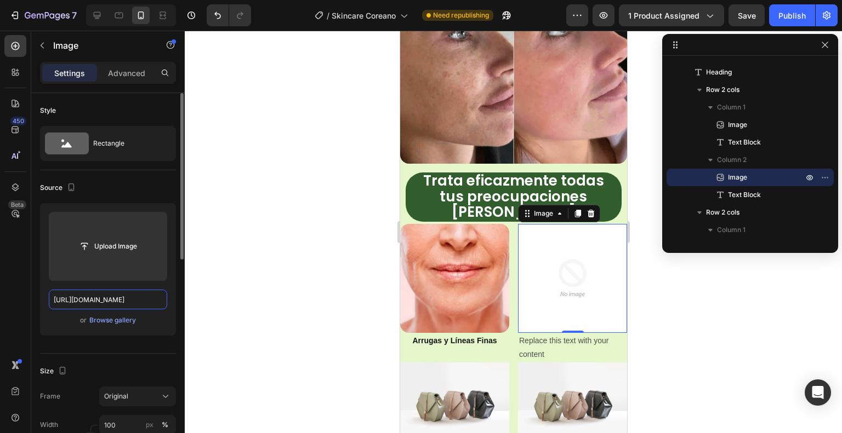
scroll to position [0, 180]
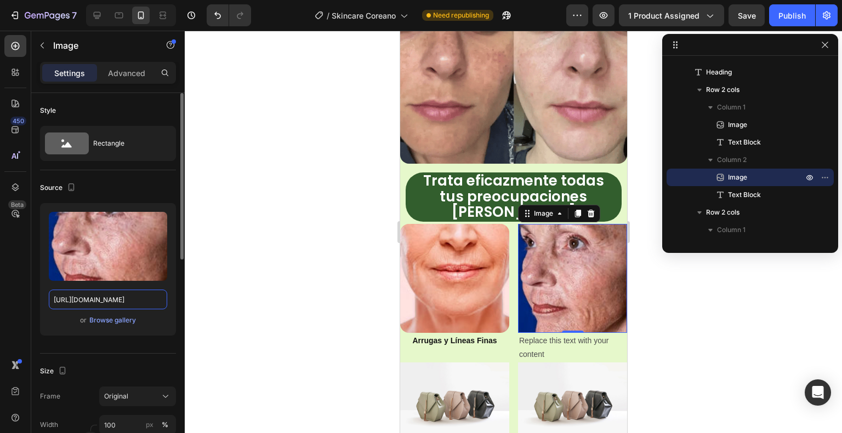
type input "https://cdn.shopify.com/s/files/1/0939/6836/7958/files/problem6.webp?v=17562269…"
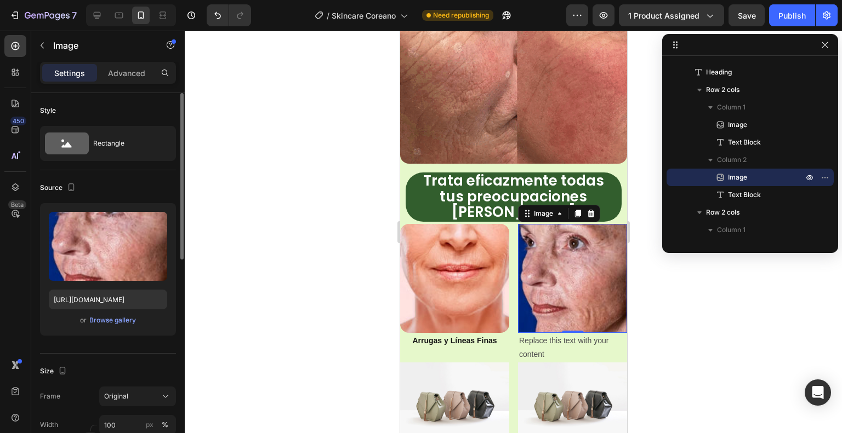
click at [145, 191] on div "Source" at bounding box center [108, 188] width 136 height 18
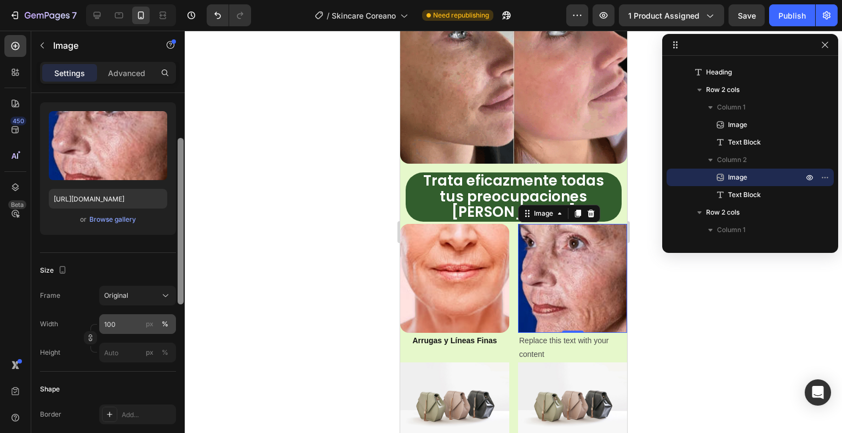
drag, startPoint x: 181, startPoint y: 246, endPoint x: 150, endPoint y: 312, distance: 73.1
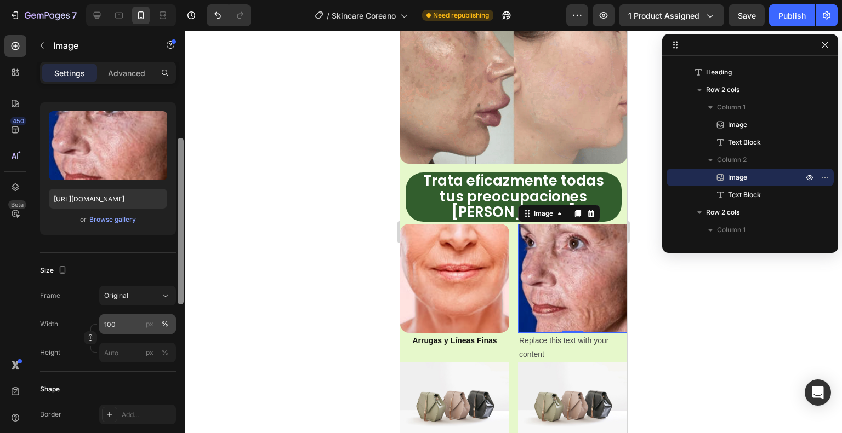
click at [180, 293] on div at bounding box center [181, 221] width 6 height 167
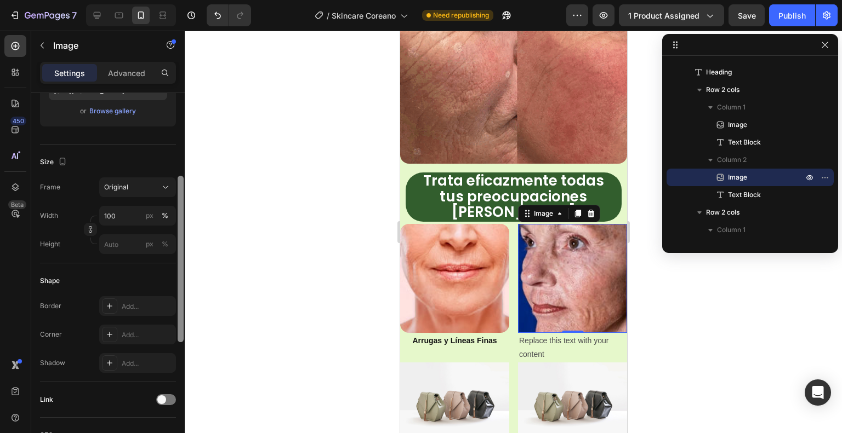
scroll to position [217, 0]
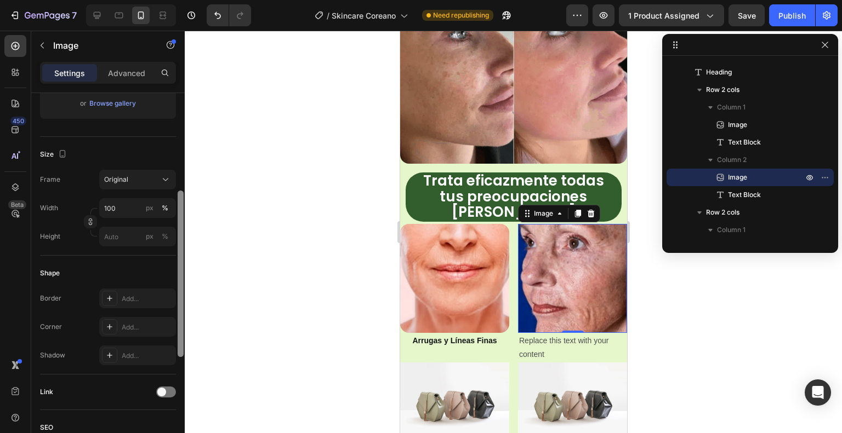
drag, startPoint x: 180, startPoint y: 315, endPoint x: 178, endPoint y: 339, distance: 24.8
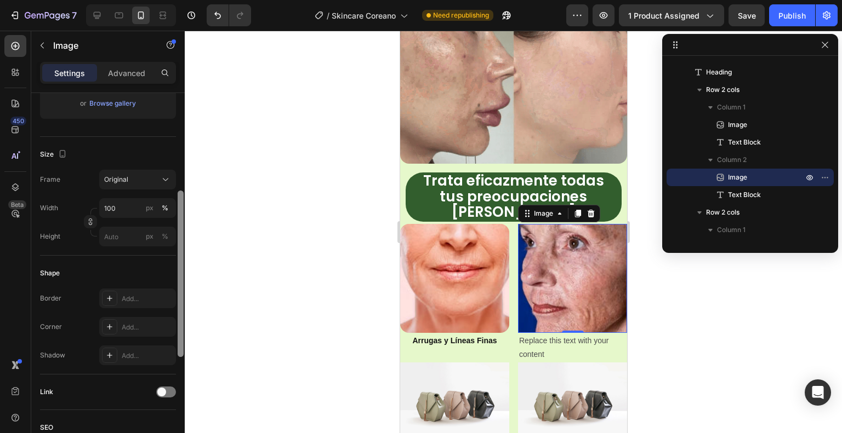
click at [178, 339] on div at bounding box center [181, 274] width 6 height 167
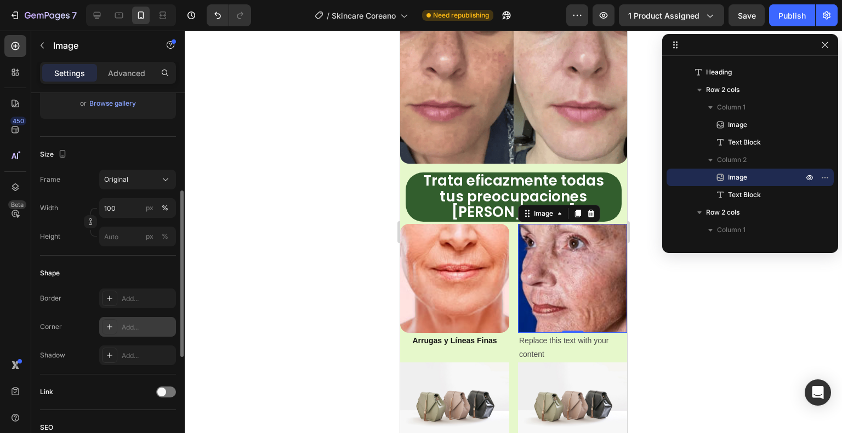
click at [141, 326] on div "Add..." at bounding box center [148, 328] width 52 height 10
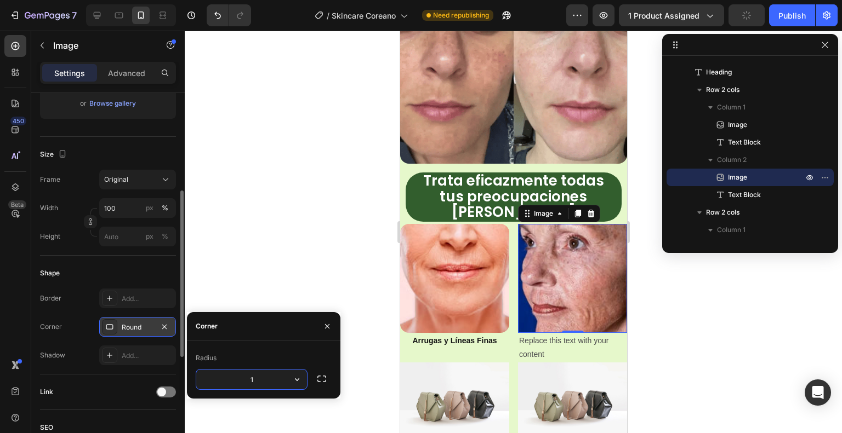
type input "16"
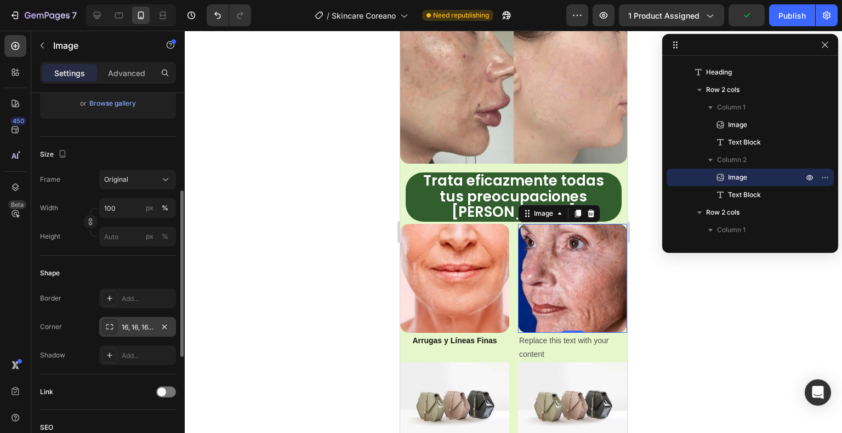
click at [348, 235] on div at bounding box center [513, 232] width 657 height 403
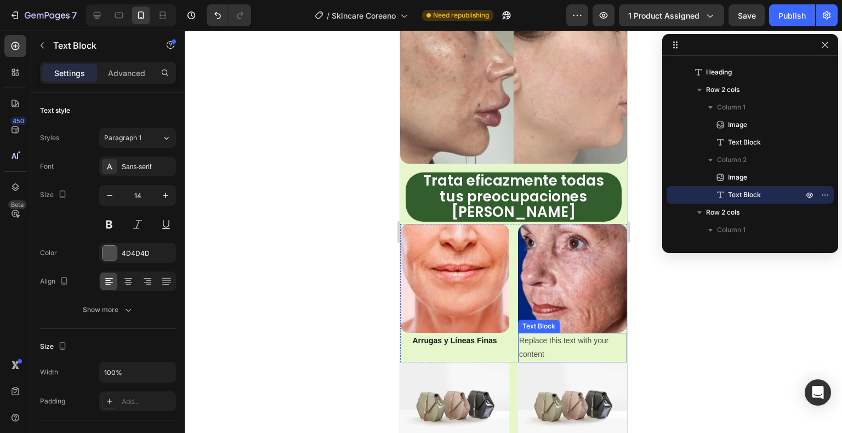
click at [543, 333] on div "Replace this text with your content" at bounding box center [571, 348] width 109 height 30
click at [600, 318] on icon at bounding box center [604, 322] width 9 height 9
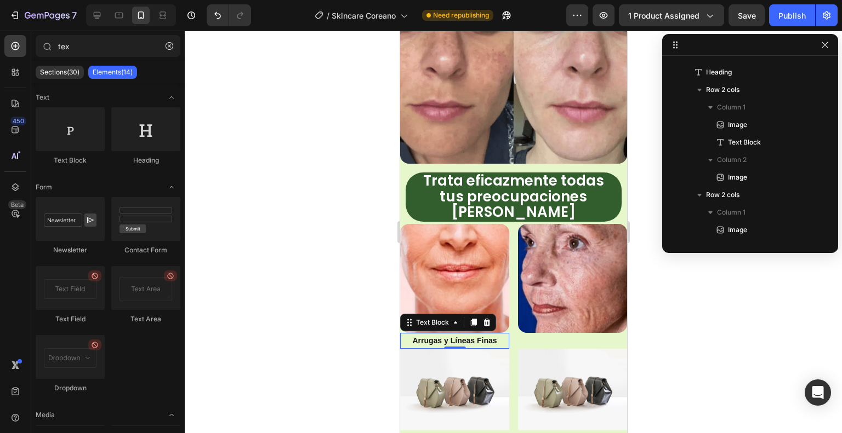
click at [449, 334] on p "Arrugas y Líneas Finas" at bounding box center [454, 341] width 107 height 14
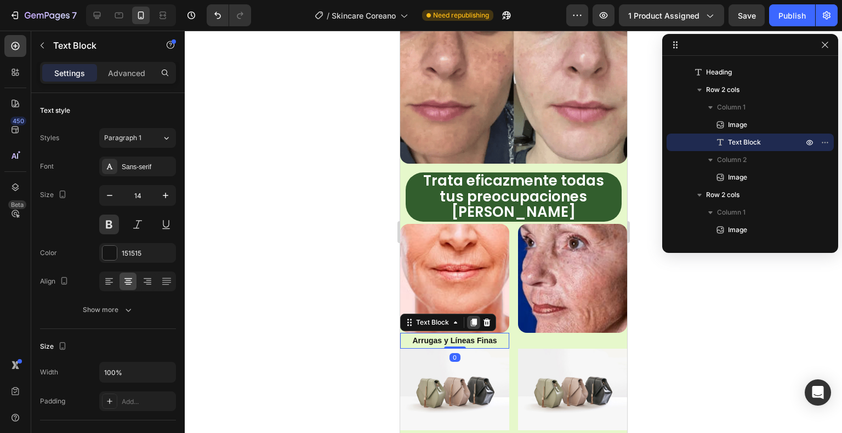
click at [472, 319] on icon at bounding box center [473, 323] width 6 height 8
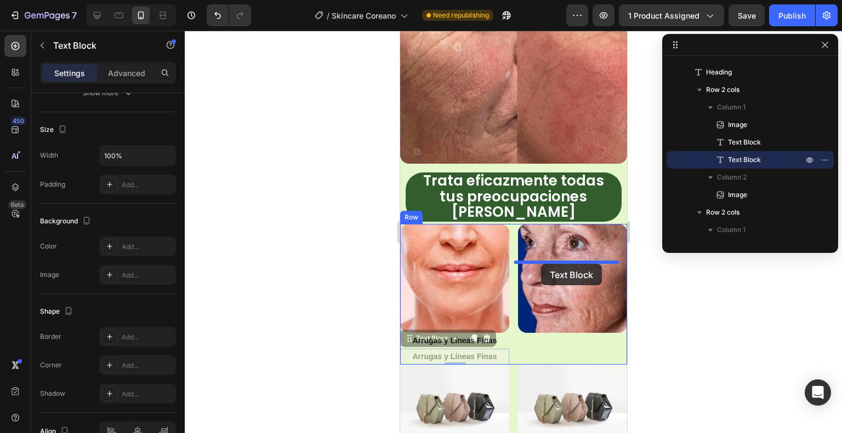
drag, startPoint x: 432, startPoint y: 269, endPoint x: 540, endPoint y: 264, distance: 108.1
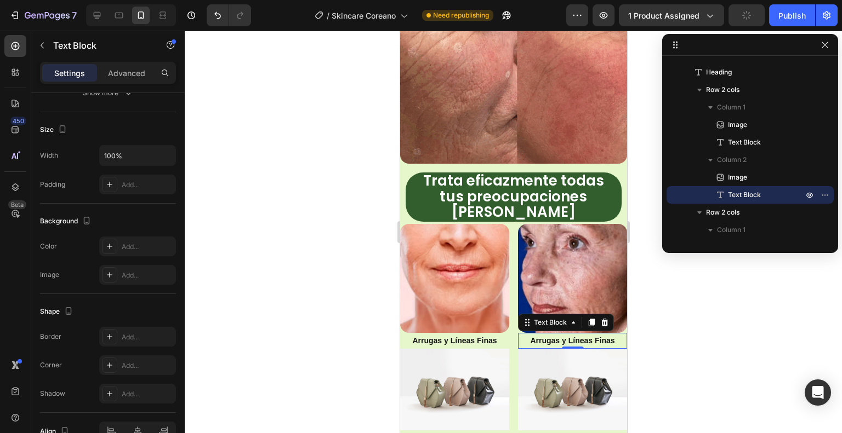
click at [528, 334] on p "Arrugas y Líneas Finas" at bounding box center [571, 341] width 107 height 14
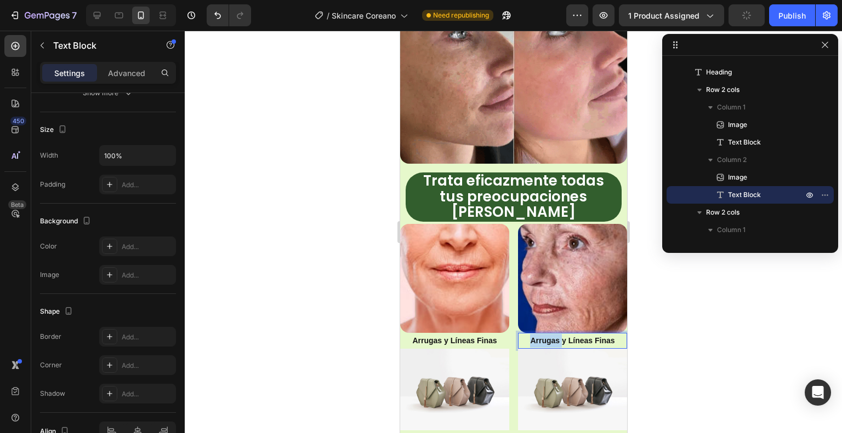
click at [528, 334] on p "Arrugas y Líneas Finas" at bounding box center [571, 341] width 107 height 14
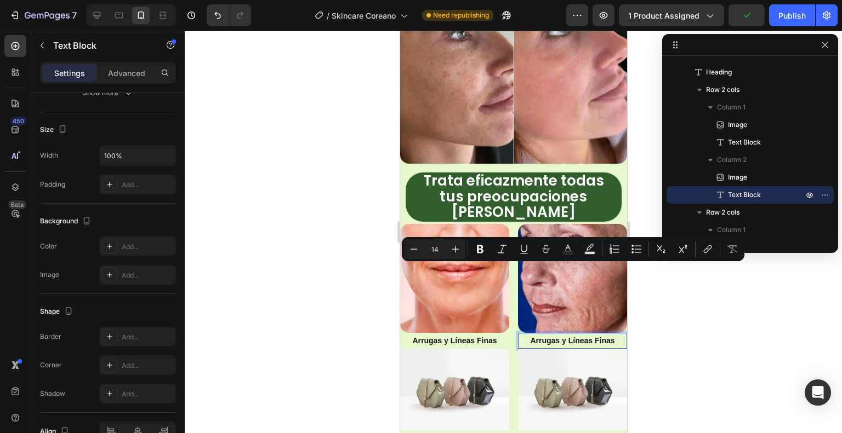
click at [594, 334] on p "Arrugas y Líneas Finas" at bounding box center [571, 341] width 107 height 14
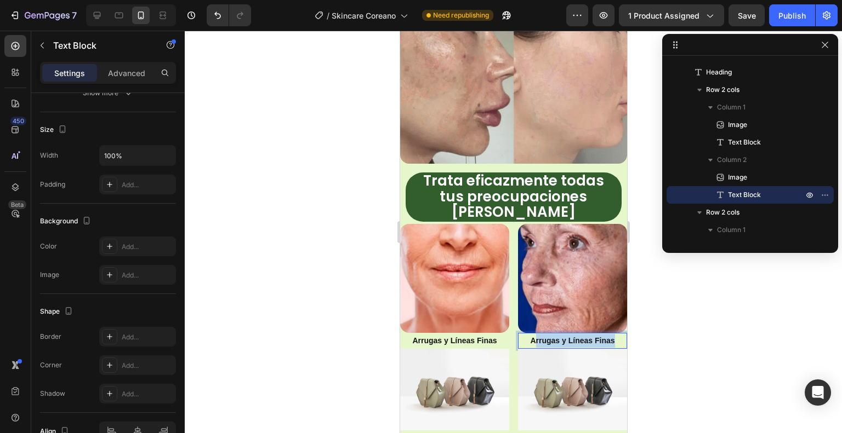
drag, startPoint x: 611, startPoint y: 270, endPoint x: 529, endPoint y: 273, distance: 81.7
click at [529, 334] on p "Arrugas y Líneas Finas" at bounding box center [571, 341] width 107 height 14
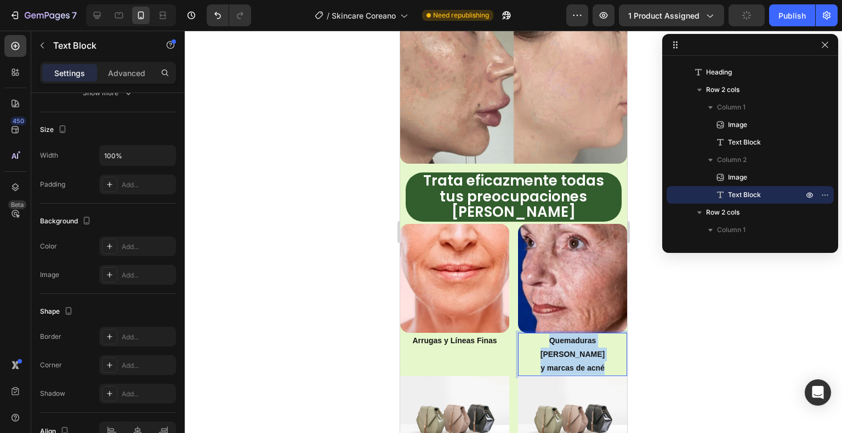
drag, startPoint x: 604, startPoint y: 282, endPoint x: 524, endPoint y: 264, distance: 82.0
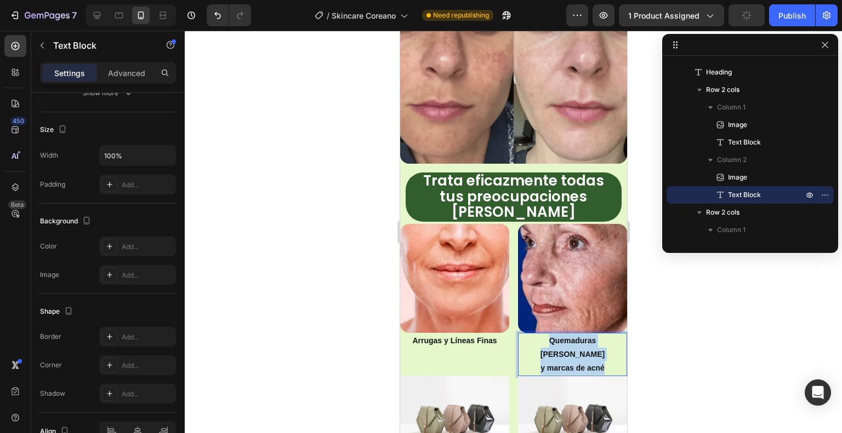
click at [524, 333] on div "Quemaduras Solares y marcas de acné" at bounding box center [571, 355] width 109 height 44
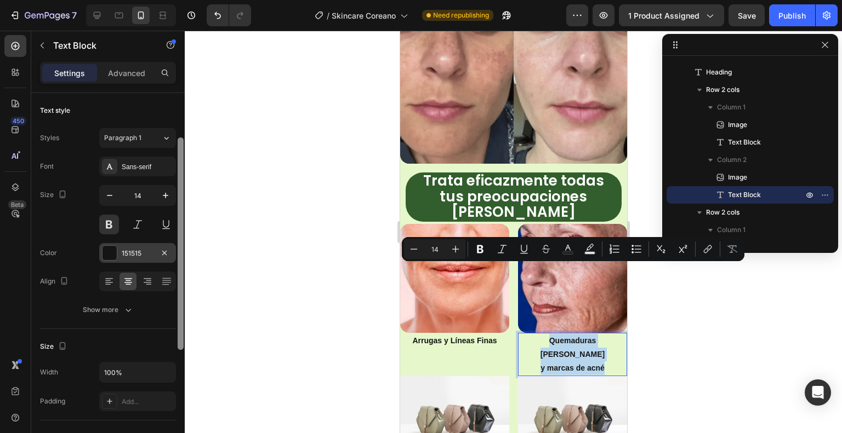
scroll to position [98, 0]
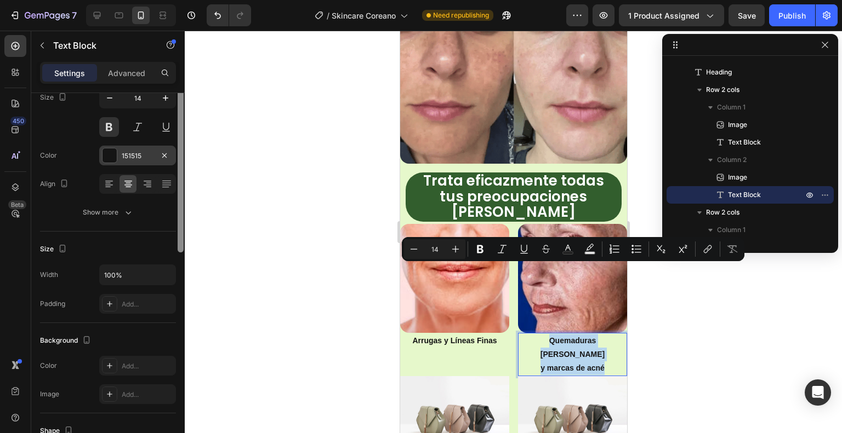
drag, startPoint x: 182, startPoint y: 221, endPoint x: 172, endPoint y: 153, distance: 69.3
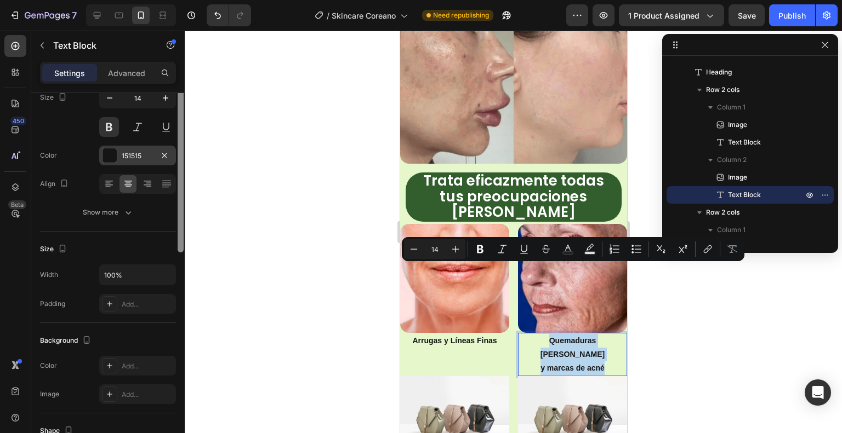
click at [172, 153] on div "Text style Styles Paragraph 1 Font Sans-serif Size 14 Color 151515 Align Show m…" at bounding box center [107, 279] width 153 height 372
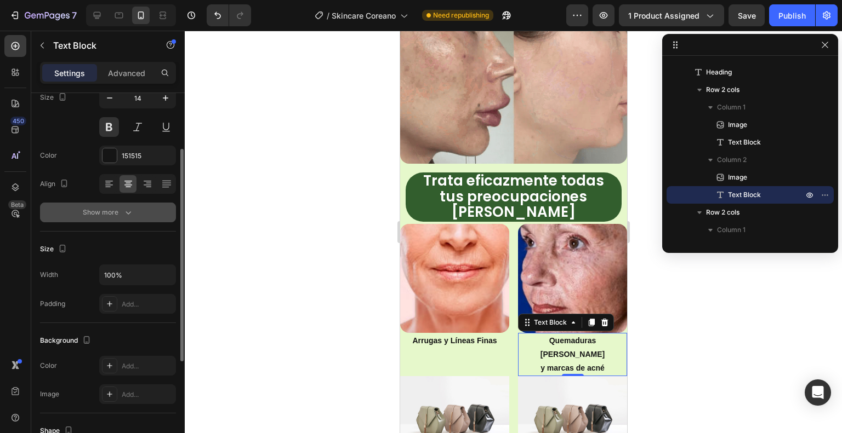
click at [114, 211] on div "Show more" at bounding box center [108, 212] width 51 height 11
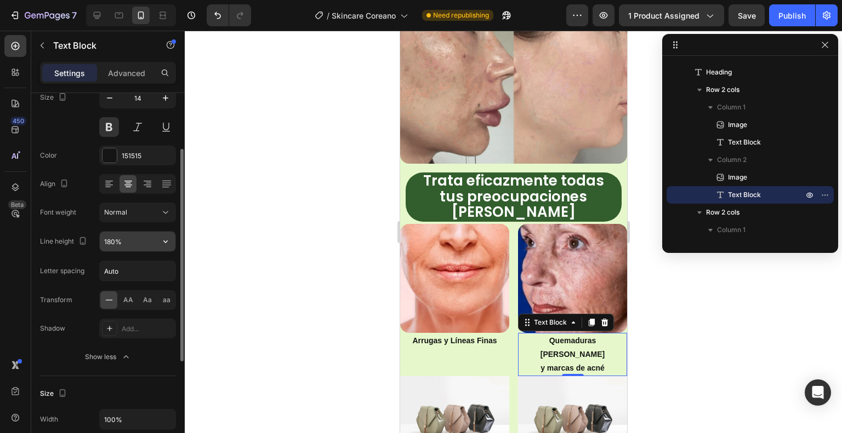
click at [124, 239] on input "180%" at bounding box center [138, 242] width 76 height 20
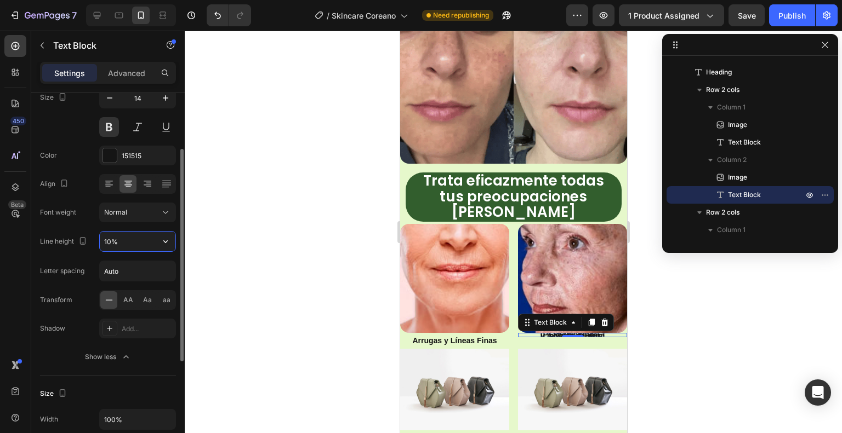
type input "100%"
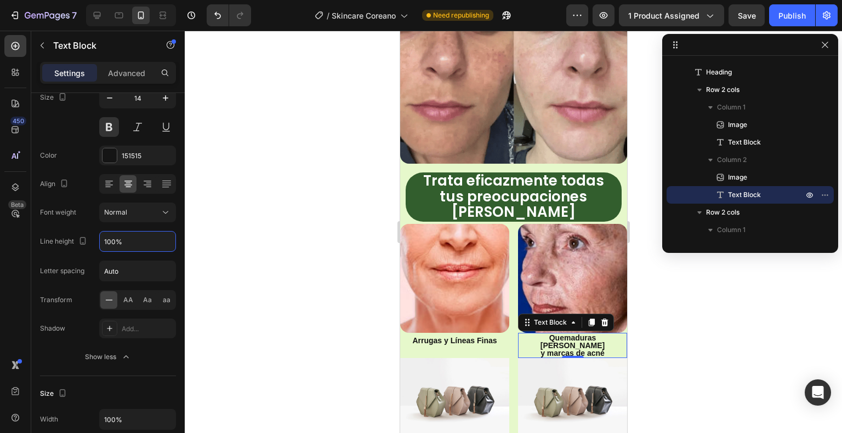
click at [318, 191] on div at bounding box center [513, 232] width 657 height 403
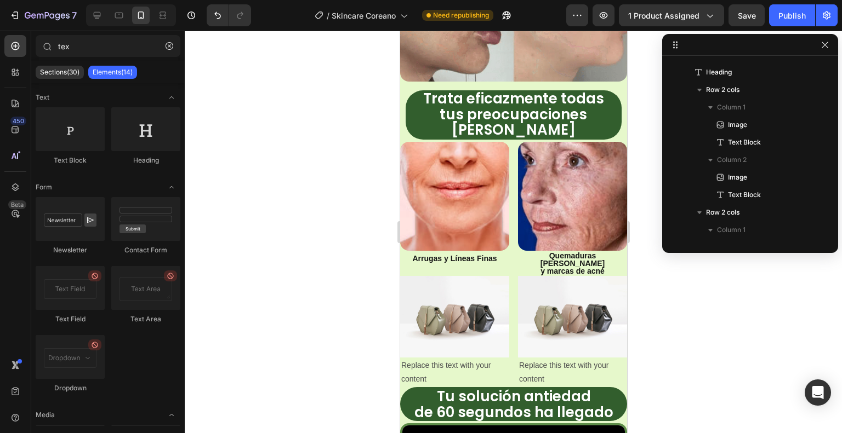
scroll to position [1035, 0]
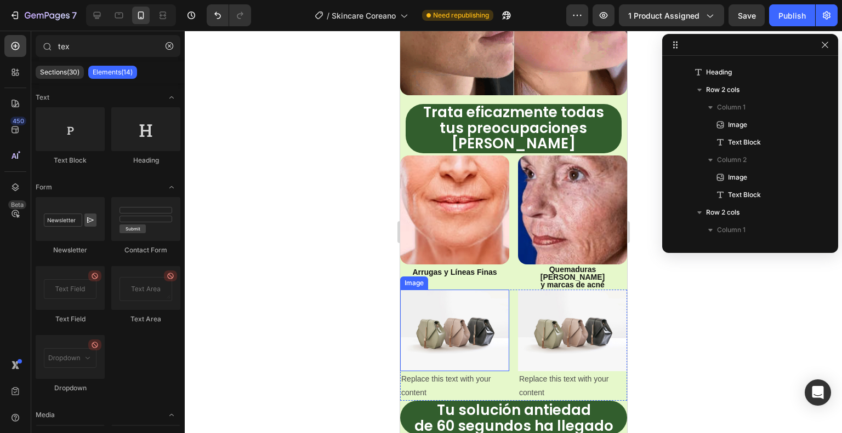
click at [476, 290] on img at bounding box center [454, 331] width 109 height 82
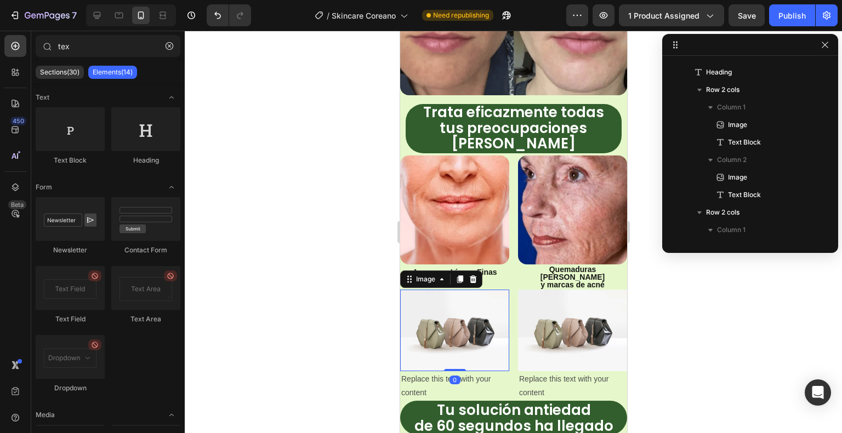
scroll to position [540, 0]
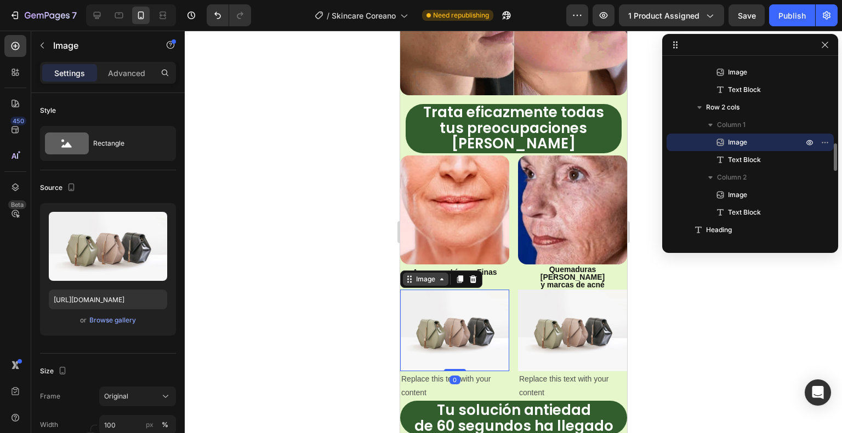
click at [430, 275] on div "Image" at bounding box center [425, 280] width 24 height 10
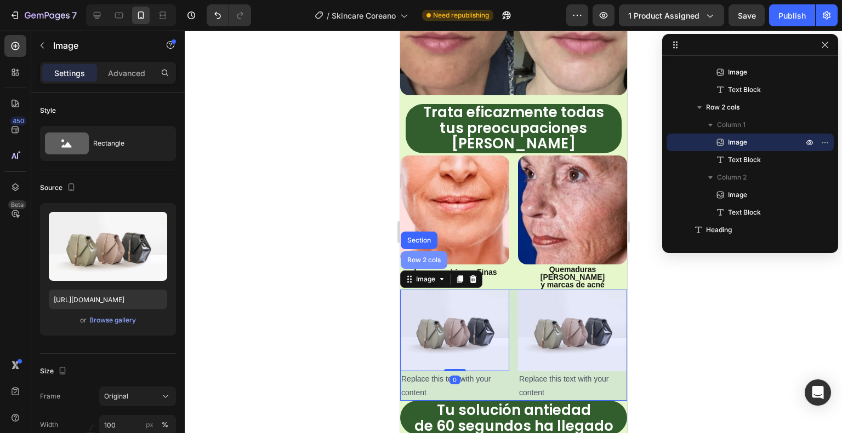
click at [429, 252] on div "Row 2 cols" at bounding box center [423, 261] width 47 height 18
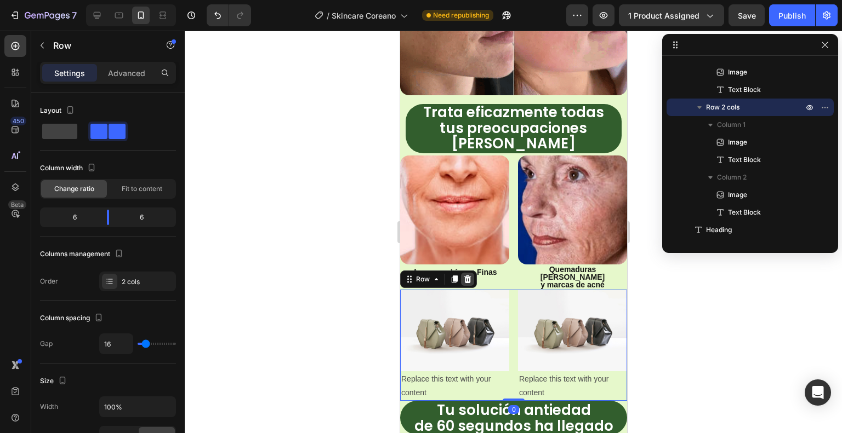
click at [466, 276] on icon at bounding box center [467, 280] width 7 height 8
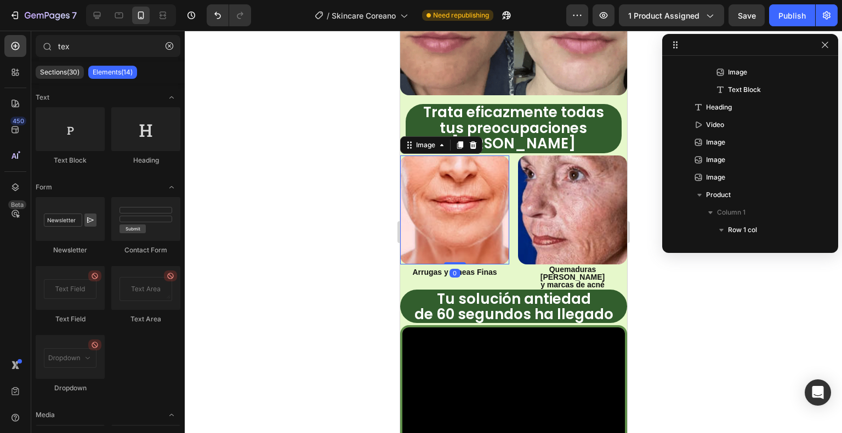
click at [461, 156] on img at bounding box center [454, 210] width 109 height 109
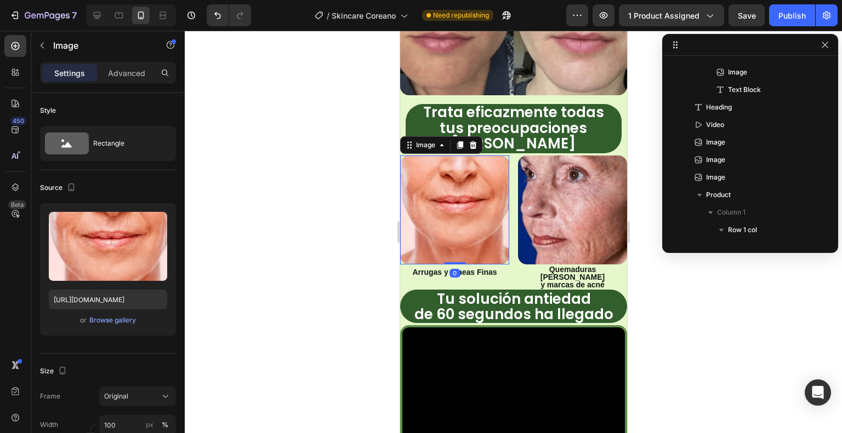
scroll to position [418, 0]
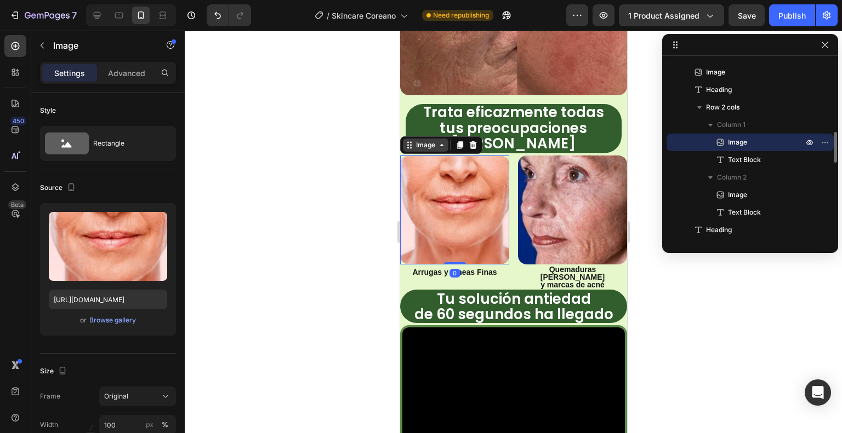
click at [428, 140] on div "Image" at bounding box center [425, 145] width 24 height 10
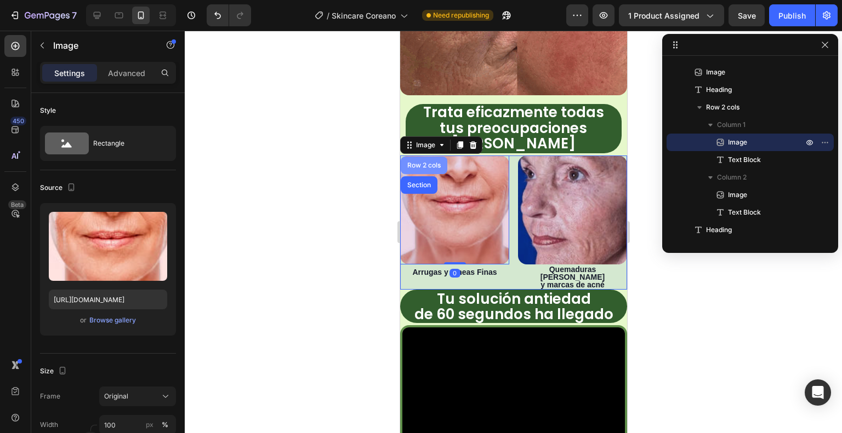
click at [426, 157] on div "Row 2 cols" at bounding box center [423, 166] width 47 height 18
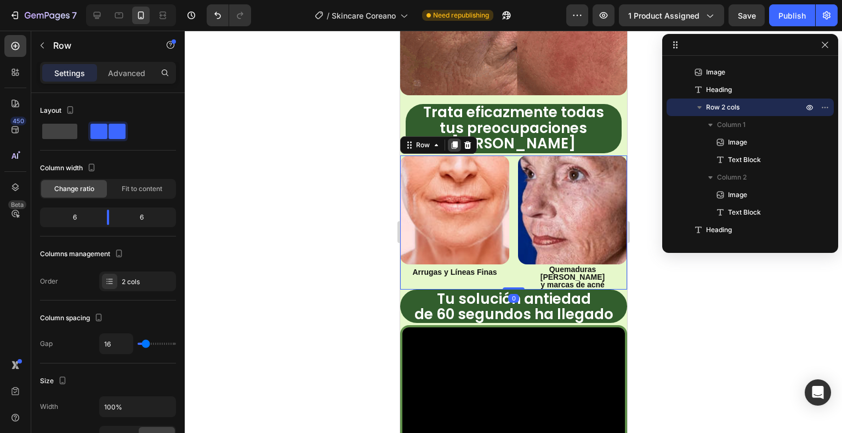
click at [451, 141] on icon at bounding box center [453, 145] width 9 height 9
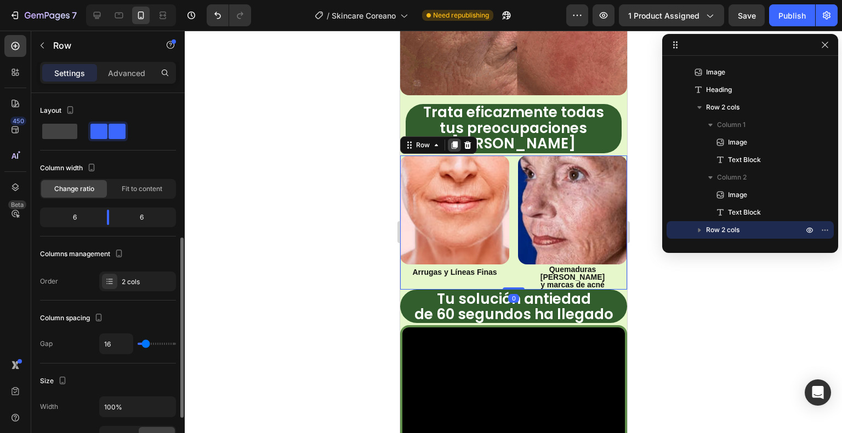
scroll to position [98, 0]
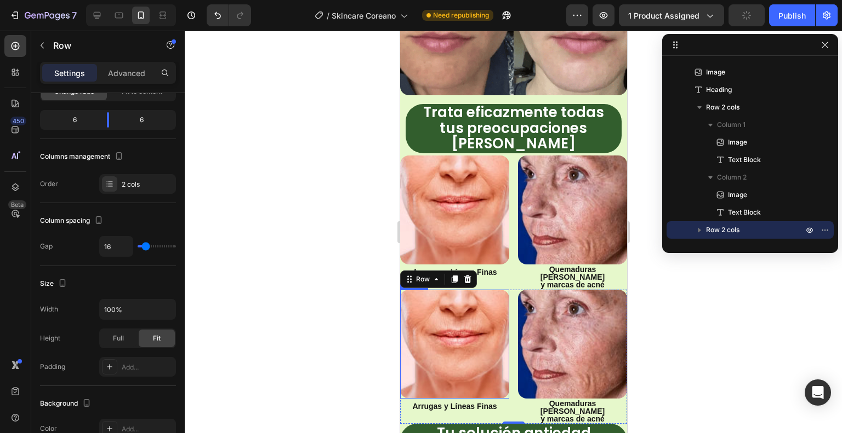
click at [470, 290] on img at bounding box center [454, 344] width 109 height 109
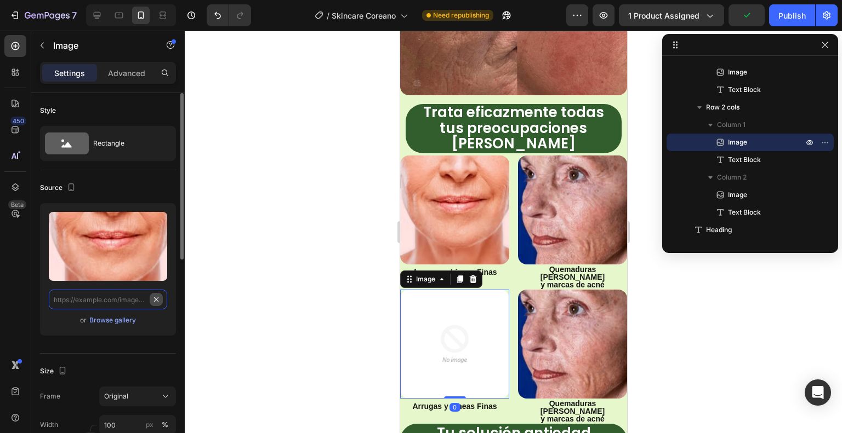
scroll to position [0, 0]
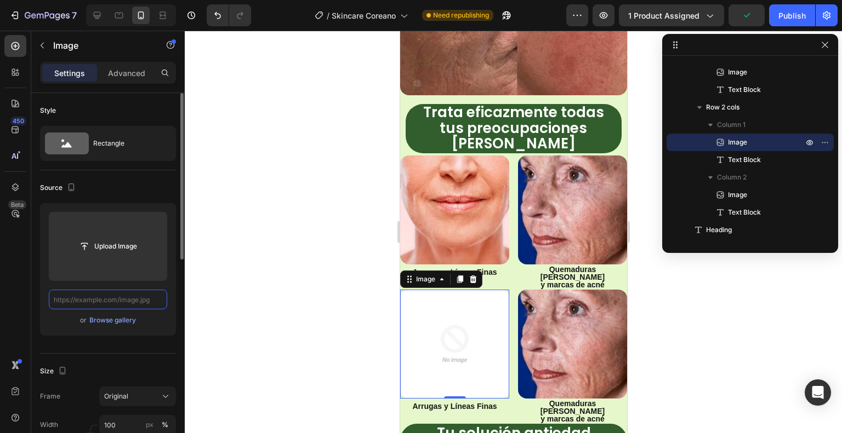
paste input "https://cdn.shopify.com/s/files/1/0939/6836/7958/files/problem3.avif?v=17562269…"
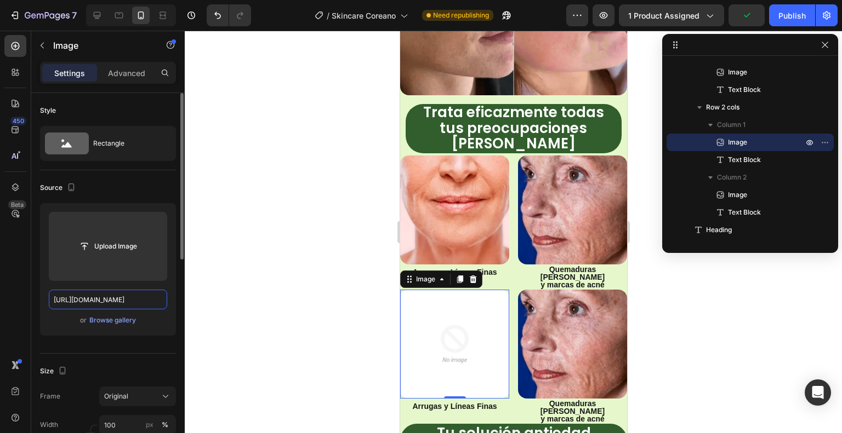
scroll to position [0, 174]
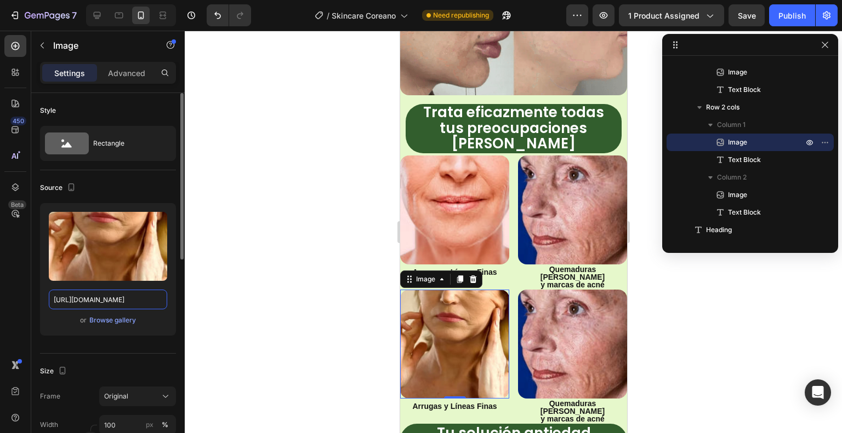
type input "https://cdn.shopify.com/s/files/1/0939/6836/7958/files/problem3.avif?v=17562269…"
click at [130, 184] on div "Source" at bounding box center [108, 188] width 136 height 18
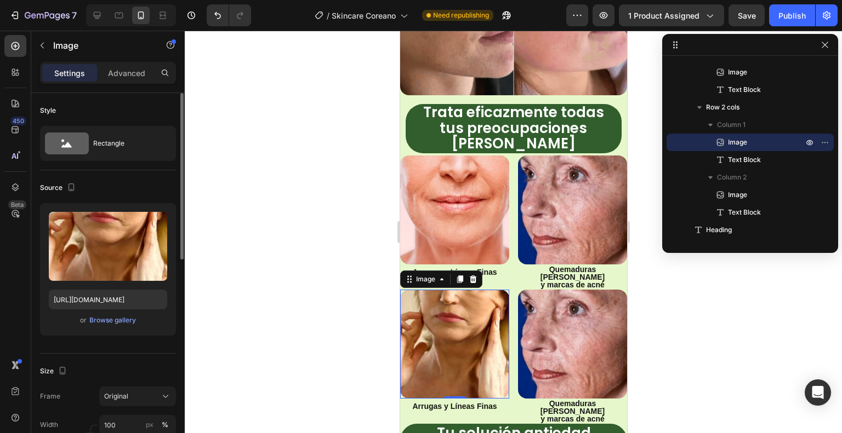
scroll to position [0, 0]
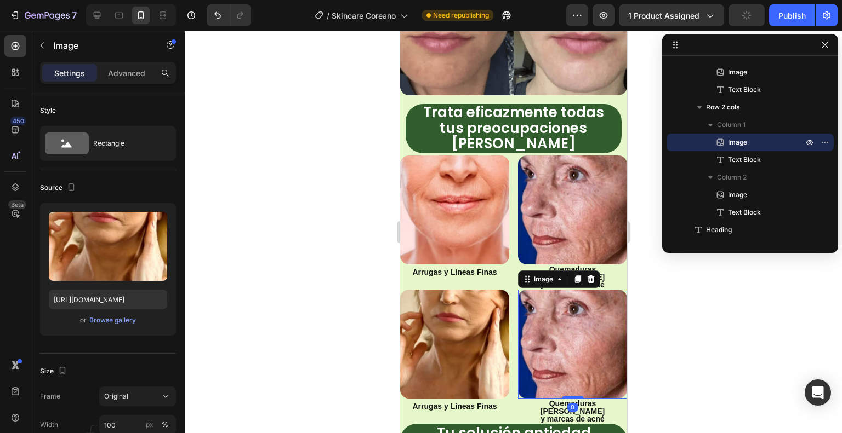
click at [587, 290] on img at bounding box center [571, 344] width 109 height 109
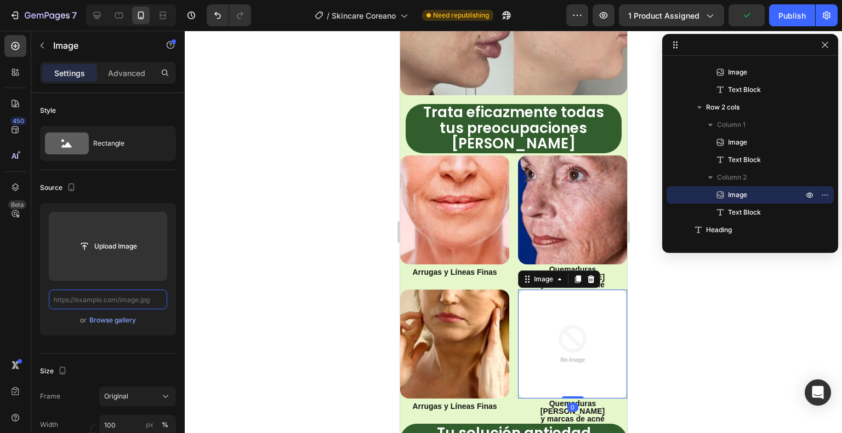
paste input "https://cdn.shopify.com/s/files/1/0939/6836/7958/files/problem5.avif?v=17562269…"
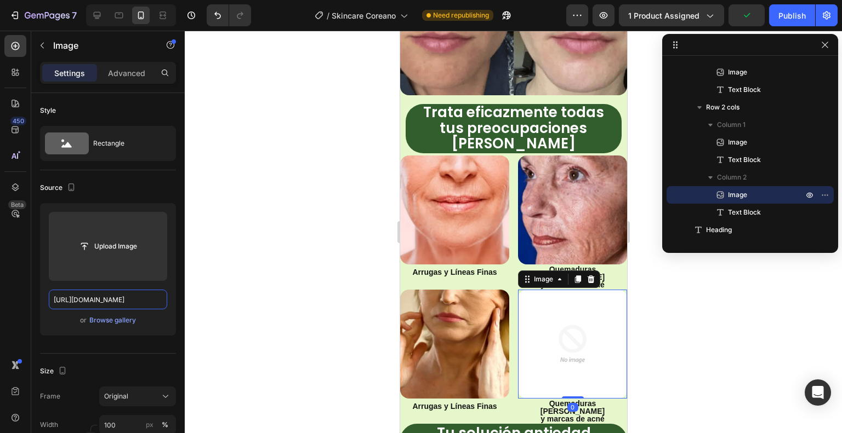
scroll to position [0, 174]
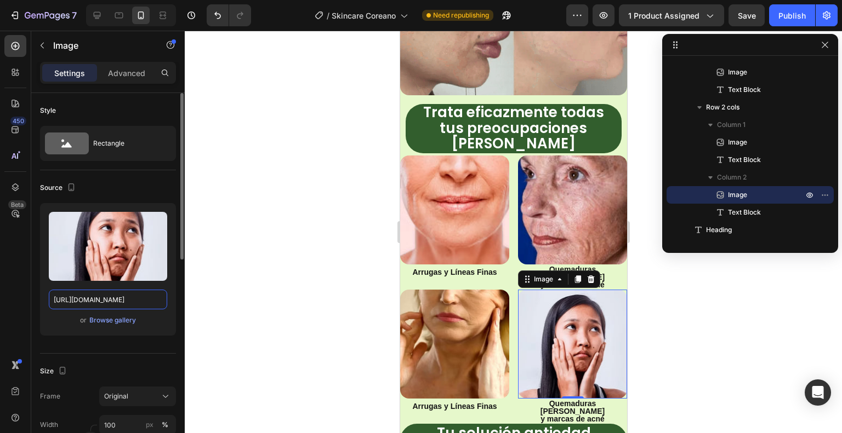
type input "https://cdn.shopify.com/s/files/1/0939/6836/7958/files/problem5.avif?v=17562269…"
click at [135, 188] on div "Source" at bounding box center [108, 188] width 136 height 18
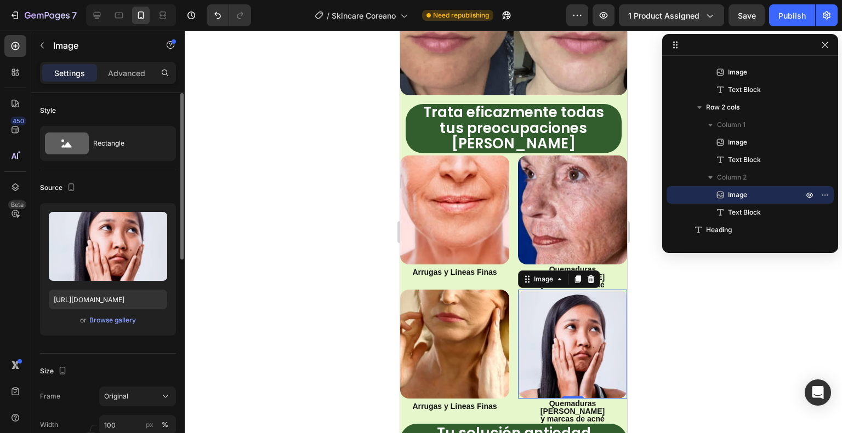
scroll to position [0, 0]
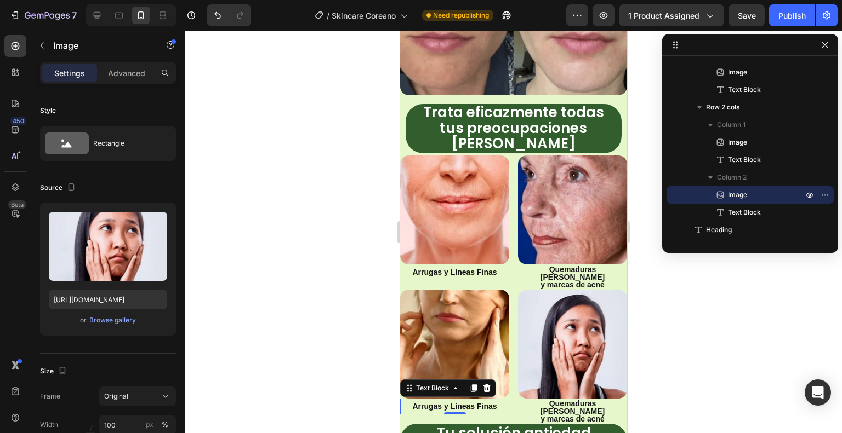
click at [498, 400] on p "Arrugas y Líneas Finas" at bounding box center [454, 407] width 107 height 14
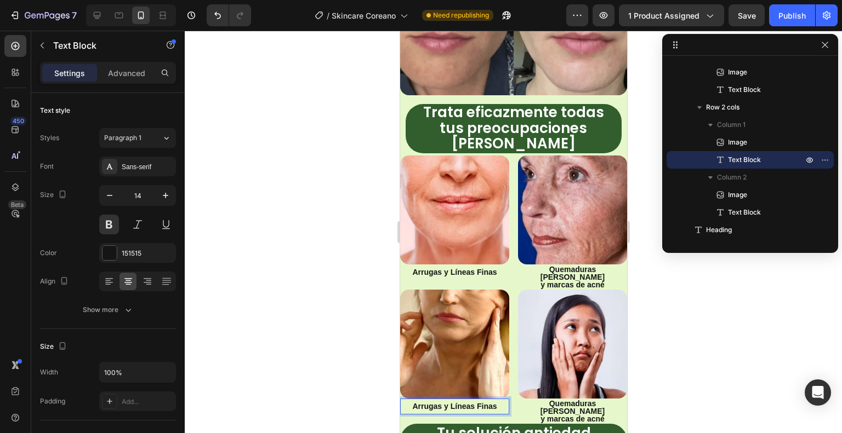
click at [495, 400] on p "Arrugas y Líneas Finas" at bounding box center [454, 407] width 107 height 14
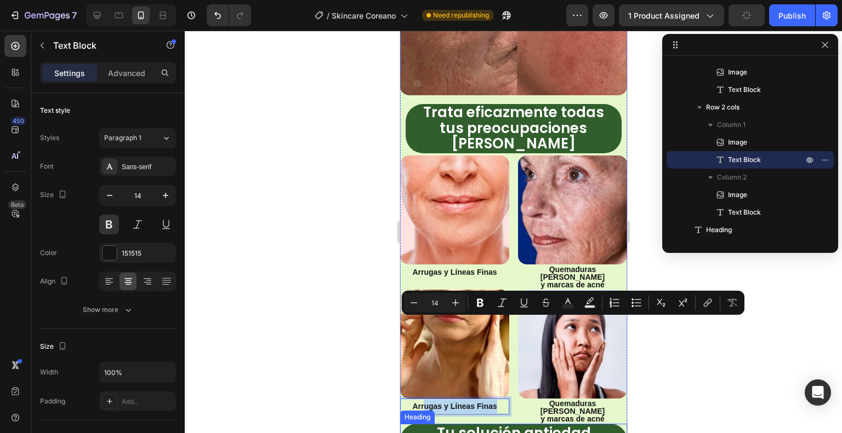
drag, startPoint x: 496, startPoint y: 323, endPoint x: 421, endPoint y: 328, distance: 74.7
click at [421, 328] on div "Image Estos cambios fueron noticias en Seúl Heading Video Image Product Images …" at bounding box center [513, 195] width 227 height 2355
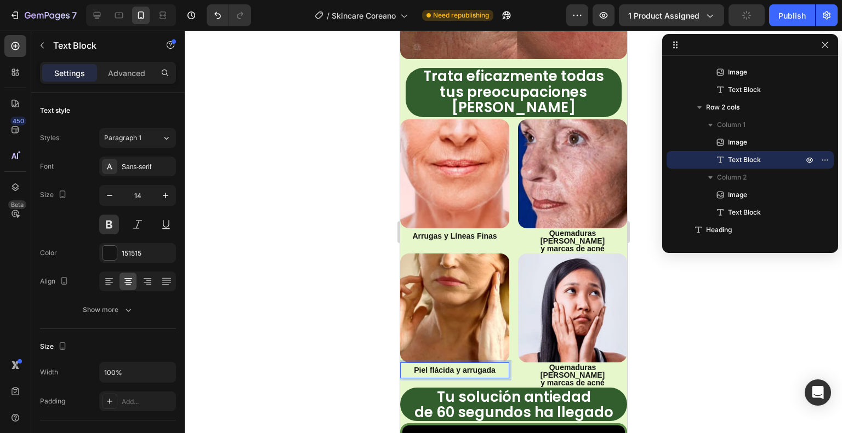
scroll to position [1090, 0]
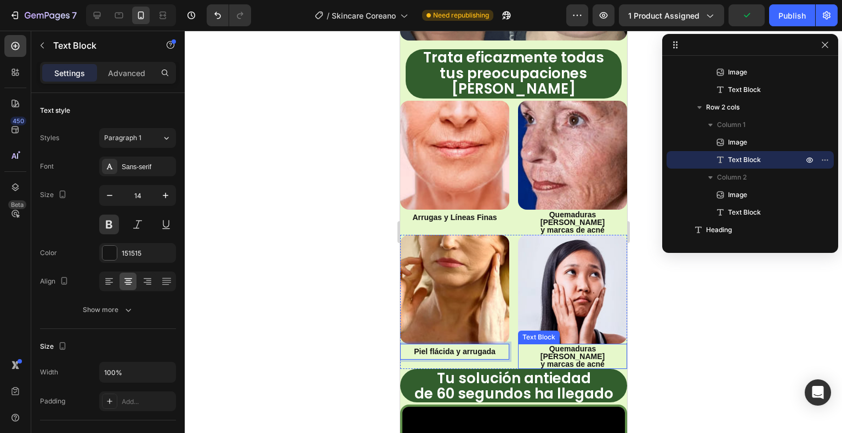
click at [601, 361] on p "y marcas de acné" at bounding box center [571, 365] width 107 height 8
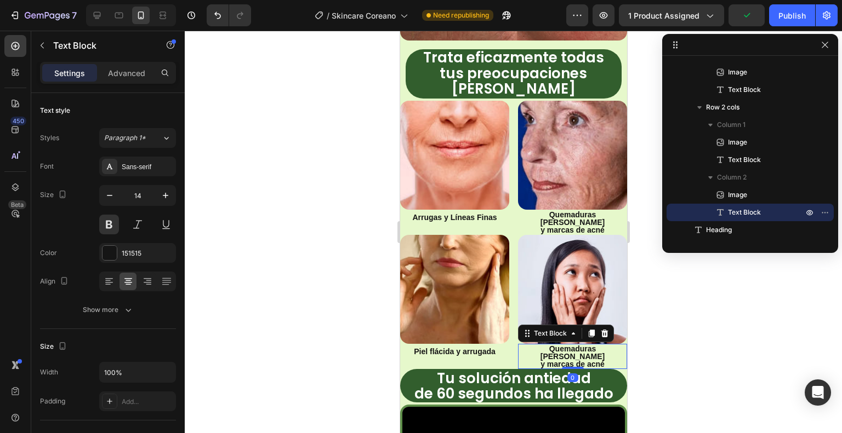
click at [601, 361] on p "y marcas de acné" at bounding box center [571, 365] width 107 height 8
drag, startPoint x: 606, startPoint y: 273, endPoint x: 535, endPoint y: 266, distance: 71.1
click at [535, 344] on div "Quemaduras Solares y marcas de acné" at bounding box center [571, 356] width 109 height 25
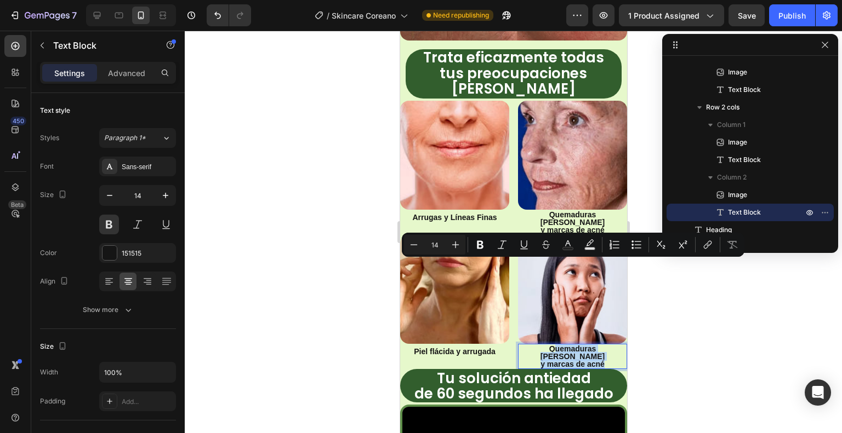
drag, startPoint x: 601, startPoint y: 272, endPoint x: 535, endPoint y: 266, distance: 66.6
click at [535, 344] on div "Quemaduras Solares y marcas de acné" at bounding box center [571, 356] width 109 height 25
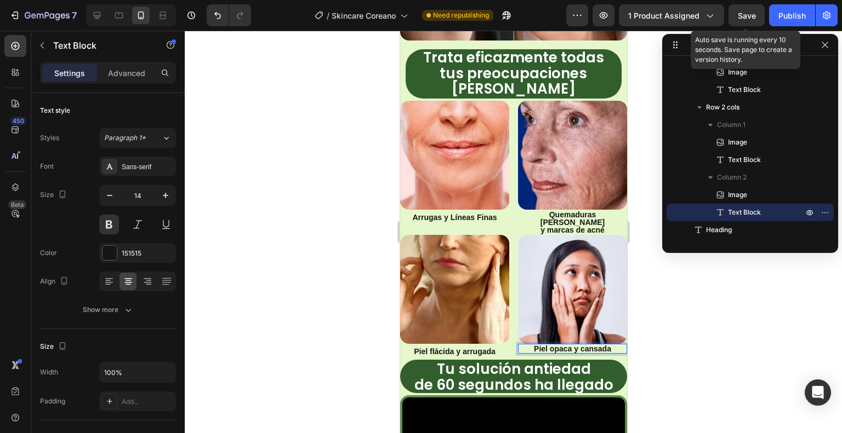
click at [752, 10] on div "Save" at bounding box center [747, 16] width 18 height 12
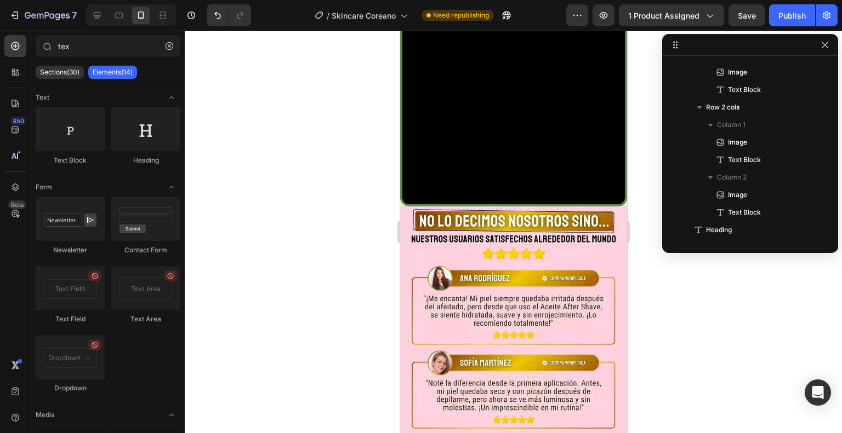
scroll to position [1445, 0]
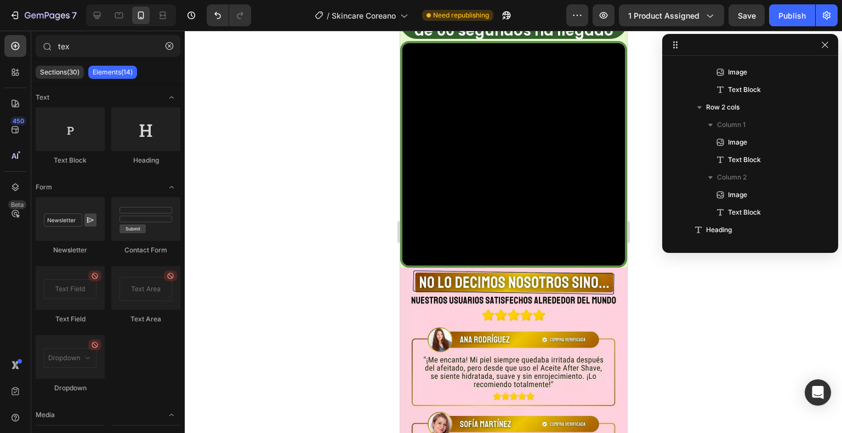
drag, startPoint x: 621, startPoint y: 195, endPoint x: 1030, endPoint y: 282, distance: 418.6
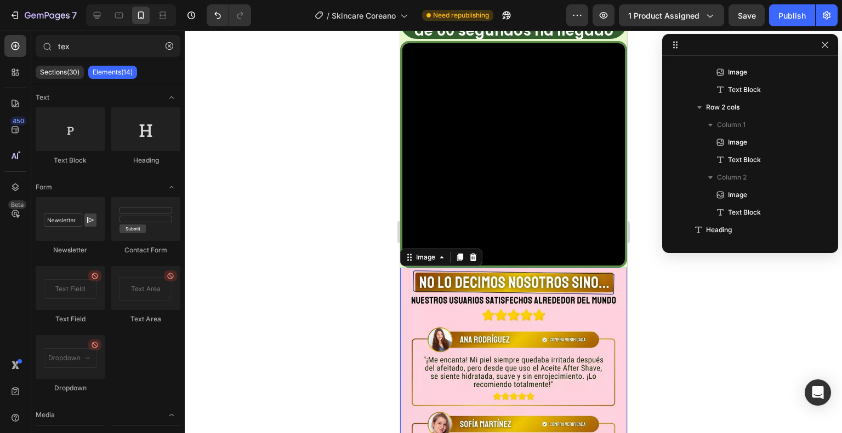
click at [568, 277] on img at bounding box center [513, 423] width 227 height 311
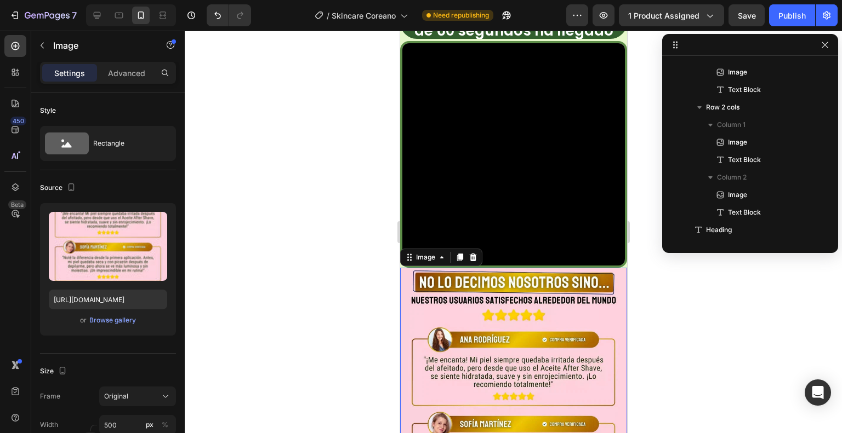
scroll to position [663, 0]
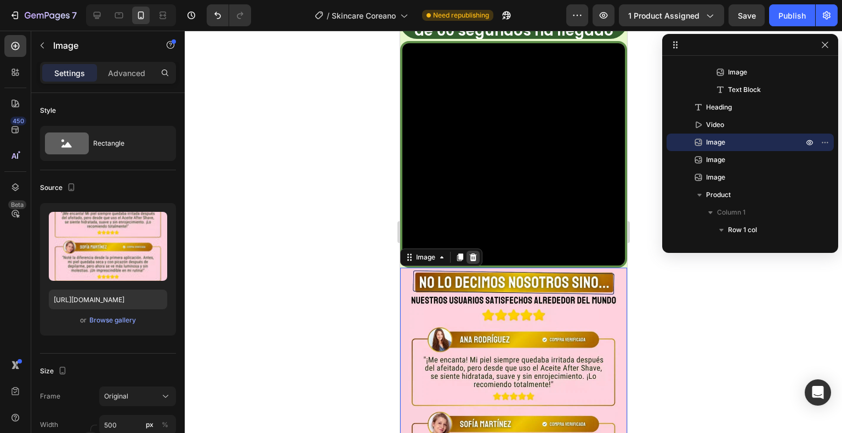
click at [475, 253] on icon at bounding box center [472, 257] width 9 height 9
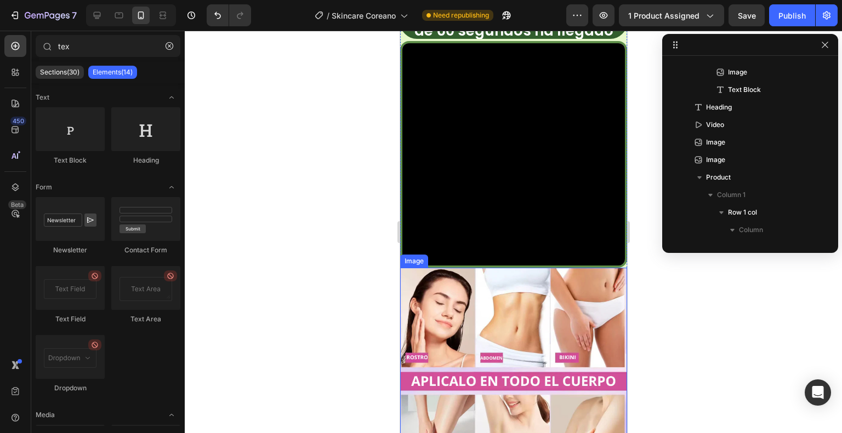
click at [528, 268] on img at bounding box center [513, 381] width 227 height 227
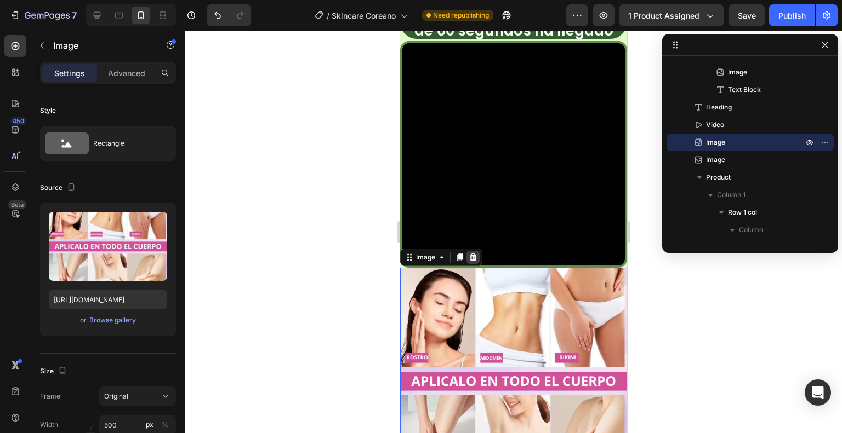
click at [474, 254] on icon at bounding box center [472, 258] width 7 height 8
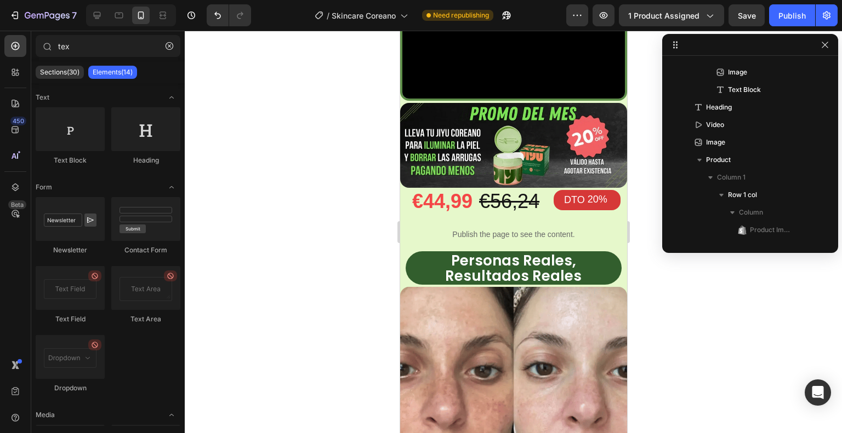
scroll to position [583, 0]
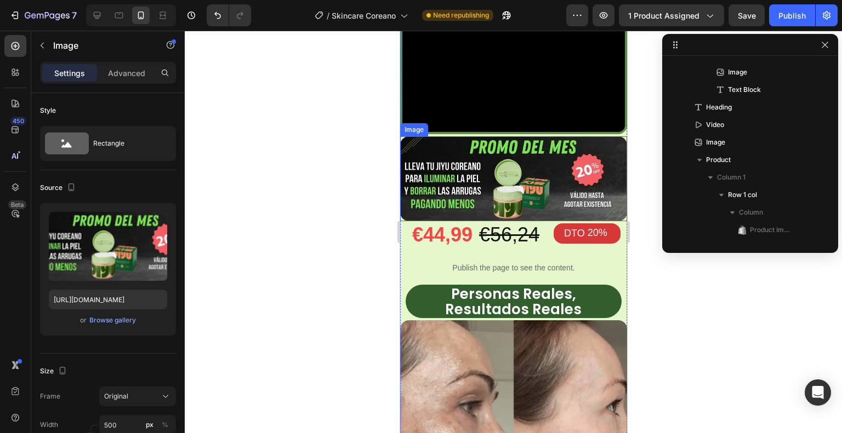
click at [540, 136] on img at bounding box center [513, 178] width 227 height 85
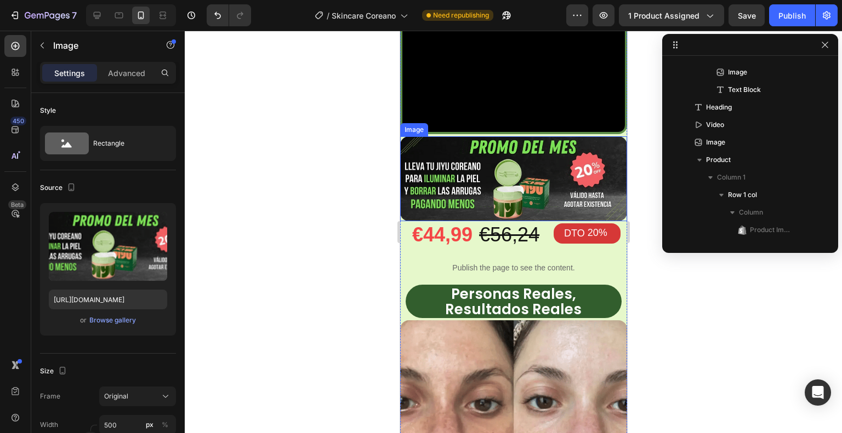
scroll to position [14, 0]
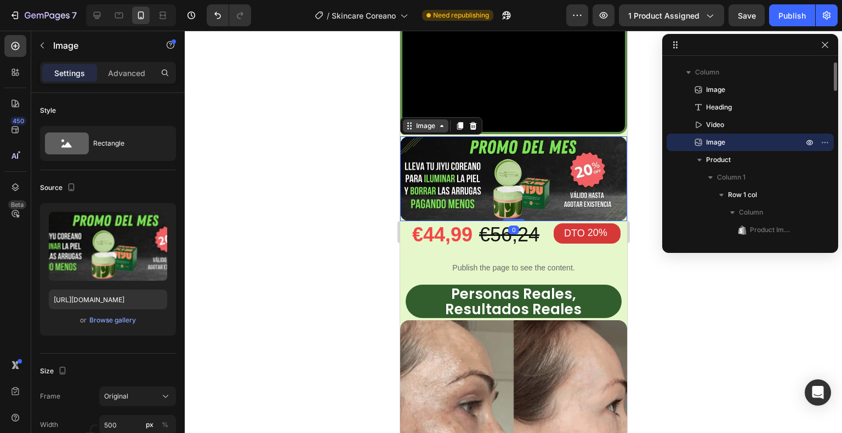
click at [421, 121] on div "Image" at bounding box center [425, 126] width 24 height 10
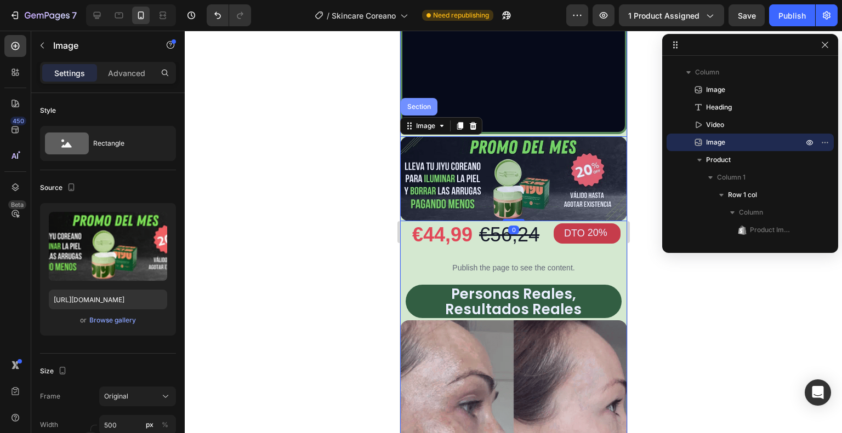
click at [425, 98] on div "Section" at bounding box center [418, 107] width 37 height 18
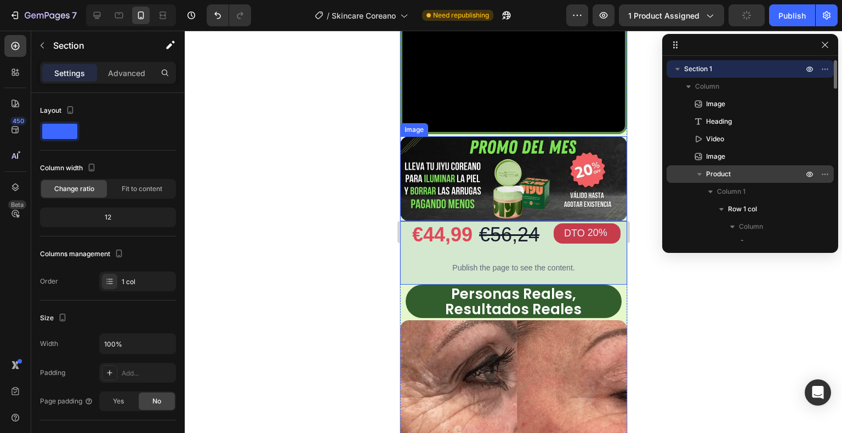
click at [719, 173] on span "Product" at bounding box center [718, 174] width 25 height 11
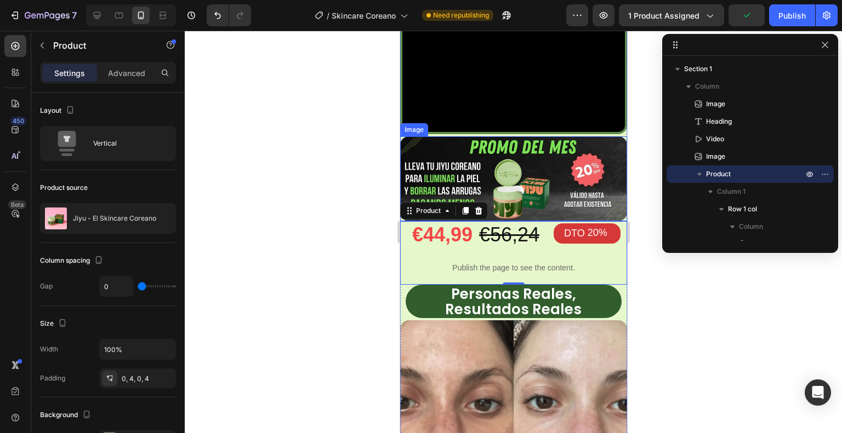
click at [552, 136] on img at bounding box center [513, 178] width 227 height 85
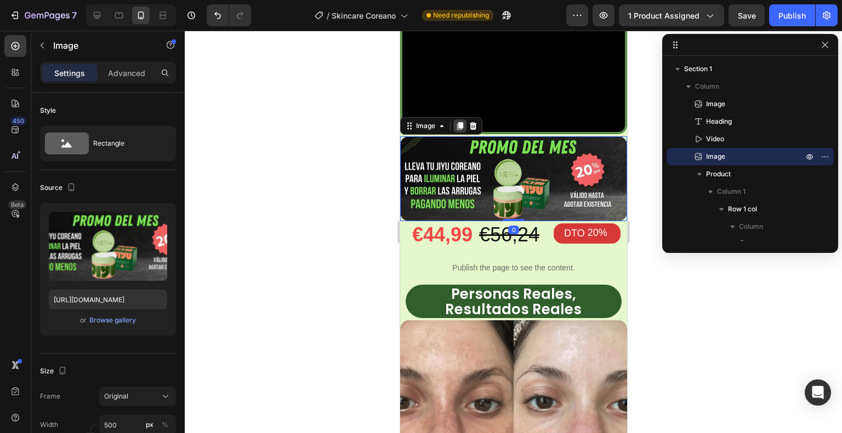
click at [459, 122] on icon at bounding box center [460, 126] width 6 height 8
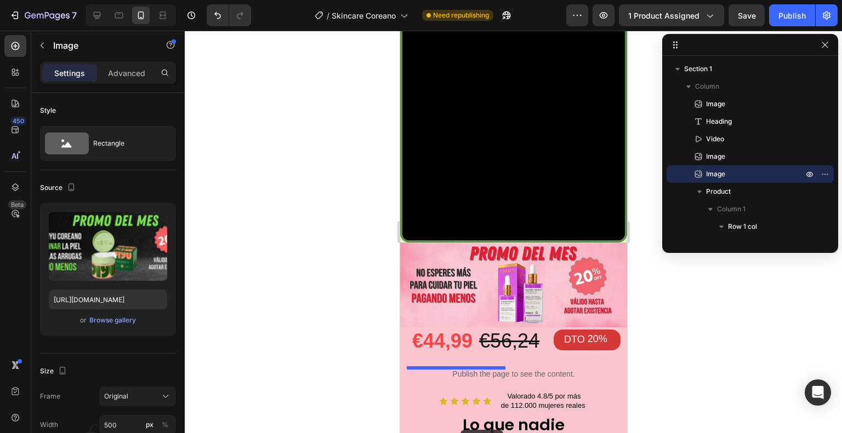
scroll to position [1568, 0]
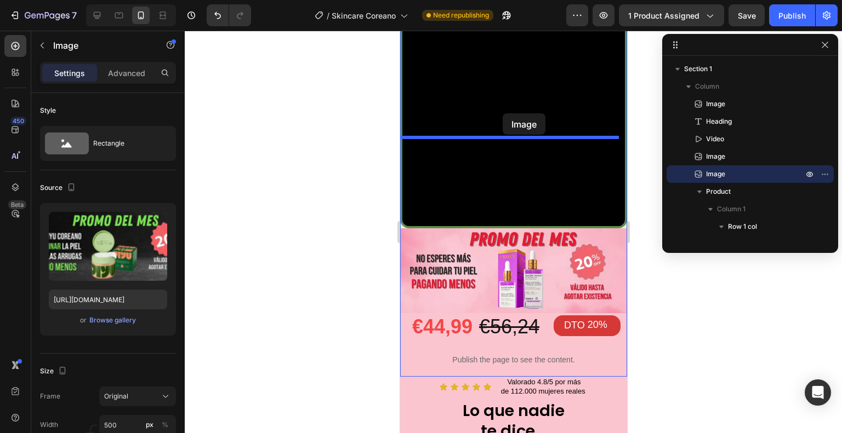
drag, startPoint x: 426, startPoint y: 171, endPoint x: 502, endPoint y: 113, distance: 95.5
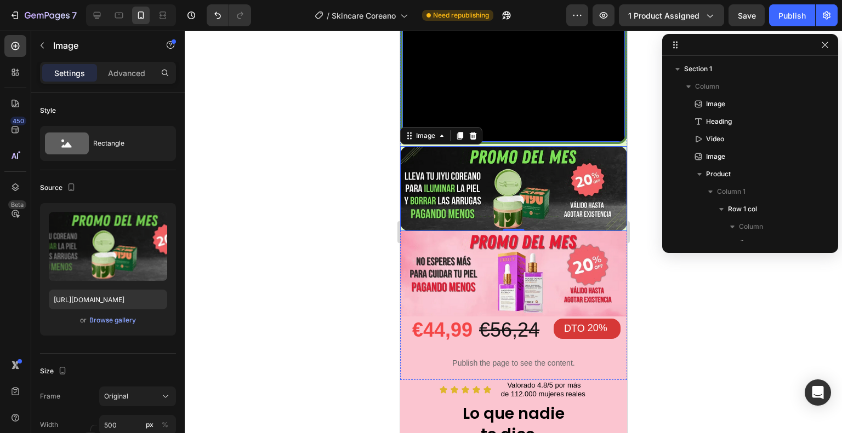
scroll to position [1484, 0]
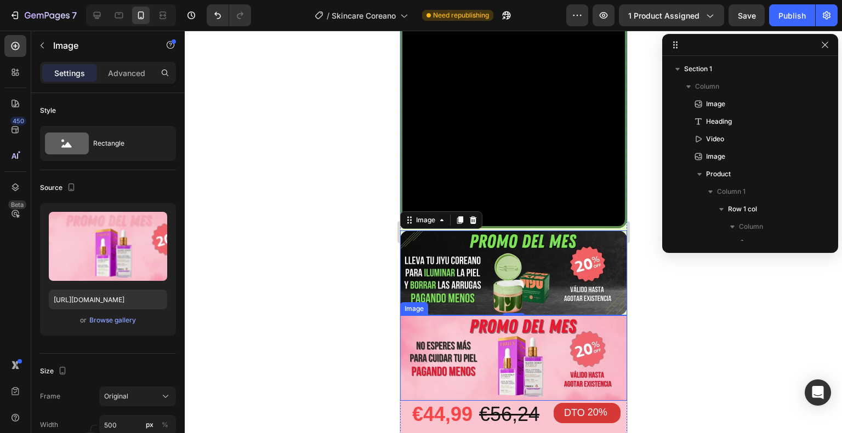
click at [585, 316] on img at bounding box center [513, 358] width 227 height 85
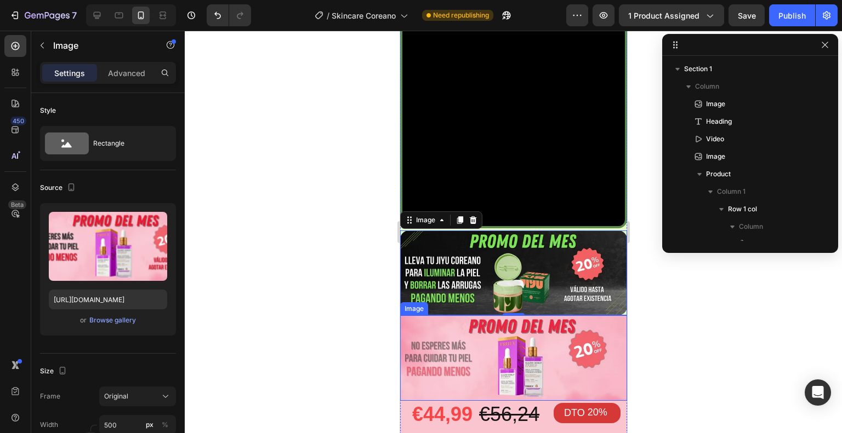
scroll to position [681, 0]
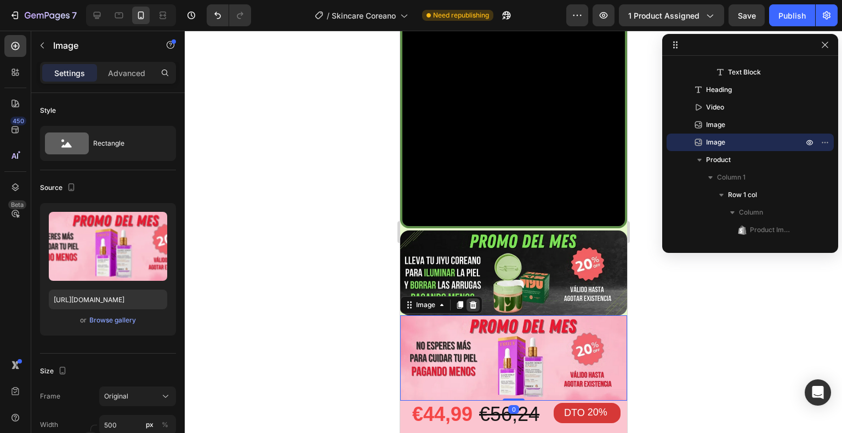
click at [472, 301] on icon at bounding box center [472, 305] width 7 height 8
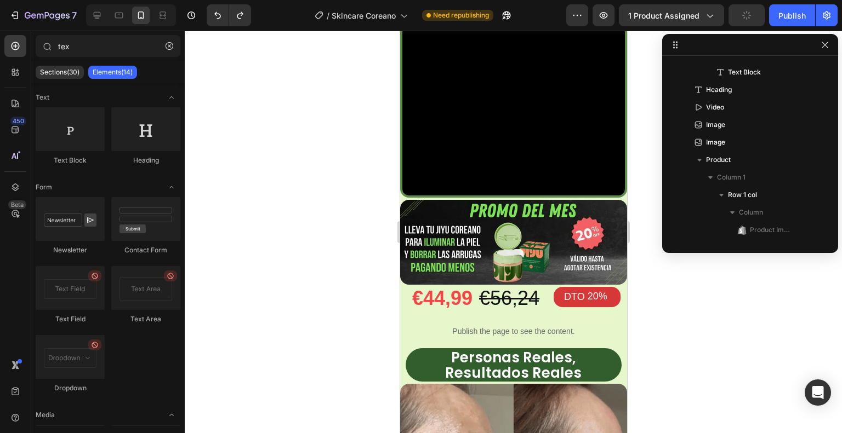
scroll to position [490, 0]
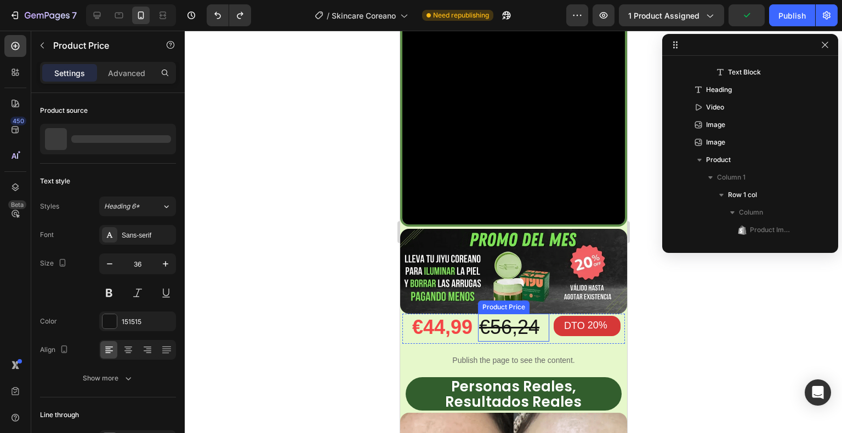
click at [496, 314] on div "€56,24" at bounding box center [512, 328] width 71 height 28
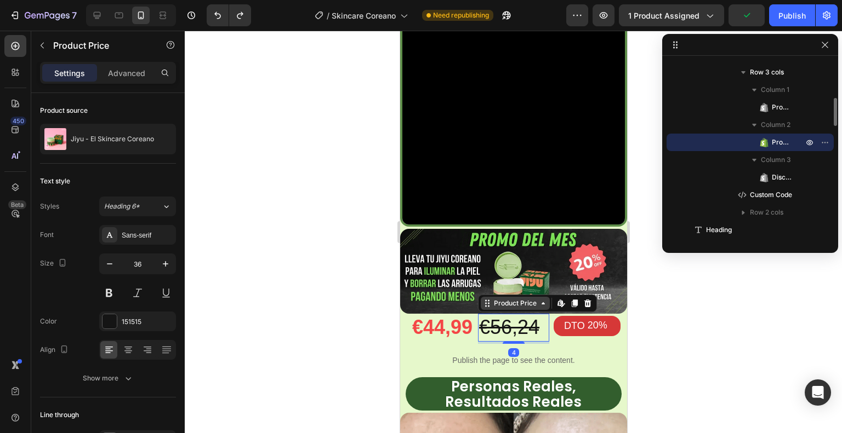
click at [501, 299] on div "Product Price" at bounding box center [514, 304] width 47 height 10
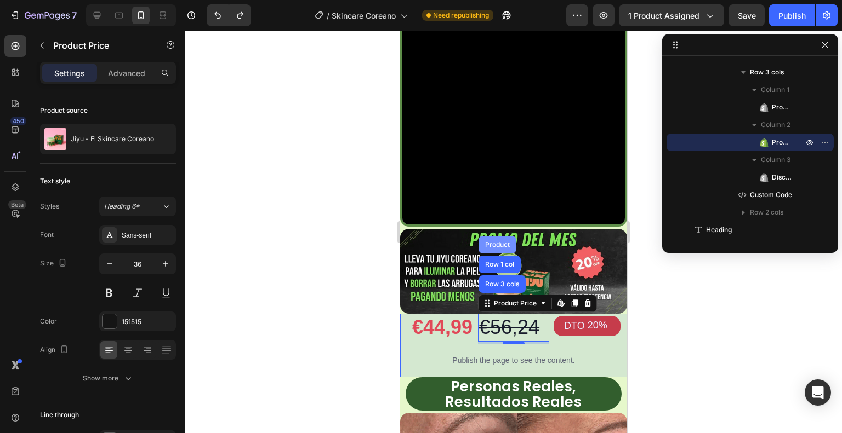
click at [497, 242] on div "Product" at bounding box center [496, 245] width 29 height 7
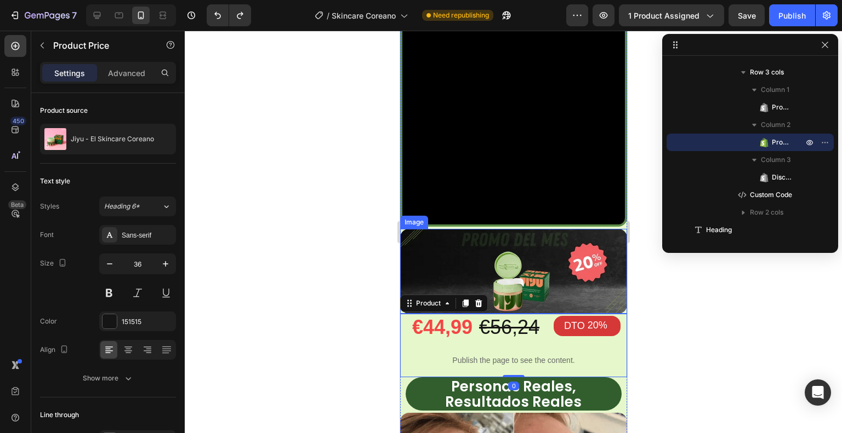
scroll to position [32, 0]
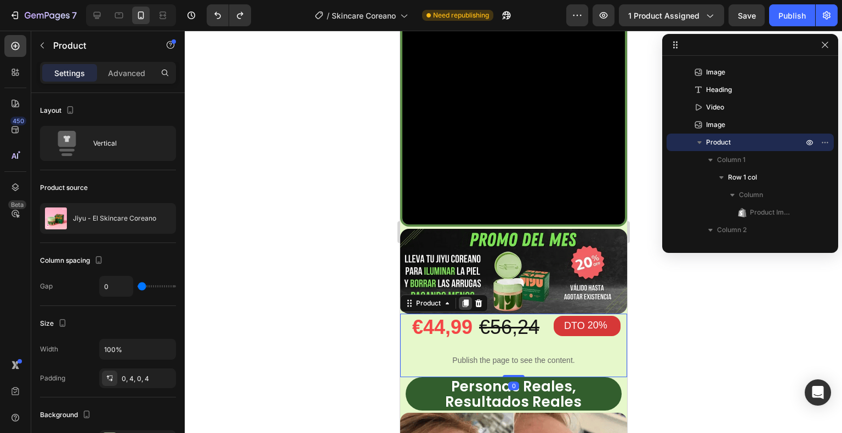
click at [465, 300] on icon at bounding box center [465, 304] width 6 height 8
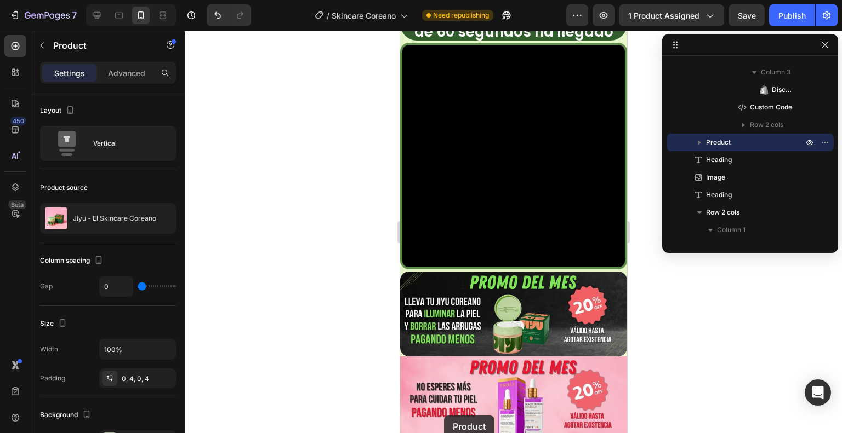
scroll to position [1509, 0]
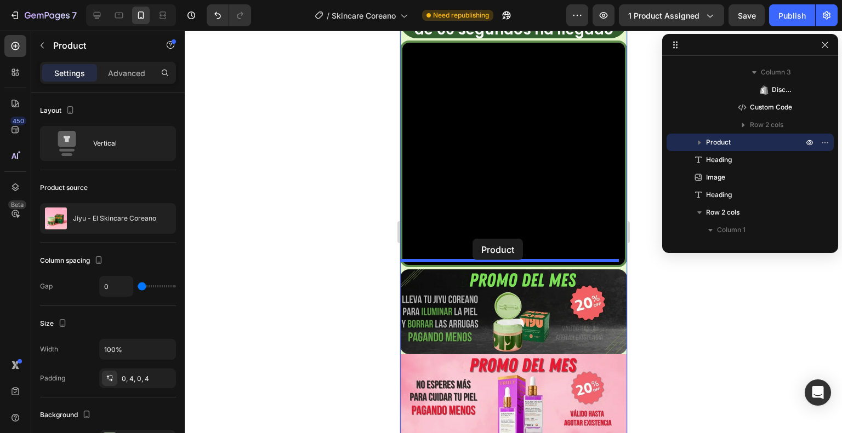
drag, startPoint x: 423, startPoint y: 324, endPoint x: 472, endPoint y: 239, distance: 98.0
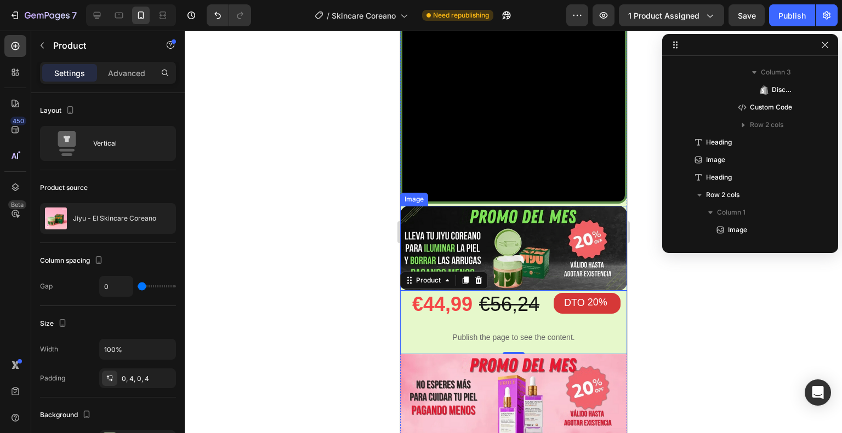
scroll to position [1445, 0]
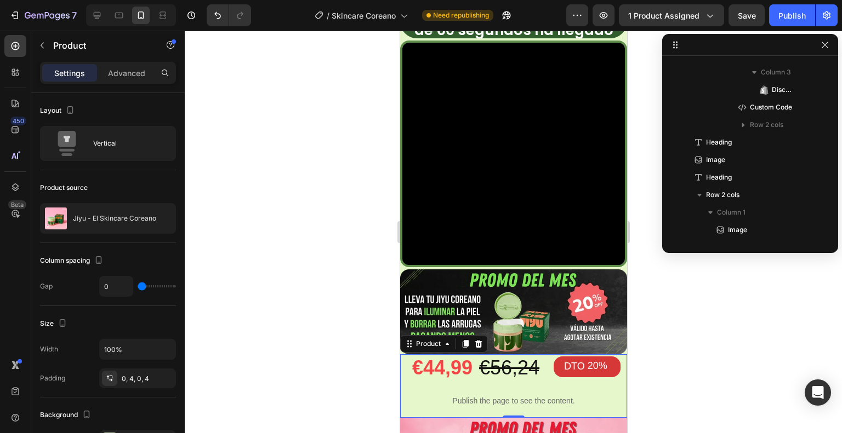
click at [507, 423] on div "0" at bounding box center [512, 427] width 11 height 9
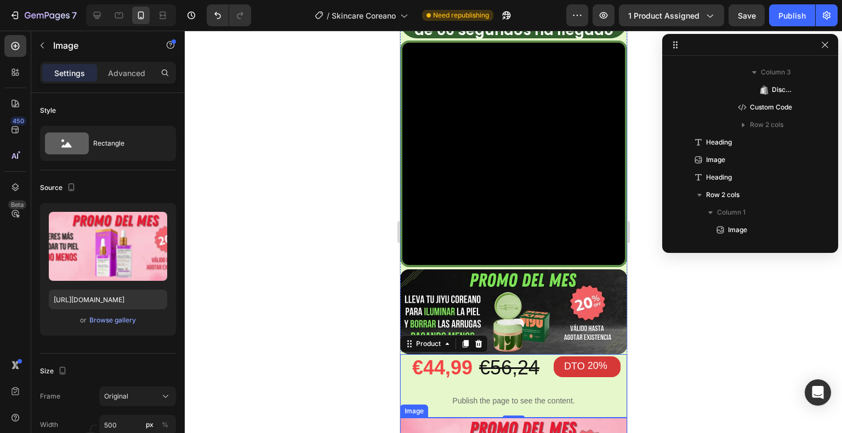
scroll to position [698, 0]
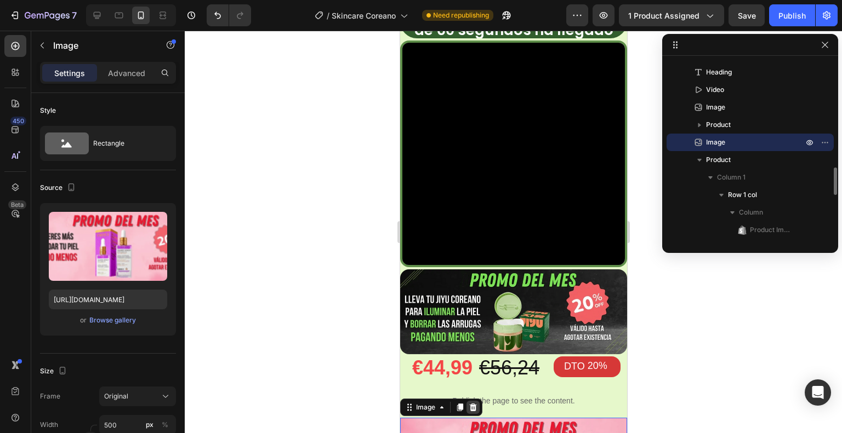
click at [471, 404] on icon at bounding box center [472, 408] width 7 height 8
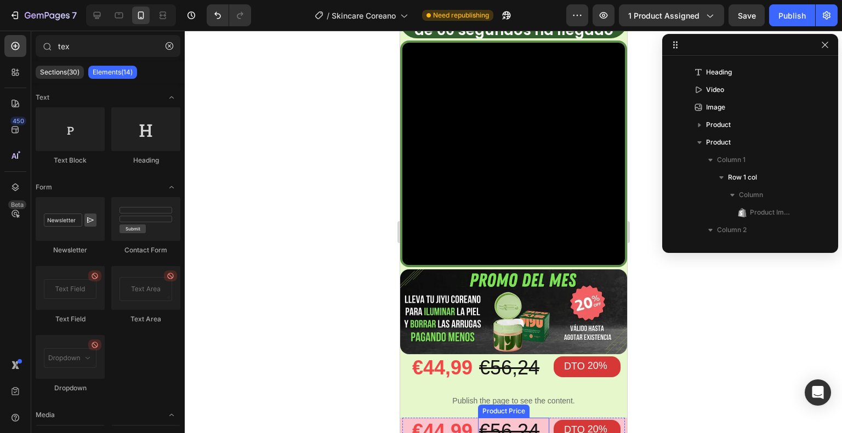
click at [529, 418] on div "€56,24" at bounding box center [512, 432] width 71 height 28
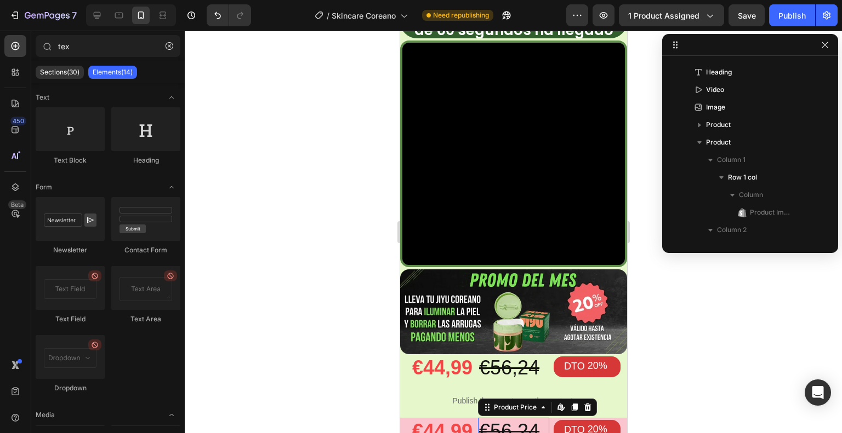
scroll to position [979, 0]
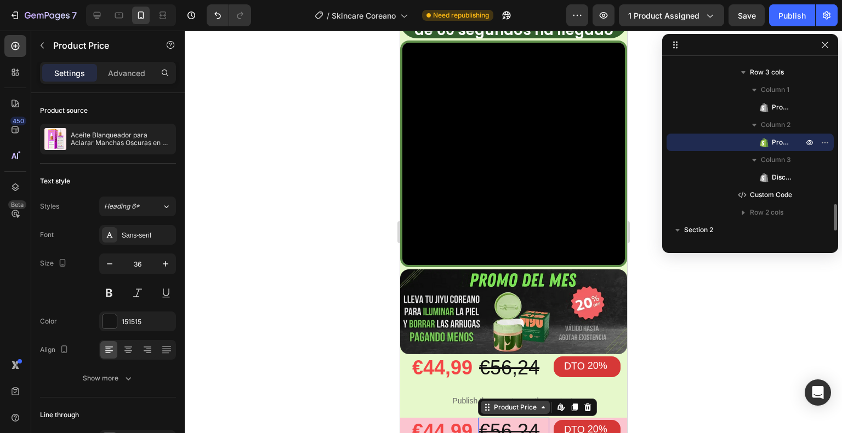
click at [507, 403] on div "Product Price" at bounding box center [514, 408] width 47 height 10
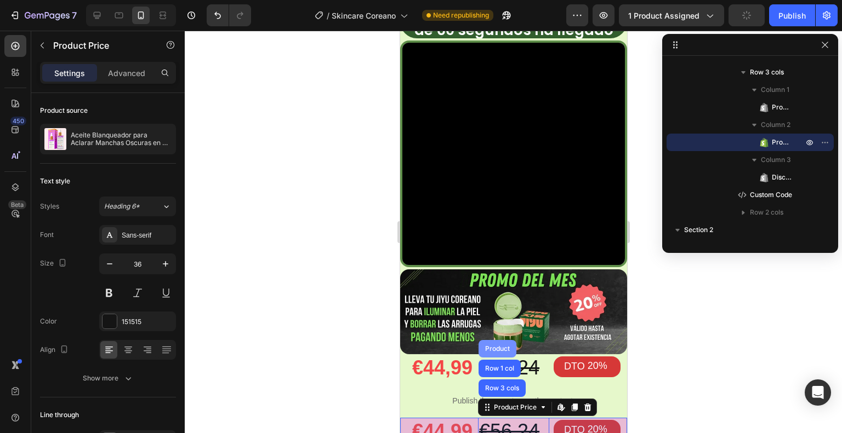
click at [498, 346] on div "Product" at bounding box center [496, 349] width 29 height 7
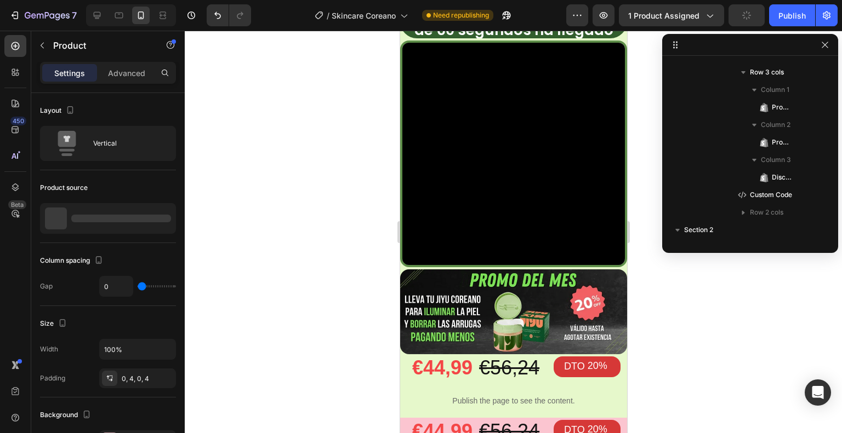
scroll to position [768, 0]
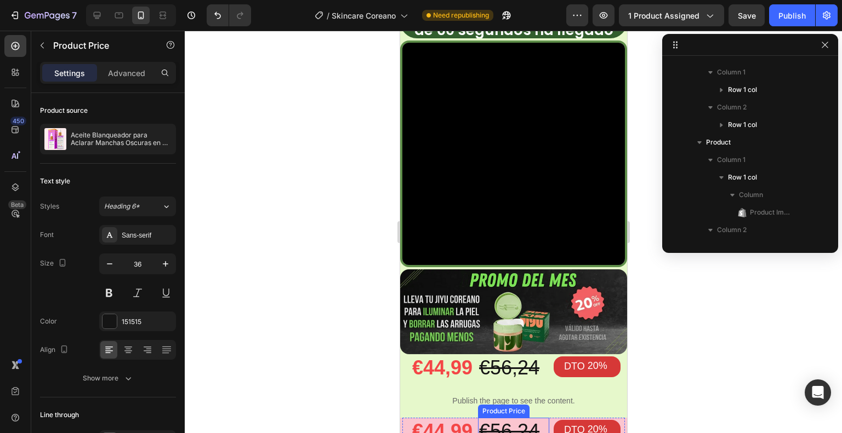
click at [503, 418] on div "€56,24" at bounding box center [512, 432] width 71 height 28
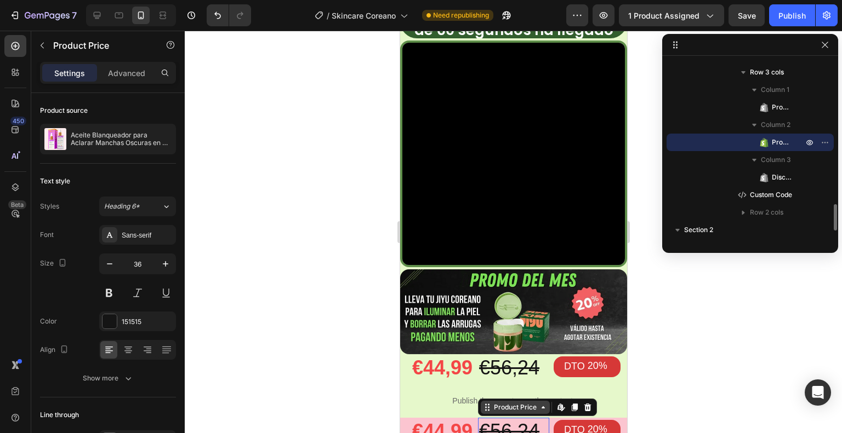
click at [503, 403] on div "Product Price" at bounding box center [514, 408] width 47 height 10
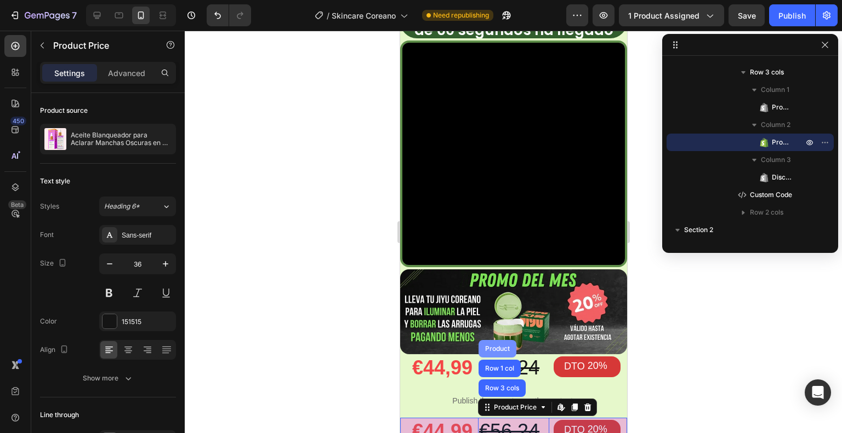
click at [492, 346] on div "Product" at bounding box center [496, 349] width 29 height 7
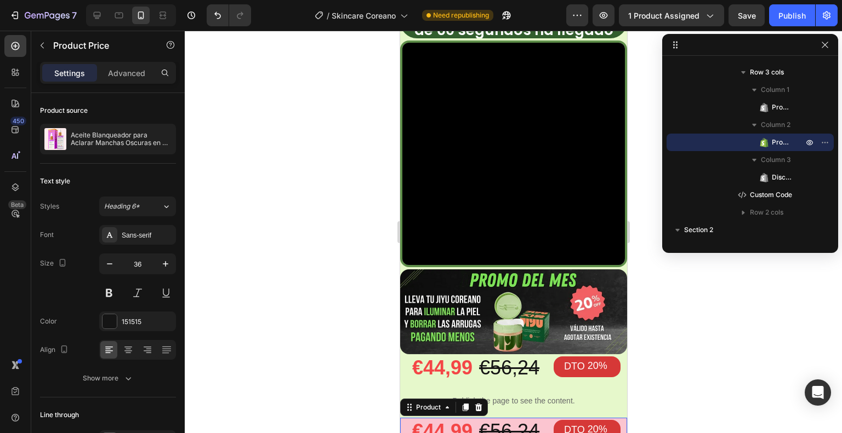
scroll to position [768, 0]
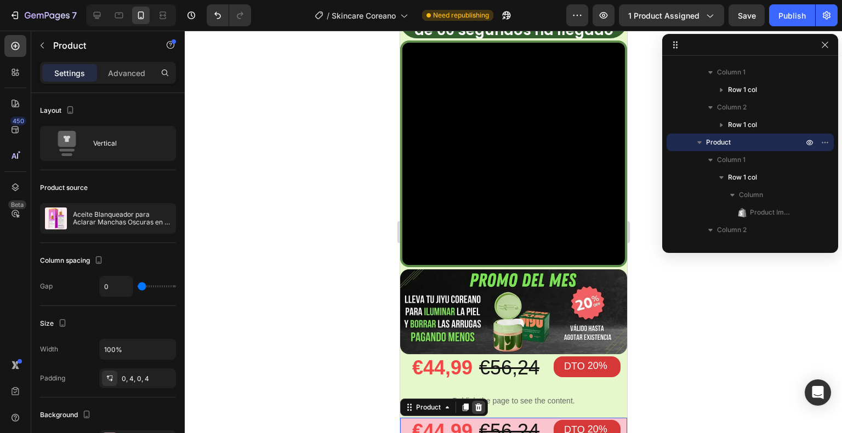
click at [480, 404] on icon at bounding box center [478, 408] width 7 height 8
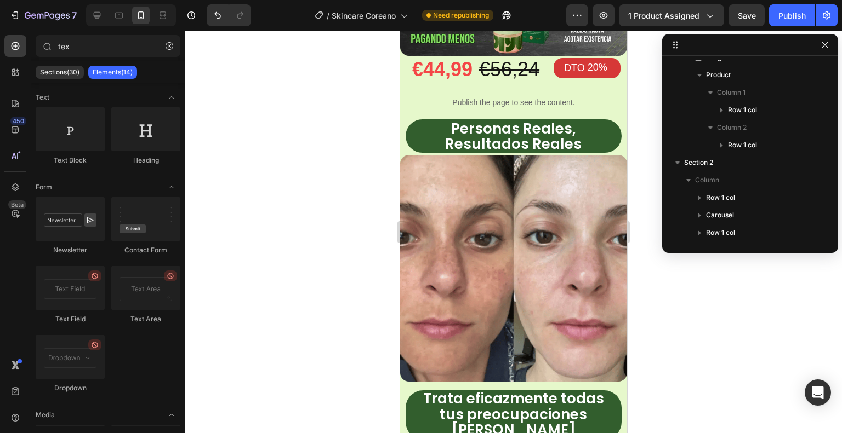
scroll to position [709, 0]
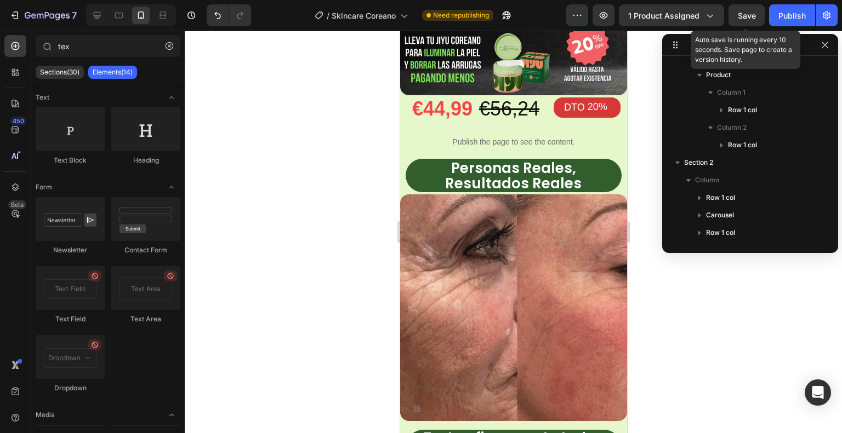
click at [748, 18] on span "Save" at bounding box center [747, 15] width 18 height 9
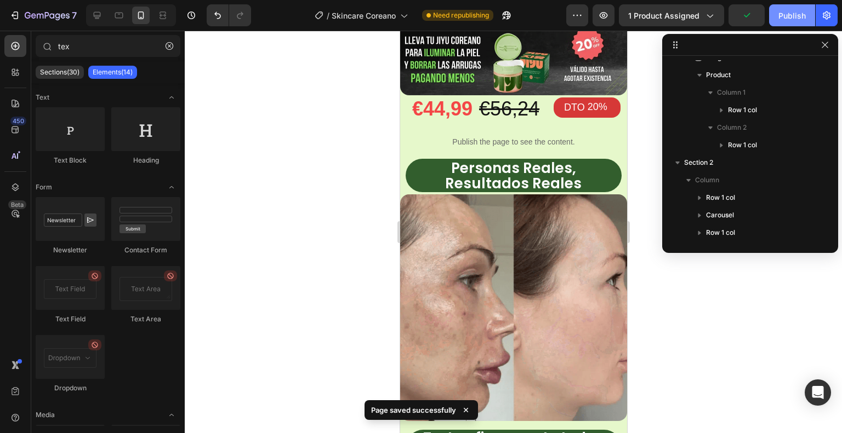
click at [795, 16] on div "Publish" at bounding box center [791, 16] width 27 height 12
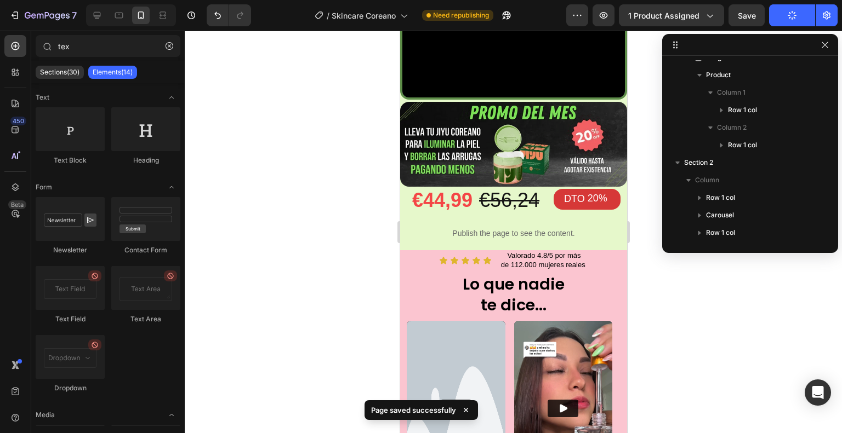
scroll to position [1616, 0]
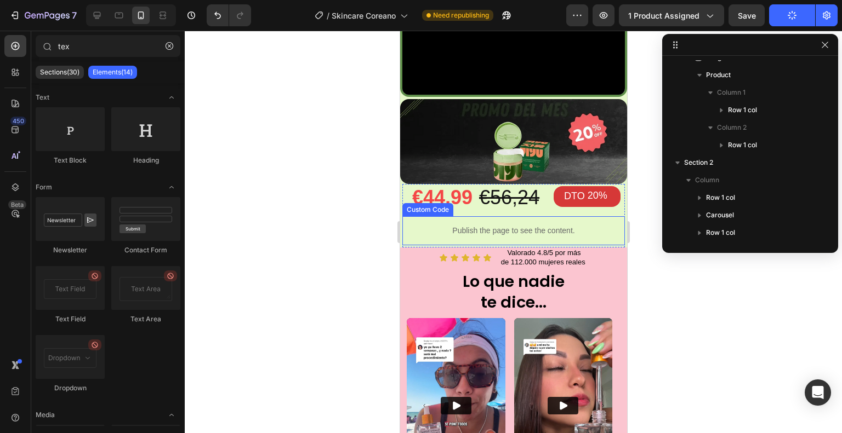
click at [413, 225] on p "Publish the page to see the content." at bounding box center [513, 231] width 223 height 12
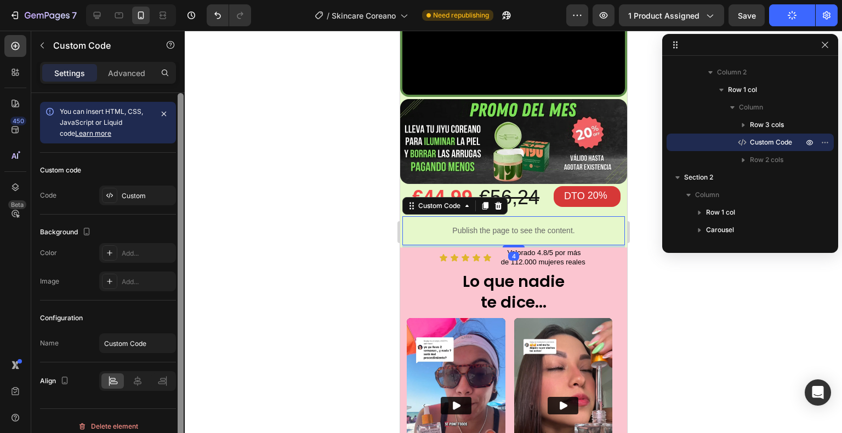
scroll to position [9, 0]
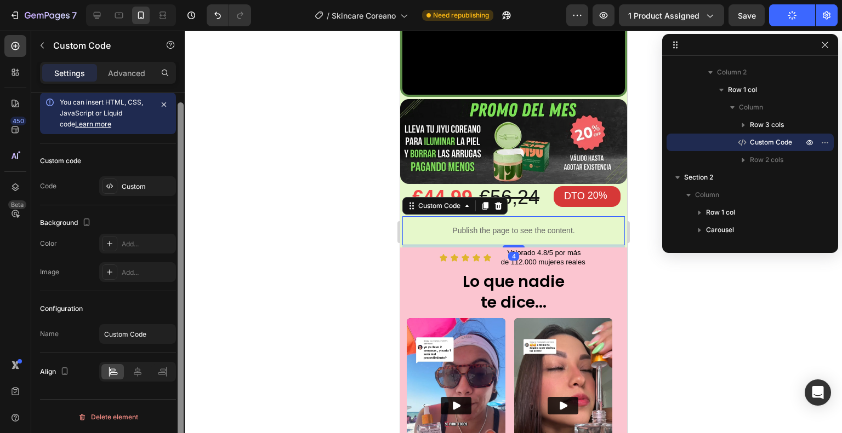
drag, startPoint x: 180, startPoint y: 226, endPoint x: 202, endPoint y: 261, distance: 40.9
click at [183, 276] on div at bounding box center [181, 283] width 6 height 362
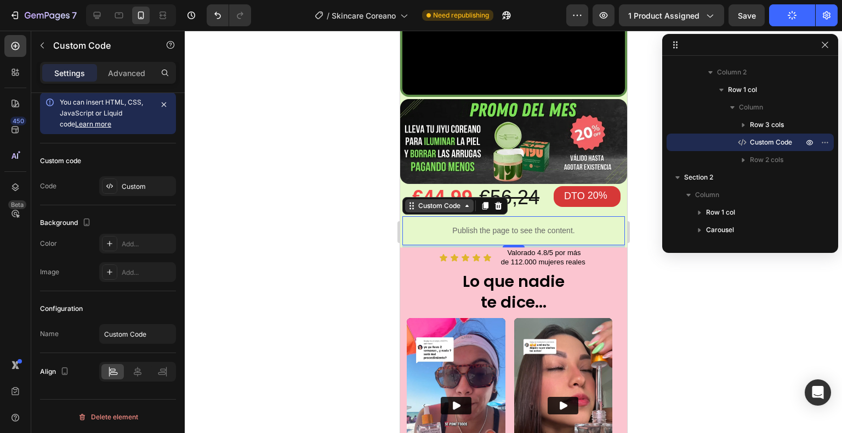
click at [426, 201] on div "Custom Code" at bounding box center [438, 206] width 47 height 10
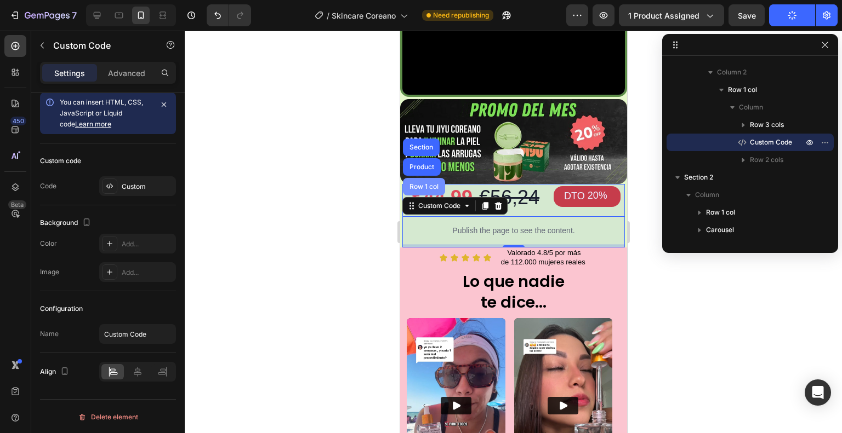
click at [421, 184] on div "Row 1 col" at bounding box center [423, 187] width 33 height 7
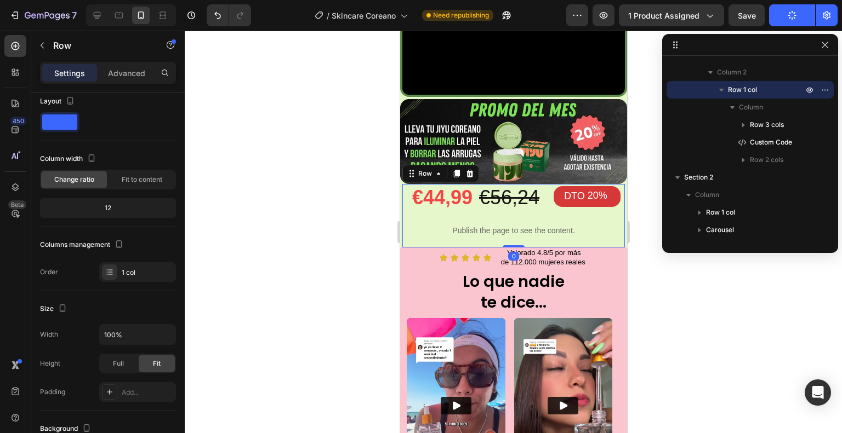
scroll to position [0, 0]
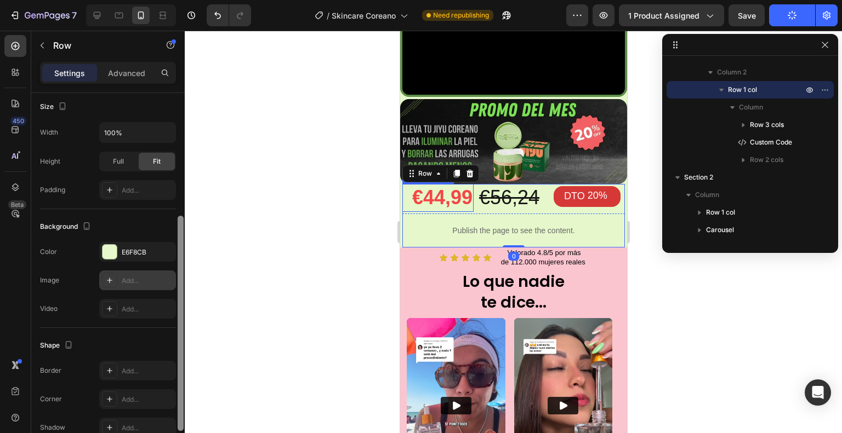
drag, startPoint x: 182, startPoint y: 181, endPoint x: 156, endPoint y: 277, distance: 98.8
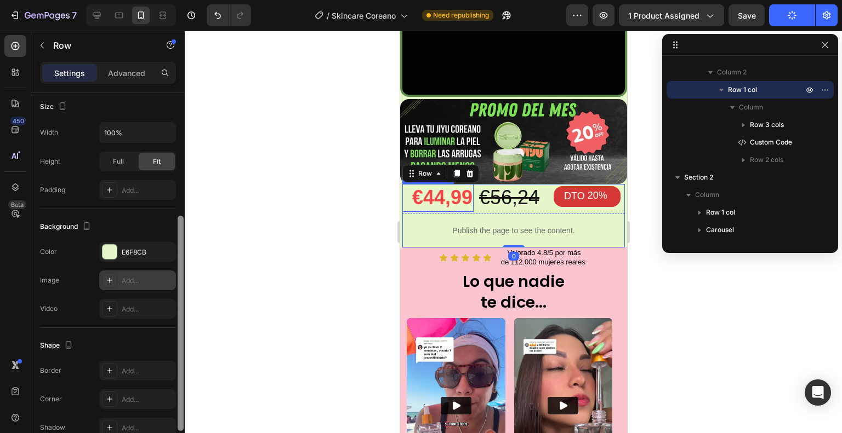
click at [191, 0] on div "7 / Skincare Coreano Need republishing Preview 1 product assigned Save Publish …" at bounding box center [421, 0] width 842 height 0
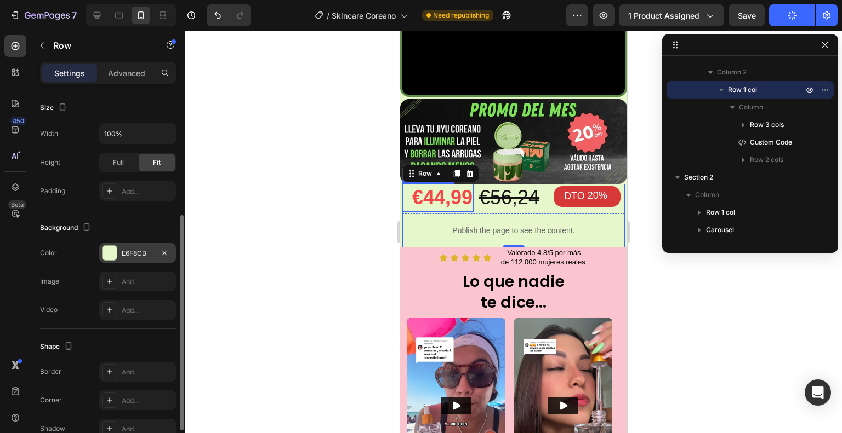
click at [139, 252] on div "E6F8CB" at bounding box center [138, 254] width 32 height 10
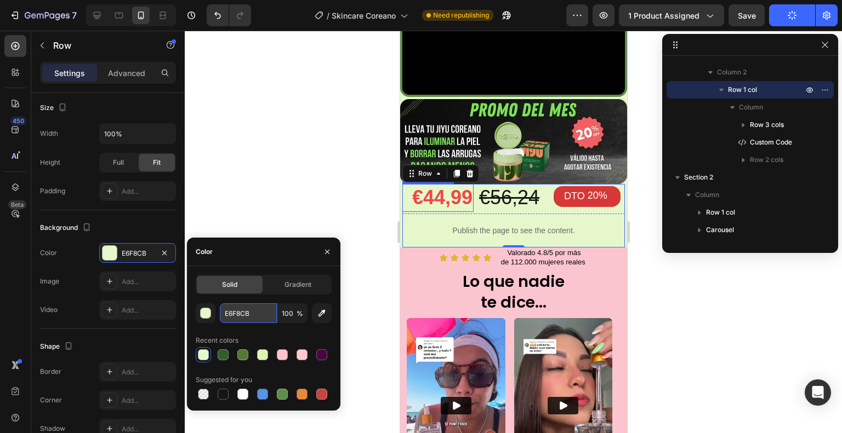
click at [232, 316] on input "E6F8CB" at bounding box center [248, 314] width 57 height 20
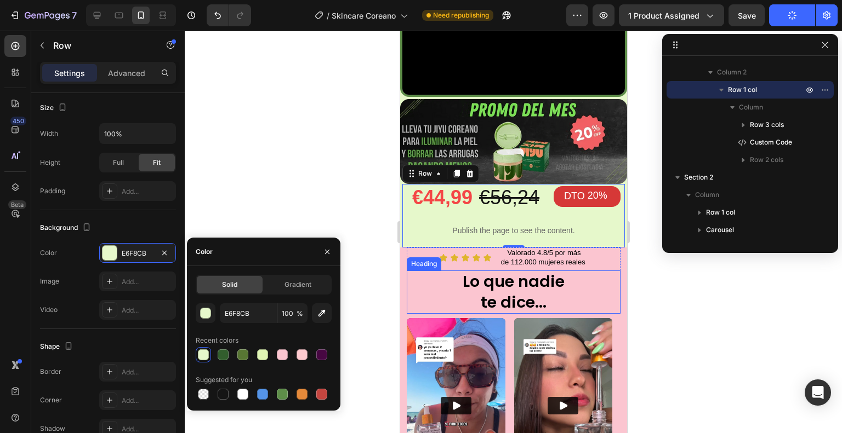
click at [494, 271] on strong "Lo que nadie" at bounding box center [513, 282] width 102 height 22
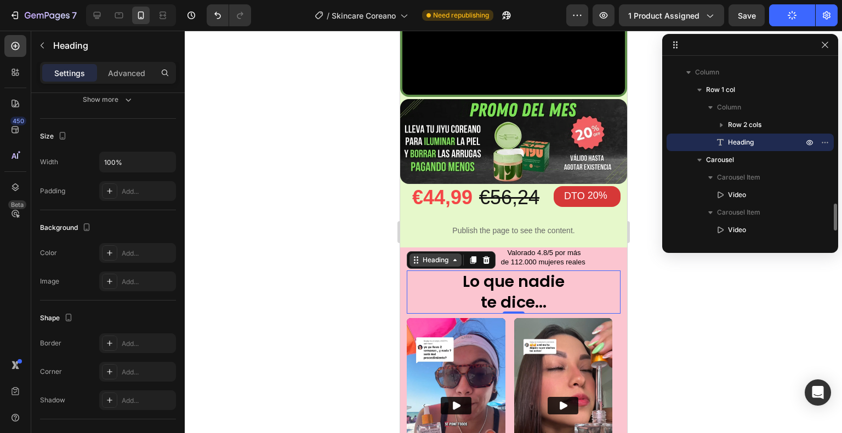
scroll to position [0, 0]
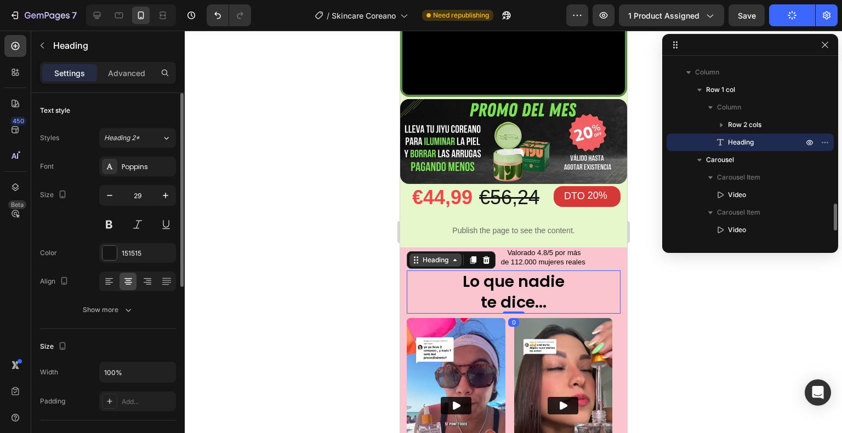
click at [428, 255] on div "Heading" at bounding box center [435, 260] width 30 height 10
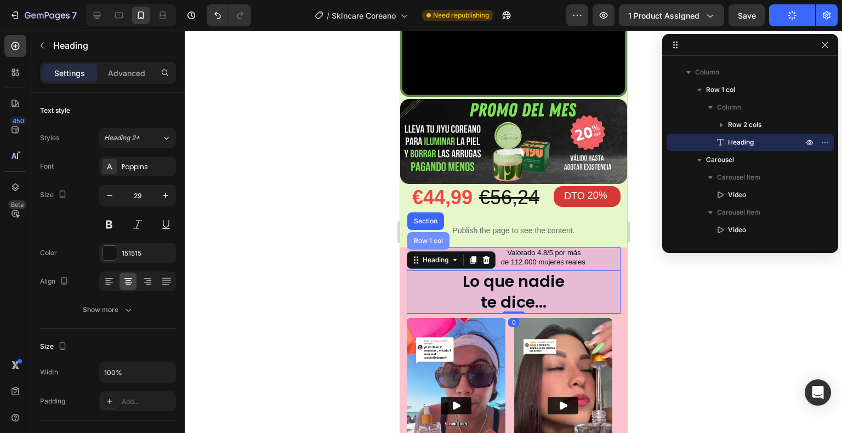
click at [426, 238] on div "Row 1 col" at bounding box center [427, 241] width 33 height 7
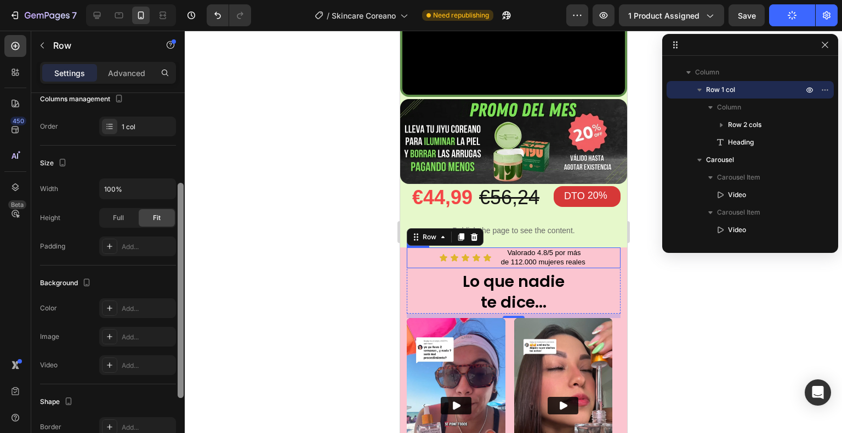
drag, startPoint x: 182, startPoint y: 212, endPoint x: 237, endPoint y: 259, distance: 72.3
click at [184, 300] on div at bounding box center [180, 279] width 8 height 372
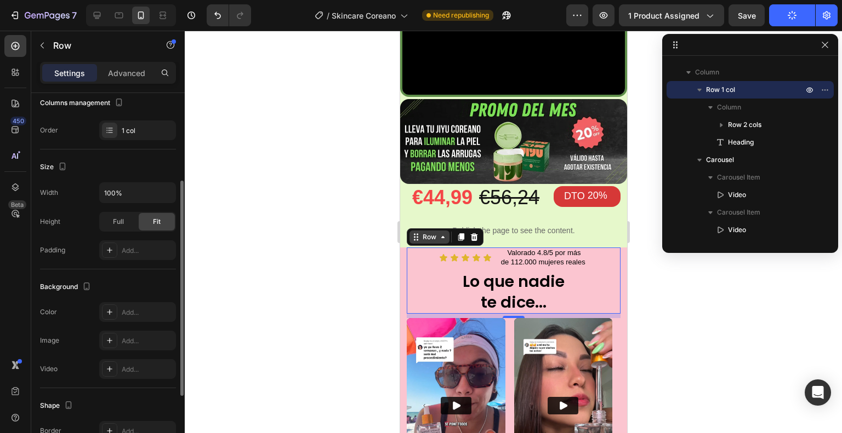
click at [428, 232] on div "Row" at bounding box center [429, 237] width 18 height 10
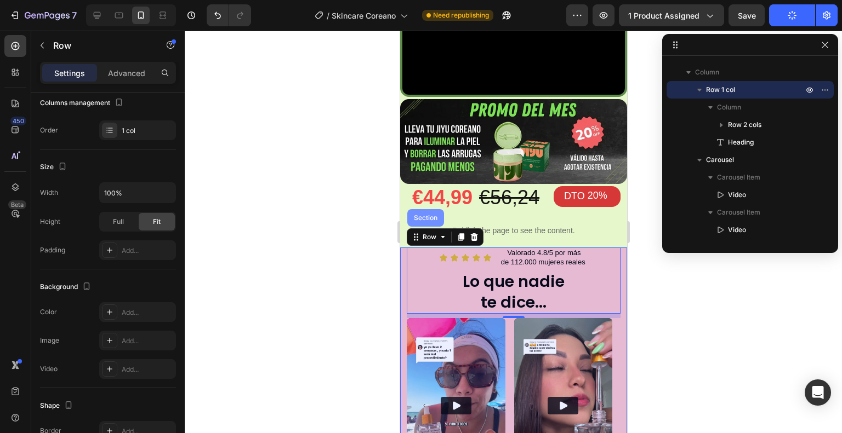
click at [427, 215] on div "Section" at bounding box center [425, 218] width 28 height 7
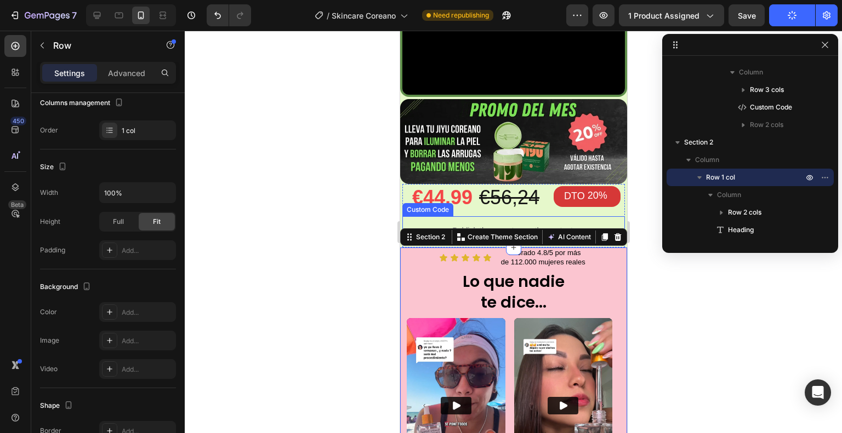
scroll to position [0, 0]
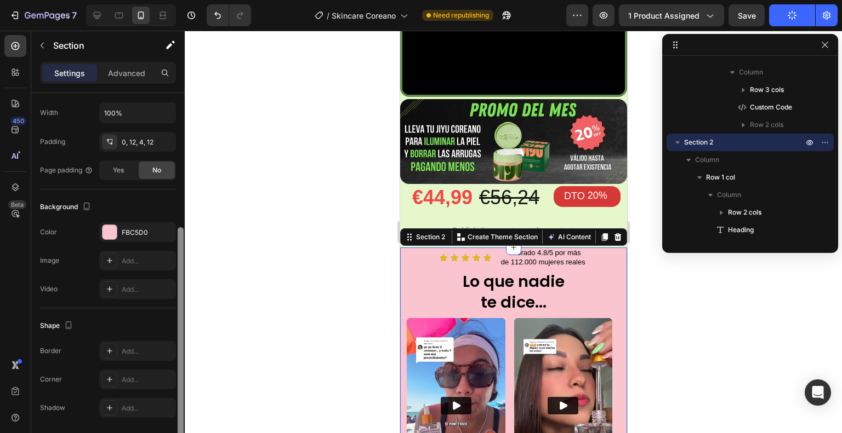
drag, startPoint x: 182, startPoint y: 232, endPoint x: 184, endPoint y: 362, distance: 129.9
click at [184, 364] on div at bounding box center [180, 279] width 8 height 372
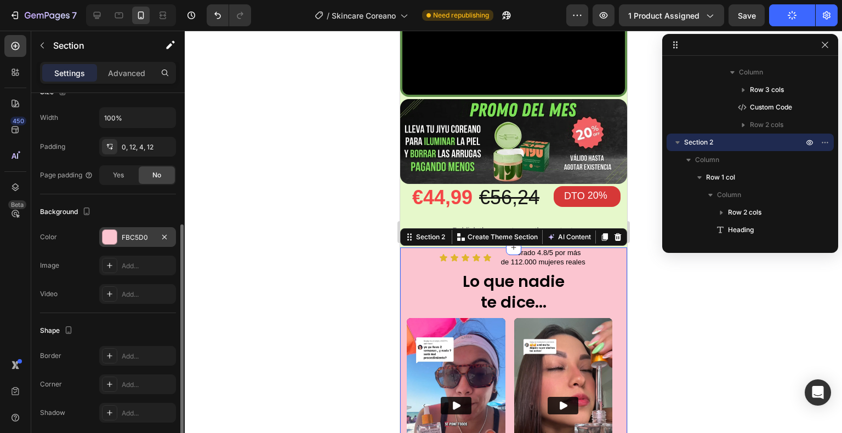
click at [147, 237] on div "FBC5D0" at bounding box center [138, 238] width 32 height 10
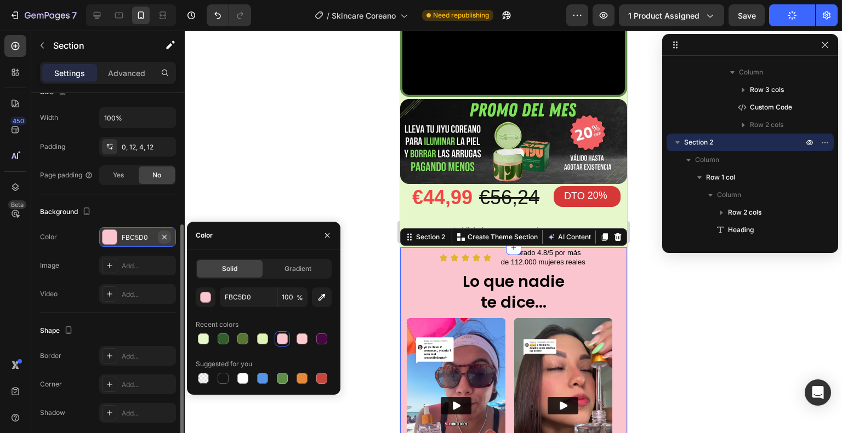
click at [164, 233] on icon "button" at bounding box center [164, 237] width 9 height 9
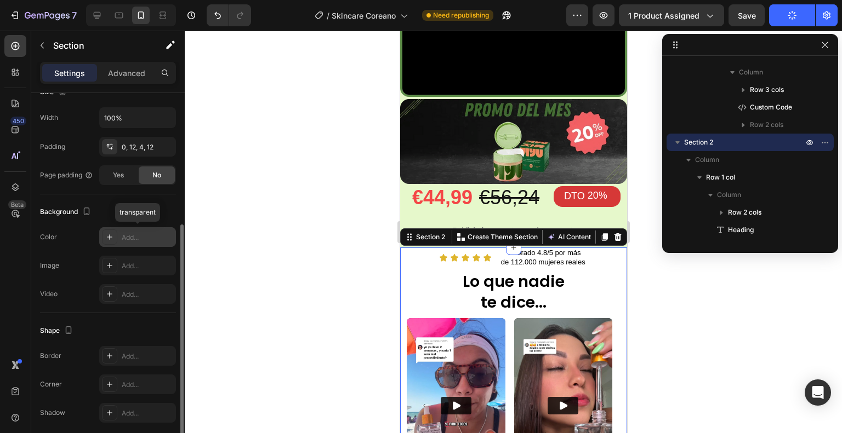
click at [138, 235] on div "Add..." at bounding box center [148, 238] width 52 height 10
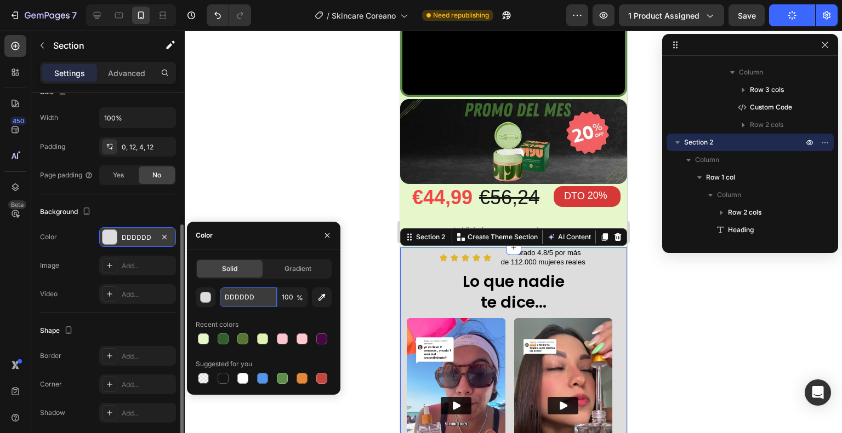
click at [235, 300] on input "DDDDDD" at bounding box center [248, 298] width 57 height 20
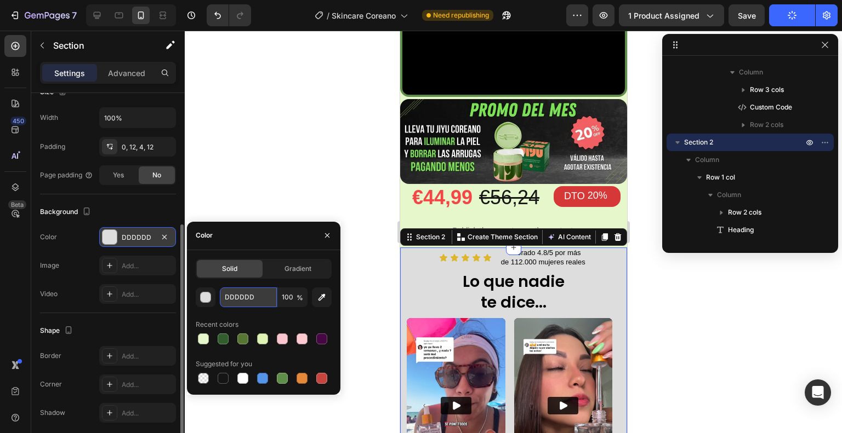
paste input "E6F8CB"
type input "E6F8CB"
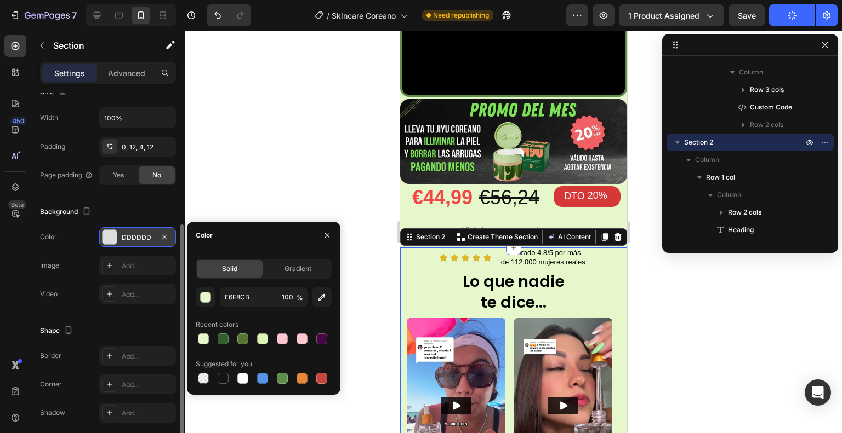
click at [263, 190] on div at bounding box center [513, 232] width 657 height 403
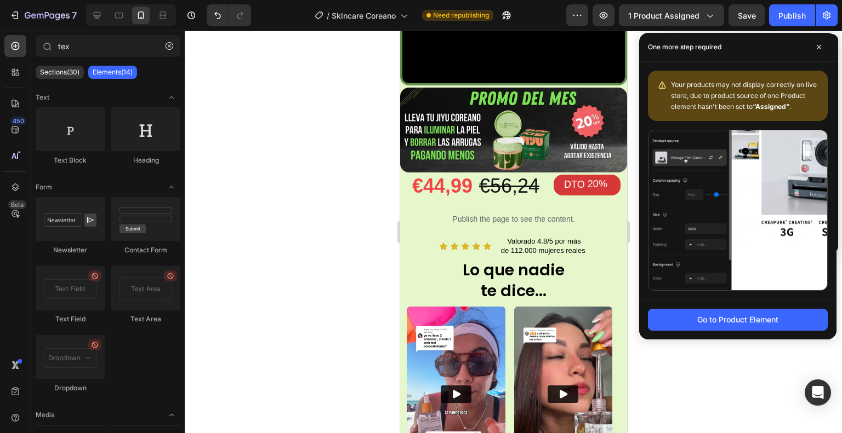
scroll to position [1622, 0]
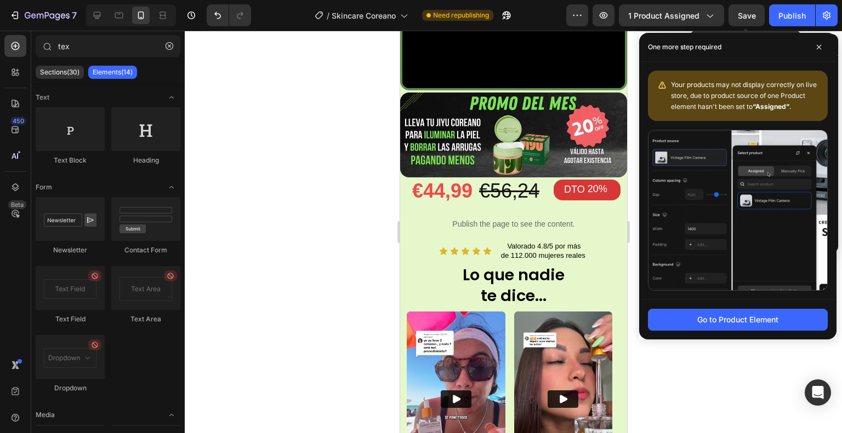
click at [743, 10] on div "Save" at bounding box center [747, 16] width 18 height 12
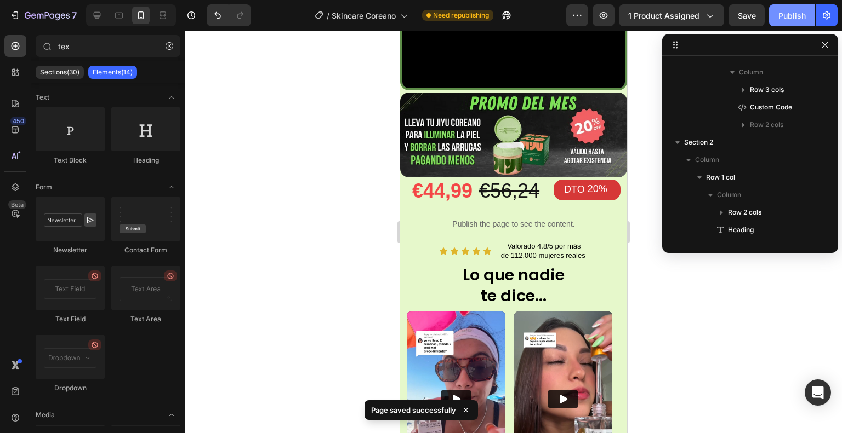
click at [788, 17] on div "Publish" at bounding box center [791, 16] width 27 height 12
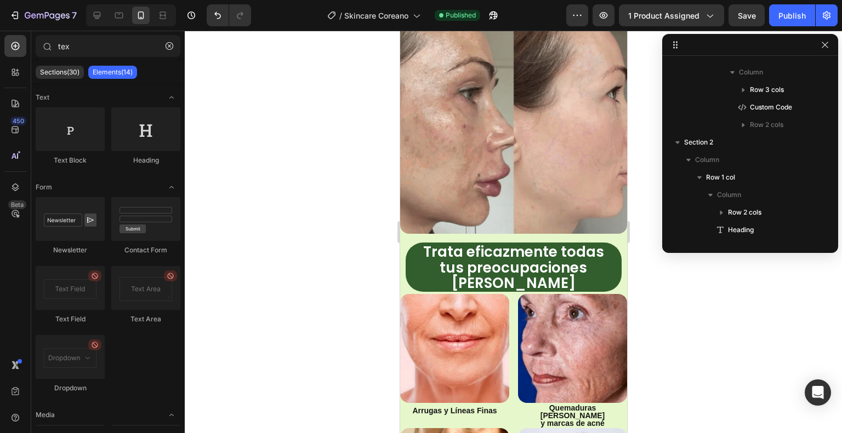
scroll to position [880, 0]
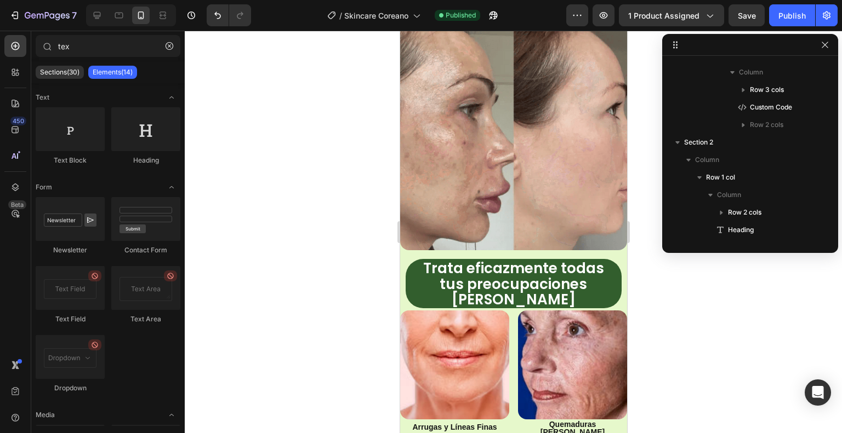
drag, startPoint x: 620, startPoint y: 307, endPoint x: 1031, endPoint y: 222, distance: 419.7
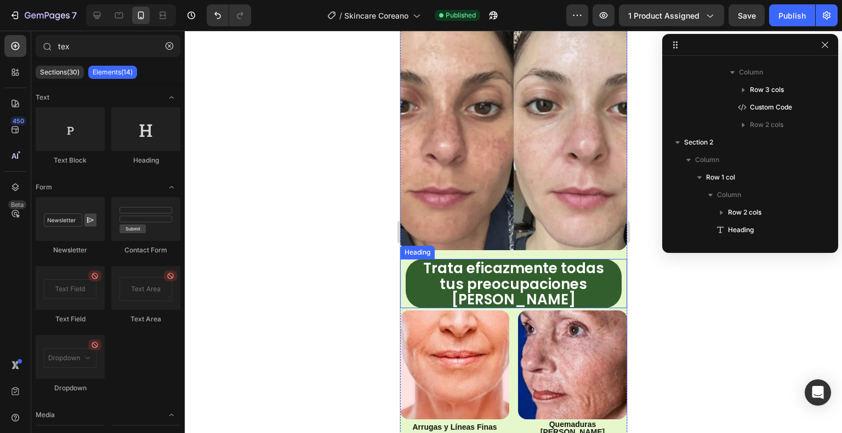
click at [499, 259] on strong "Trata eficazmente todas" at bounding box center [513, 269] width 181 height 20
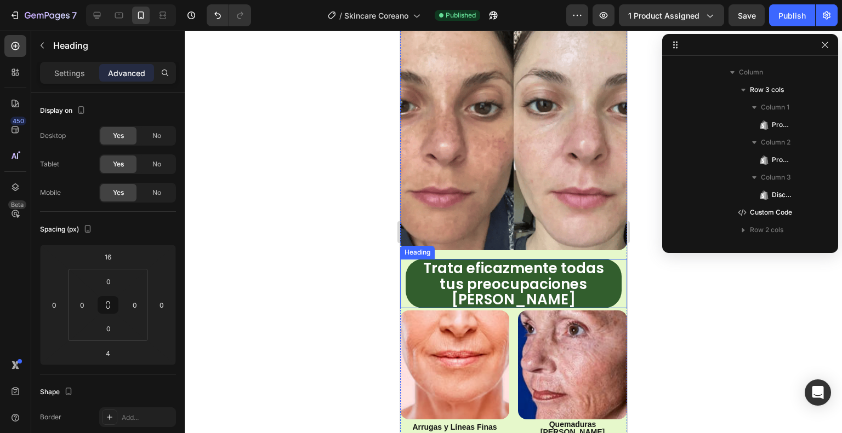
scroll to position [365, 0]
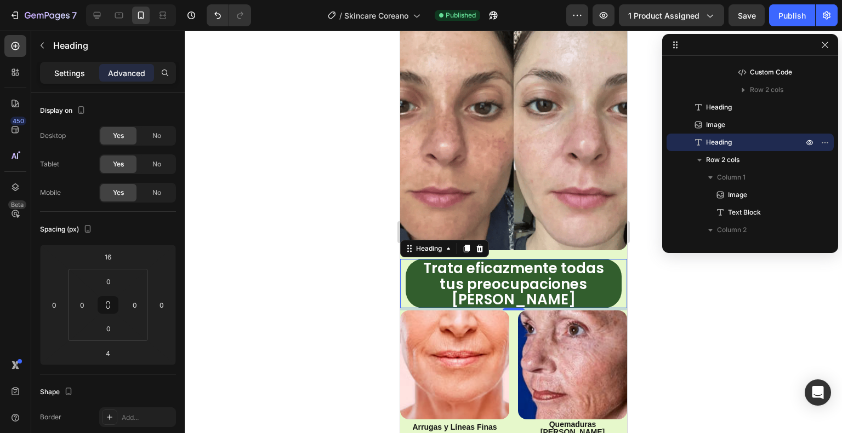
click at [73, 78] on p "Settings" at bounding box center [69, 73] width 31 height 12
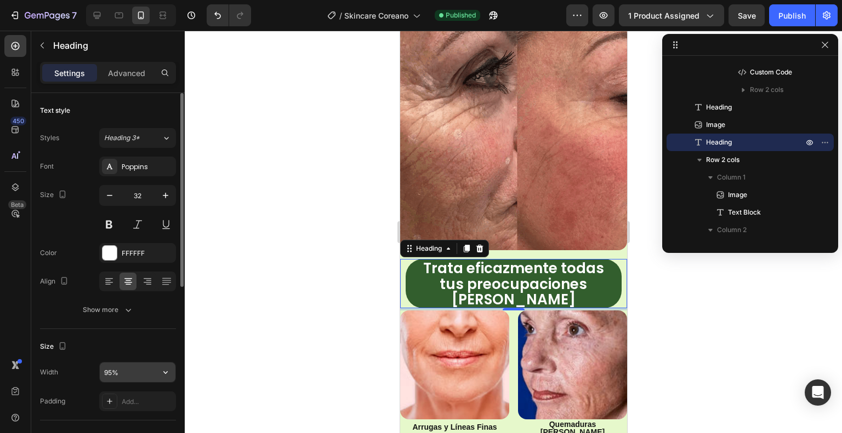
click at [133, 366] on input "95%" at bounding box center [138, 373] width 76 height 20
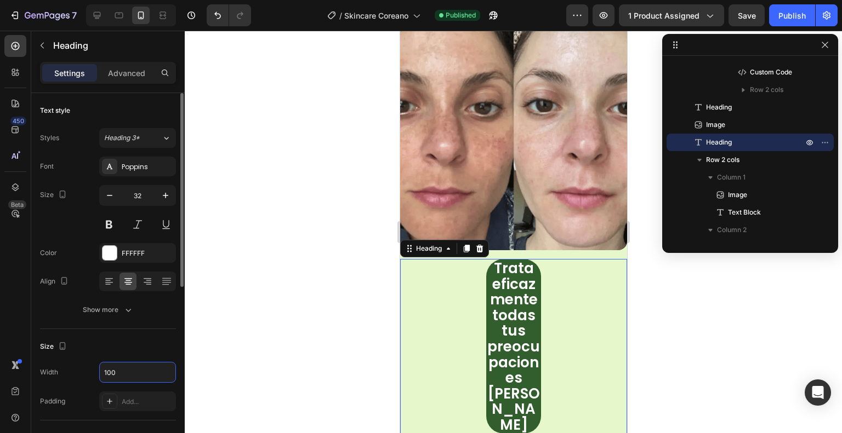
click at [142, 351] on div "Size" at bounding box center [108, 347] width 136 height 18
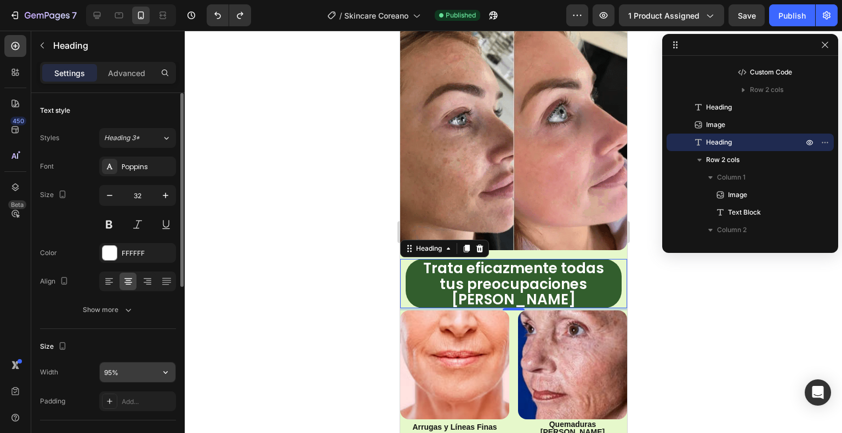
click at [107, 370] on input "95%" at bounding box center [138, 373] width 76 height 20
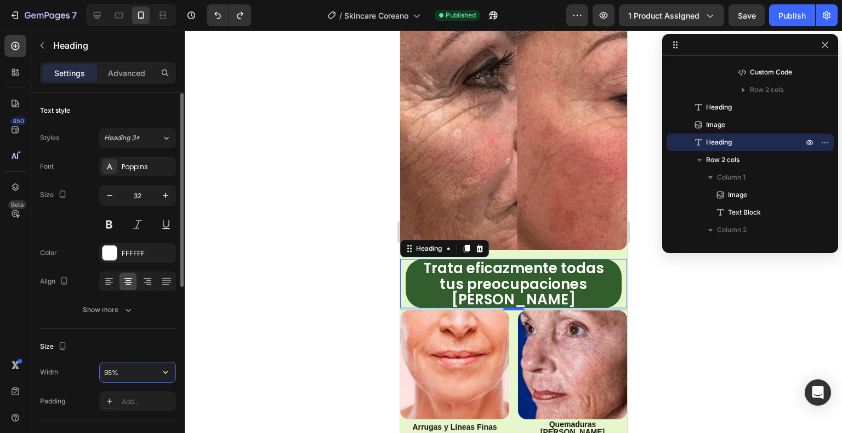
click at [111, 372] on input "95%" at bounding box center [138, 373] width 76 height 20
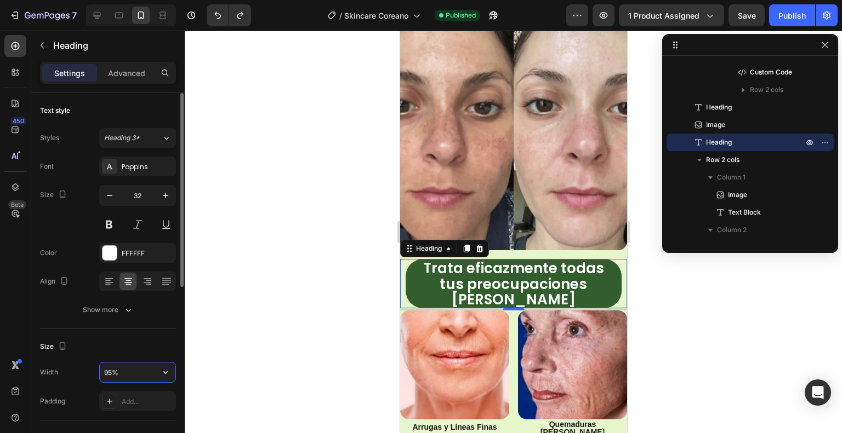
drag, startPoint x: 111, startPoint y: 372, endPoint x: 104, endPoint y: 372, distance: 6.6
click at [104, 372] on input "95%" at bounding box center [138, 373] width 76 height 20
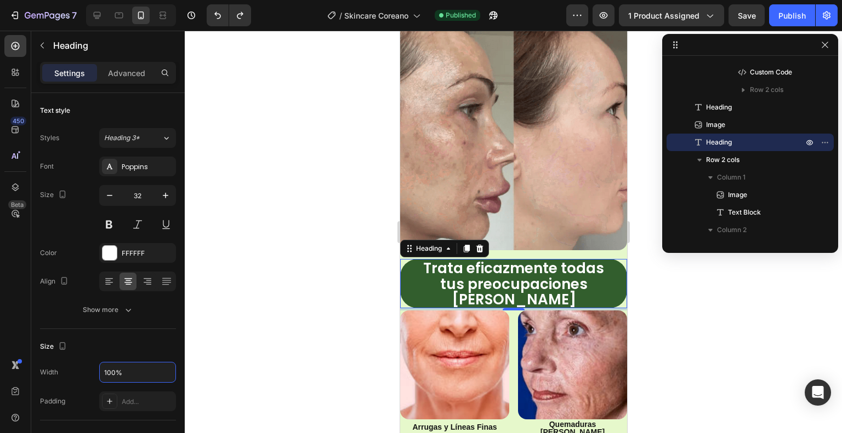
type input "100%"
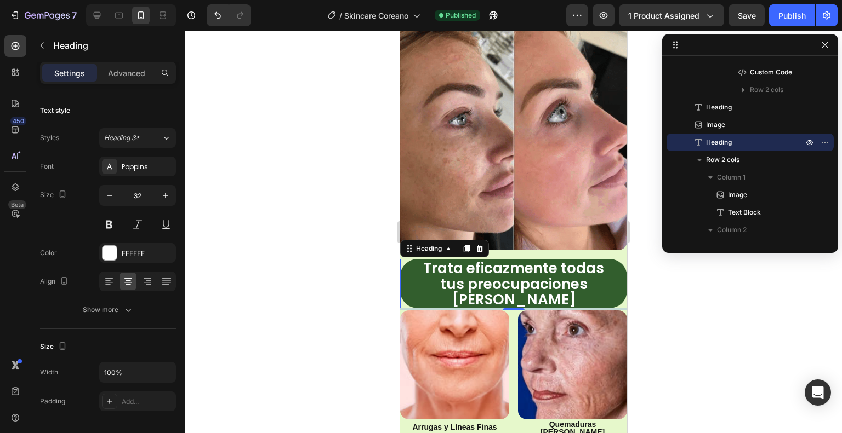
click at [241, 315] on div at bounding box center [513, 232] width 657 height 403
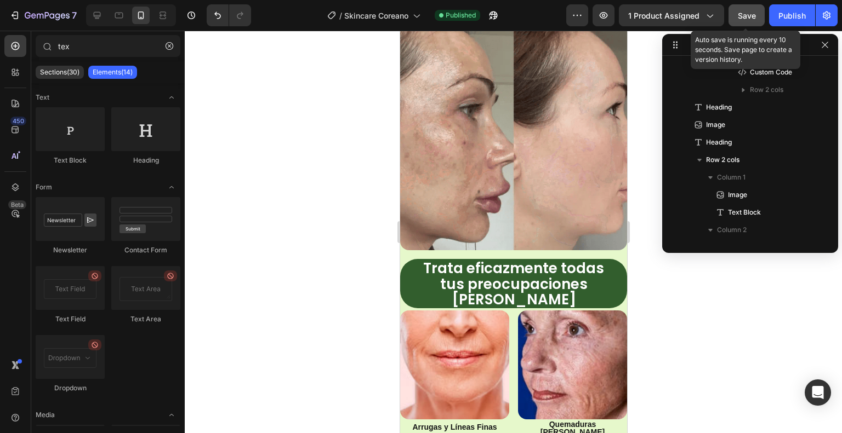
click at [746, 12] on span "Save" at bounding box center [747, 15] width 18 height 9
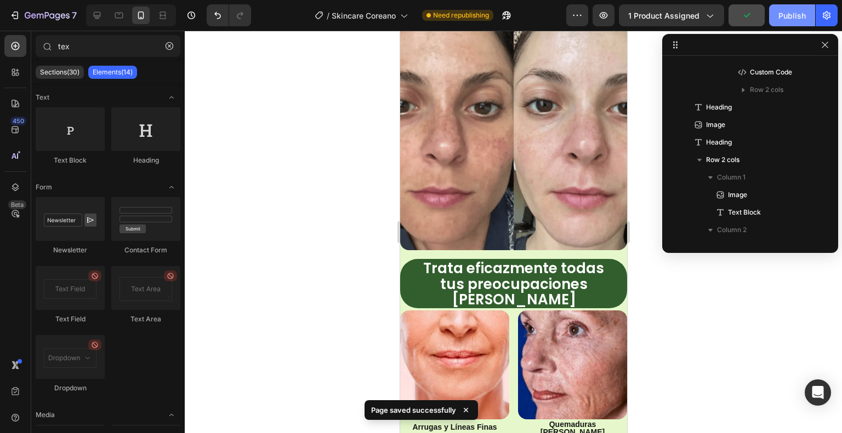
click at [789, 16] on div "Publish" at bounding box center [791, 16] width 27 height 12
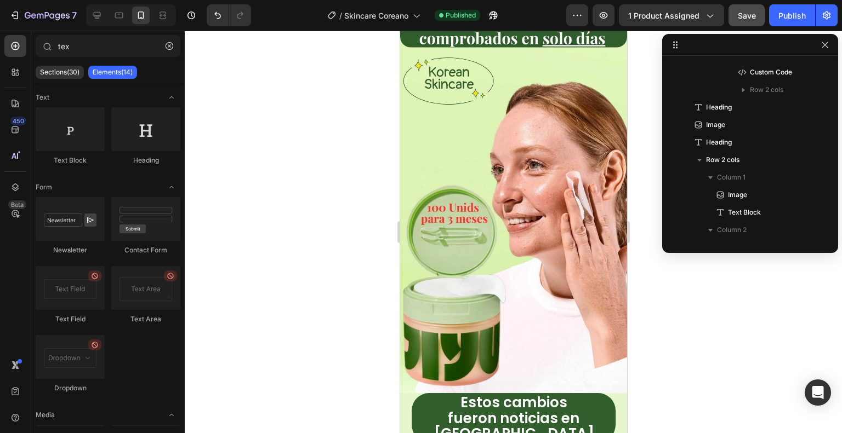
scroll to position [0, 0]
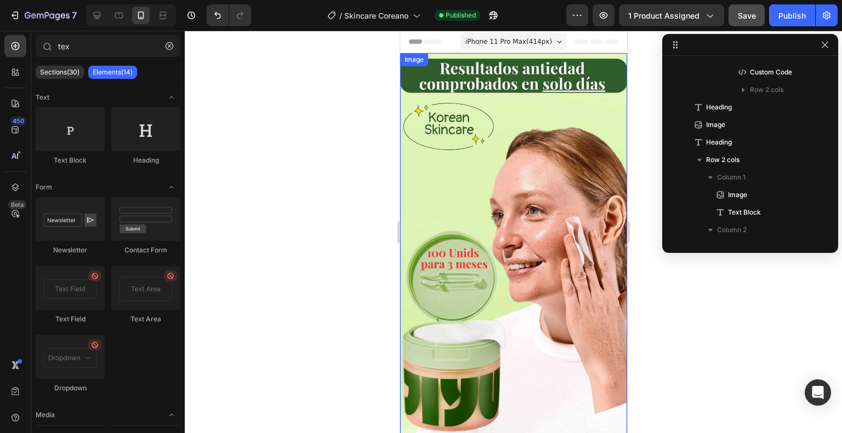
click at [554, 145] on img at bounding box center [513, 246] width 227 height 386
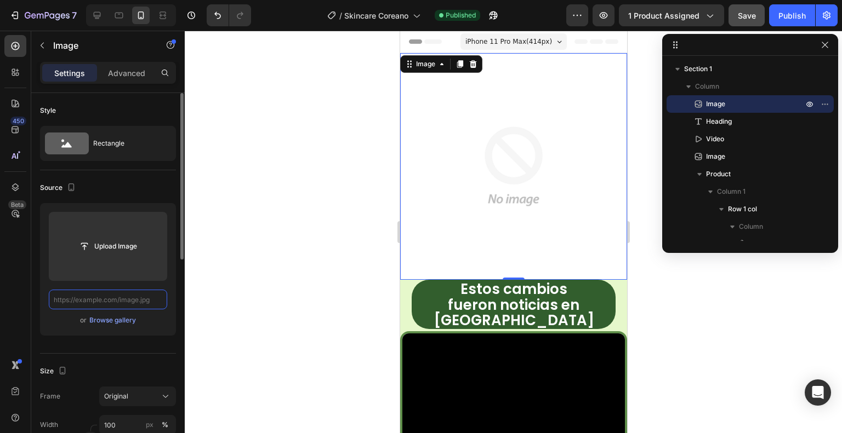
paste input "[URL][DOMAIN_NAME]"
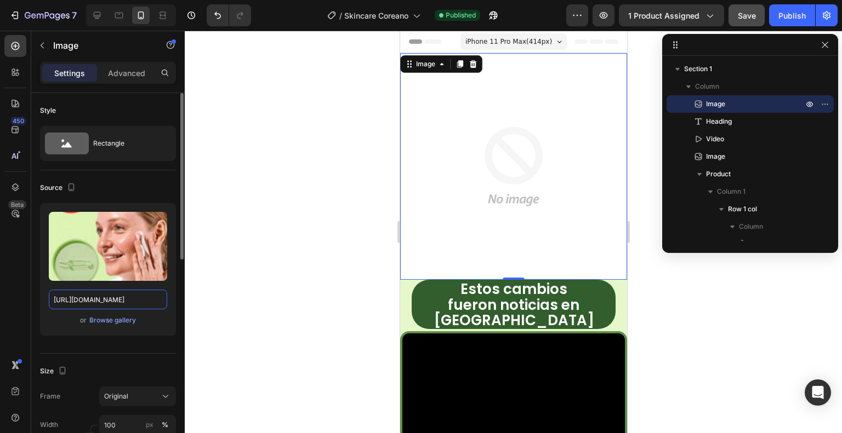
type input "[URL][DOMAIN_NAME]"
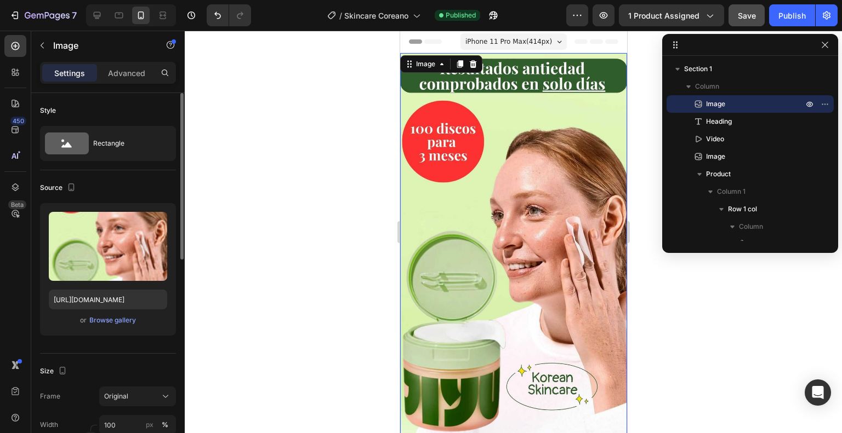
click at [126, 185] on div "Source" at bounding box center [108, 188] width 136 height 18
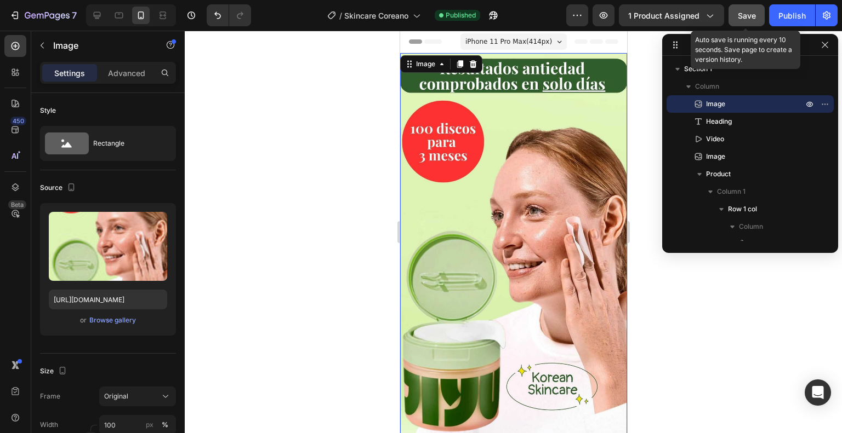
click at [749, 14] on span "Save" at bounding box center [747, 15] width 18 height 9
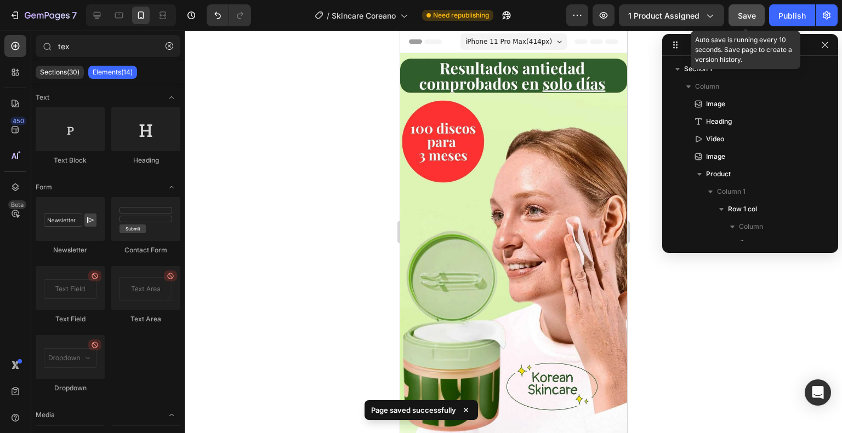
click at [746, 14] on span "Save" at bounding box center [747, 15] width 18 height 9
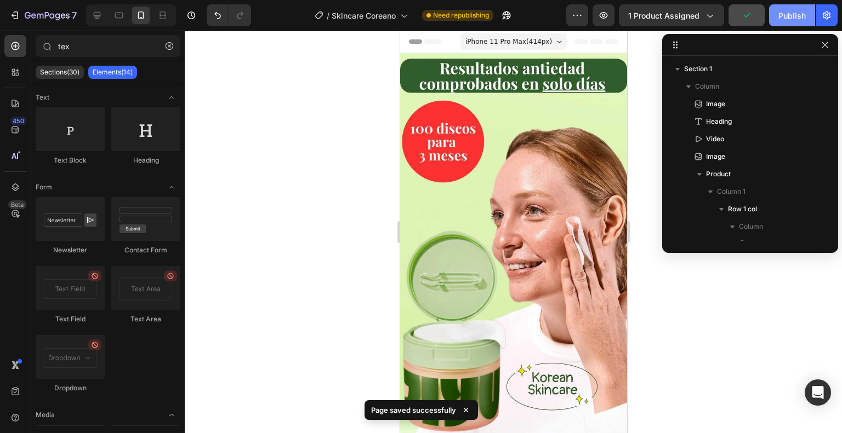
click at [780, 12] on div "Publish" at bounding box center [791, 16] width 27 height 12
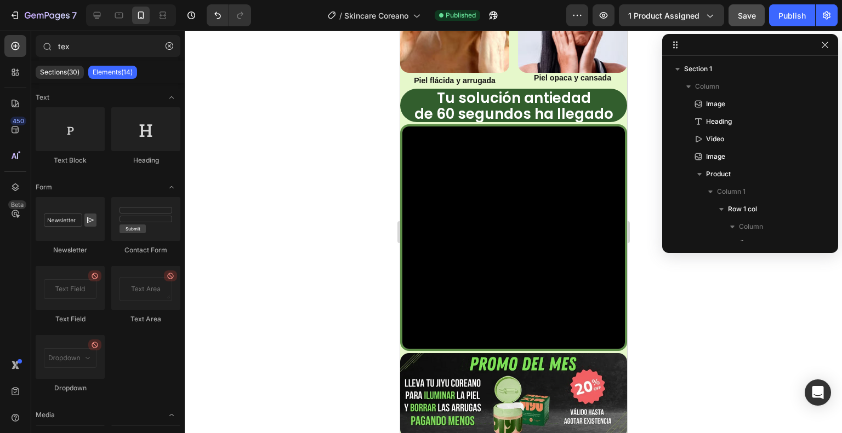
drag, startPoint x: 624, startPoint y: 94, endPoint x: 1092, endPoint y: 260, distance: 496.8
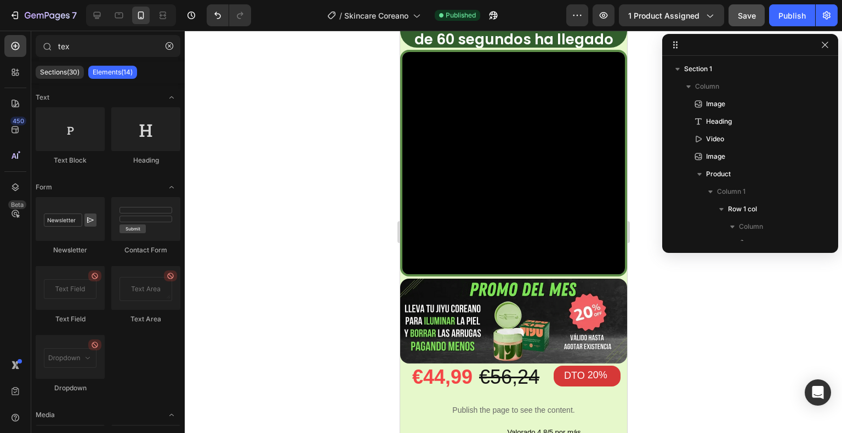
scroll to position [1441, 0]
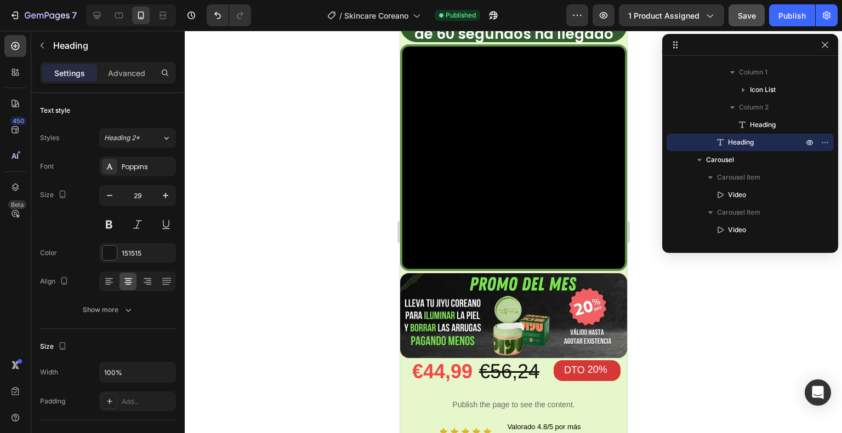
drag, startPoint x: 547, startPoint y: 384, endPoint x: 477, endPoint y: 387, distance: 70.8
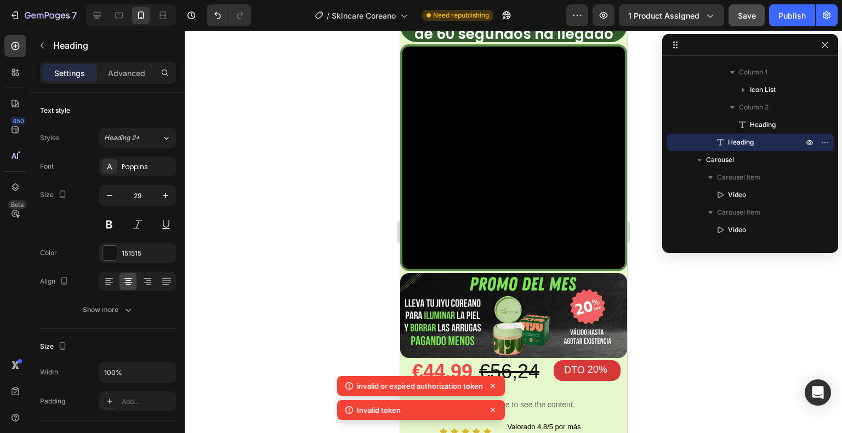
click at [684, 313] on div at bounding box center [513, 232] width 657 height 403
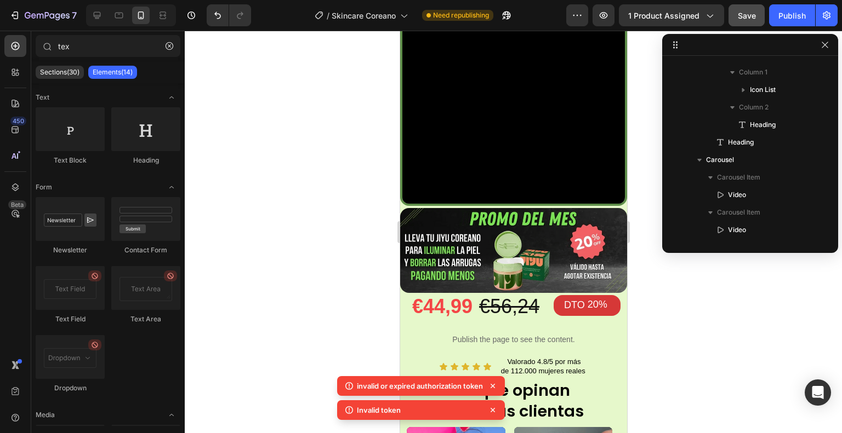
scroll to position [1518, 0]
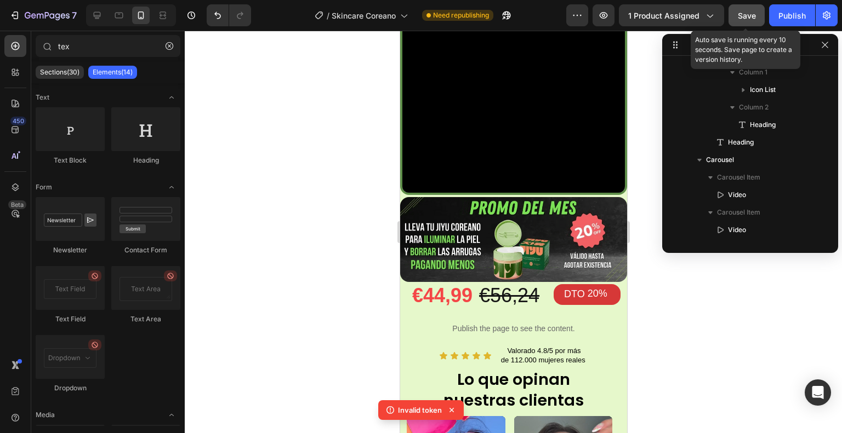
click at [752, 17] on span "Save" at bounding box center [747, 15] width 18 height 9
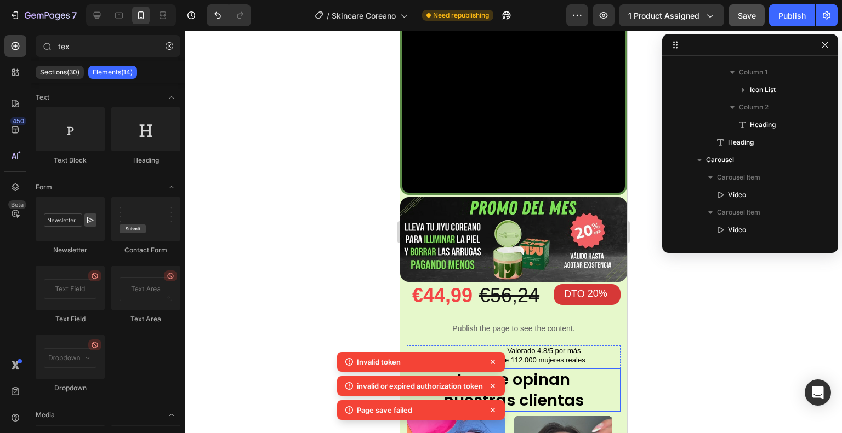
click at [582, 370] on p "⁠⁠⁠⁠⁠⁠⁠ Lo que opinan nuestras clientas" at bounding box center [513, 390] width 212 height 41
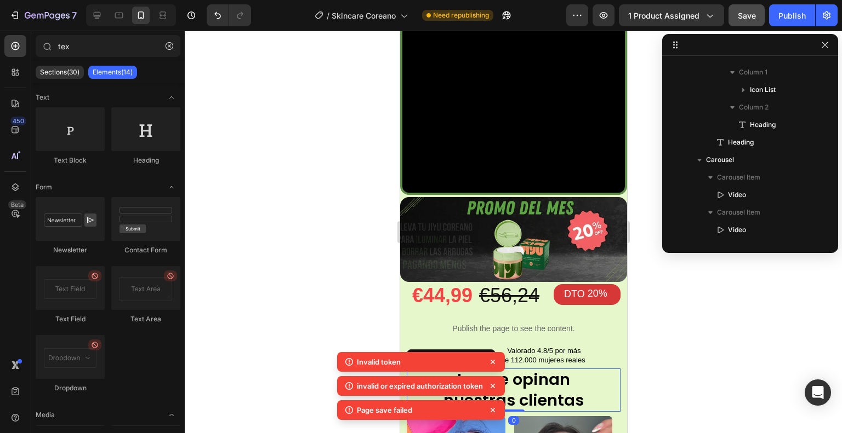
scroll to position [1312, 0]
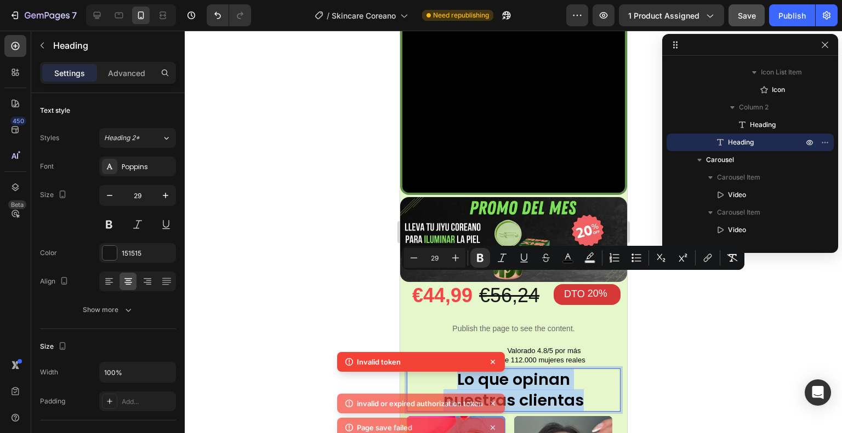
drag, startPoint x: 595, startPoint y: 305, endPoint x: 447, endPoint y: 285, distance: 148.7
click at [447, 370] on p "Lo que opinan nuestras clientas" at bounding box center [513, 390] width 212 height 41
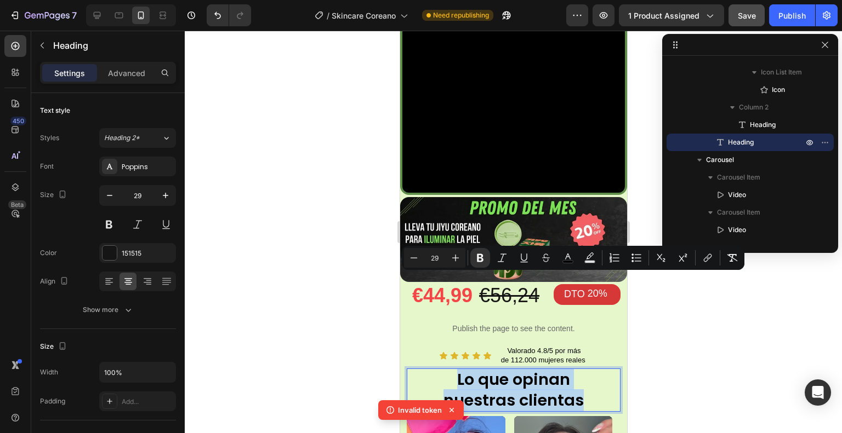
copy p "Lo que opinan nuestras clientas"
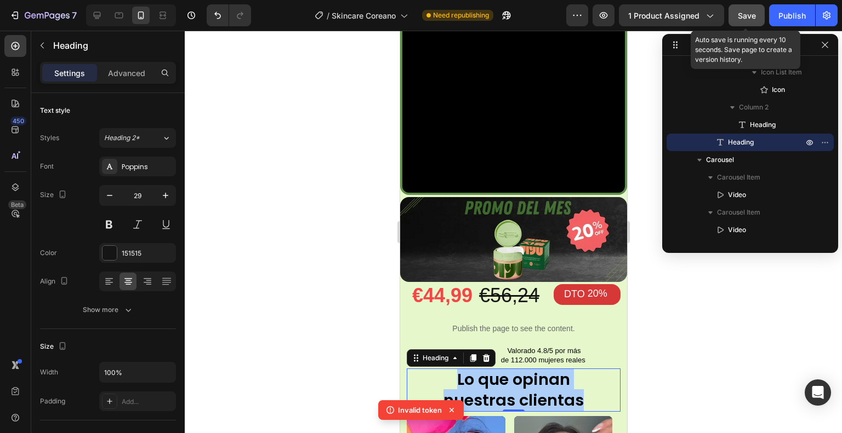
click at [749, 18] on span "Save" at bounding box center [747, 15] width 18 height 9
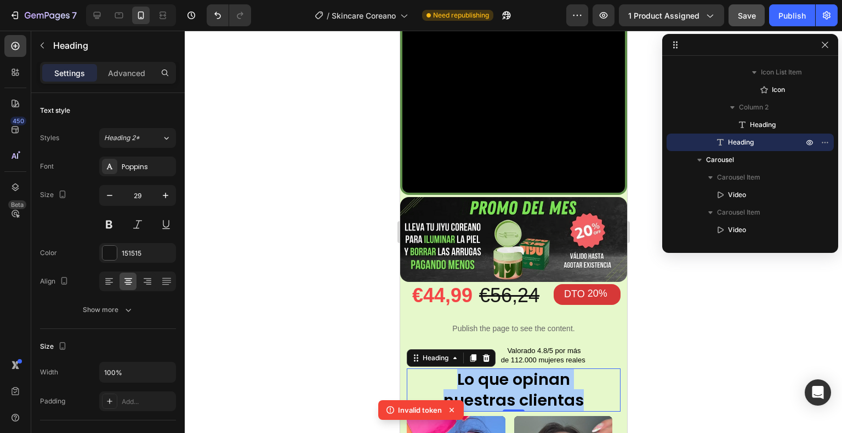
click at [294, 258] on div at bounding box center [513, 232] width 657 height 403
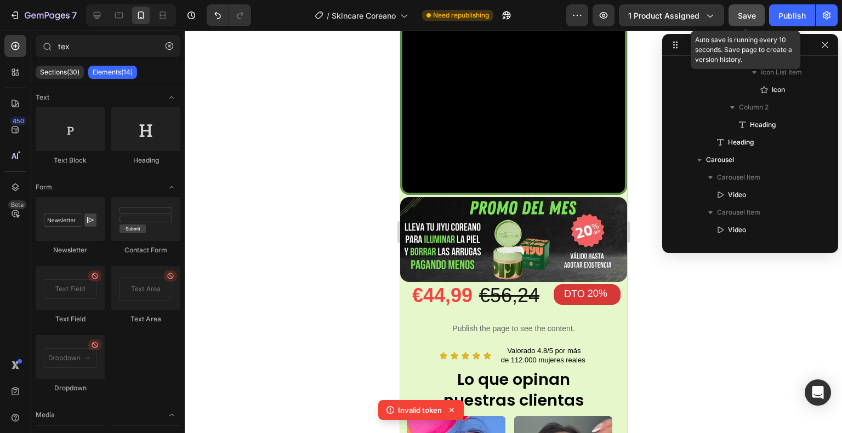
click at [755, 20] on div "Save" at bounding box center [747, 16] width 18 height 12
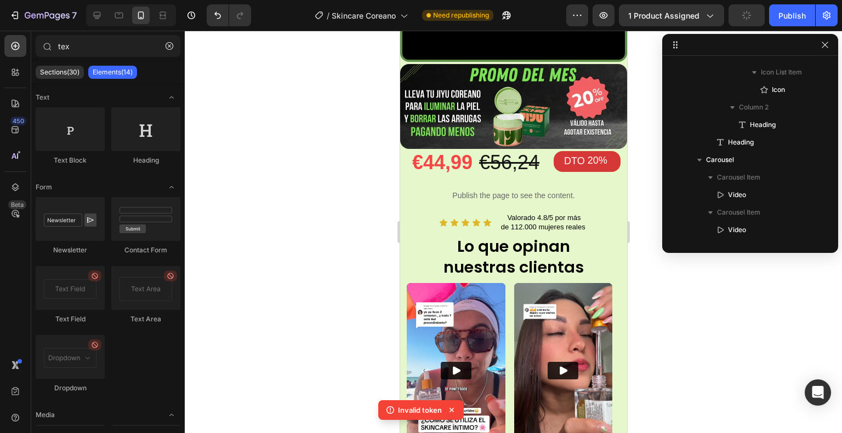
scroll to position [1685, 0]
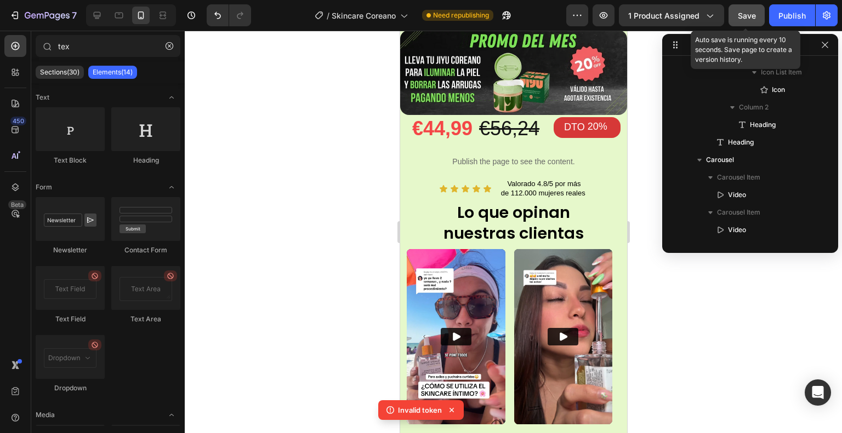
click at [754, 15] on span "Save" at bounding box center [747, 15] width 18 height 9
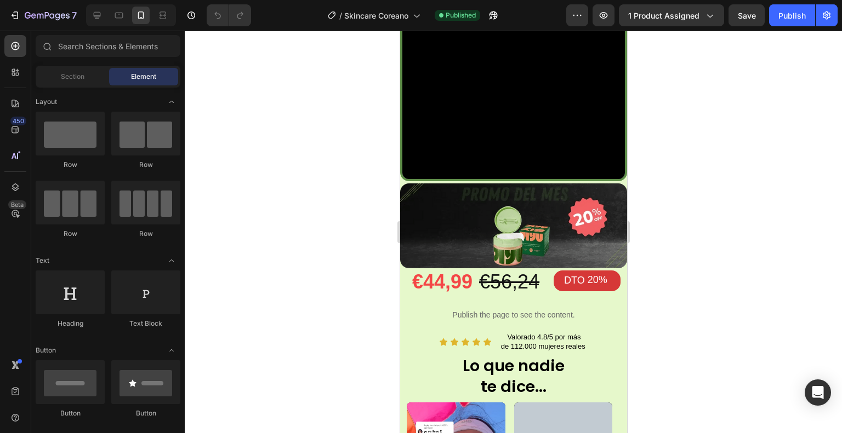
scroll to position [1328, 0]
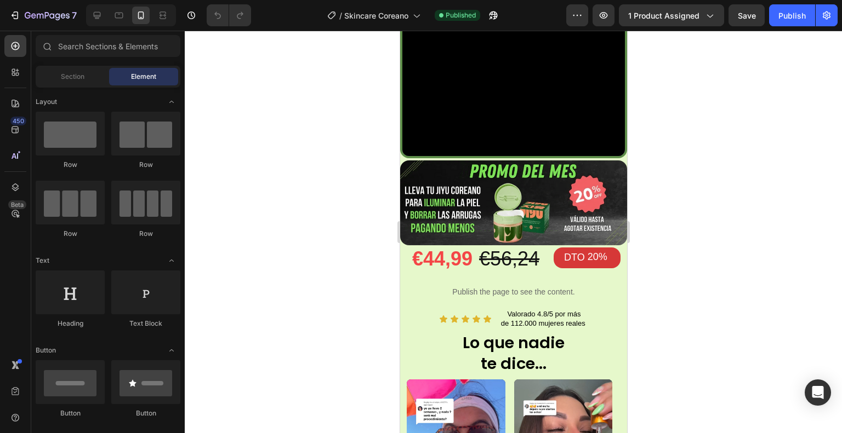
drag, startPoint x: 623, startPoint y: 96, endPoint x: 1028, endPoint y: 368, distance: 487.9
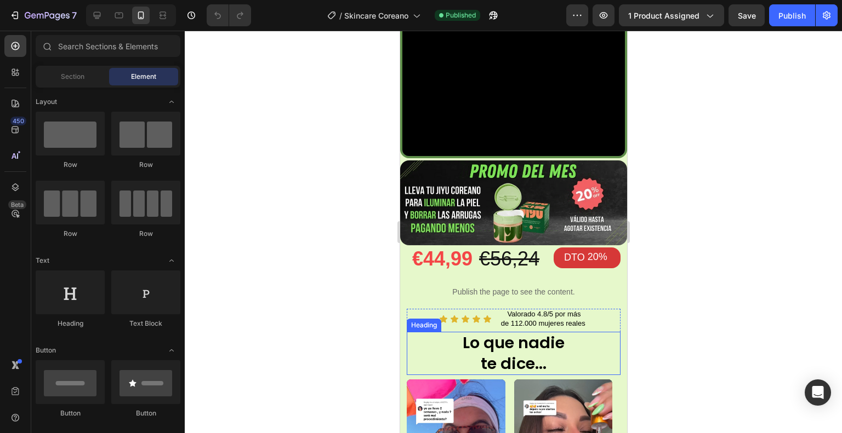
click at [549, 332] on h2 "Lo que nadie te dice..." at bounding box center [513, 353] width 214 height 43
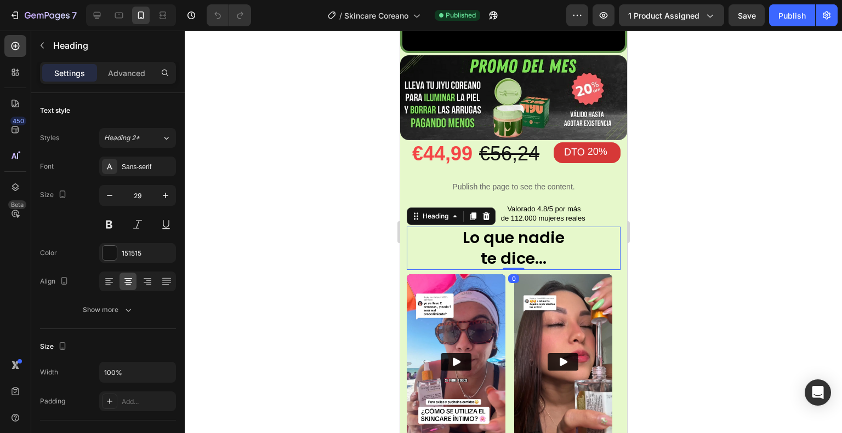
click at [550, 270] on h2 "Lo que nadie te dice..." at bounding box center [513, 248] width 214 height 43
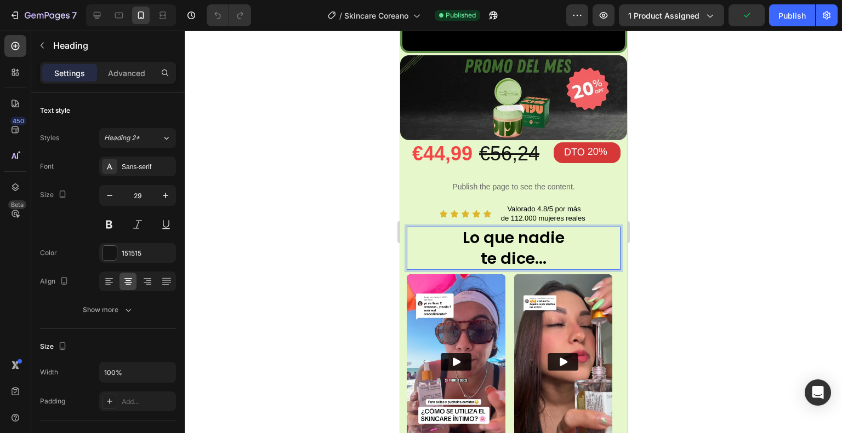
scroll to position [1538, 0]
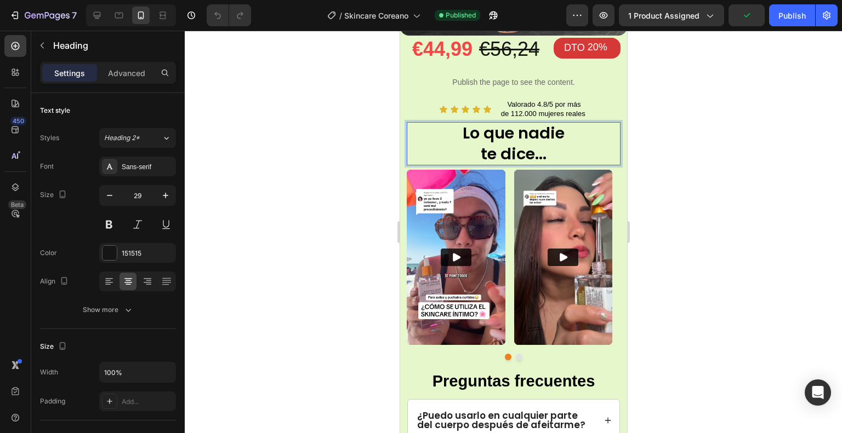
click at [546, 144] on strong "Lo que nadie" at bounding box center [513, 133] width 102 height 22
click at [550, 164] on p "Lo que opinan te dice..." at bounding box center [513, 143] width 212 height 41
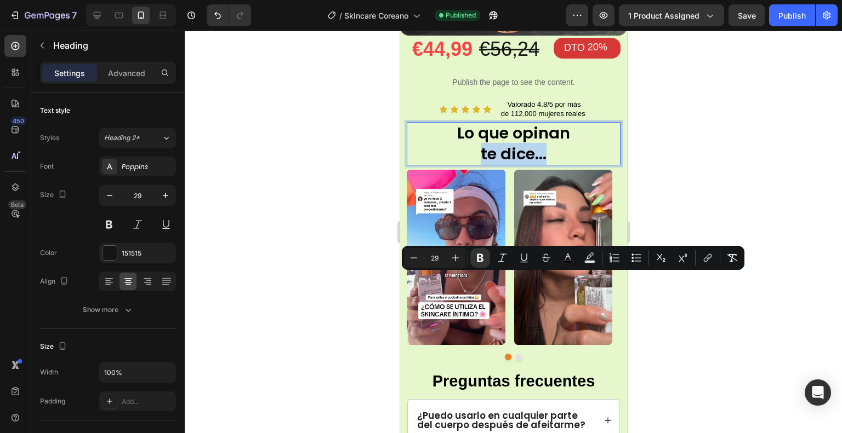
drag, startPoint x: 555, startPoint y: 286, endPoint x: 477, endPoint y: 287, distance: 77.3
click at [477, 164] on p "Lo que opinan te dice..." at bounding box center [513, 143] width 212 height 41
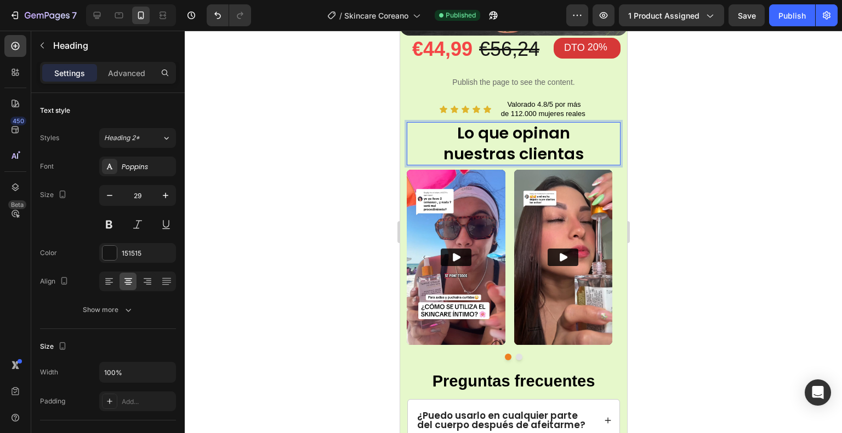
click at [695, 193] on div at bounding box center [513, 232] width 657 height 403
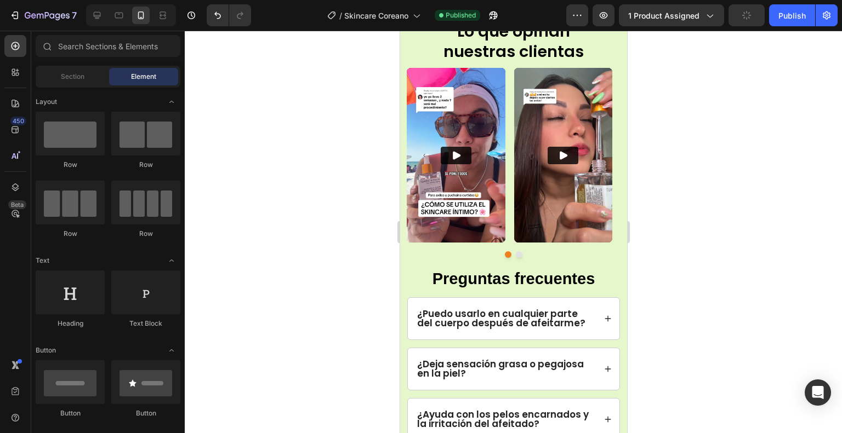
scroll to position [1784, 0]
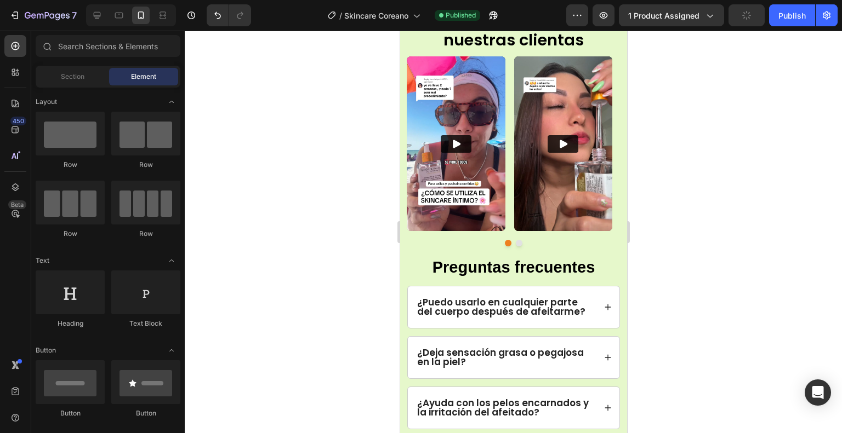
drag, startPoint x: 624, startPoint y: 288, endPoint x: 1092, endPoint y: 311, distance: 468.6
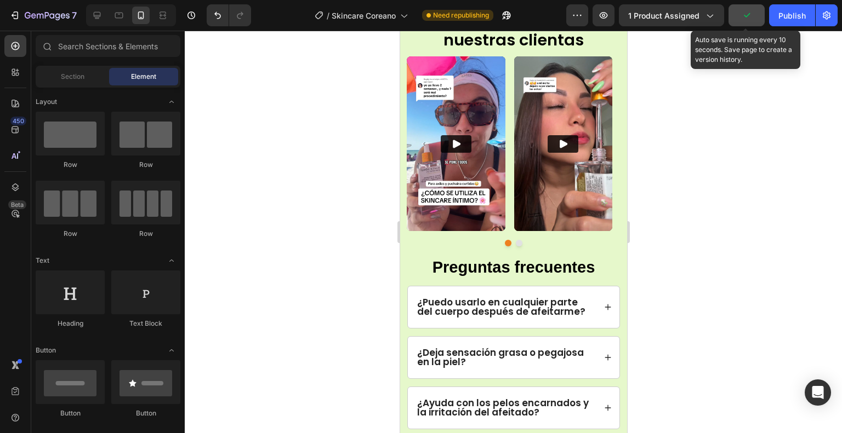
click at [750, 11] on icon "button" at bounding box center [746, 15] width 11 height 11
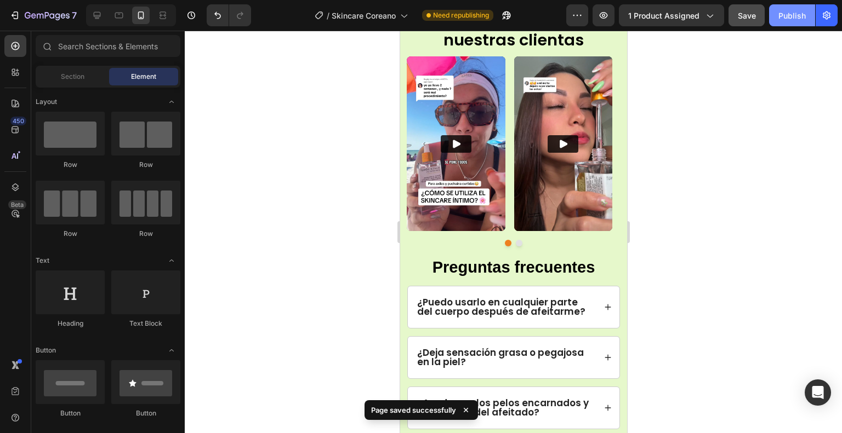
click at [783, 10] on div "Publish" at bounding box center [791, 16] width 27 height 12
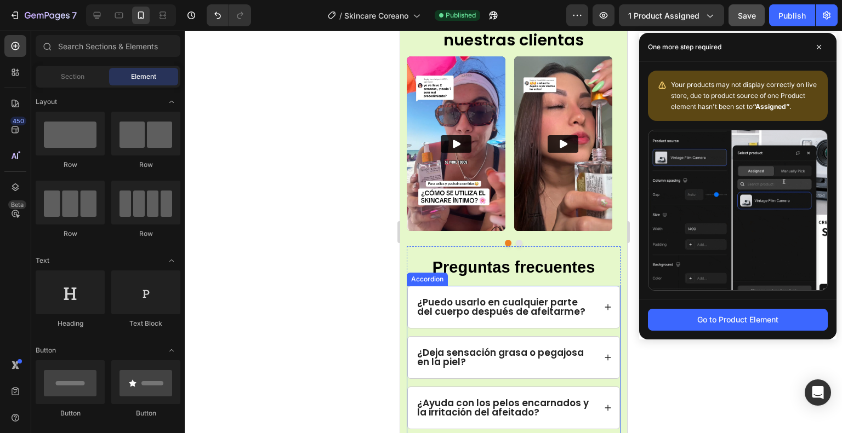
click at [577, 311] on strong "¿Puedo usarlo en cualquier parte del cuerpo después de afeitarme?" at bounding box center [501, 307] width 168 height 22
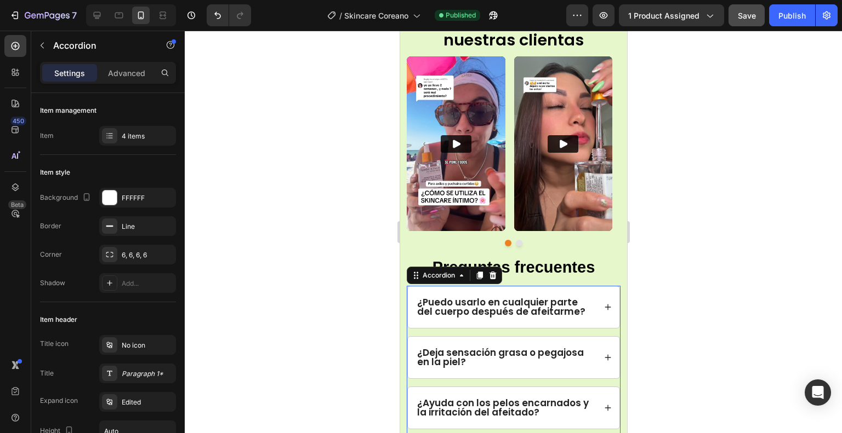
click at [579, 311] on p "¿Puedo usarlo en cualquier parte del cuerpo después de afeitarme?" at bounding box center [505, 307] width 176 height 19
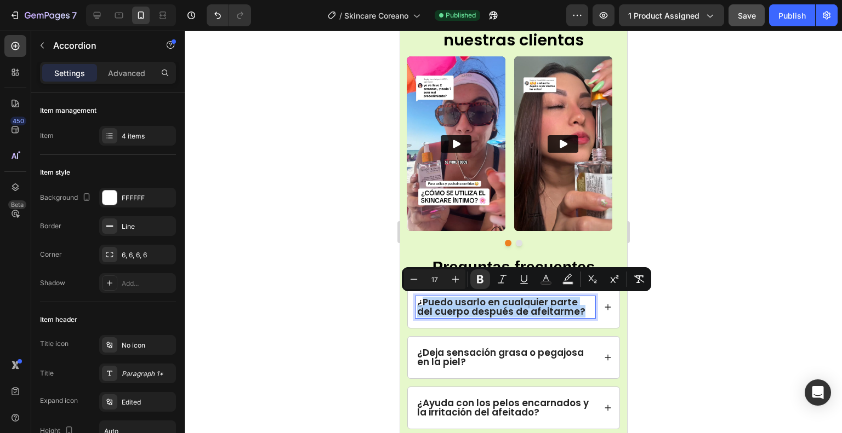
drag, startPoint x: 581, startPoint y: 311, endPoint x: 421, endPoint y: 302, distance: 160.3
click at [421, 302] on p "¿Puedo usarlo en cualquier parte del cuerpo después de afeitarme?" at bounding box center [505, 307] width 176 height 19
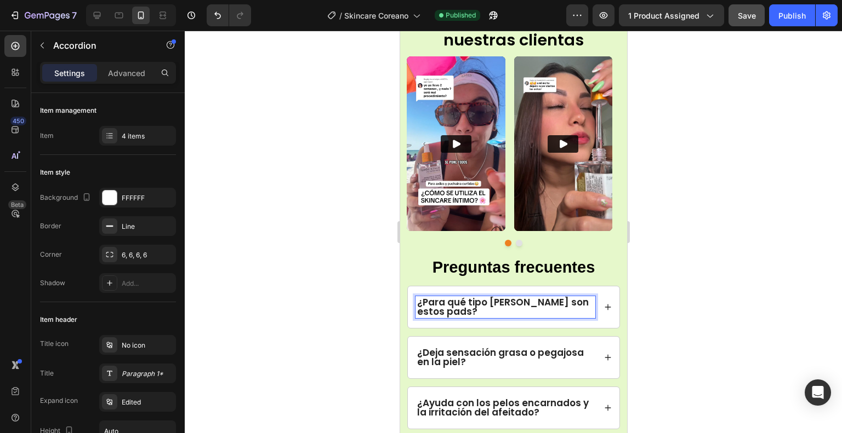
scroll to position [0, 0]
click at [604, 308] on icon at bounding box center [607, 308] width 6 height 6
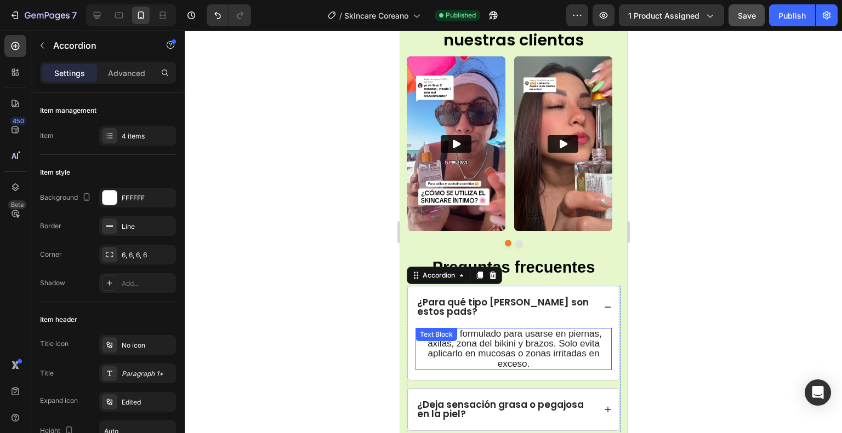
click at [549, 365] on p "Sí, está formulado para usarse en piernas, axilas, zona del bikini y brazos. So…" at bounding box center [513, 349] width 194 height 40
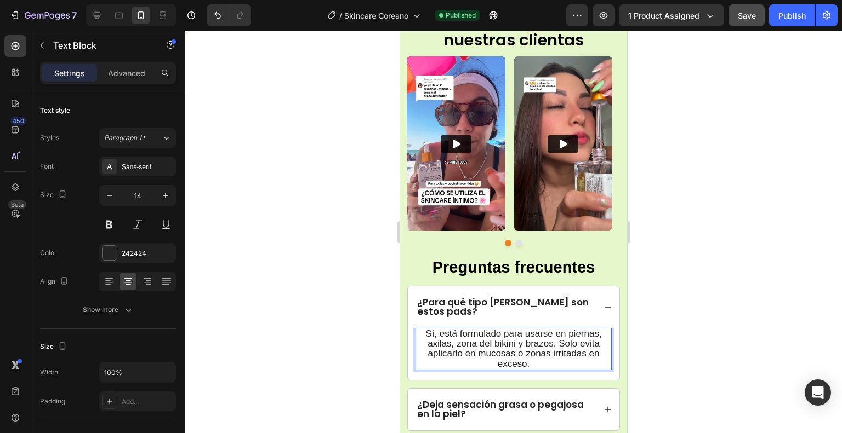
click at [544, 365] on p "Sí, está formulado para usarse en piernas, axilas, zona del bikini y brazos. So…" at bounding box center [513, 349] width 194 height 40
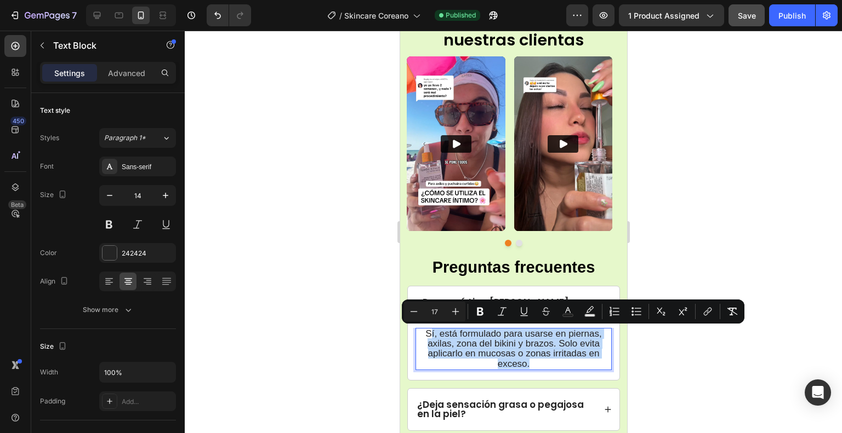
drag, startPoint x: 549, startPoint y: 364, endPoint x: 424, endPoint y: 332, distance: 128.5
click at [424, 332] on p "Sí, está formulado para usarse en piernas, axilas, zona del bikini y brazos. So…" at bounding box center [513, 349] width 194 height 40
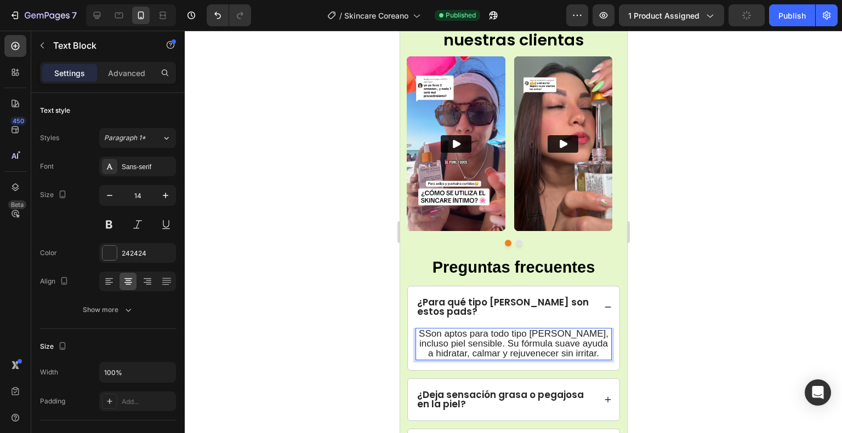
click at [425, 335] on span "SSon aptos para todo tipo [PERSON_NAME], incluso piel sensible. Su fórmula suav…" at bounding box center [513, 344] width 190 height 30
click at [427, 335] on span "SSon aptos para todo tipo [PERSON_NAME], incluso piel sensible. Su fórmula suav…" at bounding box center [513, 344] width 190 height 30
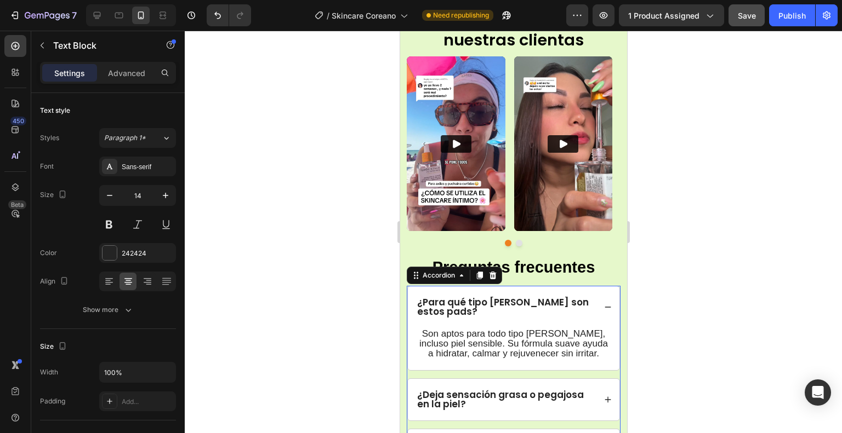
click at [604, 307] on icon at bounding box center [607, 307] width 6 height 1
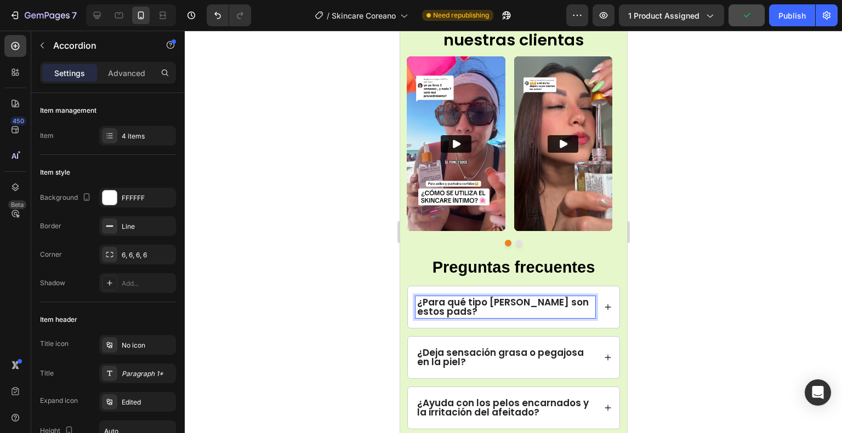
click at [435, 313] on strong "¿Para qué tipo [PERSON_NAME] son estos pads?" at bounding box center [503, 307] width 172 height 22
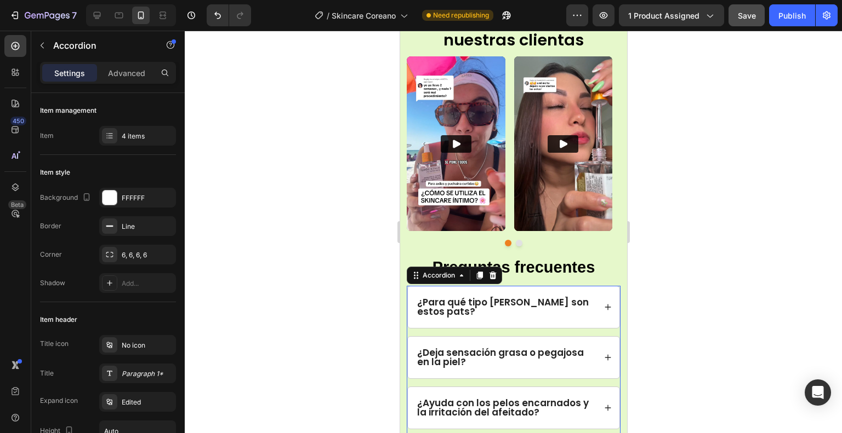
click at [489, 364] on p "¿Deja sensación grasa o pegajosa en la piel?" at bounding box center [505, 358] width 176 height 19
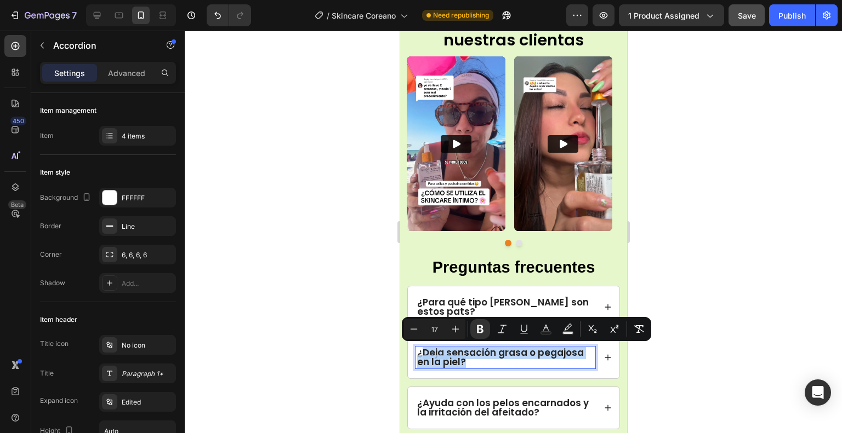
drag, startPoint x: 486, startPoint y: 363, endPoint x: 422, endPoint y: 355, distance: 64.6
click at [422, 355] on p "¿Deja sensación grasa o pegajosa en la piel?" at bounding box center [505, 358] width 176 height 19
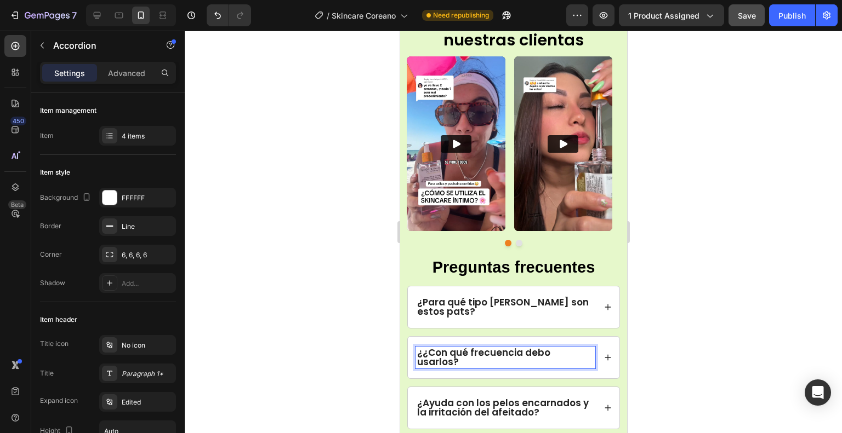
click at [422, 355] on strong "¿¿Con qué frecuencia debo usarlos?" at bounding box center [483, 357] width 133 height 22
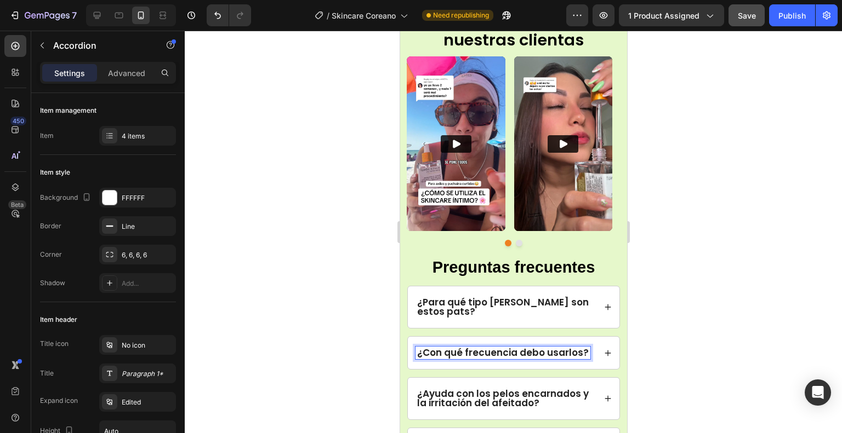
click at [604, 352] on icon at bounding box center [607, 353] width 6 height 6
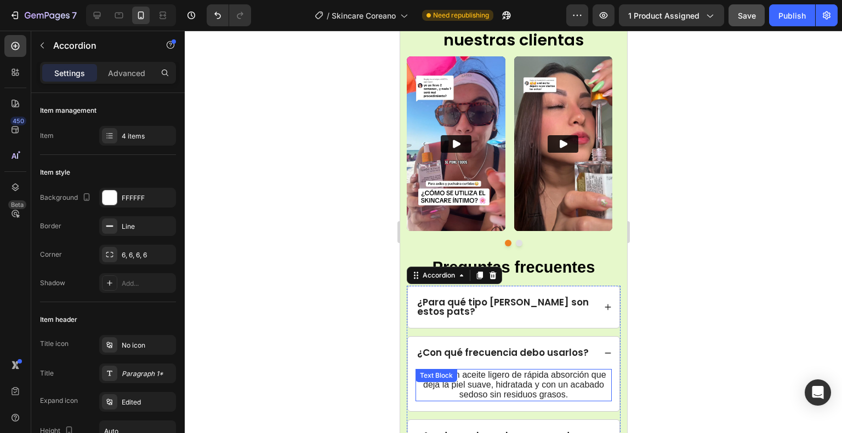
click at [569, 396] on p "No. Es un aceite ligero de rápida absorción que deja la piel suave, hidratada y…" at bounding box center [513, 385] width 194 height 30
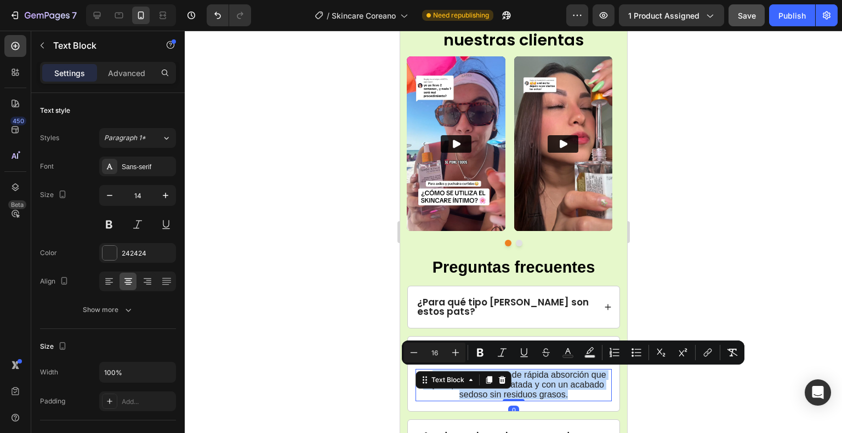
drag, startPoint x: 471, startPoint y: 375, endPoint x: 425, endPoint y: 369, distance: 46.4
click at [425, 369] on div "No. Es un aceite ligero de rápida absorción que deja la piel suave, hidratada y…" at bounding box center [513, 385] width 196 height 32
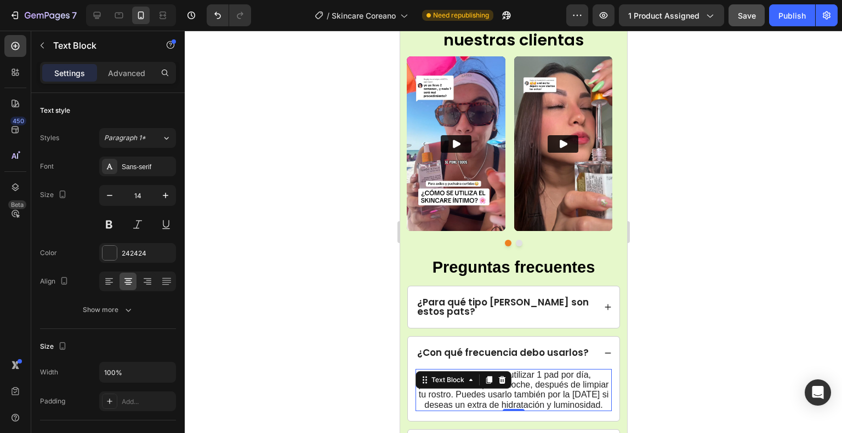
click at [694, 383] on div at bounding box center [513, 232] width 657 height 403
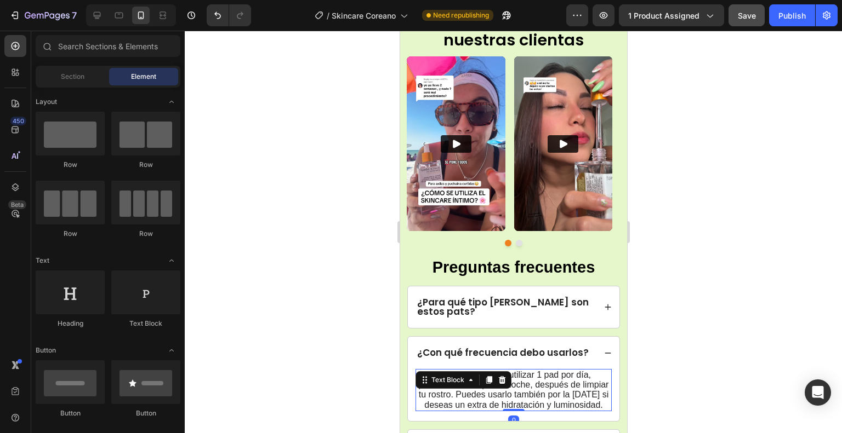
click at [459, 374] on div "NoSe recomienda utilizar 1 pad por día, preferiblemente por la noche, después d…" at bounding box center [513, 390] width 196 height 42
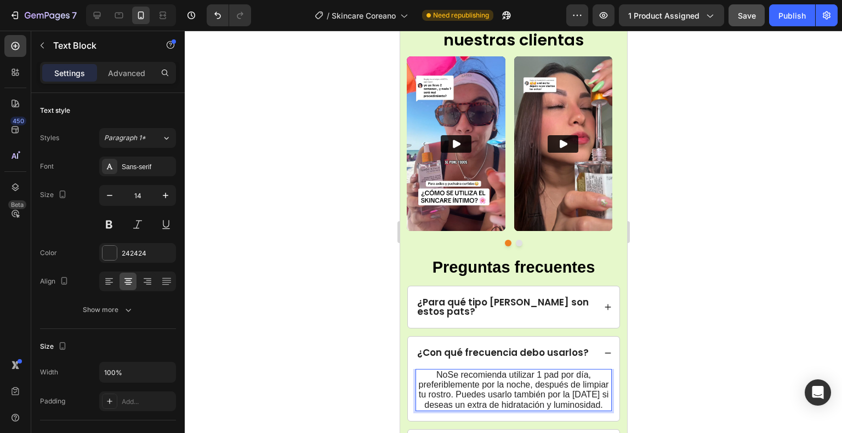
click at [442, 374] on span "NoSe recomienda utilizar 1 pad por día, preferiblemente por la noche, después d…" at bounding box center [513, 389] width 190 height 39
click at [542, 376] on span "Se recomienda utilizar 1 pad por día, preferiblemente por la noche, después de …" at bounding box center [513, 389] width 190 height 39
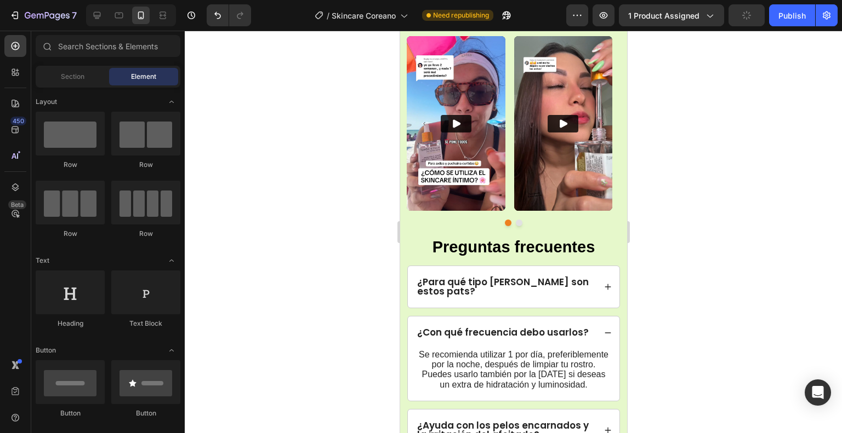
scroll to position [1828, 0]
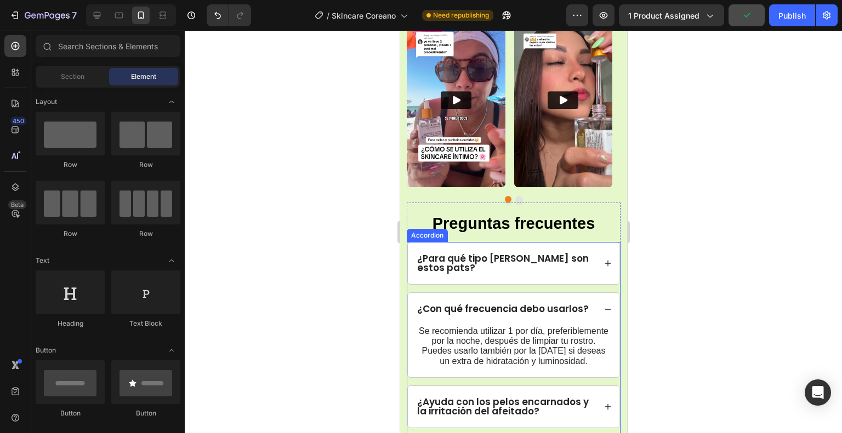
click at [439, 264] on strong "¿Para qué tipo [PERSON_NAME] son estos pats?" at bounding box center [503, 263] width 172 height 22
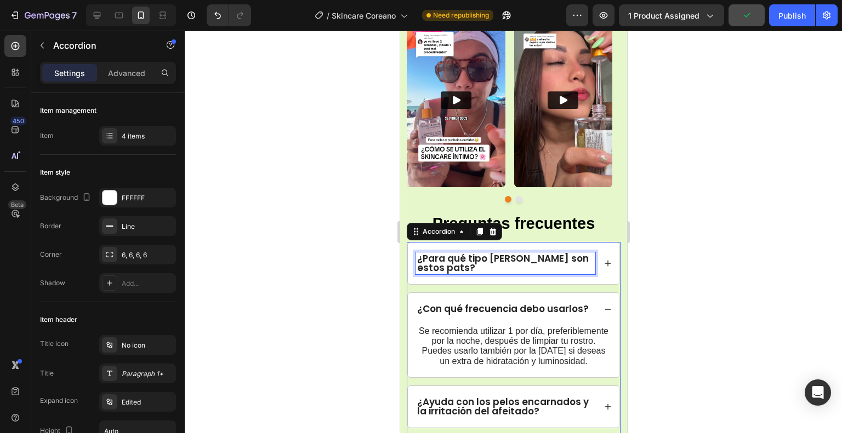
scroll to position [0, 0]
click at [438, 265] on strong "¿Para qué tipo [PERSON_NAME] son estos pats?" at bounding box center [503, 263] width 172 height 22
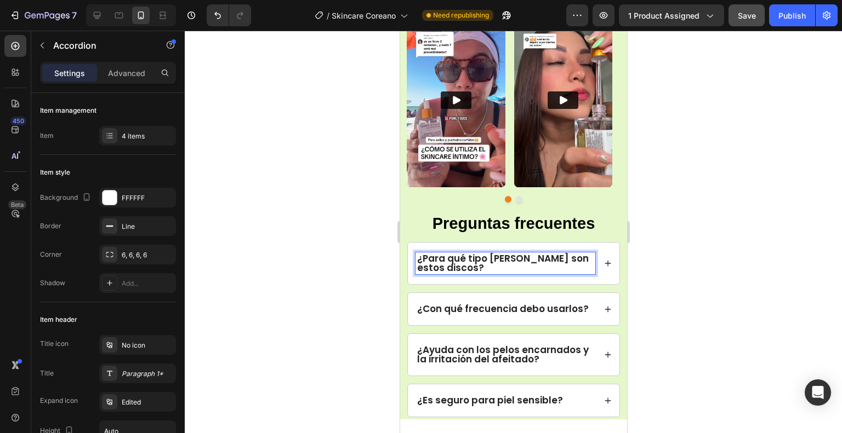
click at [603, 312] on icon at bounding box center [607, 310] width 8 height 8
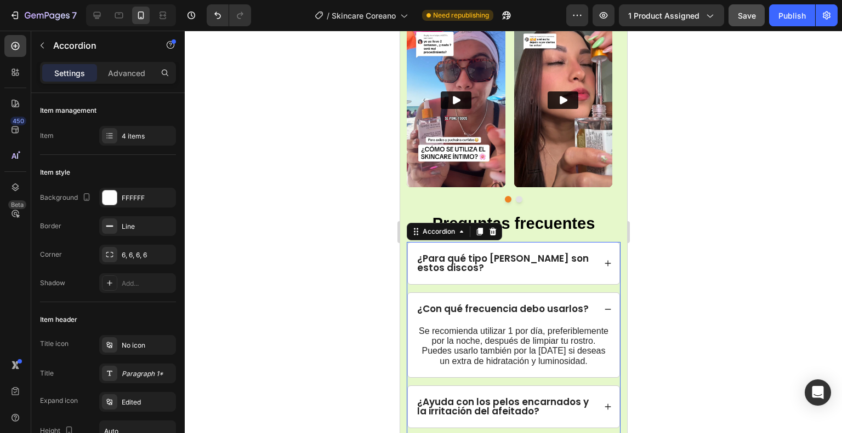
click at [603, 312] on icon at bounding box center [607, 310] width 8 height 8
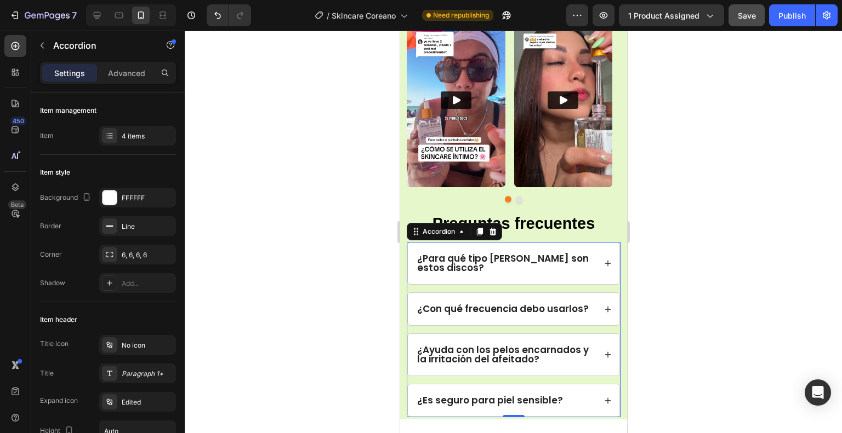
click at [532, 361] on strong "¿Ayuda con los pelos encarnados y la irritación del afeitado?" at bounding box center [503, 355] width 172 height 22
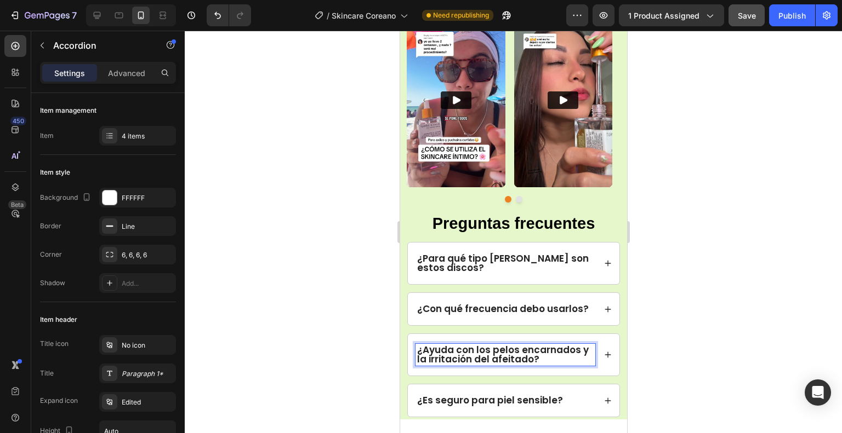
click at [537, 360] on p "¿Ayuda con los pelos encarnados y la irritación del afeitado?" at bounding box center [505, 355] width 176 height 19
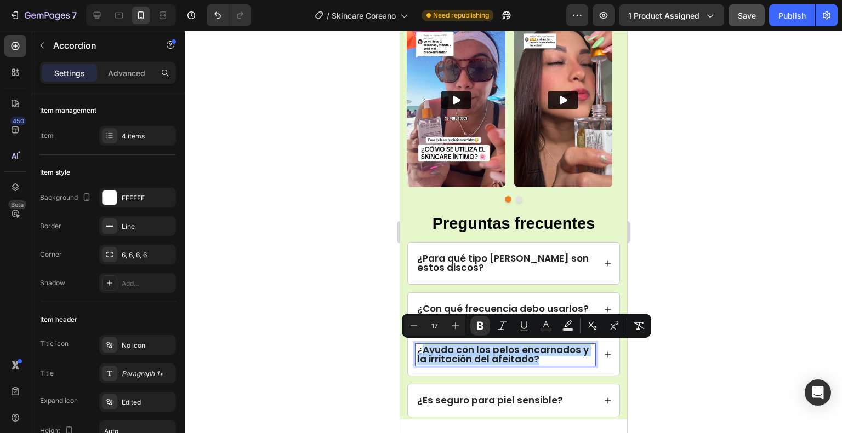
drag, startPoint x: 540, startPoint y: 358, endPoint x: 420, endPoint y: 347, distance: 121.0
click at [420, 347] on p "¿Ayuda con los pelos encarnados y la irritación del afeitado?" at bounding box center [505, 355] width 176 height 19
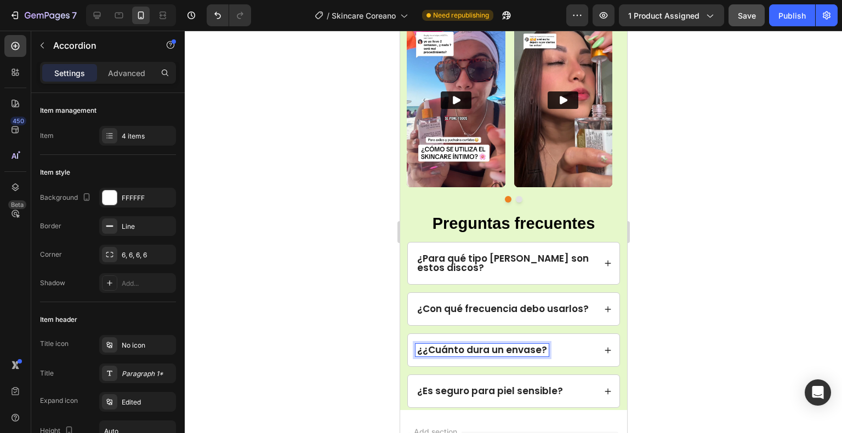
click at [421, 352] on strong "¿¿Cuánto dura un envase?" at bounding box center [482, 350] width 130 height 13
click at [603, 347] on icon at bounding box center [607, 351] width 8 height 8
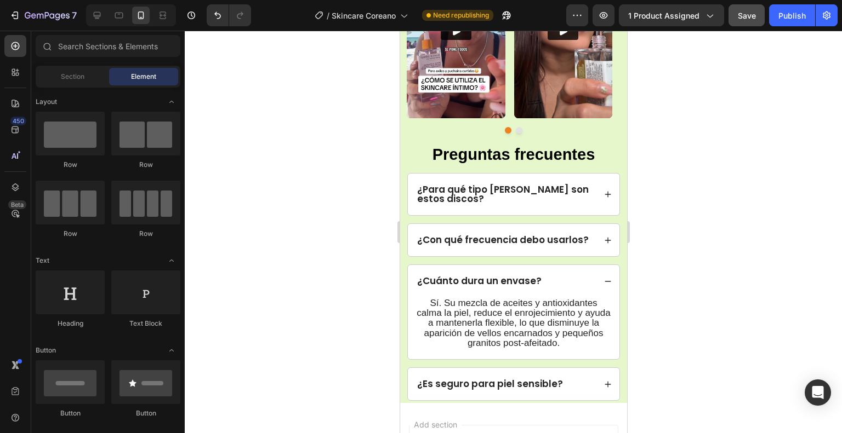
scroll to position [1900, 0]
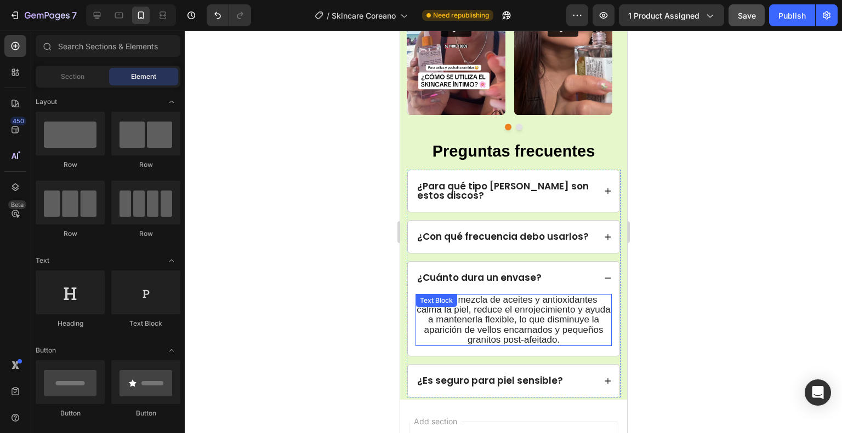
click at [584, 343] on p "Sí. Su mezcla de aceites y antioxidantes calma la piel, reduce el enrojecimient…" at bounding box center [513, 320] width 194 height 50
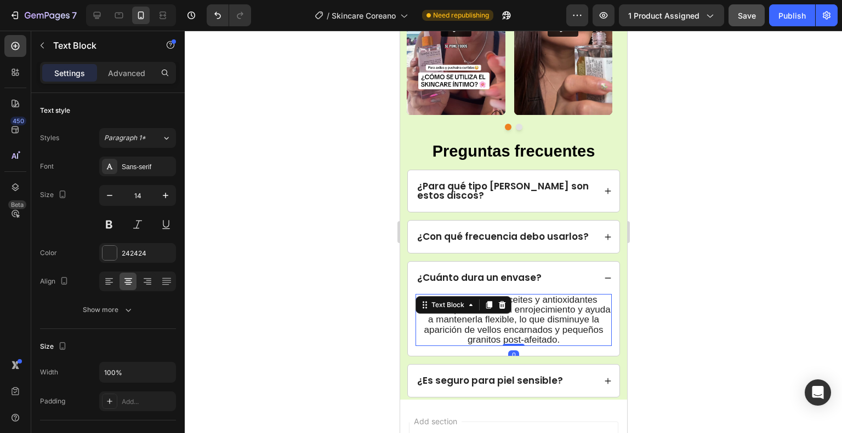
click at [587, 342] on p "Sí. Su mezcla de aceites y antioxidantes calma la piel, reduce el enrojecimient…" at bounding box center [513, 320] width 194 height 50
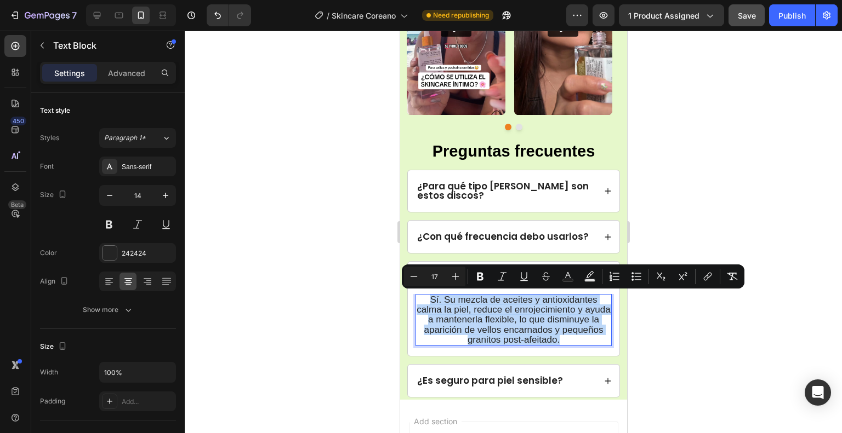
drag, startPoint x: 552, startPoint y: 336, endPoint x: 792, endPoint y: 326, distance: 239.7
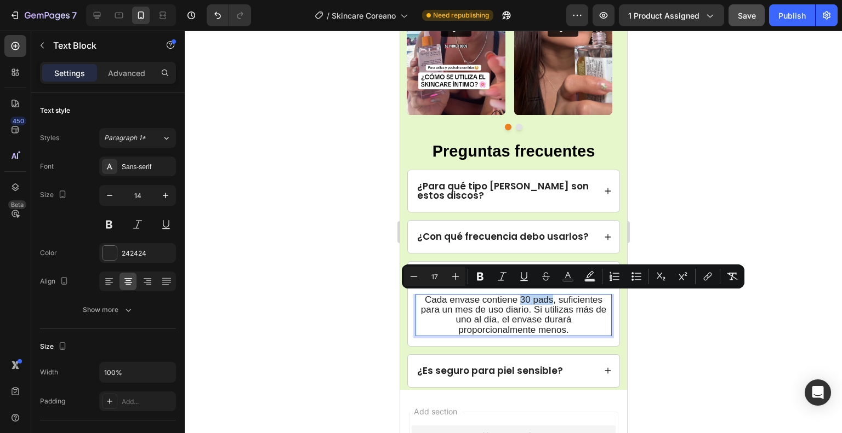
drag, startPoint x: 547, startPoint y: 300, endPoint x: 516, endPoint y: 303, distance: 31.4
click at [516, 303] on span "Cada envase contiene 30 pads, suficientes para un mes de uso diario. Si utiliza…" at bounding box center [512, 315] width 185 height 41
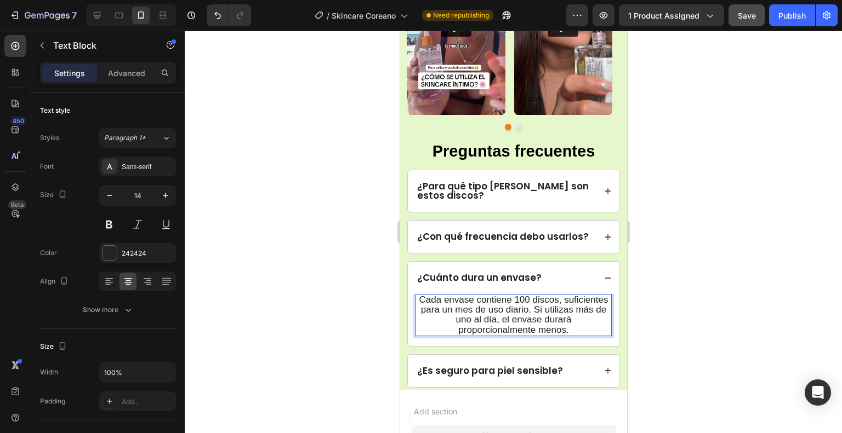
click at [503, 309] on span "Cada envase contiene 100 discos, suficientes para un mes de uso diario. Si util…" at bounding box center [513, 315] width 189 height 41
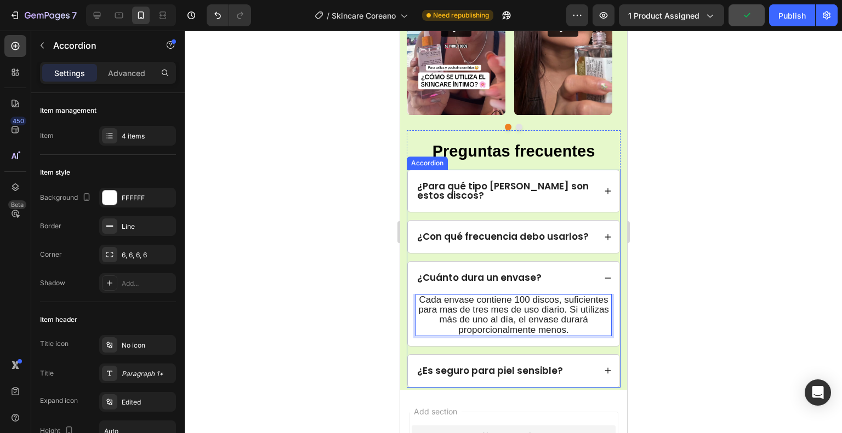
click at [603, 279] on icon at bounding box center [607, 279] width 8 height 8
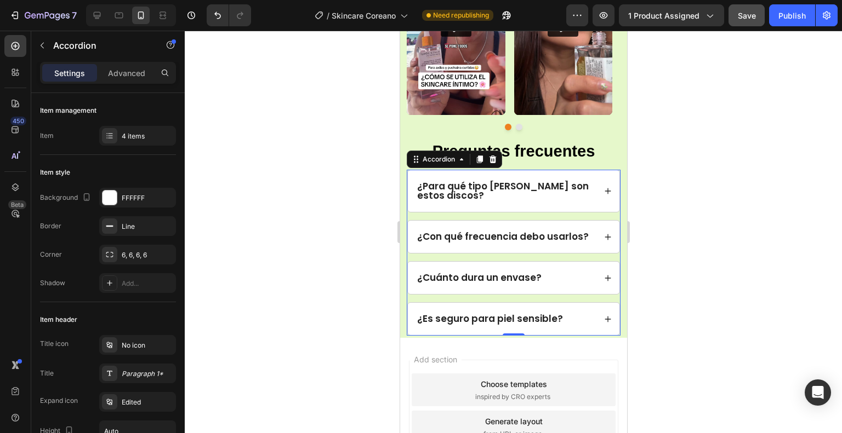
click at [574, 318] on div "¿Es seguro para piel sensible?" at bounding box center [505, 319] width 180 height 13
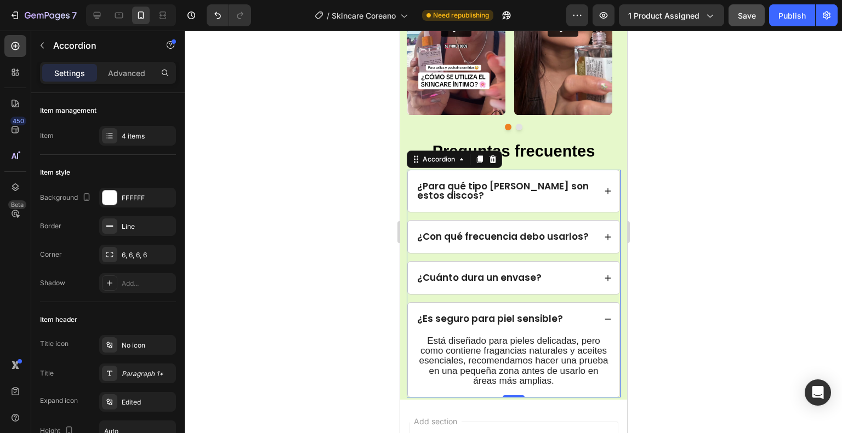
click at [562, 316] on div "¿Es seguro para piel sensible?" at bounding box center [505, 319] width 180 height 13
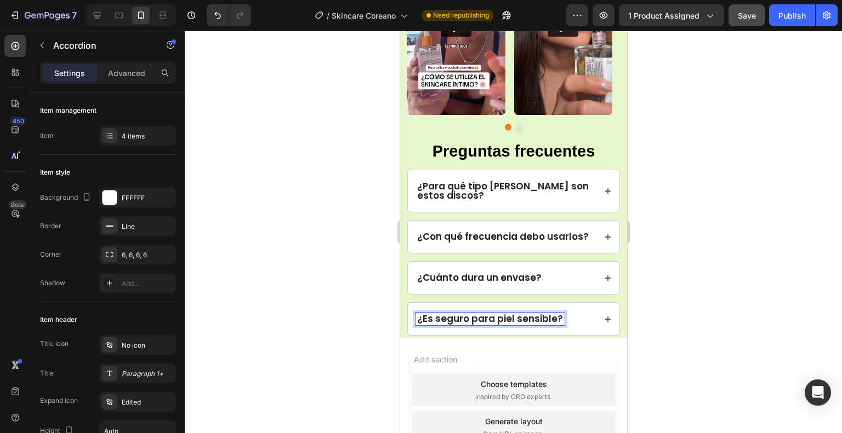
click at [555, 317] on strong "¿Es seguro para piel sensible?" at bounding box center [490, 318] width 146 height 13
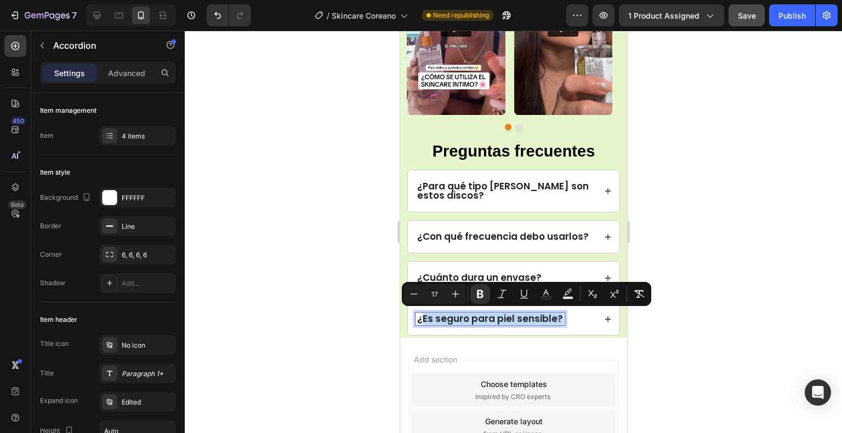
drag, startPoint x: 555, startPoint y: 318, endPoint x: 421, endPoint y: 322, distance: 133.8
click at [421, 322] on strong "¿Es seguro para piel sensible?" at bounding box center [490, 318] width 146 height 13
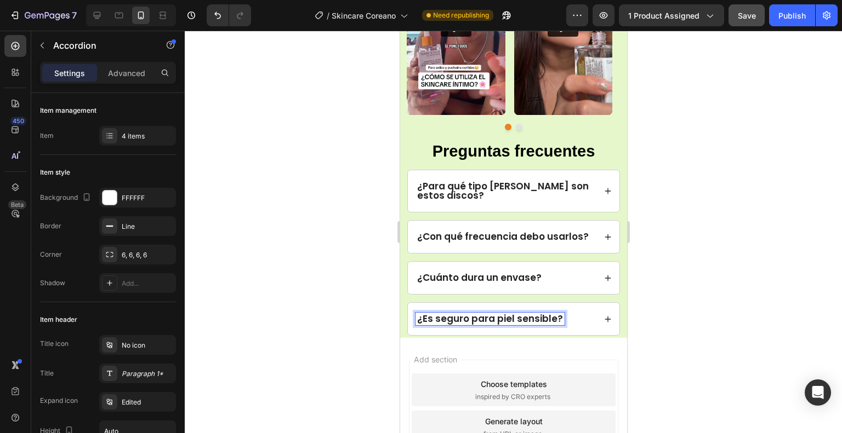
scroll to position [0, 0]
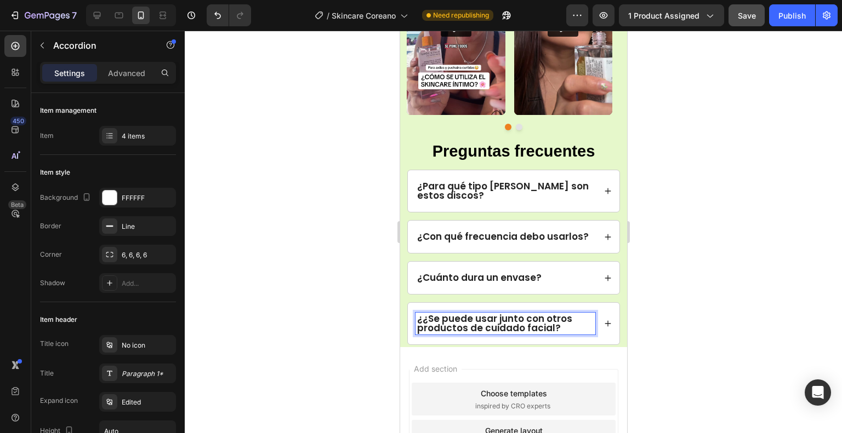
click at [421, 321] on strong "¿¿Se puede usar junto con otros productos de cuidado facial?" at bounding box center [494, 323] width 155 height 22
click at [603, 321] on icon at bounding box center [607, 324] width 8 height 8
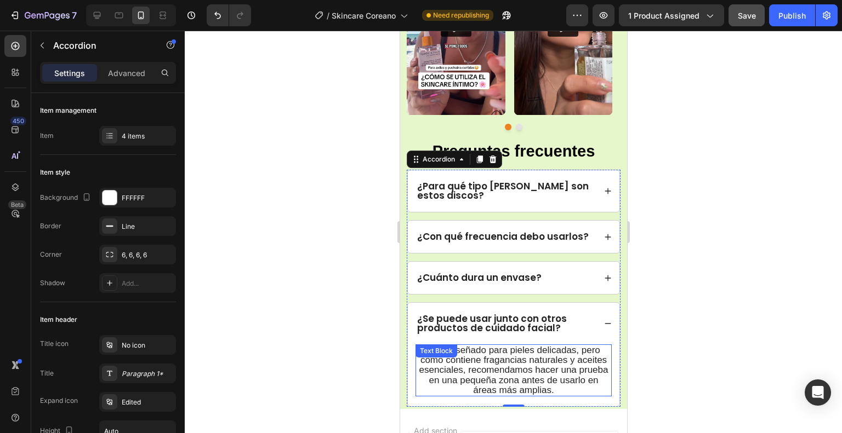
click at [577, 390] on p "Está diseñado para pieles delicadas, pero como contiene fragancias naturales y …" at bounding box center [513, 371] width 194 height 50
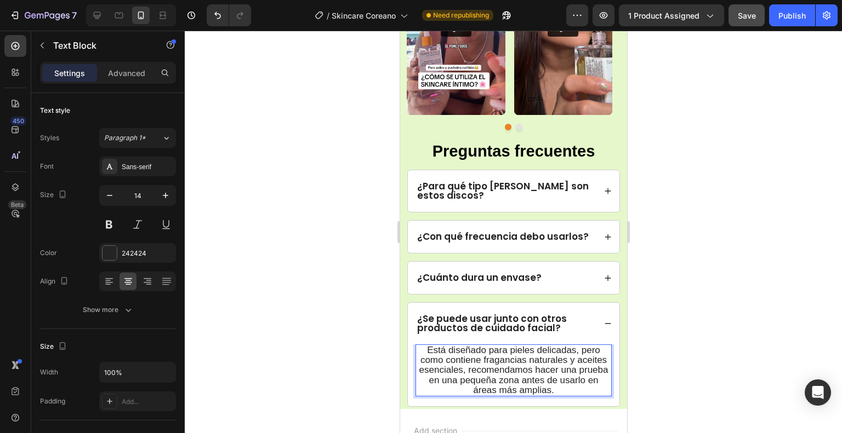
click at [580, 390] on p "Está diseñado para pieles delicadas, pero como contiene fragancias naturales y …" at bounding box center [513, 371] width 194 height 50
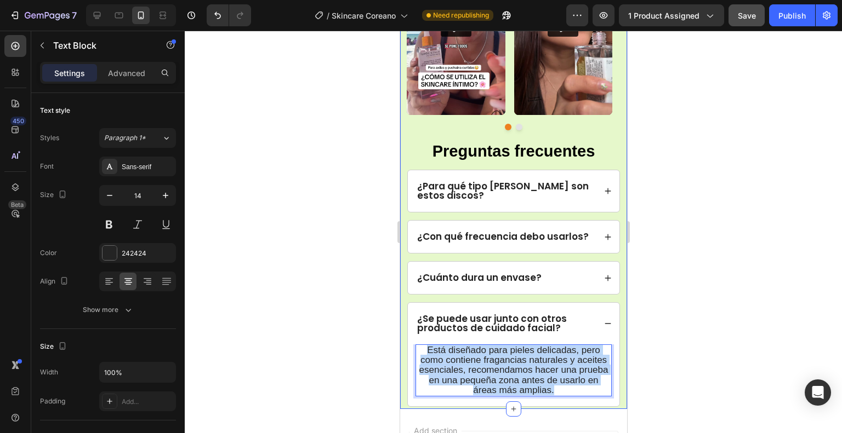
drag, startPoint x: 531, startPoint y: 380, endPoint x: 402, endPoint y: 352, distance: 132.3
click at [402, 352] on div "Icon Icon Icon Icon Icon Icon List Valorado 4.8/5 por más de 112.000 mujeres re…" at bounding box center [513, 140] width 227 height 540
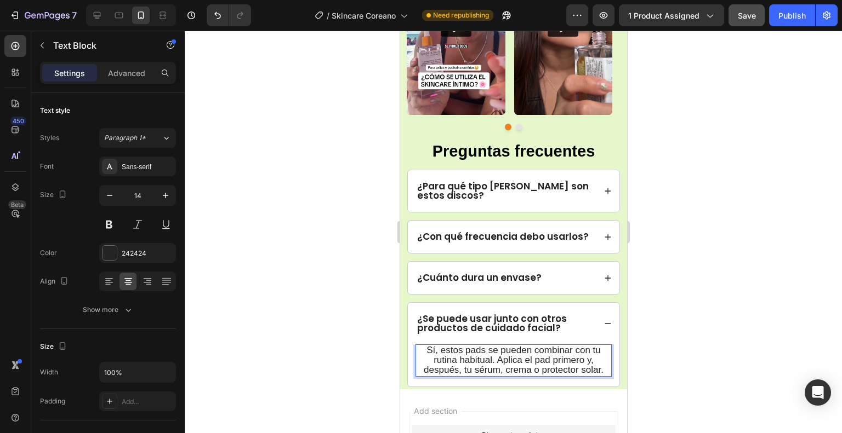
click at [480, 350] on span "Sí, estos pads se pueden combinar con tu rutina habitual. Aplica el pad primero…" at bounding box center [513, 360] width 180 height 30
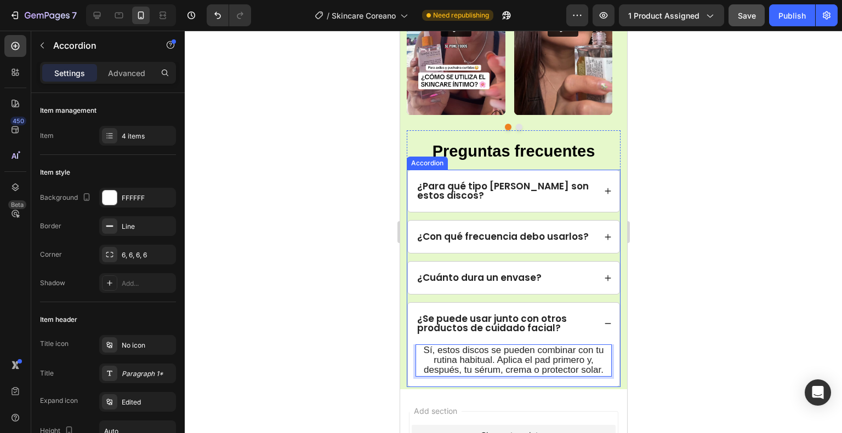
click at [603, 322] on icon at bounding box center [607, 324] width 8 height 8
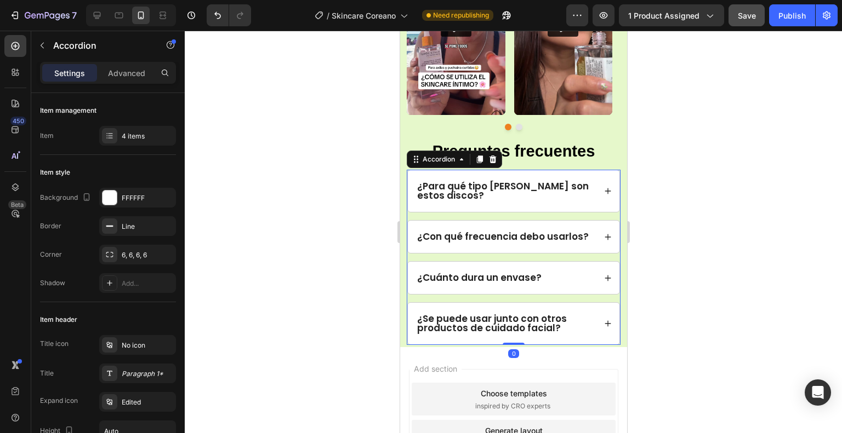
click at [603, 322] on icon at bounding box center [607, 324] width 8 height 8
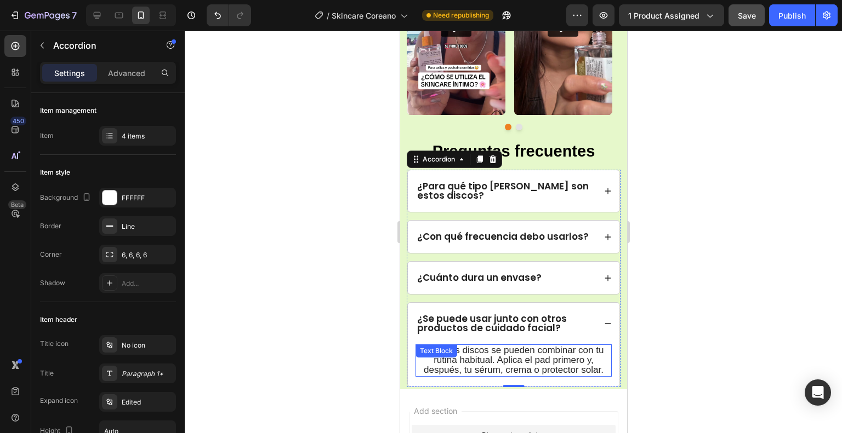
click at [538, 355] on span "Sí, estos discos se pueden combinar con tu rutina habitual. Aplica el pad prime…" at bounding box center [513, 360] width 180 height 30
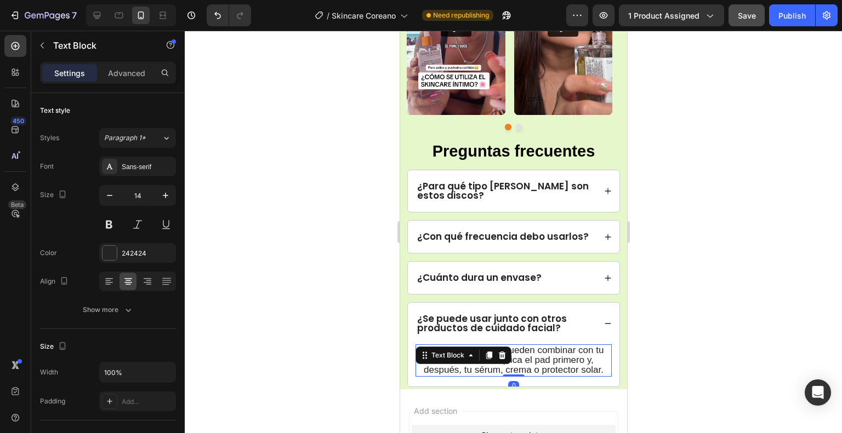
click at [544, 363] on span "Sí, estos discos se pueden combinar con tu rutina habitual. Aplica el pad prime…" at bounding box center [513, 360] width 180 height 30
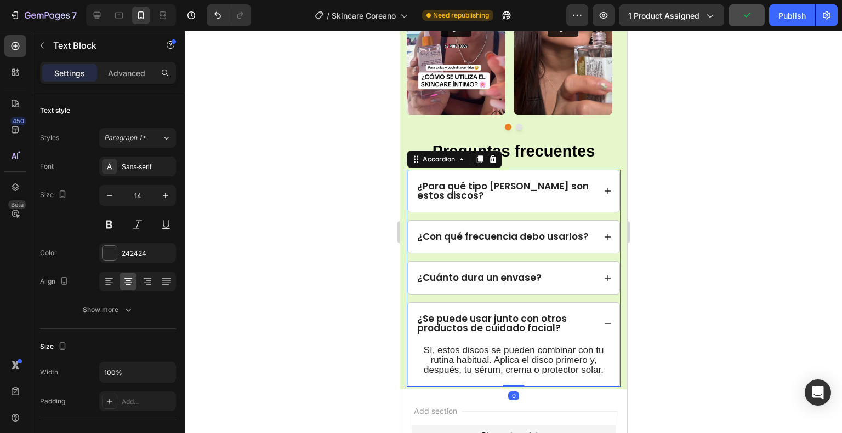
drag, startPoint x: 599, startPoint y: 324, endPoint x: 1067, endPoint y: 252, distance: 473.6
click at [603, 324] on icon at bounding box center [607, 324] width 8 height 8
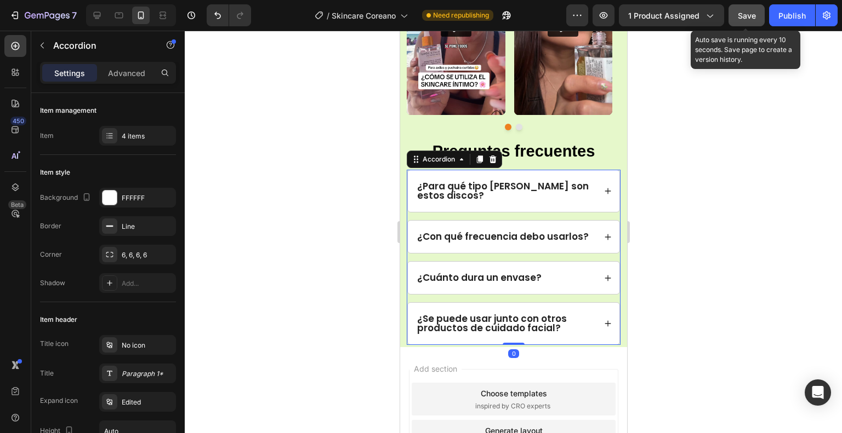
click at [750, 16] on span "Save" at bounding box center [747, 15] width 18 height 9
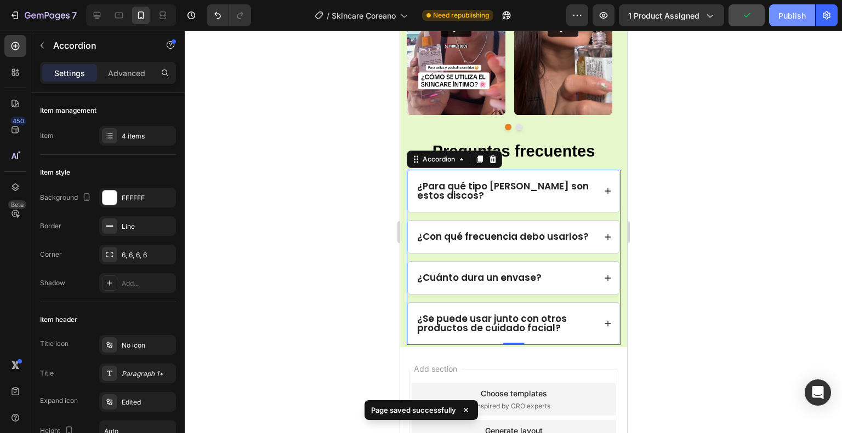
click at [785, 19] on div "Publish" at bounding box center [791, 16] width 27 height 12
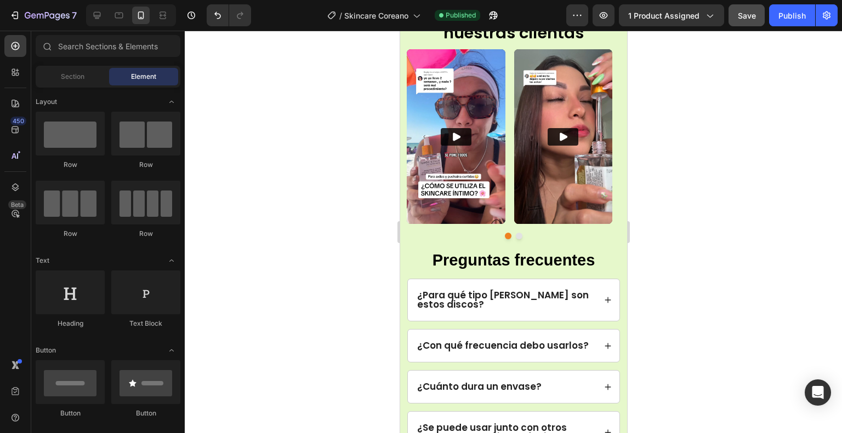
scroll to position [1783, 0]
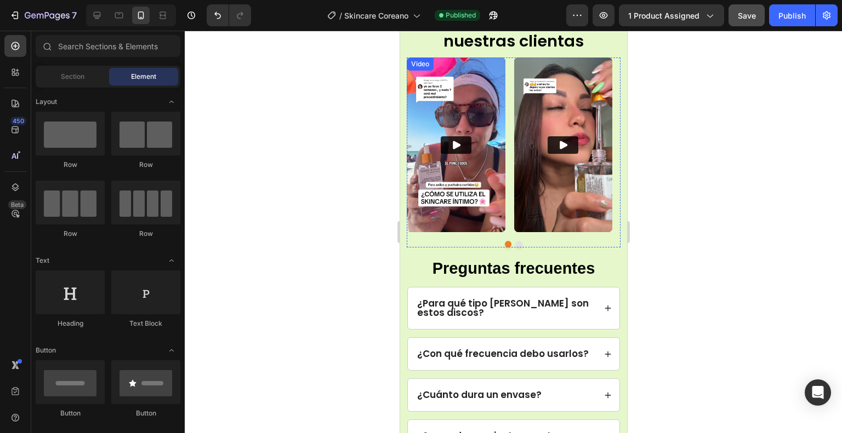
click at [492, 183] on img at bounding box center [455, 145] width 99 height 175
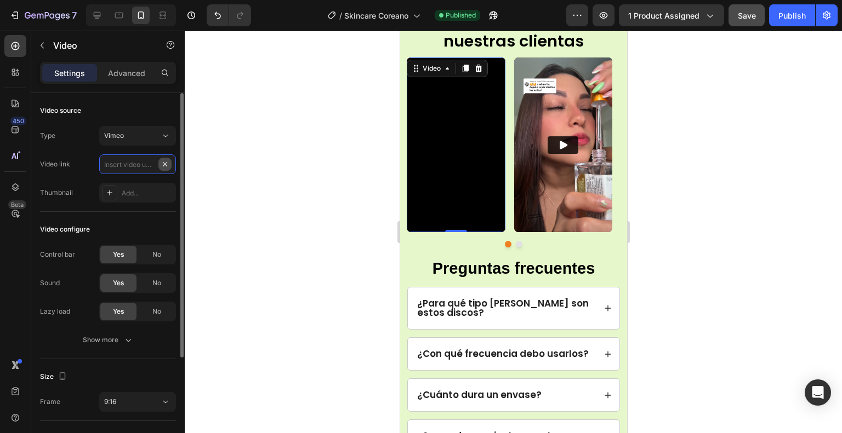
scroll to position [0, 0]
paste input "[URL][DOMAIN_NAME]"
type input "[URL][DOMAIN_NAME]"
click at [140, 106] on div "Video source" at bounding box center [108, 111] width 136 height 18
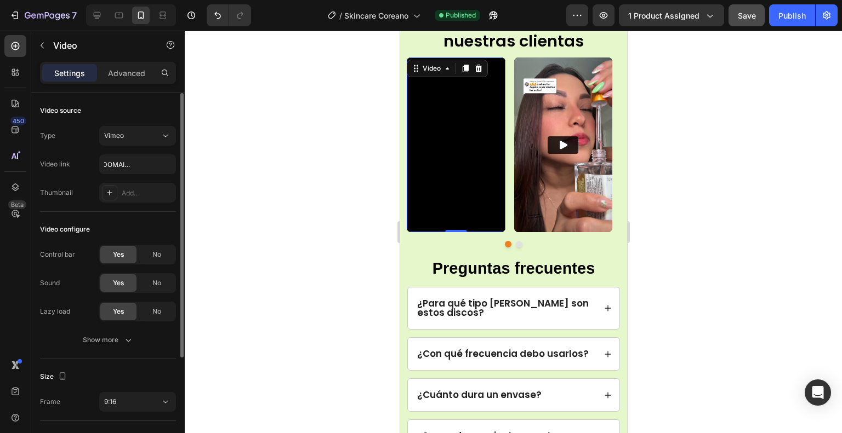
scroll to position [0, 0]
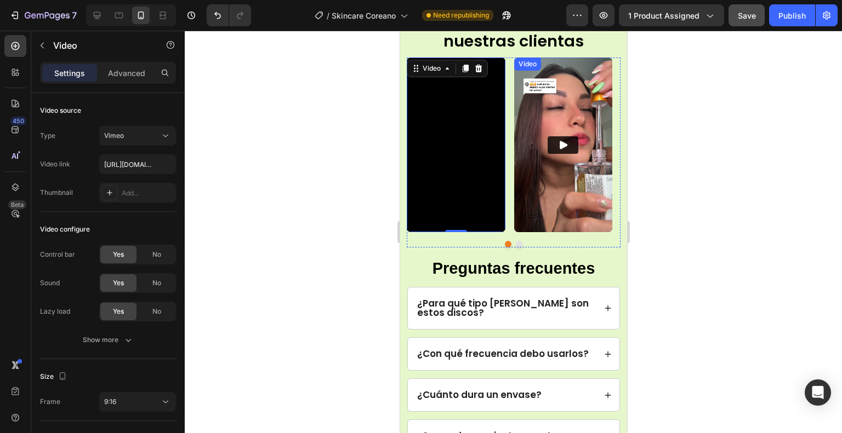
click at [572, 98] on img at bounding box center [563, 145] width 99 height 175
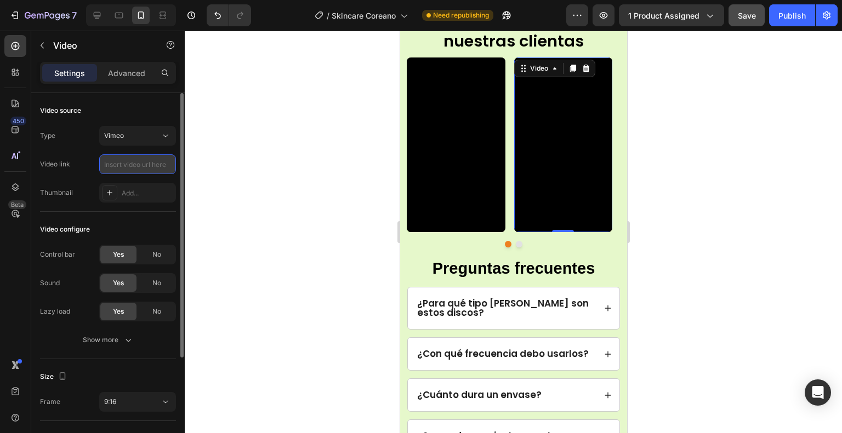
paste input "[URL][DOMAIN_NAME]"
type input "[URL][DOMAIN_NAME]"
click at [137, 109] on div "Video source" at bounding box center [108, 111] width 136 height 18
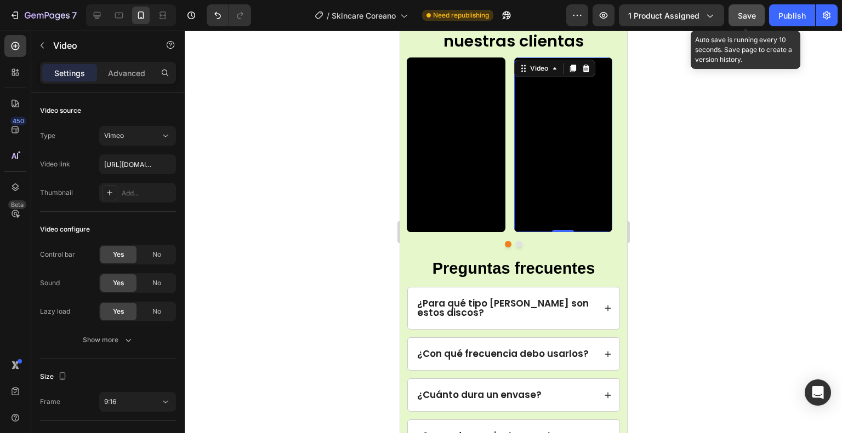
click at [754, 17] on span "Save" at bounding box center [747, 15] width 18 height 9
click at [744, 21] on div "Save" at bounding box center [747, 16] width 18 height 12
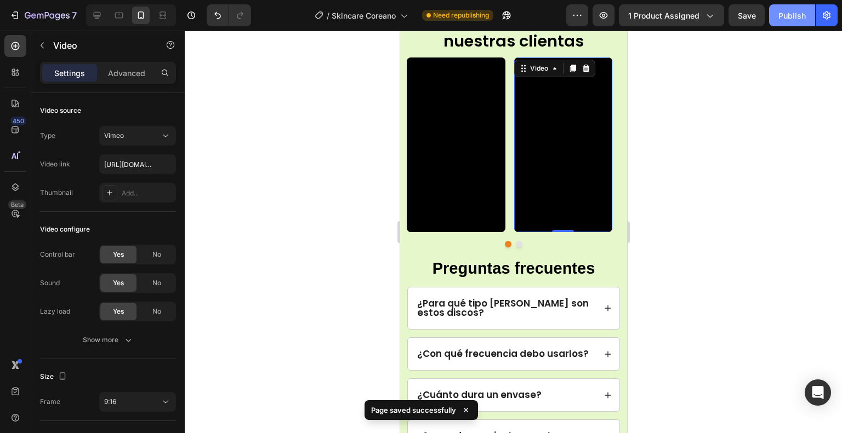
click at [791, 10] on div "Publish" at bounding box center [791, 16] width 27 height 12
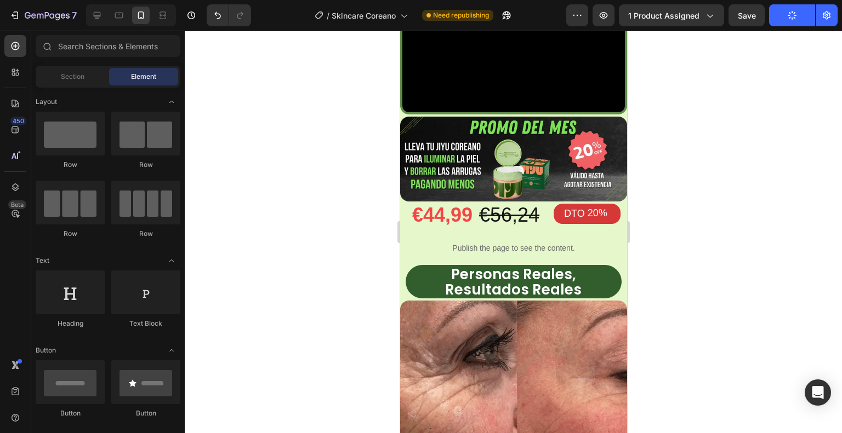
scroll to position [592, 0]
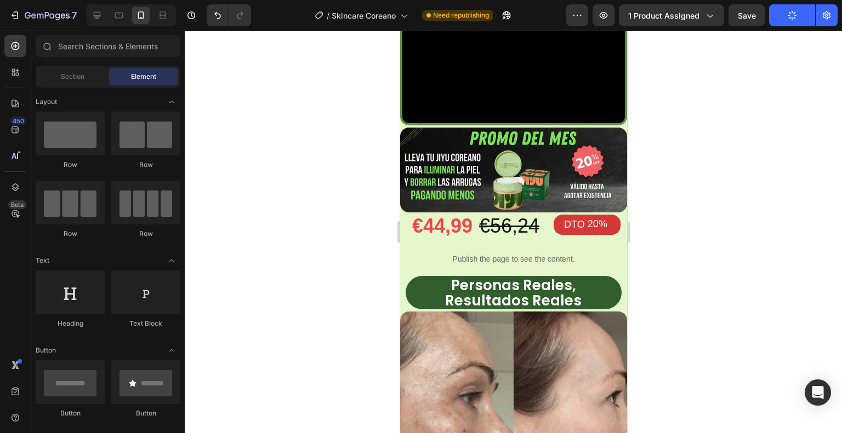
drag, startPoint x: 621, startPoint y: 233, endPoint x: 1028, endPoint y: 205, distance: 408.1
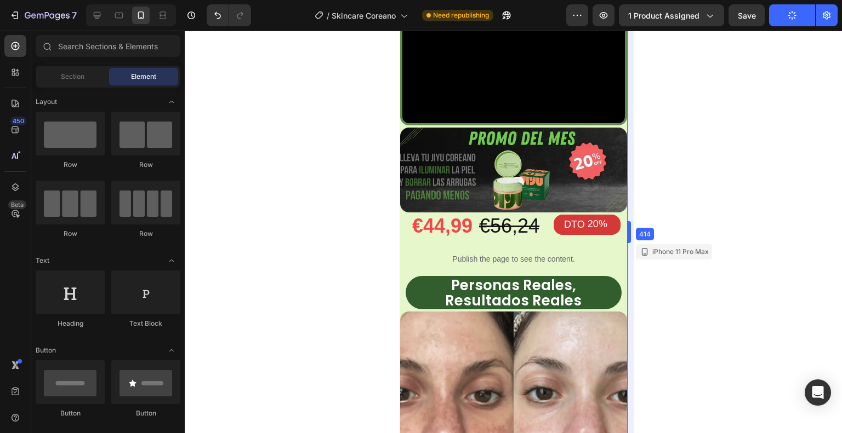
drag, startPoint x: 629, startPoint y: 174, endPoint x: 629, endPoint y: 159, distance: 15.3
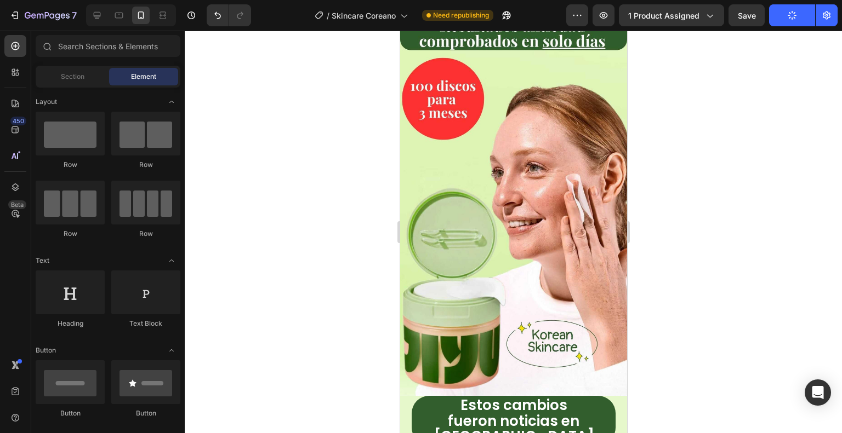
scroll to position [0, 0]
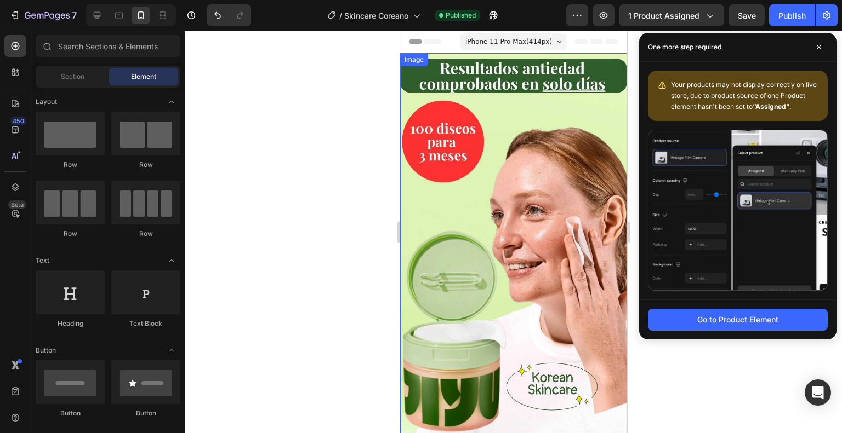
click at [525, 139] on img at bounding box center [513, 246] width 227 height 386
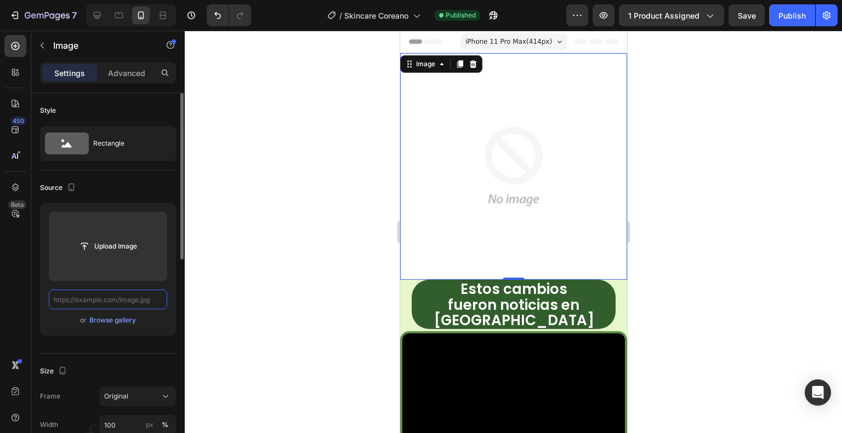
paste input "[URL][DOMAIN_NAME]"
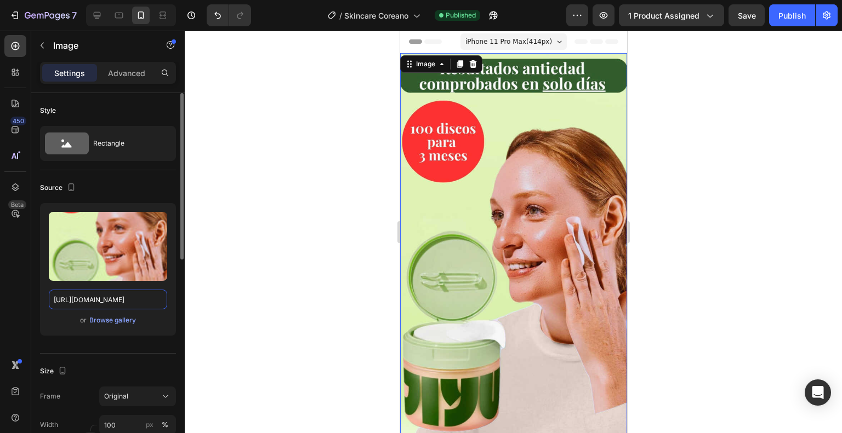
type input "[URL][DOMAIN_NAME]"
click at [145, 187] on div "Source" at bounding box center [108, 188] width 136 height 18
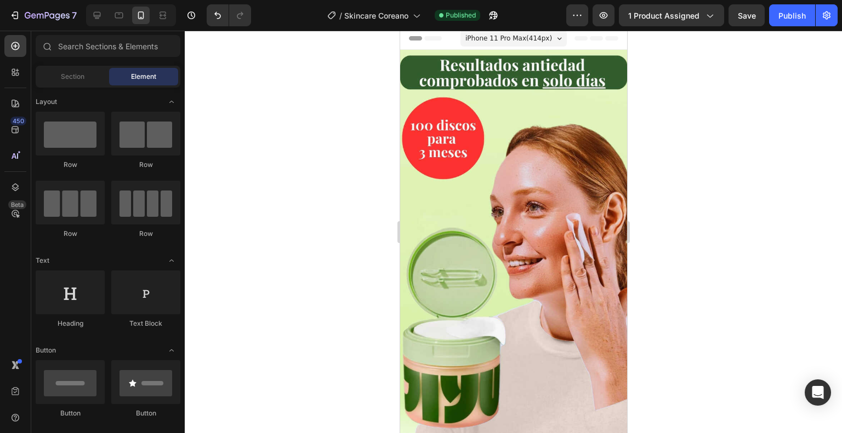
scroll to position [0, 0]
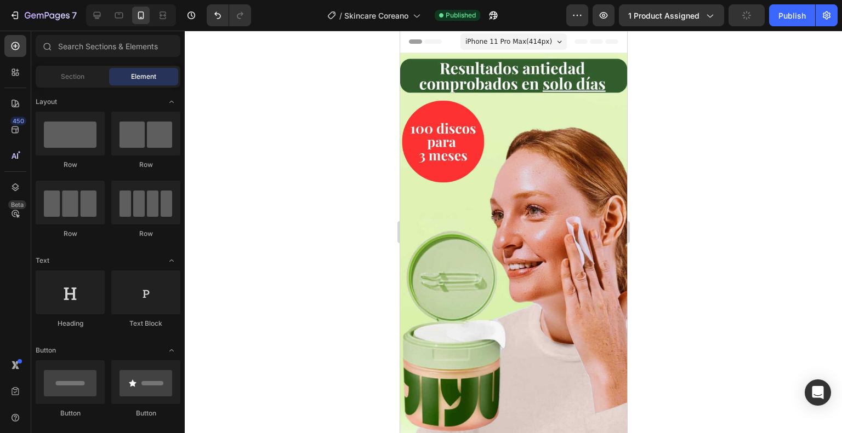
drag, startPoint x: 623, startPoint y: 91, endPoint x: 1029, endPoint y: 114, distance: 407.3
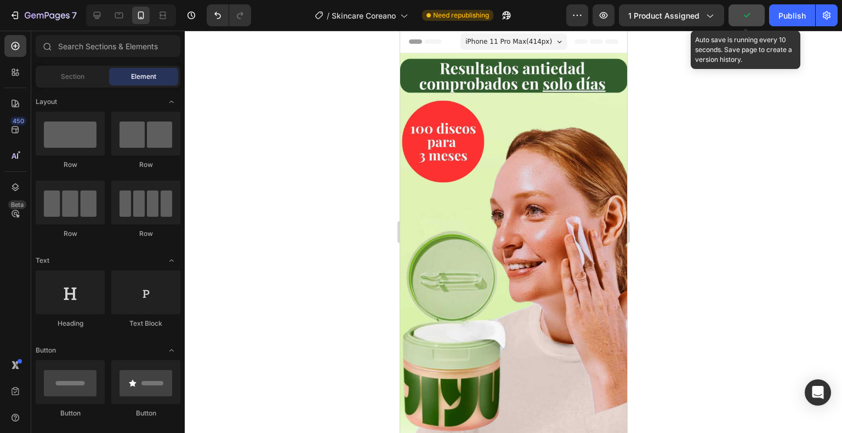
click at [755, 20] on button "button" at bounding box center [746, 15] width 36 height 22
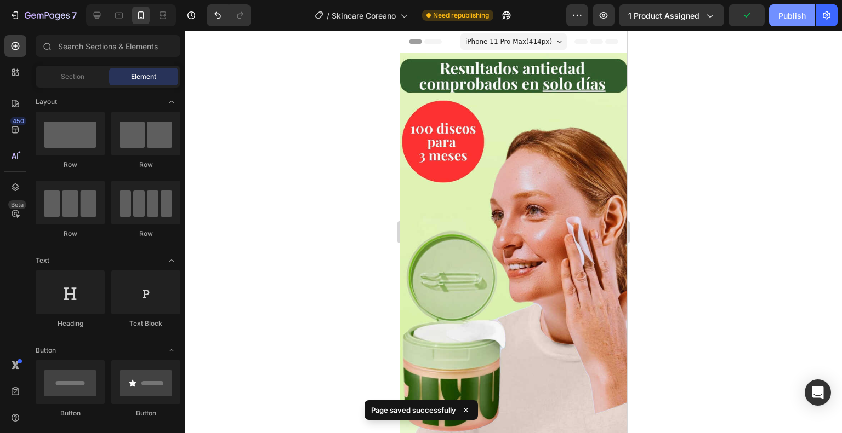
click at [793, 13] on div "Publish" at bounding box center [791, 16] width 27 height 12
